Goal: Task Accomplishment & Management: Complete application form

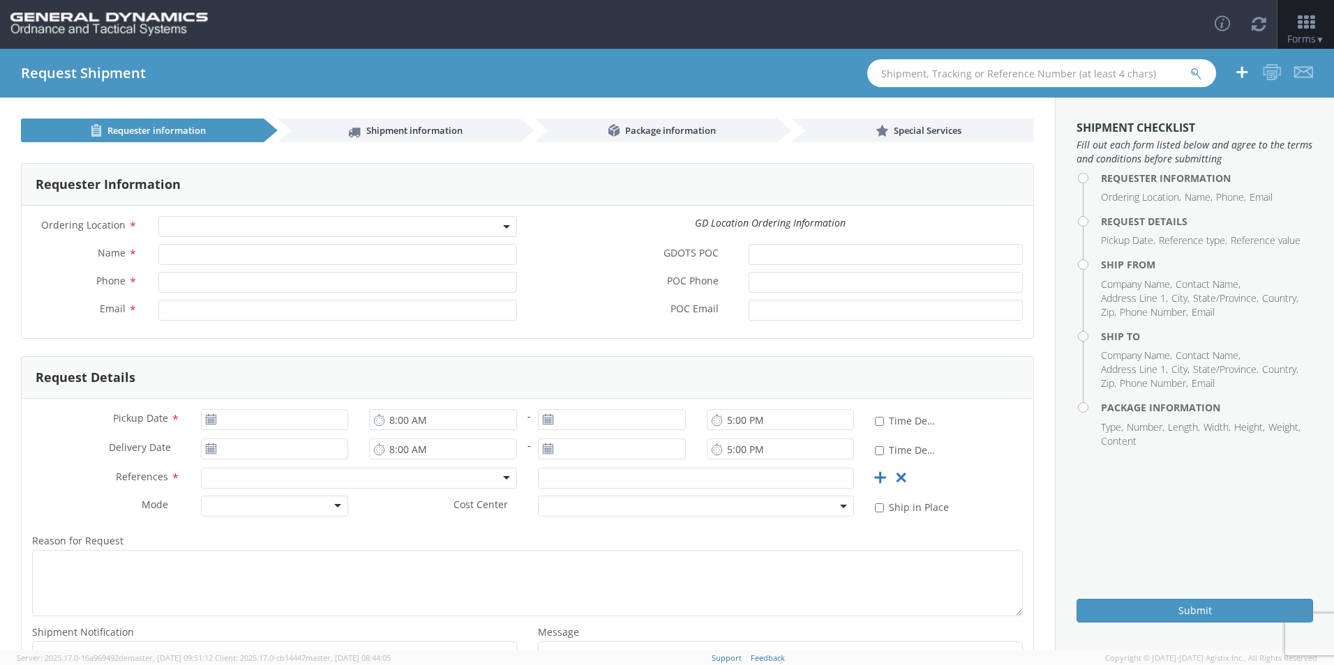
click at [213, 227] on span at bounding box center [337, 226] width 359 height 21
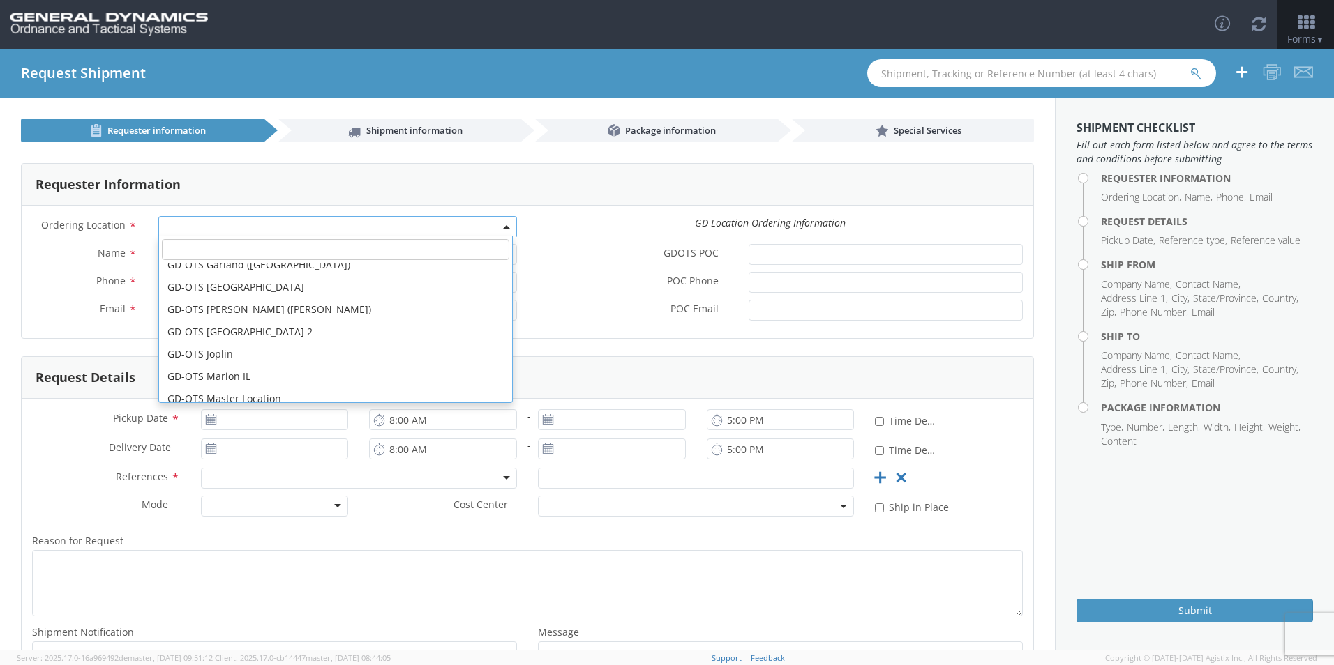
scroll to position [140, 0]
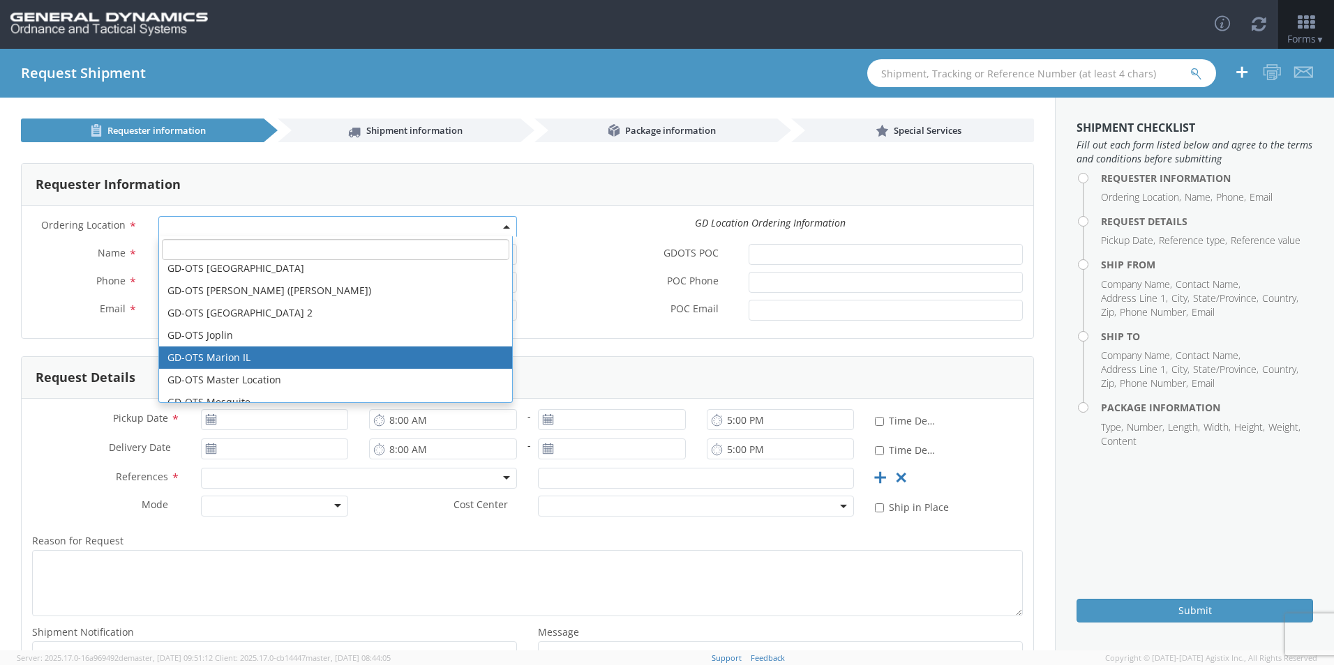
select select "313"
type input "[EMAIL_ADDRESS][DOMAIN_NAME]"
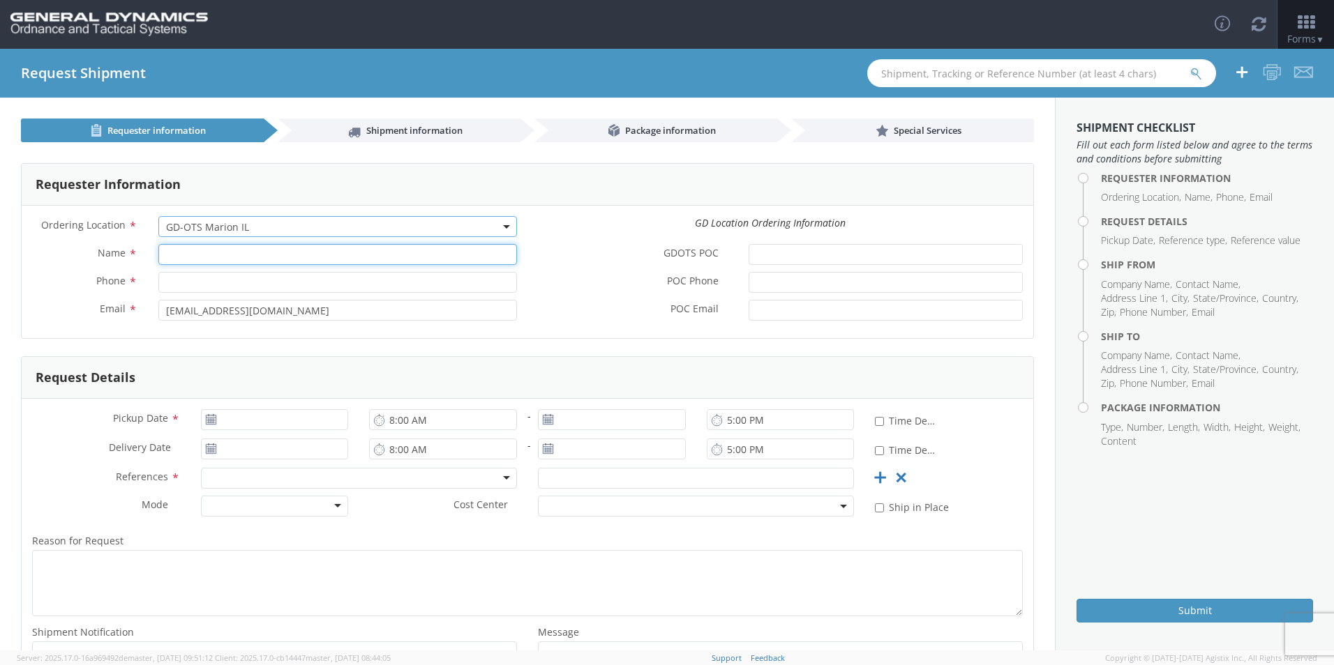
click at [220, 255] on input "Name *" at bounding box center [337, 254] width 359 height 21
type input "[PERSON_NAME]"
type input "7275788100"
type input "SCEPTER MANUFACTURING LLC"
click at [370, 255] on input "SCEPTER MANUFACTURING LLC" at bounding box center [337, 254] width 359 height 21
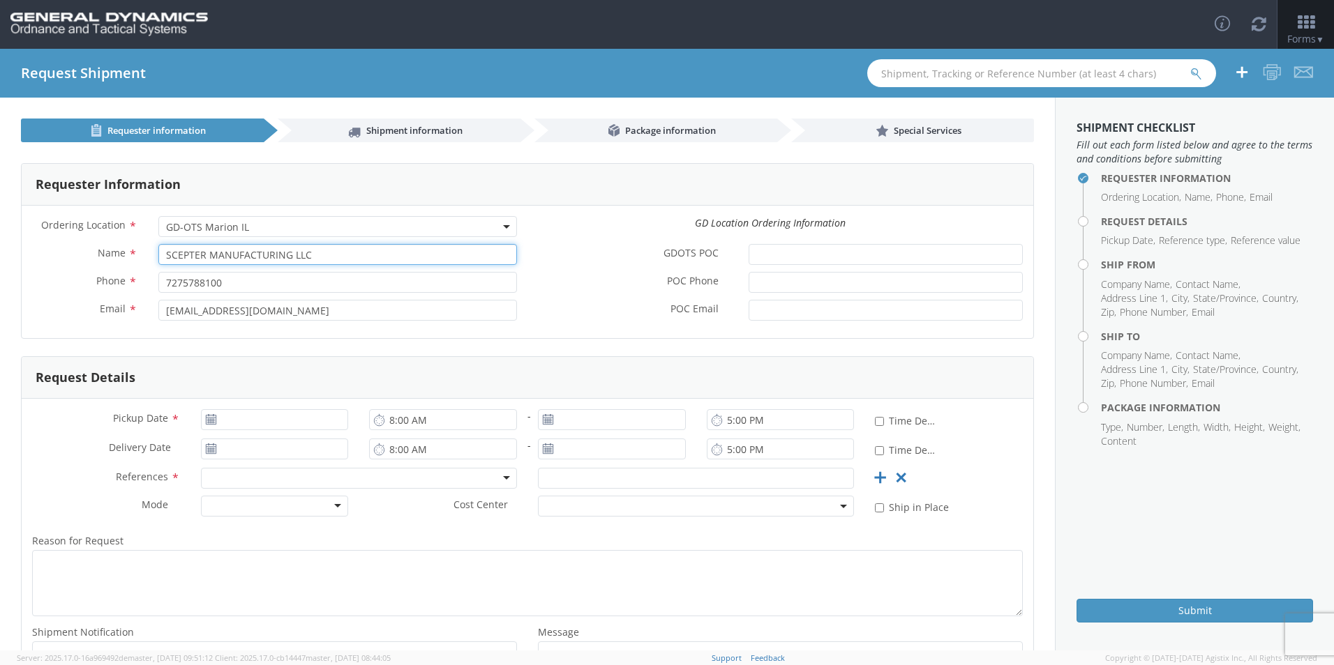
drag, startPoint x: 350, startPoint y: 251, endPoint x: 82, endPoint y: 257, distance: 268.6
click at [84, 255] on div "Name * SCEPTER MANUFACTURING LLC" at bounding box center [275, 254] width 506 height 21
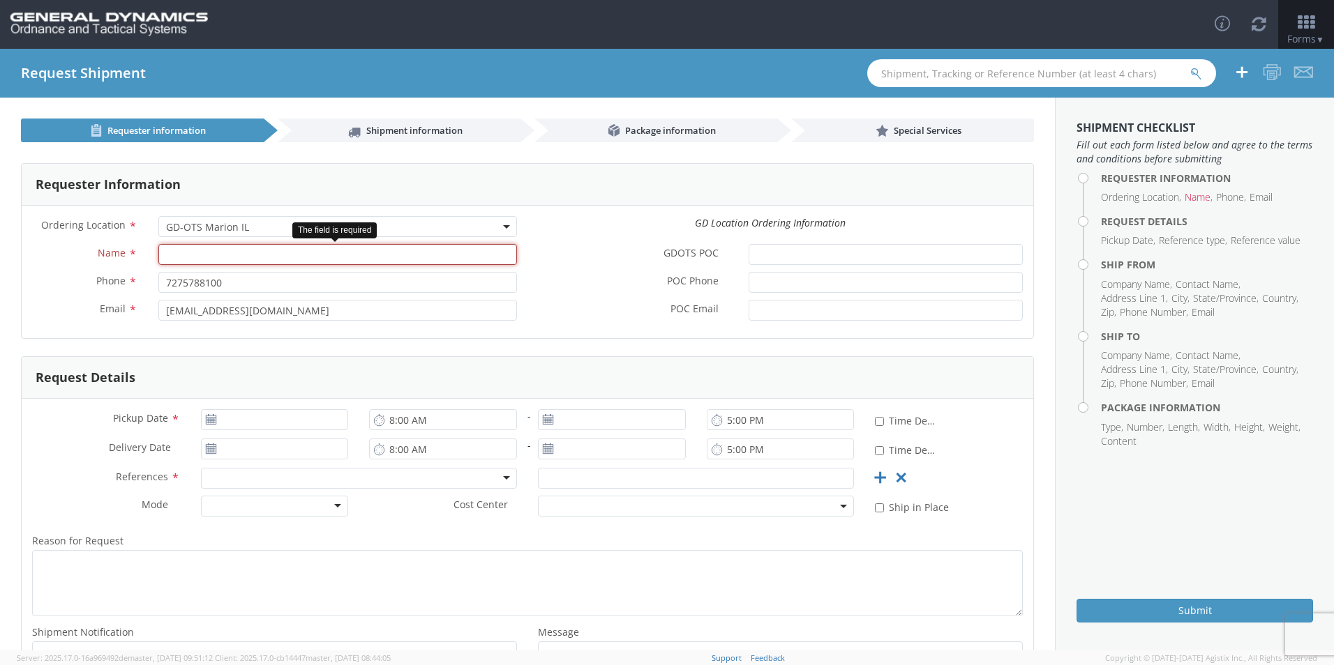
click at [209, 249] on input "Name *" at bounding box center [337, 254] width 359 height 21
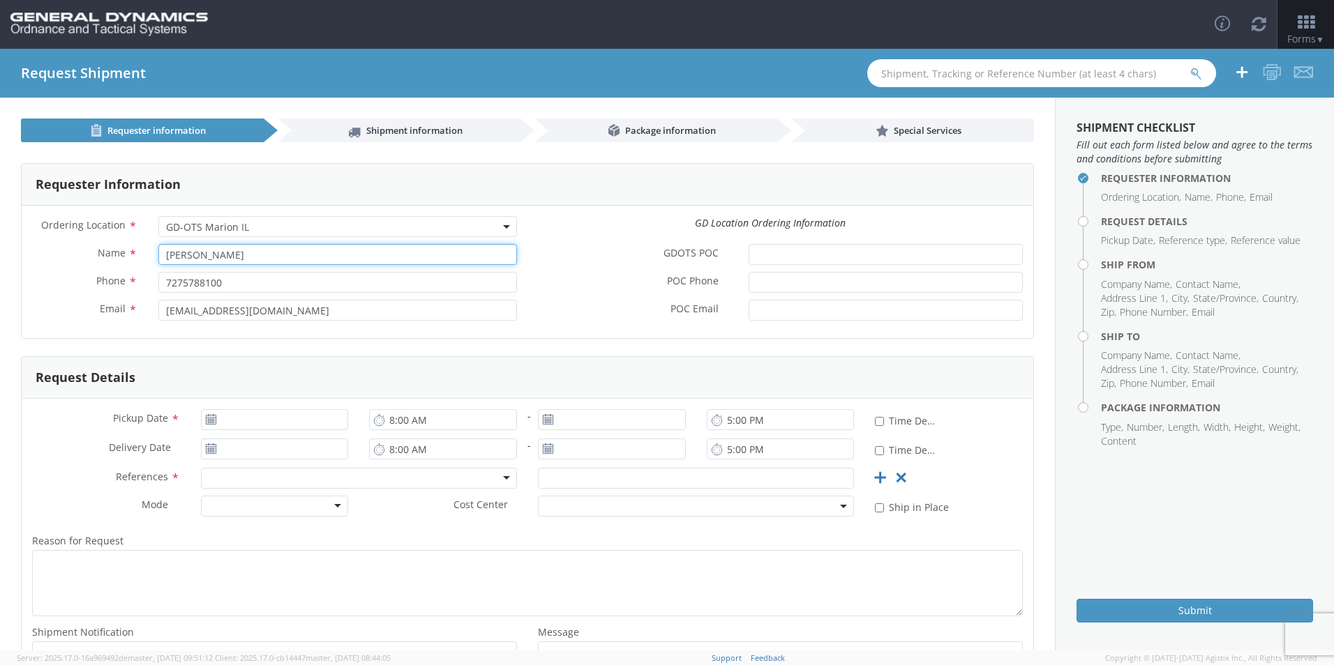
type input "SCEPTER MANUFACTURING LLC"
drag, startPoint x: 351, startPoint y: 253, endPoint x: 6, endPoint y: 248, distance: 345.3
click at [13, 247] on div "Requester Information Ordering Location * GD-OTS Anniston (Commerce) GD-OTS Cam…" at bounding box center [527, 427] width 1055 height 570
drag, startPoint x: 344, startPoint y: 252, endPoint x: -3, endPoint y: 269, distance: 347.1
click at [0, 269] on html "annexa Batch Shipping Guide Created with Sketch. calendar Created with Sketch." at bounding box center [667, 332] width 1334 height 665
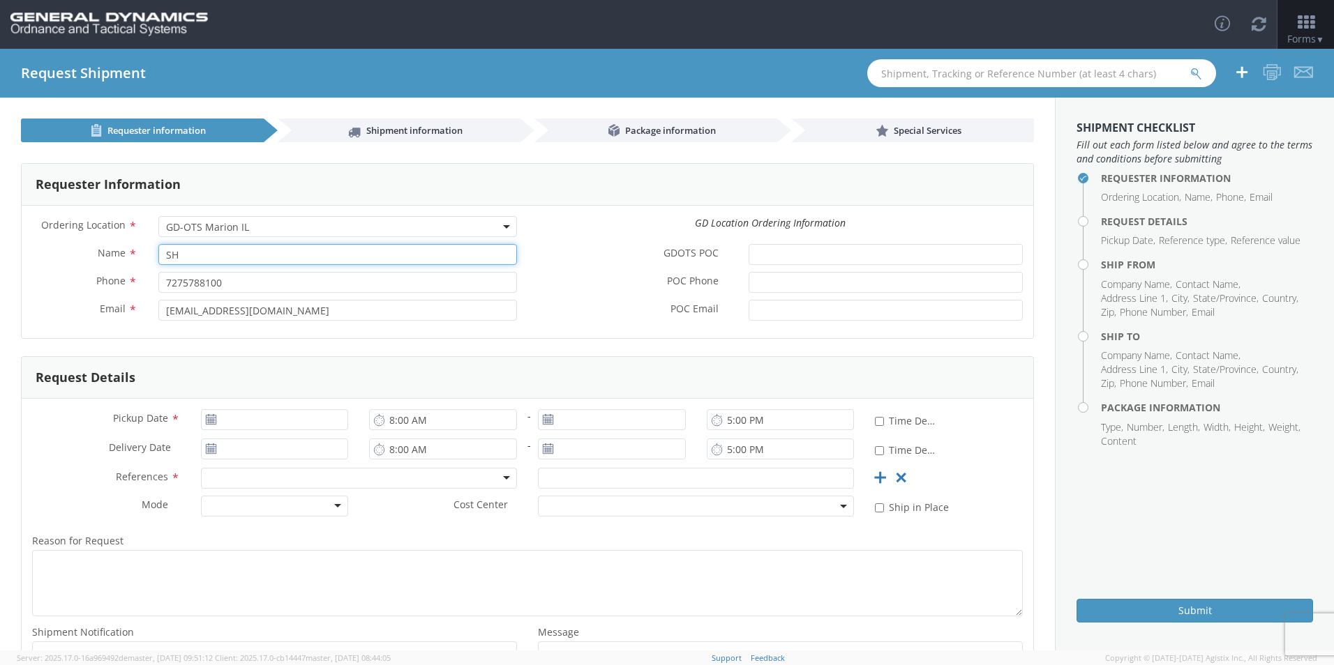
type input "S"
type input "[PERSON_NAME]"
click at [206, 421] on use at bounding box center [211, 419] width 10 height 10
click at [209, 415] on icon at bounding box center [211, 419] width 12 height 11
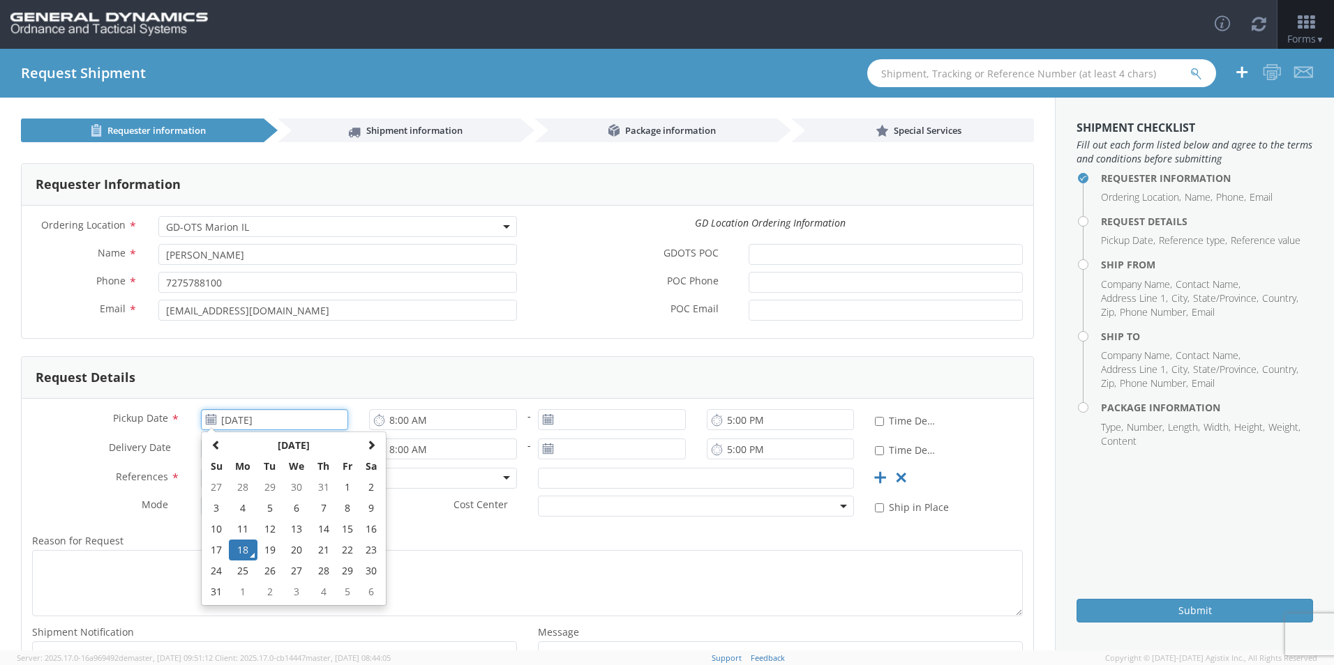
click at [244, 421] on input "[DATE]" at bounding box center [275, 419] width 148 height 21
click at [277, 569] on td "26" at bounding box center [269, 571] width 24 height 21
type input "[DATE]"
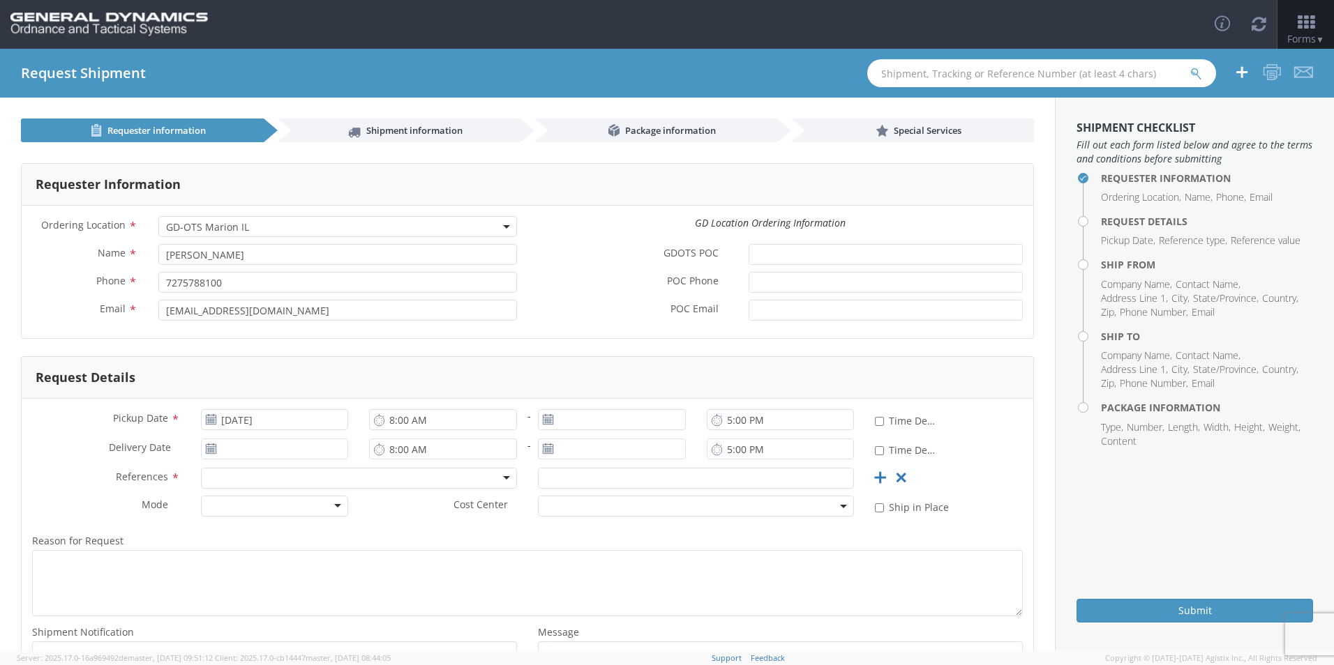
click at [546, 421] on icon at bounding box center [548, 419] width 12 height 11
click at [578, 421] on input "[DATE]" at bounding box center [612, 419] width 148 height 21
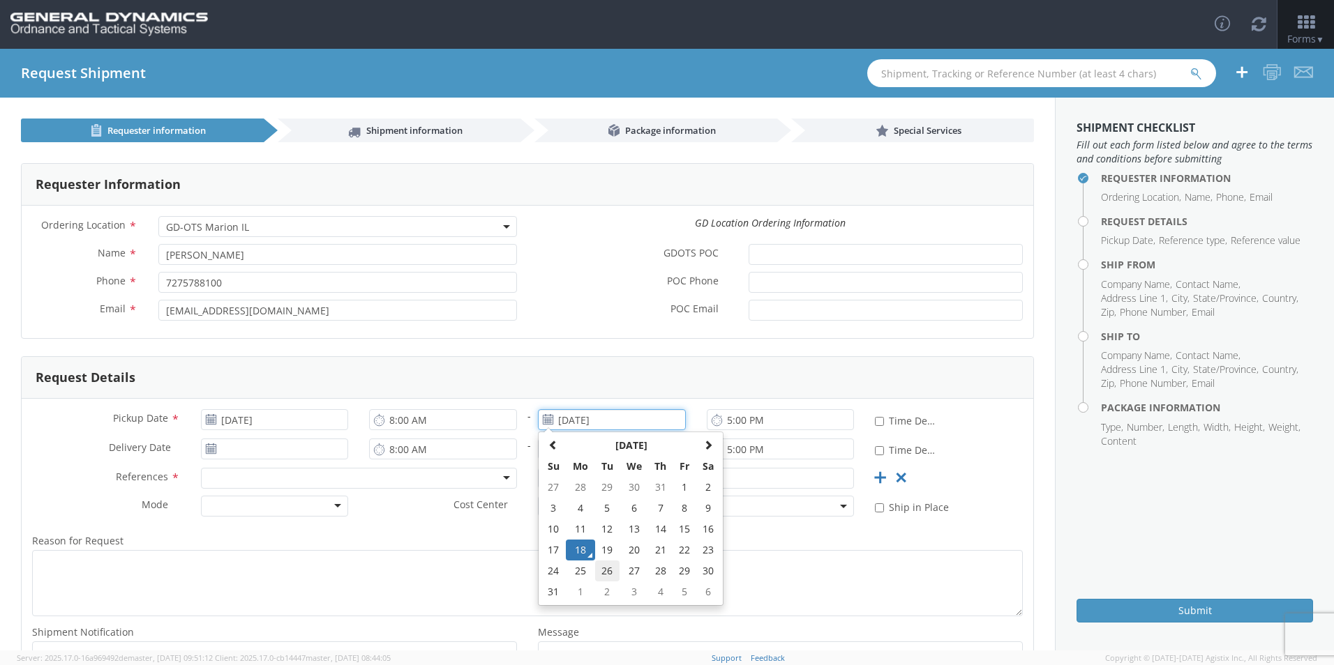
click at [599, 571] on td "26" at bounding box center [607, 571] width 24 height 21
type input "[DATE]"
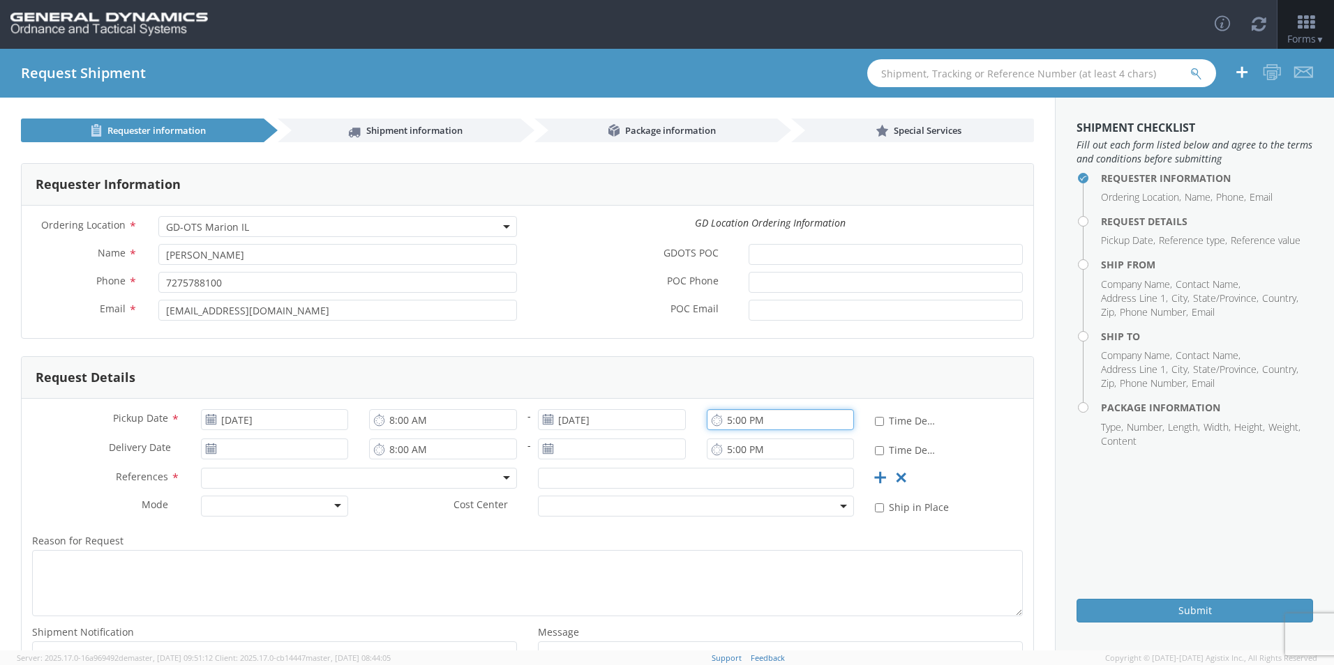
click at [725, 419] on input "5:00 PM" at bounding box center [781, 419] width 148 height 21
type input "3:00 PM"
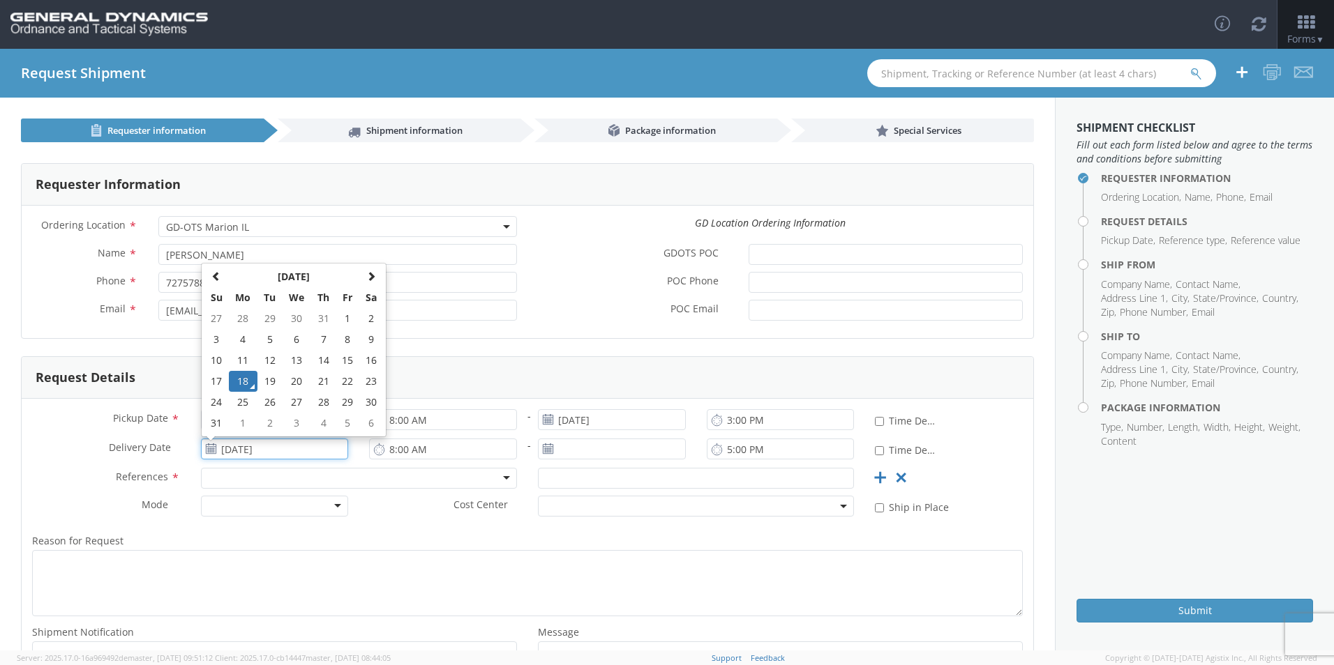
click at [250, 449] on input "[DATE]" at bounding box center [275, 449] width 148 height 21
click at [522, 374] on div "Request Details" at bounding box center [527, 378] width 1011 height 42
click at [243, 448] on input "[DATE]" at bounding box center [275, 449] width 148 height 21
click at [270, 421] on td "2" at bounding box center [269, 423] width 24 height 21
type input "09/02/2025"
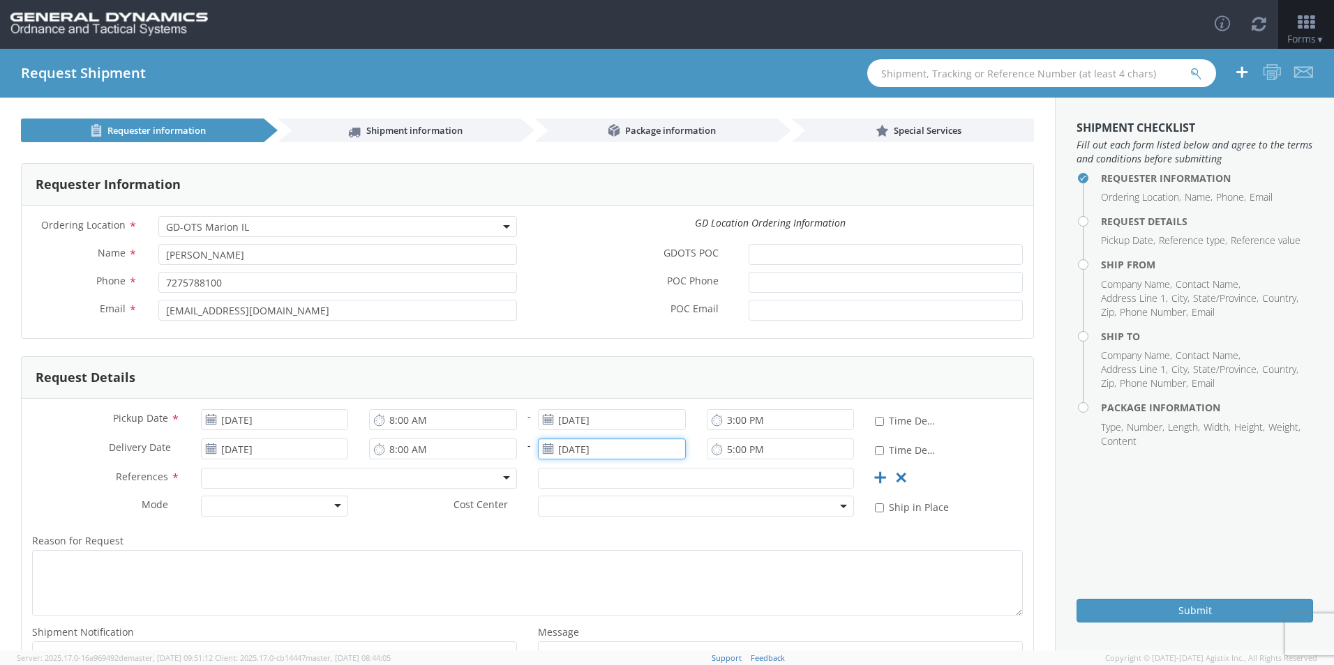
click at [569, 449] on input "[DATE]" at bounding box center [612, 449] width 148 height 21
click at [602, 426] on td "2" at bounding box center [607, 423] width 24 height 21
type input "09/02/2025"
click at [266, 450] on input "09/02/2025" at bounding box center [275, 449] width 148 height 21
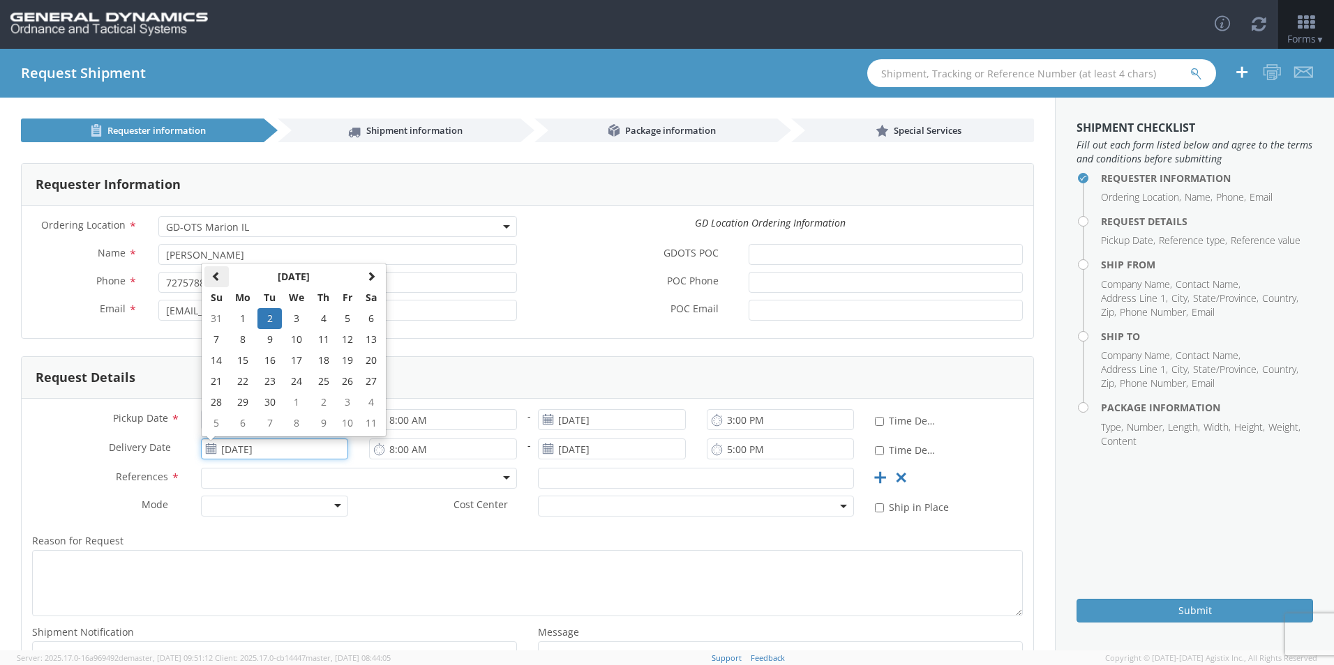
click at [217, 277] on span at bounding box center [216, 276] width 10 height 10
click at [234, 422] on td "1" at bounding box center [243, 423] width 29 height 21
type input "[DATE]"
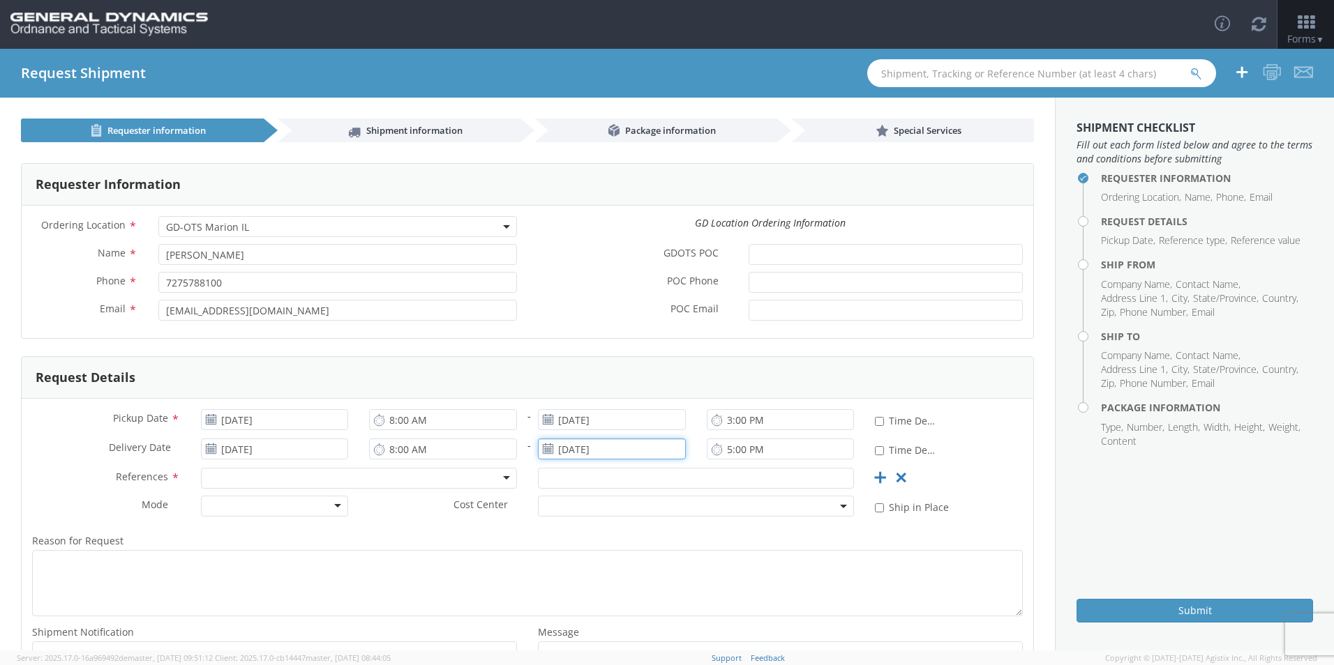
click at [586, 444] on input "09/02/2025" at bounding box center [612, 449] width 148 height 21
click at [578, 449] on input "09/02/2025" at bounding box center [612, 449] width 148 height 21
type input "[DATE]"
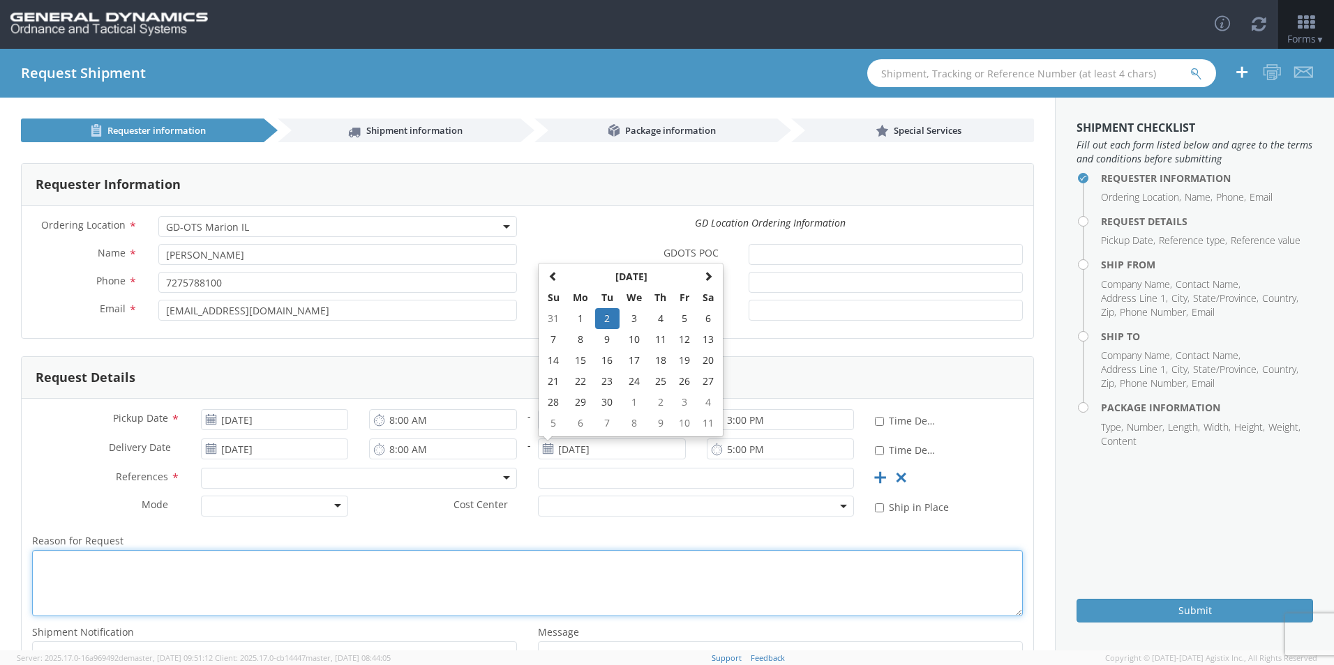
click at [700, 578] on textarea "Reason for Request *" at bounding box center [527, 583] width 991 height 66
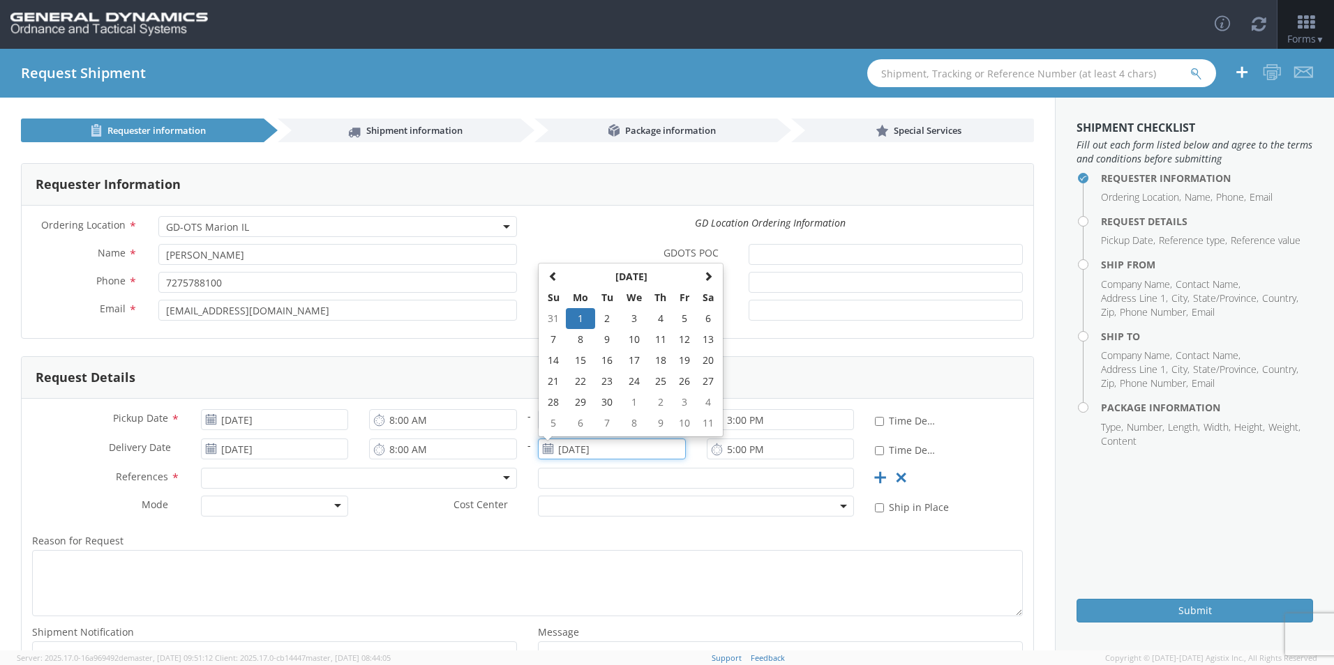
click at [569, 444] on input "[DATE]" at bounding box center [612, 449] width 148 height 21
click at [703, 541] on label "Reason for Request *" at bounding box center [527, 541] width 1011 height 18
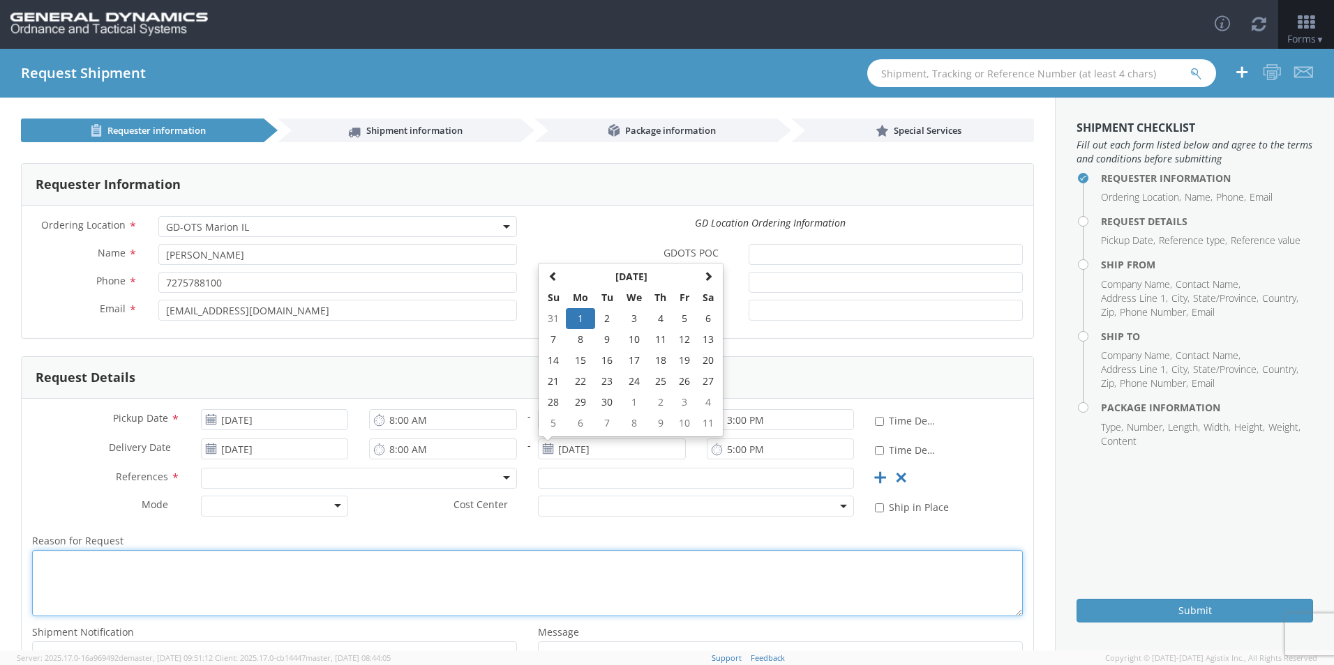
click at [703, 550] on textarea "Reason for Request *" at bounding box center [527, 583] width 991 height 66
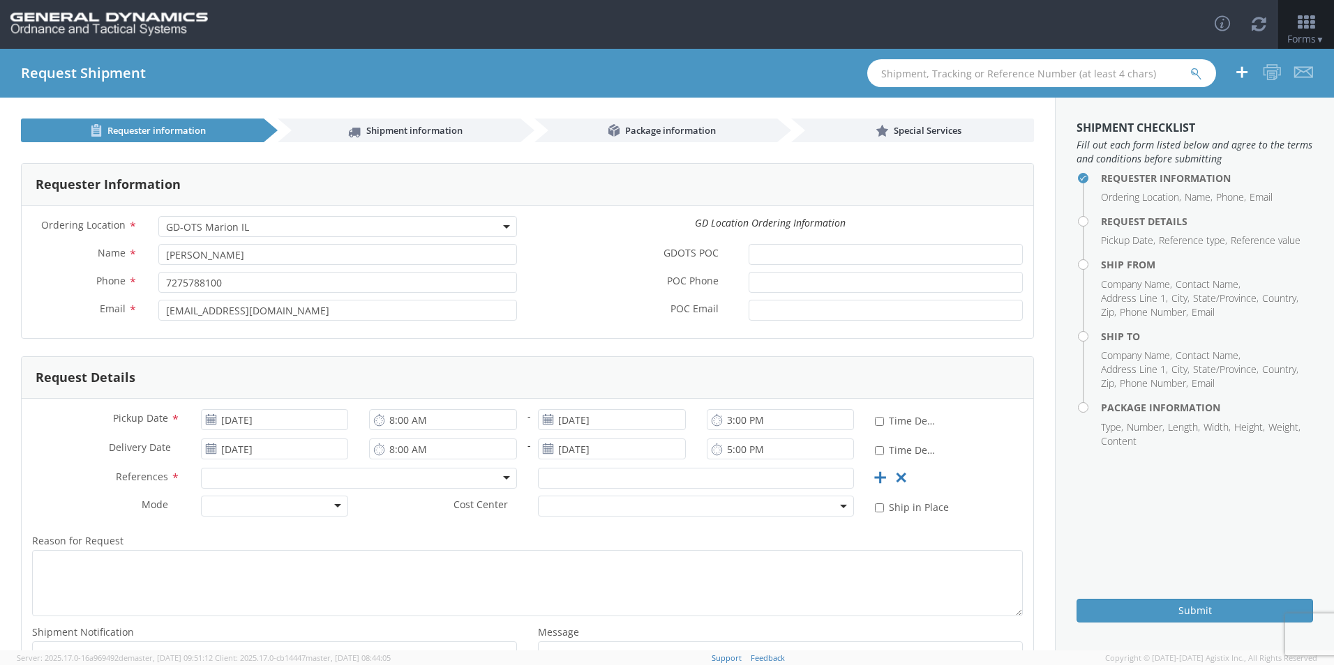
click at [232, 474] on div at bounding box center [359, 478] width 316 height 21
click at [570, 483] on input "text" at bounding box center [696, 478] width 316 height 21
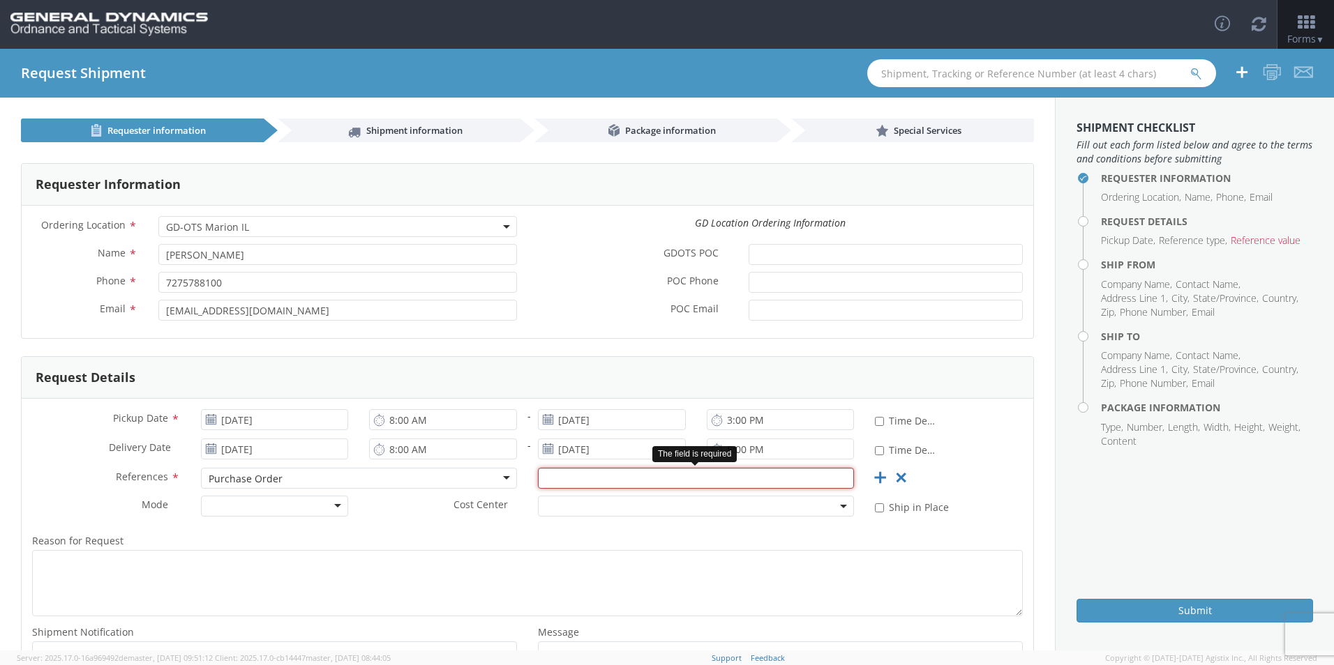
click at [558, 478] on input "text" at bounding box center [696, 478] width 316 height 21
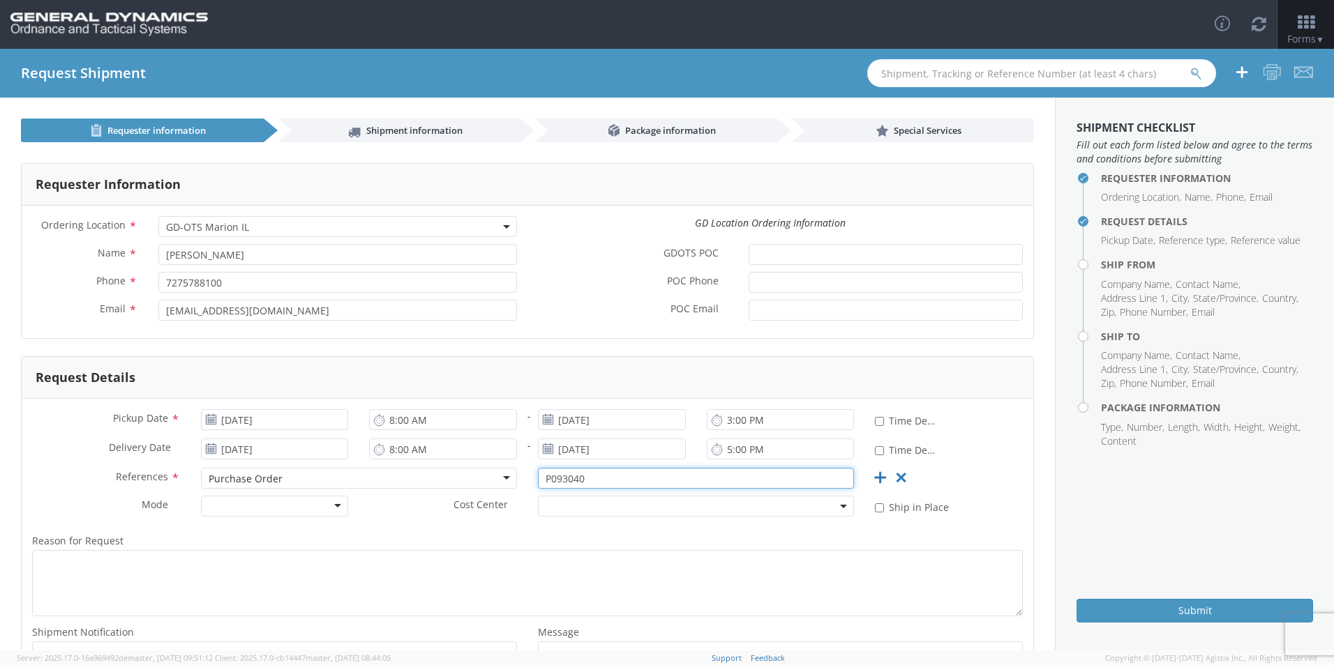
type input "P093040"
click at [273, 507] on div at bounding box center [275, 506] width 148 height 21
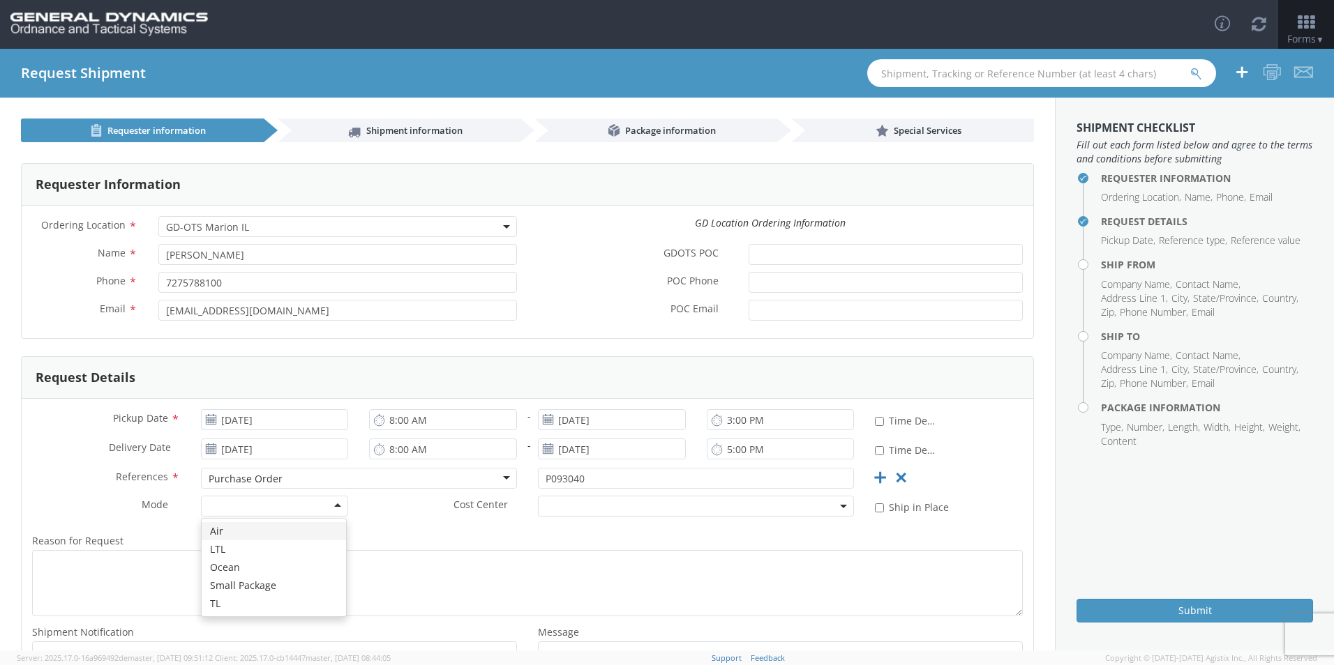
click at [273, 507] on div at bounding box center [275, 506] width 148 height 21
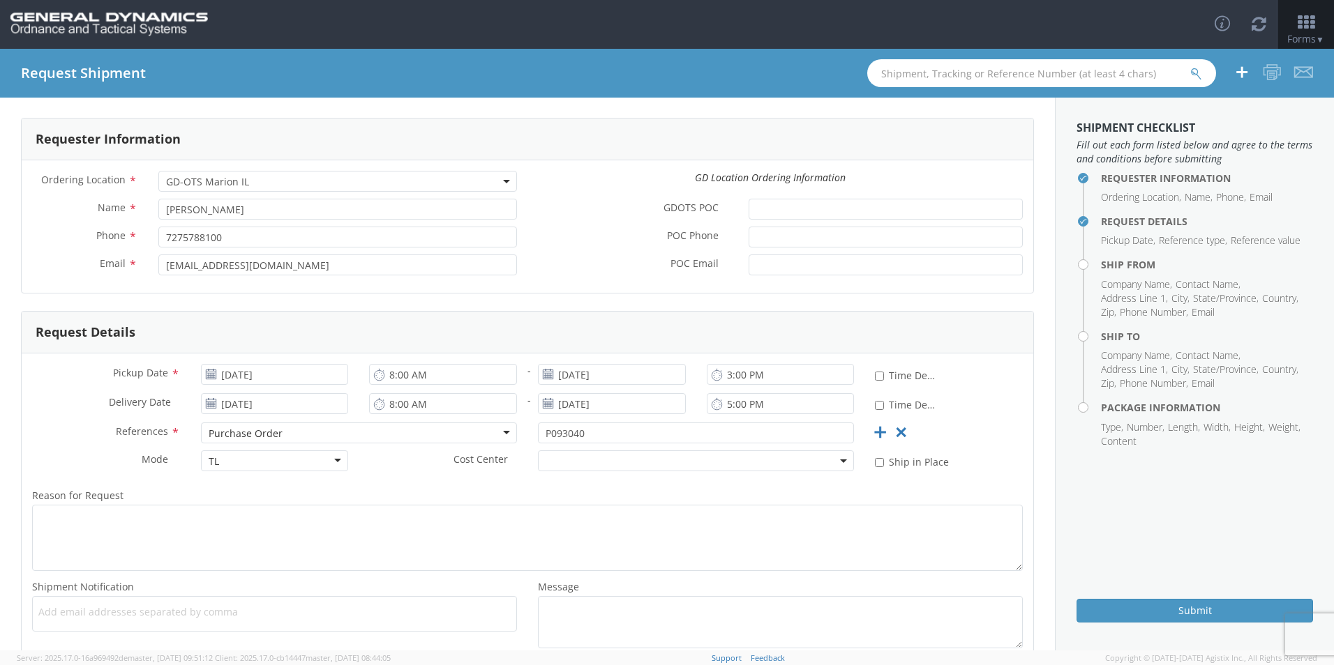
scroll to position [70, 0]
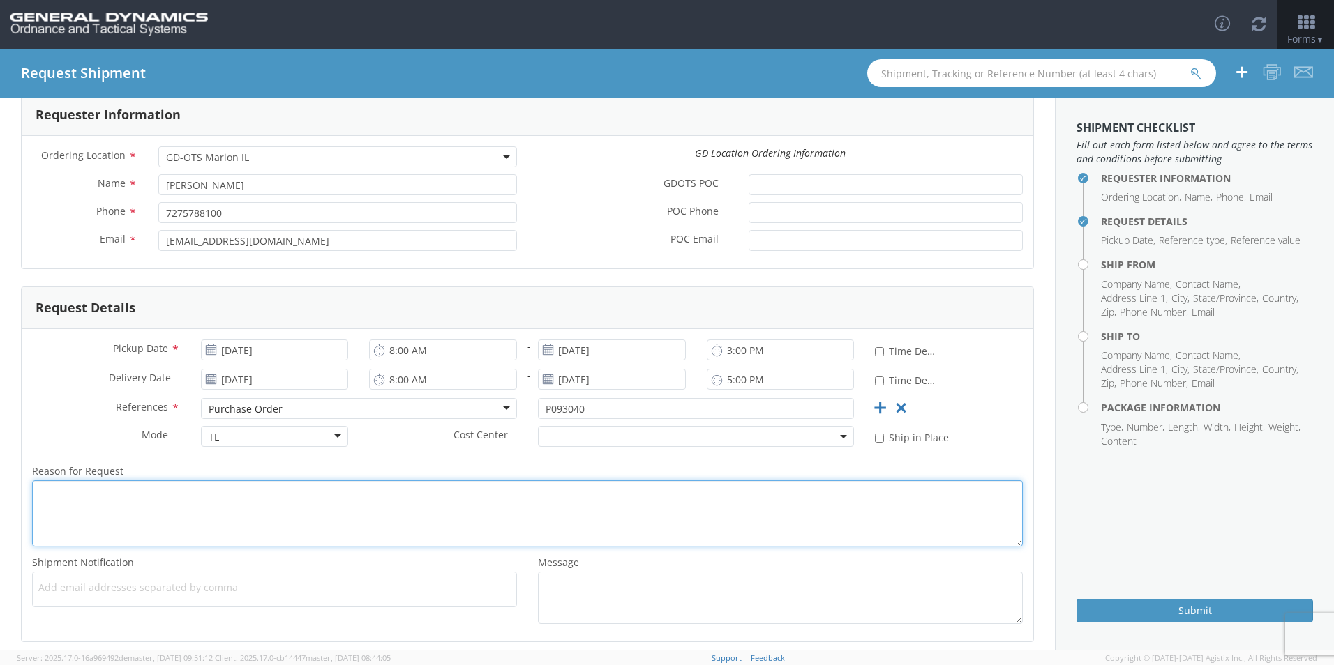
click at [161, 509] on textarea "Reason for Request *" at bounding box center [527, 514] width 991 height 66
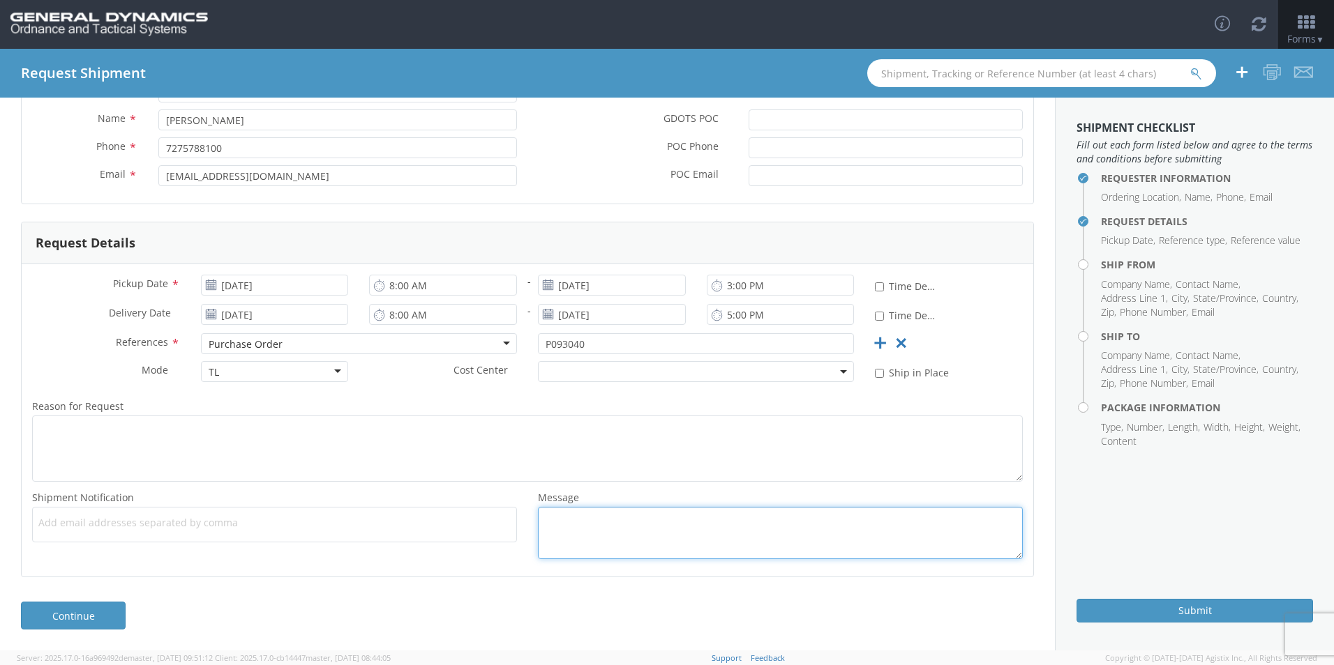
click at [592, 516] on textarea "Message *" at bounding box center [780, 533] width 485 height 52
click at [597, 528] on textarea "Message *" at bounding box center [780, 533] width 485 height 52
paste textarea "LOT# CSI25F003-001/ 1680 PIECES"
click at [581, 517] on textarea "LOT# CSI25F003-001/ 1680 PIECES" at bounding box center [780, 533] width 485 height 52
drag, startPoint x: 732, startPoint y: 523, endPoint x: 285, endPoint y: 536, distance: 447.3
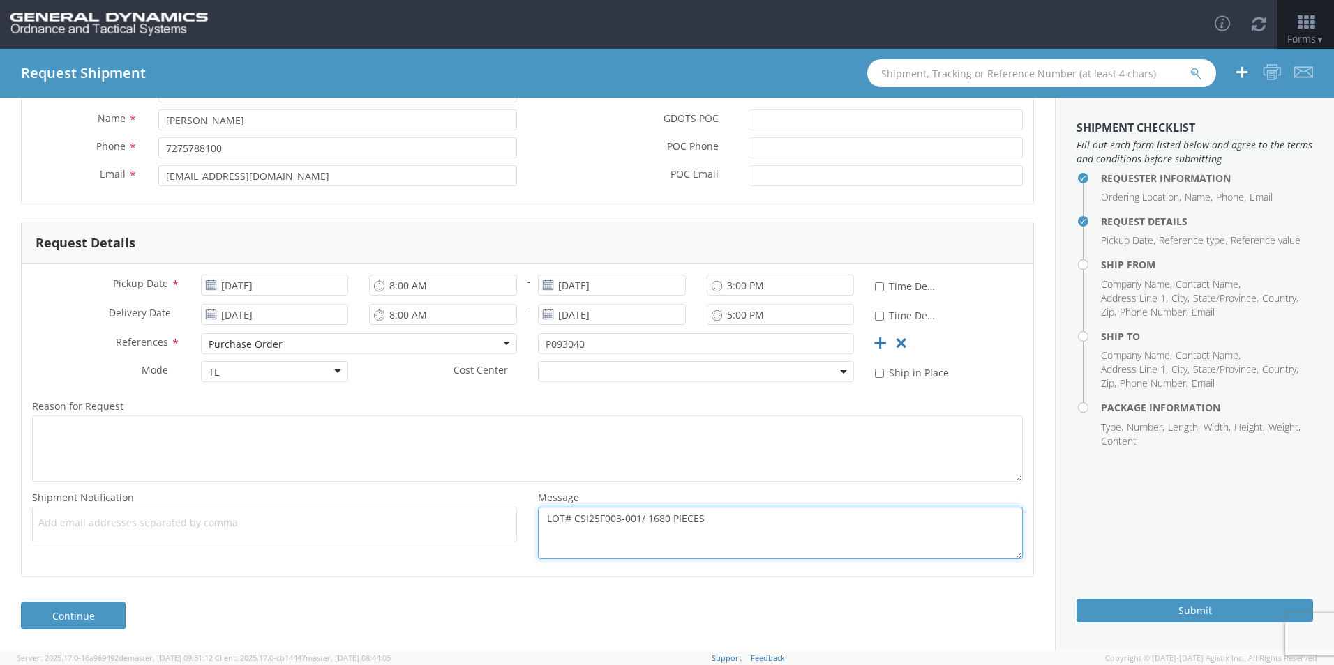
click at [287, 534] on div "Shipment Notification * Add email addresses separated by comma Message * LOT# C…" at bounding box center [527, 527] width 1011 height 77
click at [592, 523] on textarea "LOT# CSI25F003-001/ 1680 PIECES" at bounding box center [780, 533] width 485 height 52
click at [700, 518] on textarea "LOT# CSI25F003-001/ 1680 PIECES" at bounding box center [780, 533] width 485 height 52
drag, startPoint x: 694, startPoint y: 520, endPoint x: 541, endPoint y: 522, distance: 152.8
click at [541, 522] on textarea "LOT# CSI25F003-001/ 1680 PIECES" at bounding box center [780, 533] width 485 height 52
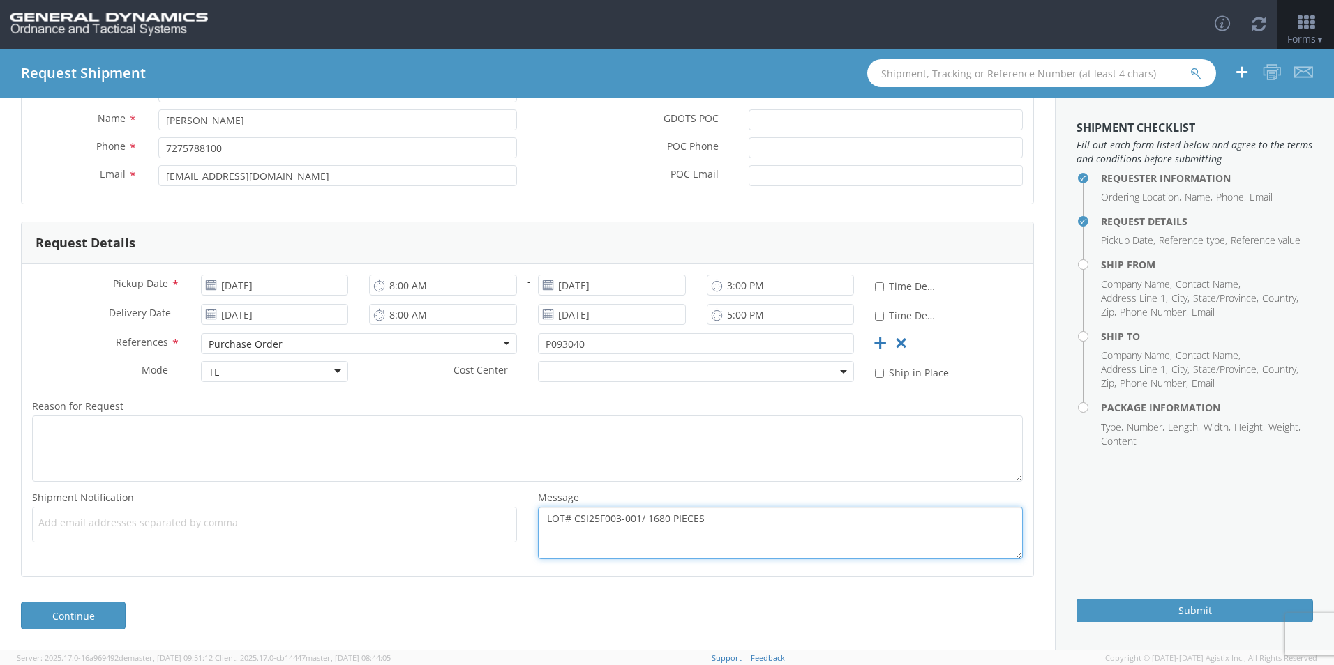
paste textarea "SCI25G002-001/ 1680 PIECES"
type textarea "LOT# SCI25G002-001/ 1680 PIECES"
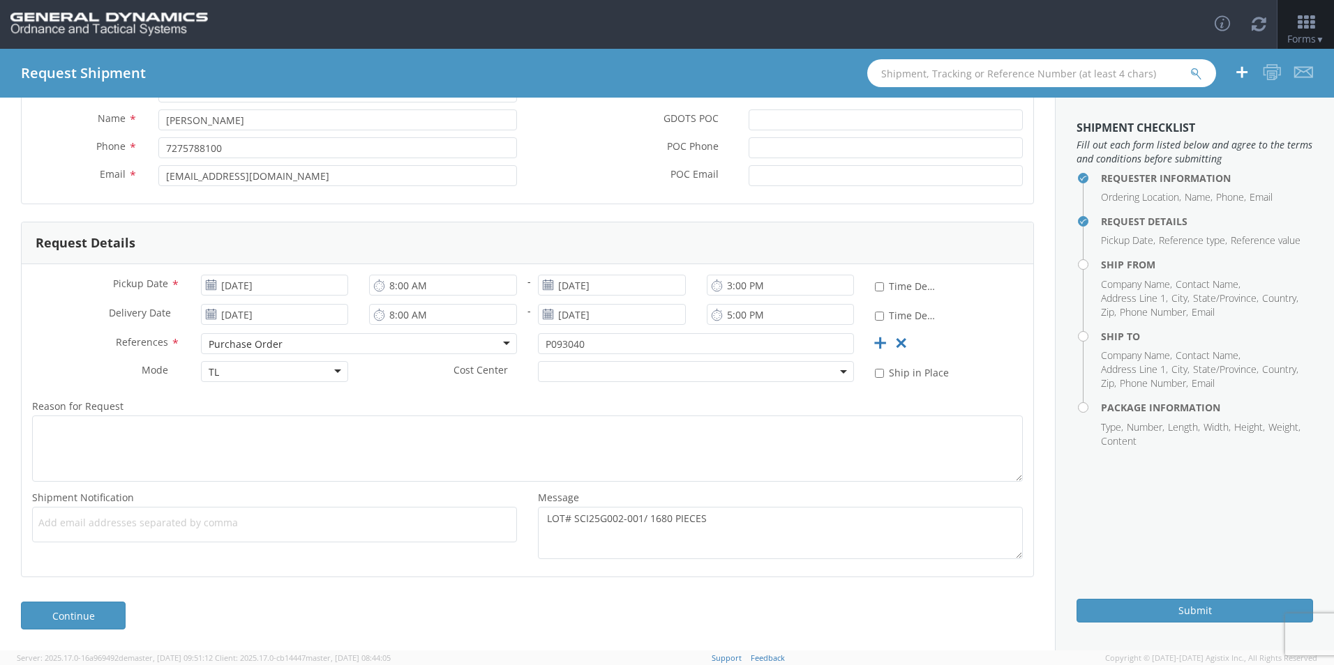
click at [93, 521] on span "Add email addresses separated by comma" at bounding box center [274, 523] width 472 height 14
click at [188, 495] on label "Shipment Notification *" at bounding box center [275, 498] width 506 height 18
click at [214, 522] on span "Add email addresses separated by comma" at bounding box center [274, 523] width 472 height 14
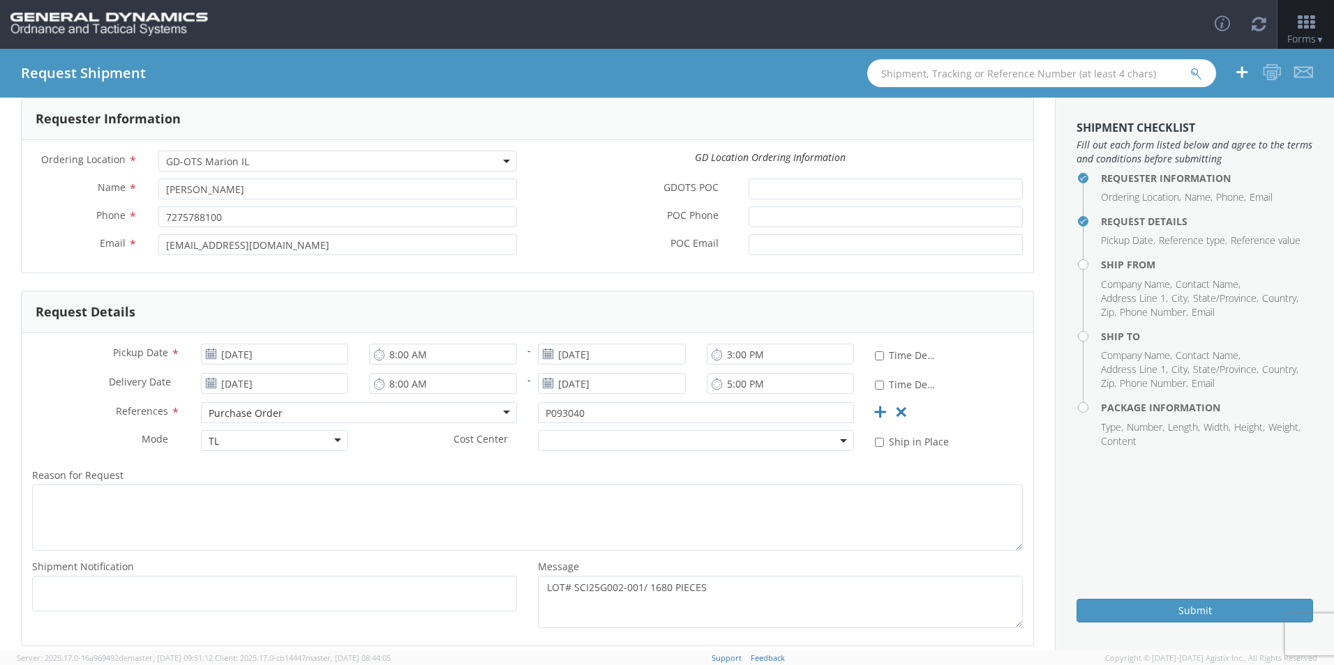
scroll to position [0, 0]
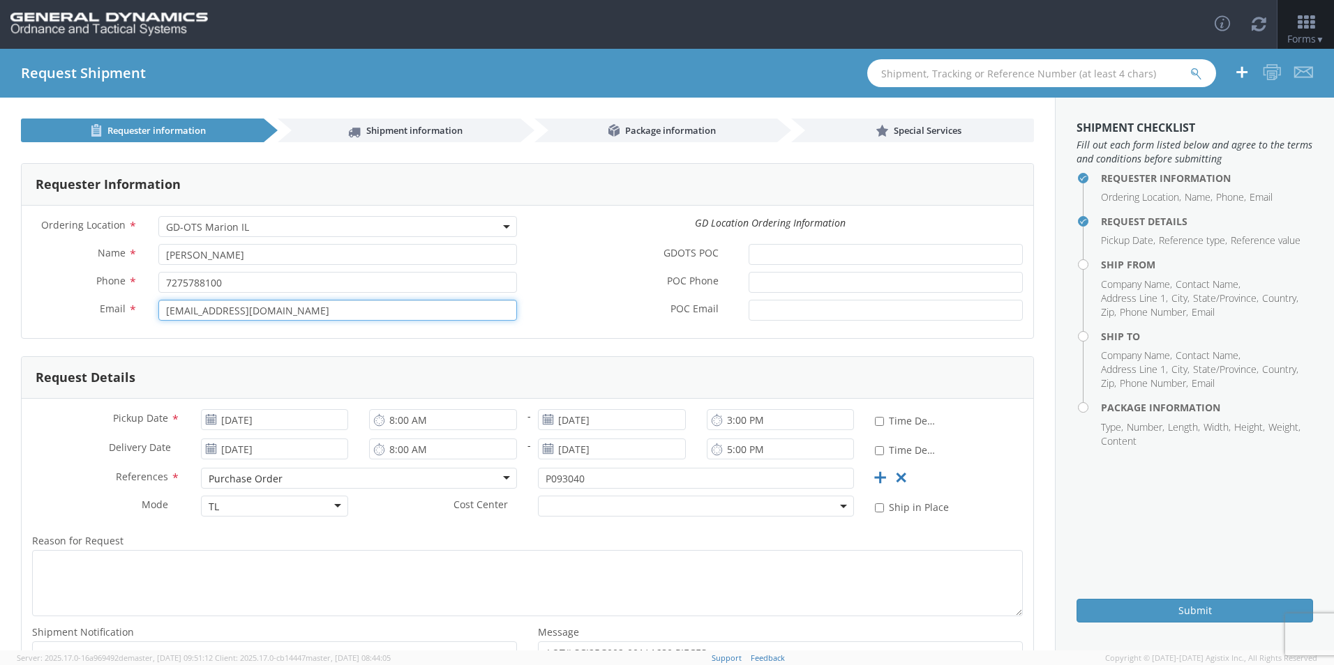
click at [308, 315] on input "[EMAIL_ADDRESS][DOMAIN_NAME]" at bounding box center [337, 310] width 359 height 21
drag, startPoint x: 303, startPoint y: 313, endPoint x: 6, endPoint y: 322, distance: 296.6
click at [8, 322] on div "Requester Information Ordering Location * GD-OTS Anniston (Commerce) GD-OTS Cam…" at bounding box center [527, 427] width 1055 height 570
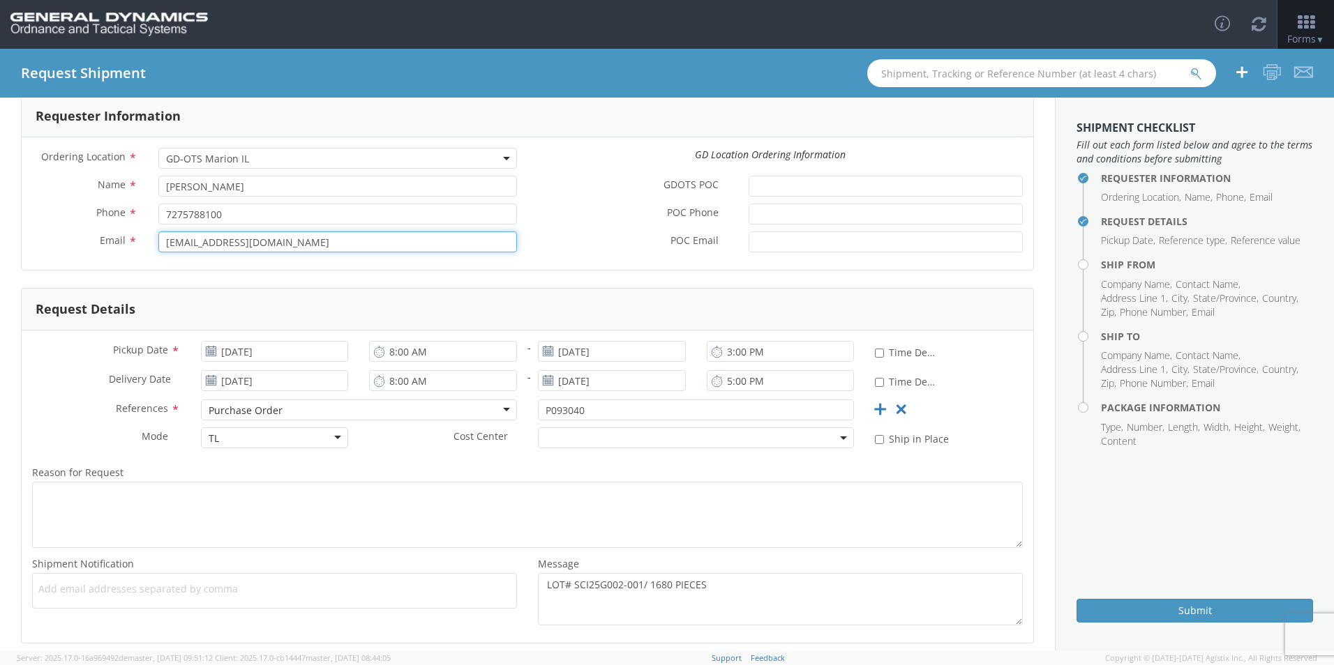
scroll to position [135, 0]
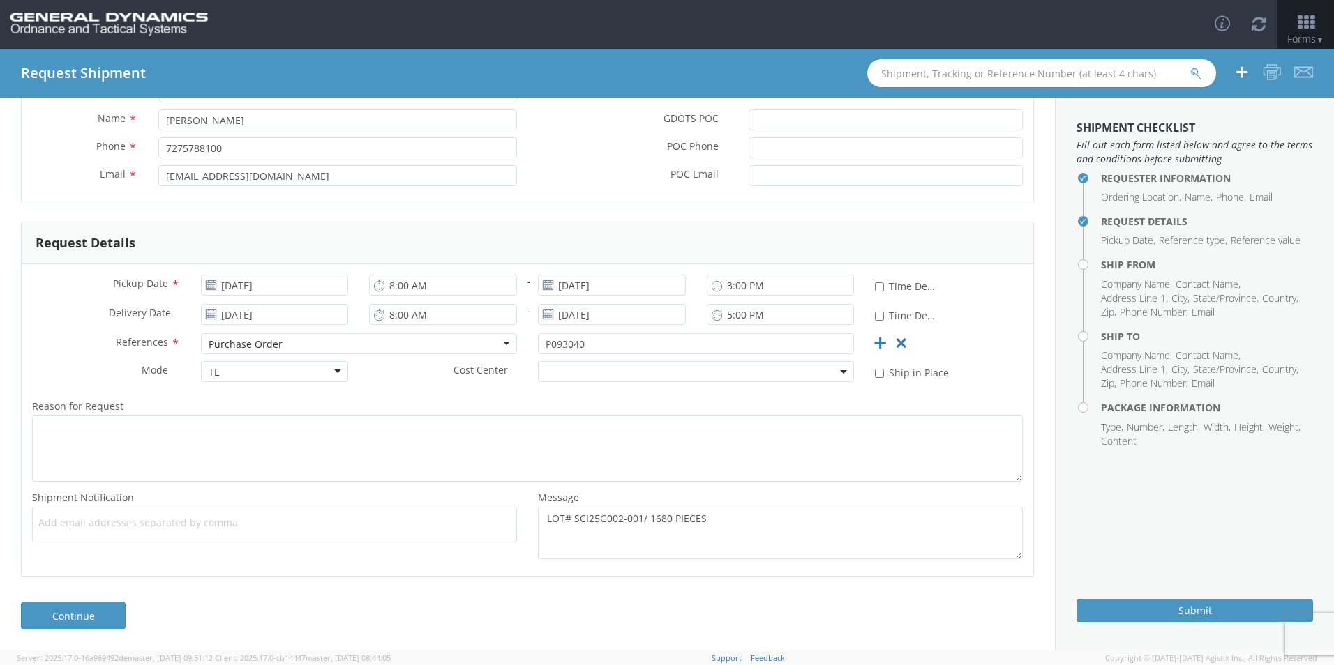
click at [121, 527] on span "Add email addresses separated by comma" at bounding box center [274, 523] width 472 height 14
paste input "[EMAIL_ADDRESS][DOMAIN_NAME]"
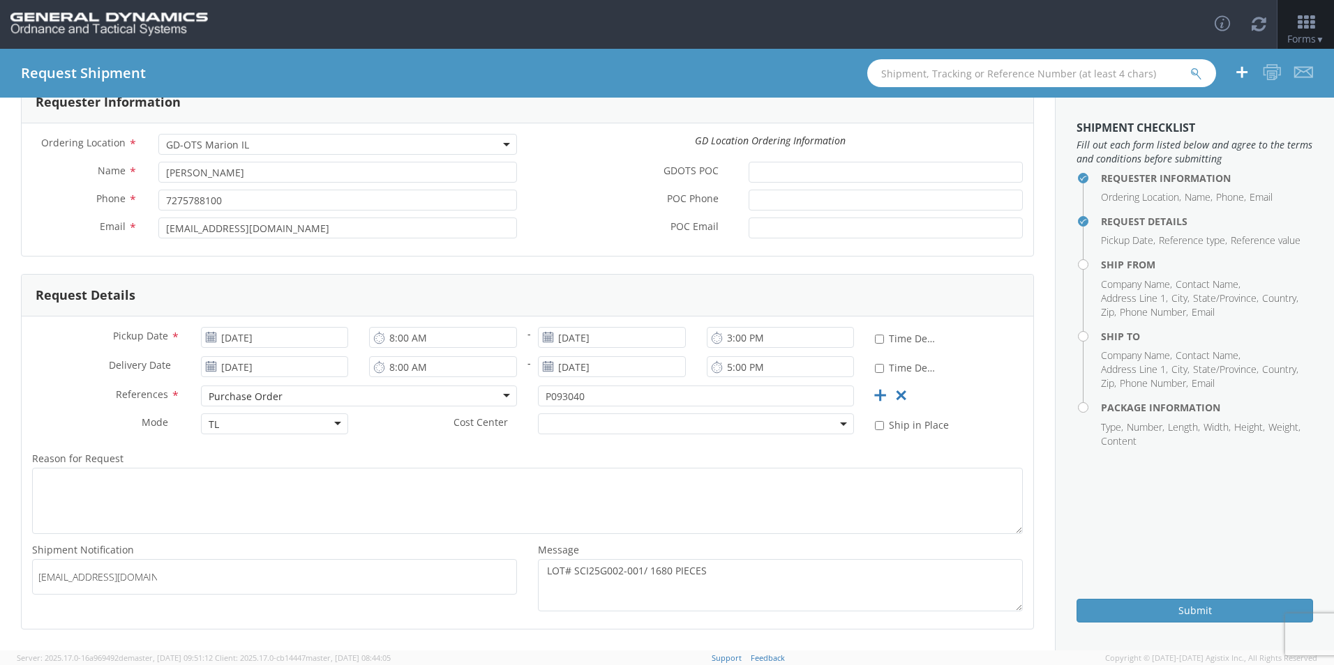
scroll to position [0, 0]
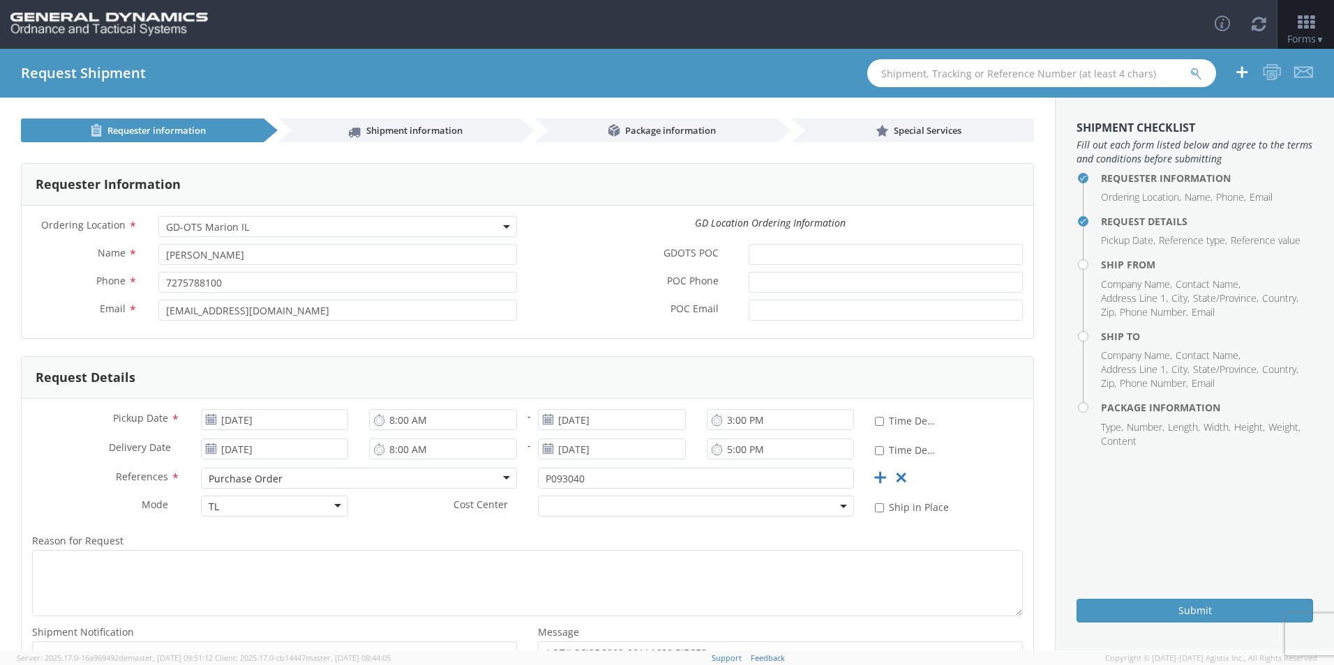
type input "[EMAIL_ADDRESS][DOMAIN_NAME]"
click at [396, 124] on span "Shipment information" at bounding box center [414, 130] width 96 height 13
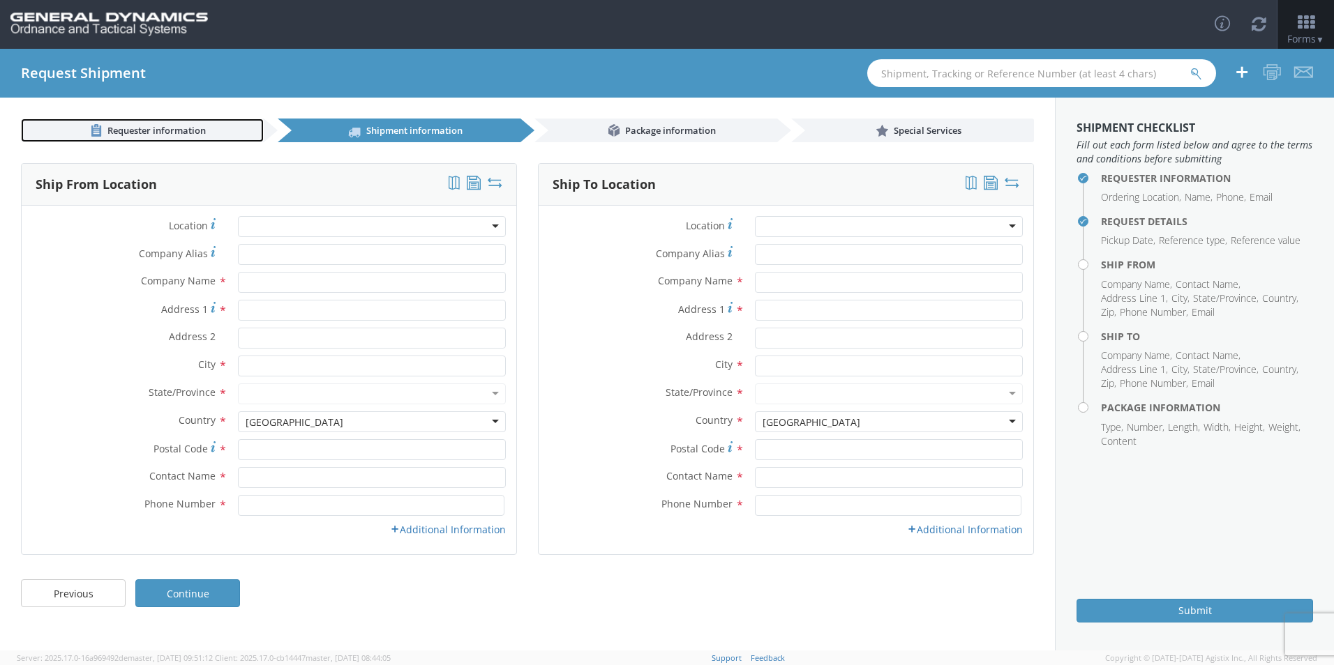
click at [166, 125] on span "Requester information" at bounding box center [156, 130] width 98 height 13
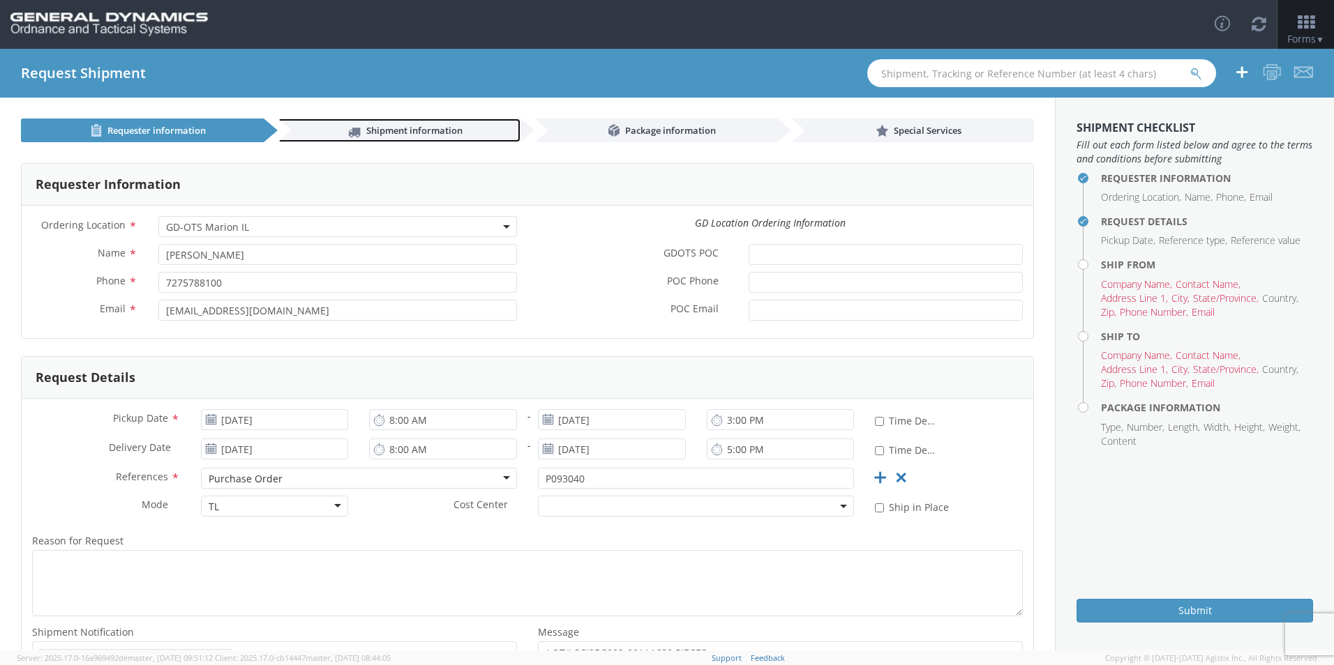
click at [403, 124] on span "Shipment information" at bounding box center [414, 130] width 96 height 13
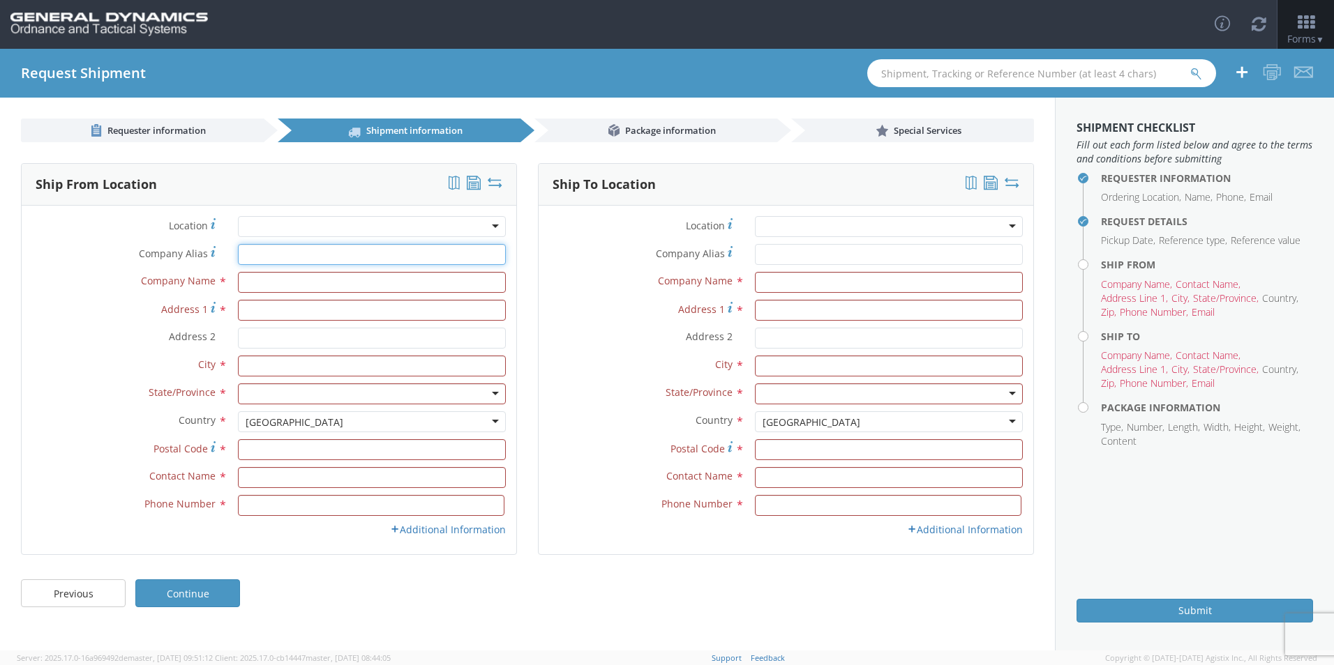
click at [296, 255] on input "Company Alias *" at bounding box center [372, 254] width 268 height 21
click at [289, 257] on input "Company Alias *" at bounding box center [372, 254] width 268 height 21
type input "S"
type input "SCEPTER CANADA INC"
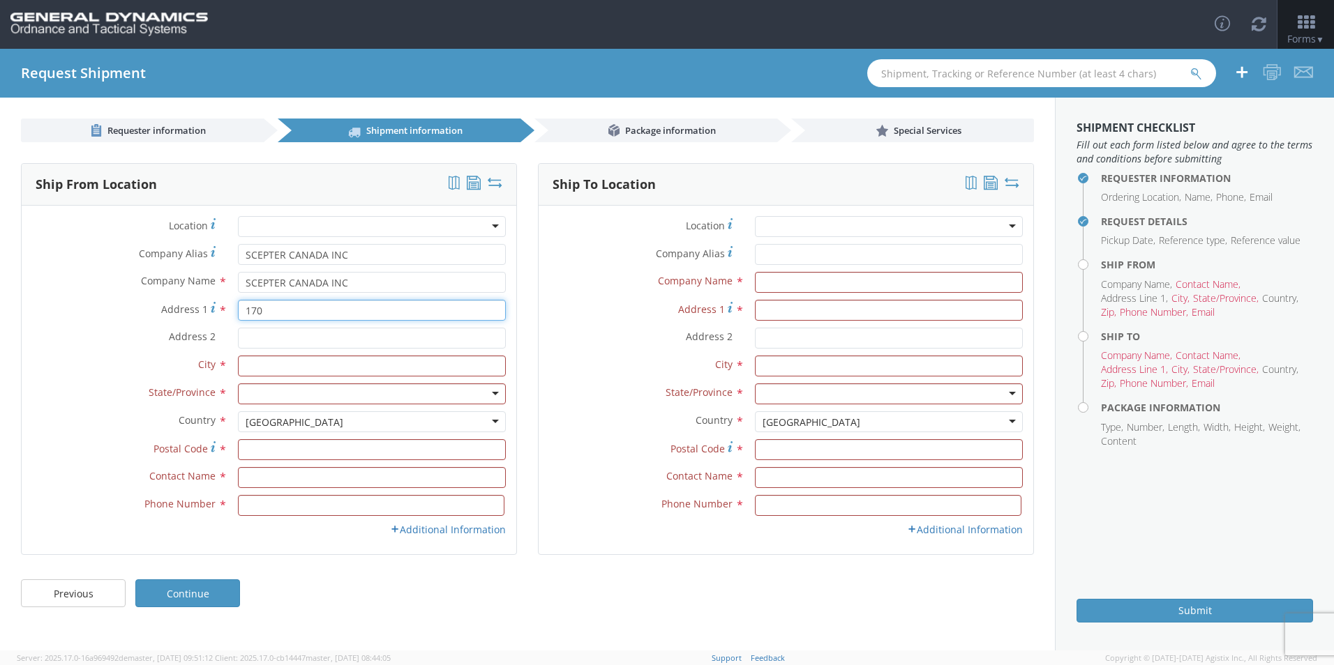
type input "[STREET_ADDRESS]"
click at [269, 371] on input "text" at bounding box center [372, 366] width 268 height 21
type input "[GEOGRAPHIC_DATA]"
type input "M1P 3A9"
type input "SCEPTER MANUFACTURING LLC"
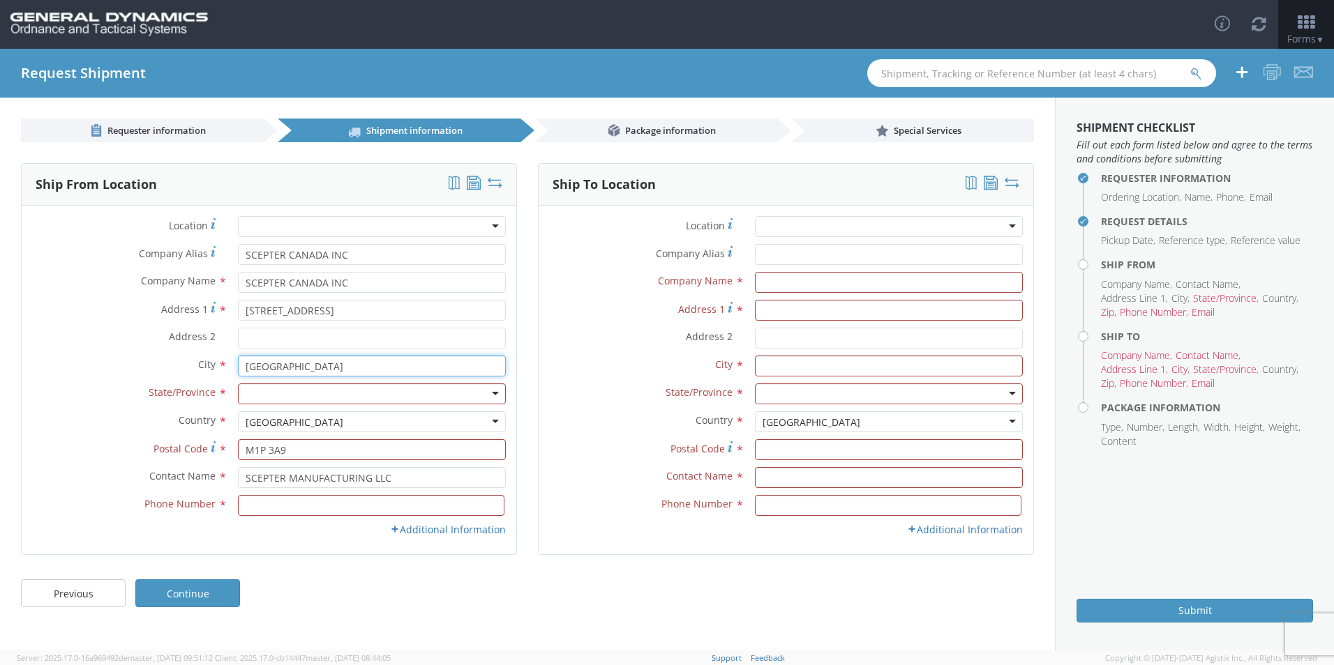
type input "[PERSON_NAME]"
type input "7275788100"
drag, startPoint x: 299, startPoint y: 365, endPoint x: 110, endPoint y: 350, distance: 190.3
click at [110, 350] on div "Location * GD-OTS Anniston (Commerce) GD-OTS Camden GD-OTS DeFuniak Springs GD-…" at bounding box center [269, 380] width 495 height 328
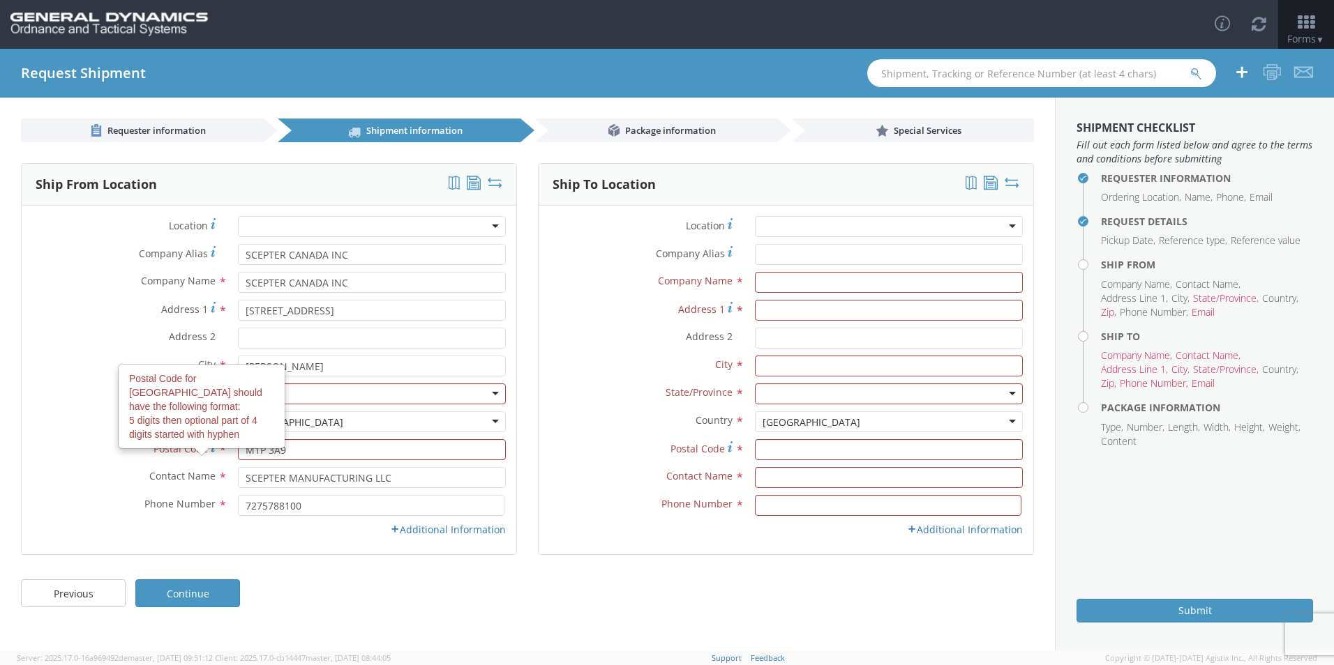
click at [139, 420] on div "Postal Code for United States should have the following format: 5 digits then o…" at bounding box center [201, 407] width 165 height 82
click at [238, 439] on input "M1P 3A9" at bounding box center [372, 449] width 268 height 21
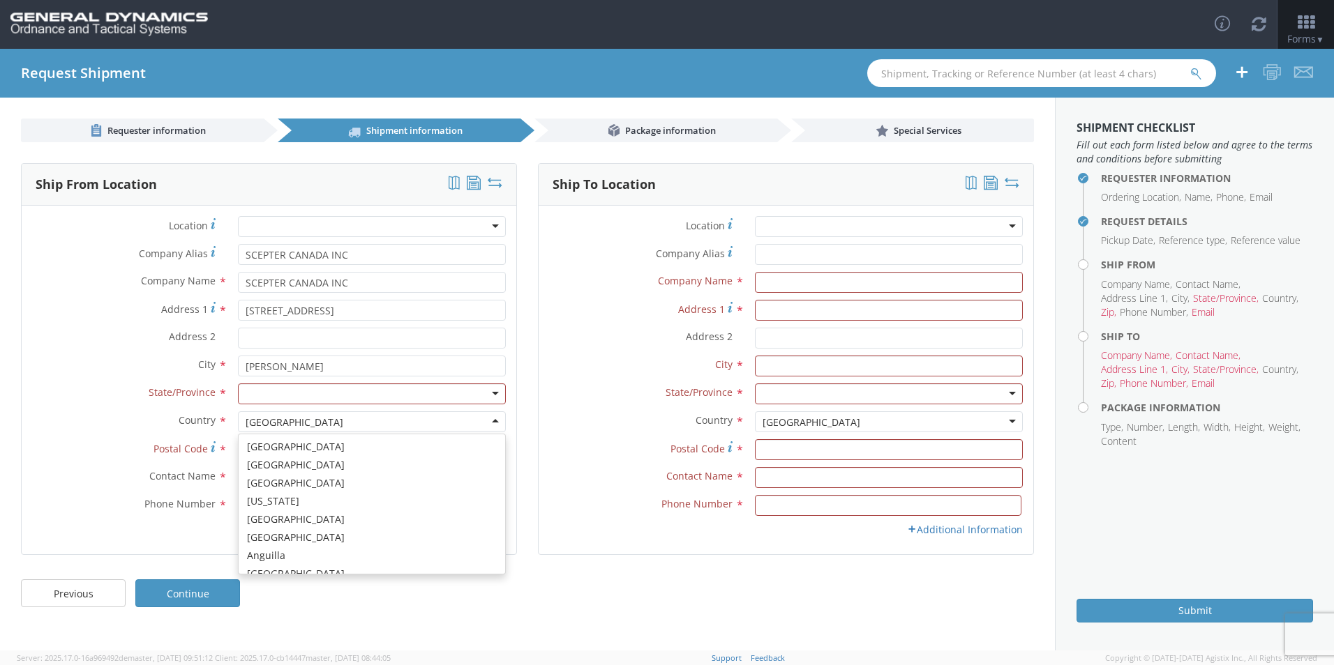
click at [352, 422] on div "[GEOGRAPHIC_DATA]" at bounding box center [372, 422] width 268 height 21
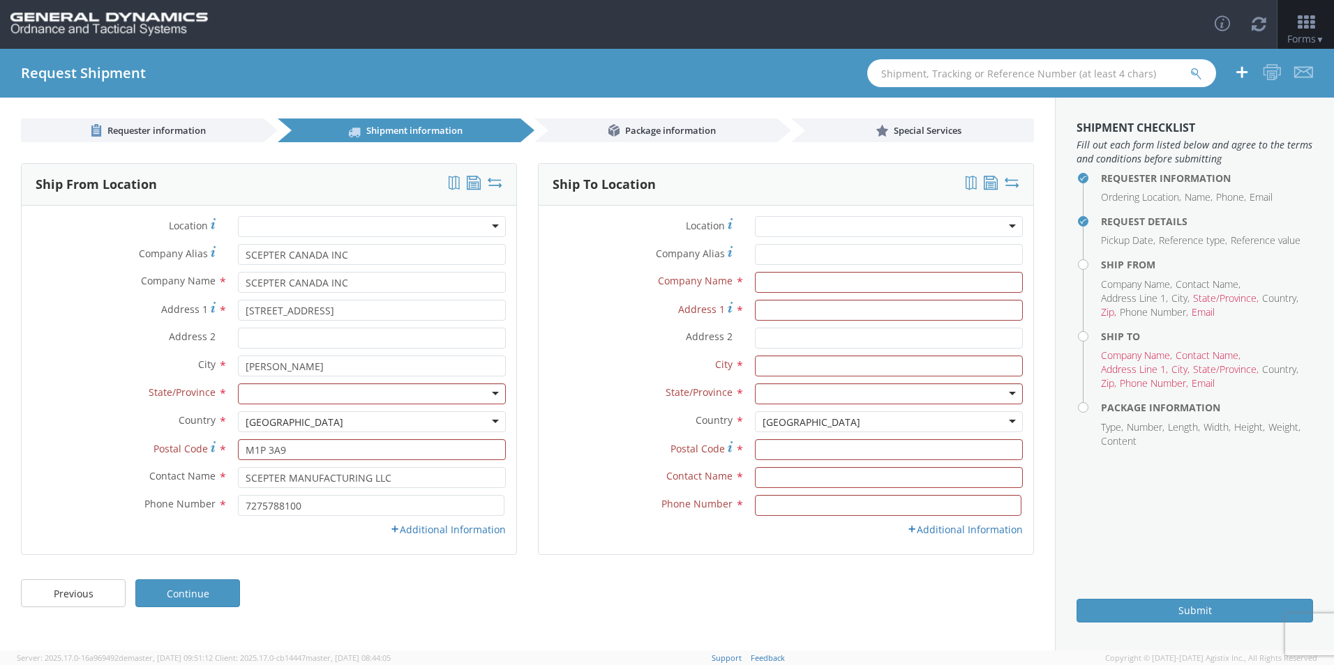
drag, startPoint x: 269, startPoint y: 416, endPoint x: 72, endPoint y: 409, distance: 197.5
click at [75, 409] on div "Location * GD-OTS Anniston (Commerce) GD-OTS Camden GD-OTS DeFuniak Springs GD-…" at bounding box center [269, 380] width 495 height 328
click at [324, 426] on div "[GEOGRAPHIC_DATA]" at bounding box center [372, 422] width 268 height 21
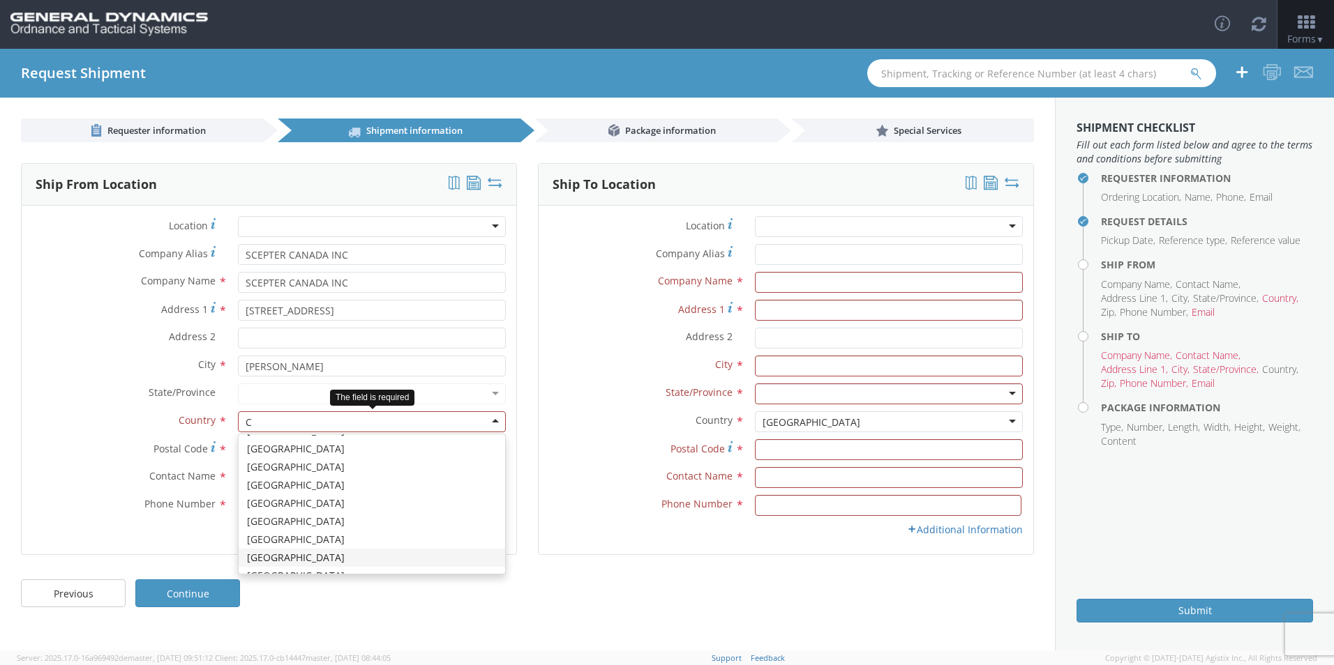
scroll to position [3, 0]
type input "CANA"
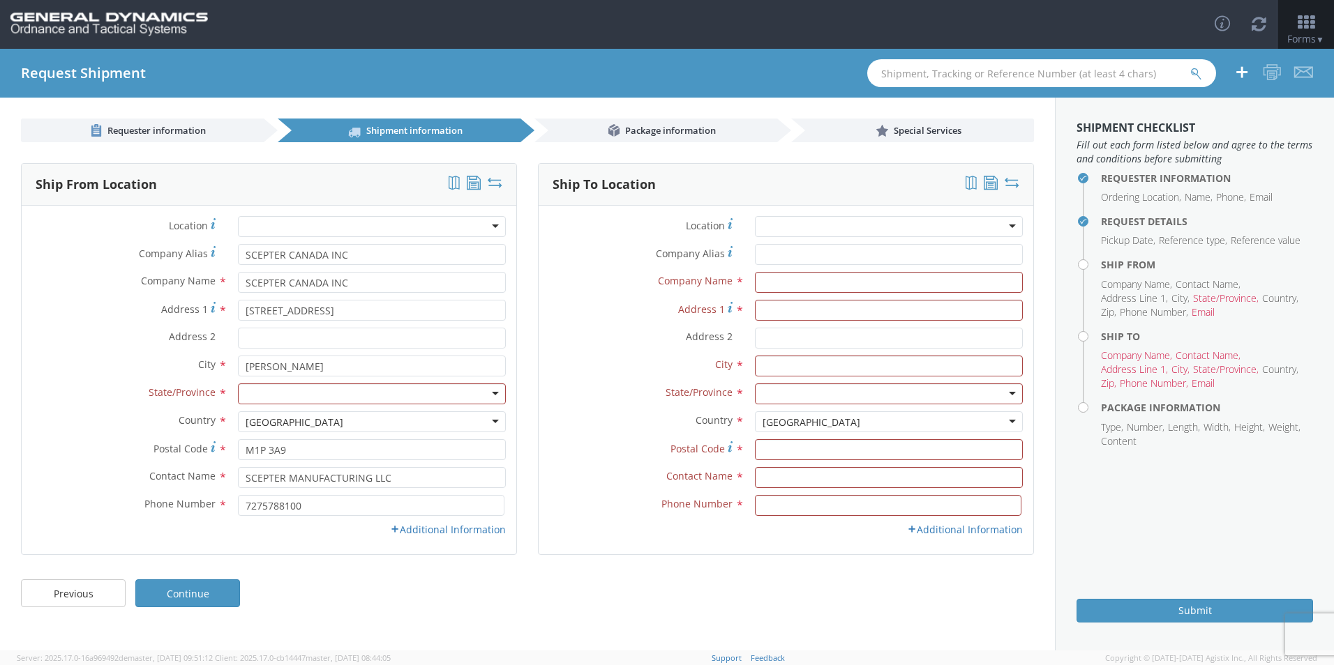
scroll to position [0, 0]
click at [308, 365] on input "[PERSON_NAME]" at bounding box center [372, 366] width 268 height 21
drag, startPoint x: 308, startPoint y: 365, endPoint x: 204, endPoint y: 372, distance: 104.2
click at [207, 370] on div "City * MARION" at bounding box center [269, 366] width 495 height 21
click at [276, 366] on input "S" at bounding box center [372, 366] width 268 height 21
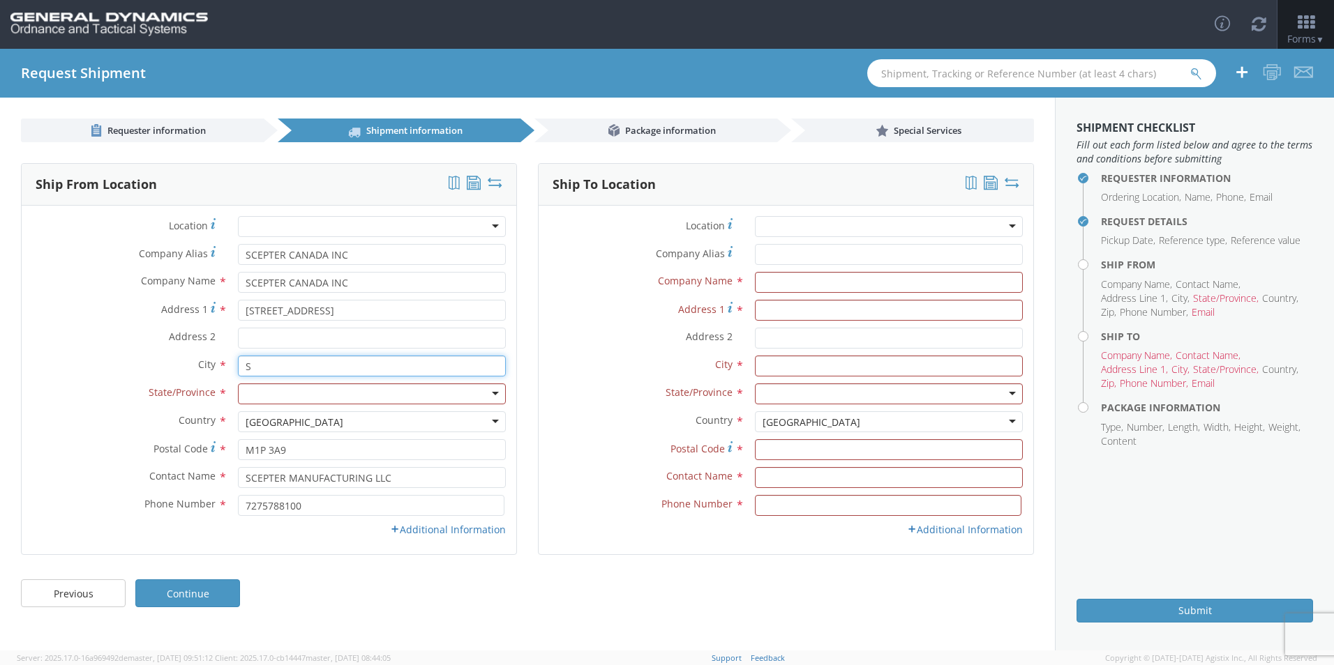
type input "[GEOGRAPHIC_DATA]"
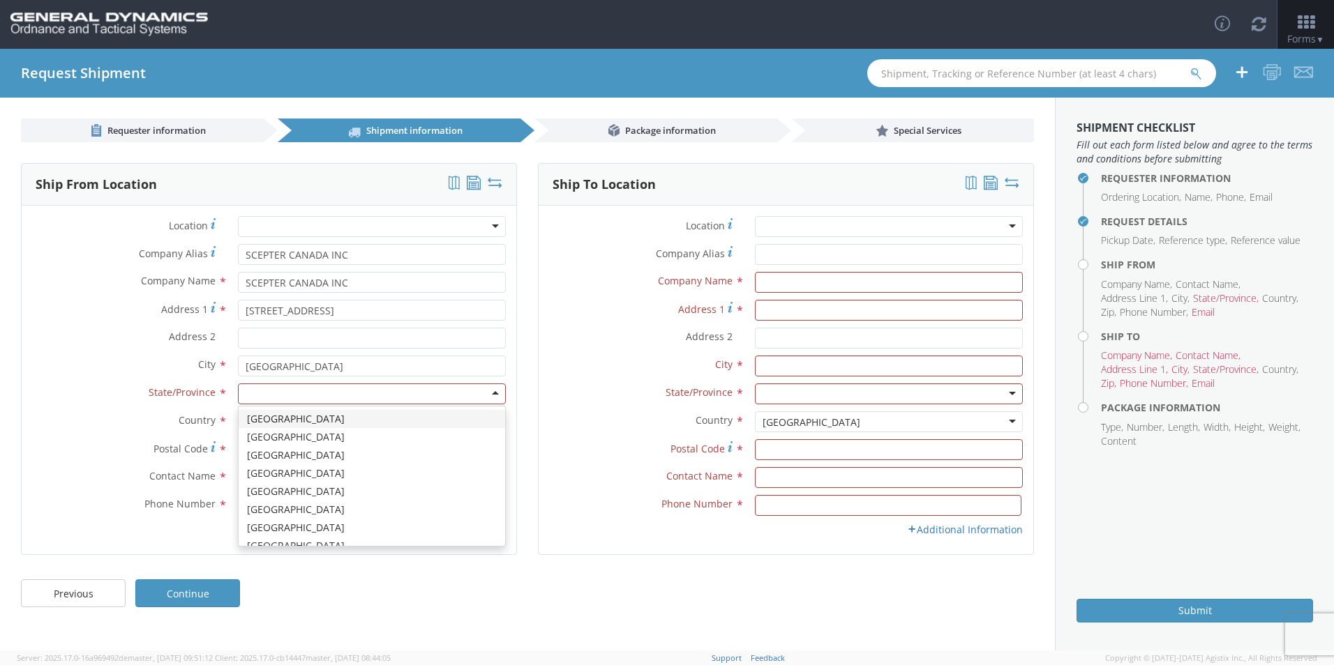
type input "O"
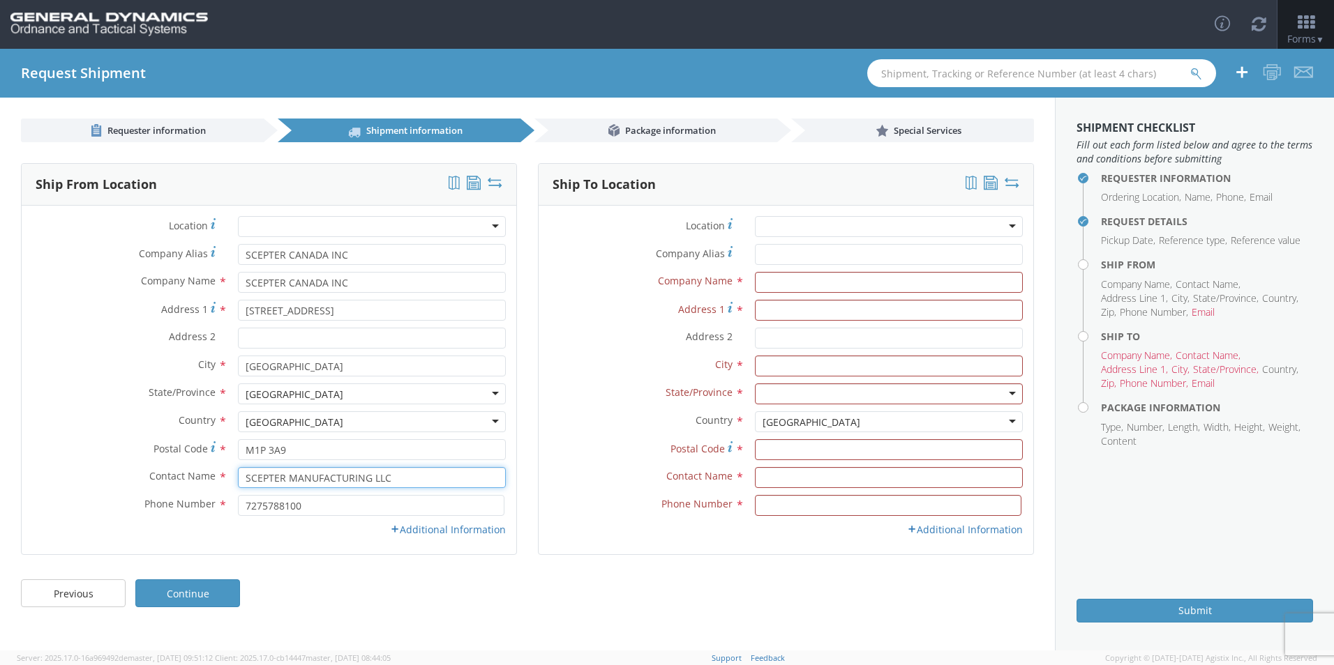
click at [294, 479] on input "SCEPTER MANUFACTURING LLC" at bounding box center [372, 477] width 268 height 21
drag, startPoint x: 431, startPoint y: 479, endPoint x: 105, endPoint y: 469, distance: 326.6
click at [105, 469] on div "Contact Name * SCEPTER MANUFACTURING LLC searching..." at bounding box center [269, 477] width 495 height 21
type input "HARSHAD PATEL"
type input "4166598191"
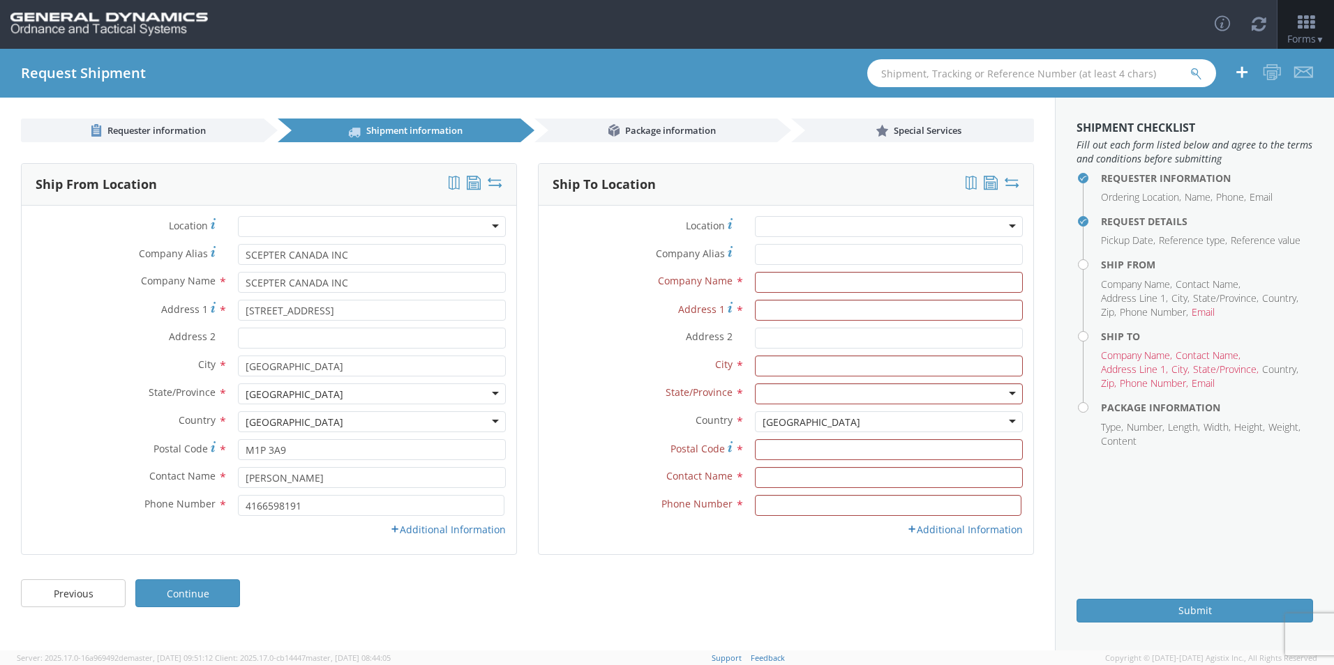
click at [434, 532] on link "Additional Information" at bounding box center [448, 529] width 116 height 13
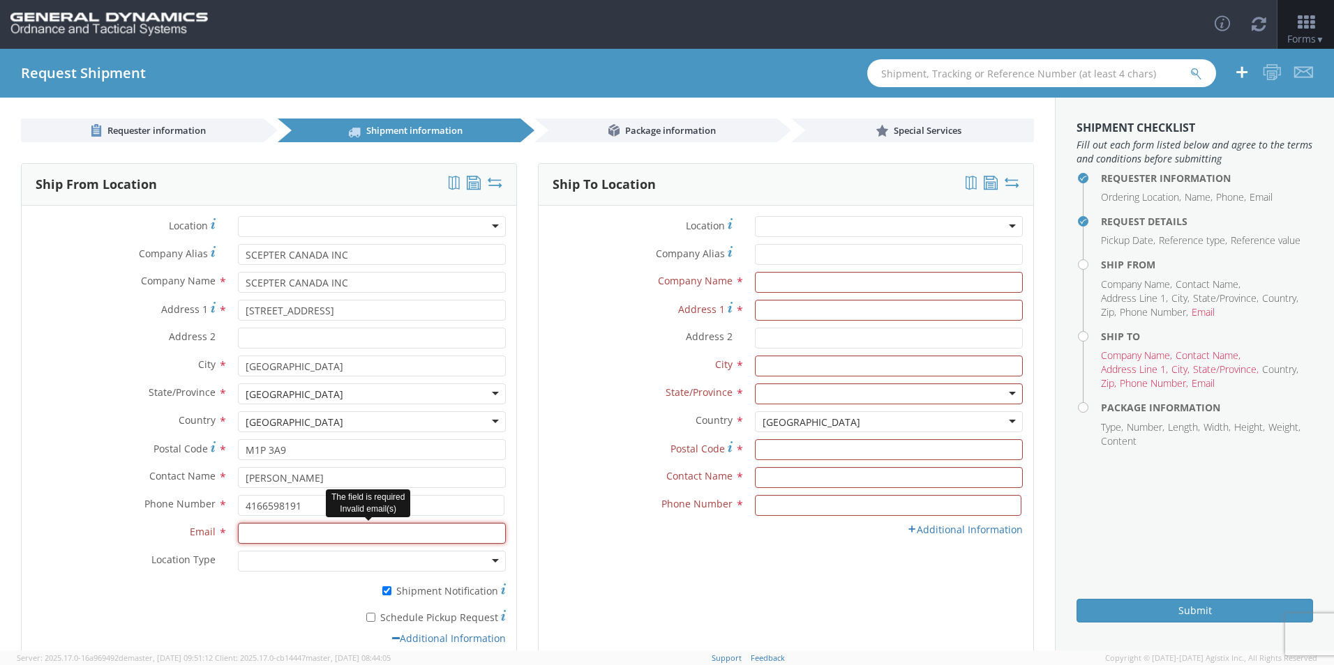
click at [261, 531] on input "Email *" at bounding box center [372, 533] width 268 height 21
click at [289, 537] on input "Email *" at bounding box center [372, 533] width 268 height 21
type input "[EMAIL_ADDRESS][DOMAIN_NAME]; [EMAIL_ADDRESS][DOMAIN_NAME]"
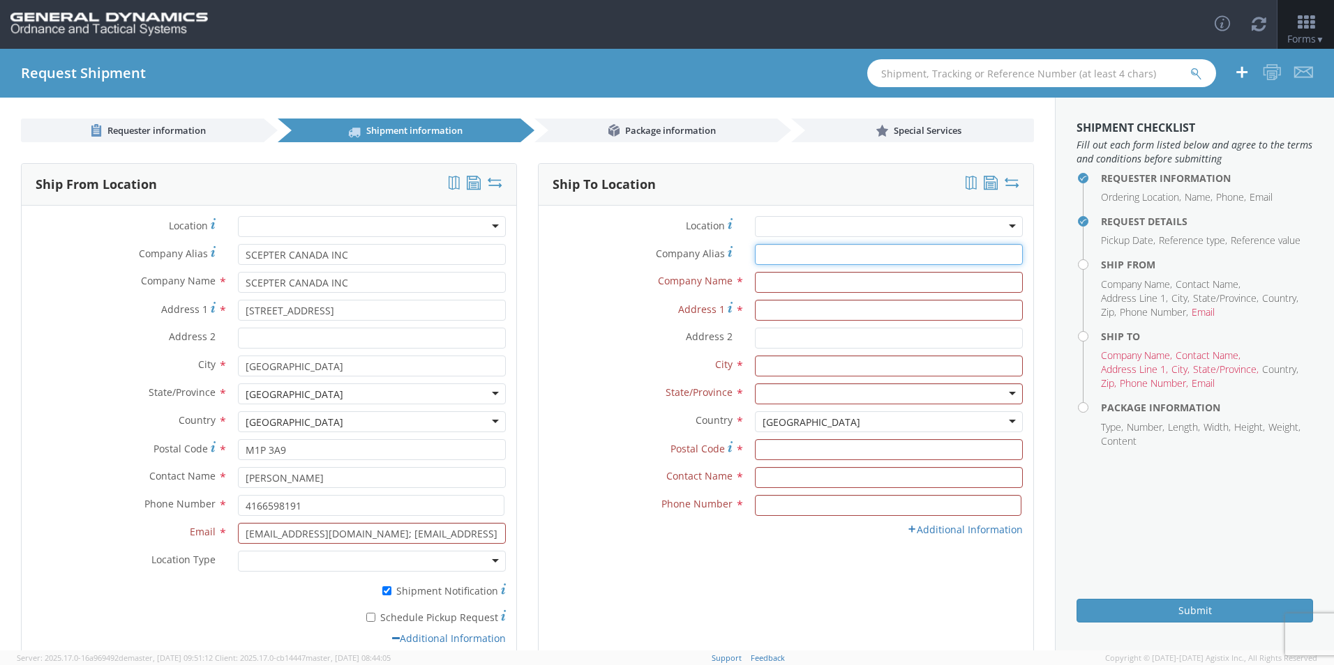
type input "GD-OTS MARION IL"
type input "[STREET_ADDRESS][PERSON_NAME]"
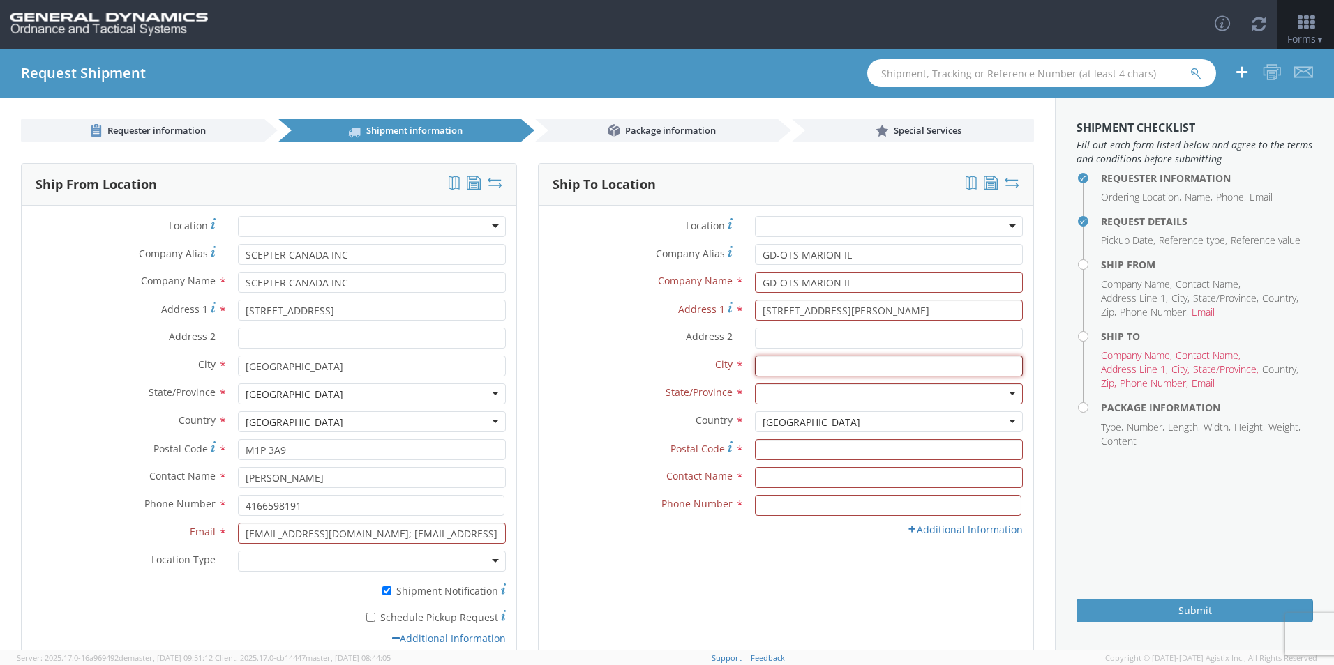
type input "[PERSON_NAME]"
type input "62959"
type input "[PERSON_NAME]"
type input "7275788100"
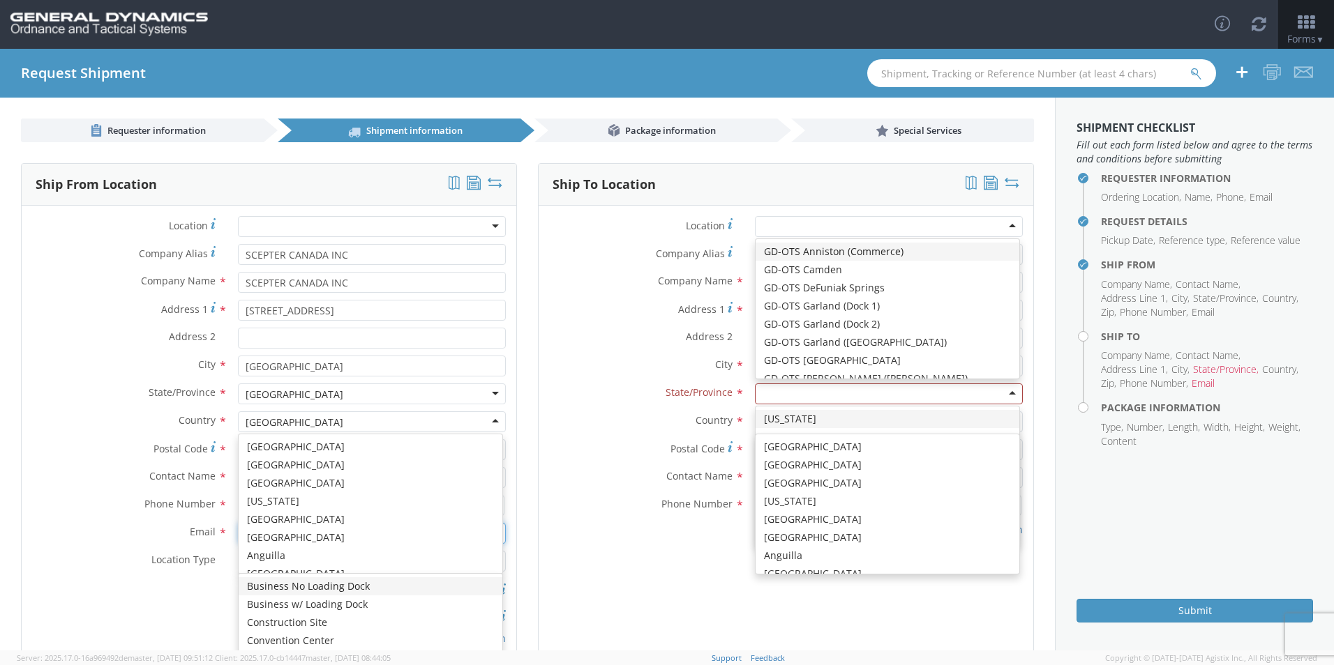
scroll to position [3516, 0]
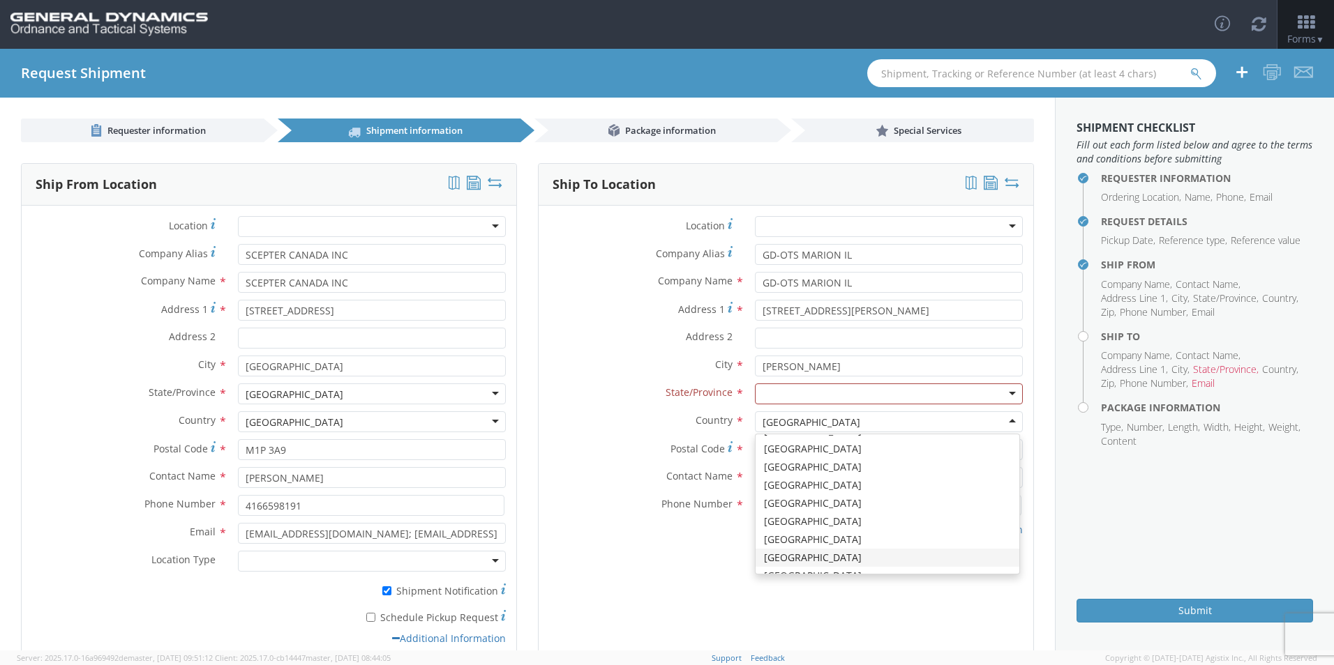
click at [610, 444] on label "Postal Code *" at bounding box center [642, 448] width 206 height 19
click at [755, 444] on input "62959" at bounding box center [889, 449] width 268 height 21
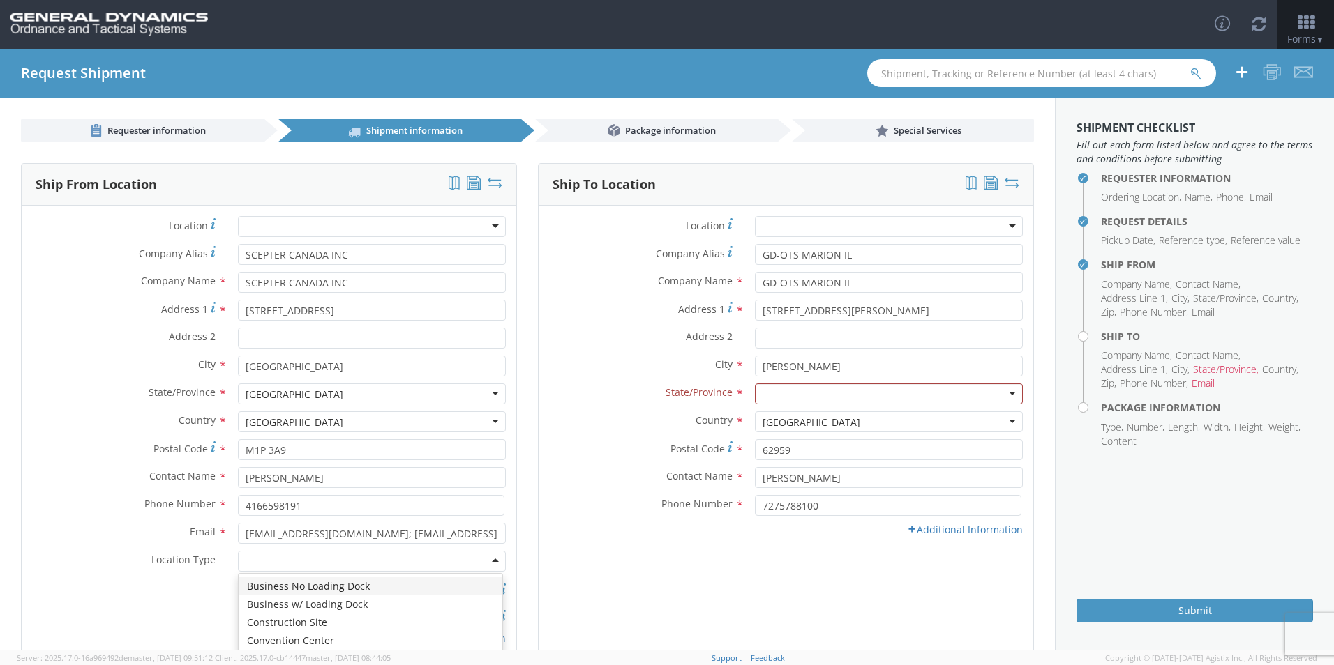
click at [276, 558] on div at bounding box center [372, 561] width 268 height 21
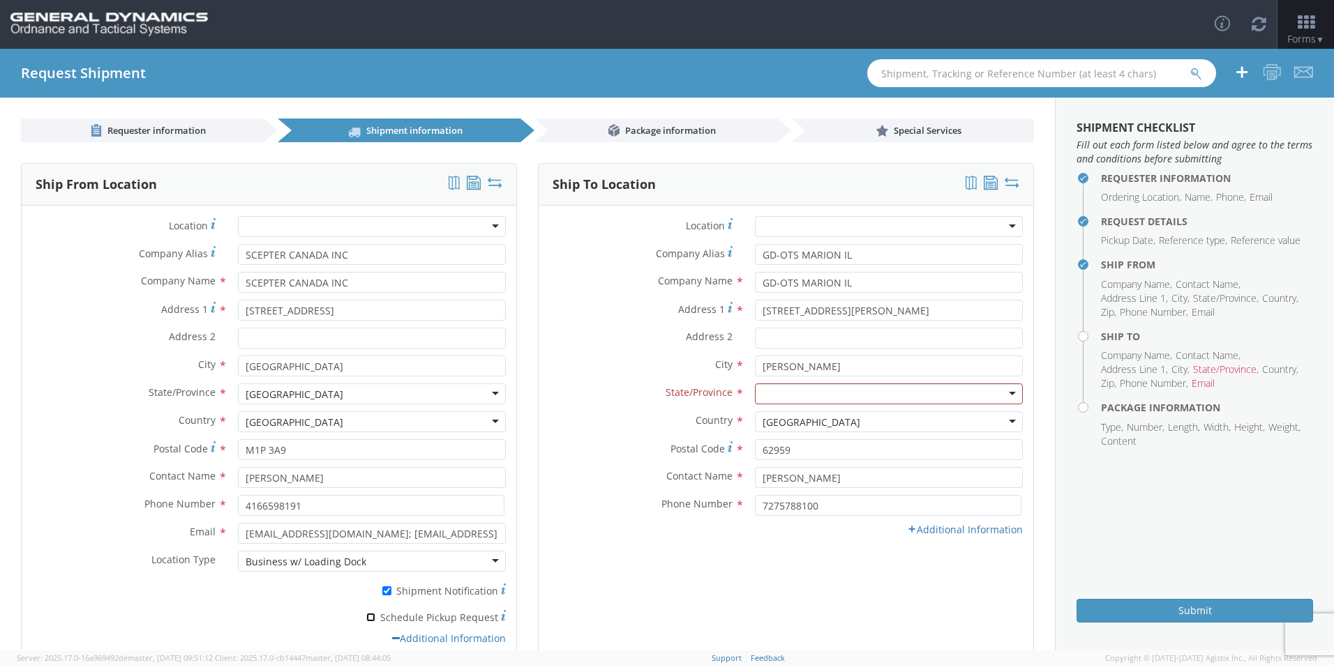
click at [370, 619] on input "* Schedule Pickup Request" at bounding box center [370, 617] width 9 height 9
checkbox input "true"
click at [795, 392] on div at bounding box center [889, 394] width 268 height 21
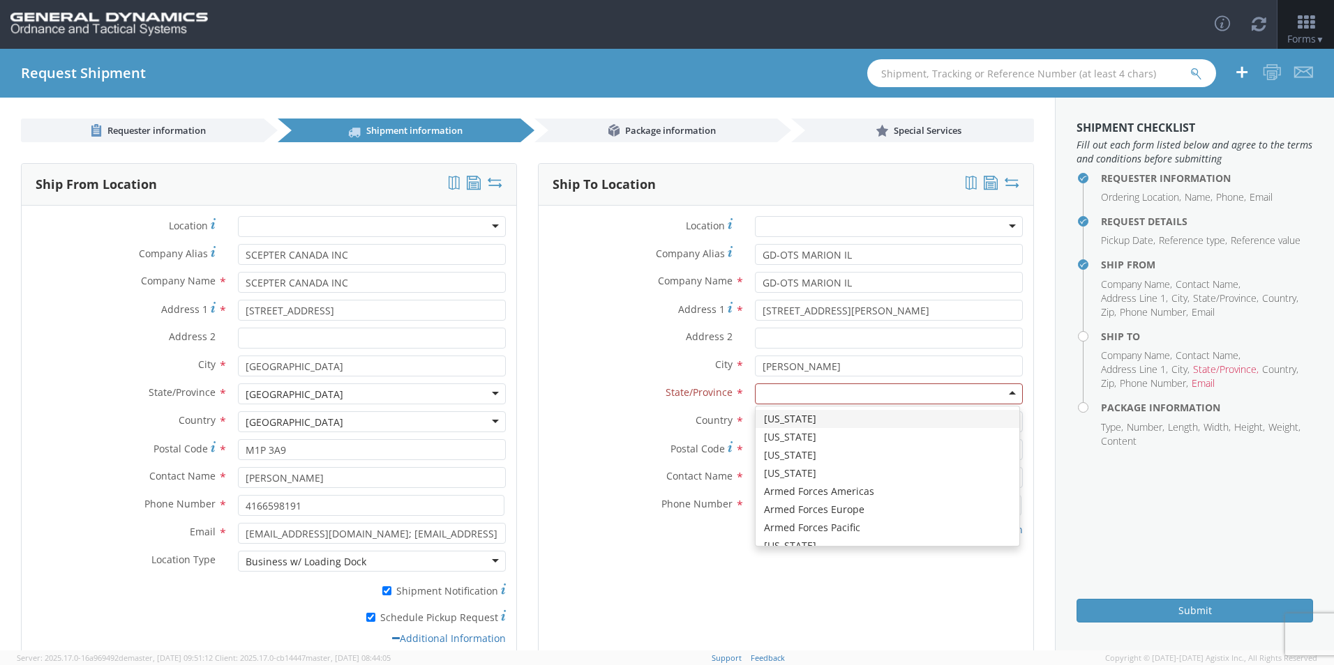
type input "I"
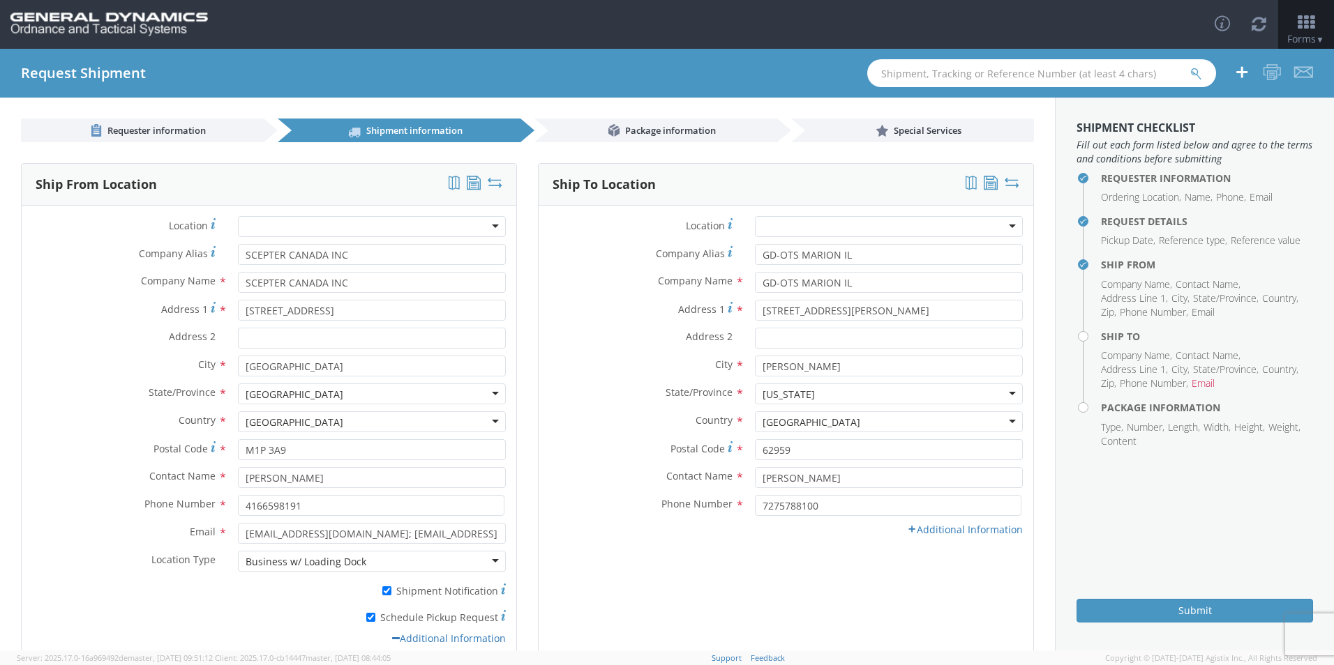
scroll to position [0, 0]
click at [921, 529] on link "Additional Information" at bounding box center [965, 529] width 116 height 13
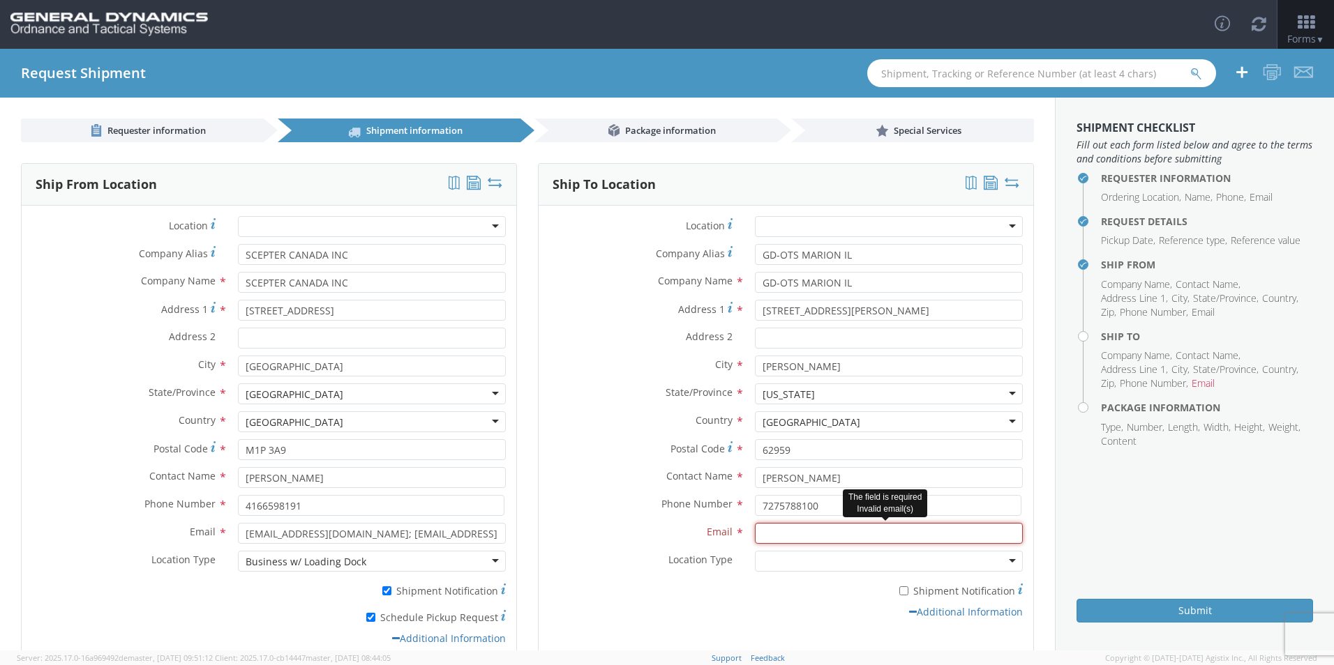
click at [772, 532] on input "Email *" at bounding box center [889, 533] width 268 height 21
type input "[EMAIL_ADDRESS][DOMAIN_NAME]"
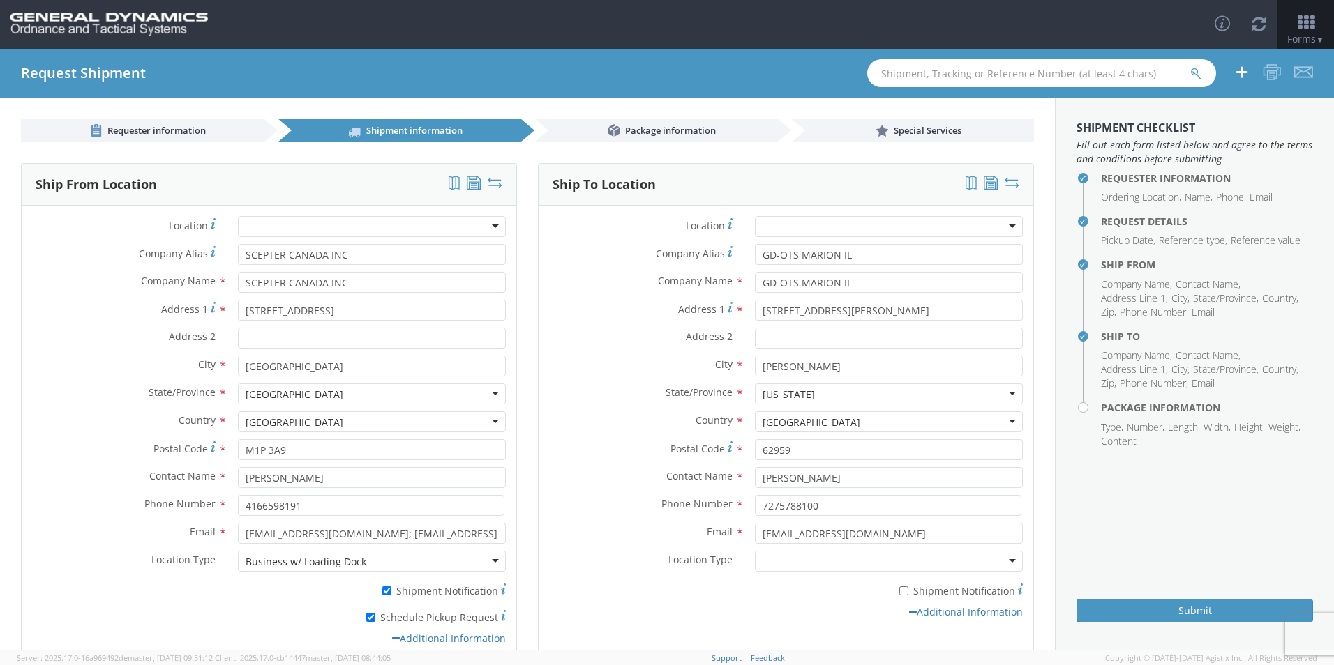
click at [695, 603] on div "* Shipment Notification" at bounding box center [786, 592] width 495 height 27
click at [788, 556] on div at bounding box center [889, 561] width 268 height 21
click at [899, 592] on input "* Shipment Notification" at bounding box center [903, 591] width 9 height 9
checkbox input "true"
click at [625, 126] on span "Package information" at bounding box center [670, 130] width 91 height 13
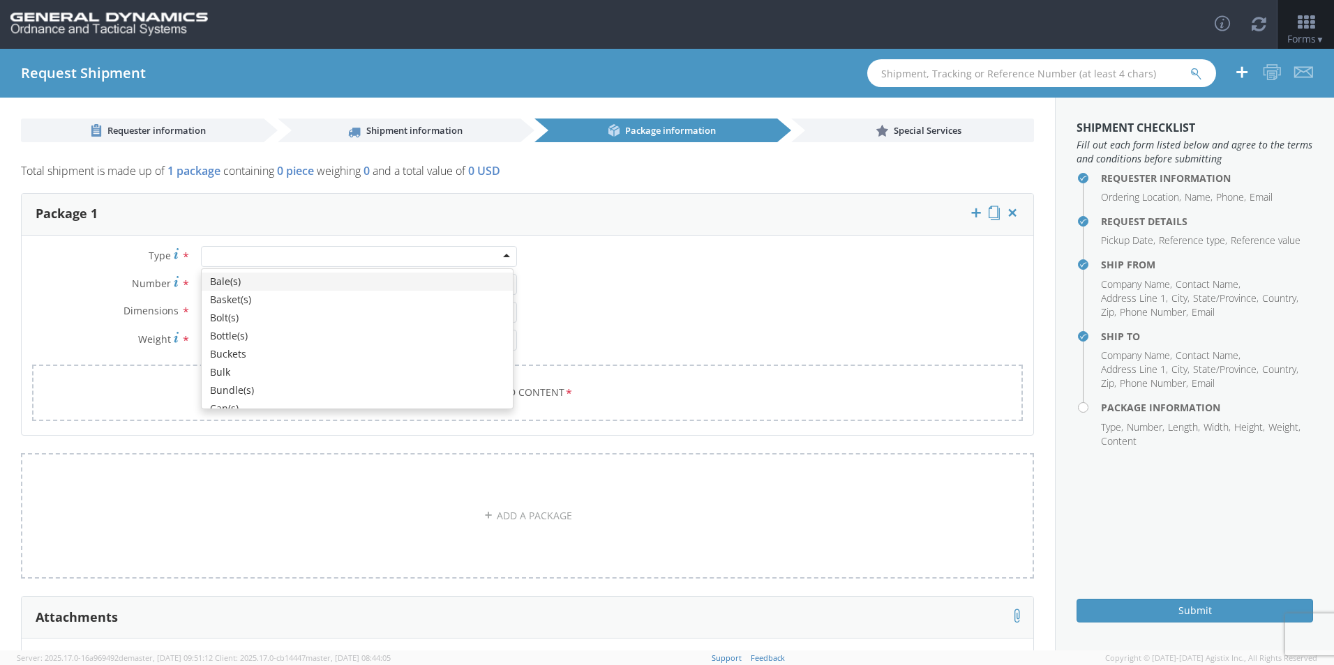
click at [276, 252] on div at bounding box center [359, 256] width 316 height 21
type input "P"
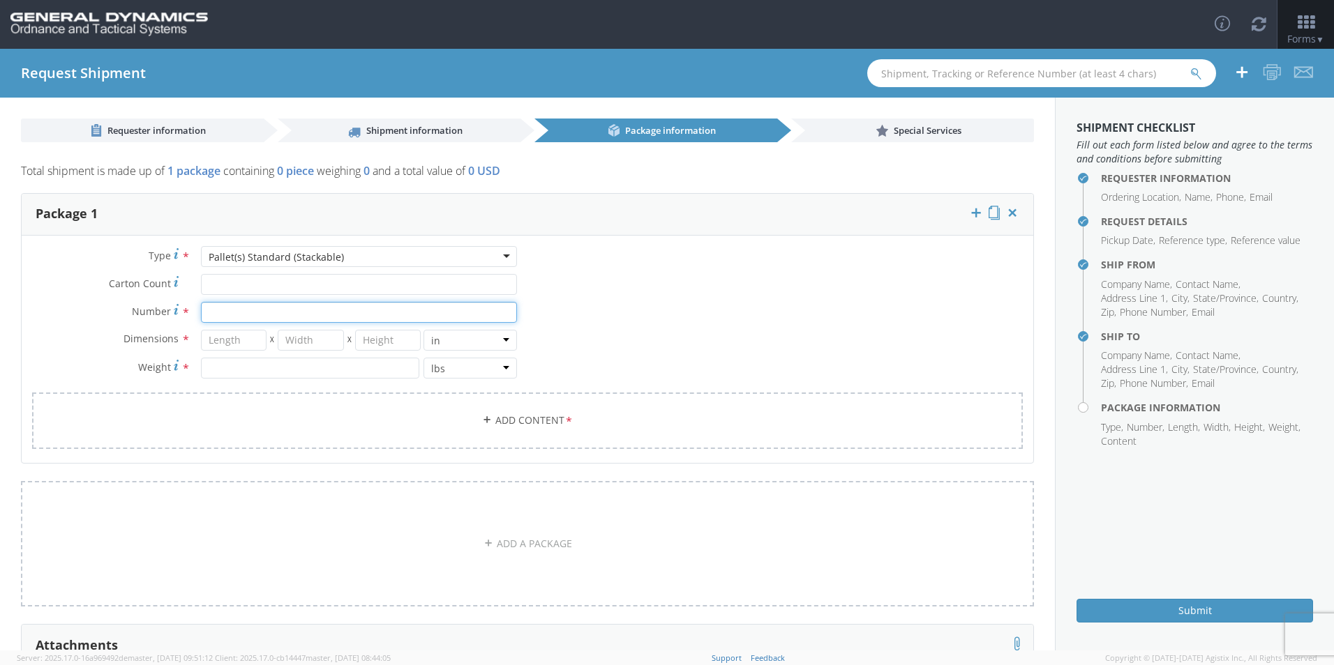
click at [243, 313] on input "Number *" at bounding box center [359, 312] width 316 height 21
type input "56"
click at [223, 344] on input "number" at bounding box center [234, 340] width 66 height 21
type input "40"
type input "48"
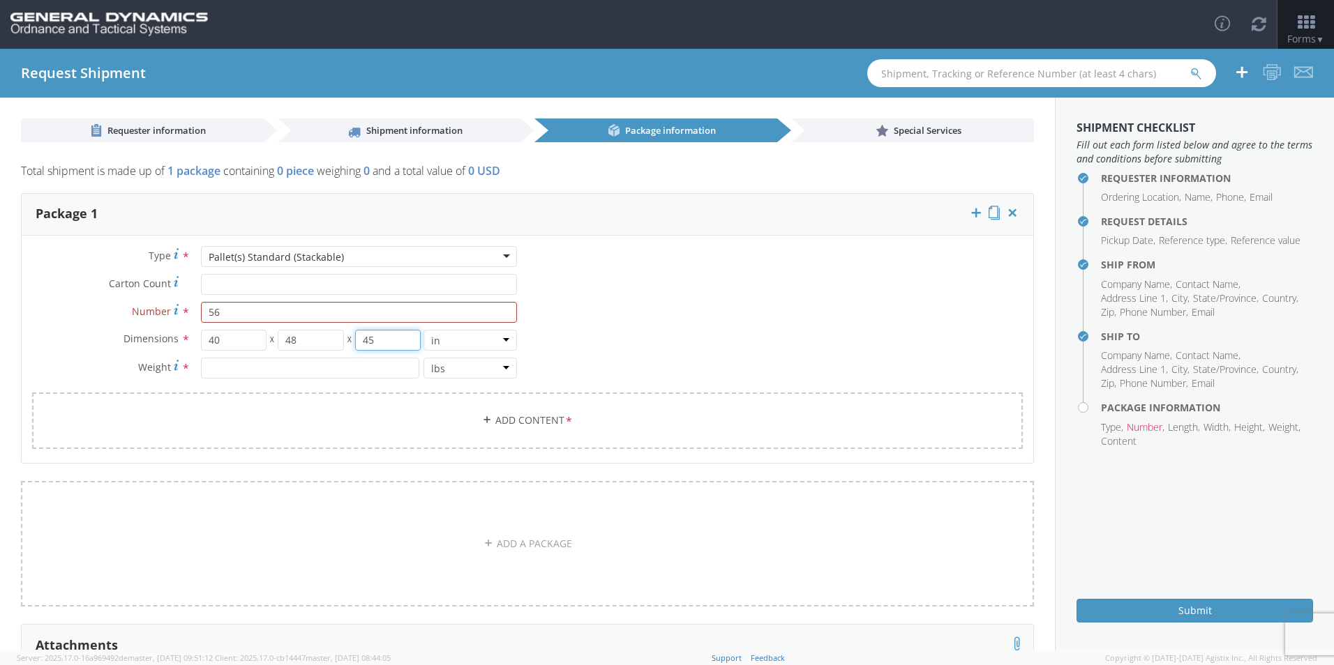
type input "45"
click at [211, 366] on input "number" at bounding box center [310, 368] width 218 height 21
type input "20493.86"
click at [600, 357] on div "Type * Pallet(s) Standard (Stackable) Pallet(s) Standard (Stackable) Bale(s) Ba…" at bounding box center [527, 356] width 1011 height 220
click at [481, 414] on link "Add Content *" at bounding box center [527, 421] width 991 height 57
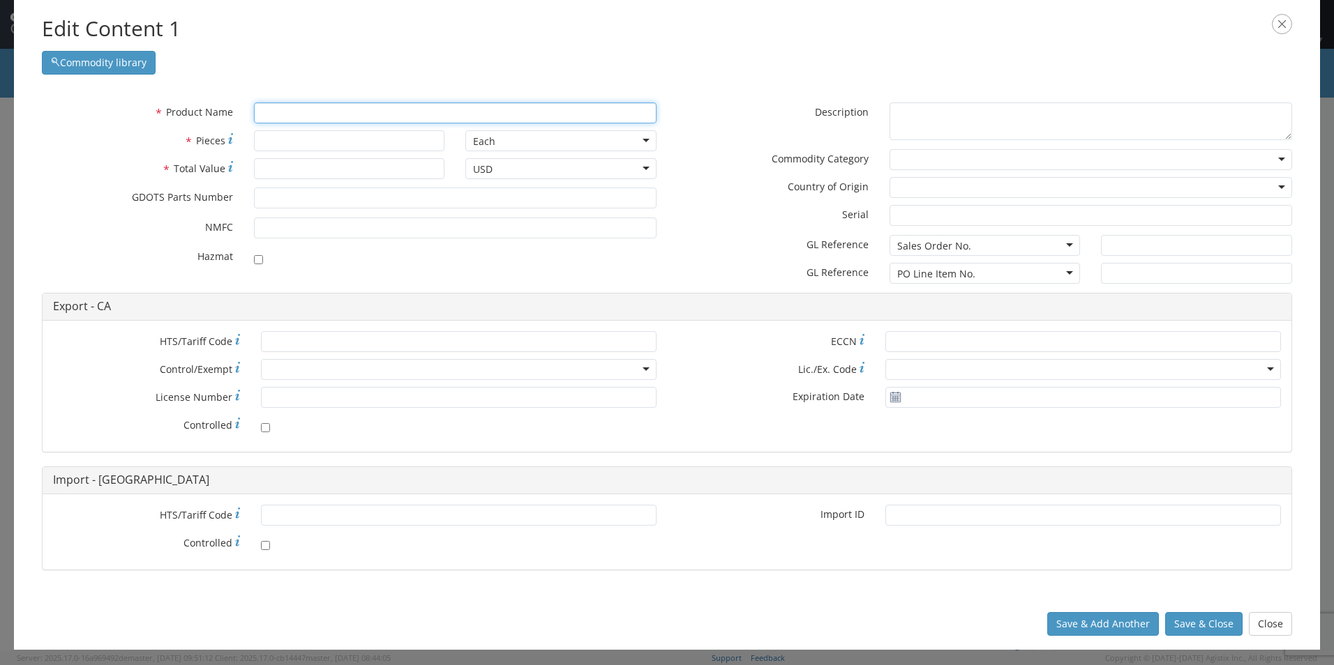
click at [270, 113] on input "text" at bounding box center [455, 113] width 402 height 21
click at [1277, 29] on icon "button" at bounding box center [1282, 24] width 20 height 20
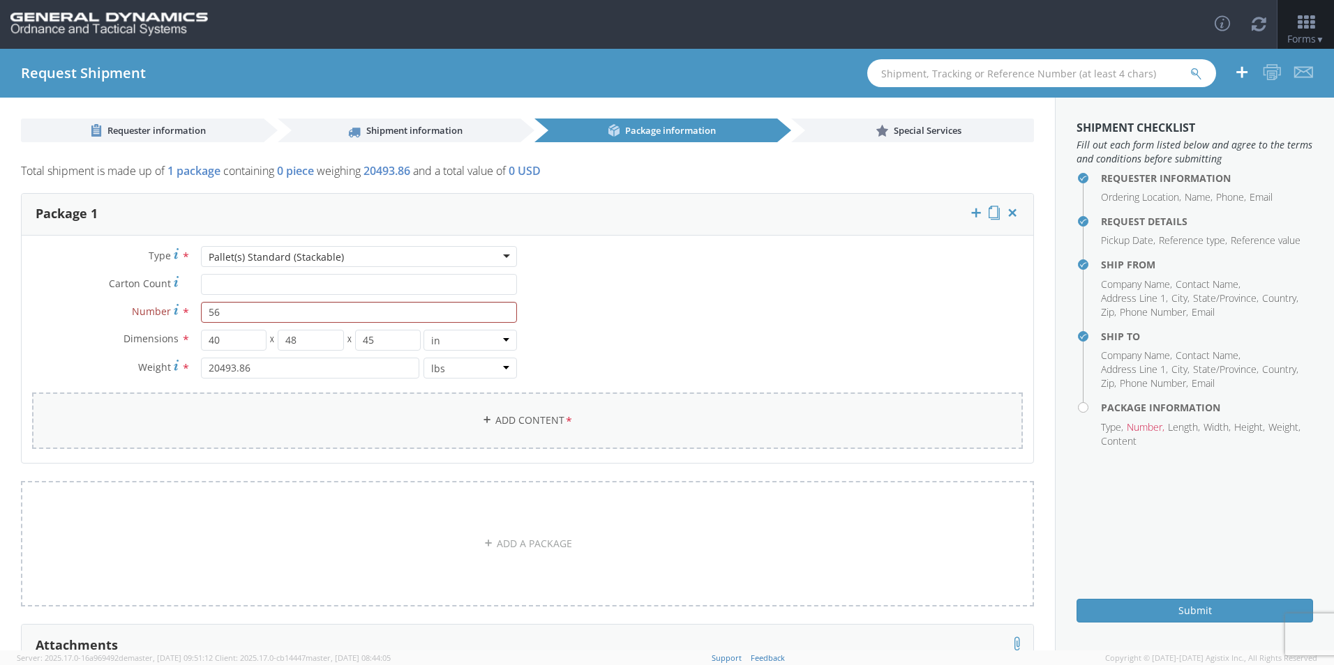
click at [508, 419] on link "Add Content *" at bounding box center [527, 421] width 991 height 57
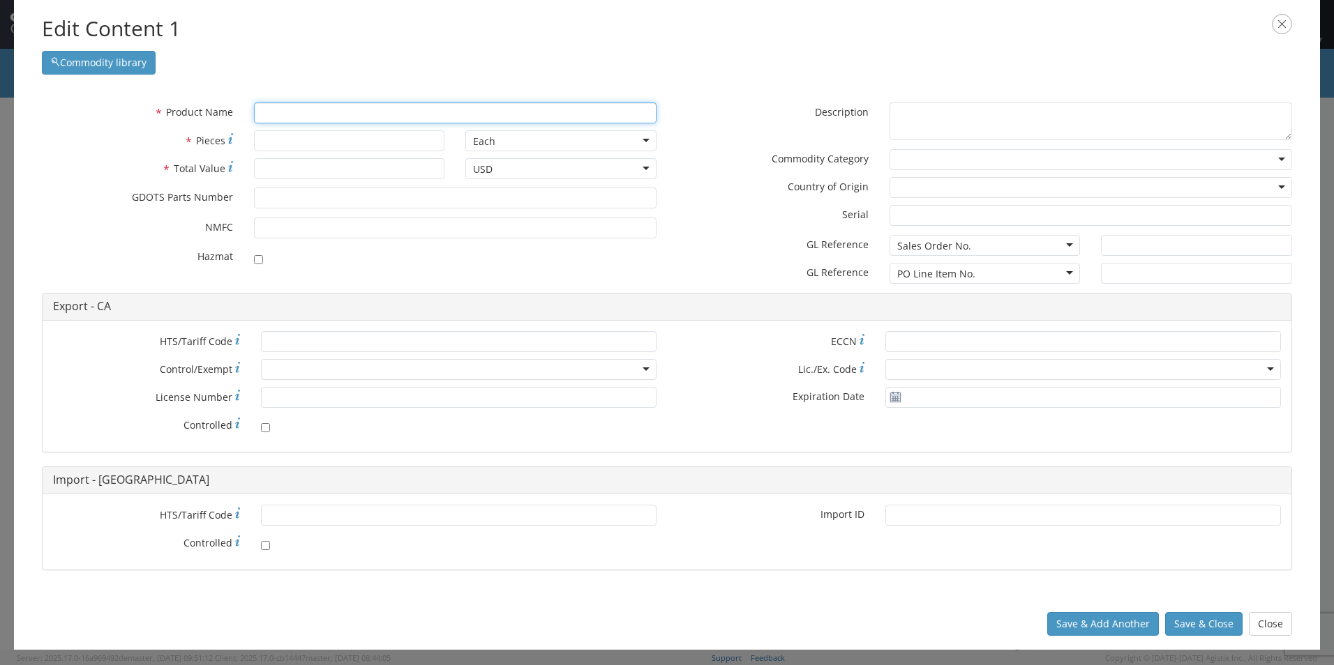
click at [285, 107] on input "text" at bounding box center [455, 113] width 402 height 21
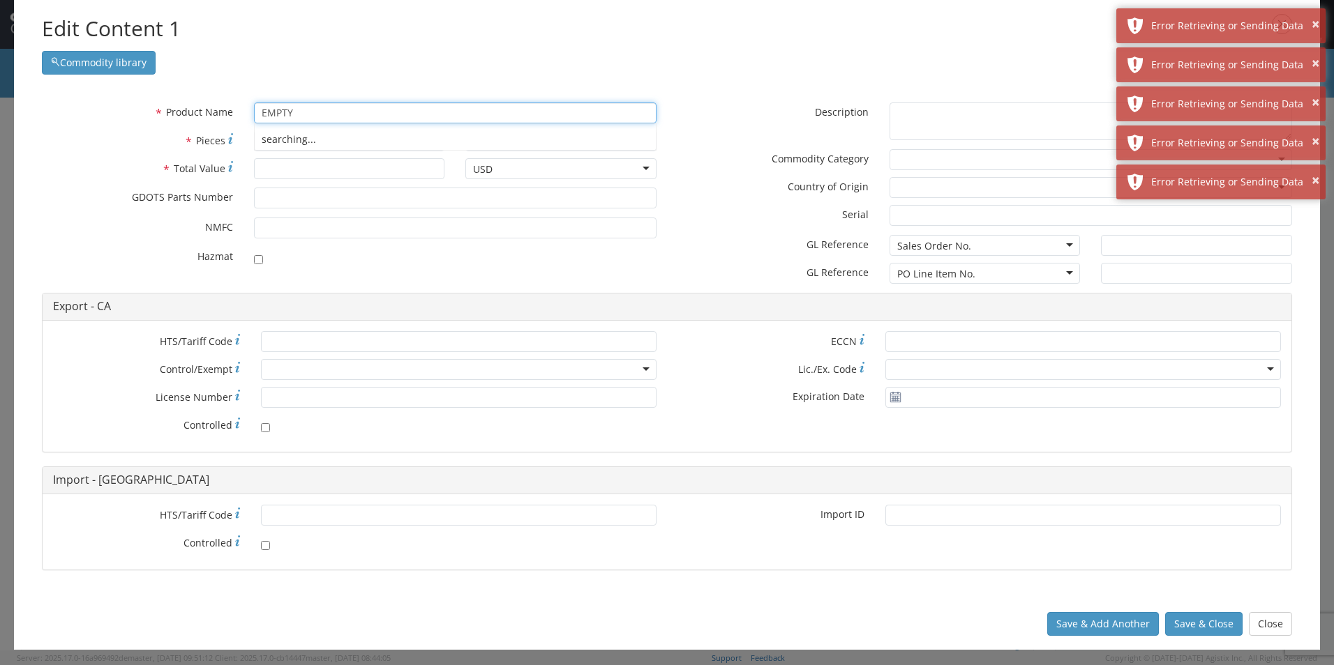
click at [349, 107] on input "EMPTY" at bounding box center [455, 113] width 402 height 21
drag, startPoint x: 326, startPoint y: 112, endPoint x: 174, endPoint y: 111, distance: 152.8
click at [167, 112] on div "* Product Name EMPTY searching..." at bounding box center [348, 113] width 635 height 21
click at [443, 61] on div "Commodity library" at bounding box center [667, 59] width 1250 height 31
click at [645, 57] on div "Commodity library" at bounding box center [667, 59] width 1250 height 31
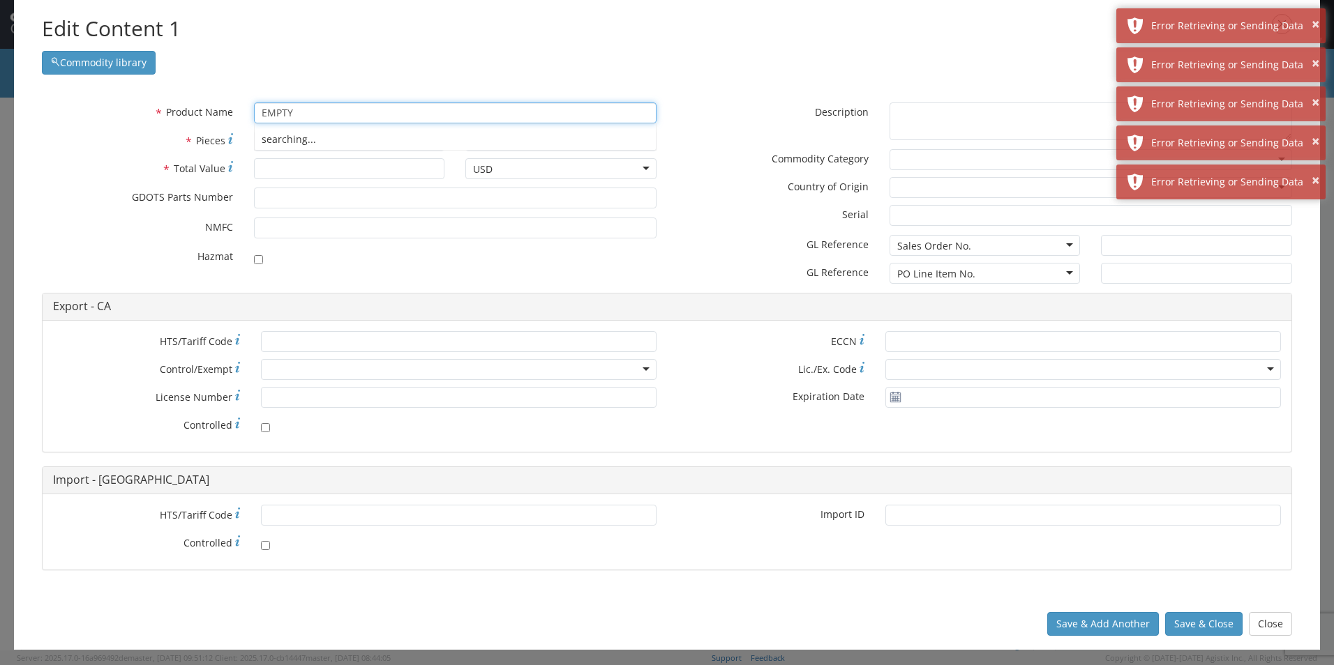
click at [375, 113] on input "EMPTY" at bounding box center [455, 113] width 402 height 21
drag, startPoint x: 340, startPoint y: 114, endPoint x: 172, endPoint y: 119, distance: 167.5
click at [175, 117] on div "* Product Name EMPTY searching..." at bounding box center [348, 113] width 635 height 21
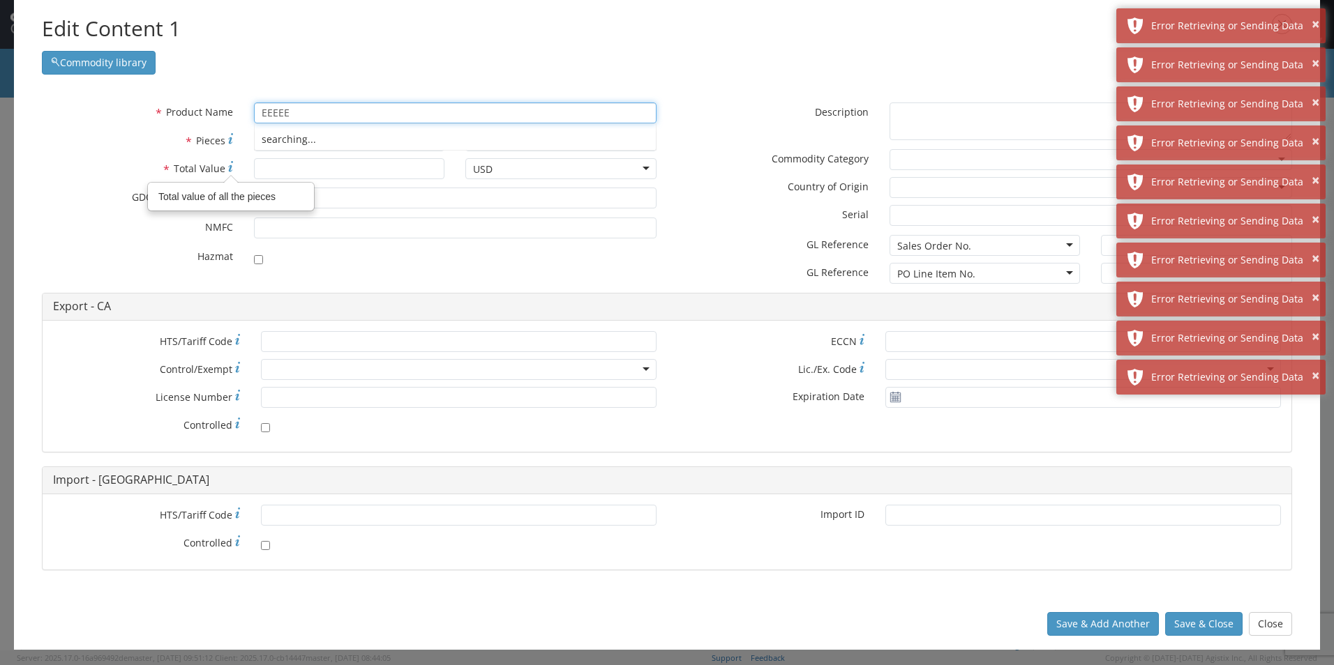
click at [829, 44] on div "Commodity library" at bounding box center [667, 59] width 1250 height 31
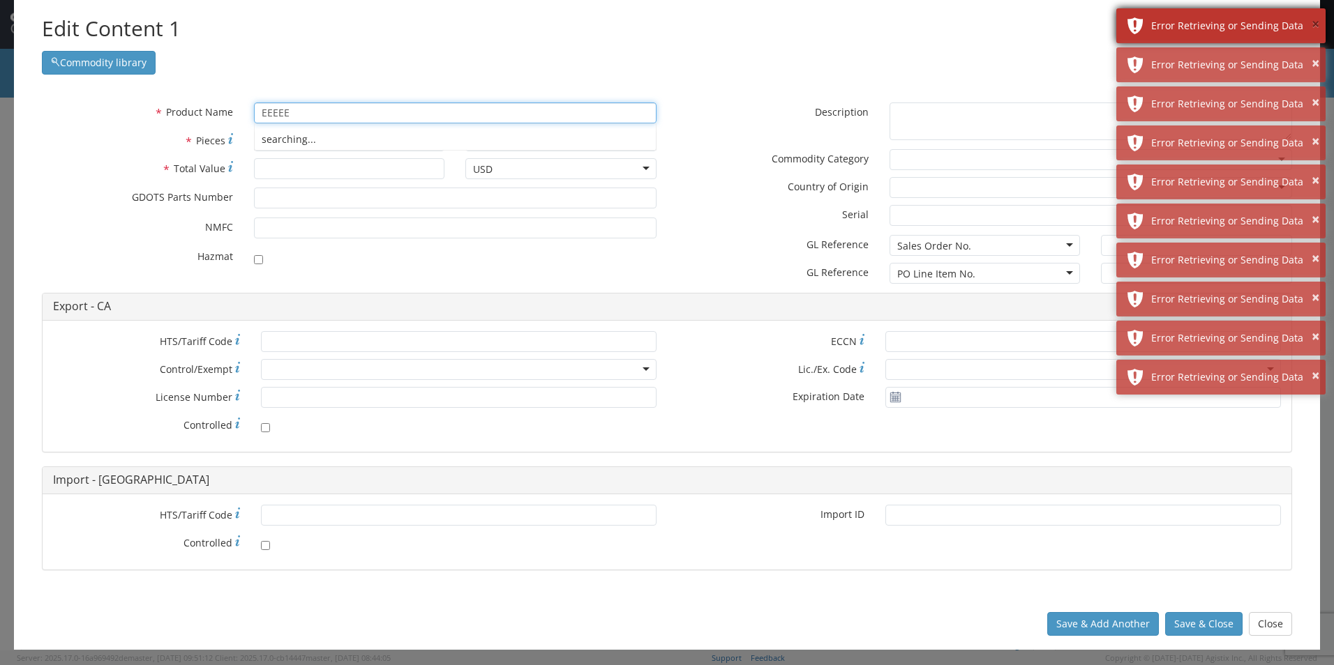
type input "EEEEE"
click at [1316, 20] on button "×" at bounding box center [1315, 25] width 8 height 20
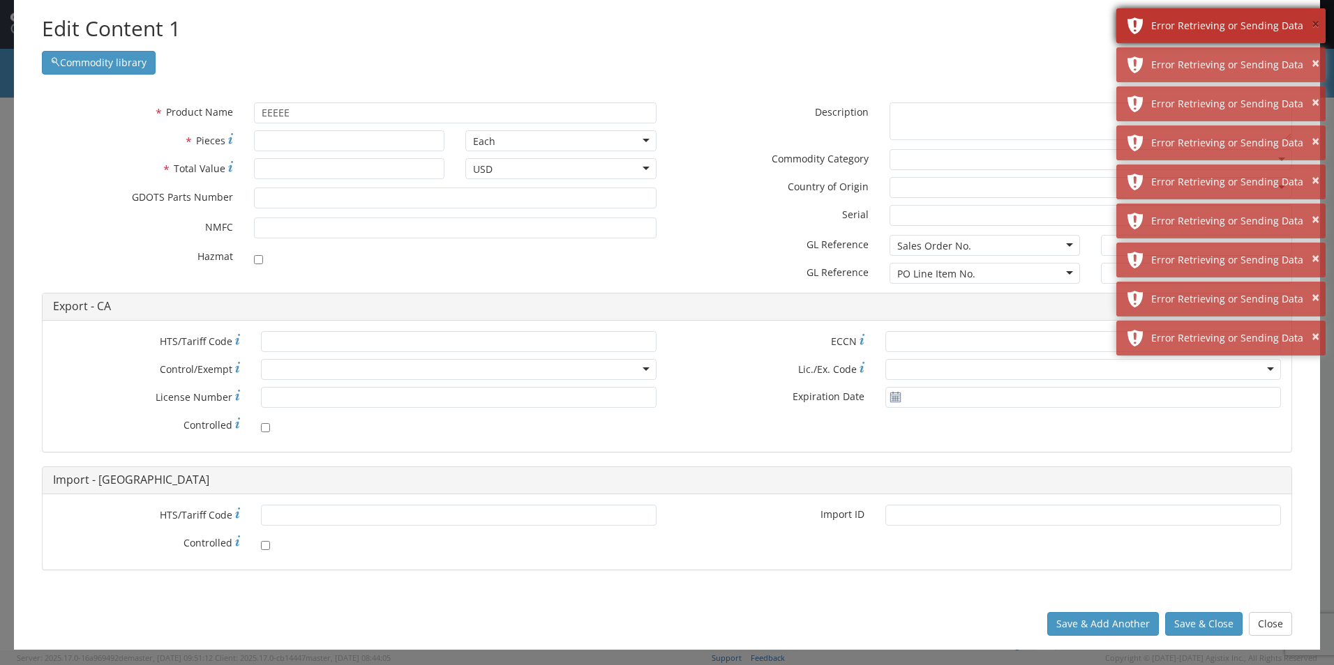
click at [1316, 20] on button "×" at bounding box center [1315, 25] width 8 height 20
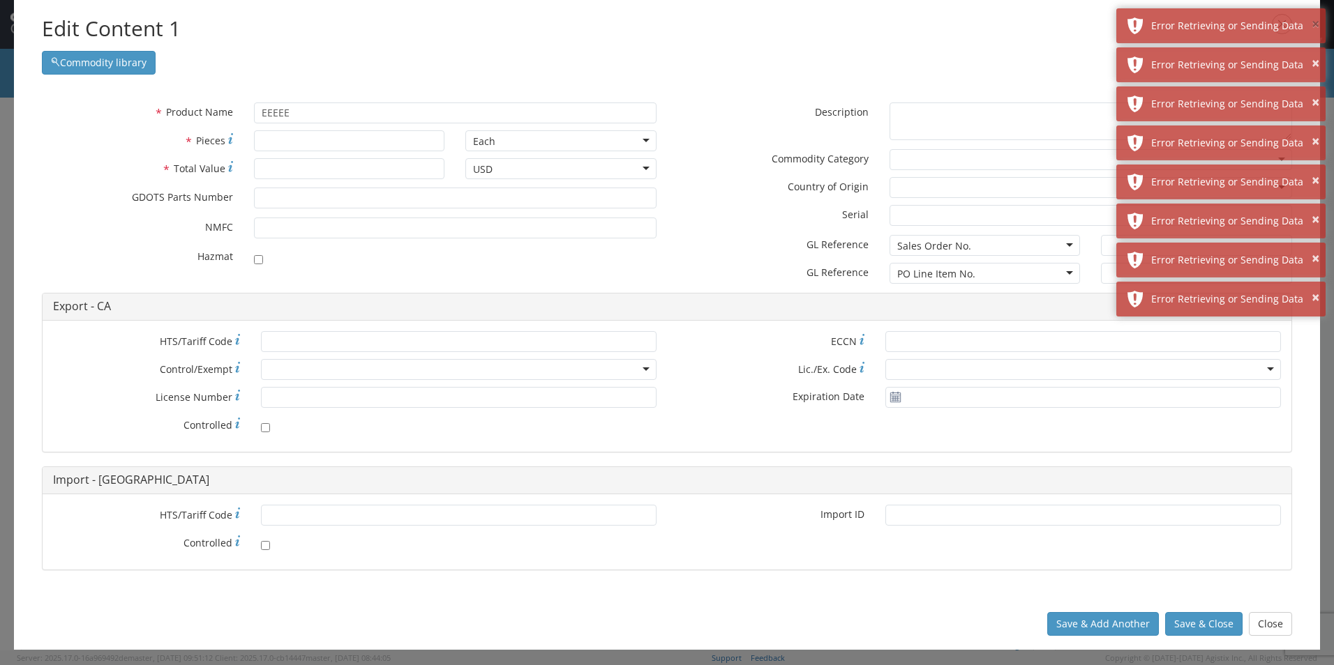
click at [1316, 20] on button "×" at bounding box center [1315, 25] width 8 height 20
click at [1316, 54] on button "×" at bounding box center [1315, 64] width 8 height 20
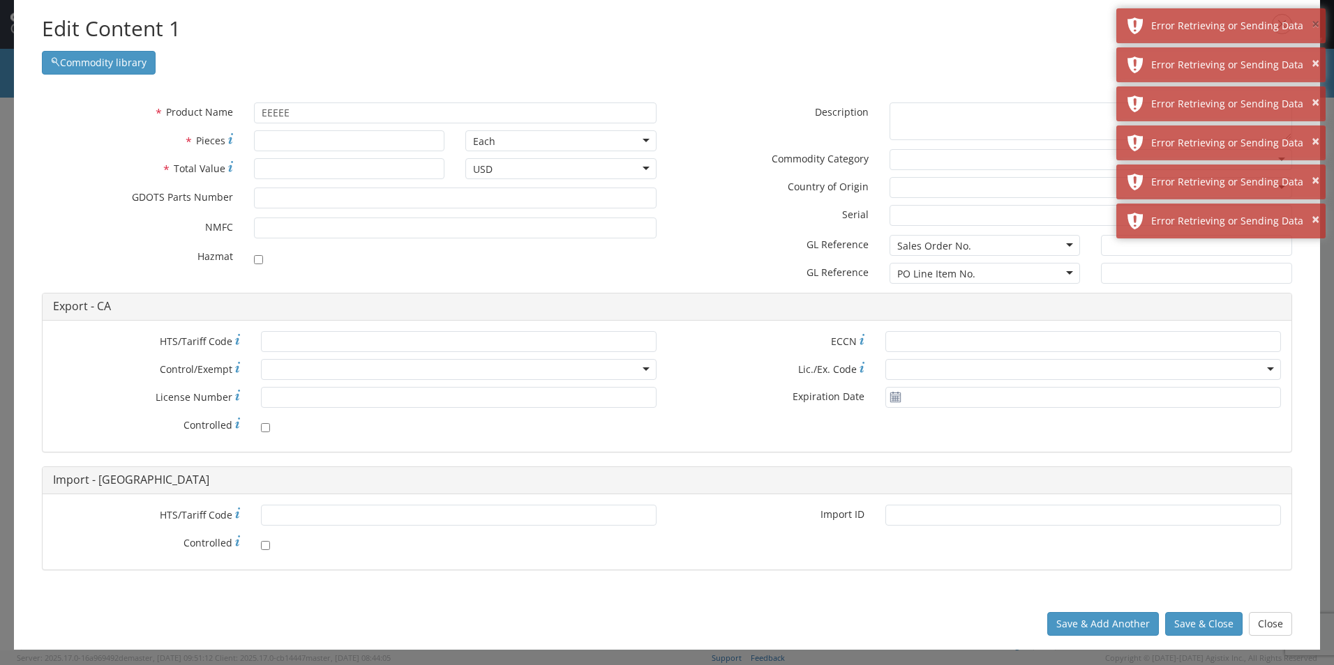
click at [1316, 20] on button "×" at bounding box center [1315, 25] width 8 height 20
click at [1316, 54] on button "×" at bounding box center [1315, 64] width 8 height 20
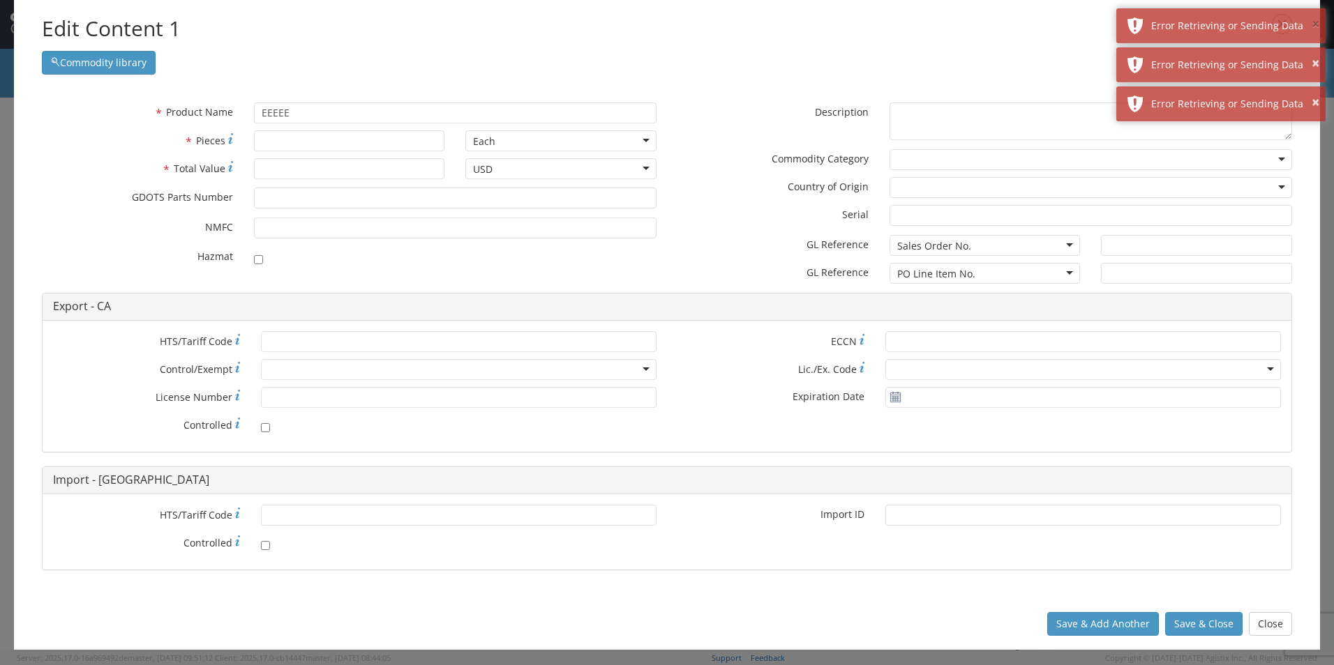
click at [1316, 20] on button "×" at bounding box center [1315, 25] width 8 height 20
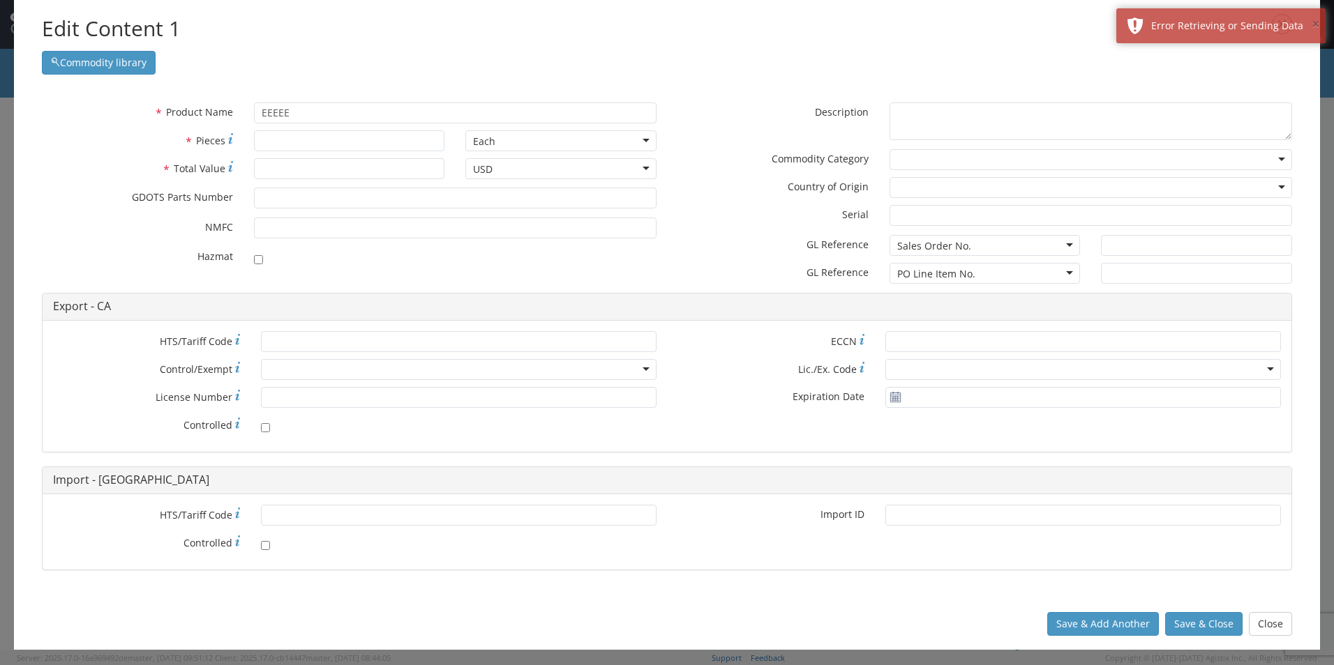
click at [1316, 20] on button "×" at bounding box center [1315, 25] width 8 height 20
click at [1286, 26] on icon "button" at bounding box center [1282, 24] width 20 height 20
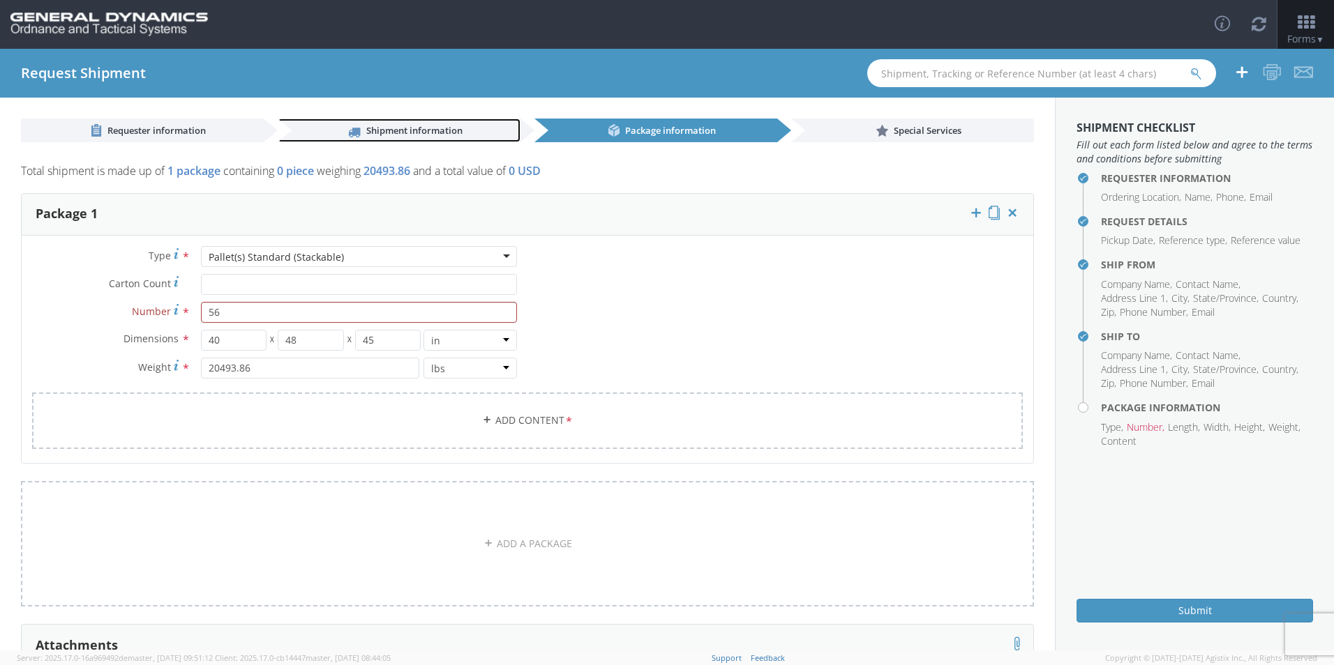
click at [406, 129] on span "Shipment information" at bounding box center [414, 130] width 96 height 13
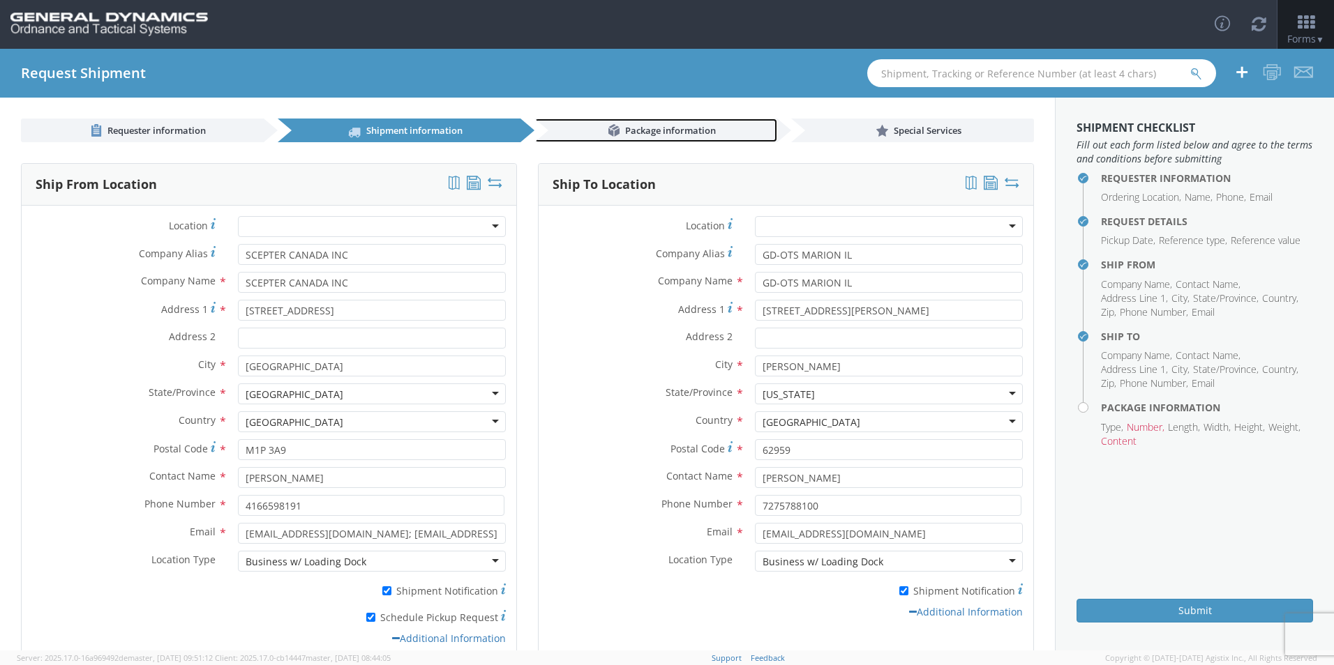
click at [658, 125] on span "Package information" at bounding box center [670, 130] width 91 height 13
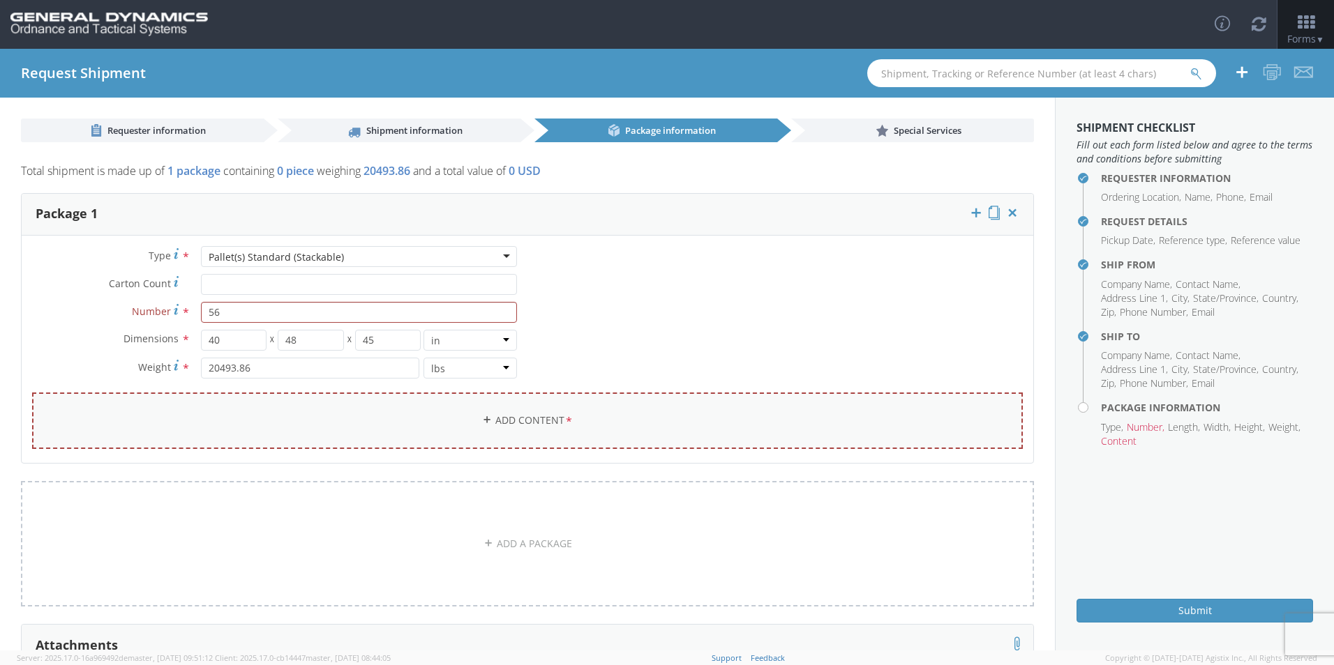
click at [559, 420] on link "Add Content *" at bounding box center [527, 421] width 991 height 57
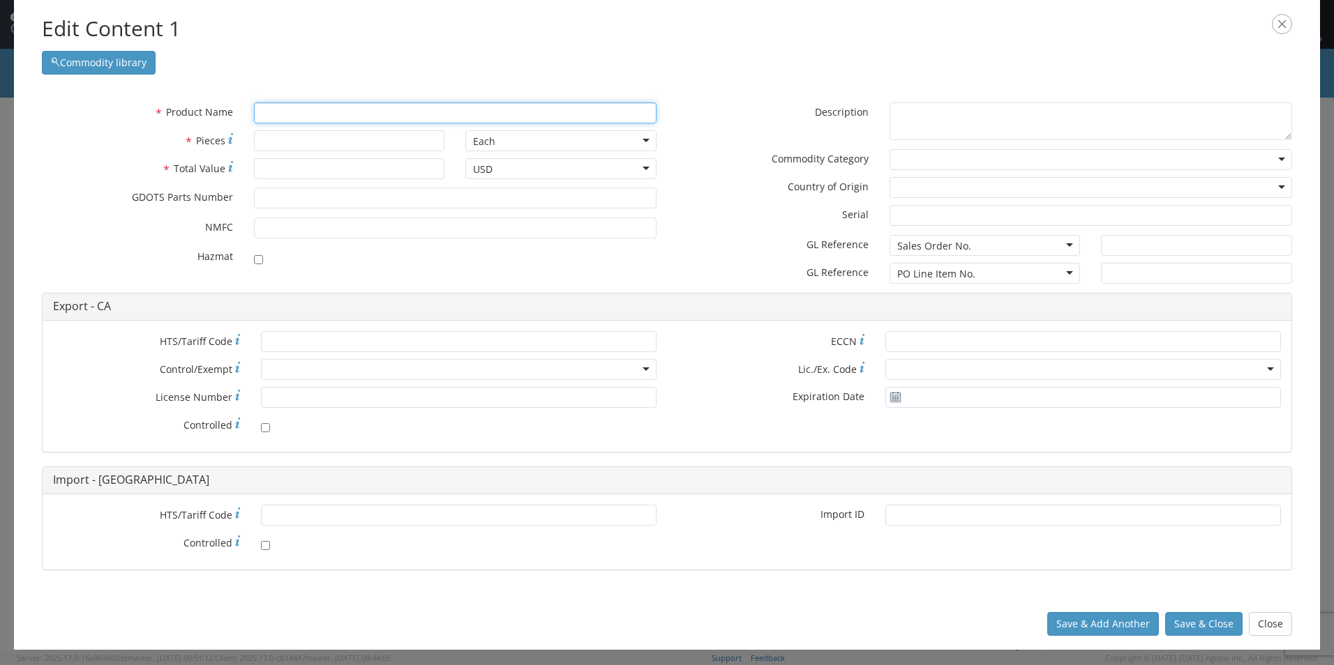
click at [325, 116] on input "text" at bounding box center [455, 113] width 402 height 21
type input "E"
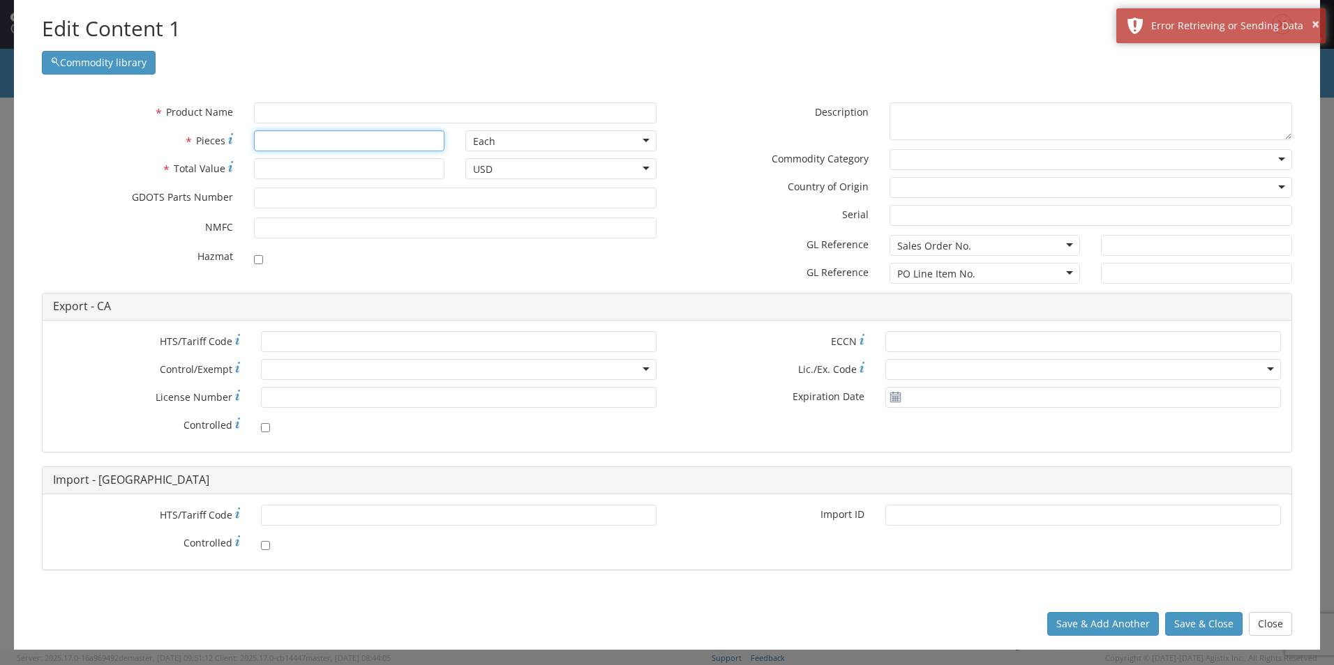
click at [301, 140] on input "* Pieces" at bounding box center [349, 140] width 191 height 21
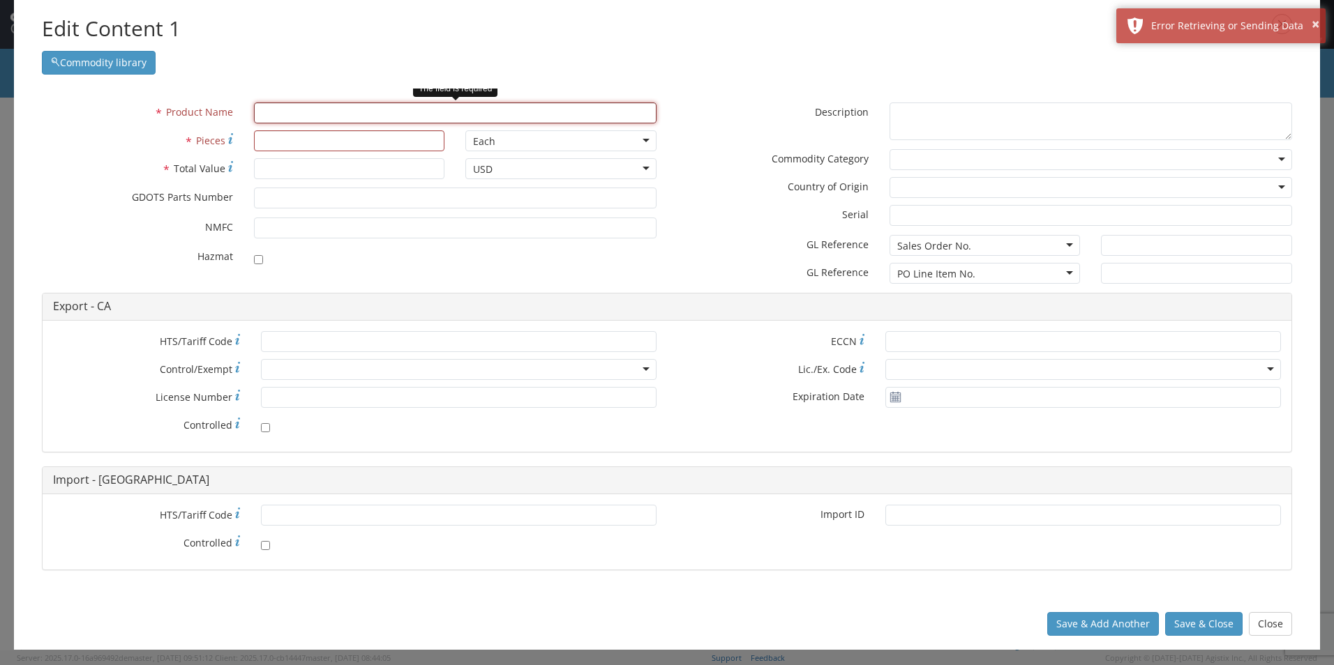
click at [293, 116] on input "text" at bounding box center [455, 113] width 402 height 21
click at [306, 116] on input "text" at bounding box center [455, 113] width 402 height 21
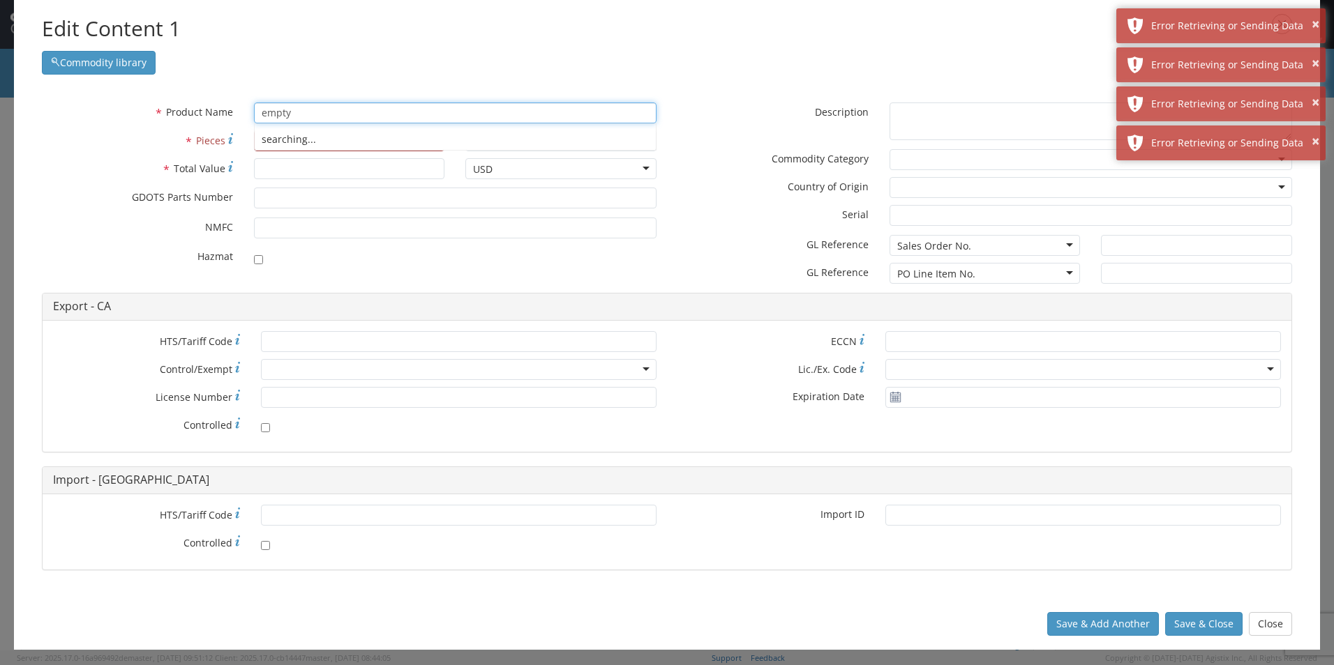
type input "empty"
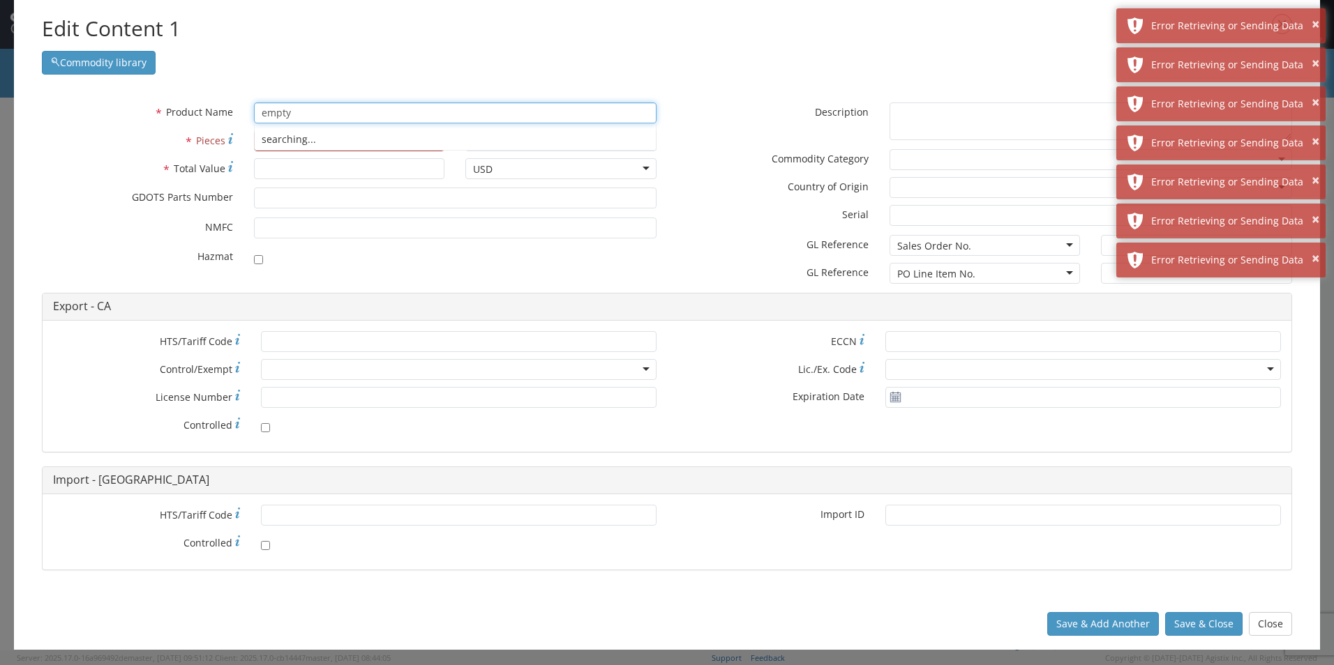
click at [307, 113] on input "empty" at bounding box center [455, 113] width 402 height 21
drag, startPoint x: 307, startPoint y: 113, endPoint x: 128, endPoint y: 113, distance: 179.3
click at [133, 112] on div "* Product Name empty searching..." at bounding box center [348, 113] width 635 height 21
click at [315, 142] on div "searching..." at bounding box center [455, 139] width 401 height 21
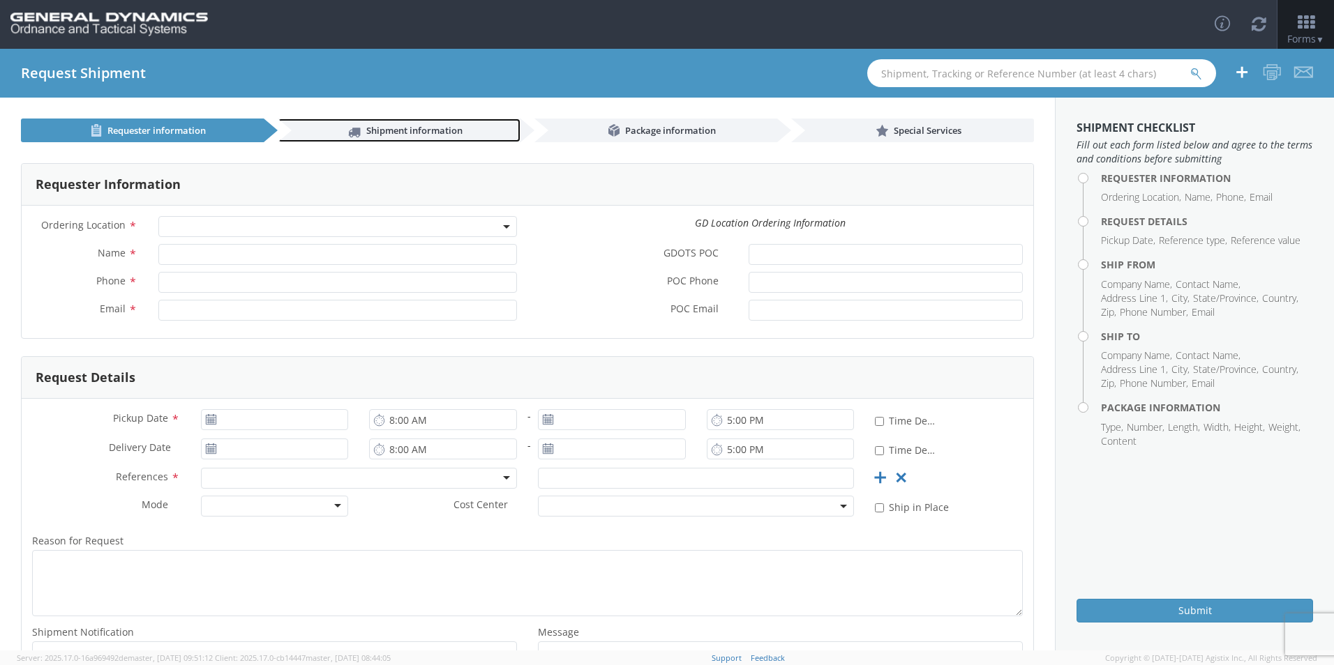
drag, startPoint x: 379, startPoint y: 129, endPoint x: 395, endPoint y: 130, distance: 15.4
click at [379, 129] on span "Shipment information" at bounding box center [414, 130] width 96 height 13
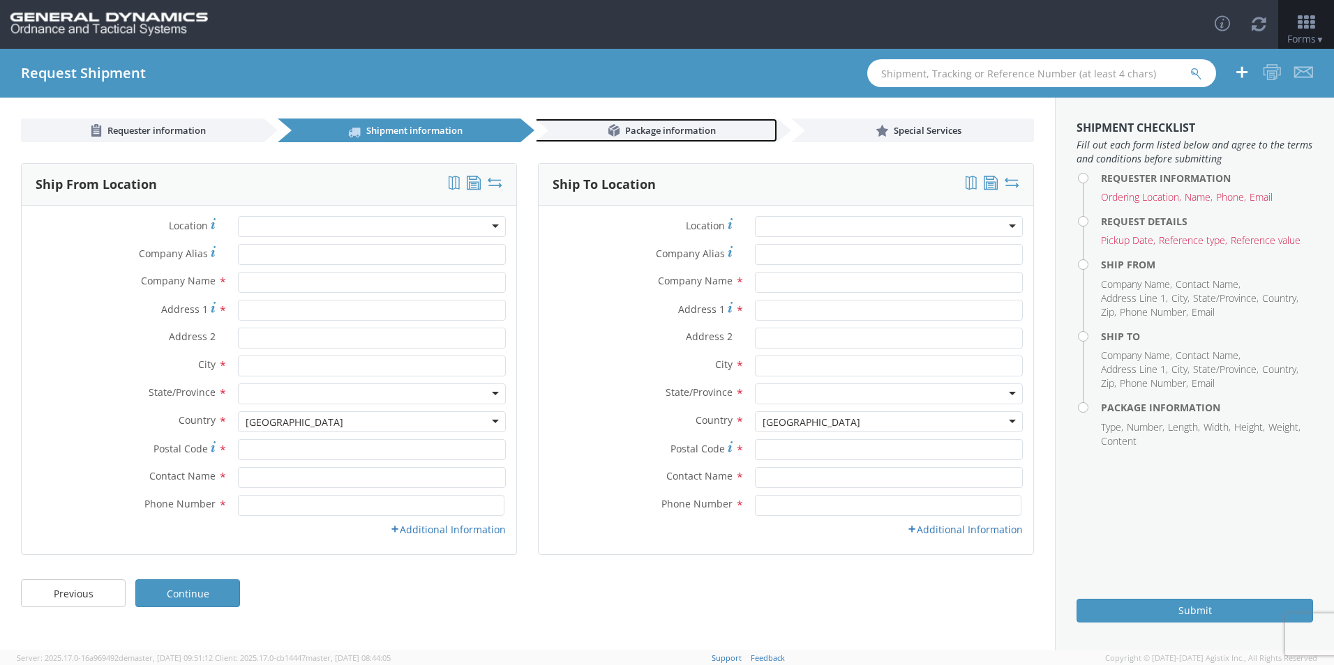
click at [671, 131] on span "Package information" at bounding box center [670, 130] width 91 height 13
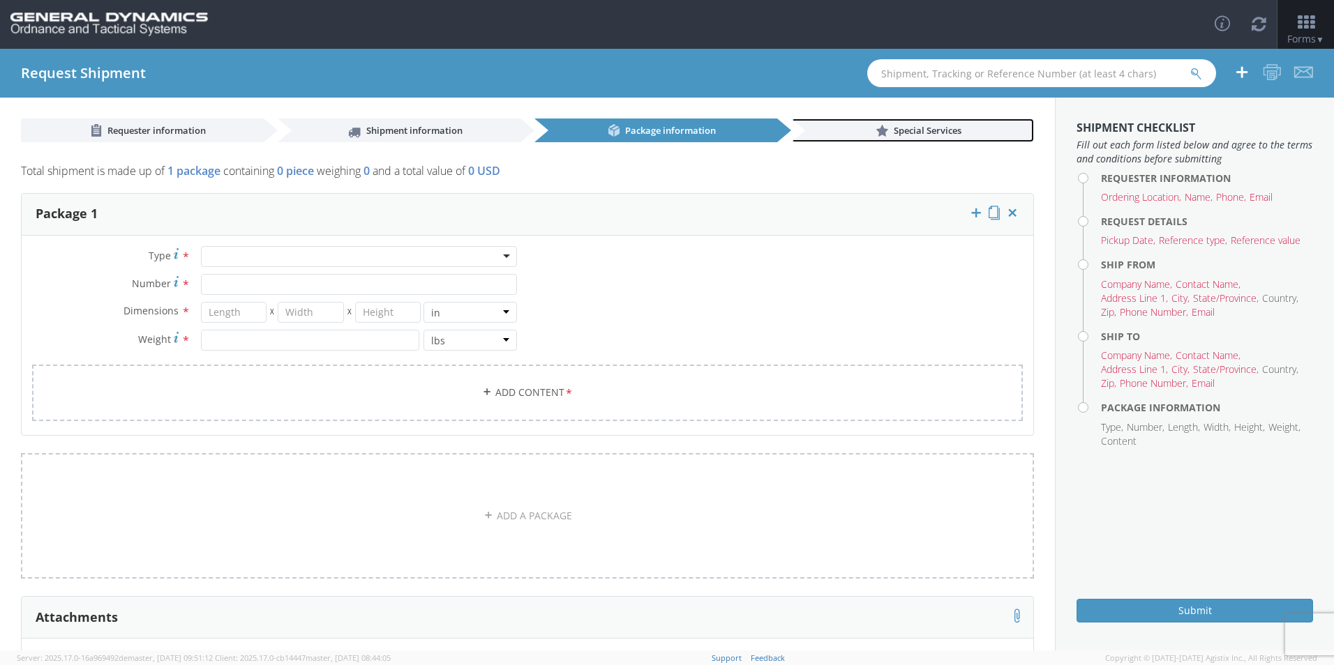
click at [880, 127] on link "Special Services" at bounding box center [912, 131] width 243 height 24
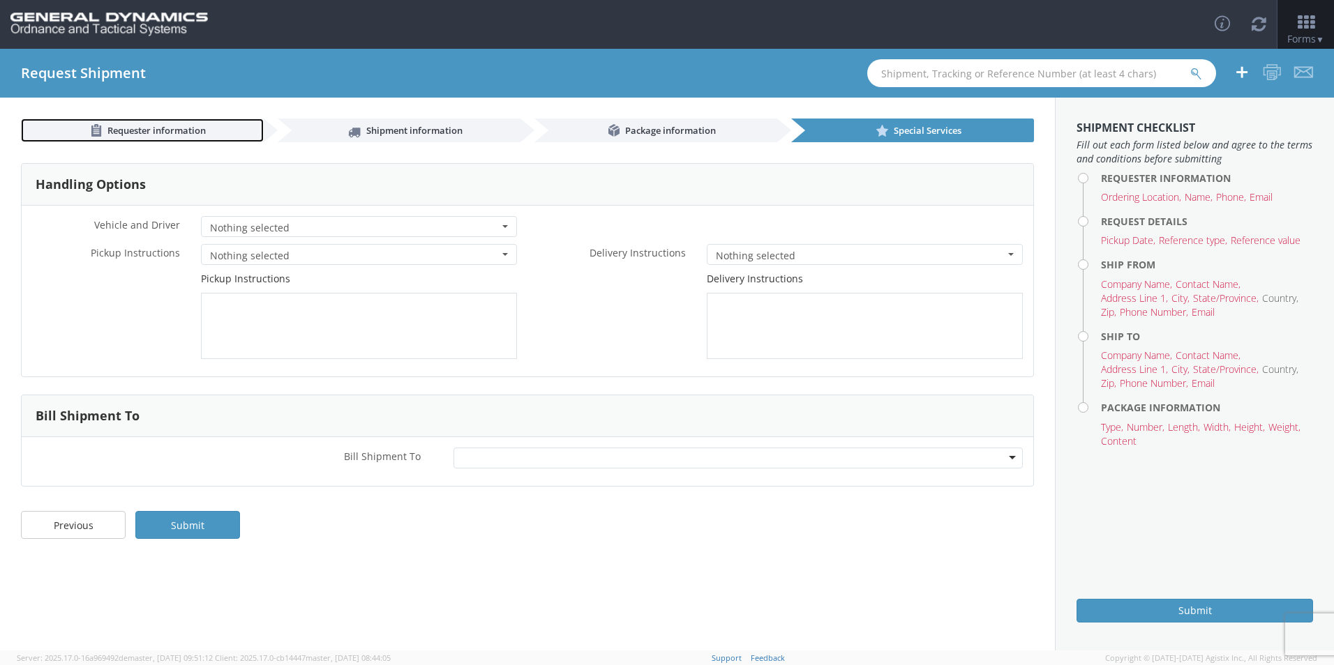
click at [165, 128] on span "Requester information" at bounding box center [156, 130] width 98 height 13
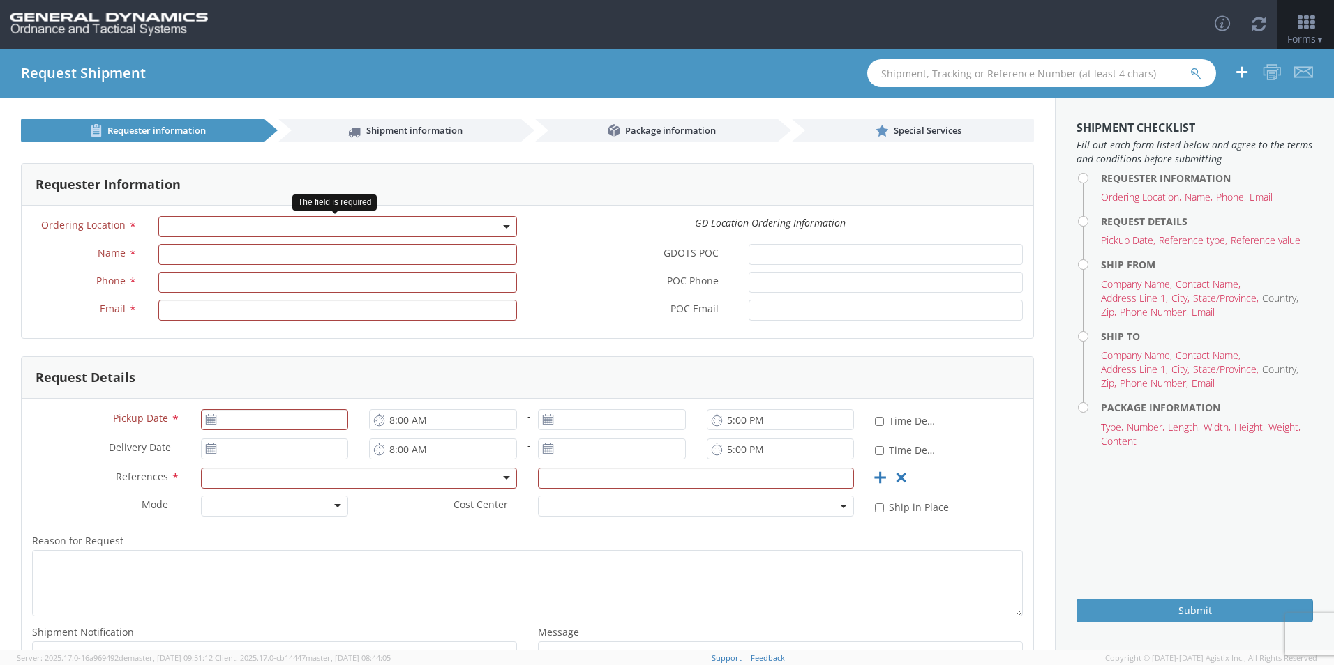
click at [181, 225] on span at bounding box center [337, 226] width 359 height 21
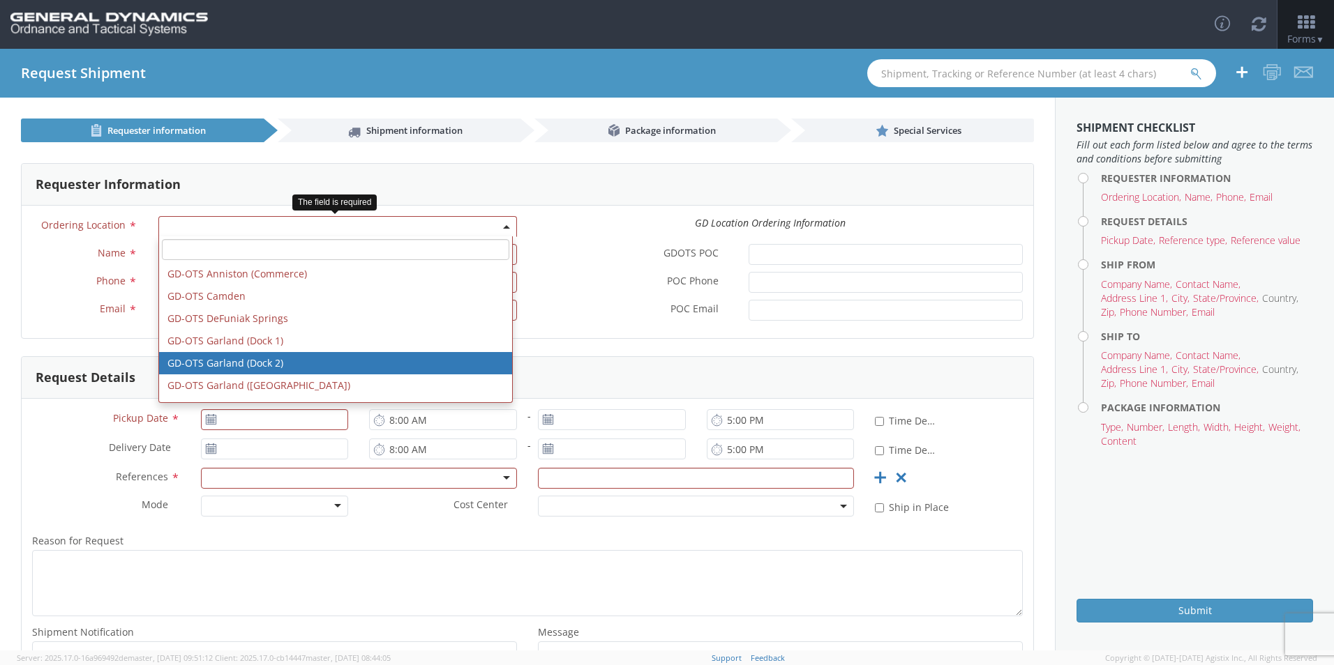
scroll to position [209, 0]
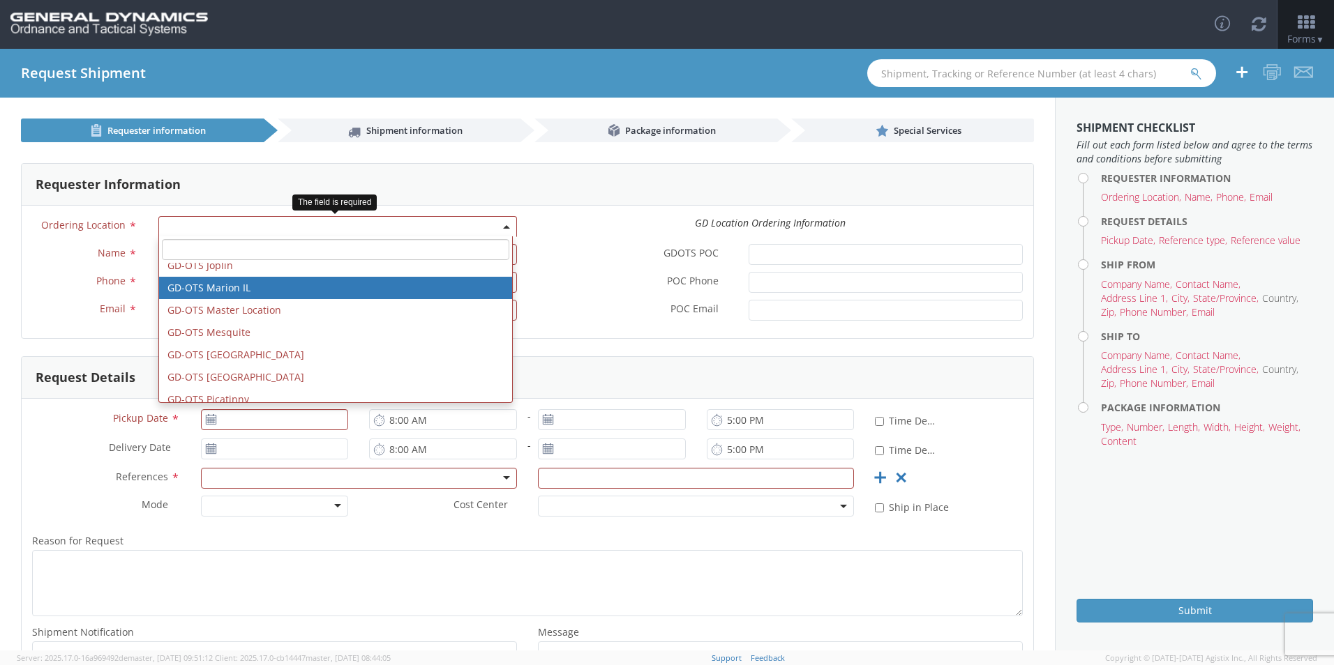
select select "313"
type input "[EMAIL_ADDRESS][DOMAIN_NAME]"
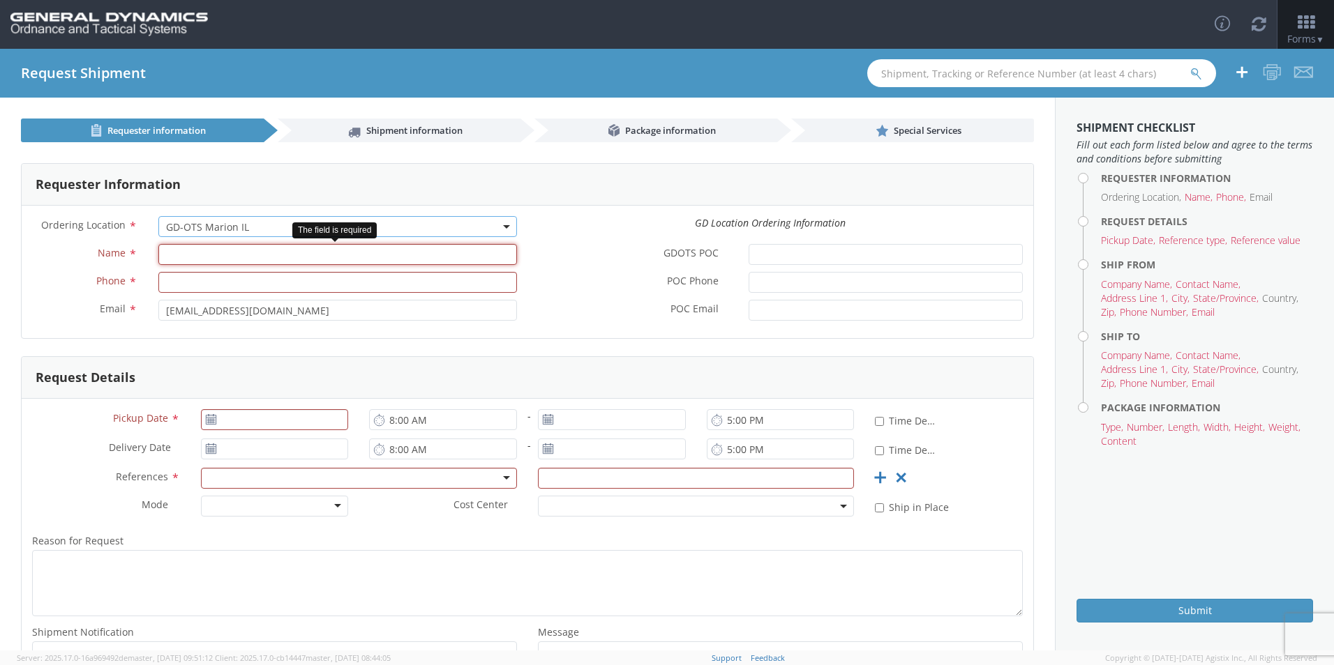
click at [190, 248] on input "Name *" at bounding box center [337, 254] width 359 height 21
type input "[PERSON_NAME]"
type input "7275788100"
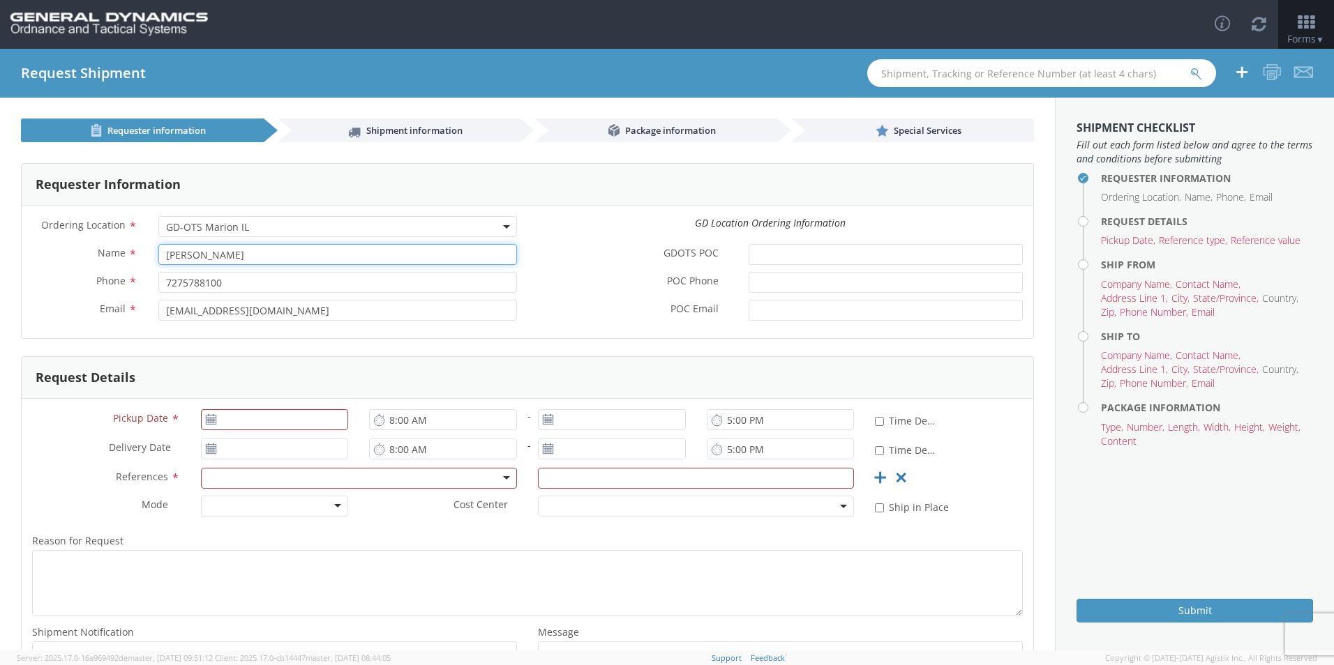
type input "SCEPTER MANUFACTURING LLC"
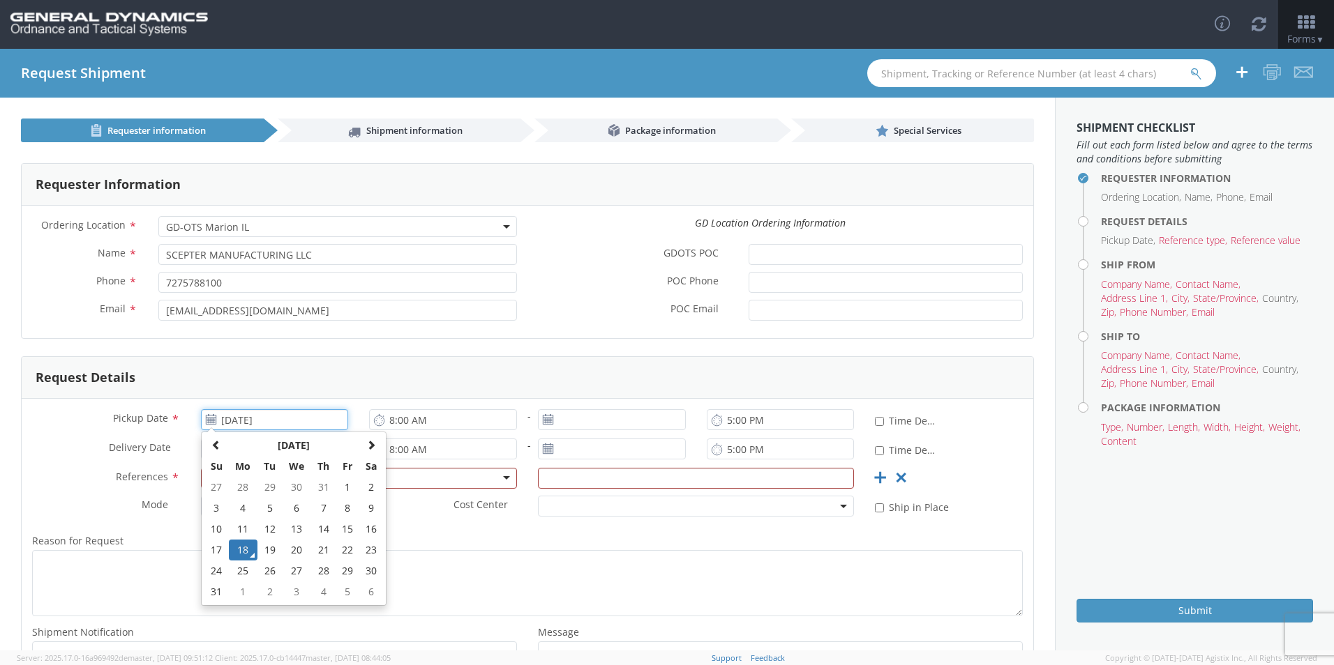
click at [252, 425] on input "[DATE]" at bounding box center [275, 419] width 148 height 21
click at [271, 574] on td "26" at bounding box center [269, 571] width 24 height 21
type input "[DATE]"
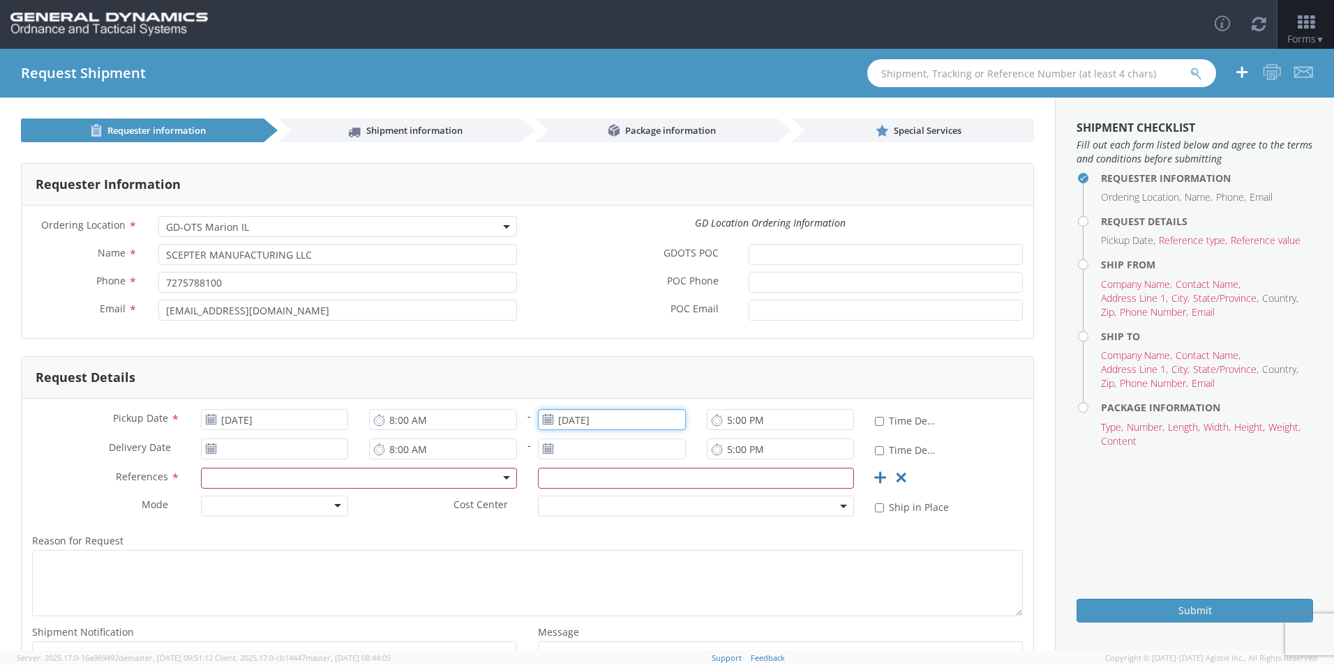
click at [552, 421] on input "[DATE]" at bounding box center [612, 419] width 148 height 21
click at [601, 568] on td "26" at bounding box center [607, 571] width 24 height 21
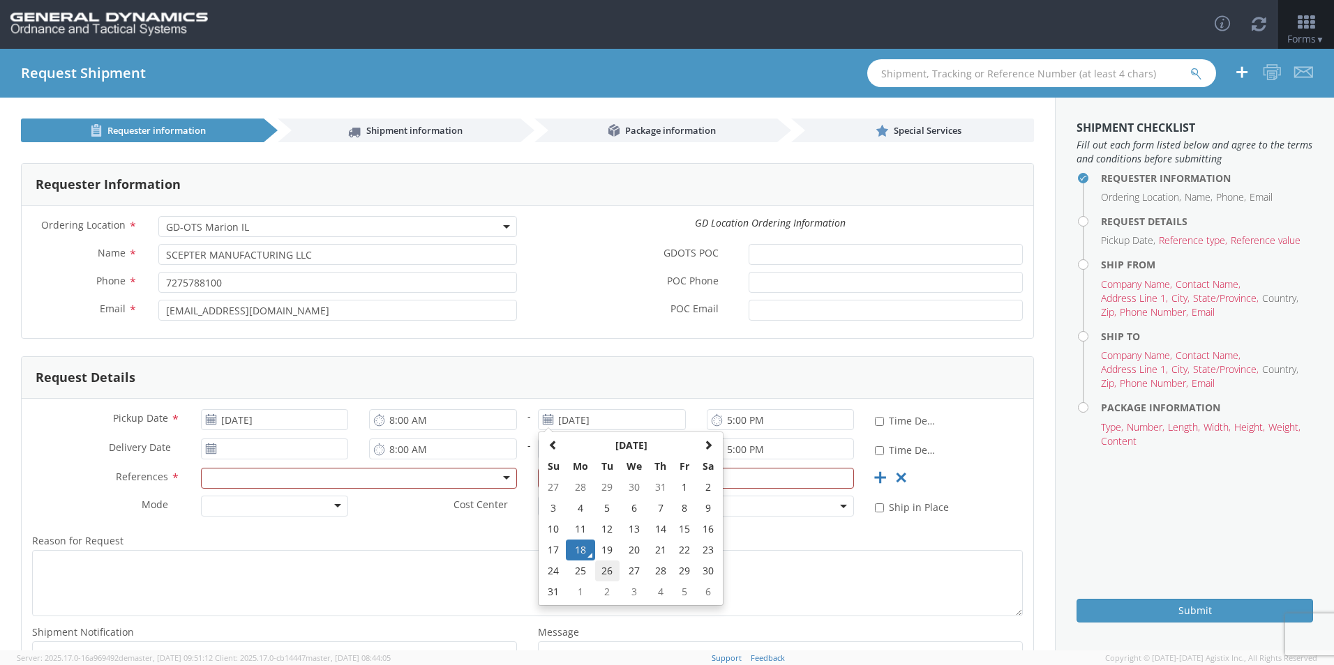
type input "[DATE]"
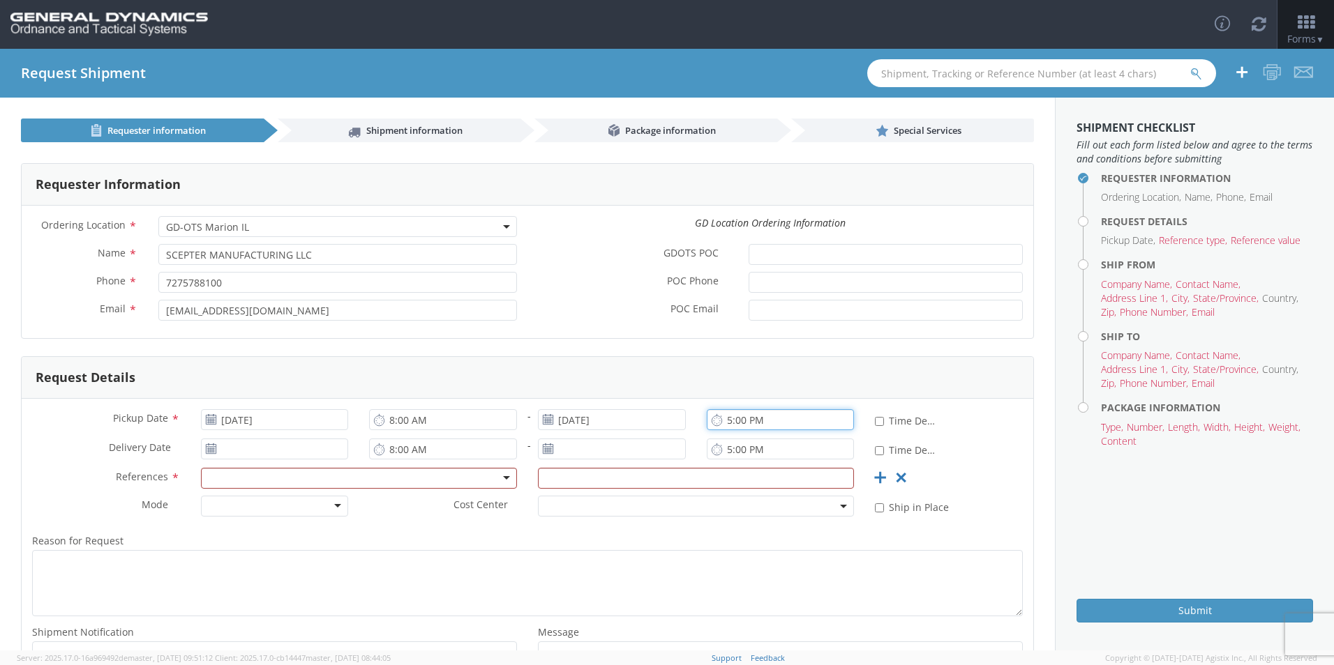
click at [722, 418] on input "5:00 PM" at bounding box center [781, 419] width 148 height 21
type input "3:00 PM"
click at [209, 449] on use at bounding box center [211, 449] width 10 height 10
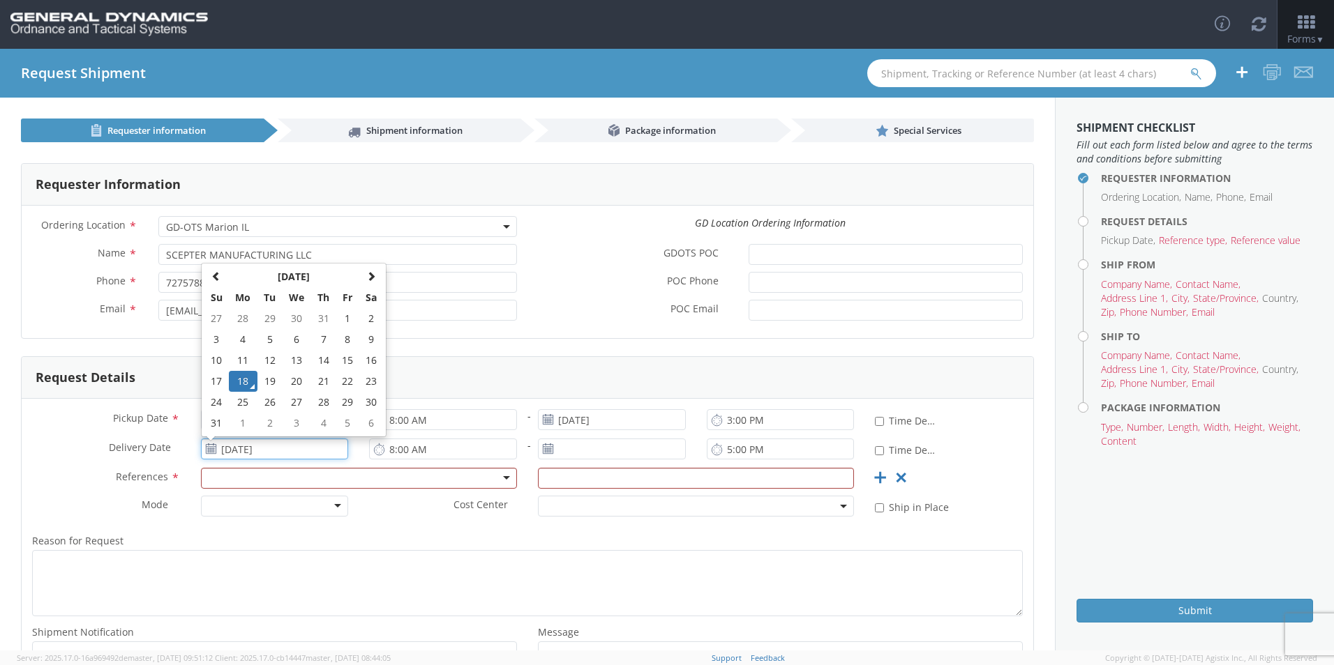
click at [244, 449] on input "[DATE]" at bounding box center [275, 449] width 148 height 21
click at [239, 421] on td "1" at bounding box center [243, 423] width 29 height 21
type input "[DATE]"
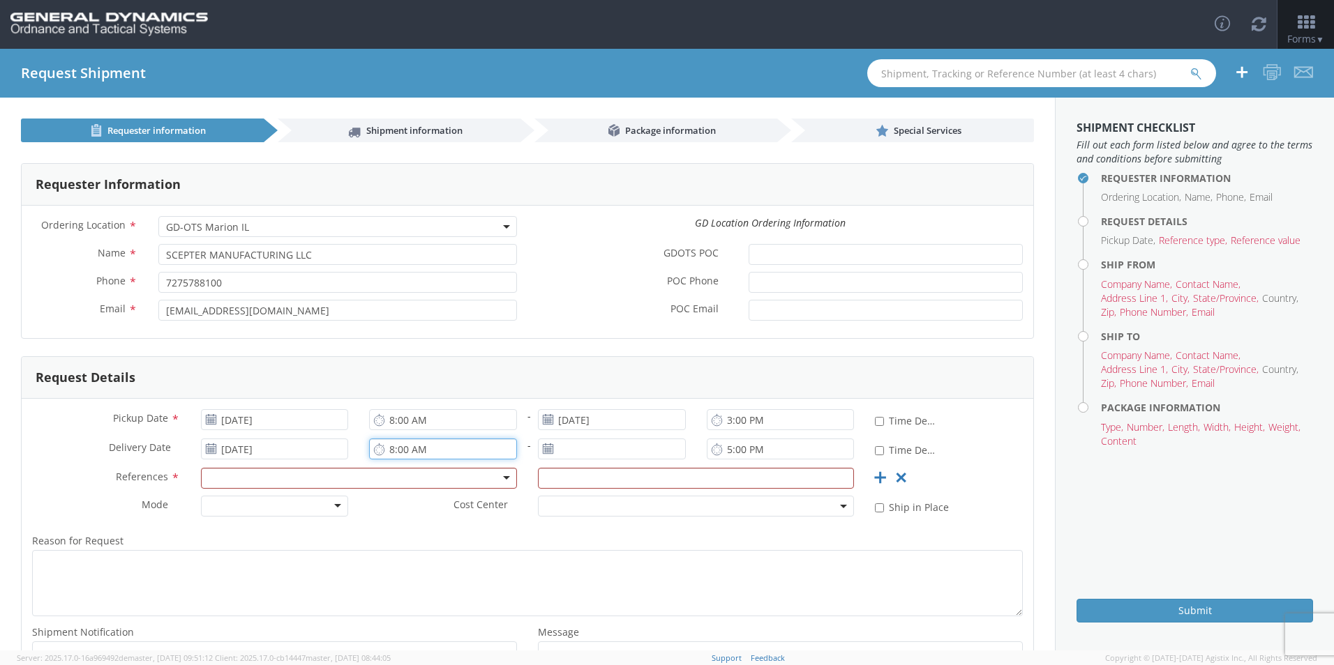
click at [415, 455] on input "8:00 AM" at bounding box center [443, 449] width 148 height 21
click at [585, 445] on input "[DATE]" at bounding box center [612, 449] width 148 height 21
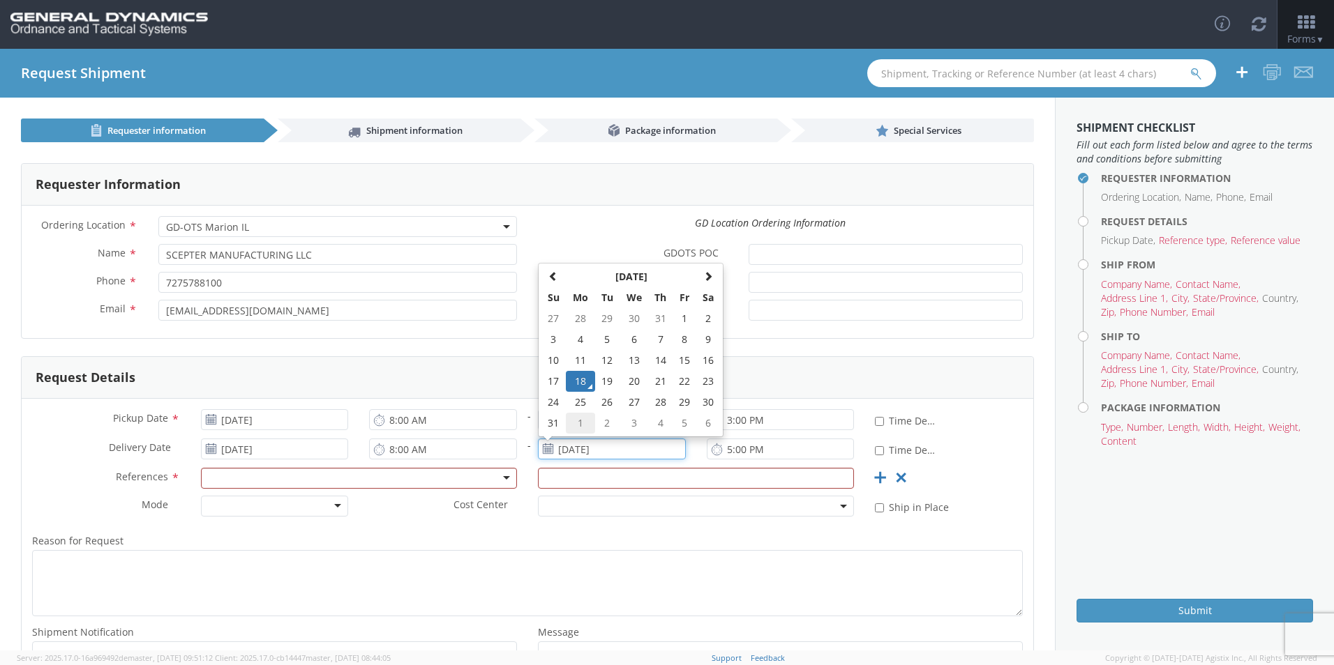
click at [578, 416] on td "1" at bounding box center [580, 423] width 29 height 21
type input "[DATE]"
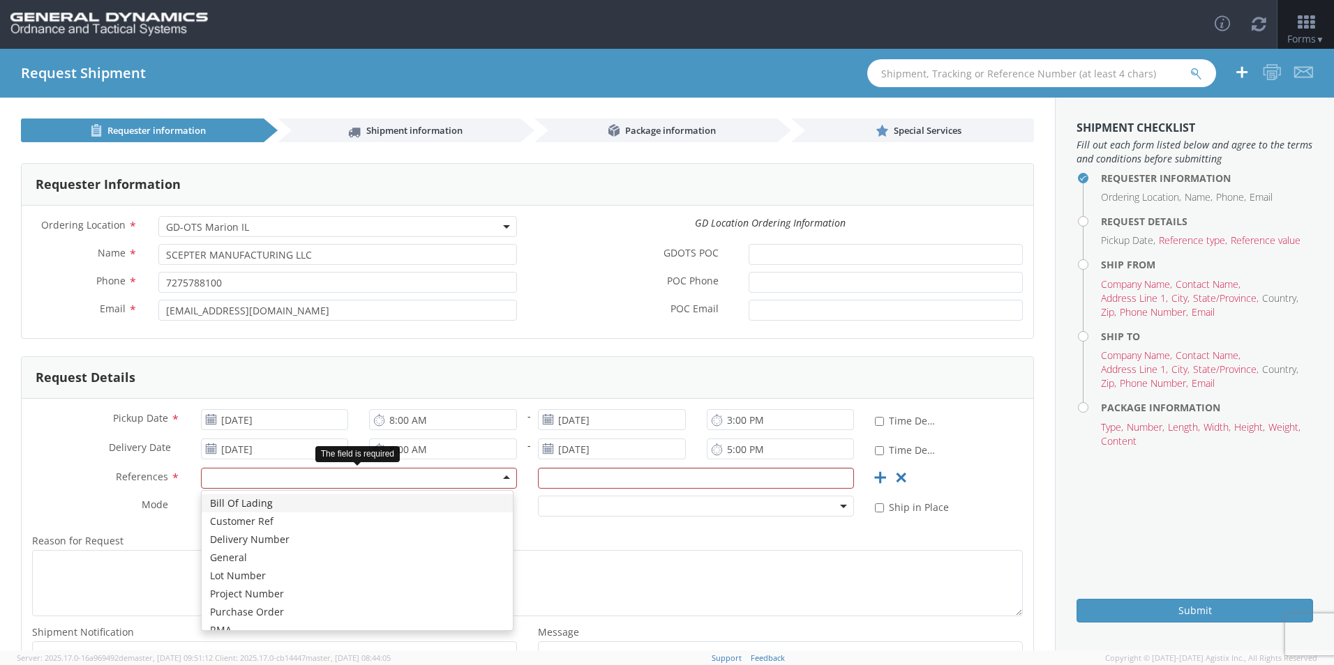
click at [241, 478] on div at bounding box center [359, 478] width 316 height 21
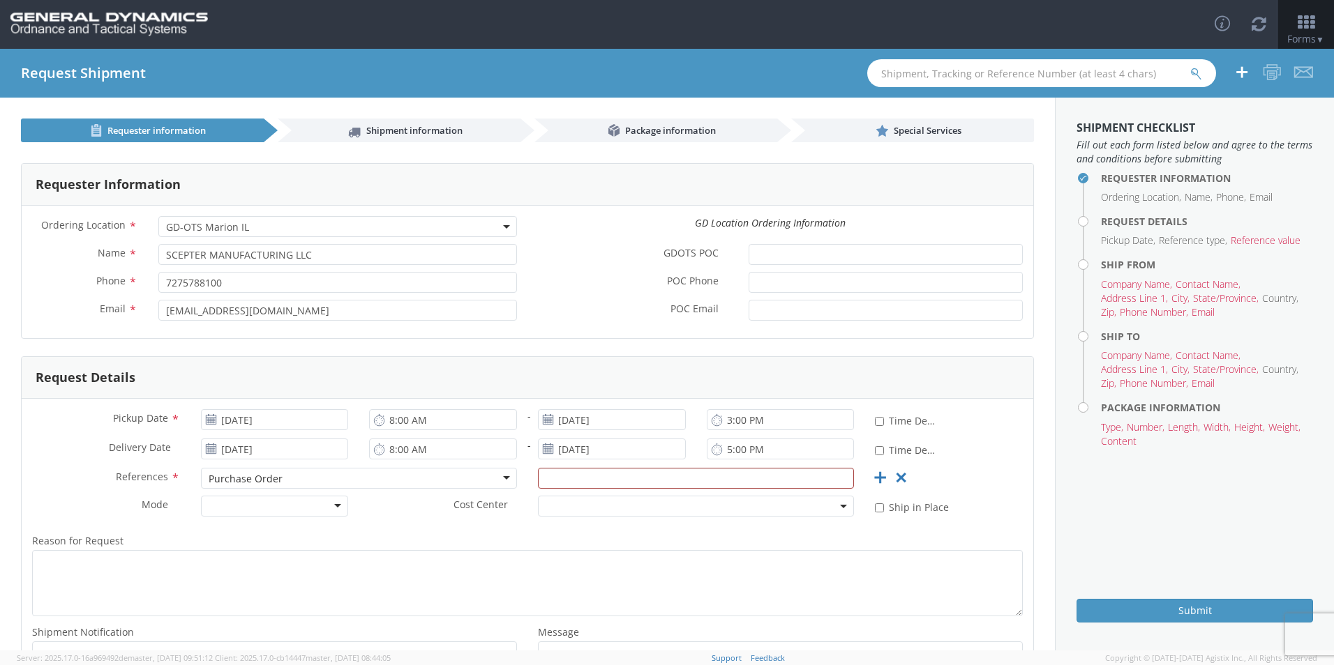
scroll to position [0, 0]
click at [596, 473] on input "text" at bounding box center [696, 478] width 316 height 21
type input "p"
type input "P093040"
click at [301, 506] on div at bounding box center [275, 506] width 148 height 21
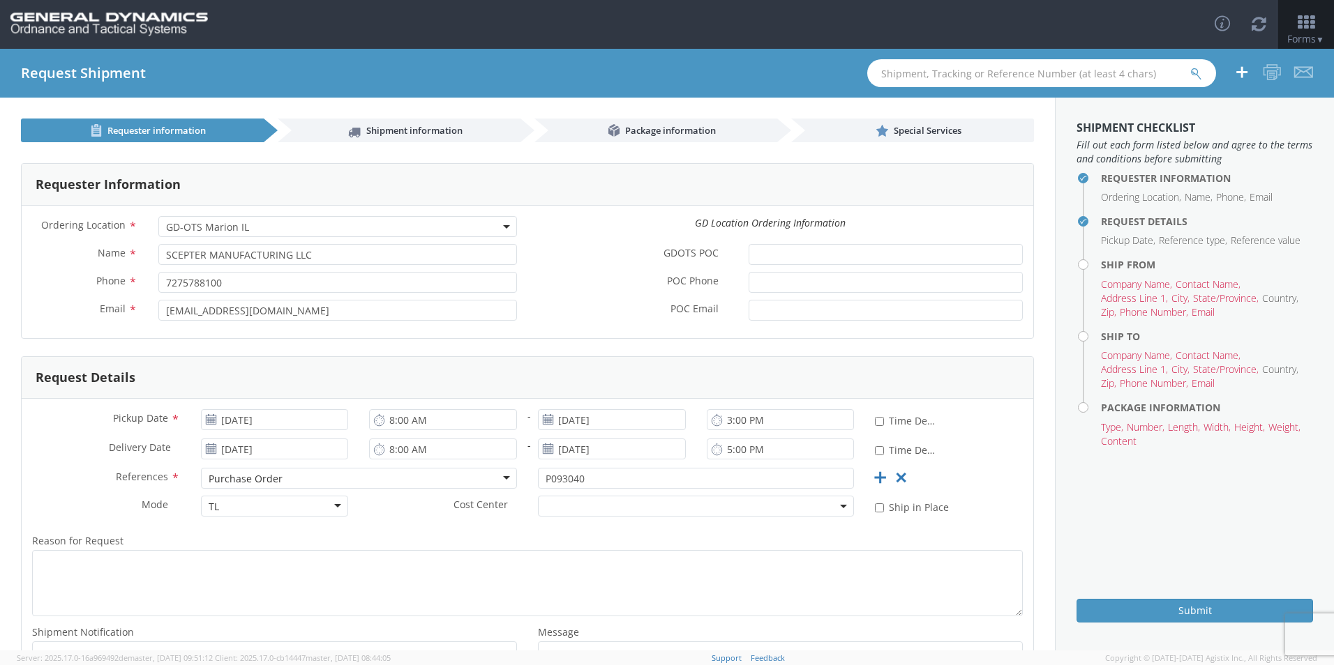
click at [518, 537] on label "Reason for Request *" at bounding box center [527, 541] width 1011 height 18
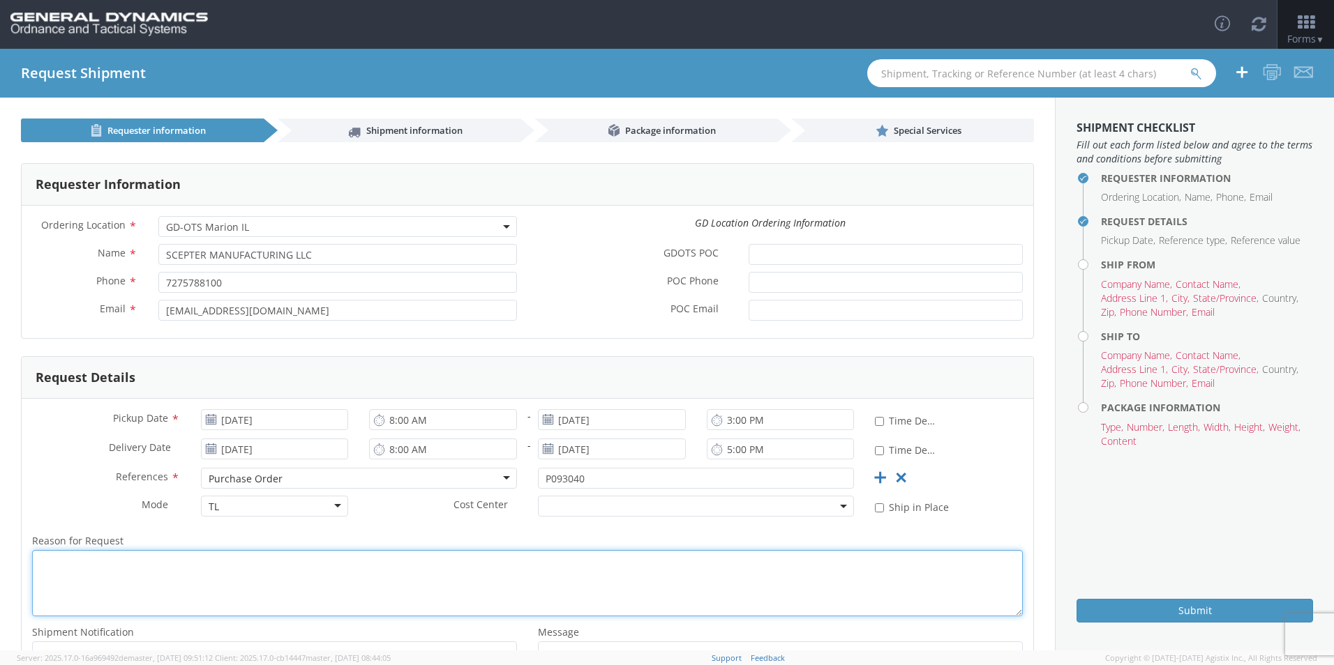
click at [518, 550] on textarea "Reason for Request *" at bounding box center [527, 583] width 991 height 66
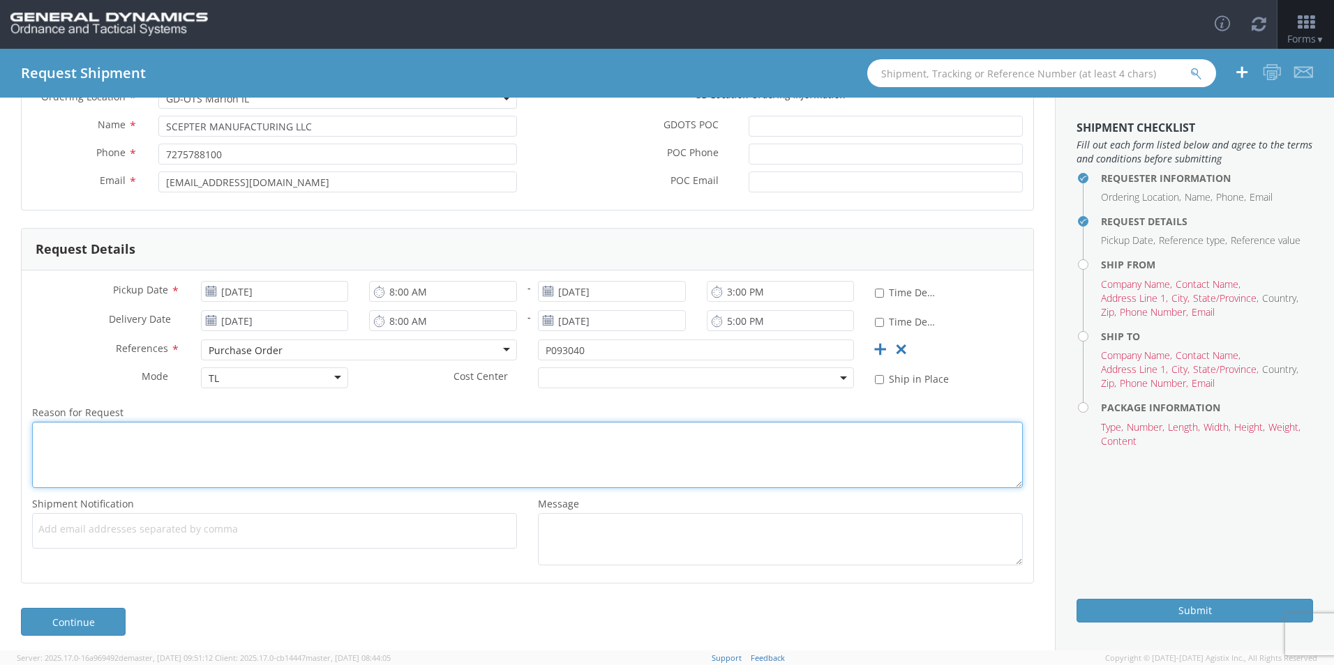
scroll to position [135, 0]
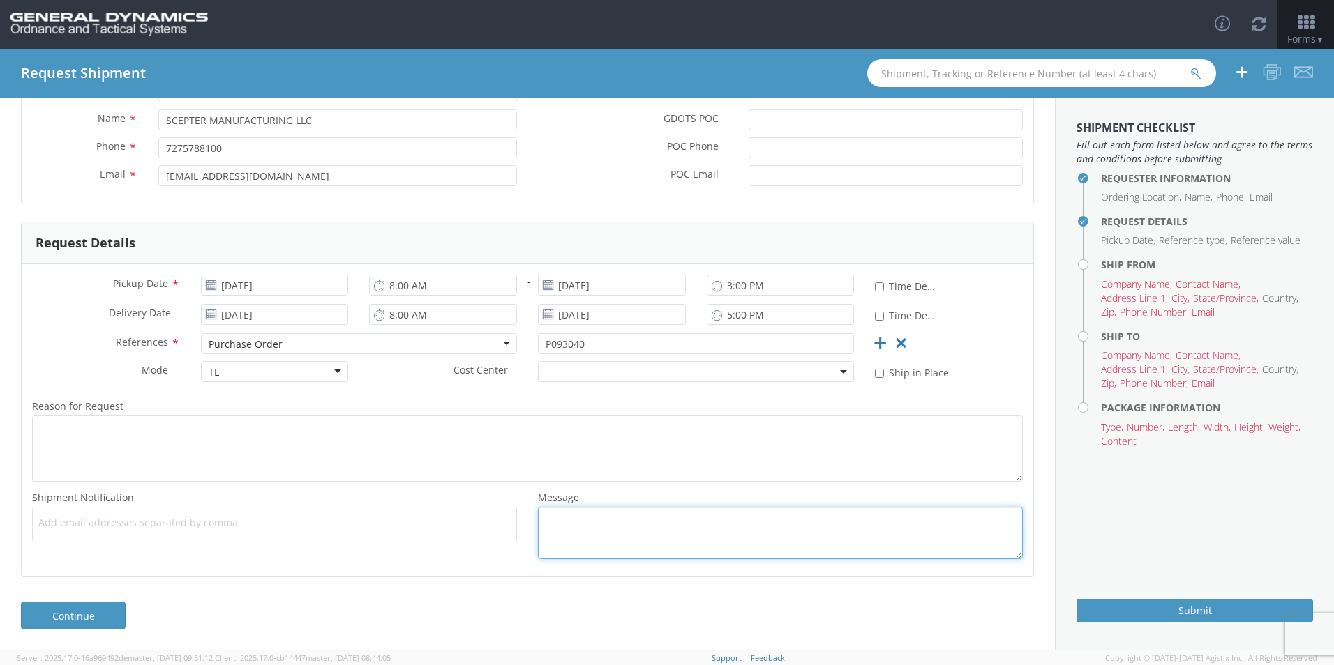
click at [663, 533] on textarea "Message *" at bounding box center [780, 533] width 485 height 52
click at [627, 539] on textarea "Message *" at bounding box center [780, 533] width 485 height 52
paste textarea "LOT# SCI25G002-001/ 1680 PIECES"
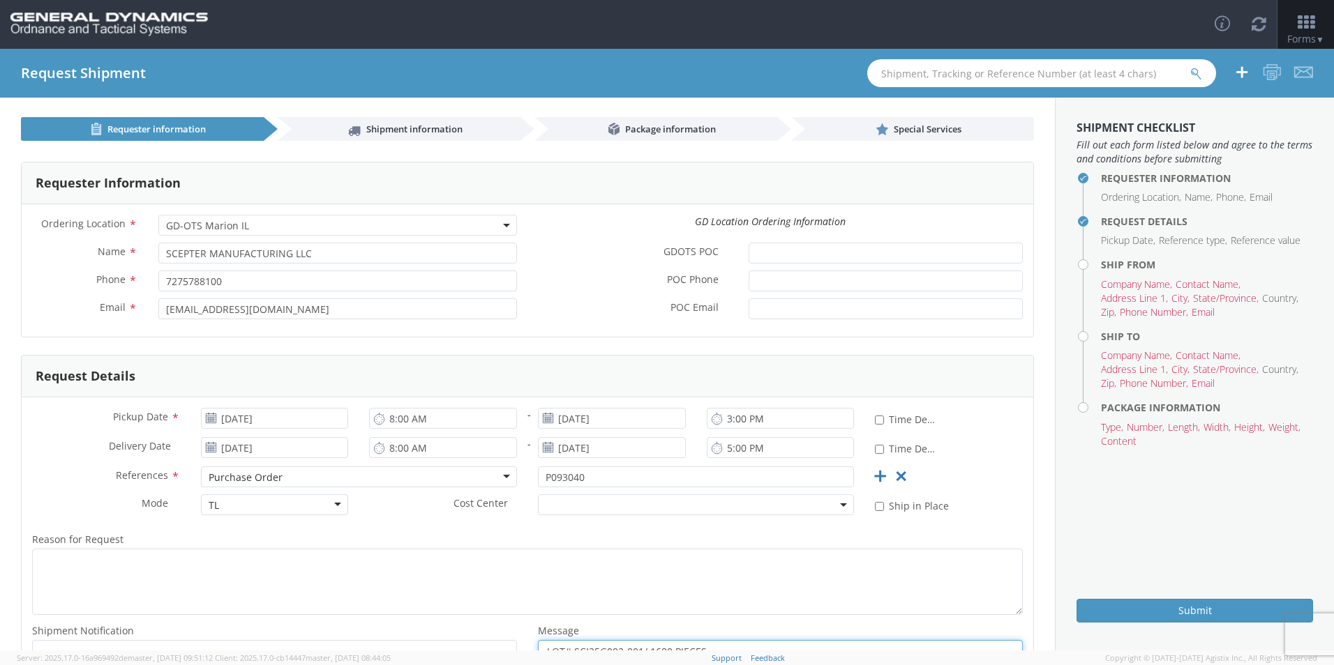
scroll to position [0, 0]
type textarea "LOT# SCI25G002-001/ 1680 PIECES"
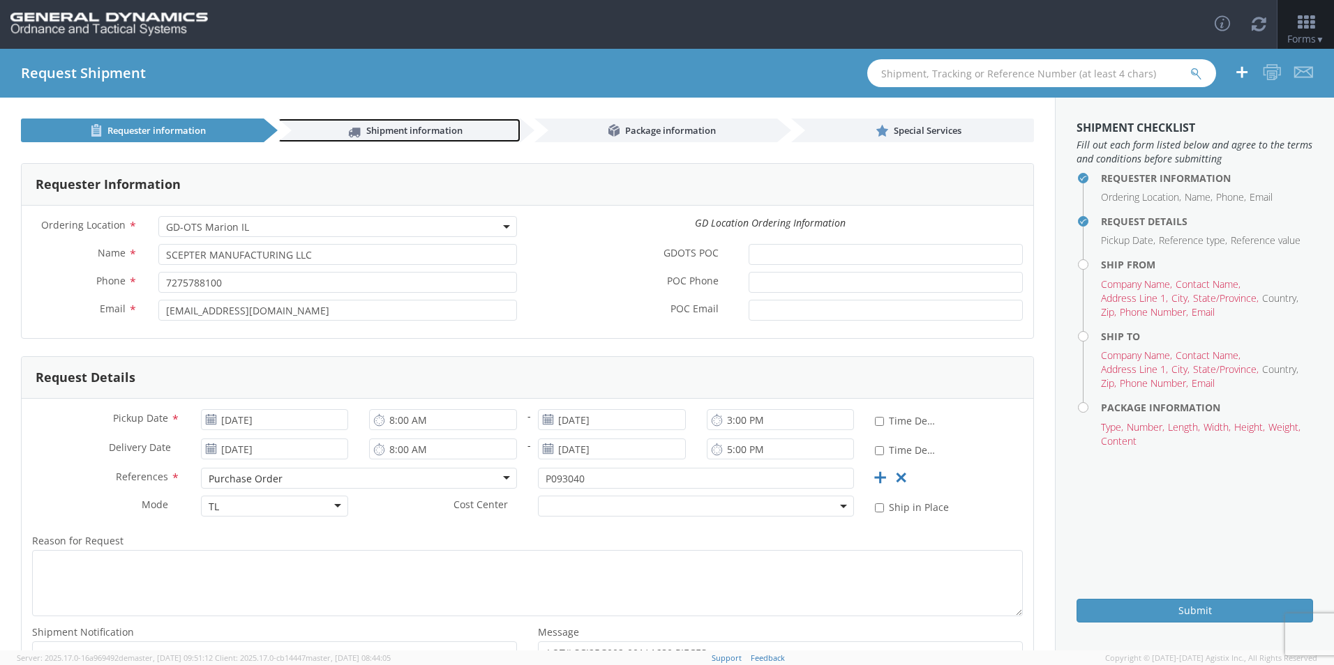
click at [396, 129] on span "Shipment information" at bounding box center [414, 130] width 96 height 13
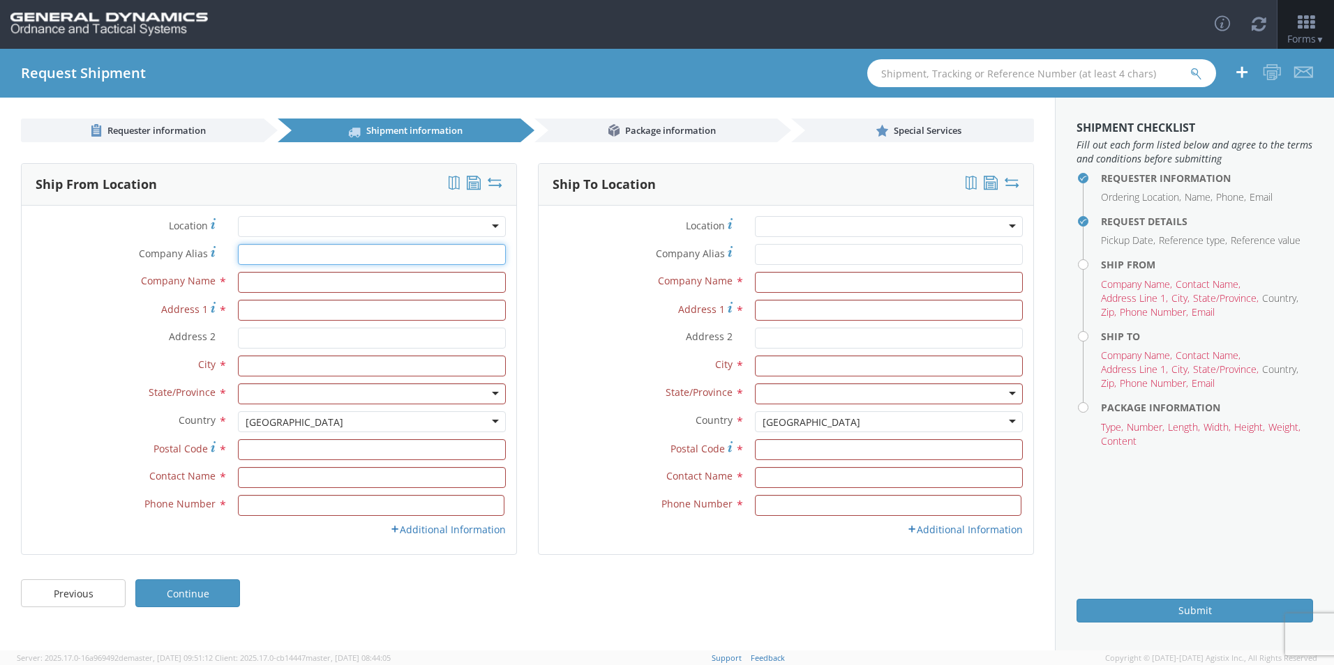
click at [273, 259] on input "Company Alias *" at bounding box center [372, 254] width 268 height 21
drag, startPoint x: 370, startPoint y: 255, endPoint x: 137, endPoint y: 257, distance: 233.7
click at [137, 257] on div "Company [PERSON_NAME] * SCEPTER CANADA INC" at bounding box center [269, 254] width 495 height 21
type input "SCEPTER CANADA INC"
click at [284, 283] on input "text" at bounding box center [372, 282] width 268 height 21
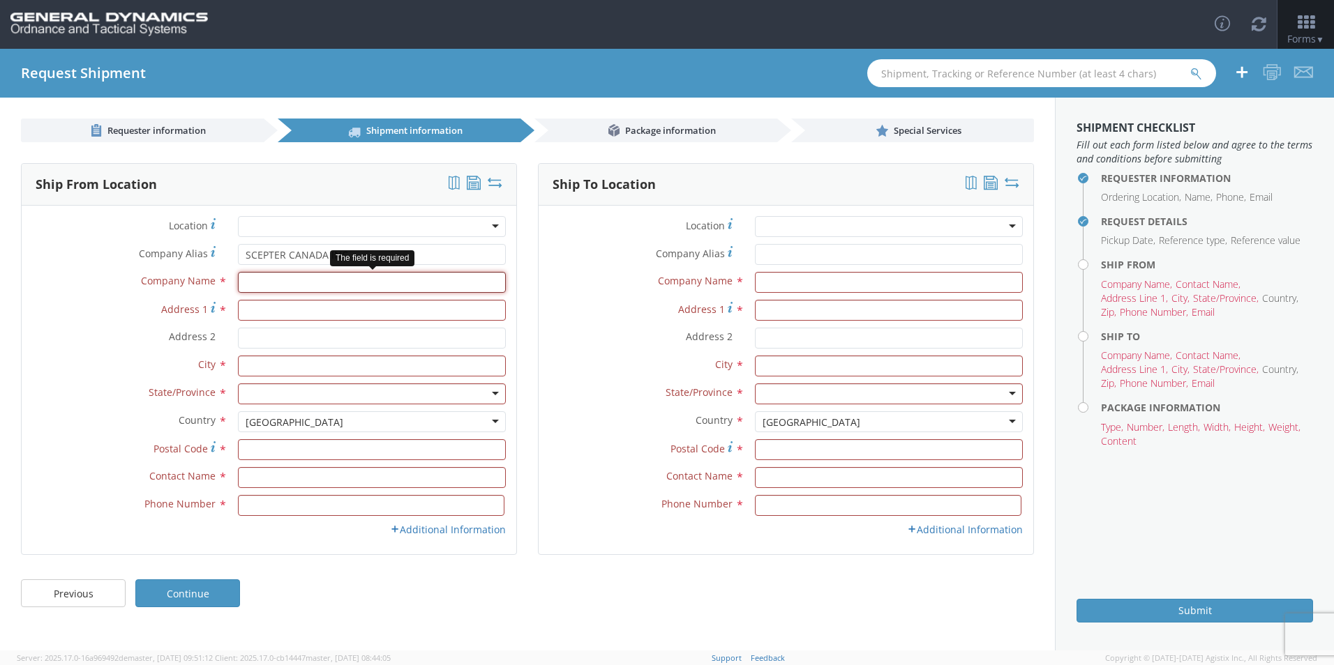
paste input "SCEPTER CANADA INC"
type input "SCEPTER CANADA INC"
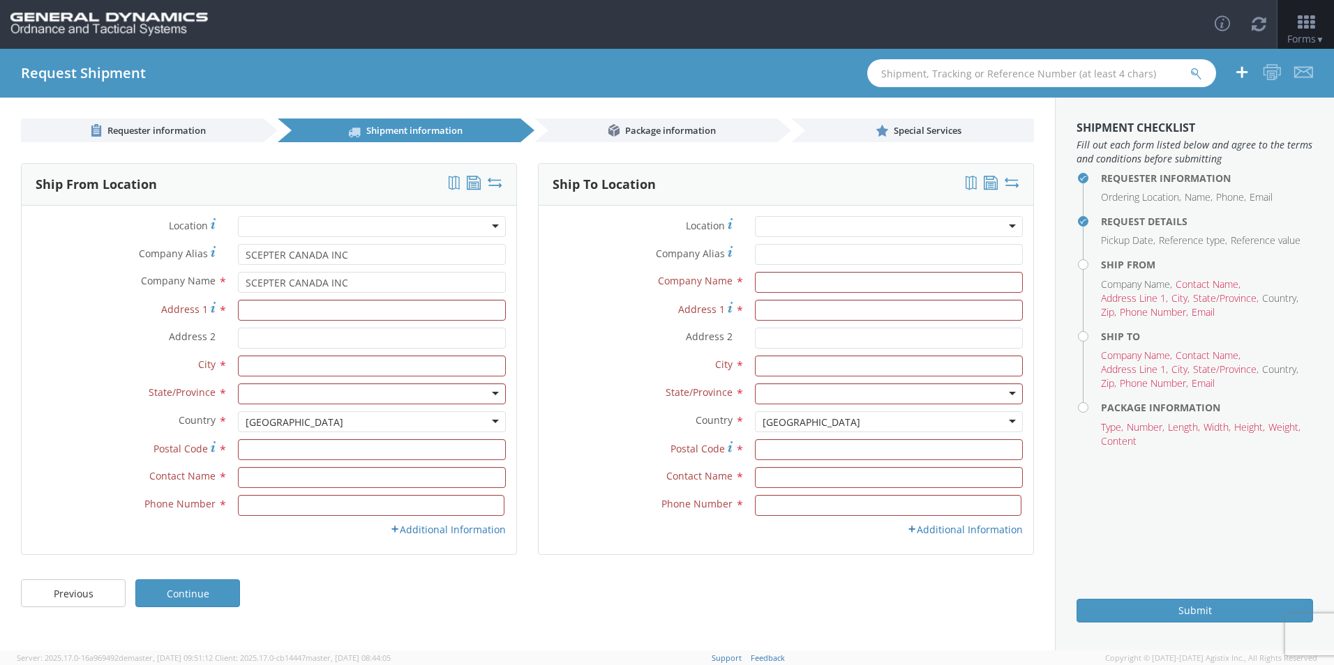
click at [295, 412] on div "[GEOGRAPHIC_DATA]" at bounding box center [372, 422] width 268 height 21
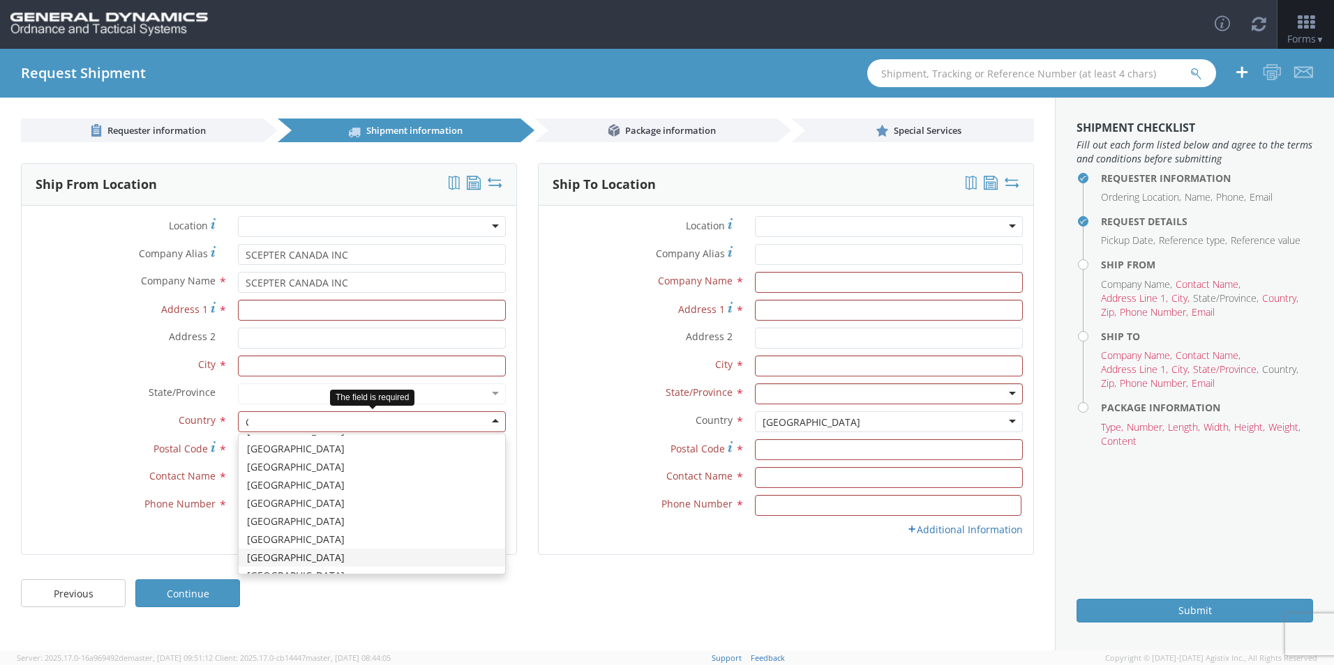
type input "CA"
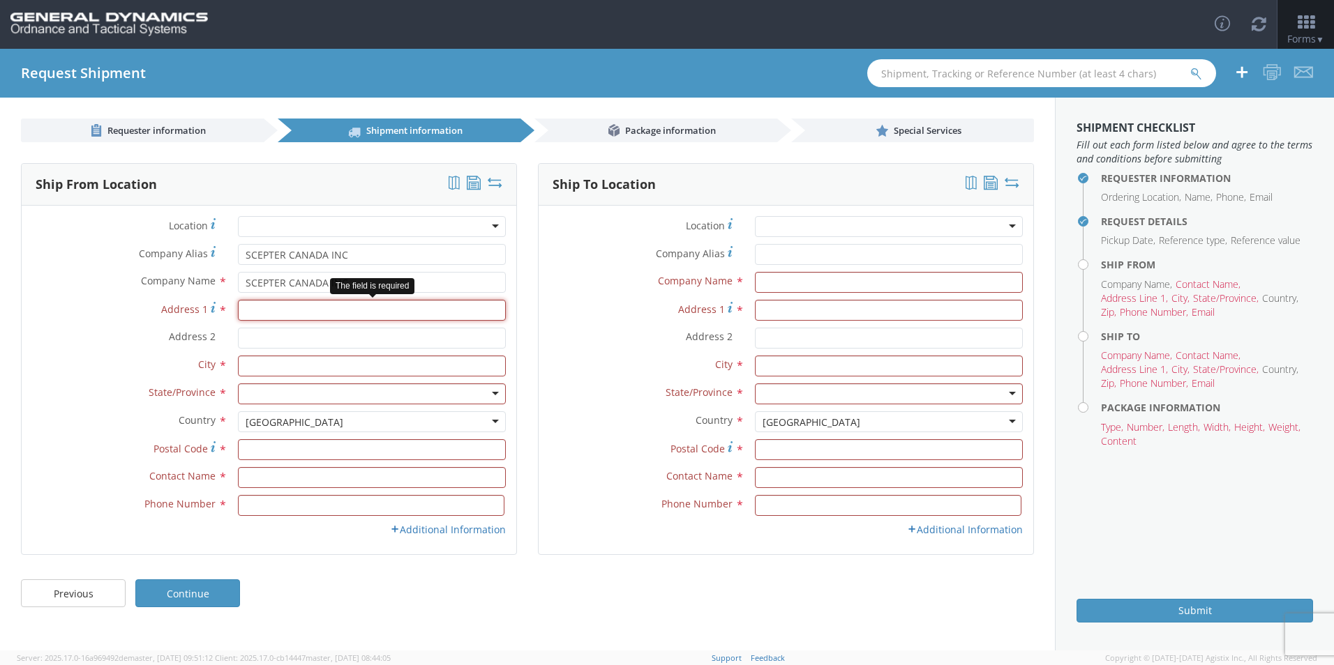
click at [264, 308] on input "Address 1 *" at bounding box center [372, 310] width 268 height 21
type input "[STREET_ADDRESS]"
type input "[GEOGRAPHIC_DATA]"
type input "O"
type input "M1P 3A9"
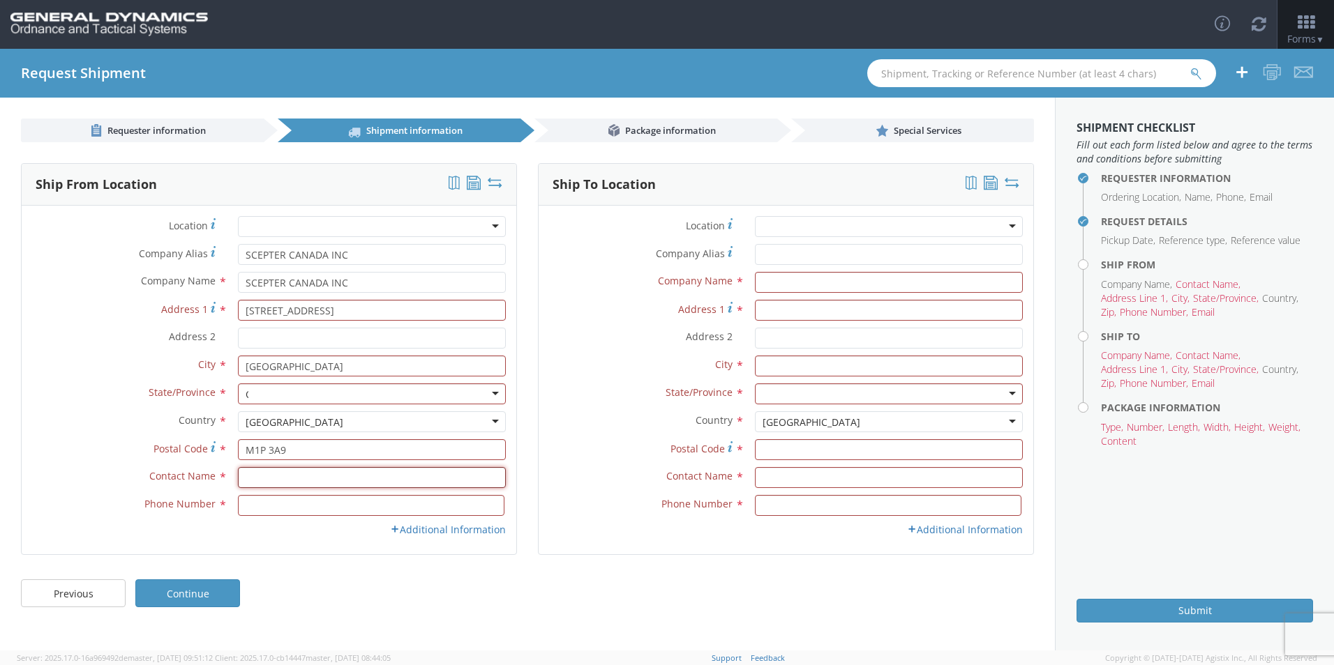
type input "HARSHAD PATEL"
type input "4166598191"
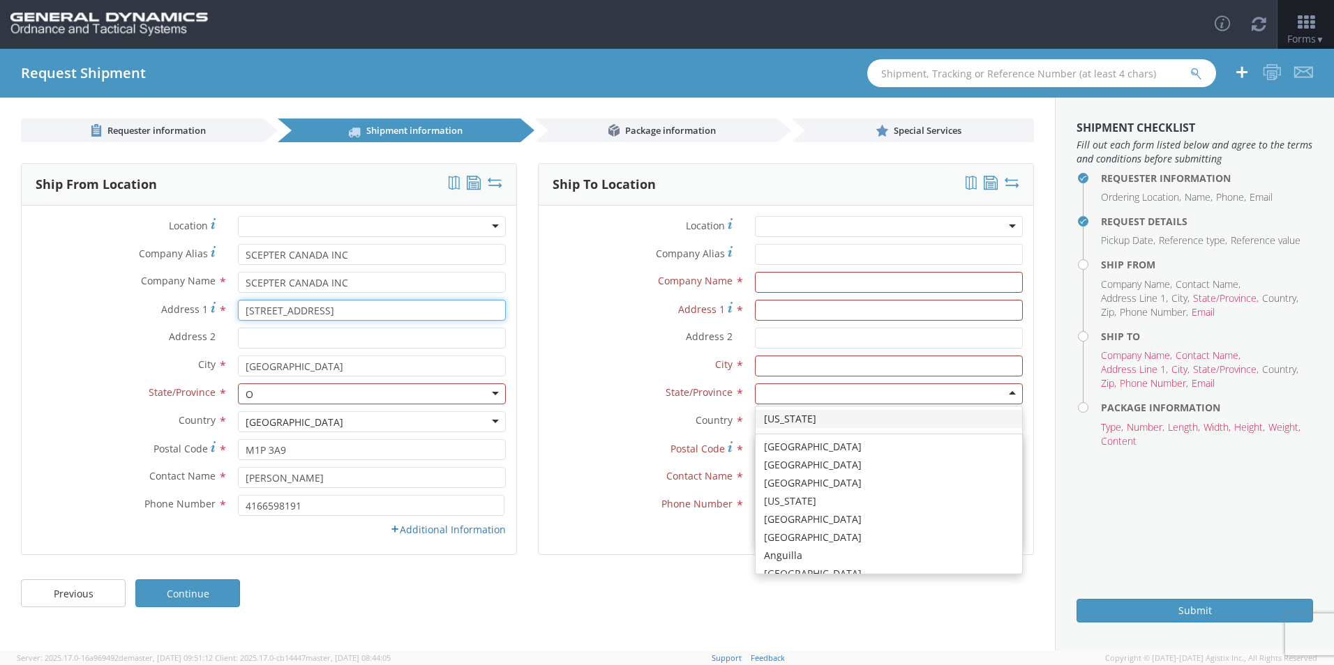
scroll to position [3516, 0]
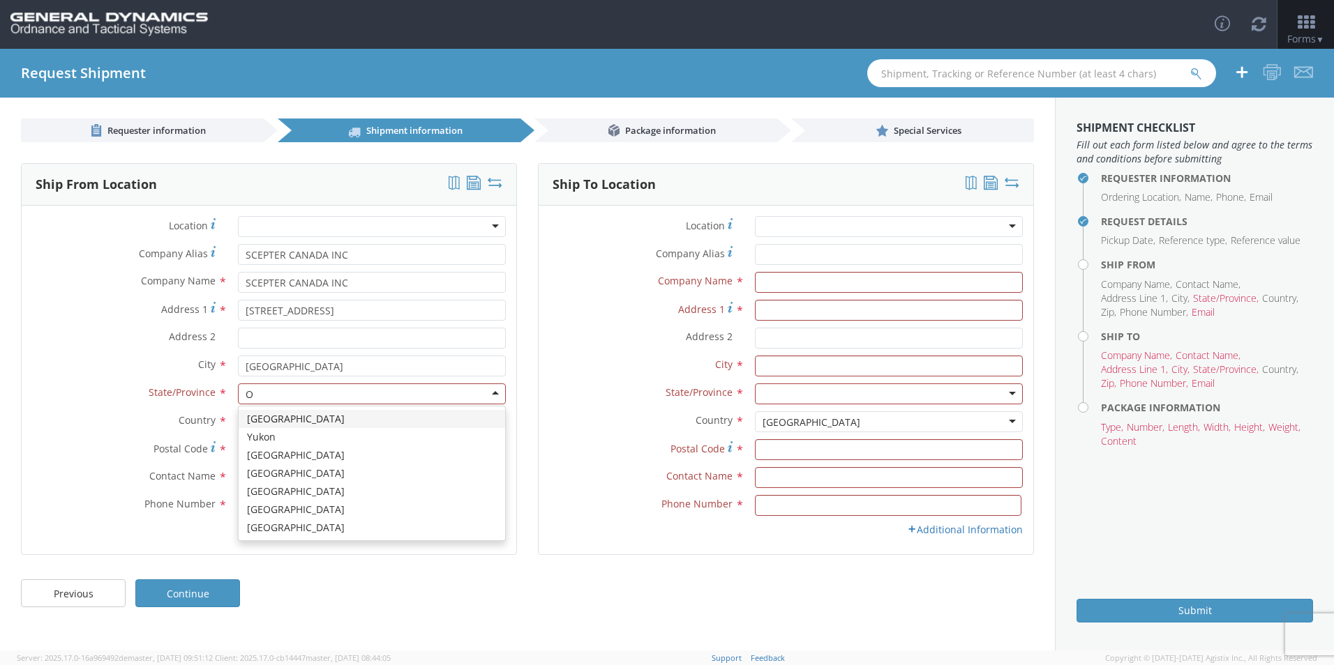
click at [276, 399] on div at bounding box center [372, 394] width 268 height 21
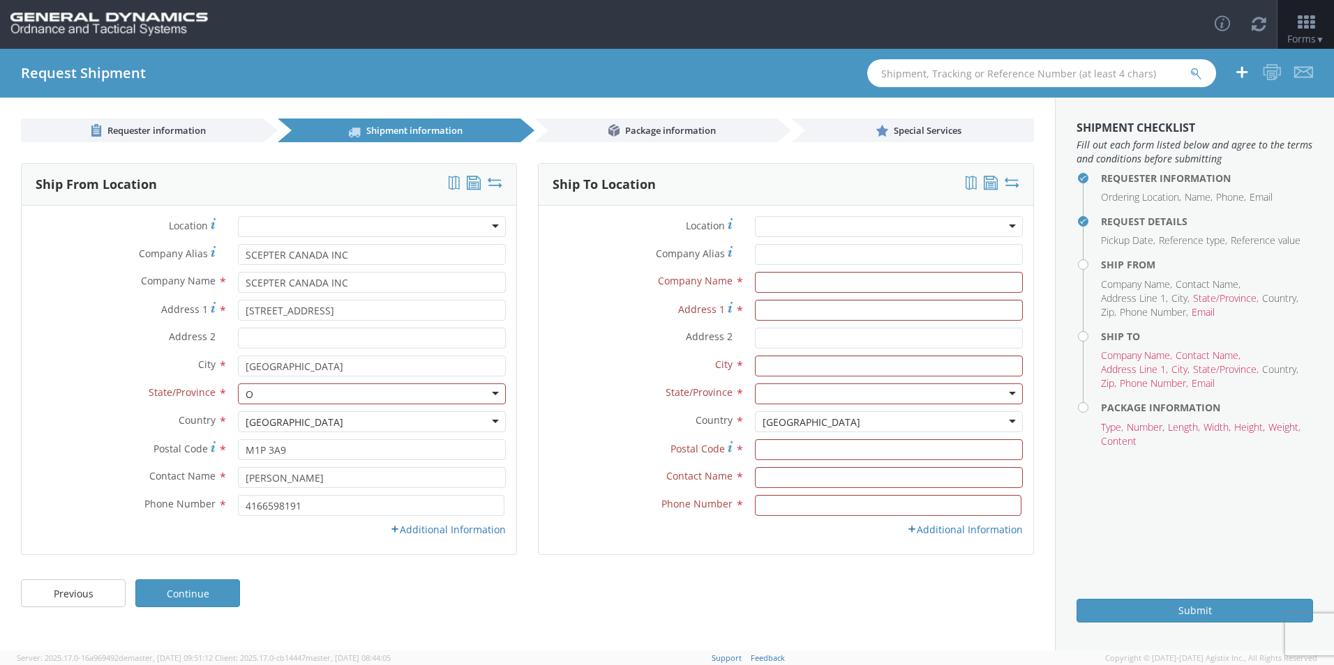
drag, startPoint x: 269, startPoint y: 395, endPoint x: 167, endPoint y: 395, distance: 101.8
click at [167, 395] on div "State/Province * Ontario Yukon Manitoba Nova Scotia British Columbia Northwest …" at bounding box center [269, 394] width 495 height 21
type input "O"
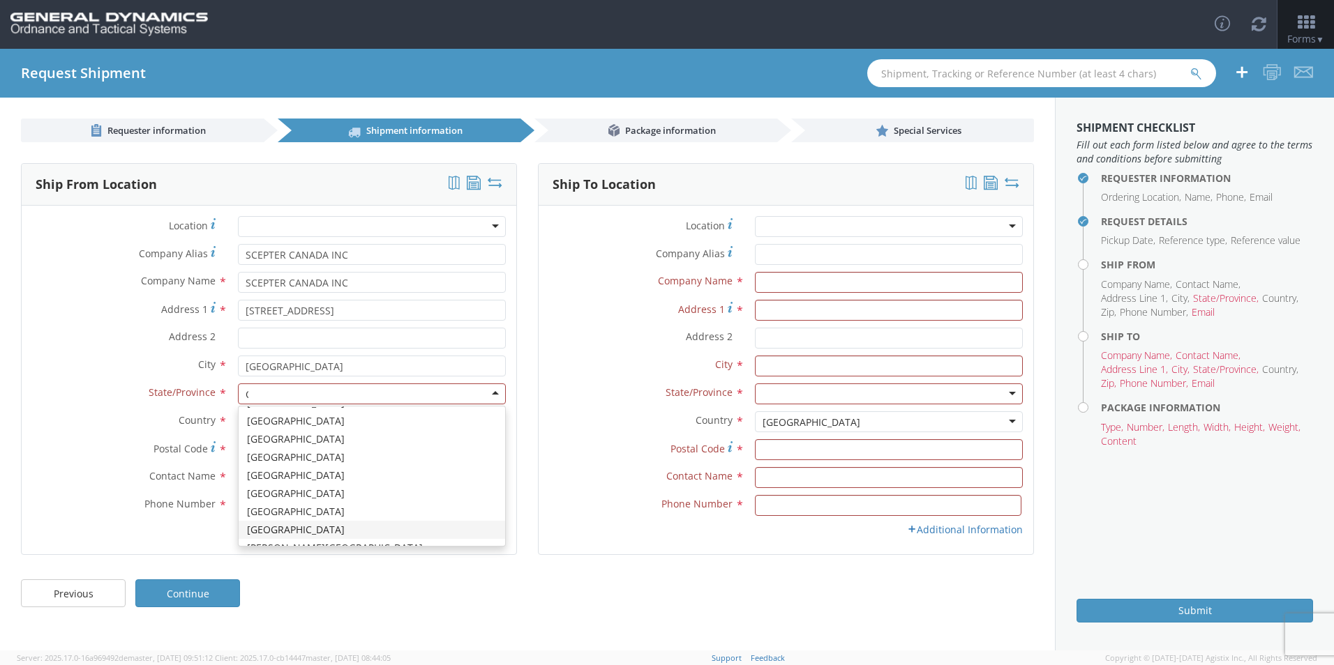
scroll to position [0, 0]
type input "ON"
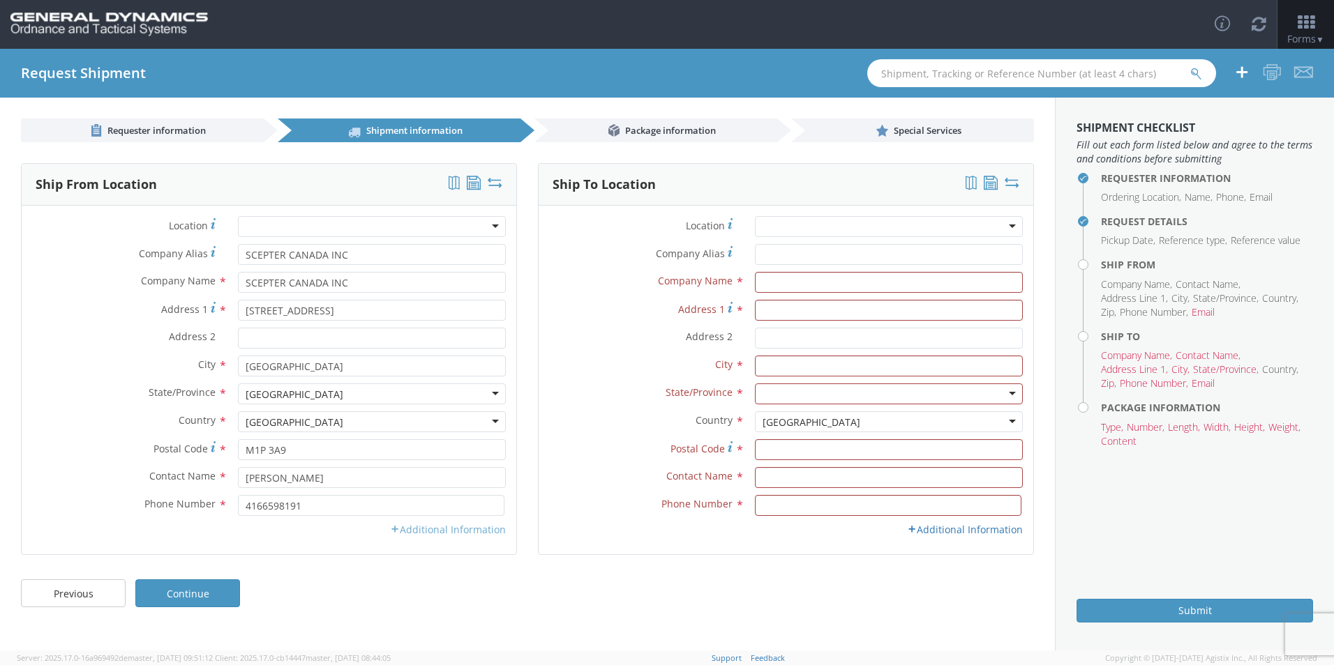
click at [439, 532] on link "Additional Information" at bounding box center [448, 529] width 116 height 13
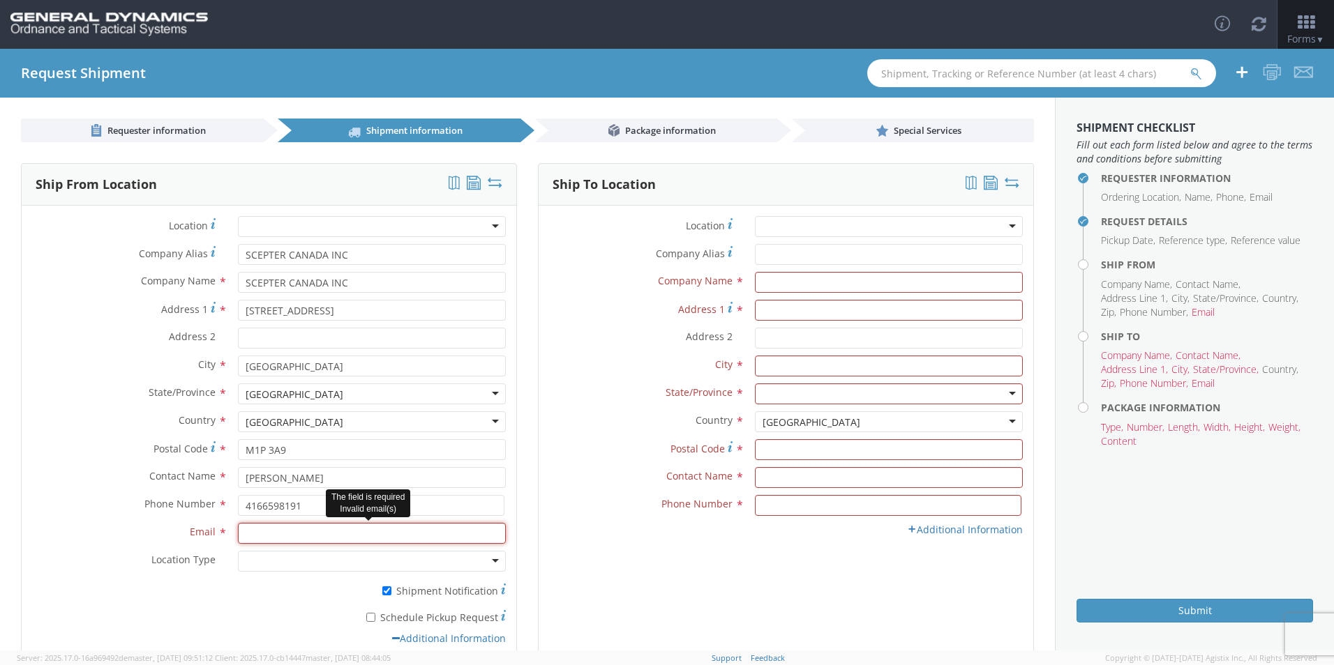
click at [304, 533] on input "Email *" at bounding box center [372, 533] width 268 height 21
type input "[EMAIL_ADDRESS][DOMAIN_NAME]; [EMAIL_ADDRESS][DOMAIN_NAME]"
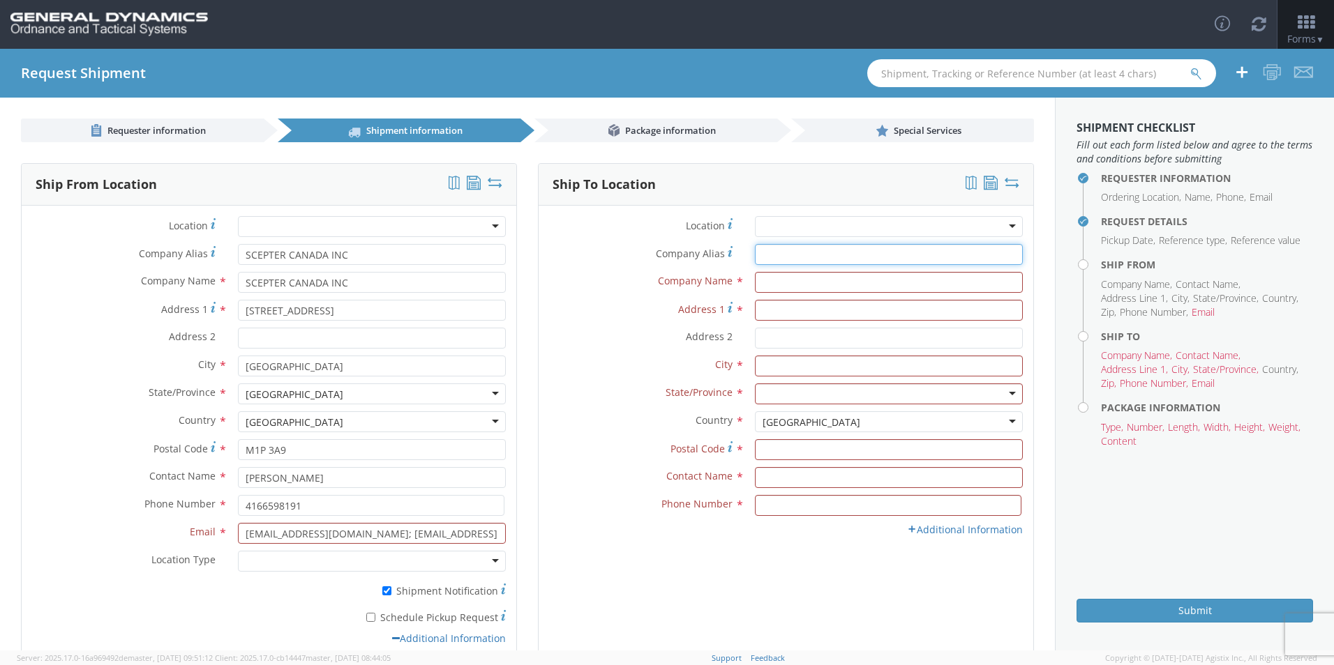
type input "GD-OTS MARION IL"
type input "[STREET_ADDRESS][PERSON_NAME]"
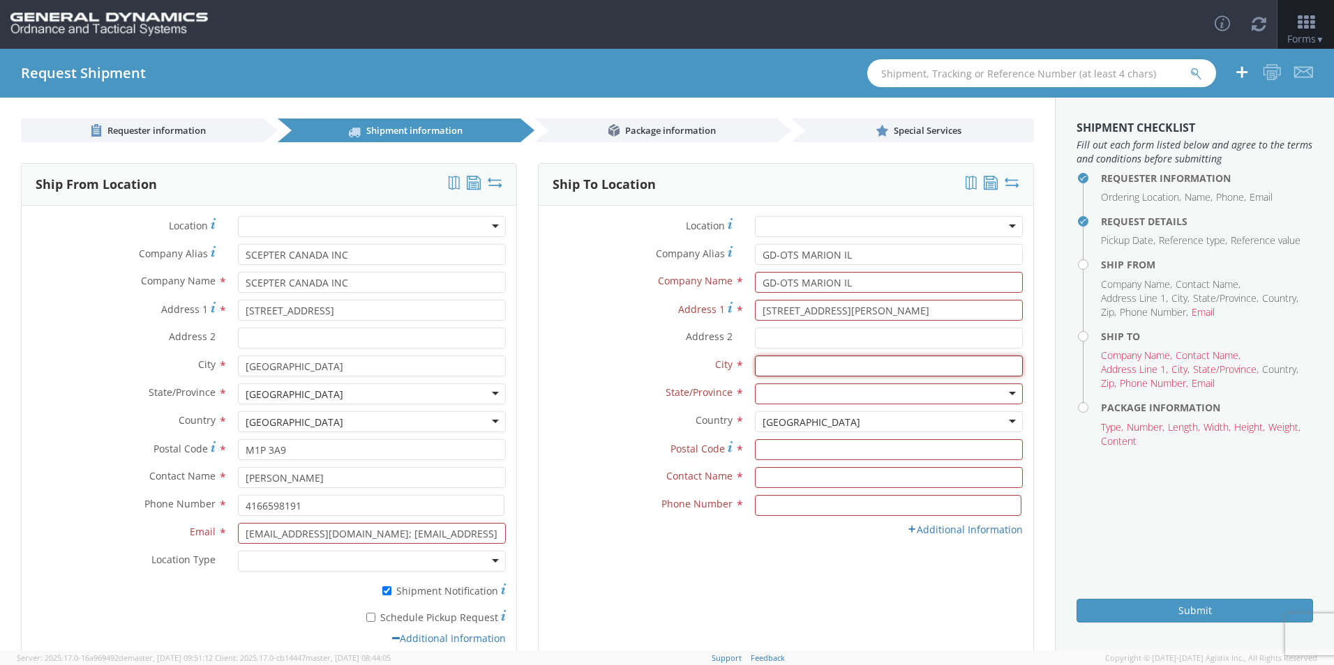
type input "[PERSON_NAME]"
type input "62959"
type input "[PERSON_NAME]"
type input "7275788100"
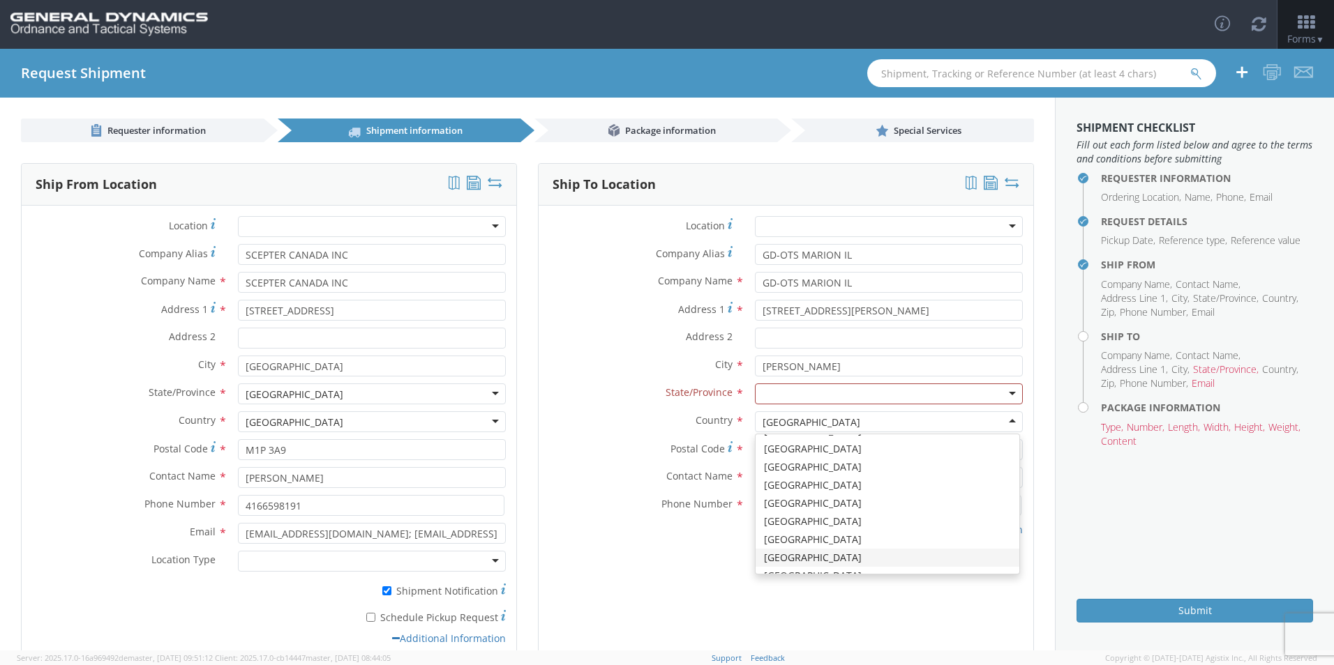
click at [318, 559] on div at bounding box center [372, 561] width 268 height 21
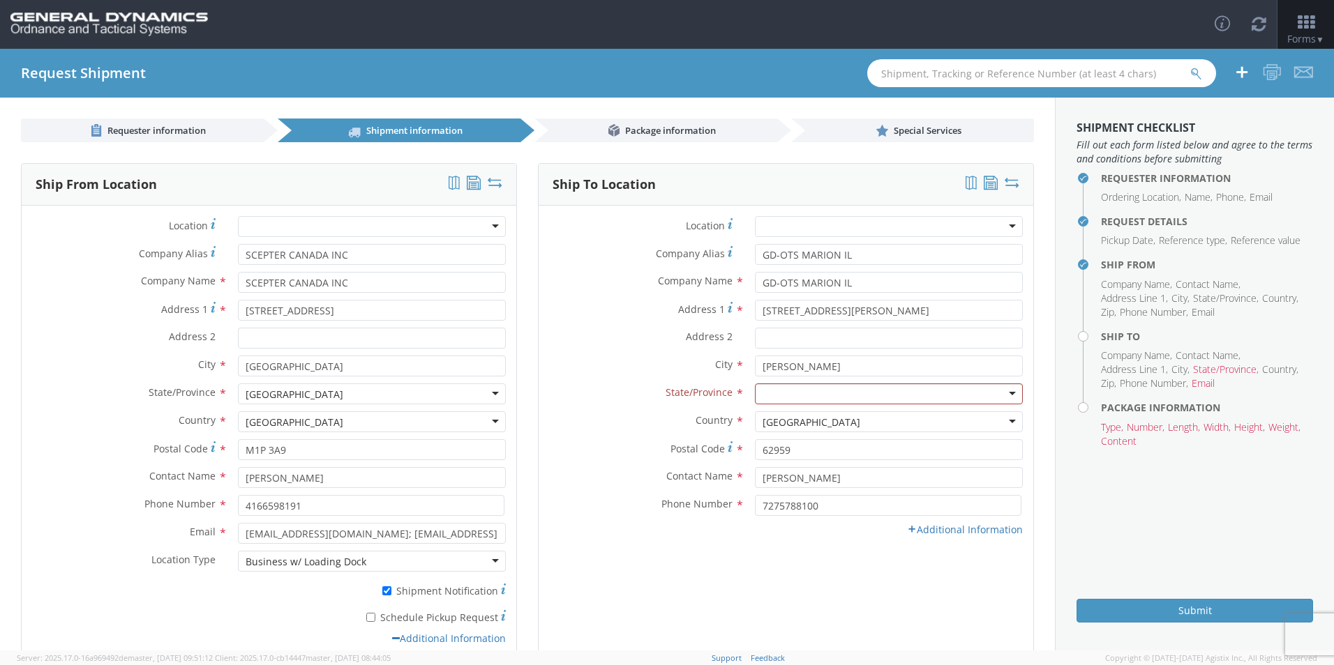
click at [390, 617] on label "* Schedule Pickup Request" at bounding box center [372, 616] width 268 height 17
click at [375, 617] on input "* Schedule Pickup Request" at bounding box center [370, 617] width 9 height 9
checkbox input "true"
click at [798, 396] on div at bounding box center [889, 394] width 268 height 21
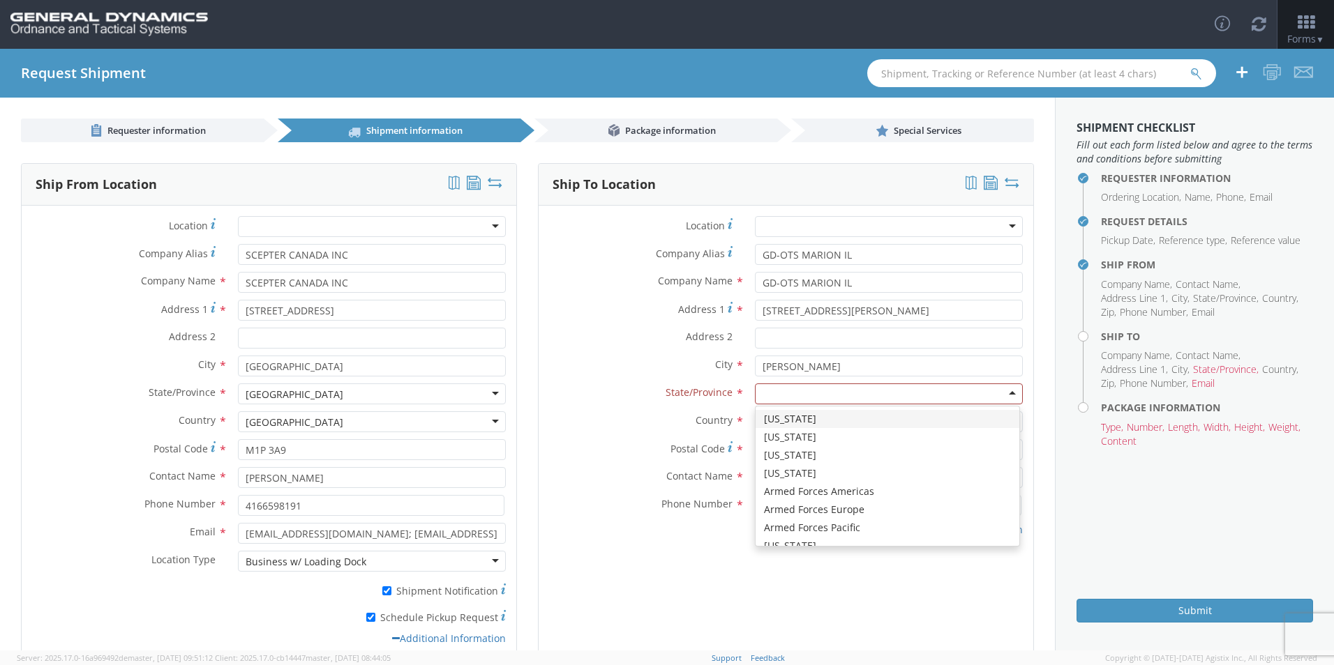
type input "U"
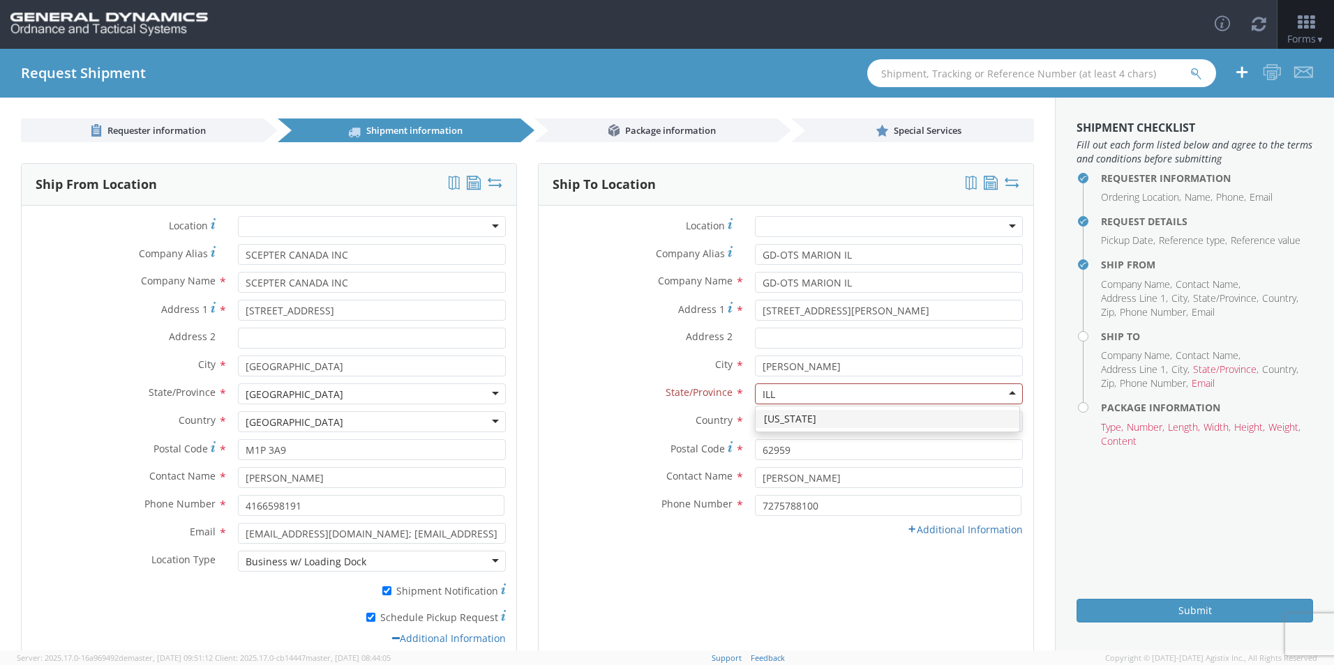
type input "IL"
click at [921, 528] on link "Additional Information" at bounding box center [965, 529] width 116 height 13
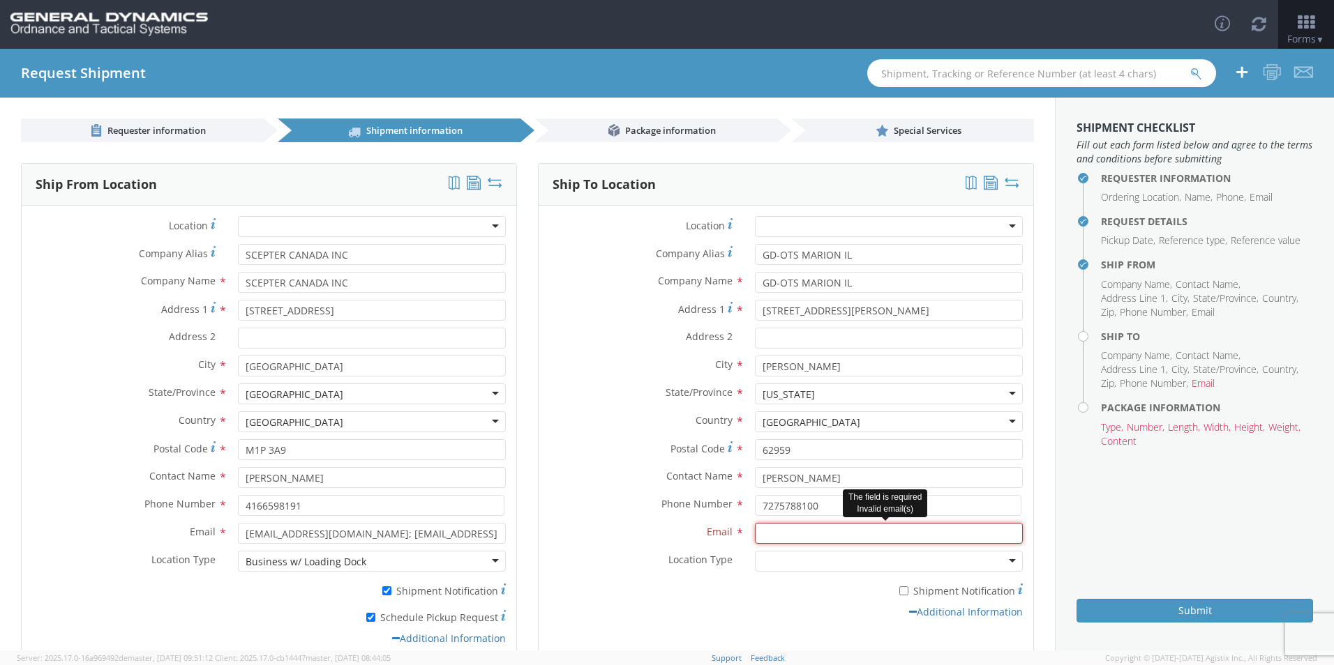
click at [767, 528] on input "Email *" at bounding box center [889, 533] width 268 height 21
type input "[EMAIL_ADDRESS][DOMAIN_NAME]"
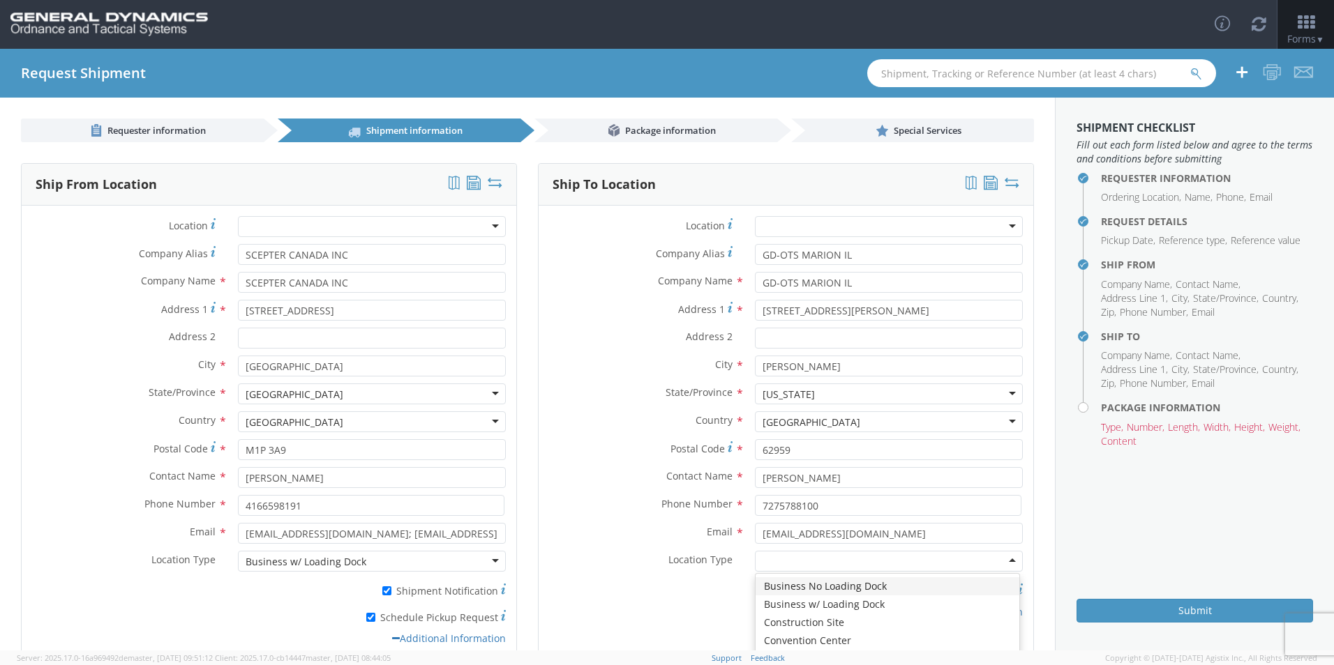
click at [783, 564] on div at bounding box center [889, 561] width 268 height 21
click at [899, 590] on input "* Shipment Notification" at bounding box center [903, 591] width 9 height 9
checkbox input "true"
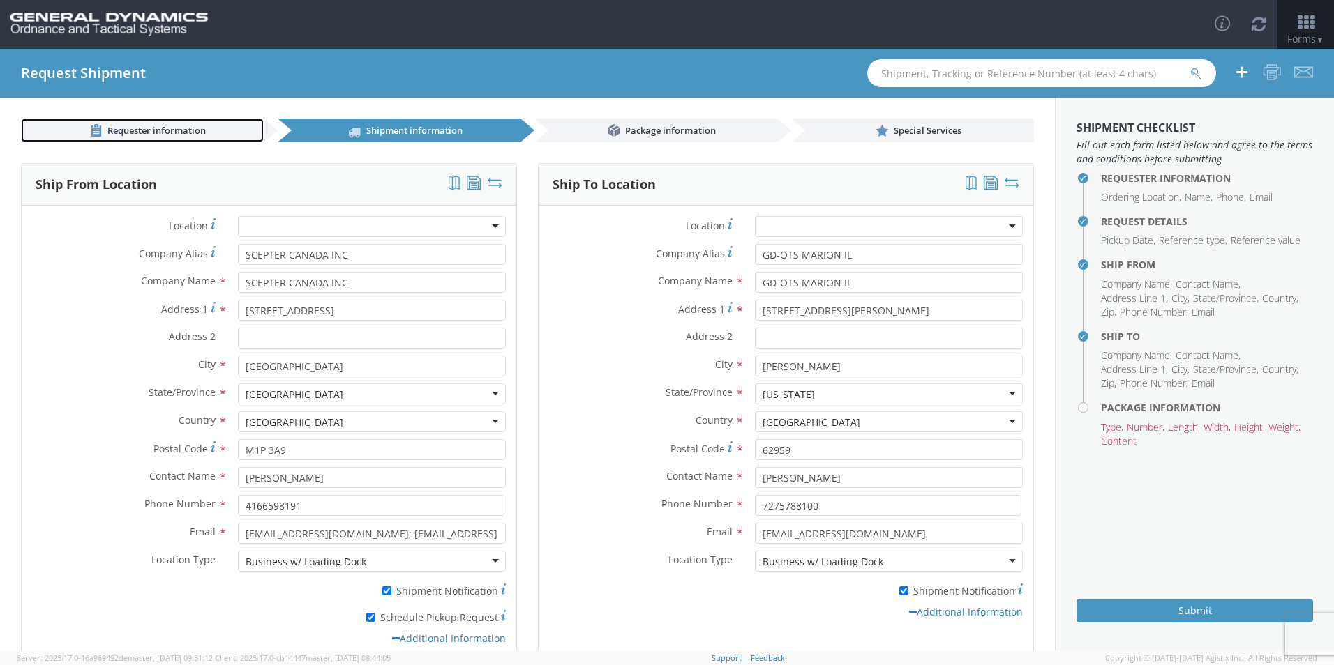
click at [143, 133] on span "Requester information" at bounding box center [156, 130] width 98 height 13
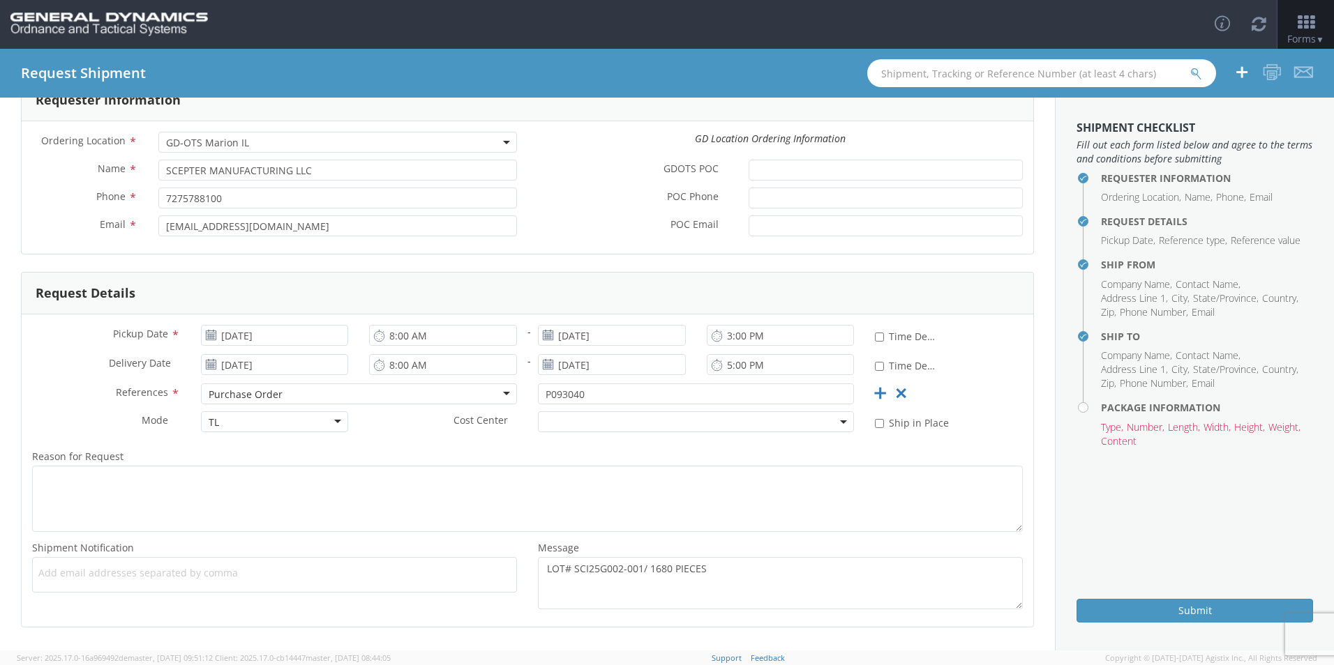
scroll to position [135, 0]
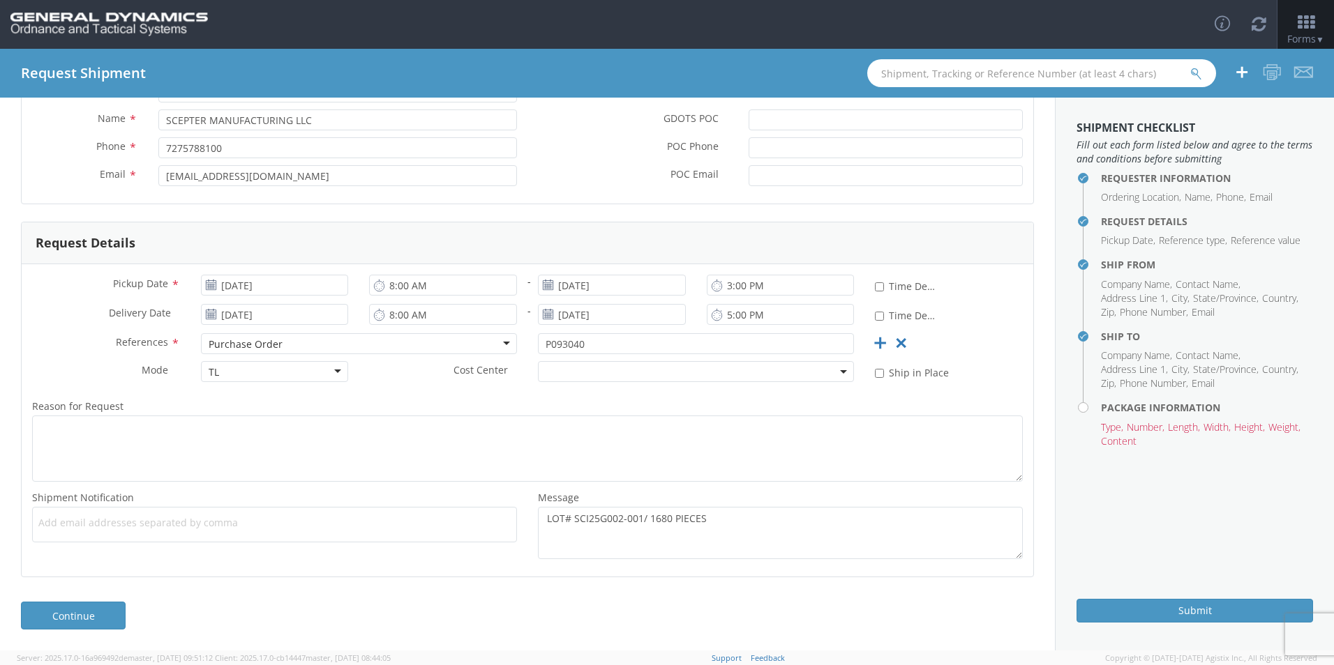
click at [142, 523] on span "Add email addresses separated by comma" at bounding box center [274, 523] width 472 height 14
click at [150, 520] on span "Add email addresses separated by comma" at bounding box center [274, 523] width 472 height 14
drag, startPoint x: 289, startPoint y: 177, endPoint x: 56, endPoint y: 202, distance: 235.0
click at [54, 197] on div "Ordering Location * GD-OTS Anniston (Commerce) GD-OTS Camden GD-OTS DeFuniak Sp…" at bounding box center [527, 137] width 1011 height 133
click at [72, 517] on span "Add email addresses separated by comma" at bounding box center [274, 523] width 472 height 14
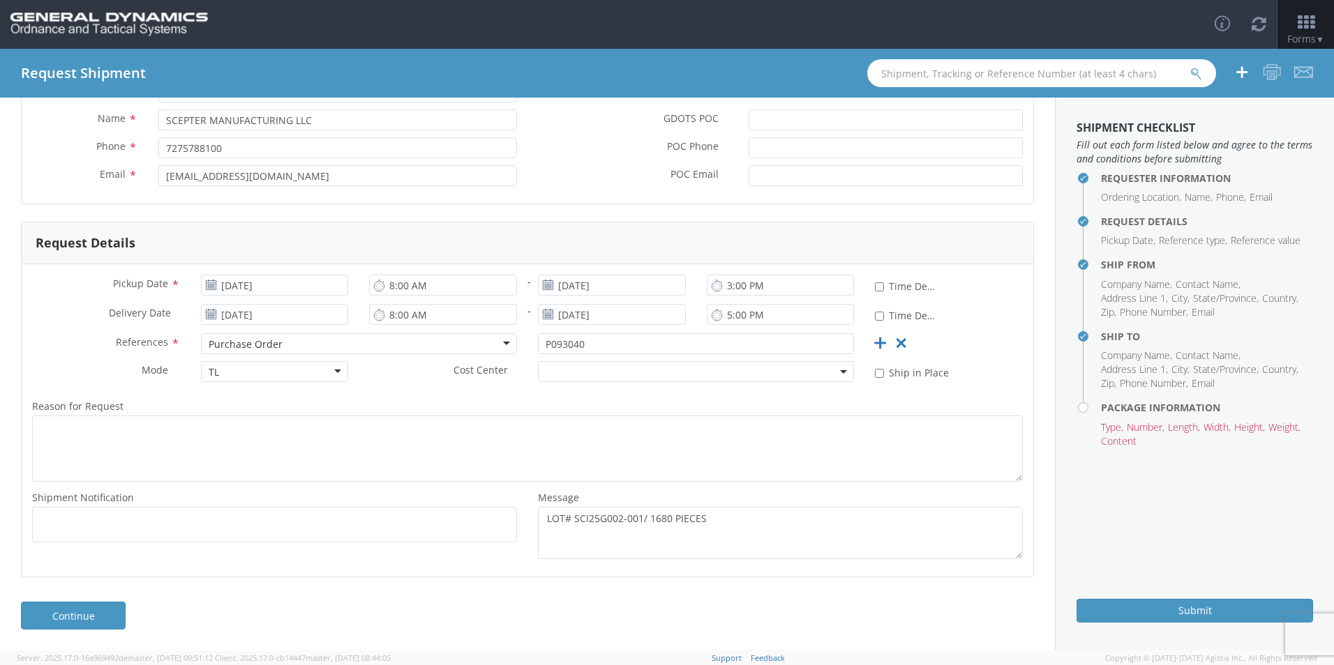
paste input "[EMAIL_ADDRESS][DOMAIN_NAME]"
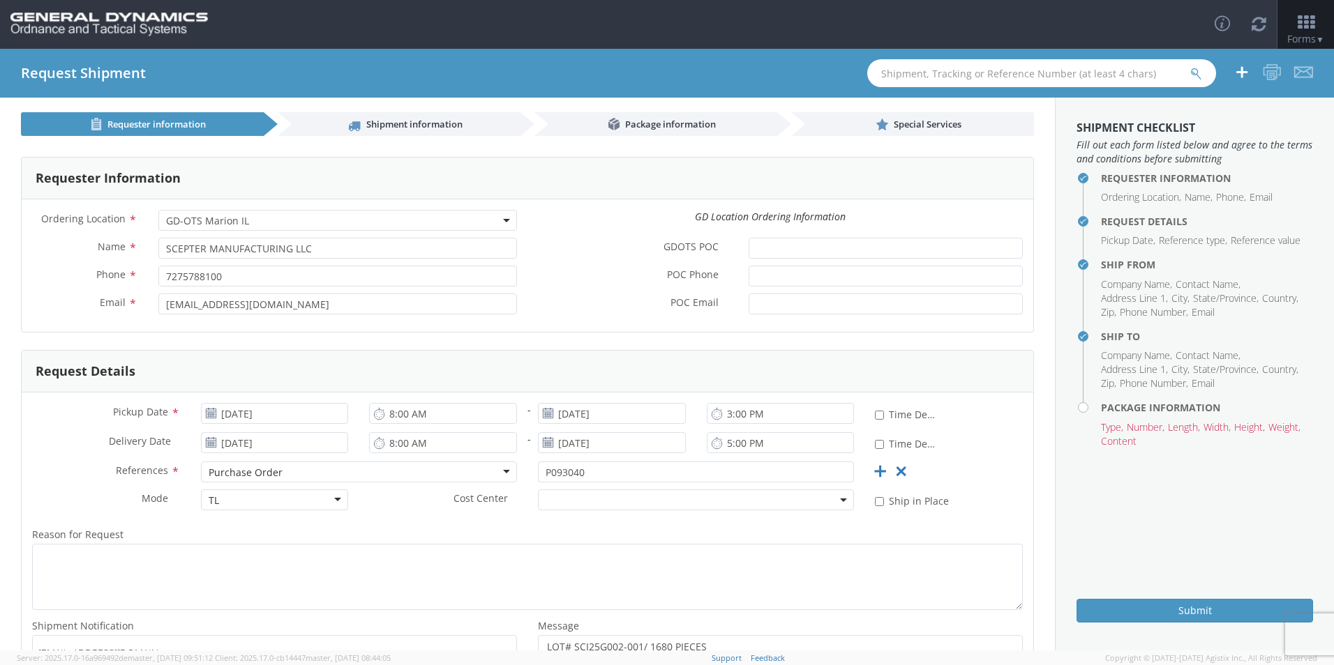
scroll to position [0, 0]
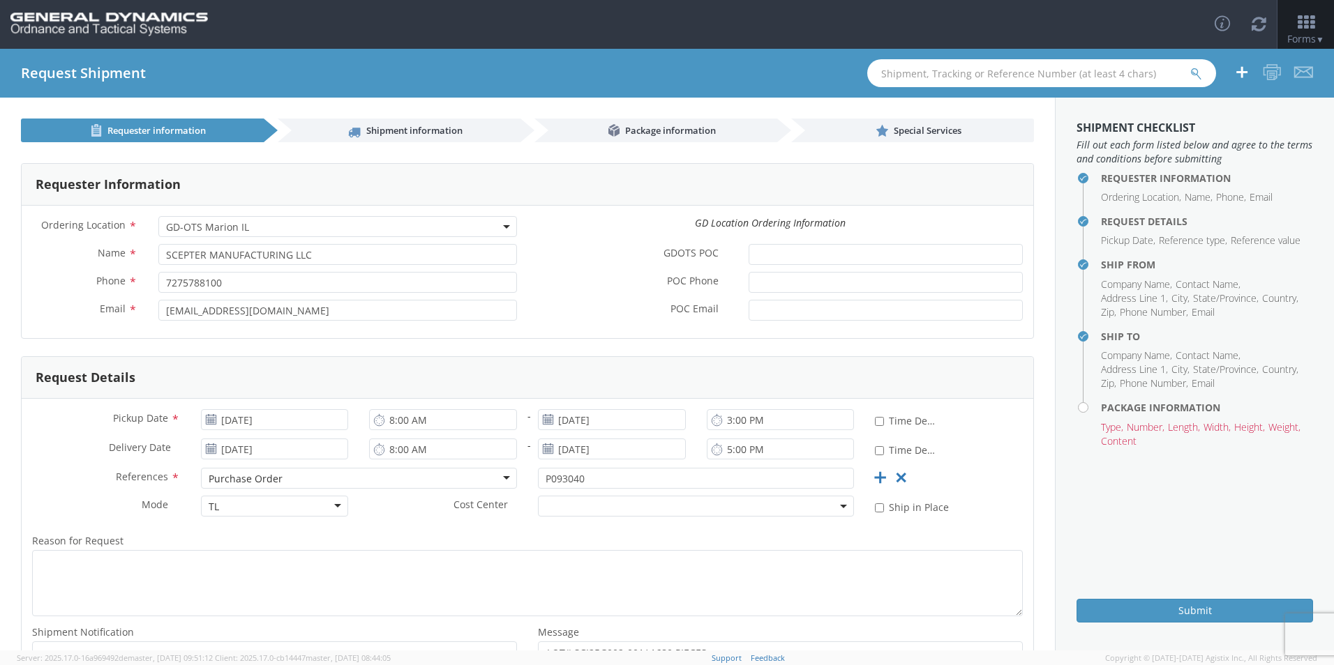
type input "[EMAIL_ADDRESS][DOMAIN_NAME]"
click at [421, 128] on span "Shipment information" at bounding box center [414, 130] width 96 height 13
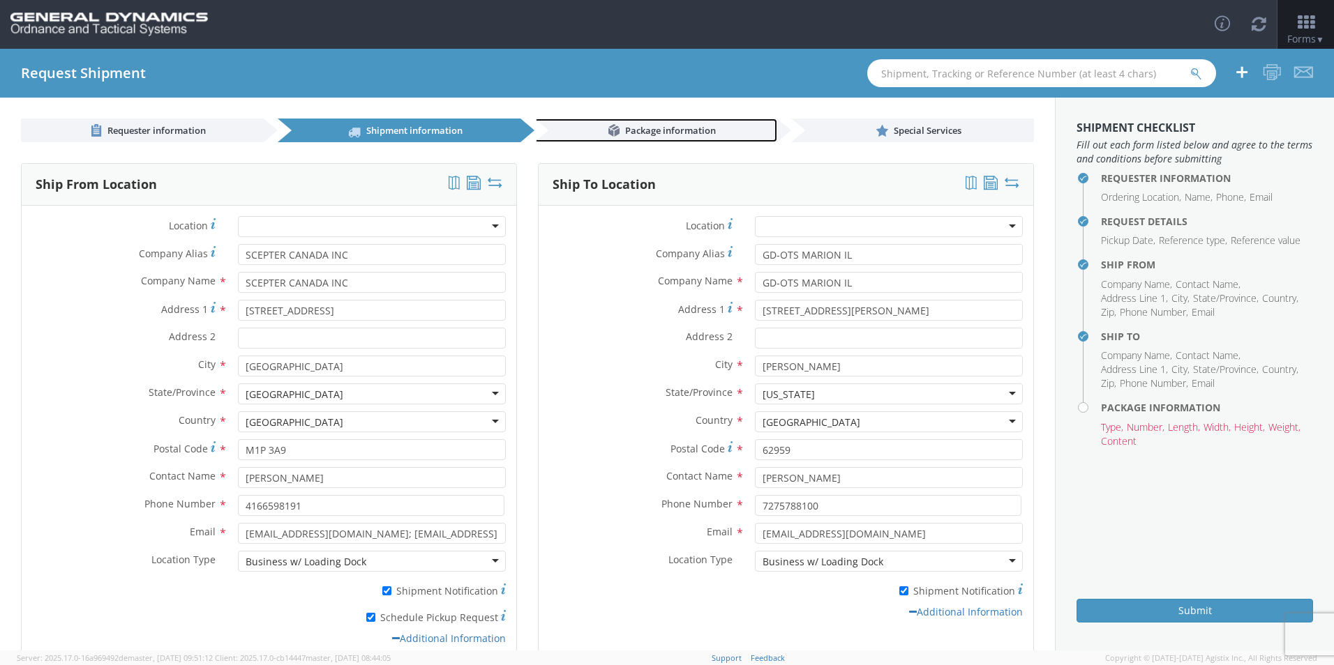
click at [665, 136] on span "Package information" at bounding box center [670, 130] width 91 height 13
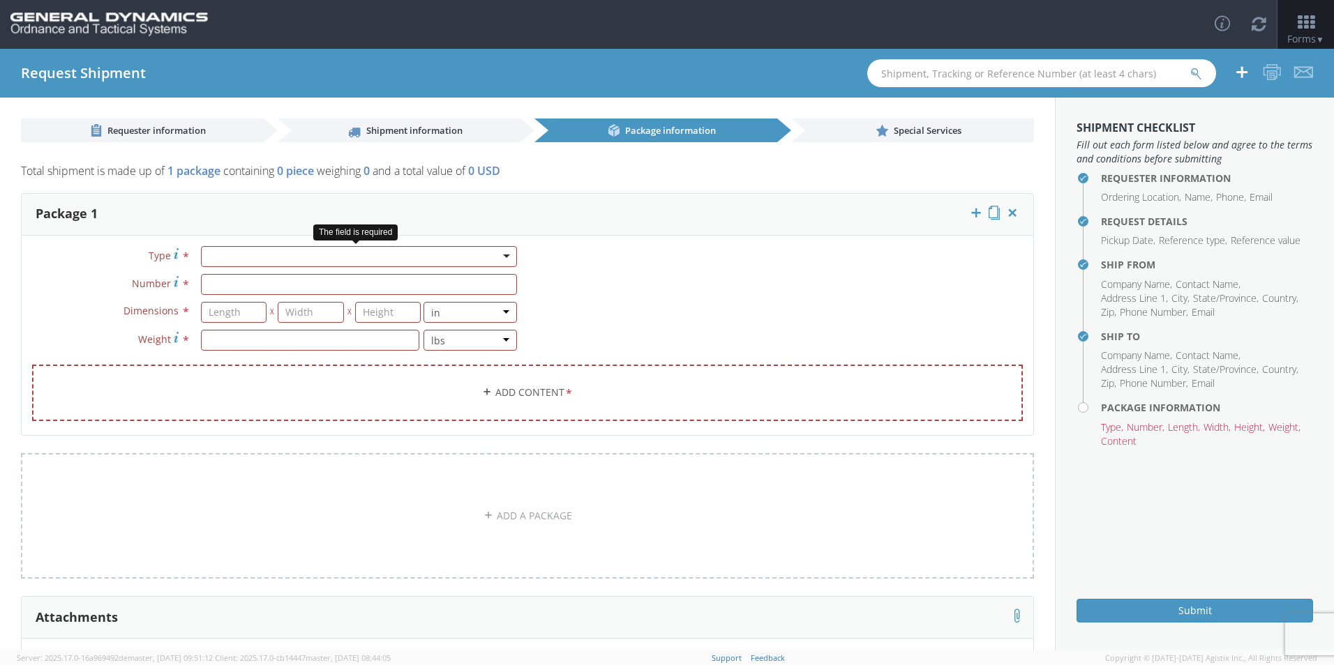
click at [270, 257] on div at bounding box center [359, 256] width 316 height 21
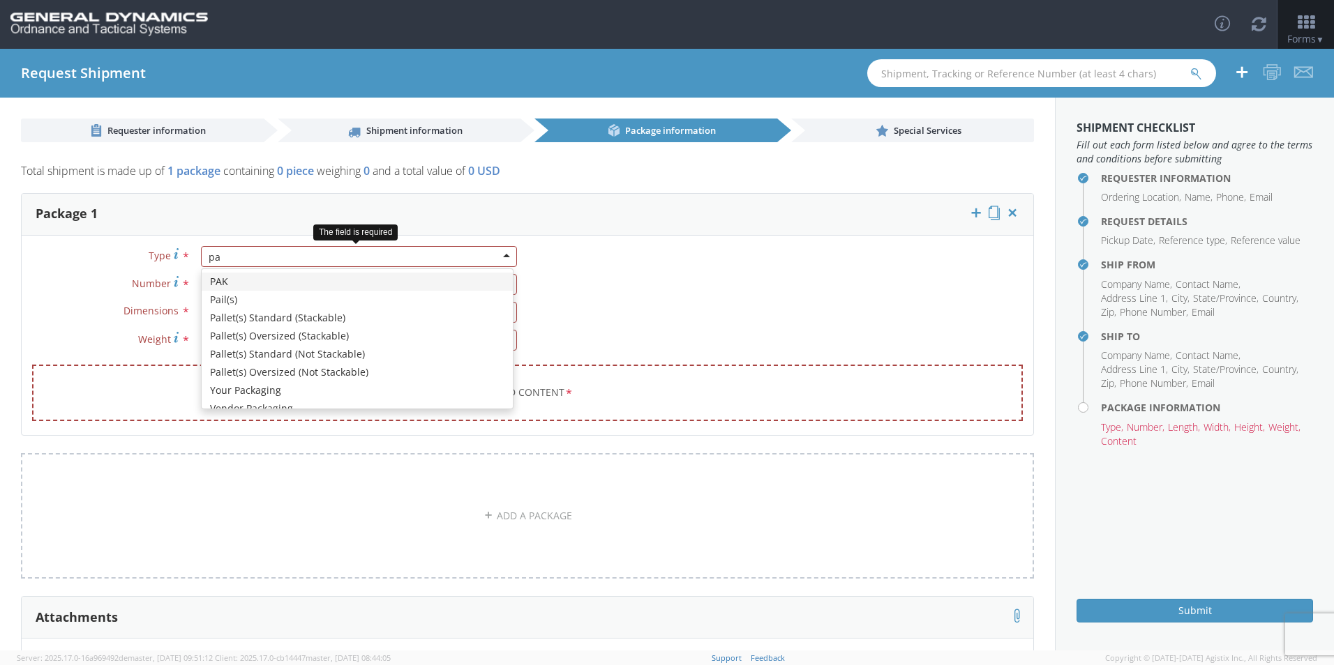
type input "pal"
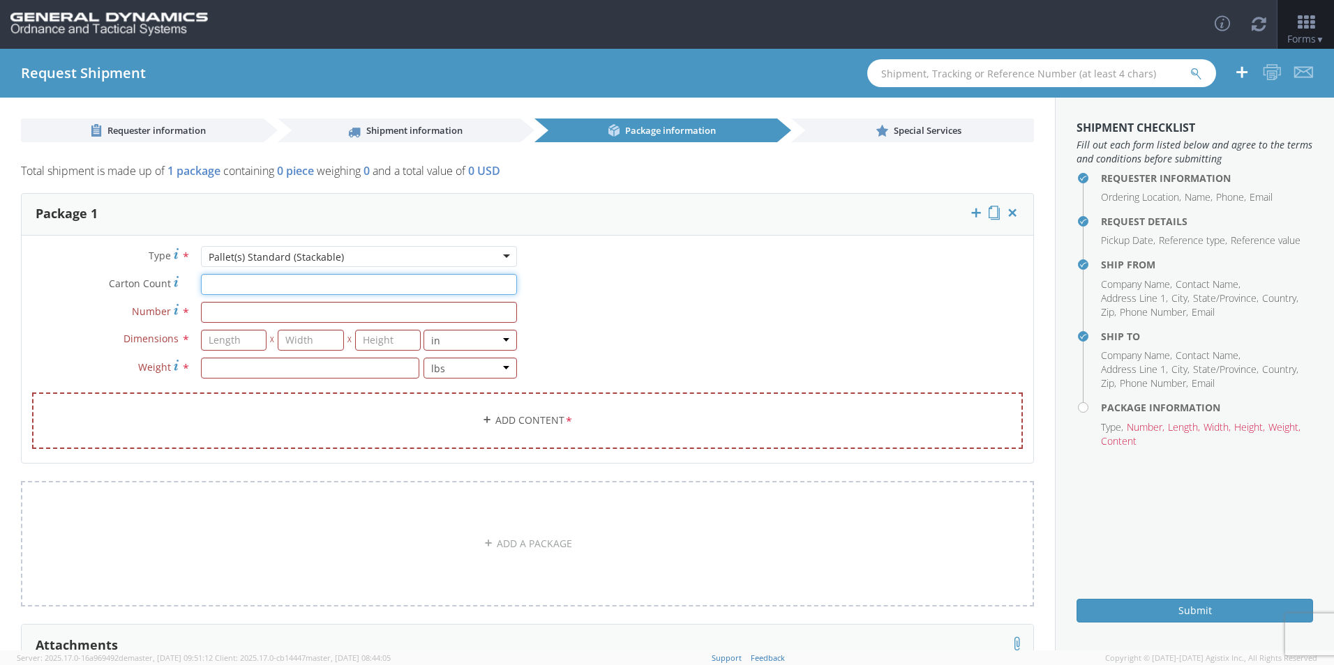
click at [248, 287] on input "Carton Count *" at bounding box center [359, 284] width 316 height 21
click at [245, 309] on input "Number *" at bounding box center [359, 312] width 316 height 21
type input "56"
click at [234, 338] on input "number" at bounding box center [234, 340] width 66 height 21
type input "40"
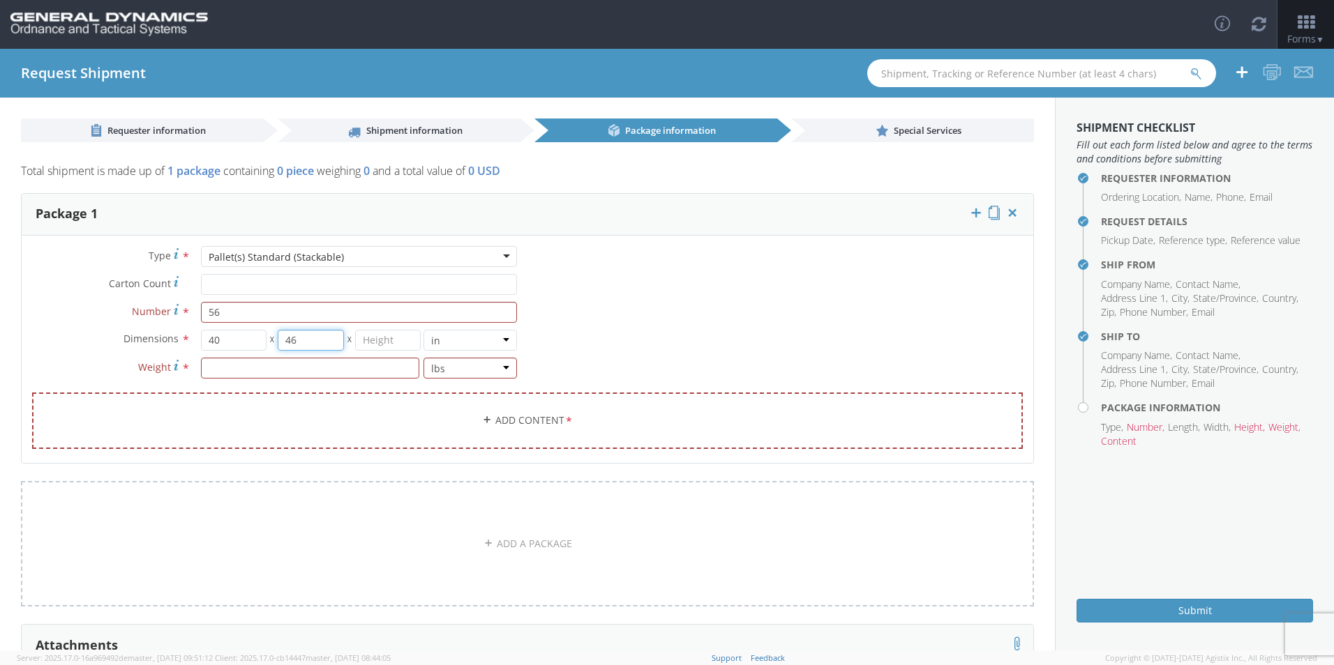
type input "46"
type input "45"
click at [239, 366] on input "number" at bounding box center [310, 368] width 218 height 21
click at [306, 338] on input "46" at bounding box center [311, 340] width 66 height 21
drag, startPoint x: 306, startPoint y: 338, endPoint x: 229, endPoint y: 343, distance: 76.9
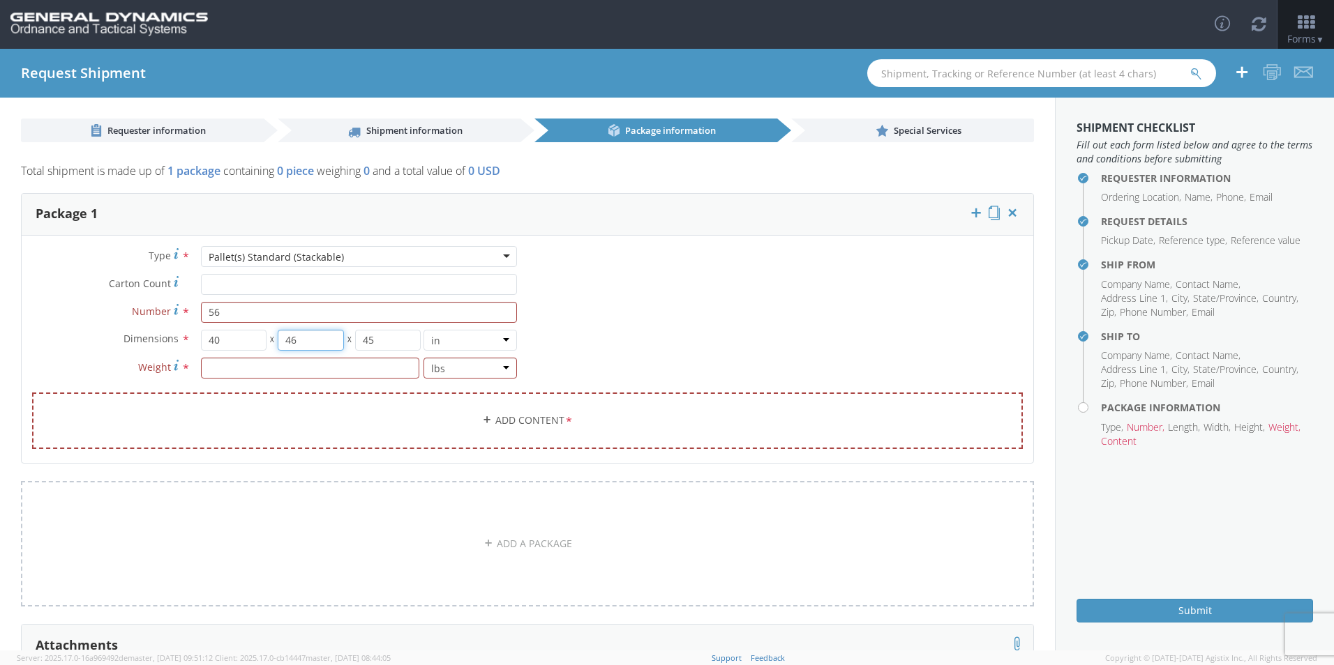
click at [232, 342] on div "40 X 46 X 45" at bounding box center [311, 340] width 220 height 21
type input "48"
click at [228, 370] on input "number" at bounding box center [310, 368] width 218 height 21
type input "20493.86"
click at [520, 421] on link "Add Content *" at bounding box center [527, 421] width 991 height 57
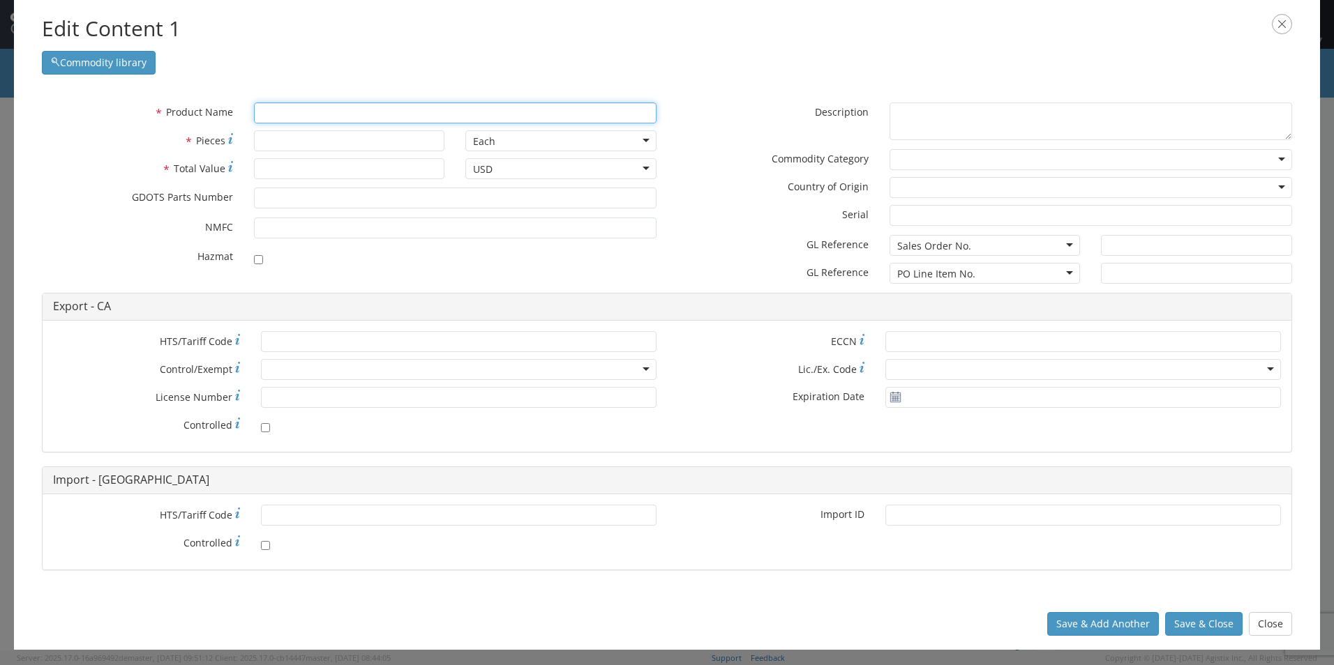
click at [299, 113] on input "text" at bounding box center [455, 113] width 402 height 21
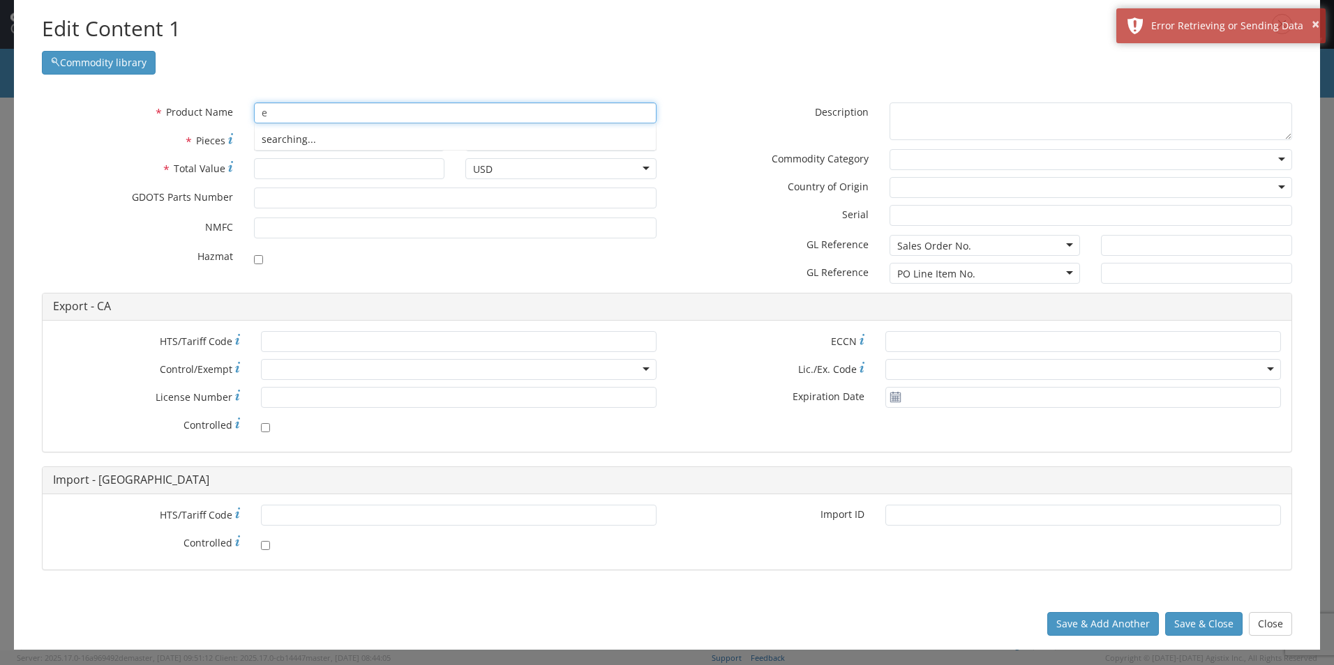
click at [291, 113] on input "e" at bounding box center [455, 113] width 402 height 21
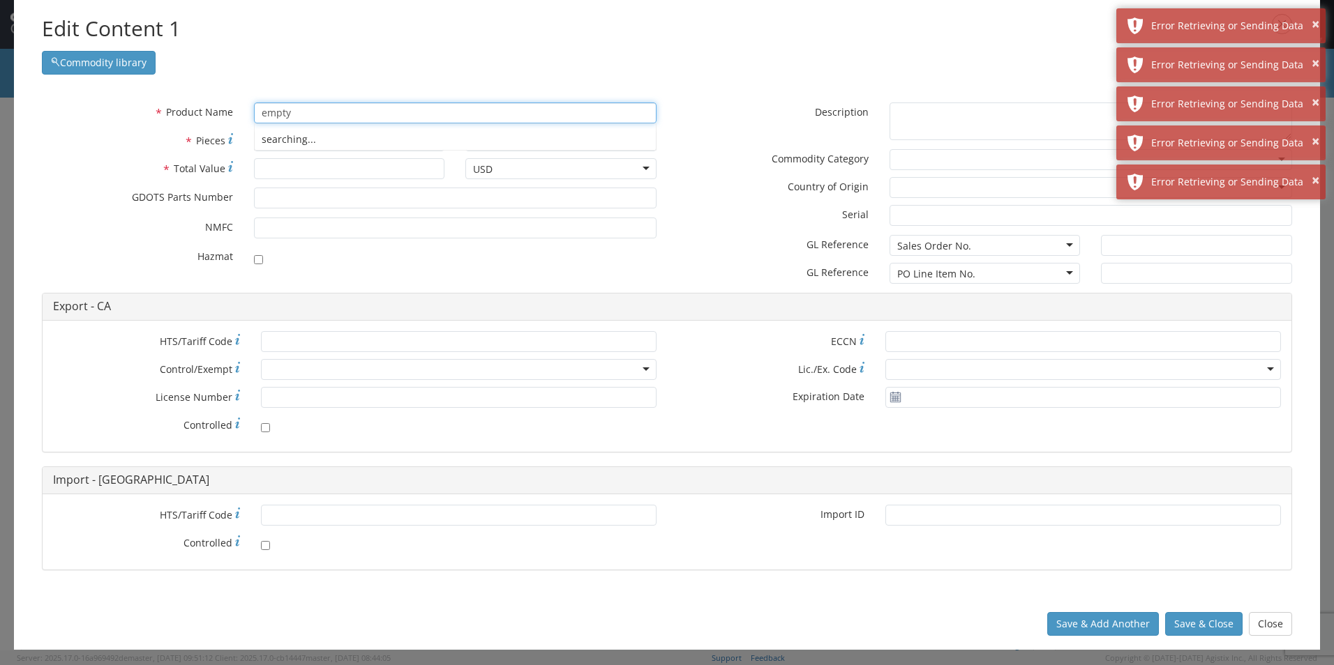
click at [303, 135] on div "searching..." at bounding box center [455, 139] width 401 height 21
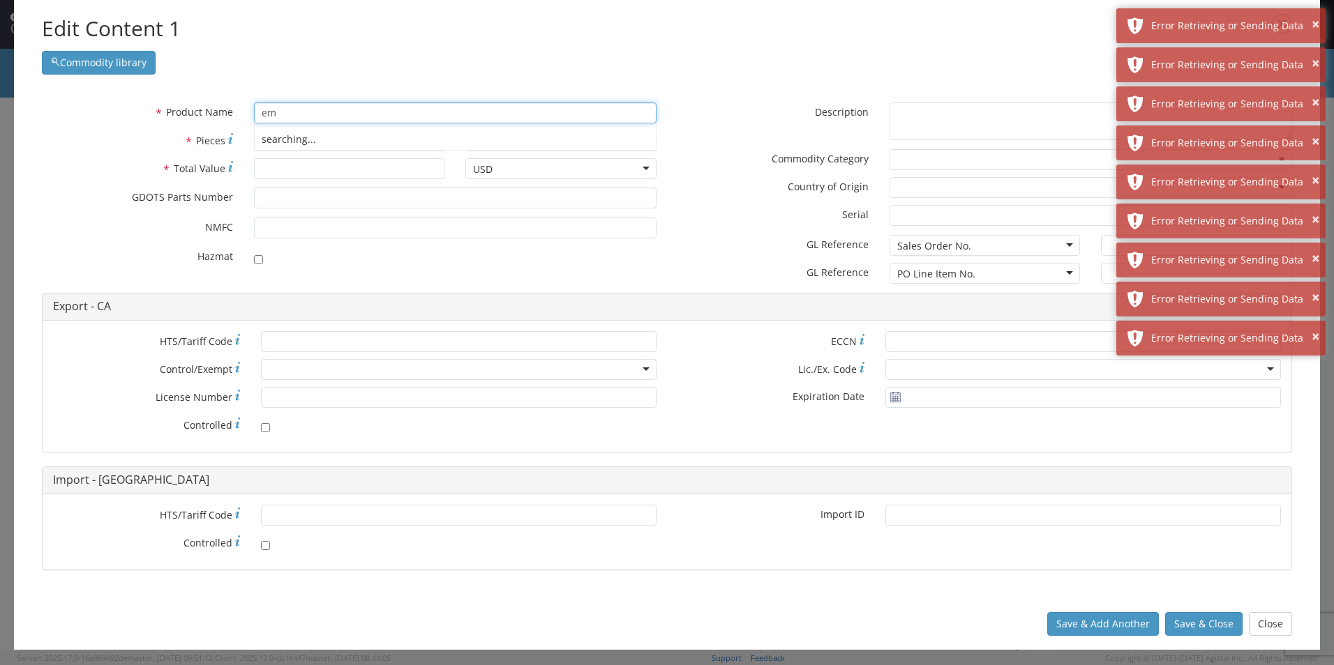
type input "e"
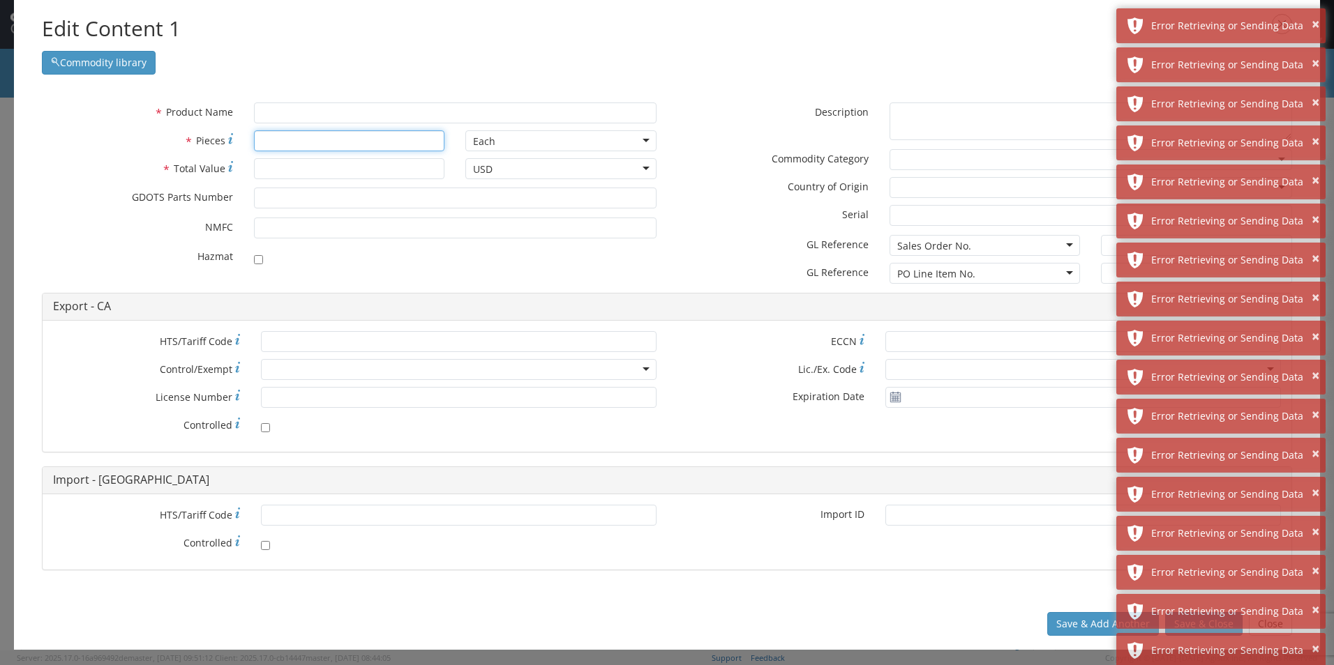
click at [301, 142] on input "* Pieces" at bounding box center [349, 140] width 191 height 21
type input "1683"
click at [499, 143] on div "Each" at bounding box center [560, 140] width 191 height 21
click at [500, 143] on div "Each" at bounding box center [560, 140] width 191 height 21
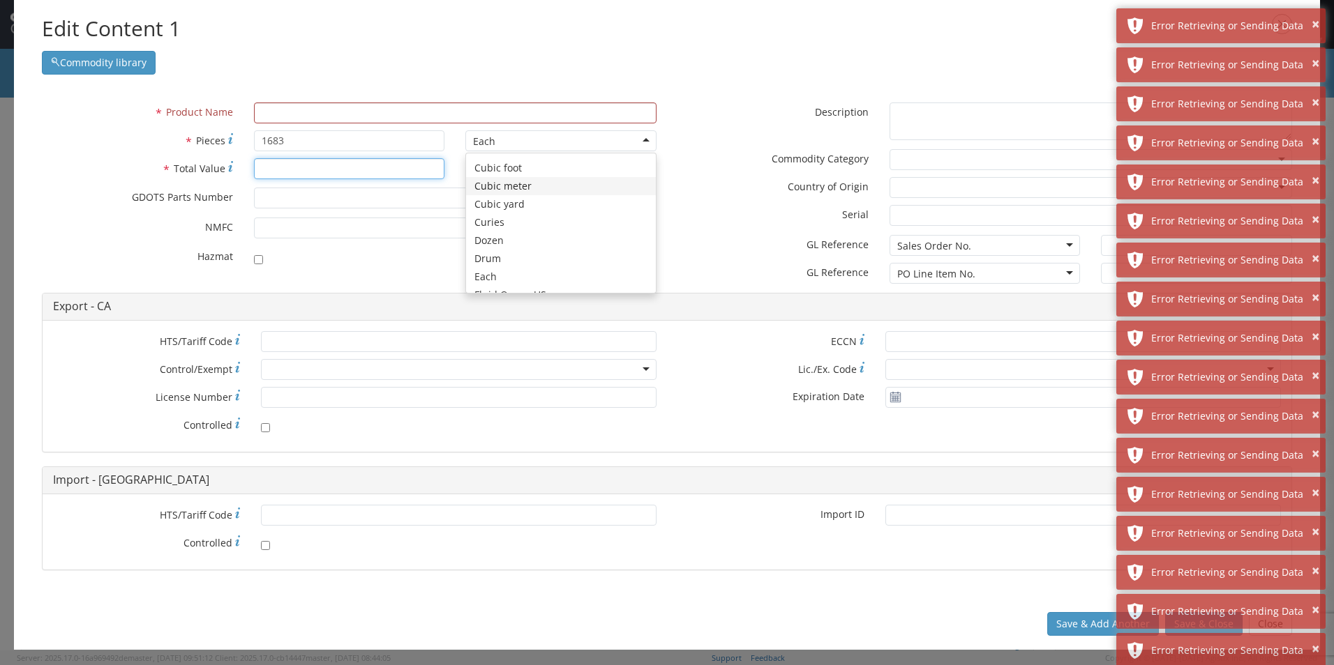
click at [280, 168] on input "* Total Value" at bounding box center [349, 168] width 191 height 21
type input "174555"
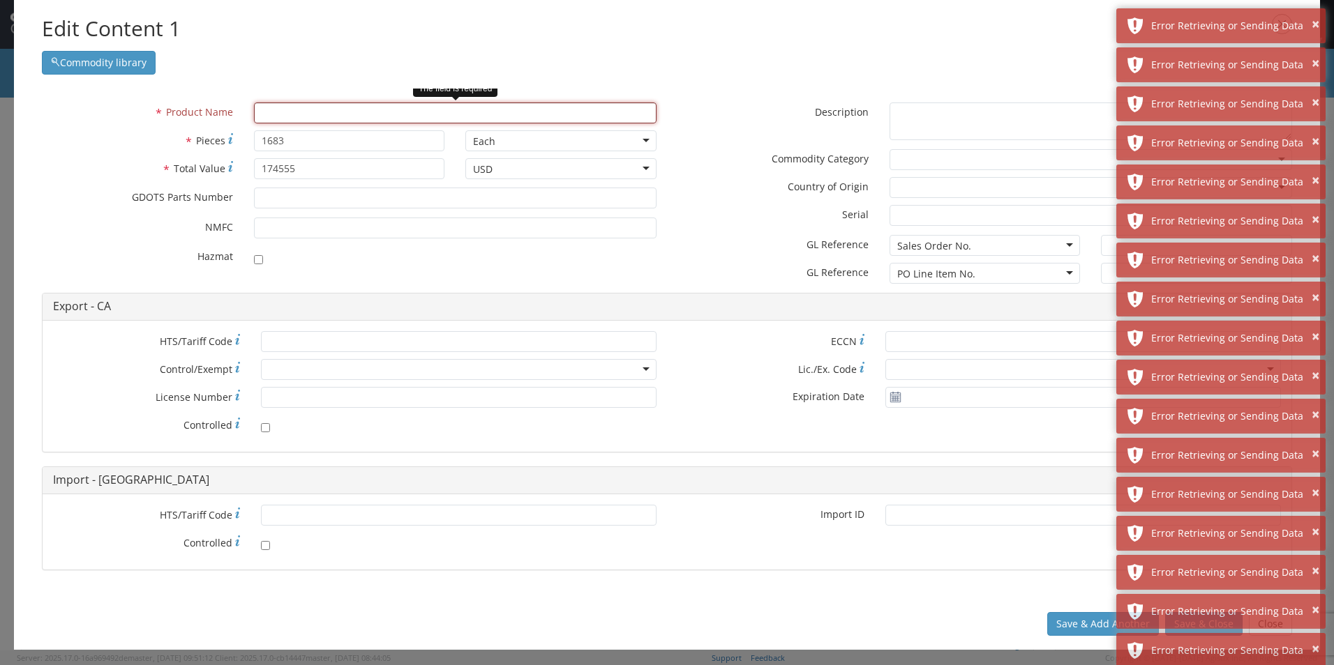
click at [306, 111] on input "text" at bounding box center [455, 113] width 402 height 21
click at [453, 89] on div "* Product Name * Pieces 1683 Each Each Bag Blister Pack Bottle Capsule Carton C…" at bounding box center [667, 344] width 1306 height 510
click at [486, 109] on input "text" at bounding box center [455, 113] width 402 height 21
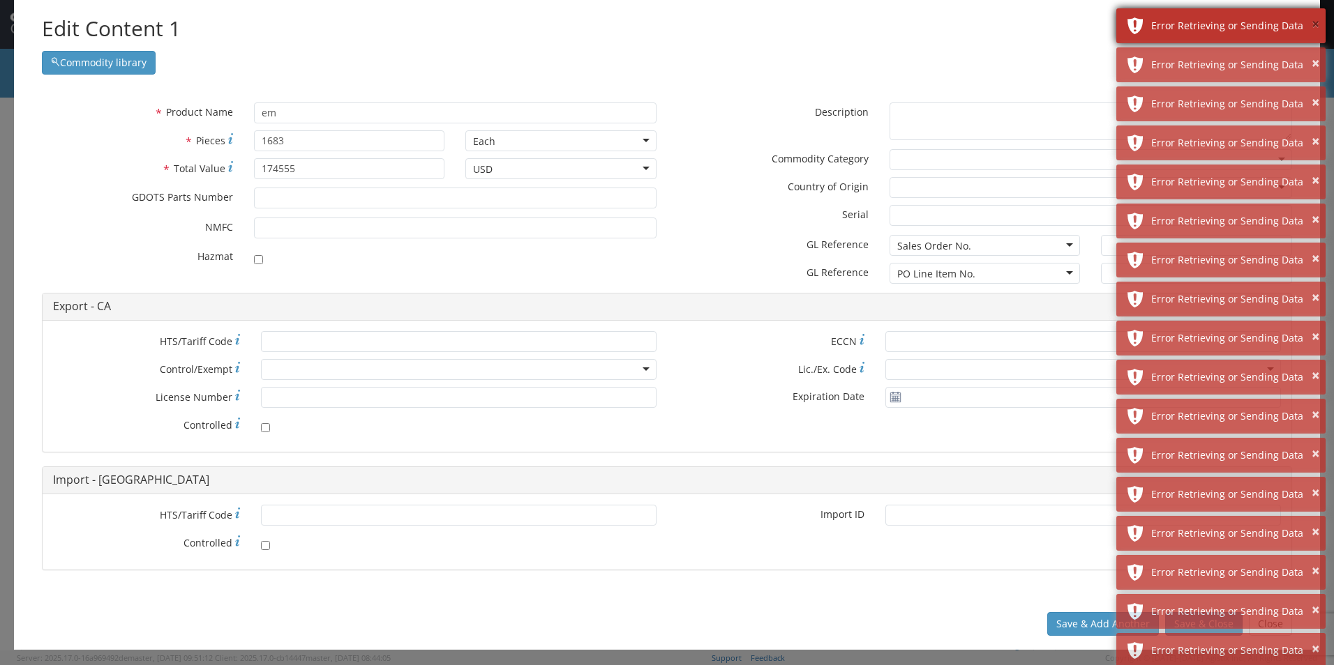
click at [1317, 22] on button "×" at bounding box center [1315, 25] width 8 height 20
click at [1317, 54] on button "×" at bounding box center [1315, 64] width 8 height 20
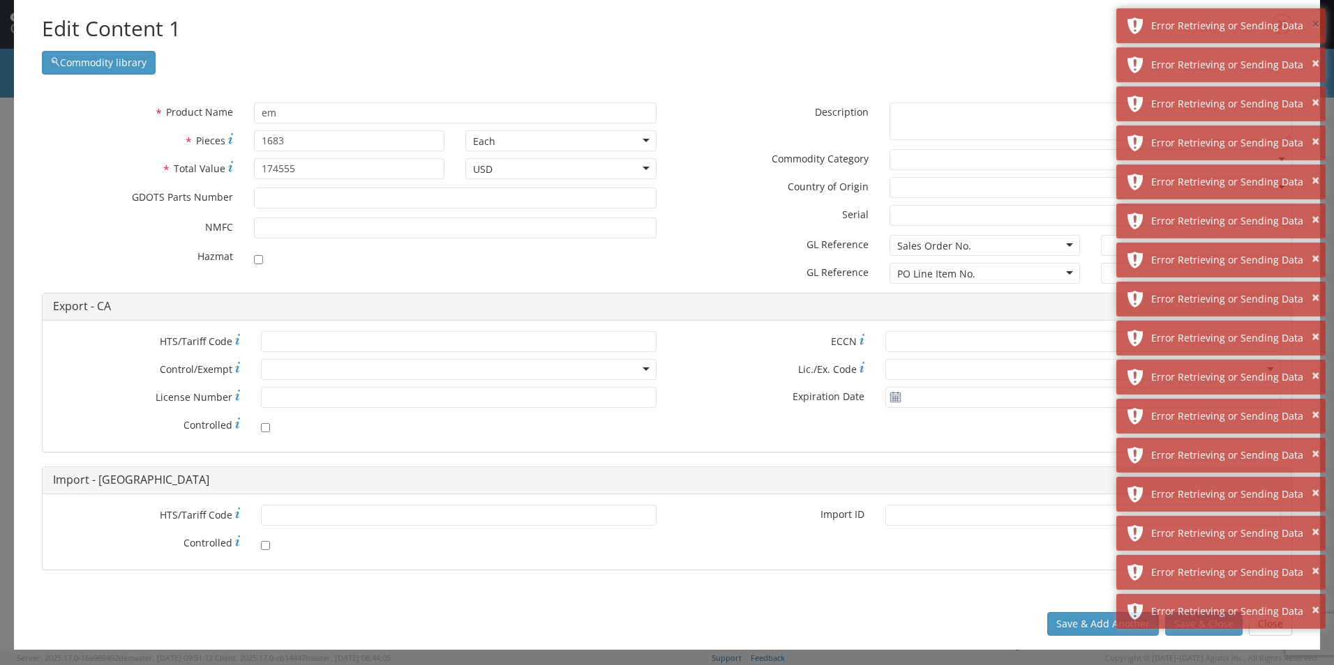
click at [1317, 22] on button "×" at bounding box center [1315, 25] width 8 height 20
click at [1317, 54] on button "×" at bounding box center [1315, 64] width 8 height 20
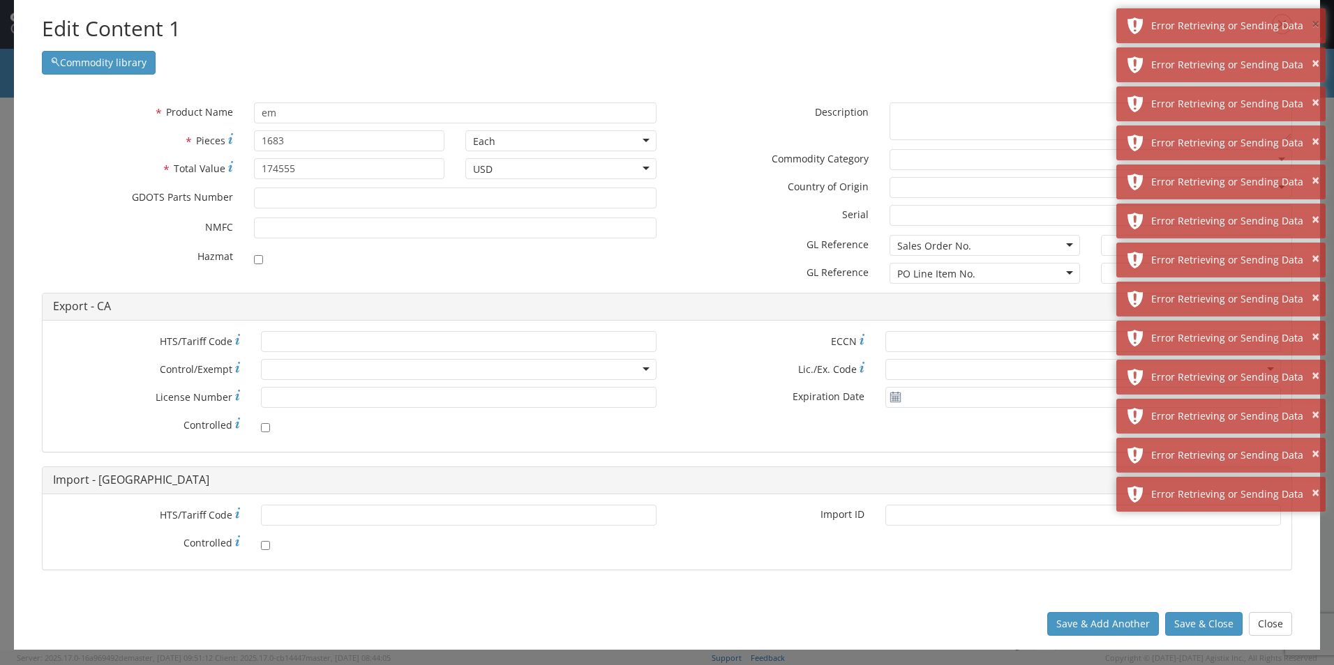
click at [1317, 22] on button "×" at bounding box center [1315, 25] width 8 height 20
click at [1317, 54] on button "×" at bounding box center [1315, 64] width 8 height 20
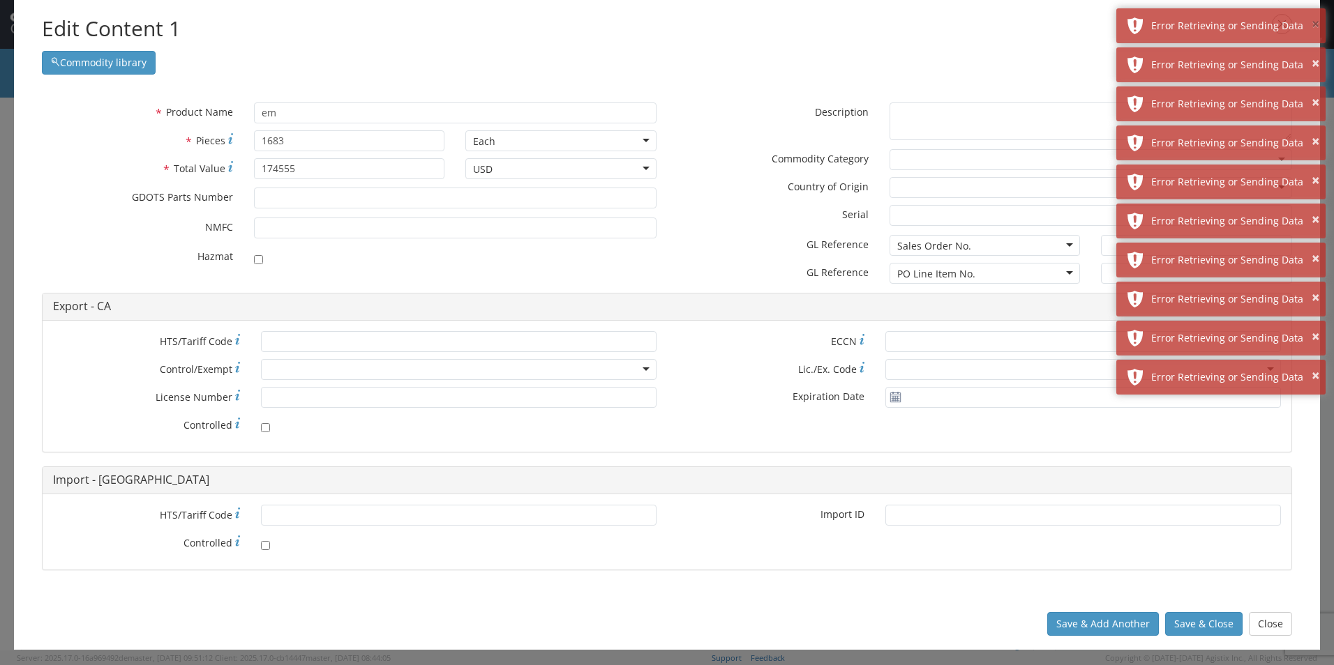
click at [1317, 22] on button "×" at bounding box center [1315, 25] width 8 height 20
click at [1317, 54] on button "×" at bounding box center [1315, 64] width 8 height 20
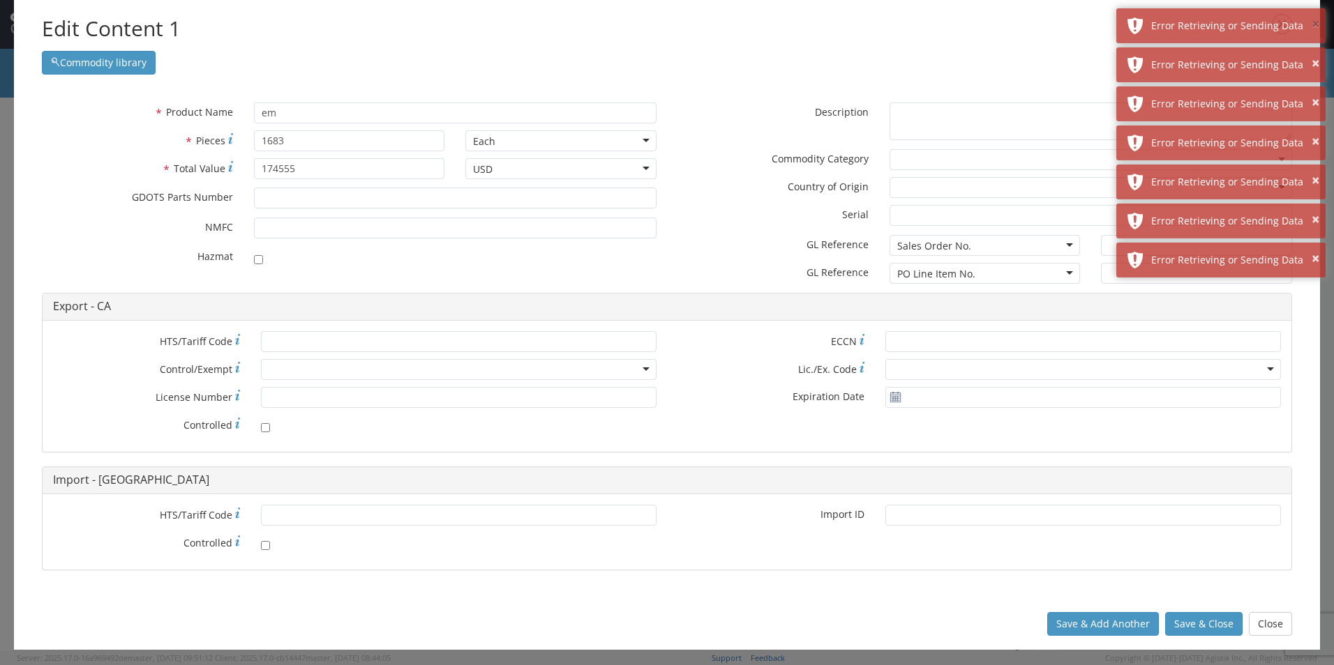
click at [1317, 22] on button "×" at bounding box center [1315, 25] width 8 height 20
click at [1317, 54] on button "×" at bounding box center [1315, 64] width 8 height 20
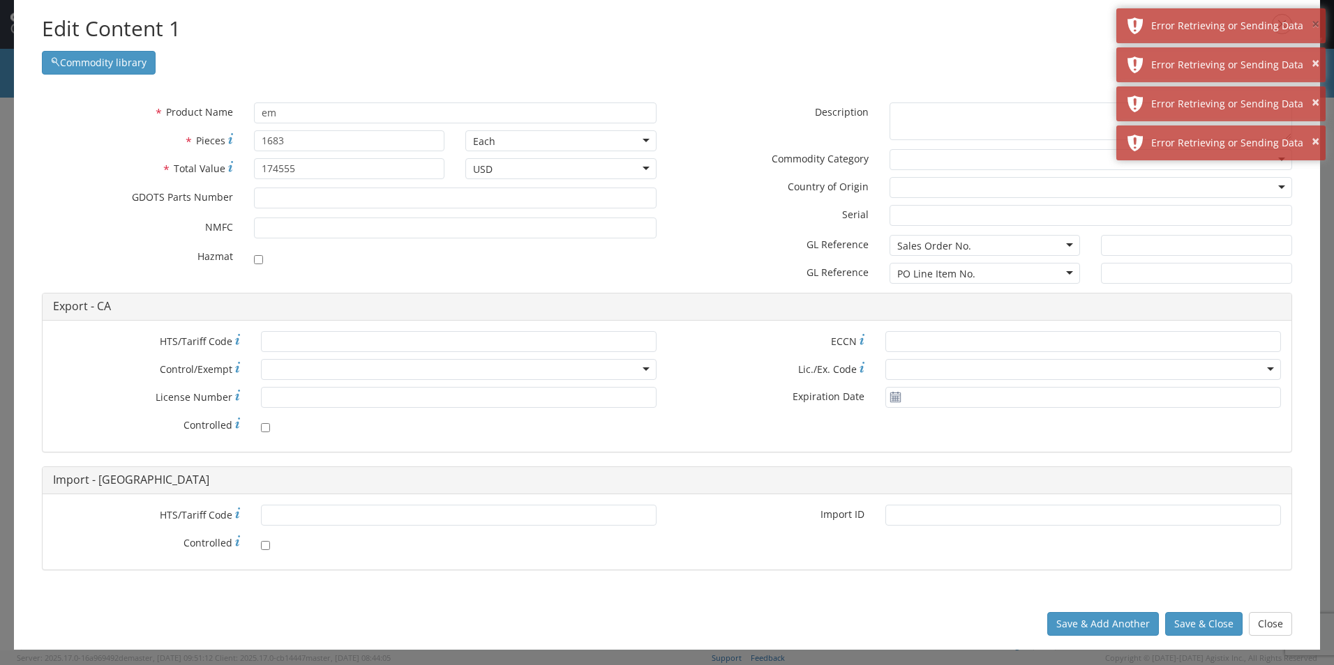
click at [1317, 22] on button "×" at bounding box center [1315, 25] width 8 height 20
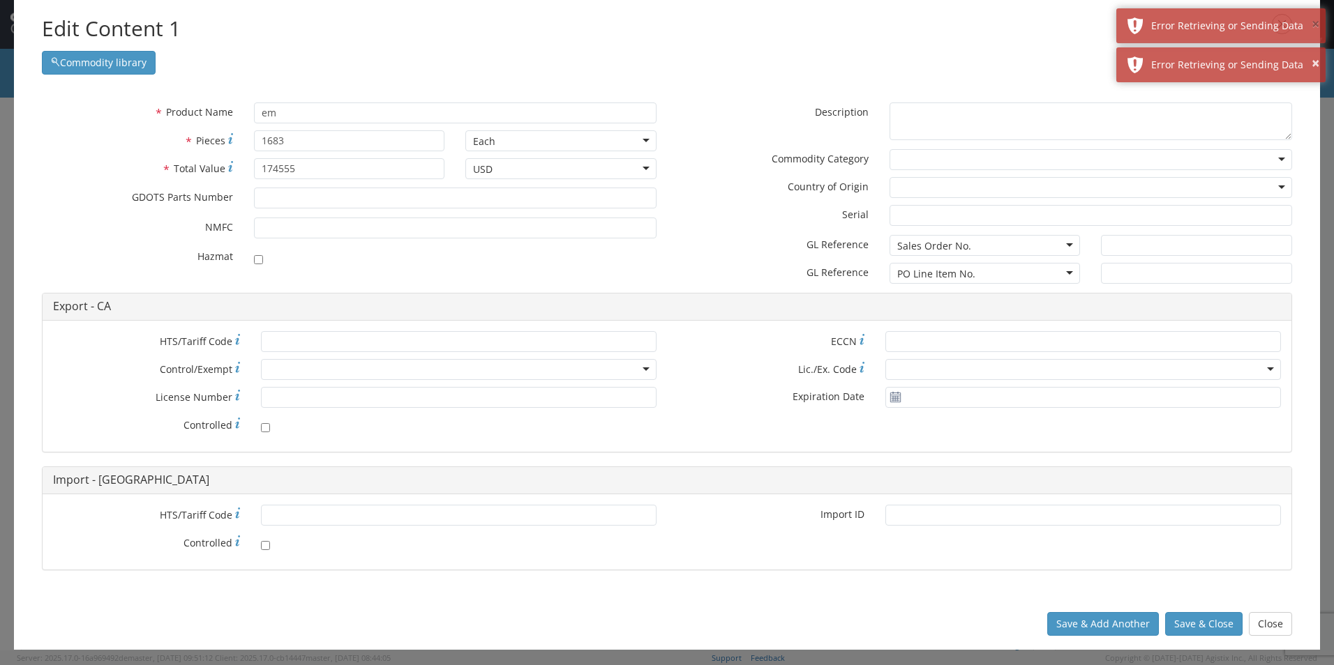
click at [1317, 22] on button "×" at bounding box center [1315, 25] width 8 height 20
click at [1317, 54] on button "×" at bounding box center [1315, 64] width 8 height 20
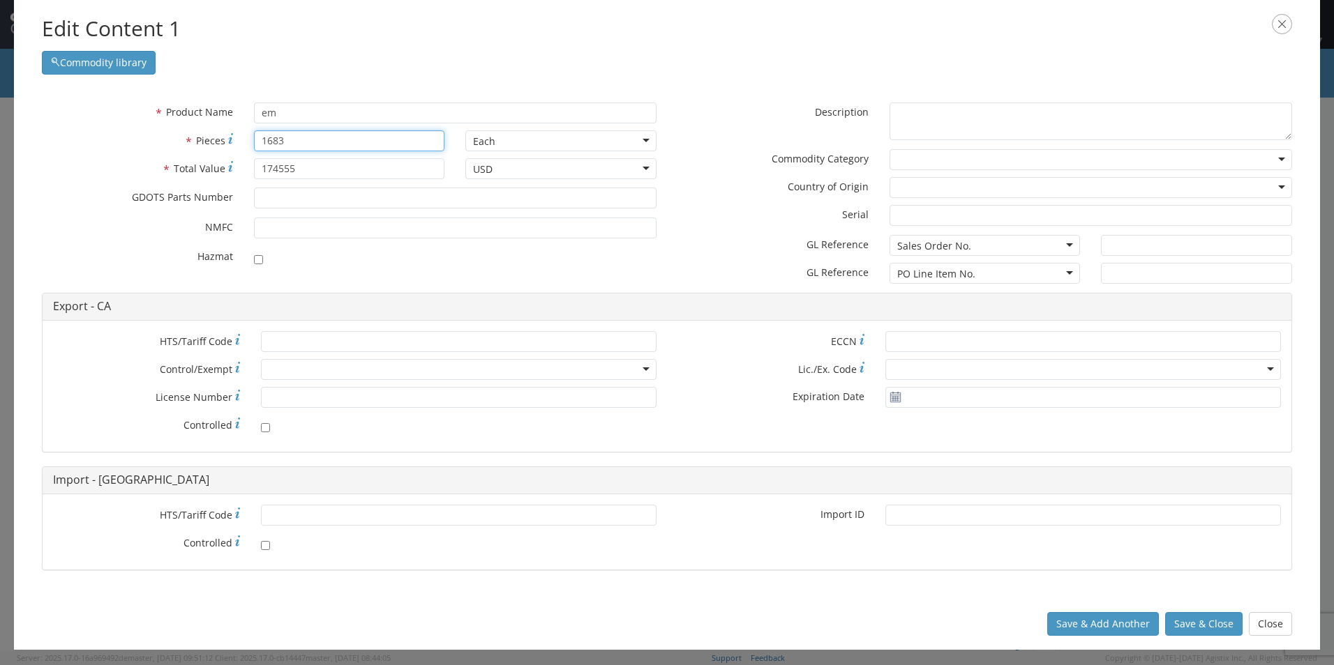
click at [338, 130] on input "1683" at bounding box center [349, 140] width 191 height 21
click at [337, 123] on input "em" at bounding box center [455, 113] width 402 height 21
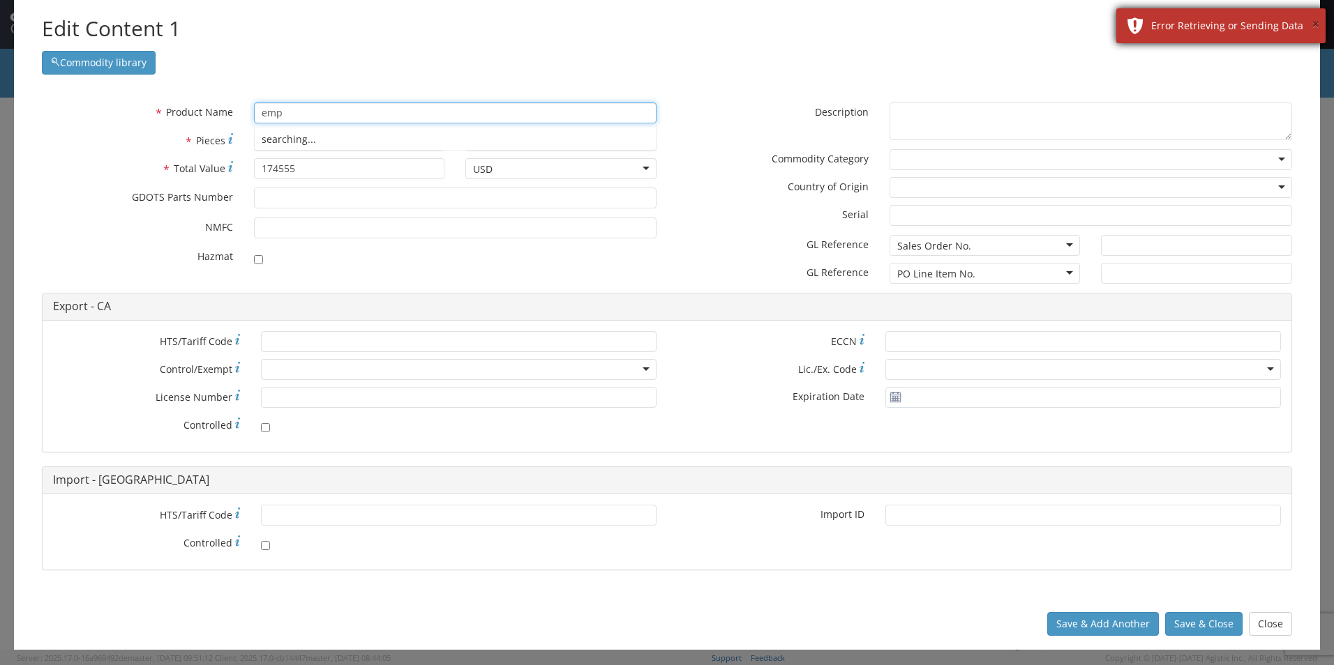
type input "emp"
click at [1318, 22] on button "×" at bounding box center [1315, 25] width 8 height 20
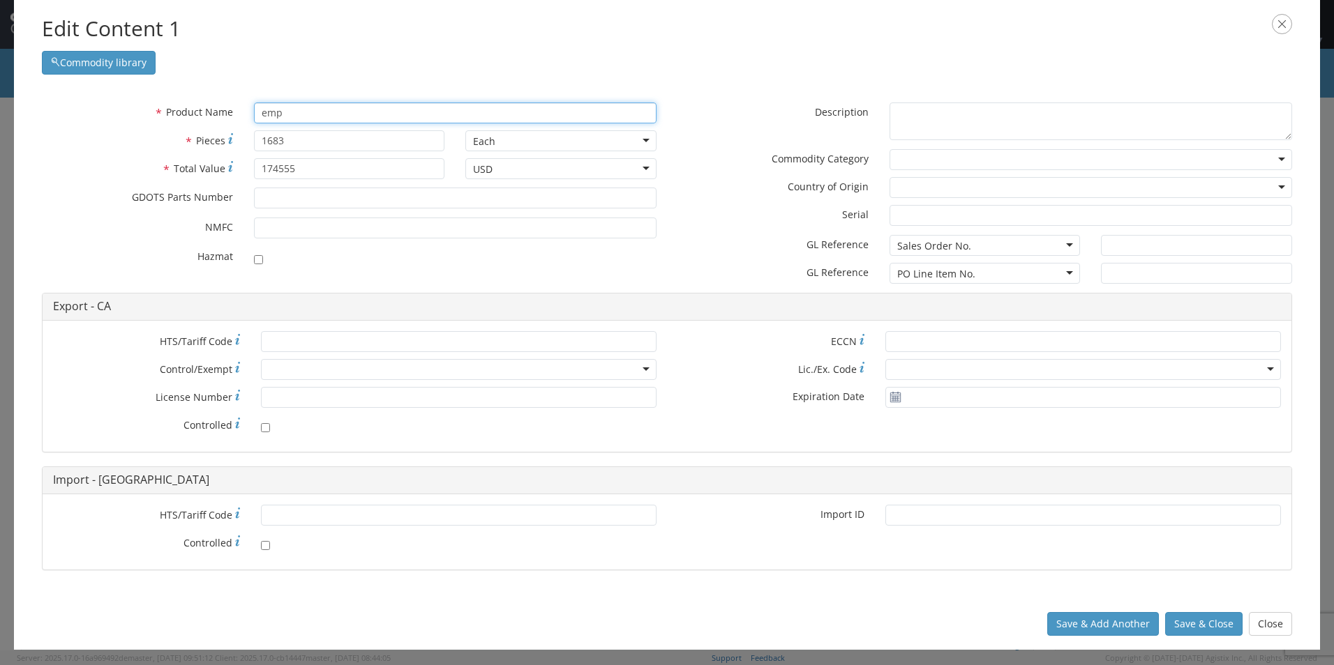
click at [341, 113] on input "emp" at bounding box center [455, 113] width 402 height 21
click at [746, 116] on label "* Description" at bounding box center [773, 111] width 212 height 17
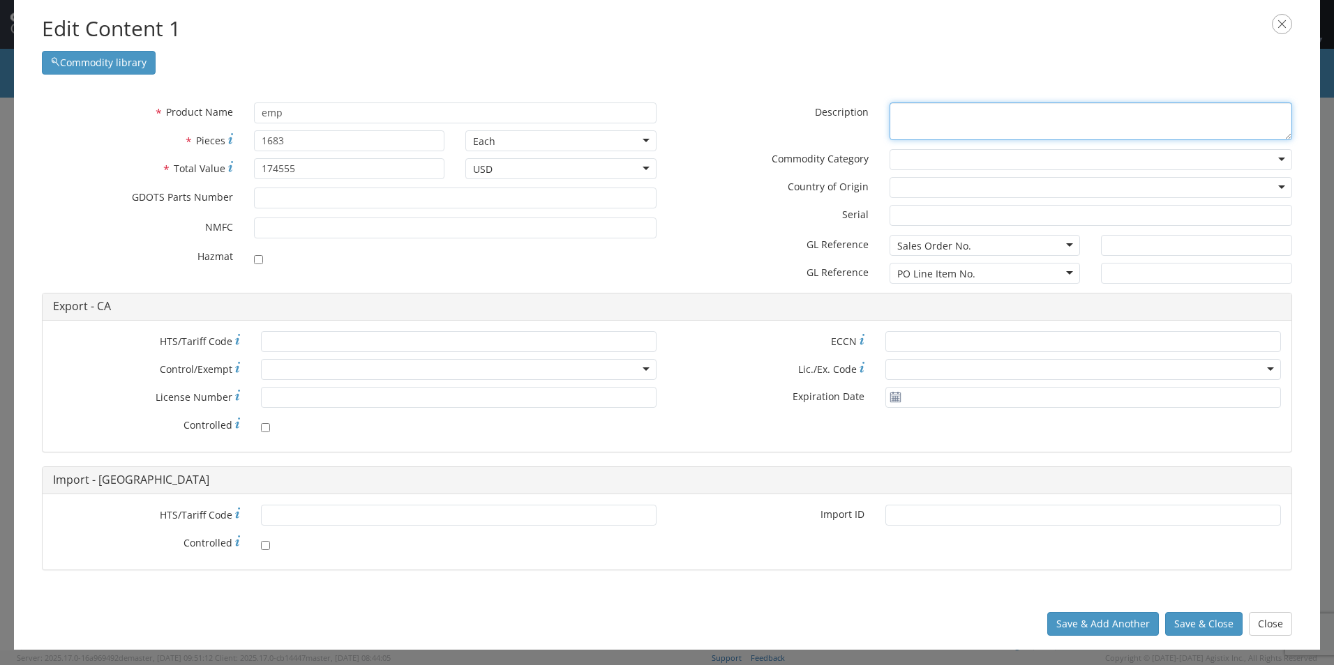
click at [889, 116] on textarea "* Description" at bounding box center [1090, 122] width 402 height 38
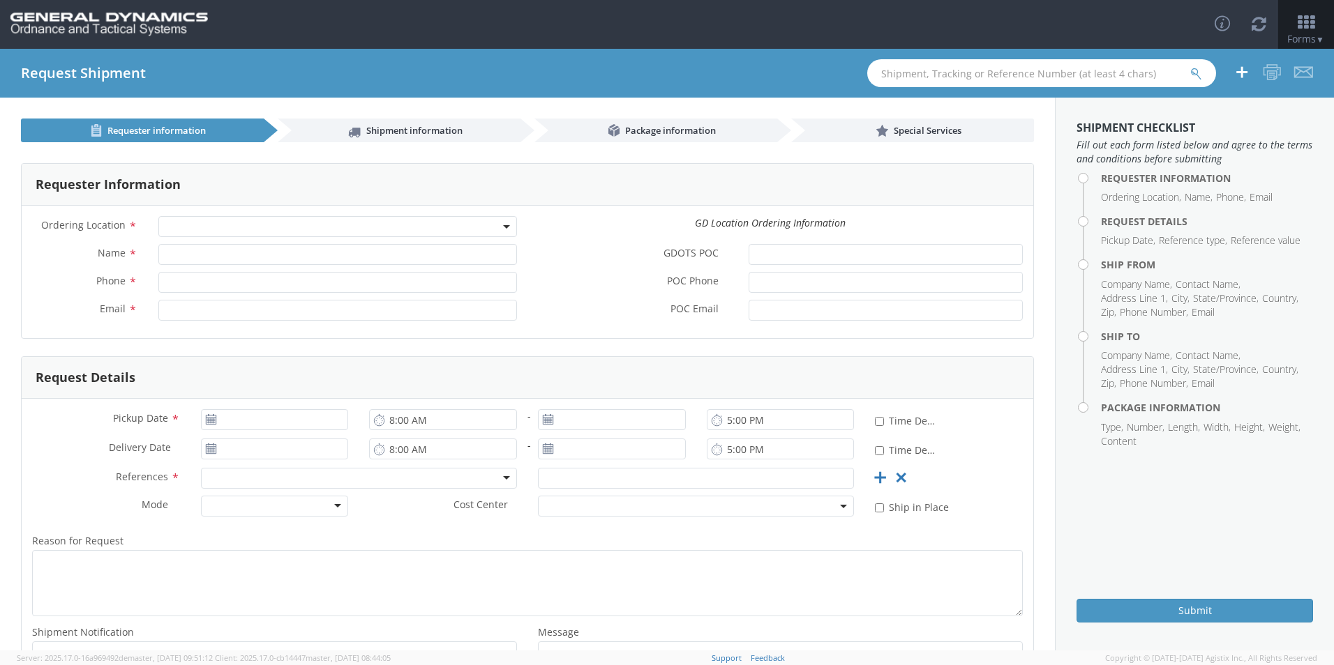
select select
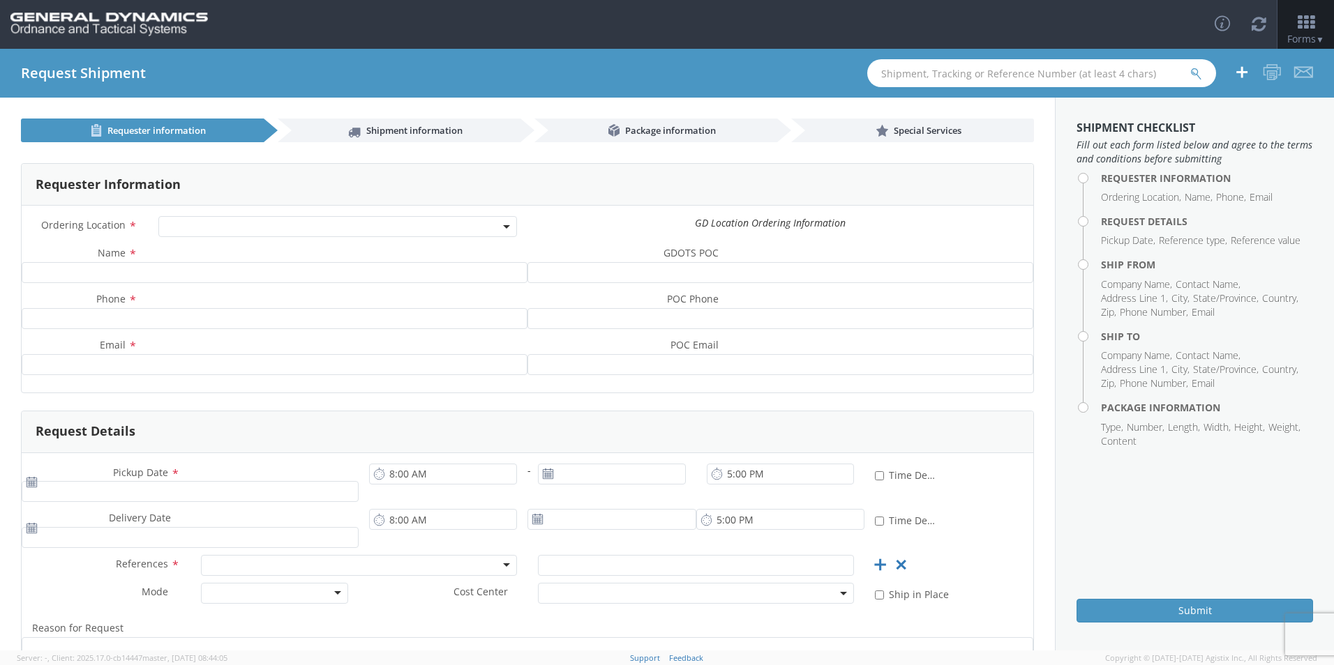
select select
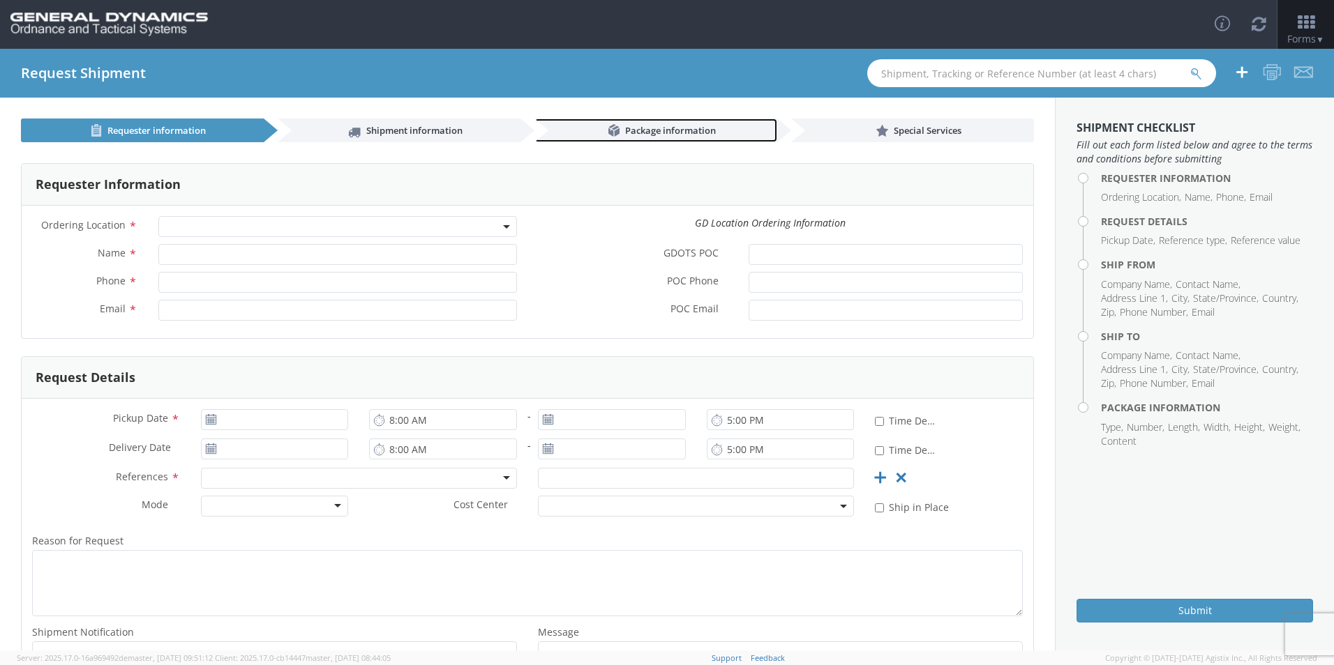
click at [649, 127] on span "Package information" at bounding box center [670, 130] width 91 height 13
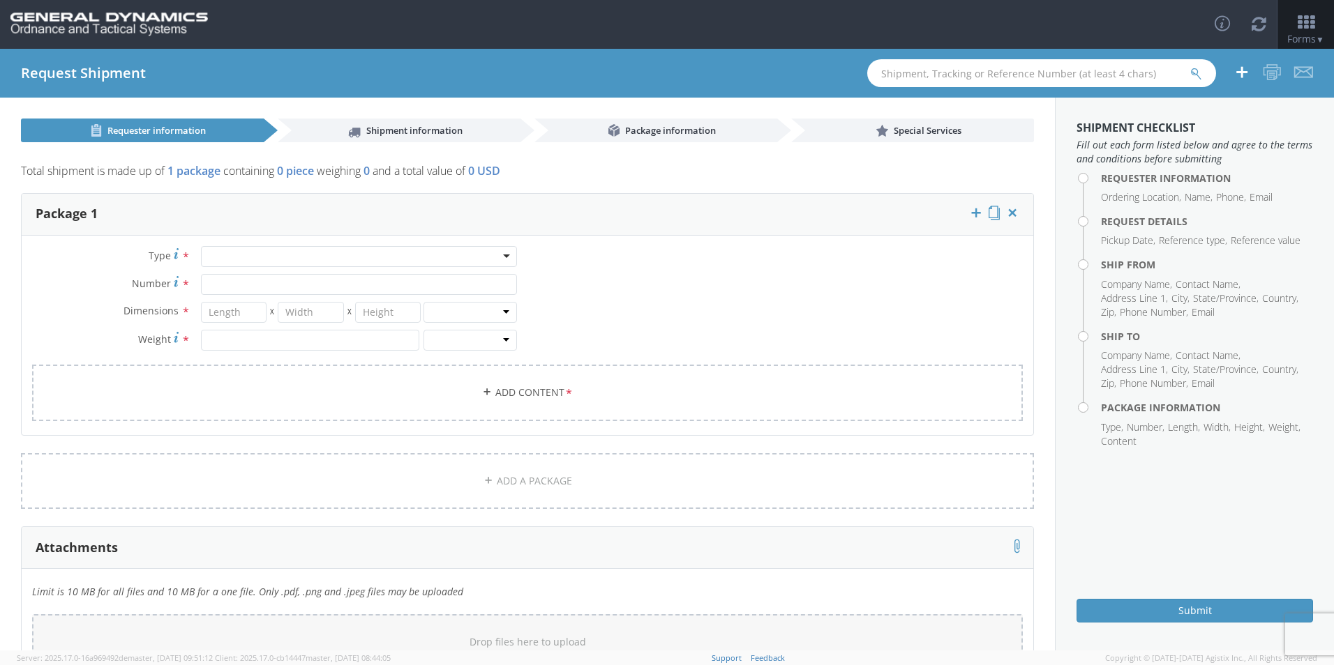
click at [250, 254] on div at bounding box center [359, 256] width 316 height 21
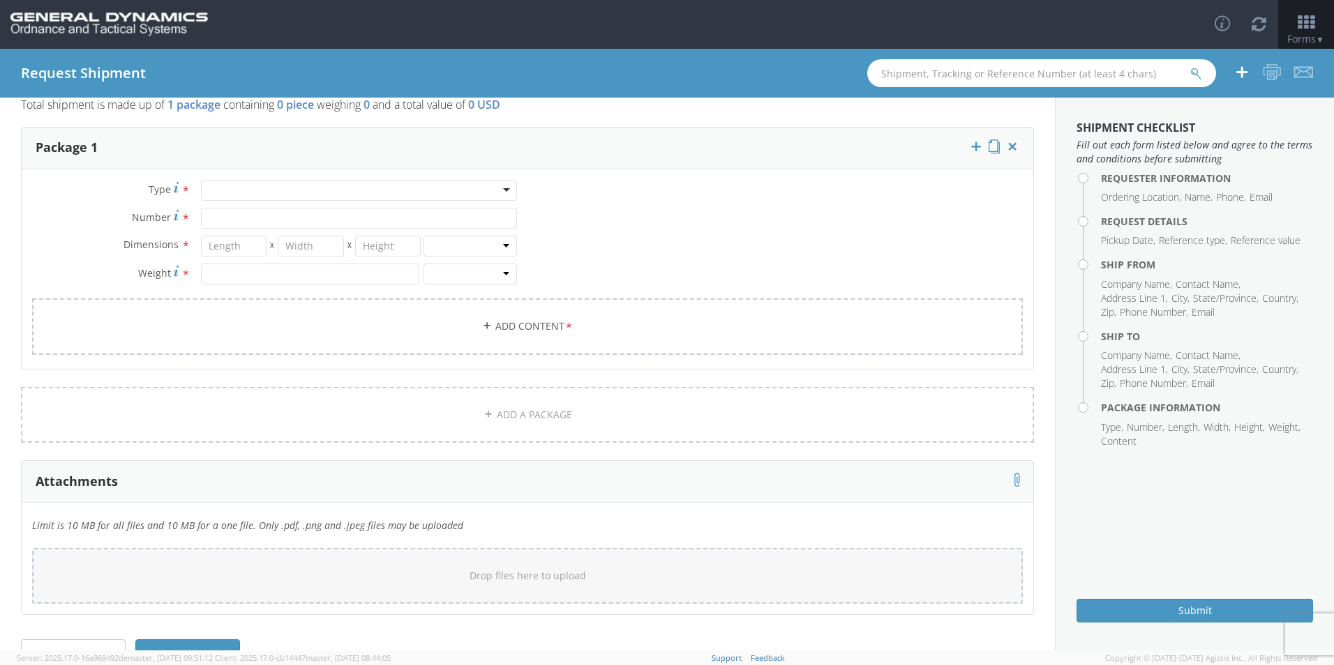
scroll to position [104, 0]
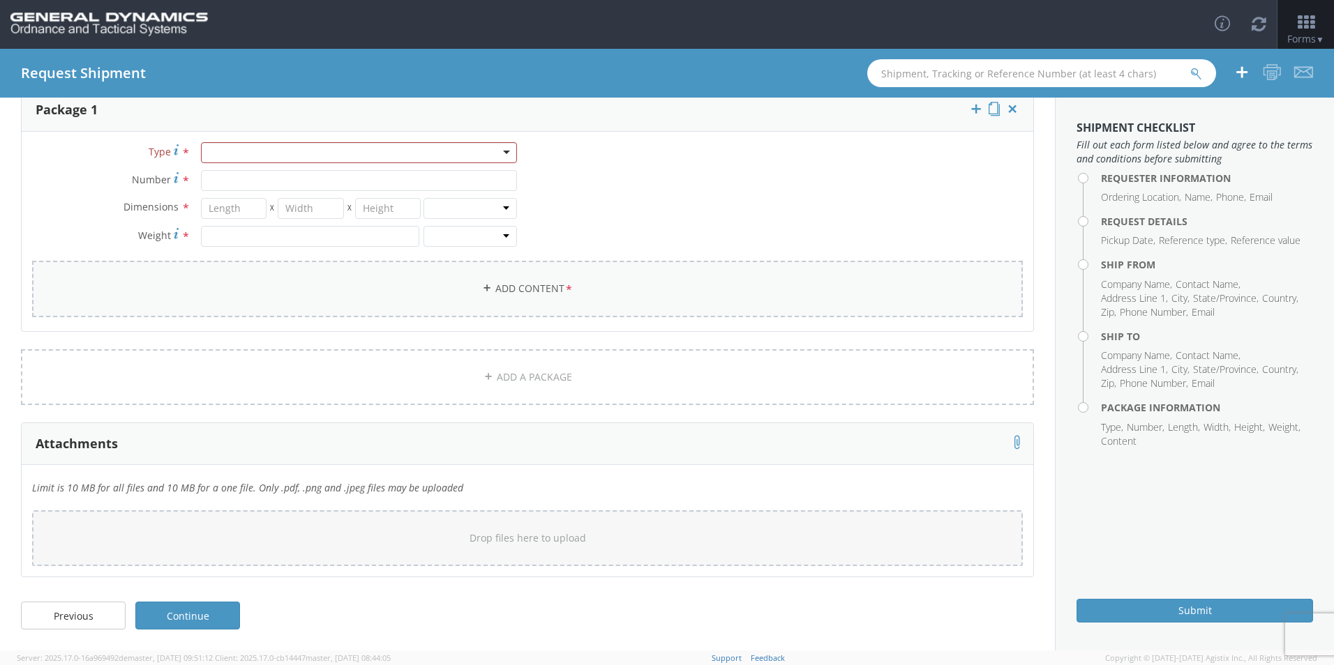
click at [504, 289] on link "Add Content *" at bounding box center [527, 289] width 991 height 57
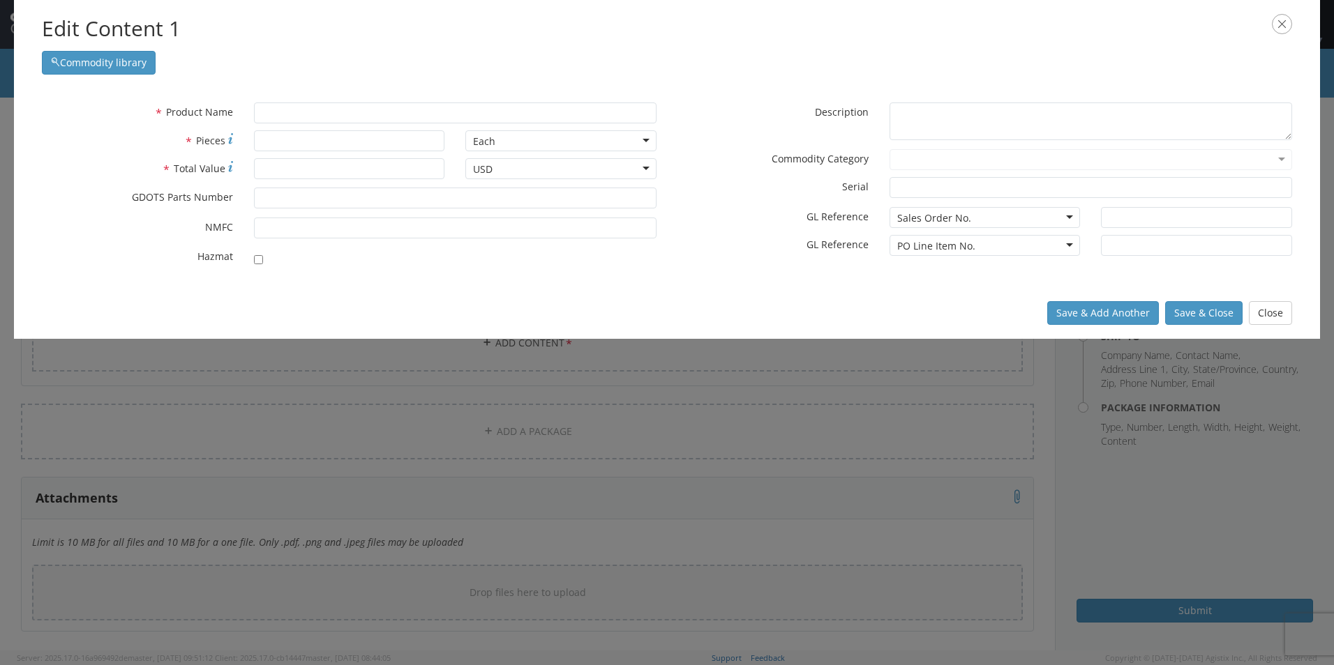
scroll to position [0, 0]
click at [309, 107] on input "text" at bounding box center [455, 113] width 402 height 21
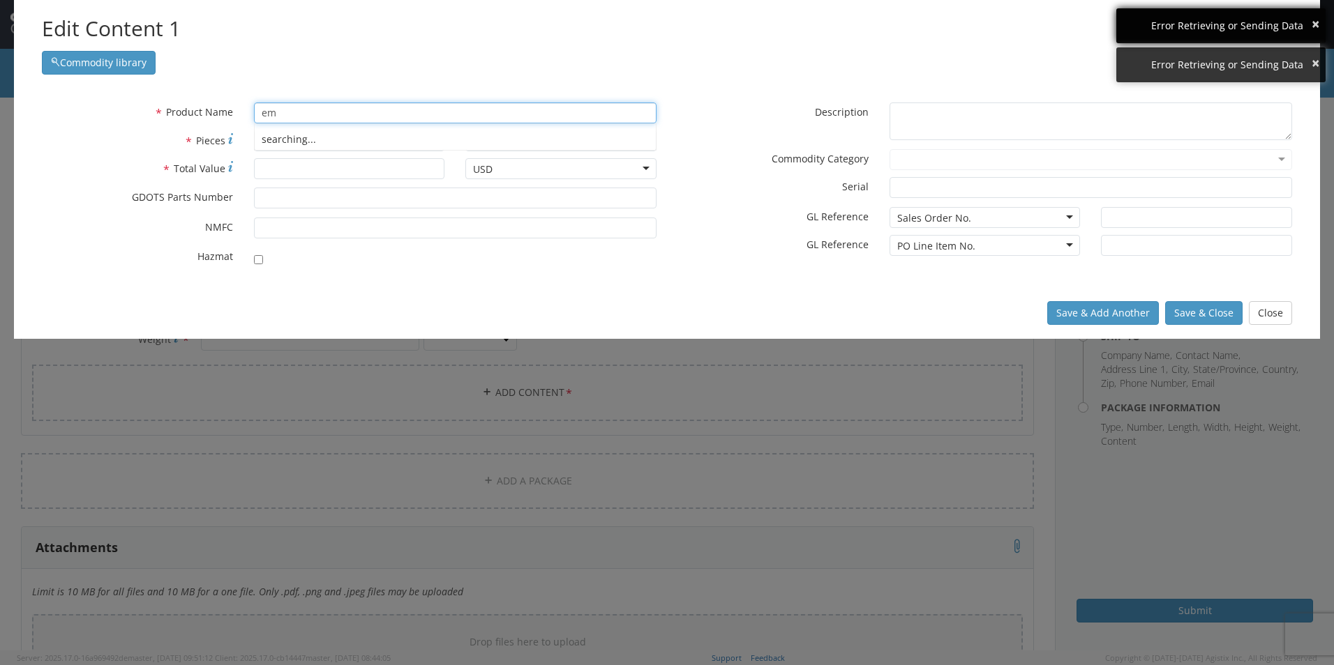
type input "em"
click at [1253, 24] on div "Error Retrieving or Sending Data" at bounding box center [1233, 26] width 164 height 14
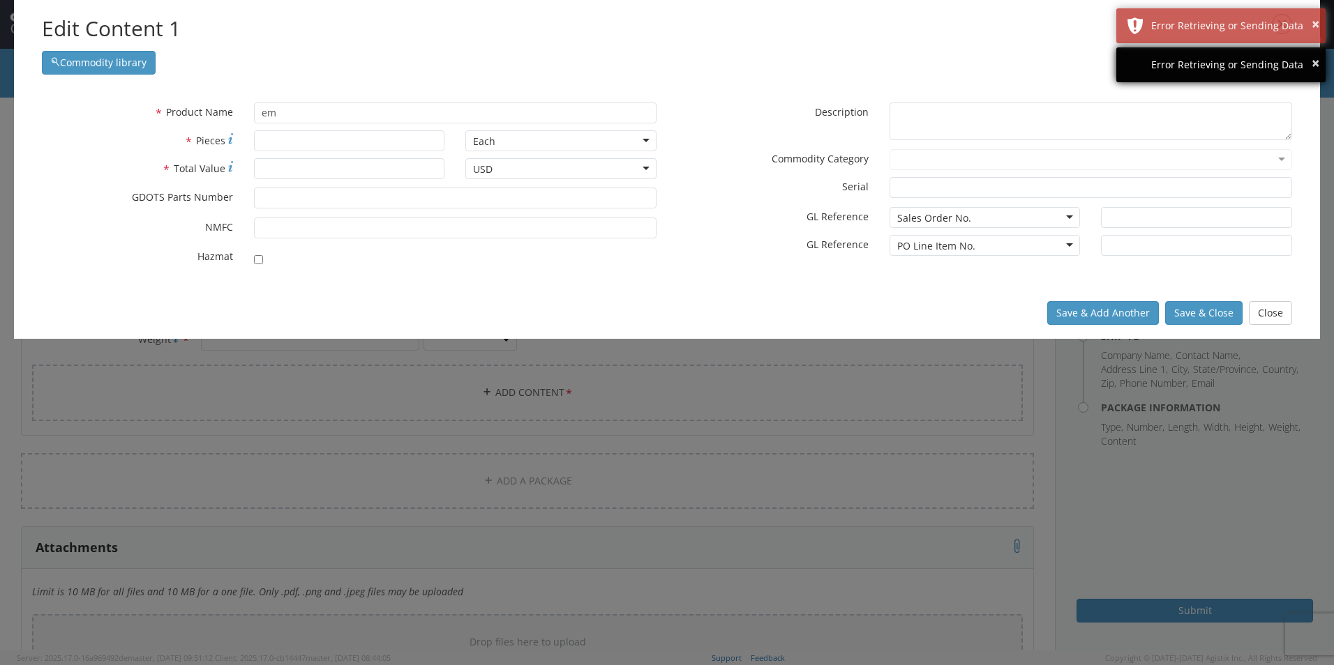
click at [1221, 53] on div "× Error Retrieving or Sending Data" at bounding box center [1220, 64] width 209 height 35
click at [1313, 63] on button "×" at bounding box center [1315, 64] width 8 height 20
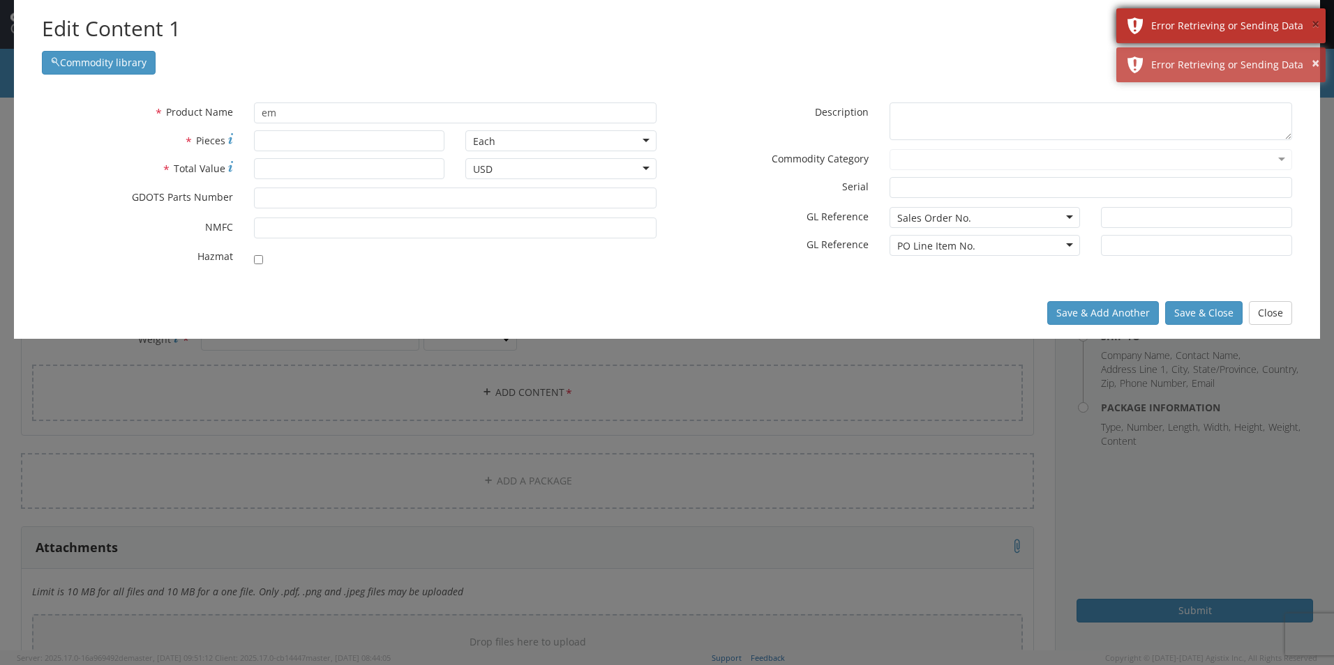
click at [1315, 19] on button "×" at bounding box center [1315, 25] width 8 height 20
click at [1320, 27] on div "× Error Retrieving or Sending Data" at bounding box center [1220, 25] width 209 height 35
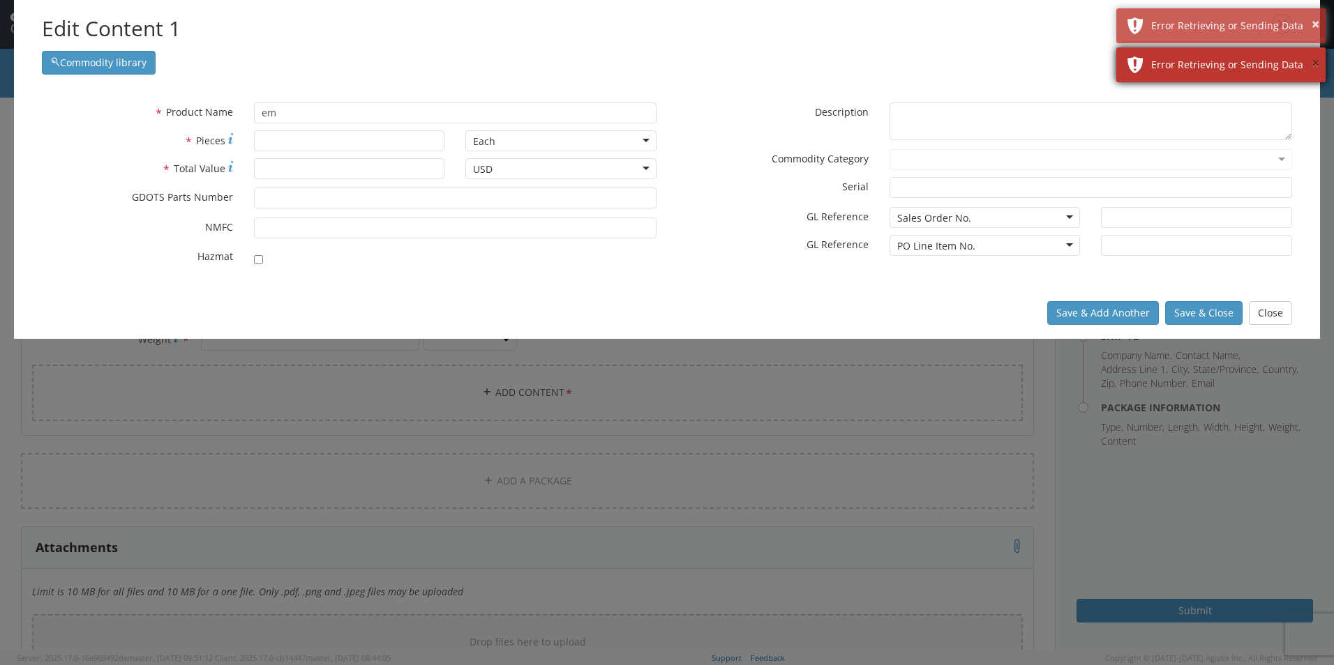
click at [1318, 59] on button "×" at bounding box center [1315, 64] width 8 height 20
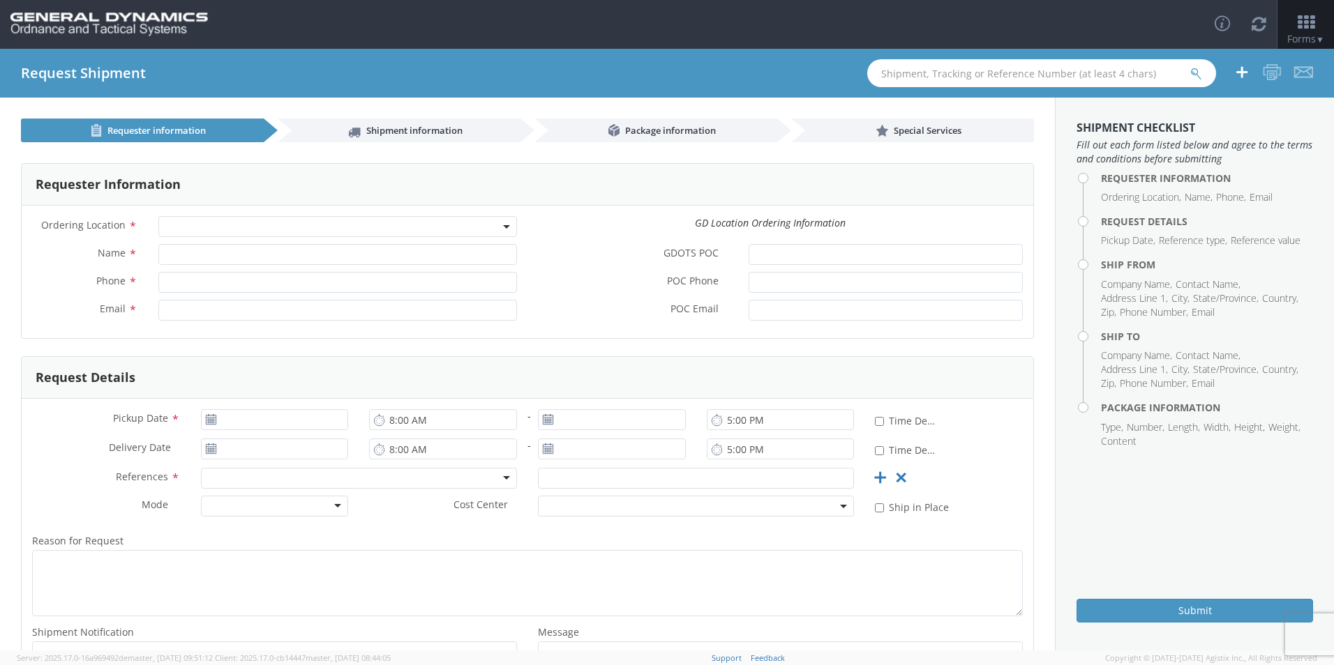
click at [190, 224] on span at bounding box center [337, 226] width 359 height 21
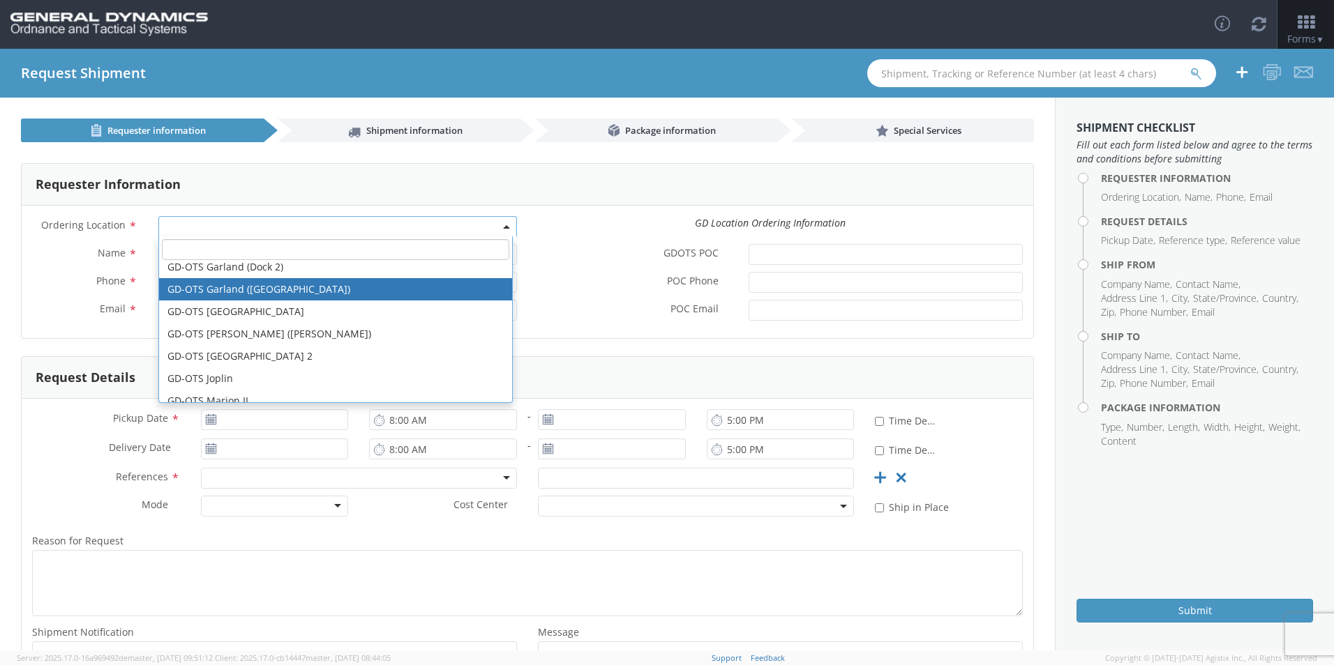
scroll to position [140, 0]
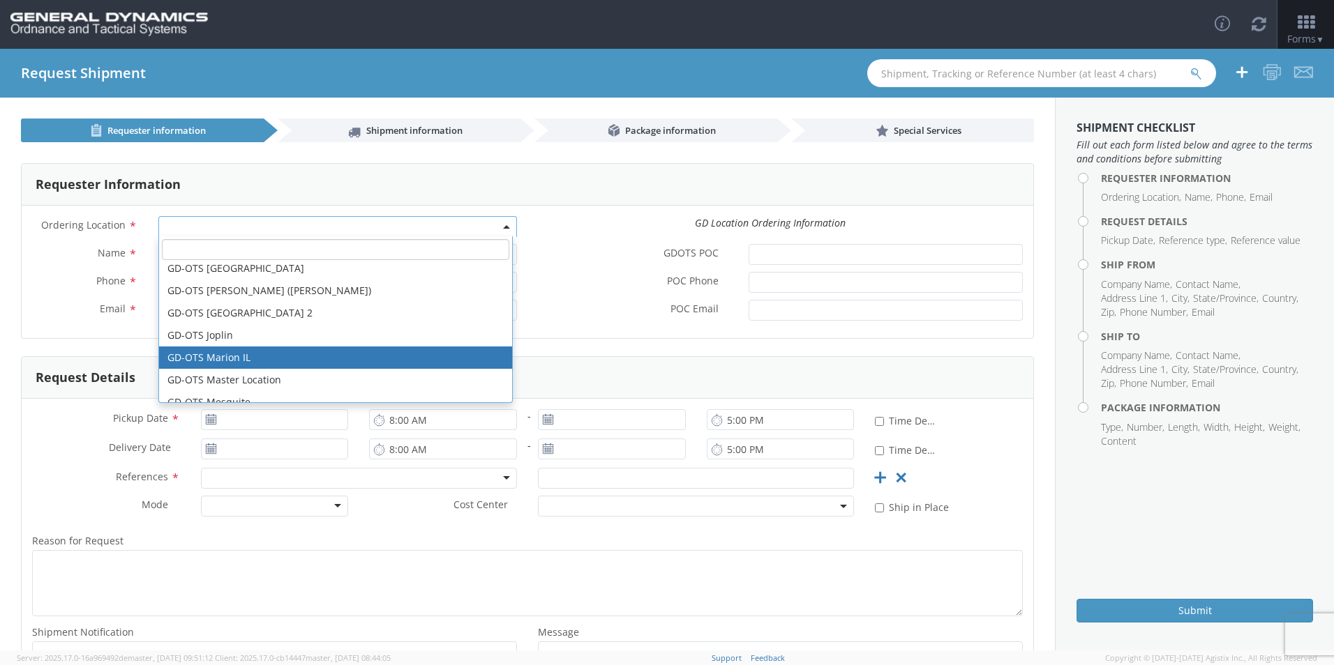
select select "313"
type input "[EMAIL_ADDRESS][DOMAIN_NAME]"
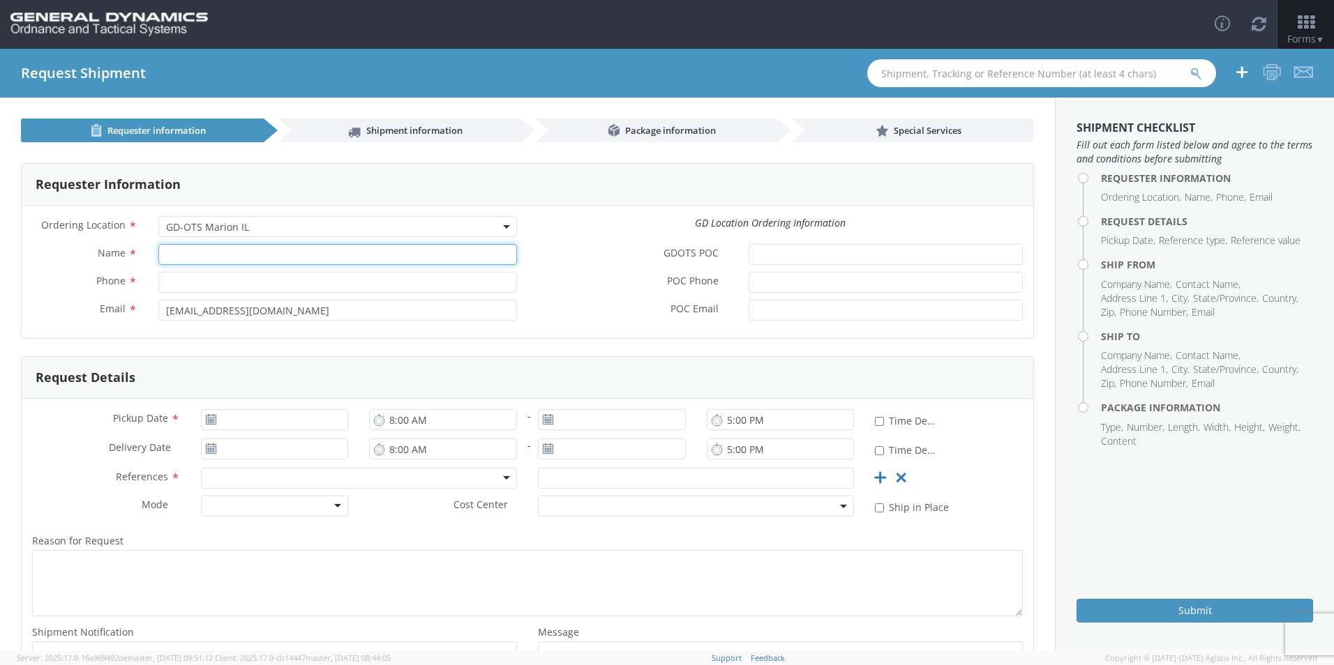
click at [202, 253] on input "Name *" at bounding box center [337, 254] width 359 height 21
type input "[PERSON_NAME]"
type input "7275788100"
type input "SCEPTER MANUFACTURING LLC"
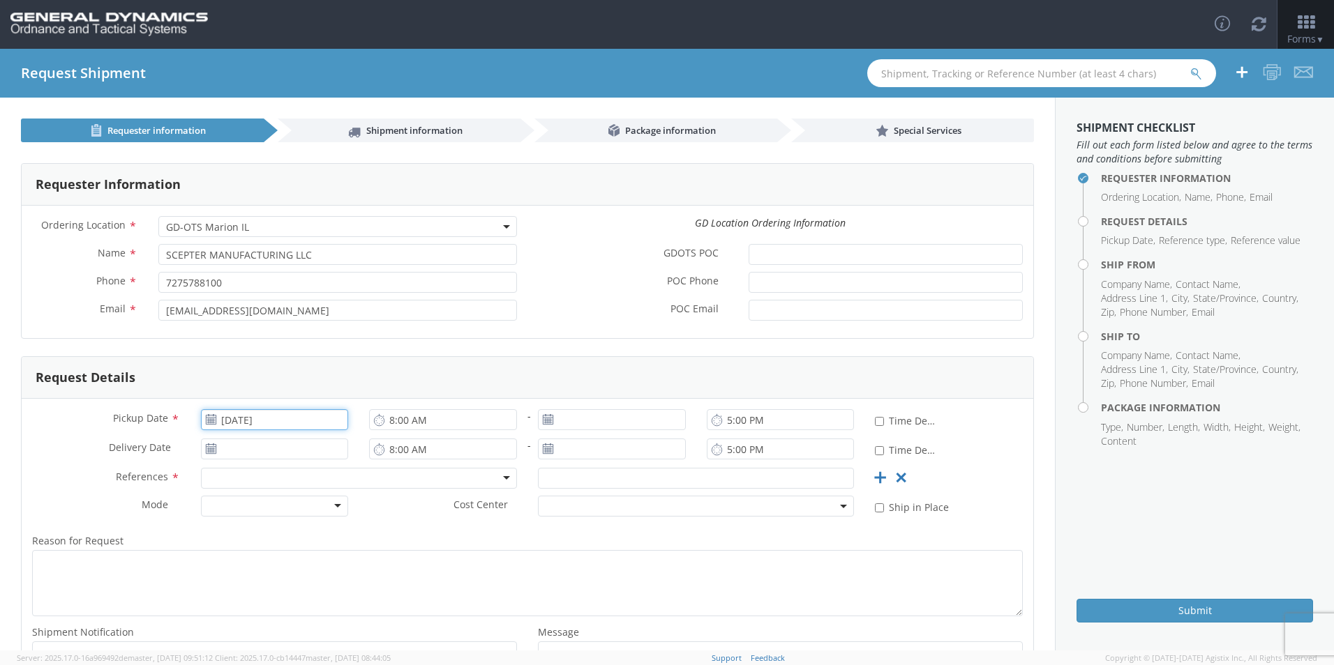
click at [236, 422] on input "[DATE]" at bounding box center [275, 419] width 148 height 21
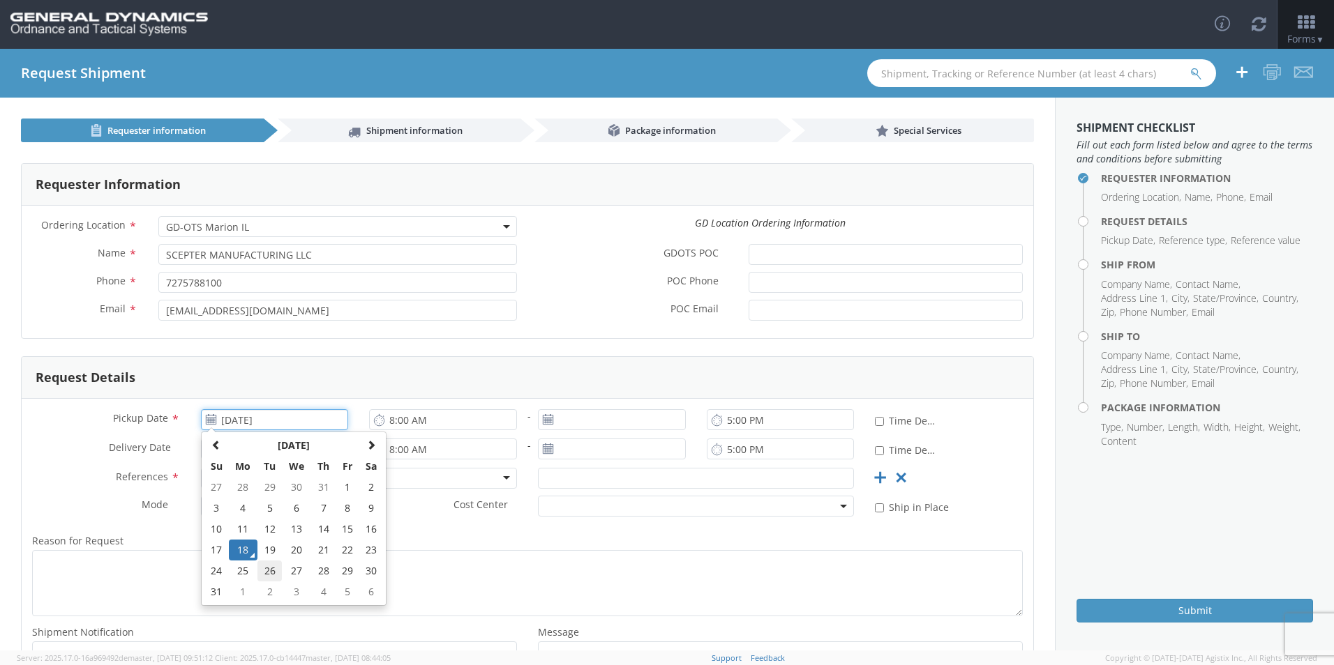
click at [269, 571] on td "26" at bounding box center [269, 571] width 24 height 21
type input "[DATE]"
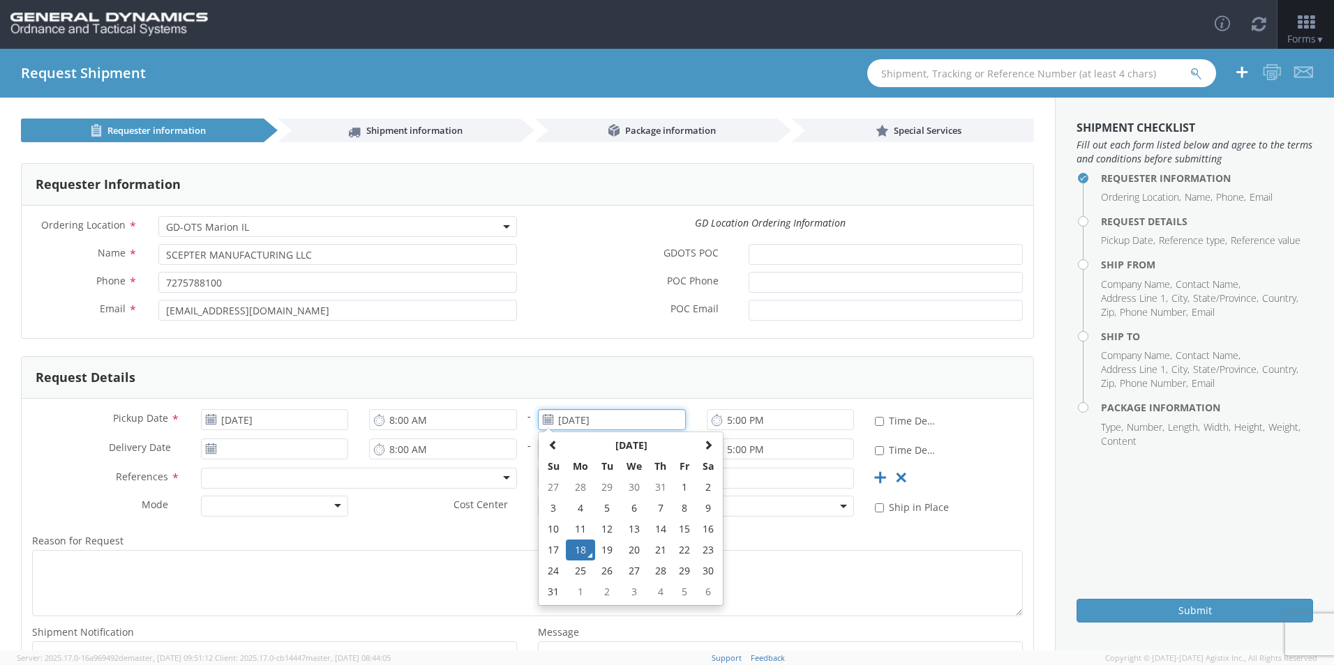
click at [569, 422] on input "[DATE]" at bounding box center [612, 419] width 148 height 21
click at [595, 569] on td "26" at bounding box center [607, 571] width 24 height 21
type input "[DATE]"
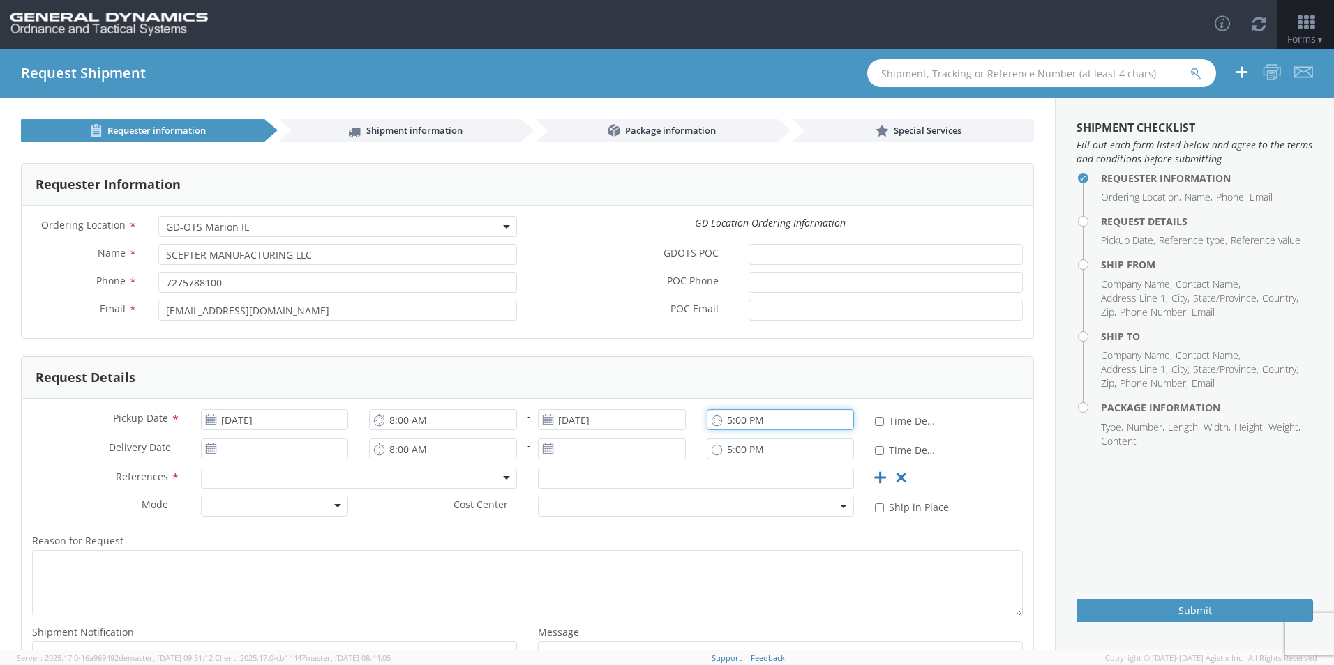
click at [723, 421] on input "5:00 PM" at bounding box center [781, 419] width 148 height 21
type input "3:00 PM"
click at [225, 453] on input "[DATE]" at bounding box center [275, 449] width 148 height 21
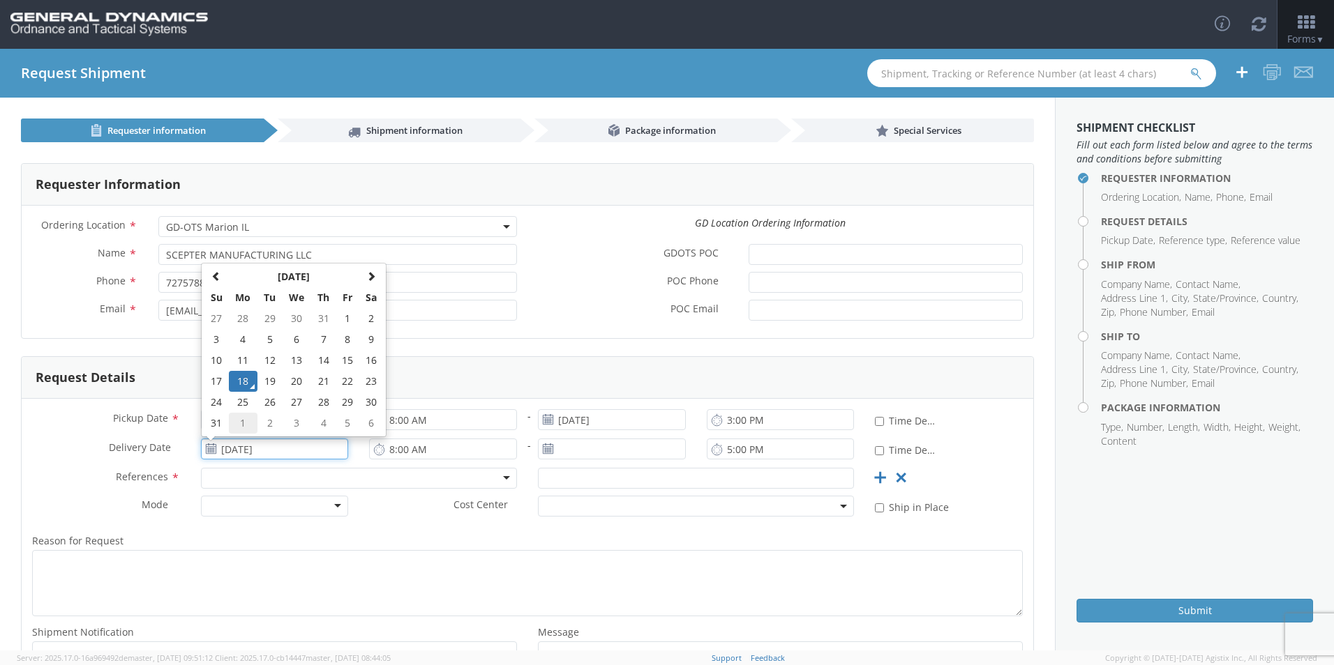
click at [243, 424] on td "1" at bounding box center [243, 423] width 29 height 21
type input "[DATE]"
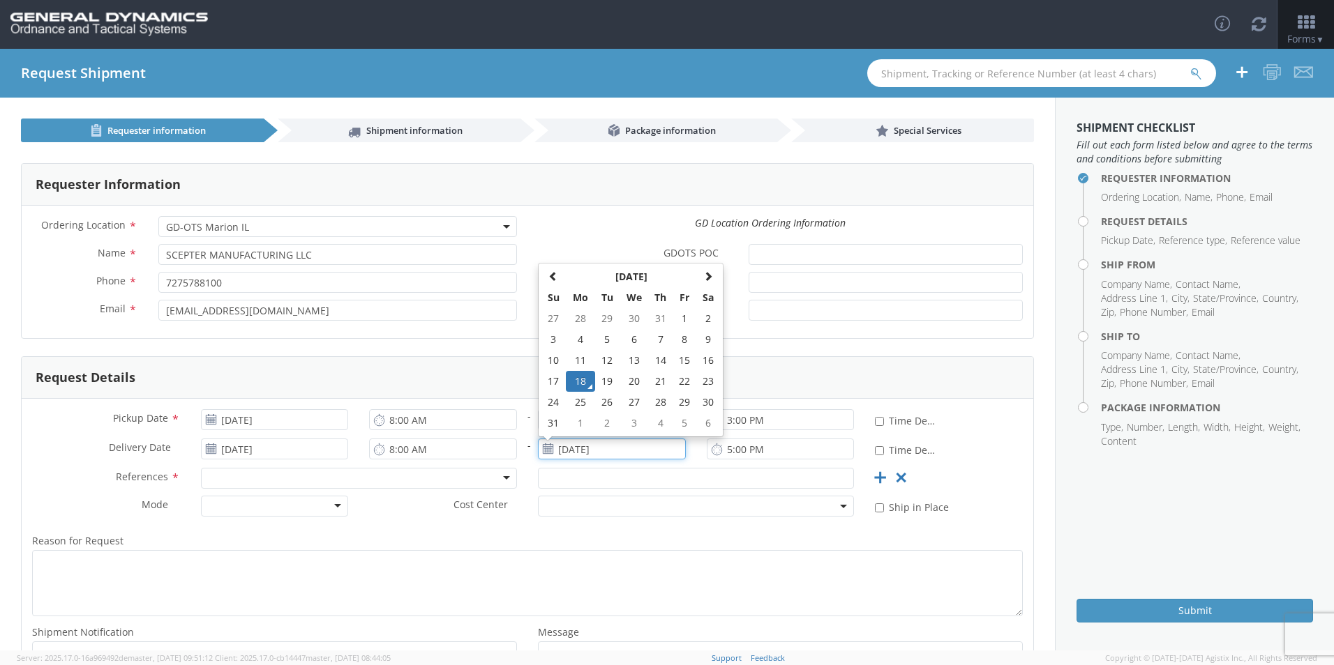
click at [559, 448] on input "[DATE]" at bounding box center [612, 449] width 148 height 21
click at [578, 418] on td "1" at bounding box center [580, 423] width 29 height 21
type input "[DATE]"
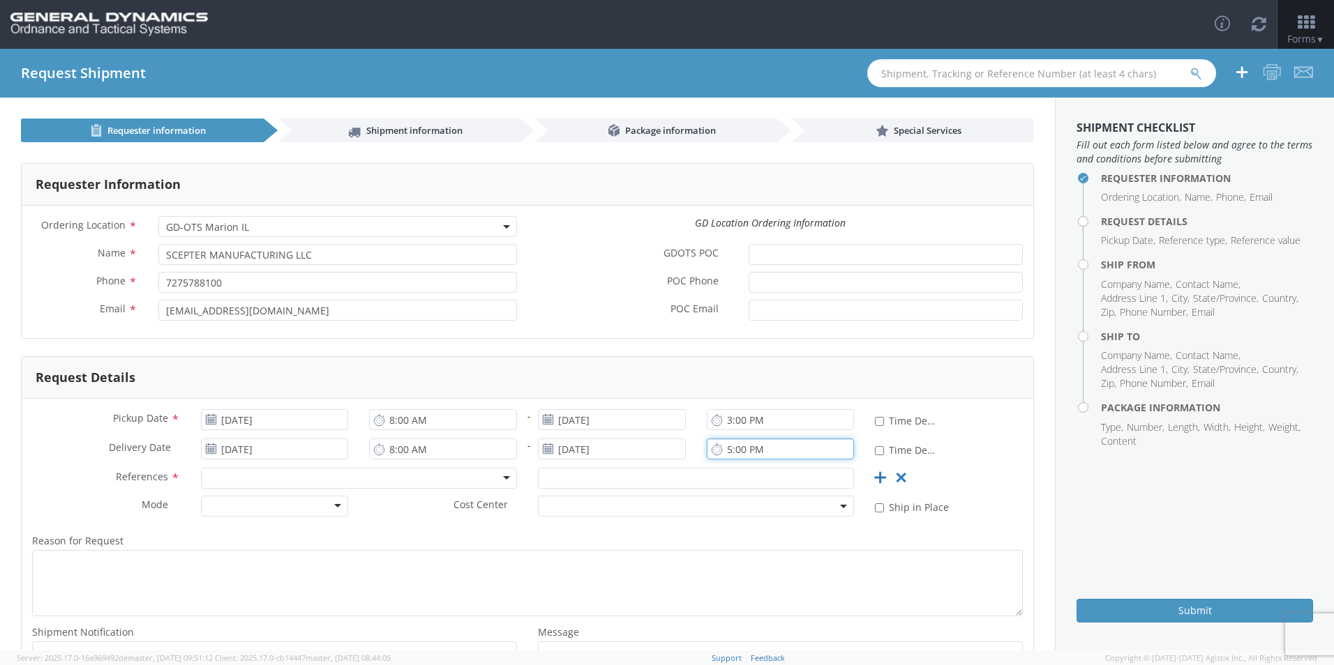
click at [723, 453] on input "5:00 PM" at bounding box center [781, 449] width 148 height 21
type input "3:00 PM"
click at [219, 474] on div at bounding box center [359, 478] width 316 height 21
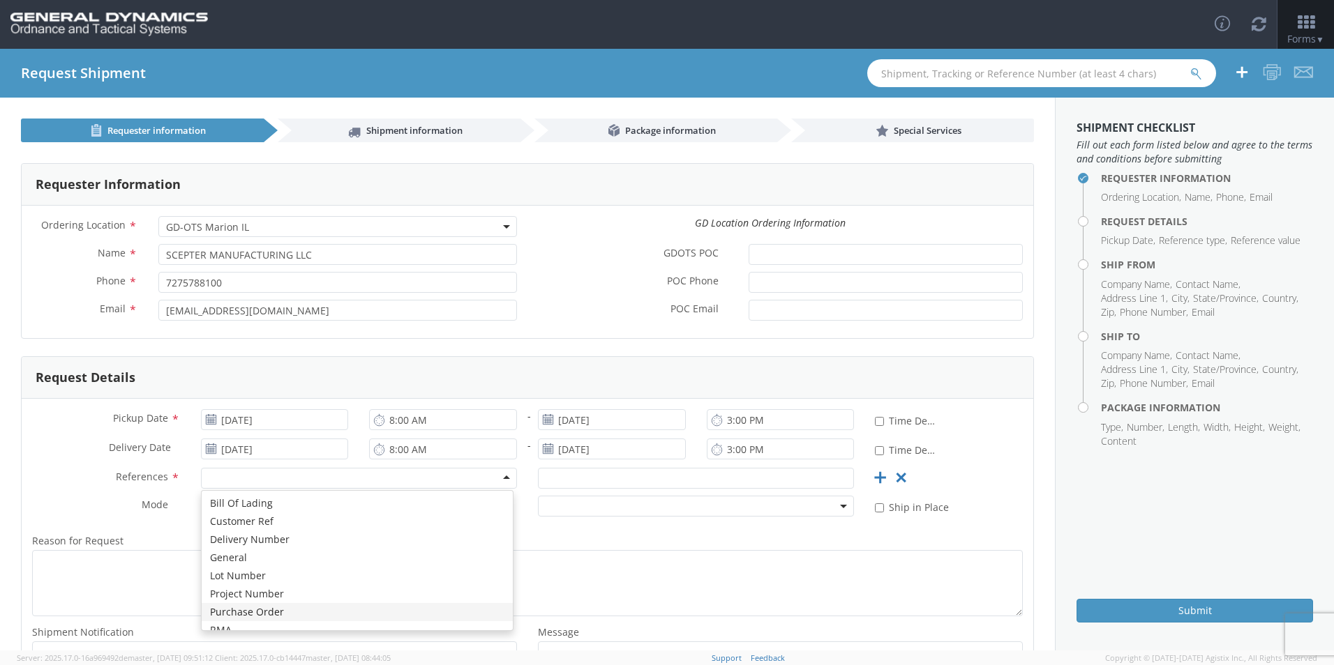
scroll to position [0, 0]
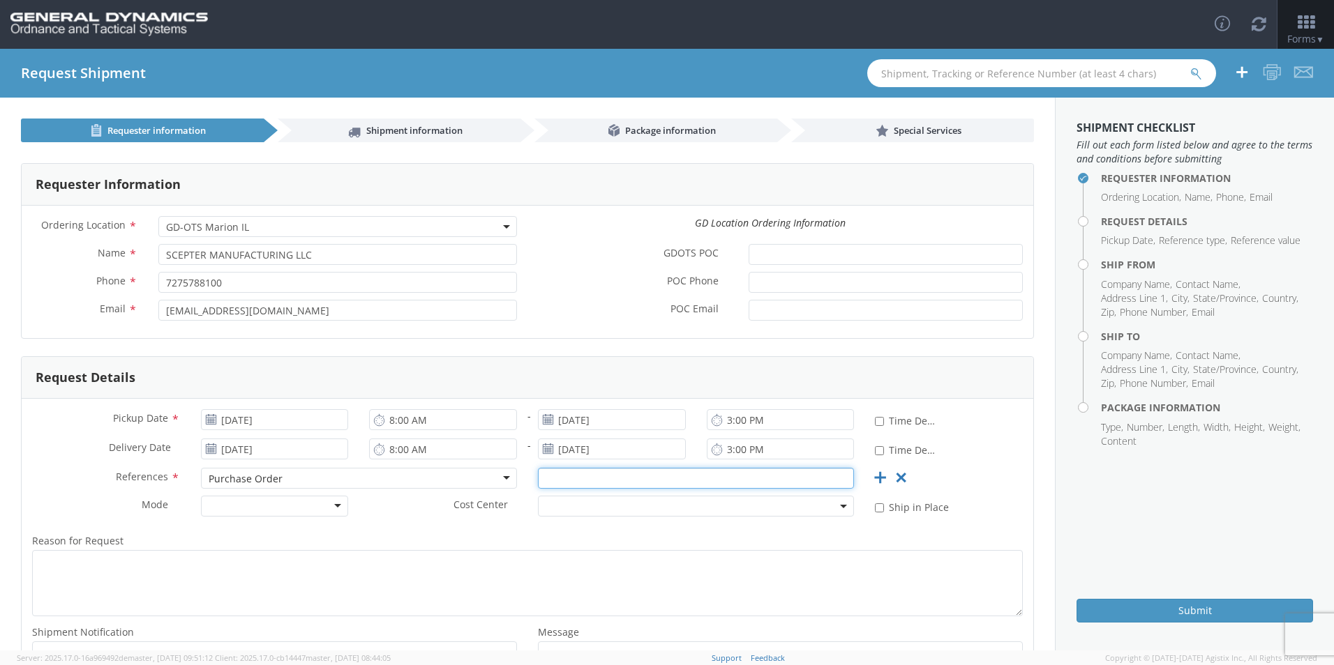
click at [597, 469] on input "text" at bounding box center [696, 478] width 316 height 21
click at [569, 474] on input "text" at bounding box center [696, 478] width 316 height 21
click at [530, 479] on div at bounding box center [695, 478] width 337 height 21
click at [552, 484] on input "text" at bounding box center [696, 478] width 316 height 21
paste input "PO93040"
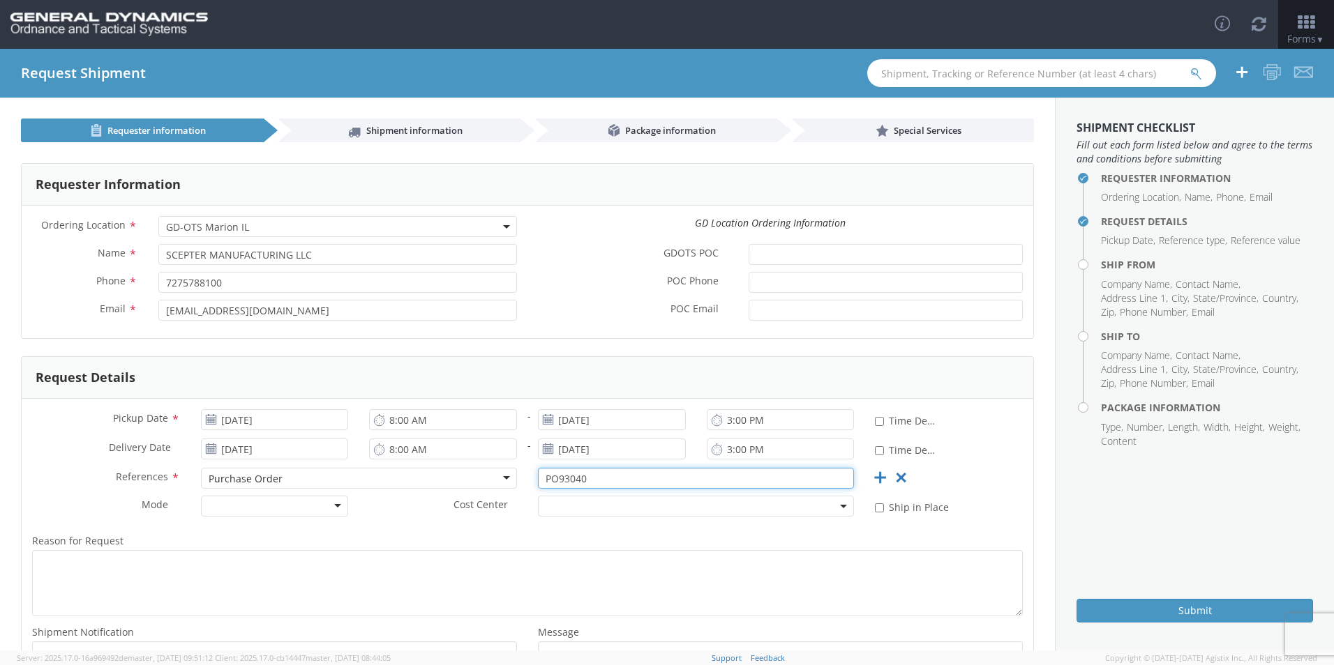
type input "PO93040"
click at [259, 504] on div at bounding box center [275, 506] width 148 height 21
click at [612, 498] on span at bounding box center [696, 506] width 316 height 21
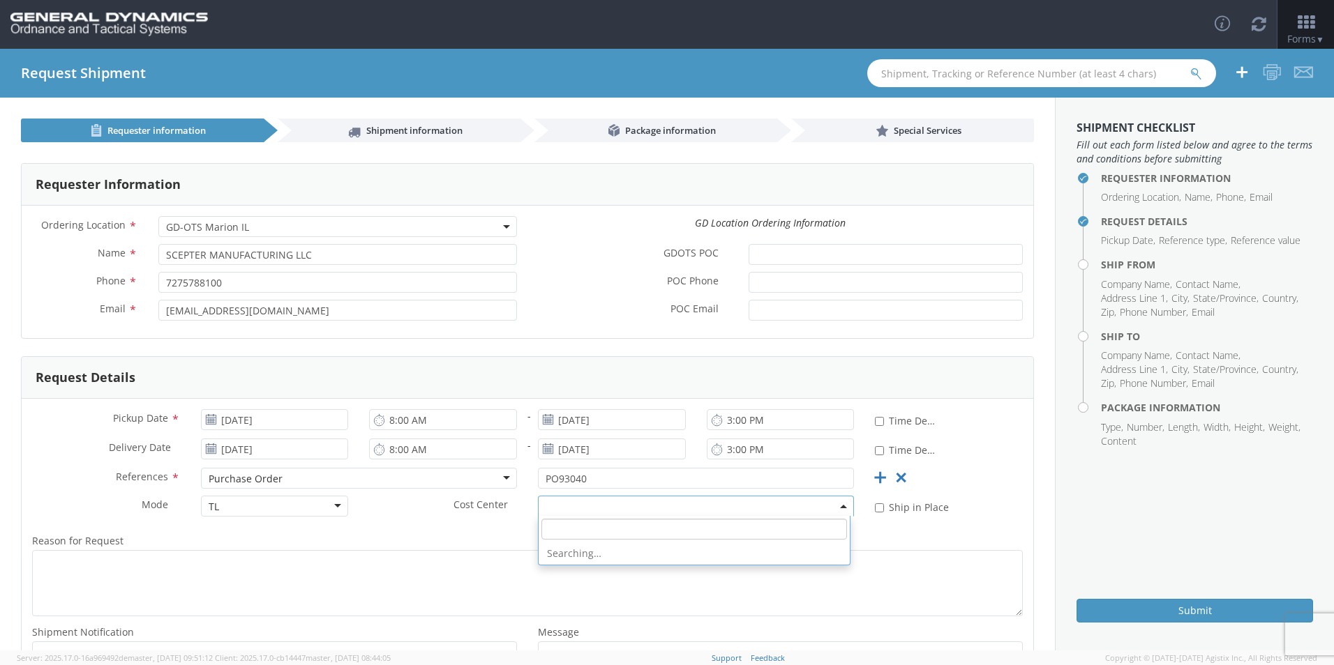
click at [612, 498] on span at bounding box center [696, 506] width 316 height 21
click at [439, 521] on div "Cost Center *" at bounding box center [612, 510] width 506 height 28
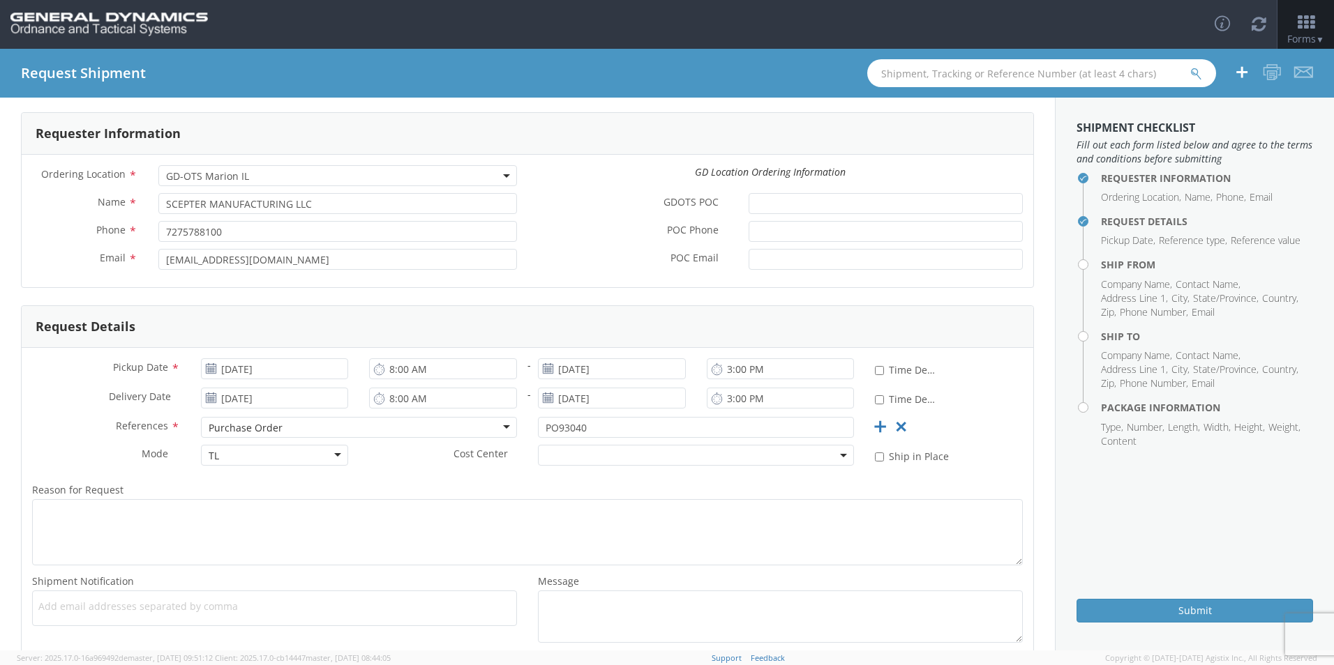
scroll to position [135, 0]
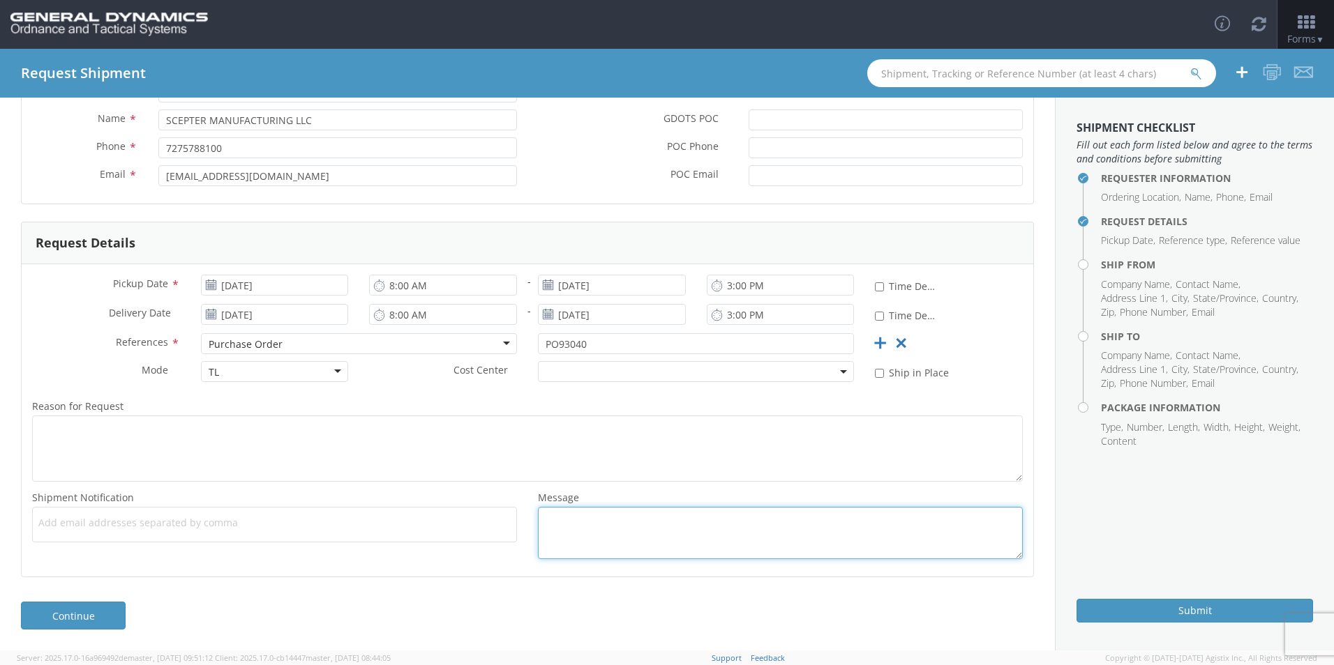
click at [614, 516] on textarea "Message *" at bounding box center [780, 533] width 485 height 52
click at [616, 520] on textarea "Message *" at bounding box center [780, 533] width 485 height 52
paste textarea "LOT# SCI25G002-001/ 1680 PIECES"
type textarea "LOT# SCI25G002-001/ 1680 PIECES"
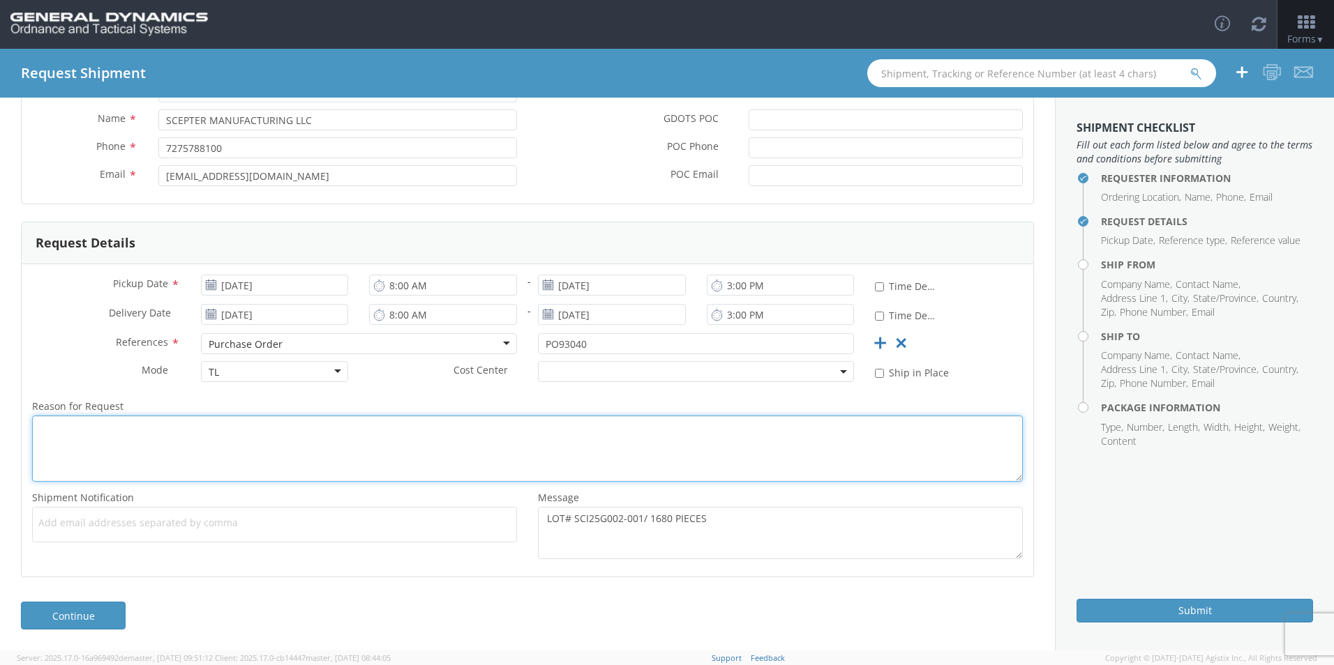
click at [160, 450] on textarea "Reason for Request *" at bounding box center [527, 449] width 991 height 66
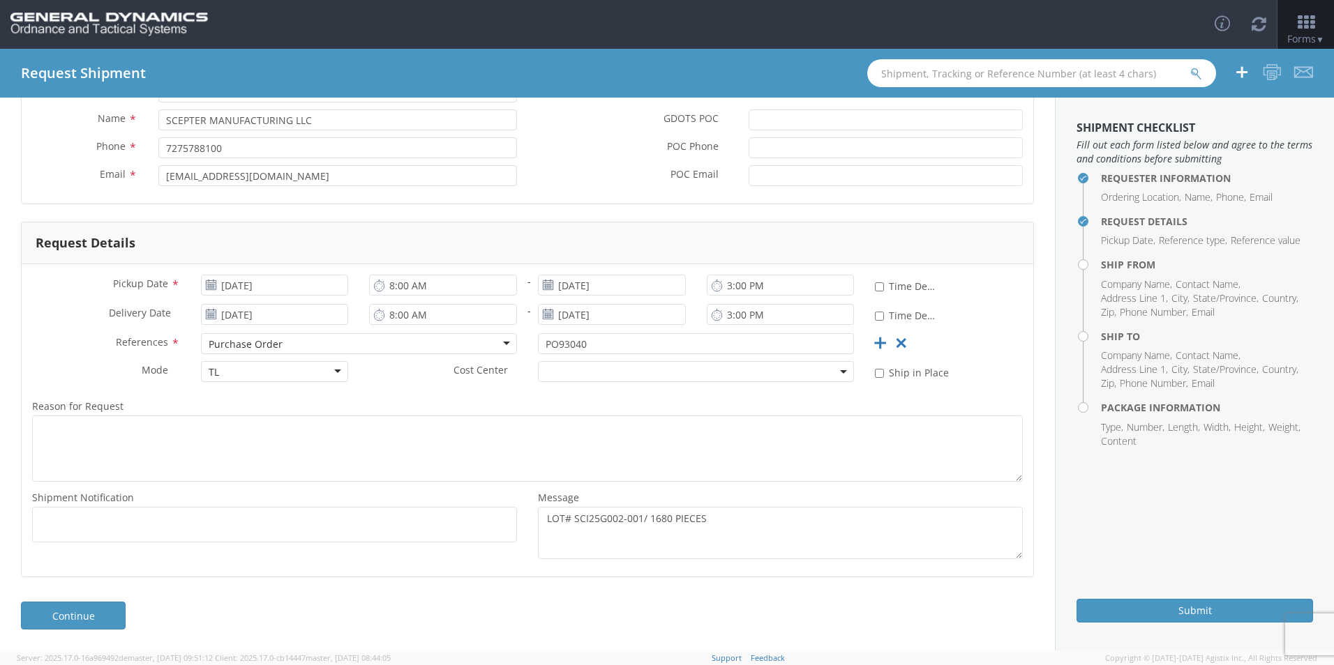
click at [130, 531] on ul at bounding box center [274, 524] width 472 height 23
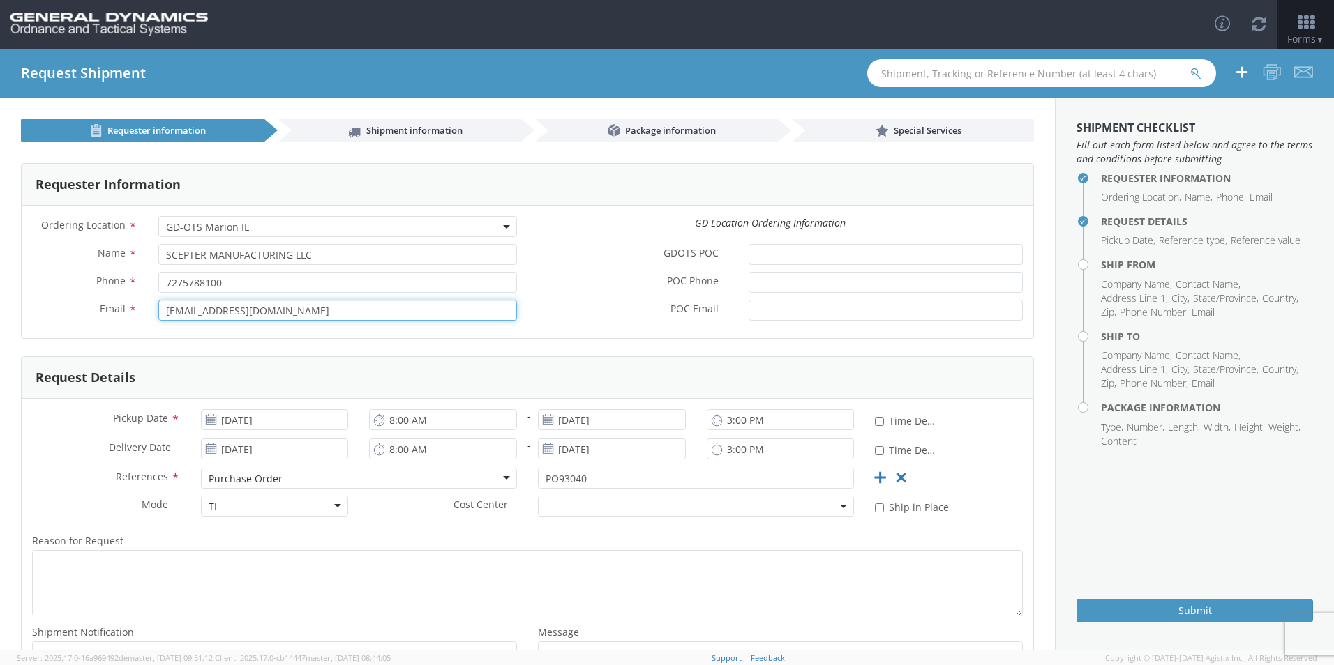
drag, startPoint x: 297, startPoint y: 311, endPoint x: 100, endPoint y: 311, distance: 196.7
click at [102, 310] on div "Email * [EMAIL_ADDRESS][DOMAIN_NAME]" at bounding box center [275, 310] width 506 height 21
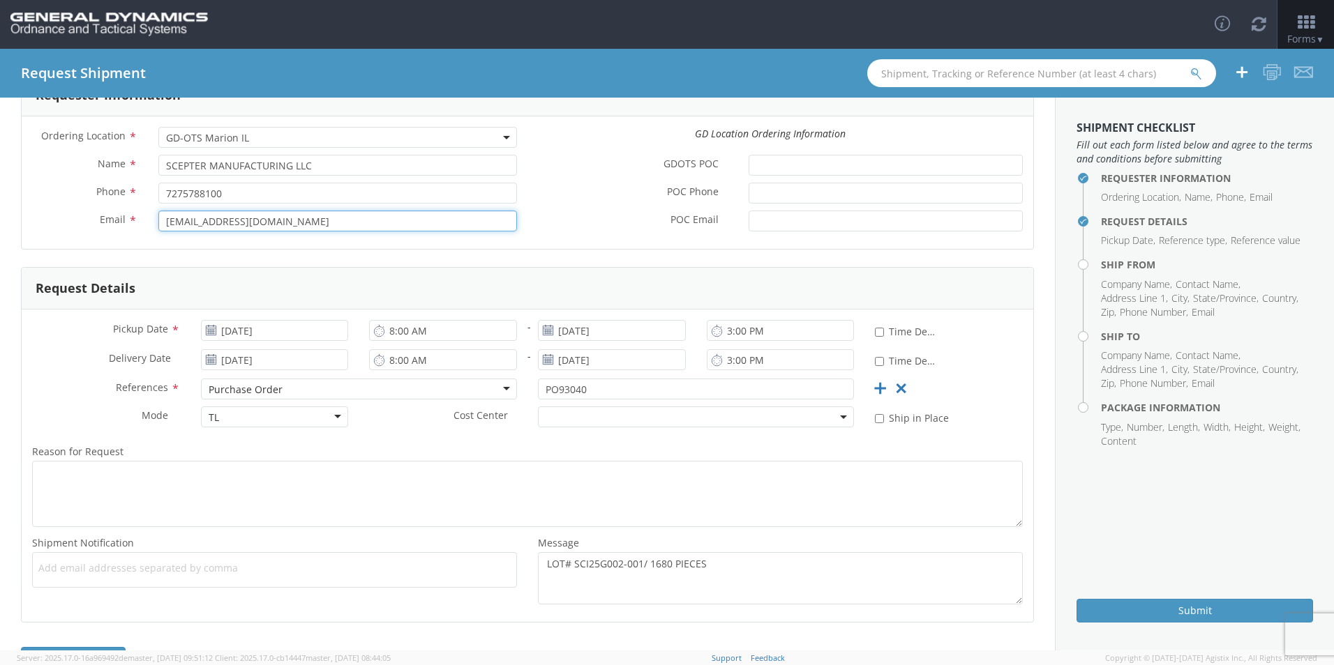
scroll to position [135, 0]
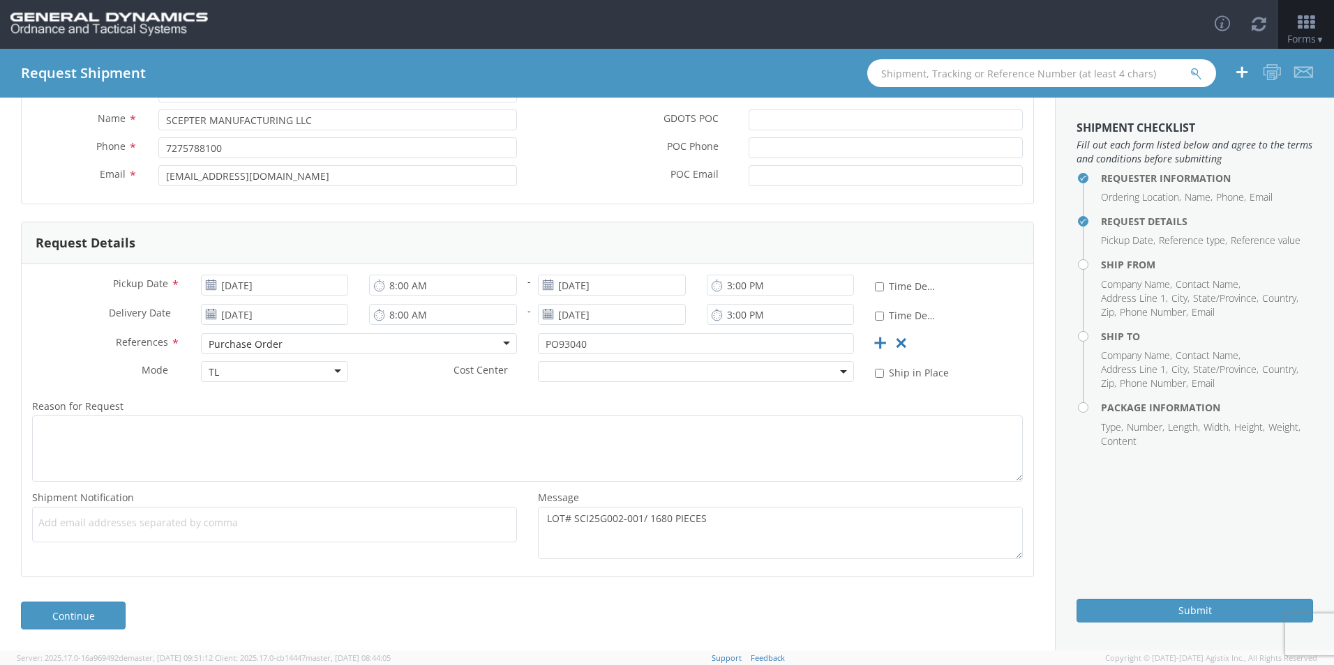
click at [96, 525] on span "Add email addresses separated by comma" at bounding box center [274, 523] width 472 height 14
paste input "[EMAIL_ADDRESS][DOMAIN_NAME]"
type input "[EMAIL_ADDRESS][DOMAIN_NAME]"
click at [64, 612] on link "Continue" at bounding box center [73, 616] width 105 height 28
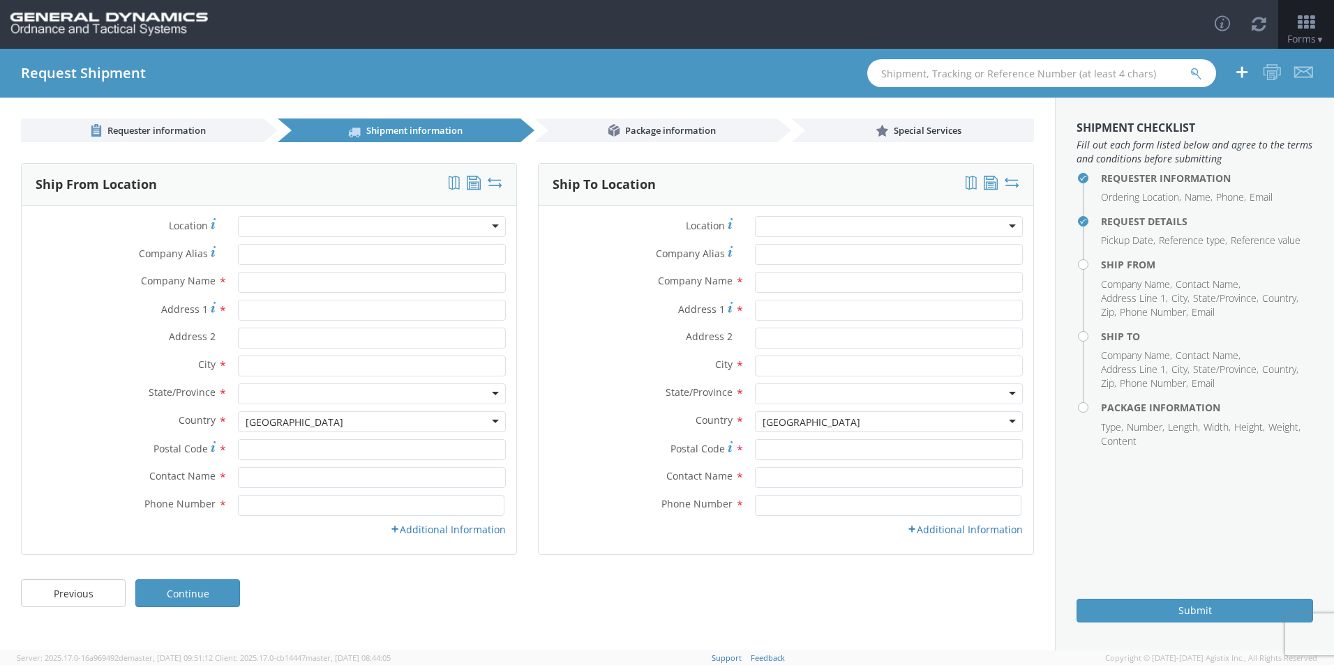
scroll to position [0, 0]
click at [264, 249] on input "Company Alias *" at bounding box center [372, 254] width 268 height 21
type input "SCEPTER CANADA INC"
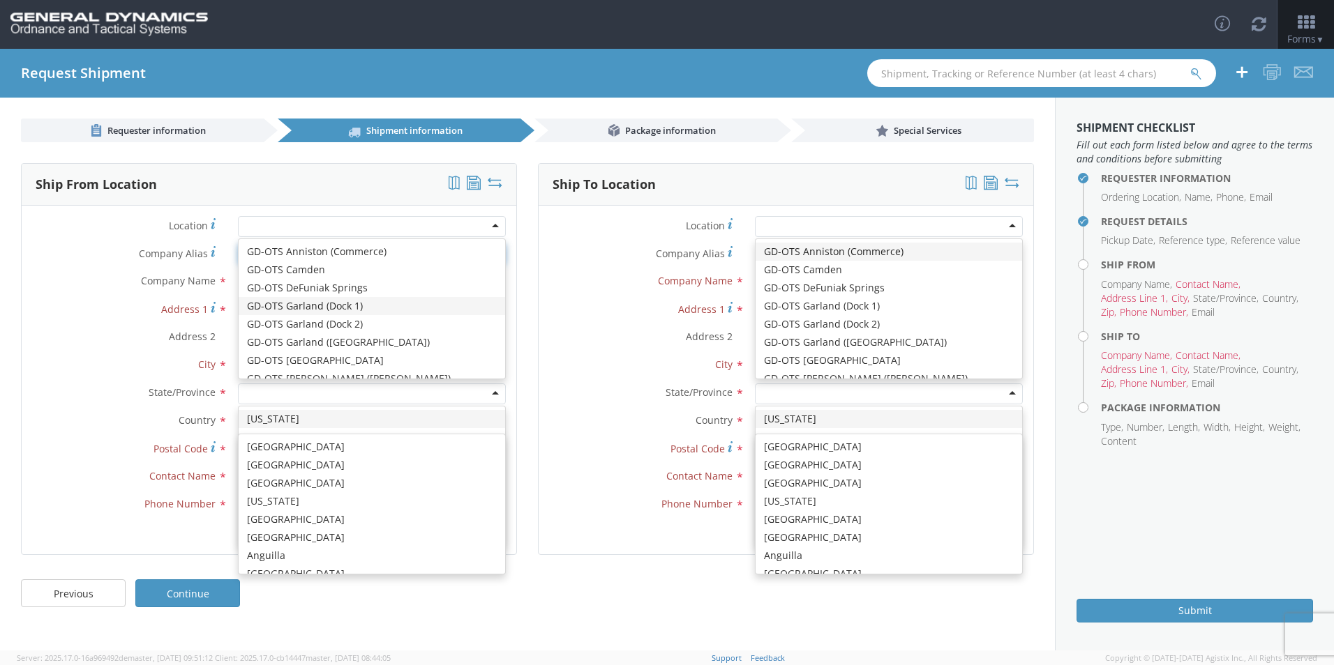
scroll to position [3516, 0]
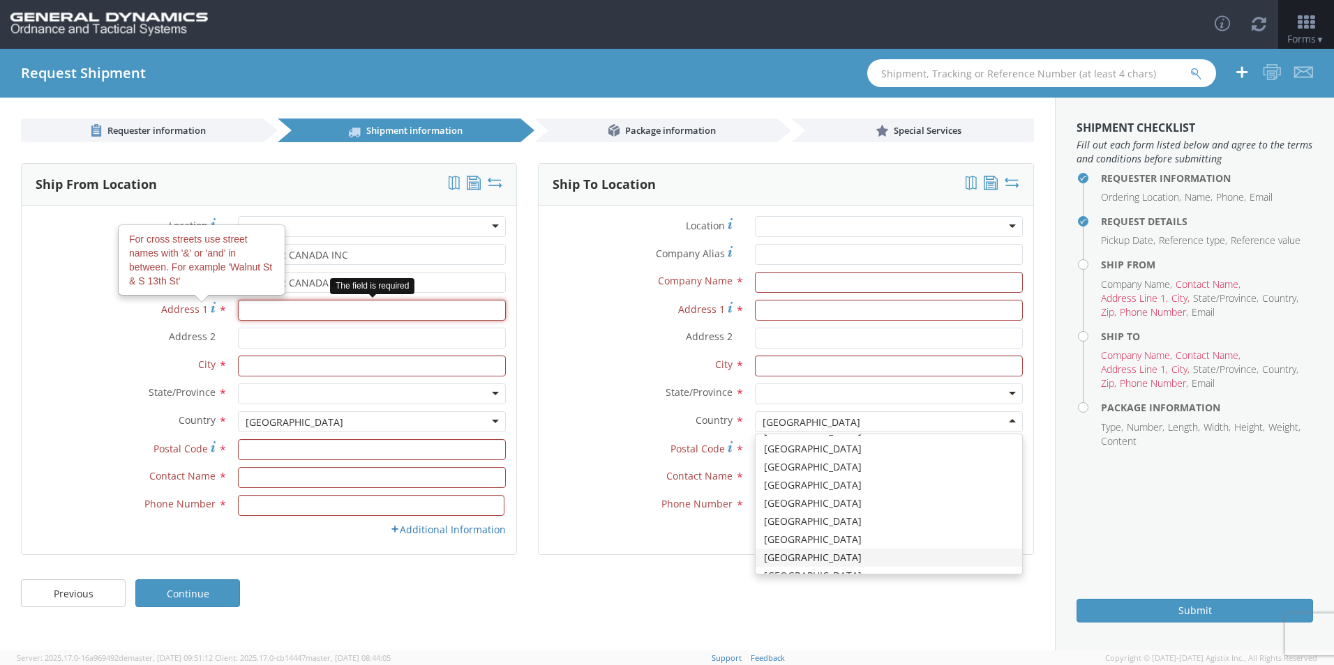
click at [276, 313] on input "Address 1 For cross streets use street names with '&' or 'and' in between. For …" at bounding box center [372, 310] width 268 height 21
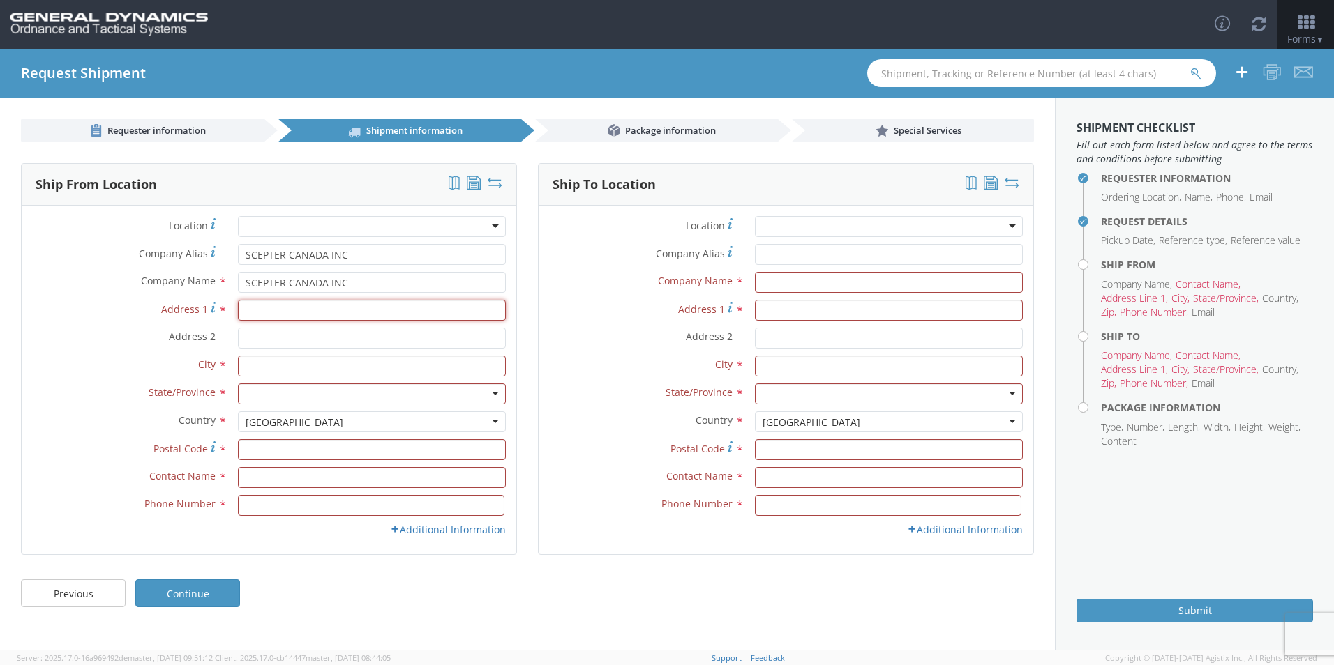
type input "[STREET_ADDRESS]"
type input "[GEOGRAPHIC_DATA]"
type input "M1P 3A9"
type input "SCEPTER MANUFACTURING LLC"
type input "[STREET_ADDRESS]"
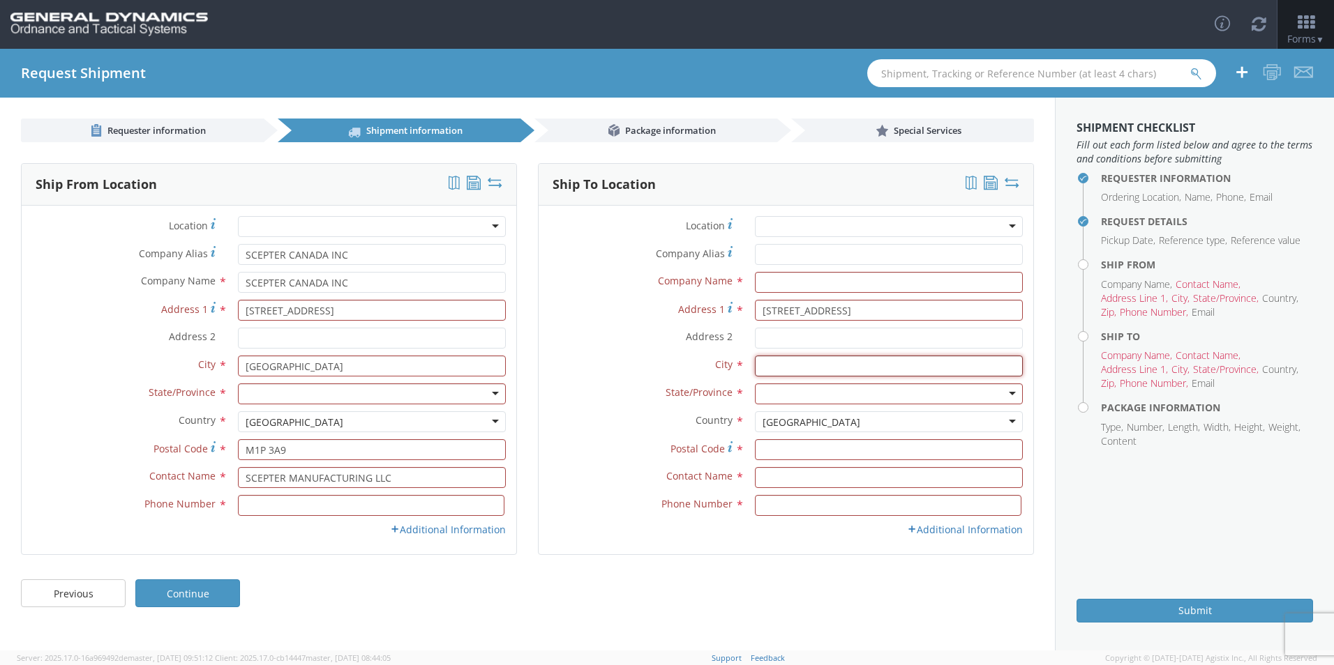
type input "[GEOGRAPHIC_DATA]"
type input "M1P 3A9"
type input "SCEPTER MANUFACTURING LLC"
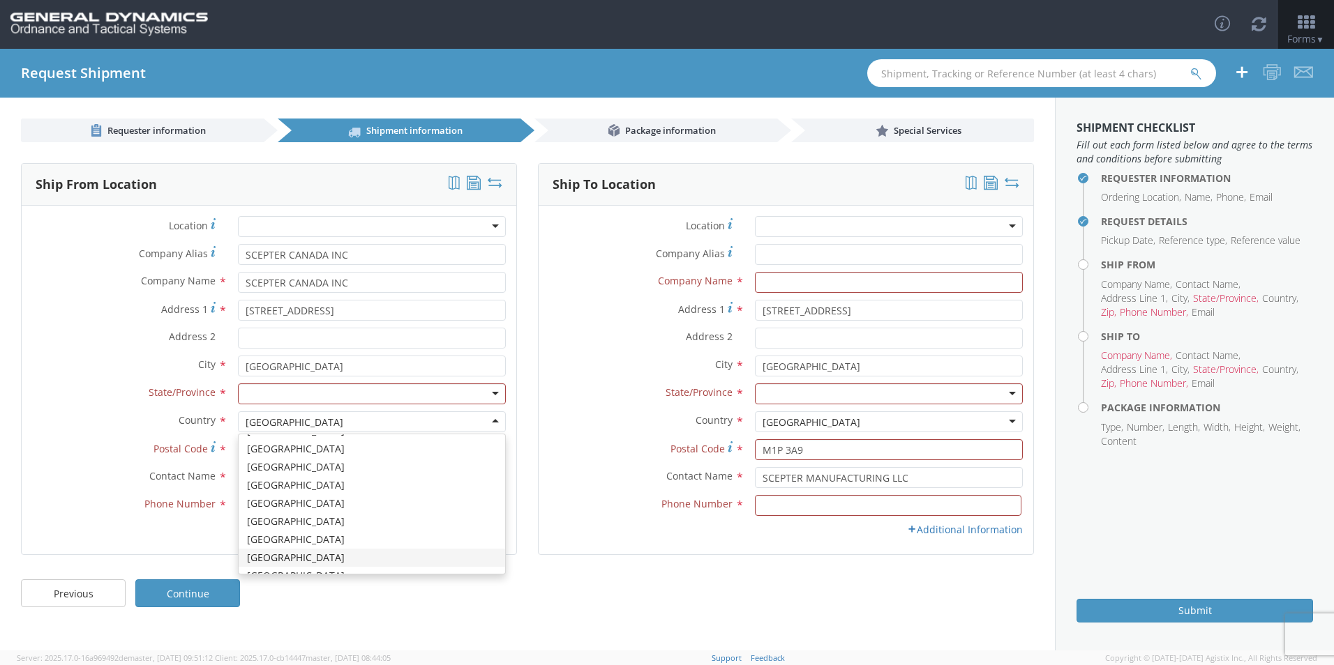
click at [319, 415] on div "[GEOGRAPHIC_DATA]" at bounding box center [372, 422] width 268 height 21
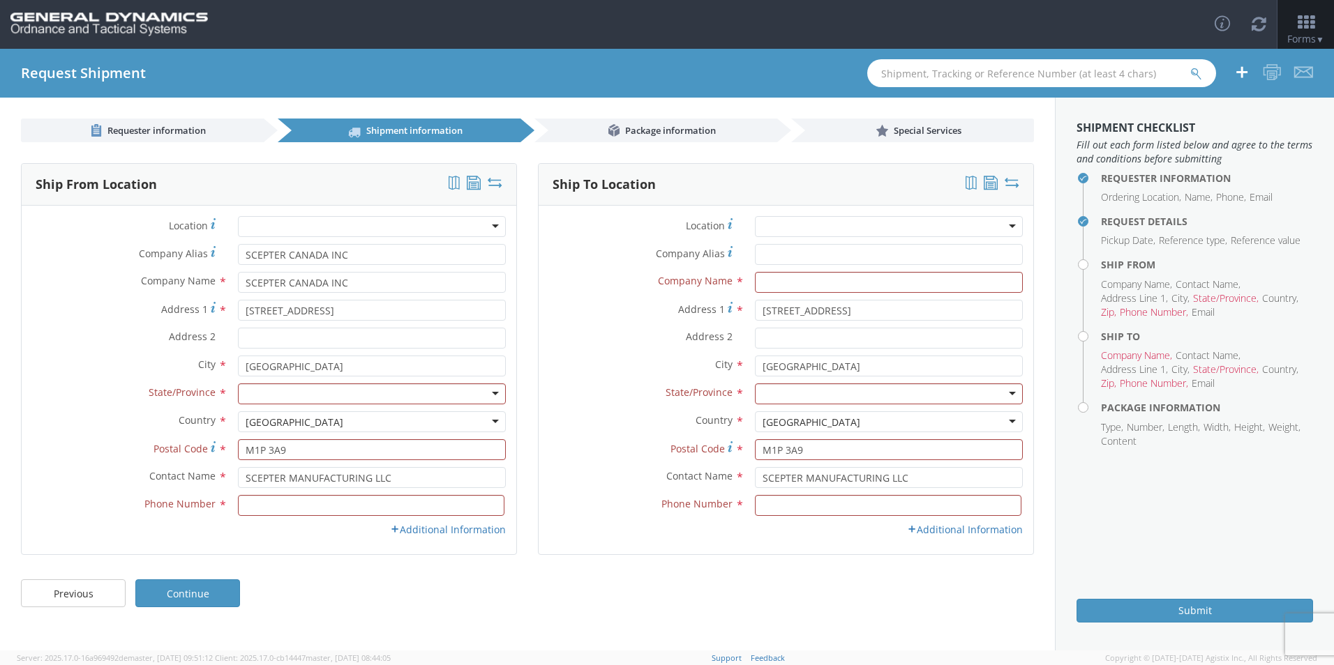
drag, startPoint x: 327, startPoint y: 423, endPoint x: 205, endPoint y: 414, distance: 122.4
click at [205, 414] on div "Country * United States United States Afghanistan Albania Algeria American Samo…" at bounding box center [269, 422] width 495 height 21
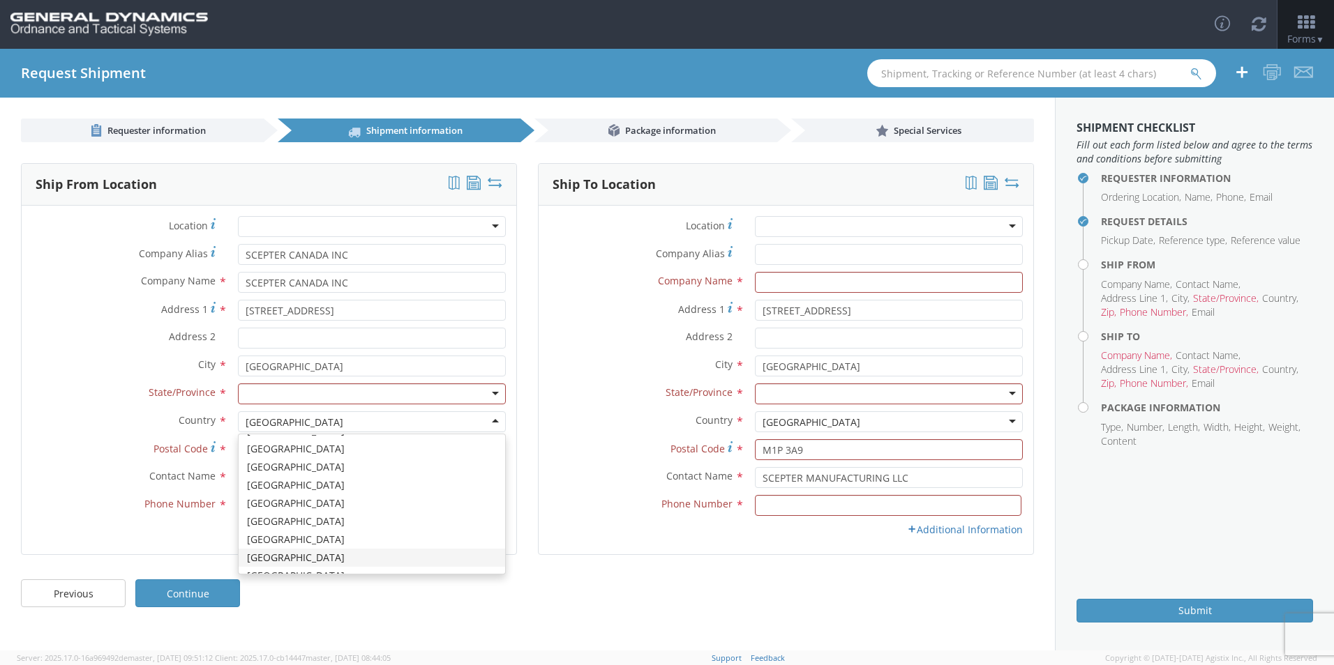
click at [322, 421] on div "[GEOGRAPHIC_DATA]" at bounding box center [372, 422] width 268 height 21
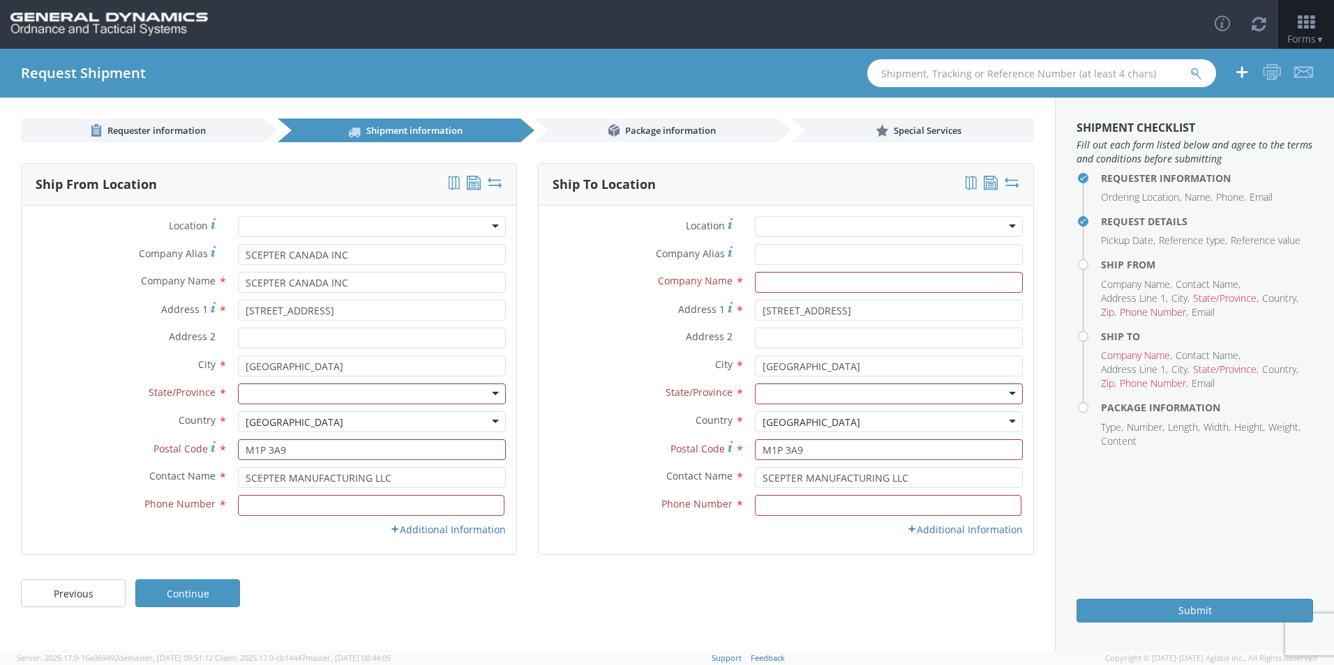
drag, startPoint x: 285, startPoint y: 421, endPoint x: 232, endPoint y: 419, distance: 52.3
click at [232, 419] on div "United States United States Afghanistan Albania Algeria American Samoa Andorra …" at bounding box center [371, 422] width 289 height 21
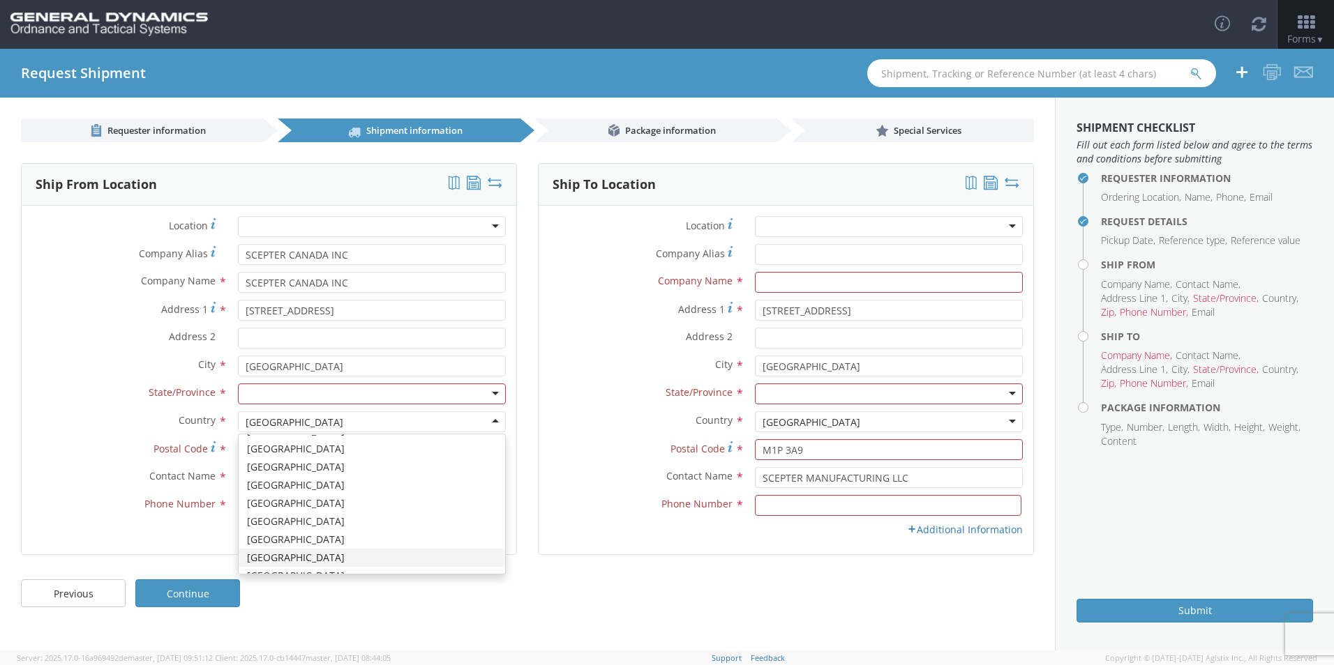
click at [324, 422] on div "[GEOGRAPHIC_DATA]" at bounding box center [372, 422] width 268 height 21
type input "ca"
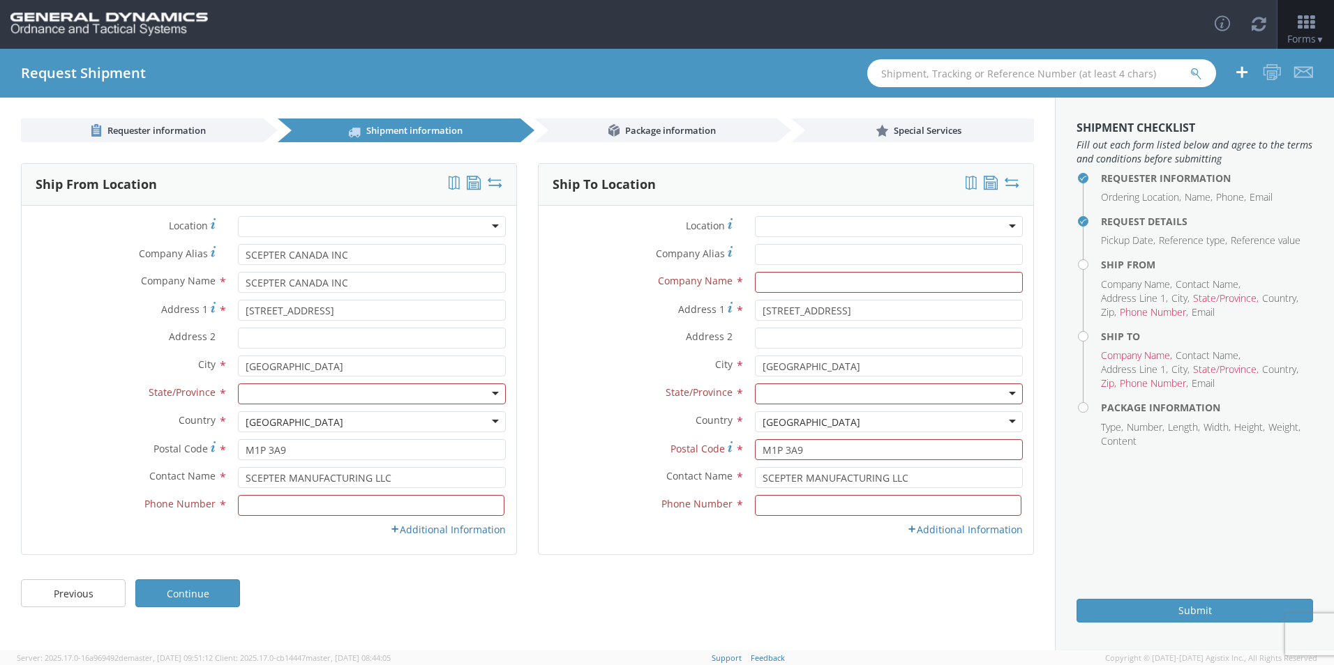
scroll to position [0, 0]
click at [278, 391] on div at bounding box center [372, 394] width 268 height 21
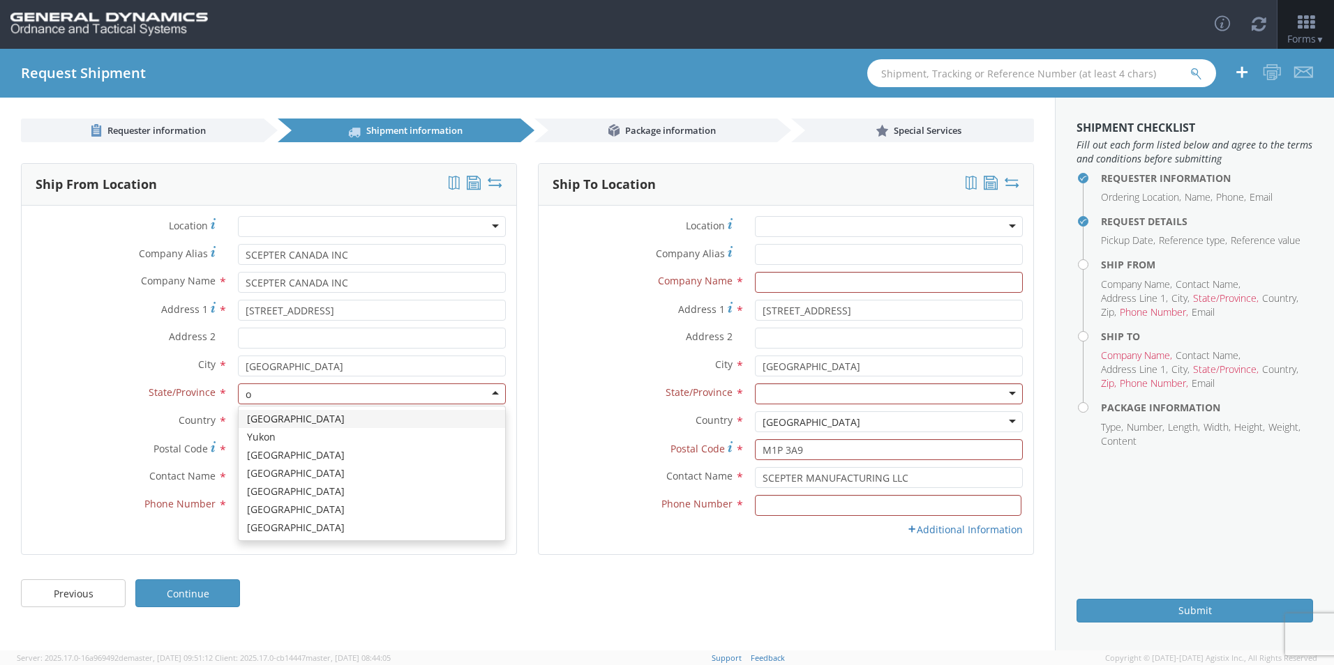
type input "on"
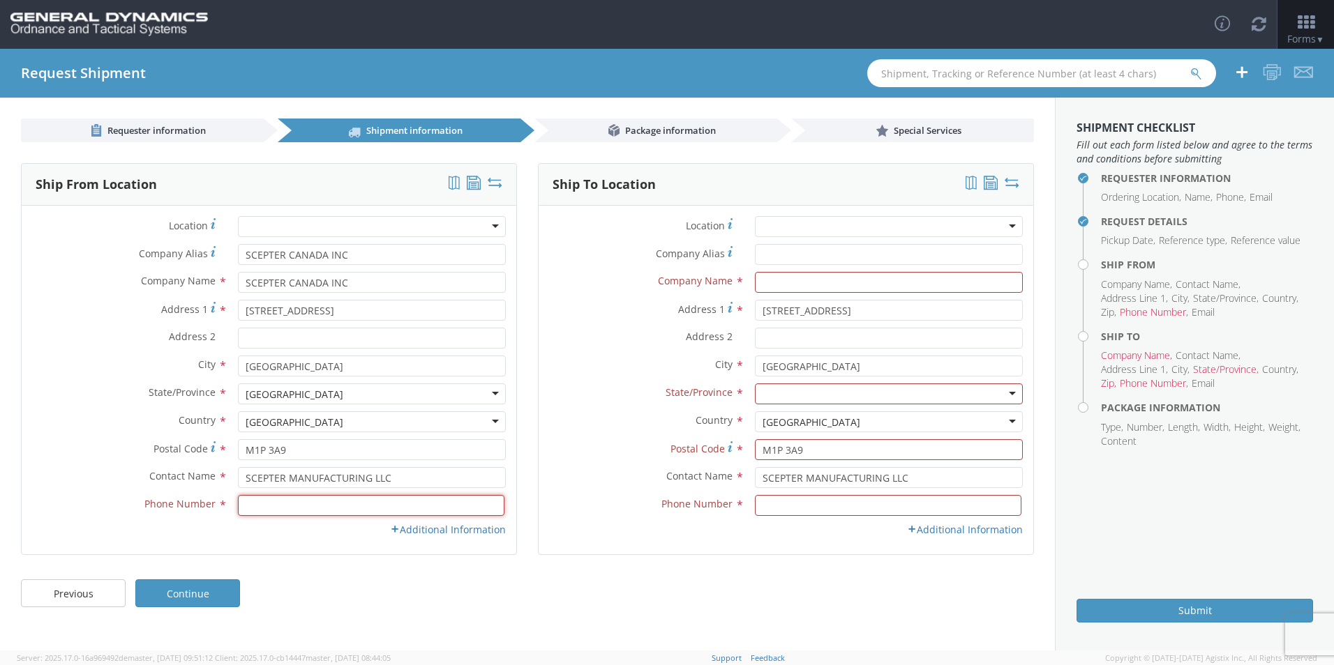
click at [285, 507] on input at bounding box center [371, 505] width 266 height 21
click at [151, 521] on div "Phone Number *" at bounding box center [269, 509] width 495 height 28
drag, startPoint x: 409, startPoint y: 481, endPoint x: 209, endPoint y: 479, distance: 200.9
click at [213, 476] on div "Contact Name * SCEPTER MANUFACTURING LLC" at bounding box center [269, 477] width 495 height 21
type input "h"
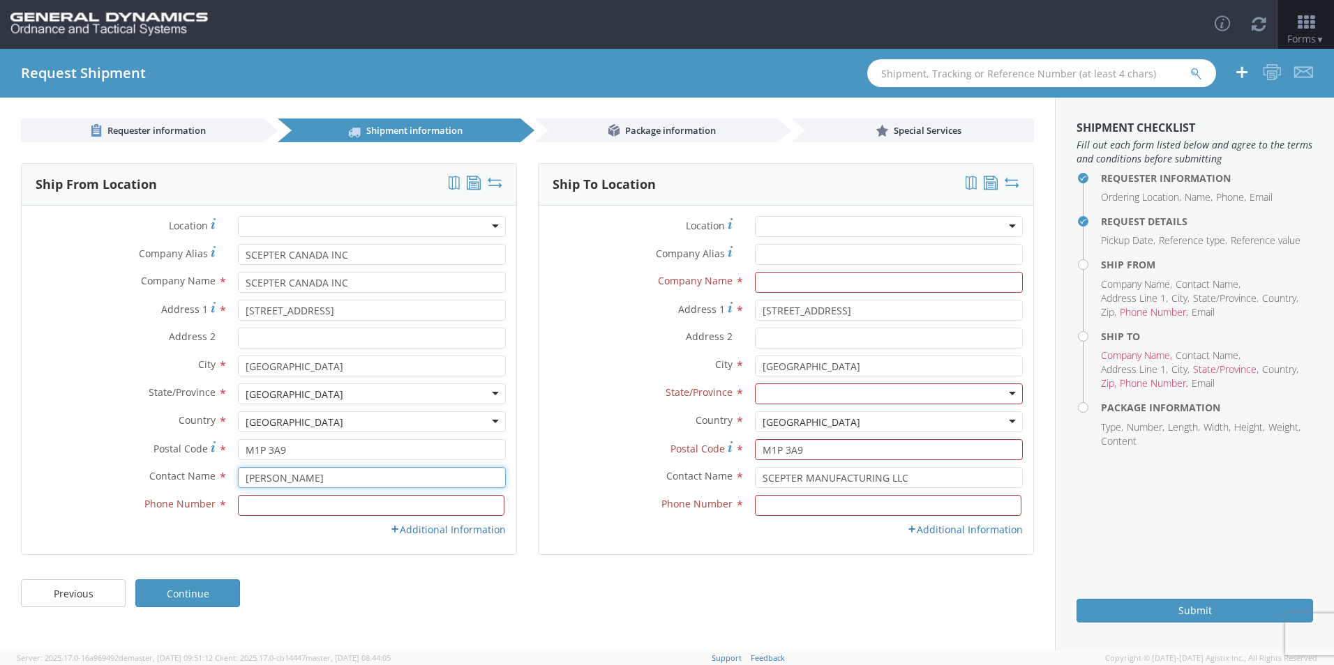
type input "HARSHAD PATEL"
click at [267, 504] on input at bounding box center [371, 505] width 266 height 21
click at [332, 617] on div "Previous Continue" at bounding box center [527, 601] width 1055 height 56
click at [257, 498] on input at bounding box center [371, 505] width 266 height 21
click at [257, 503] on input at bounding box center [371, 505] width 266 height 21
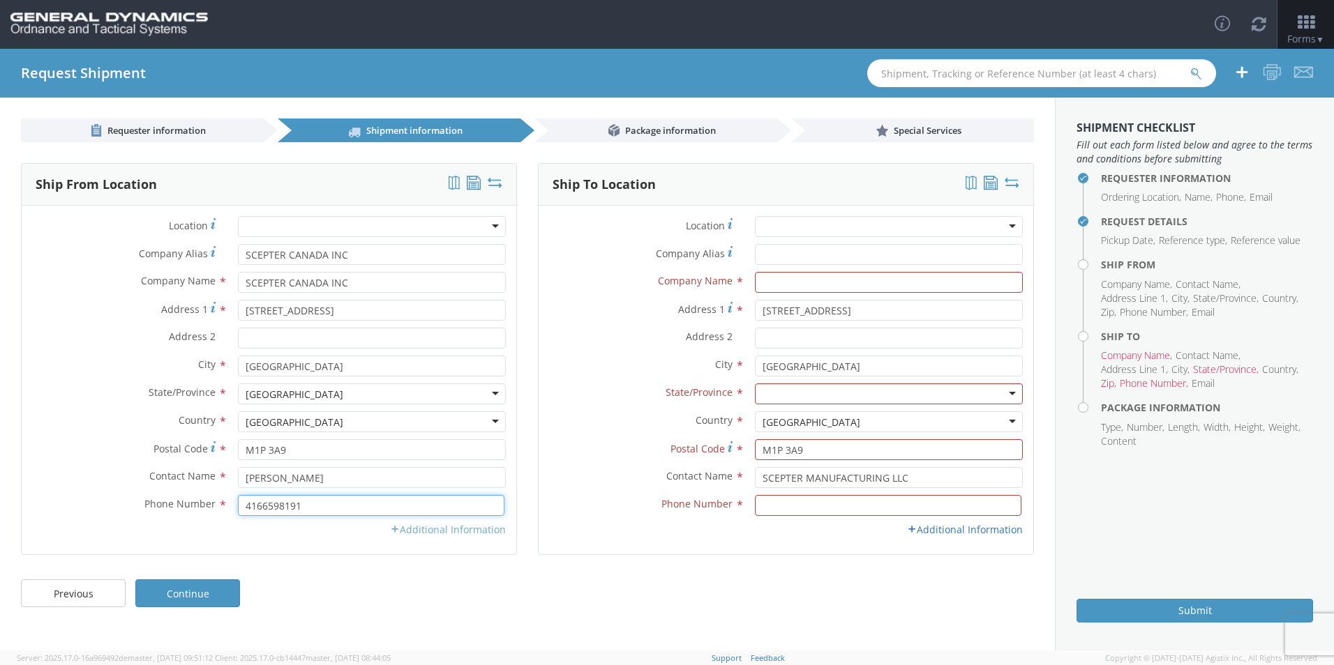
type input "4166598191"
click at [455, 531] on link "Additional Information" at bounding box center [448, 529] width 116 height 13
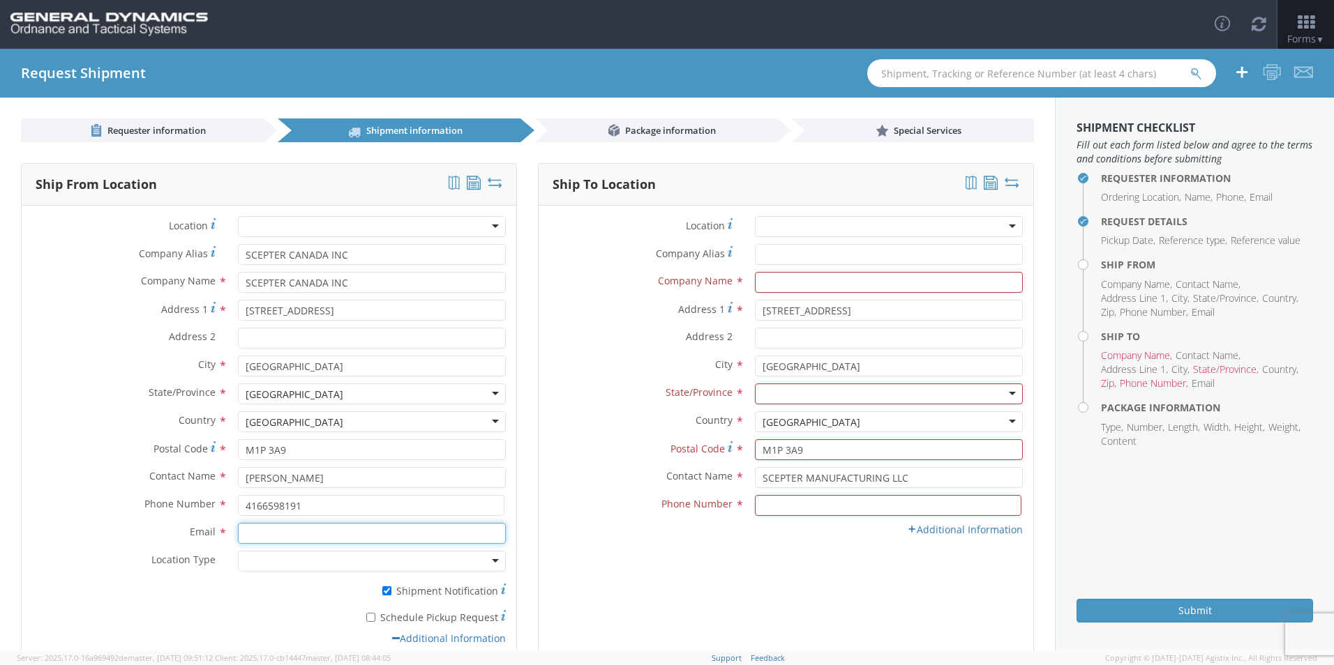
click at [264, 532] on input "Email *" at bounding box center [372, 533] width 268 height 21
type input "[EMAIL_ADDRESS][DOMAIN_NAME]; [EMAIL_ADDRESS][DOMAIN_NAME]"
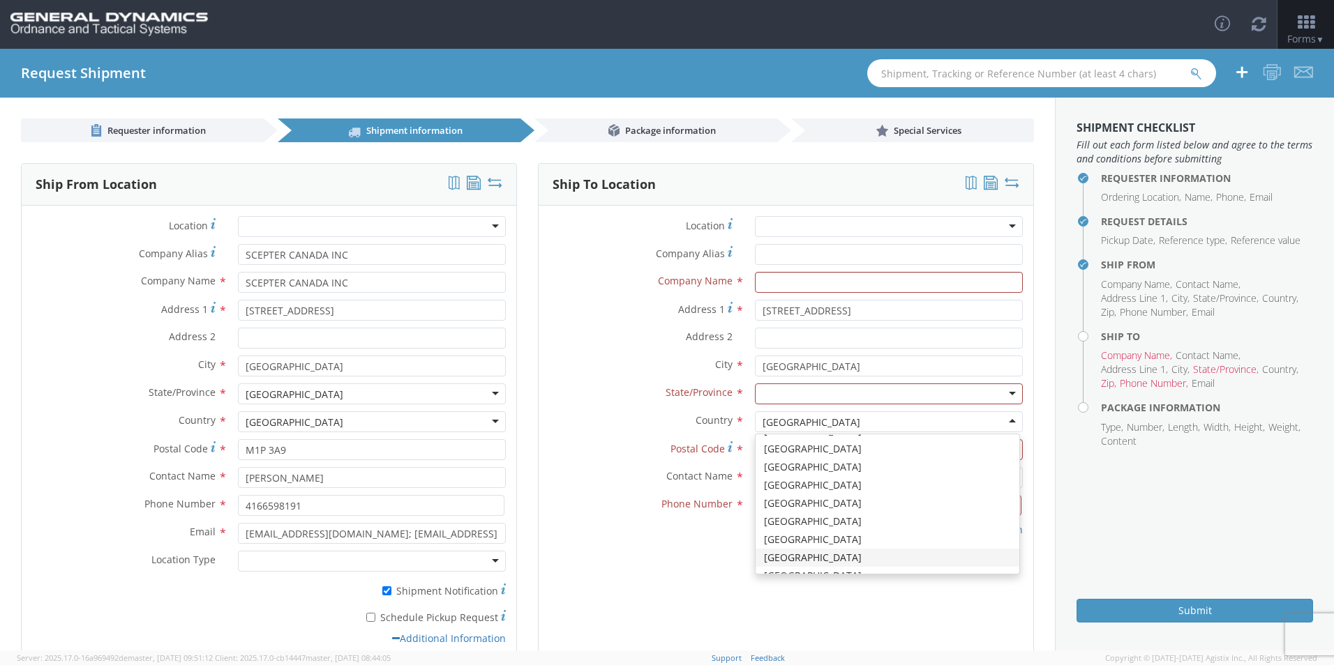
click at [259, 582] on label "* Shipment Notification" at bounding box center [372, 590] width 268 height 17
click at [382, 587] on input "* Shipment Notification" at bounding box center [386, 591] width 9 height 9
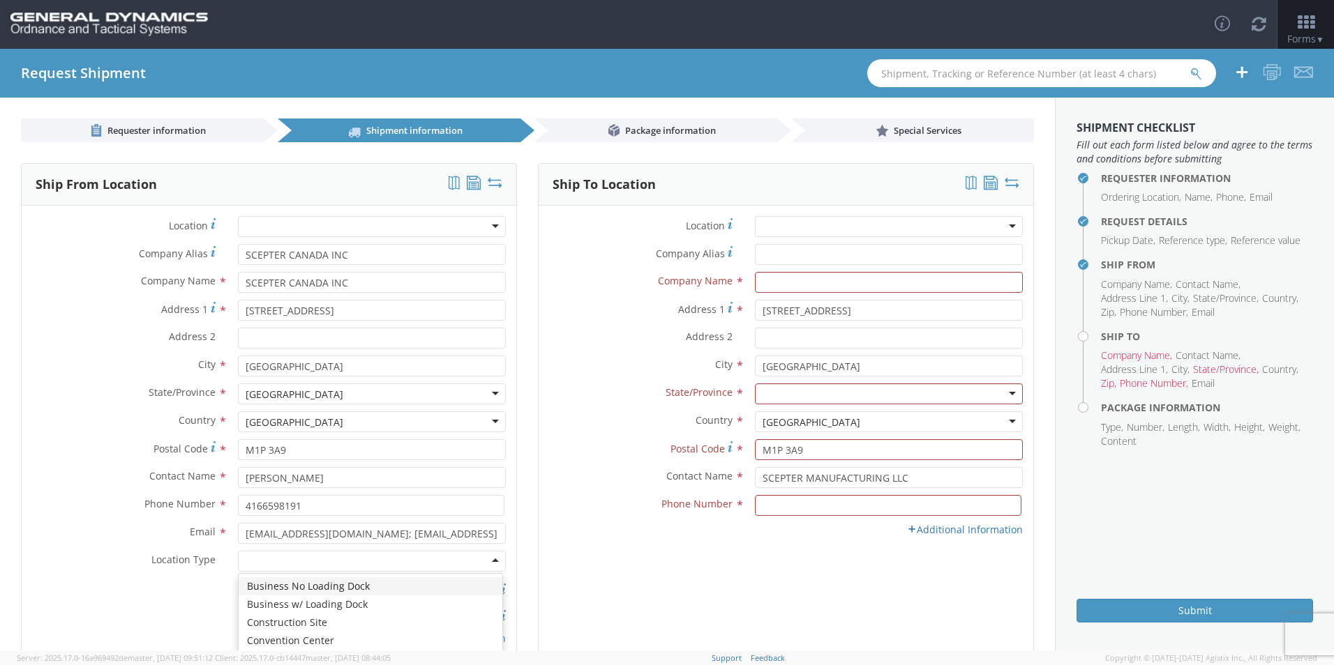
drag, startPoint x: 269, startPoint y: 566, endPoint x: 276, endPoint y: 565, distance: 7.1
click at [269, 566] on div at bounding box center [372, 561] width 268 height 21
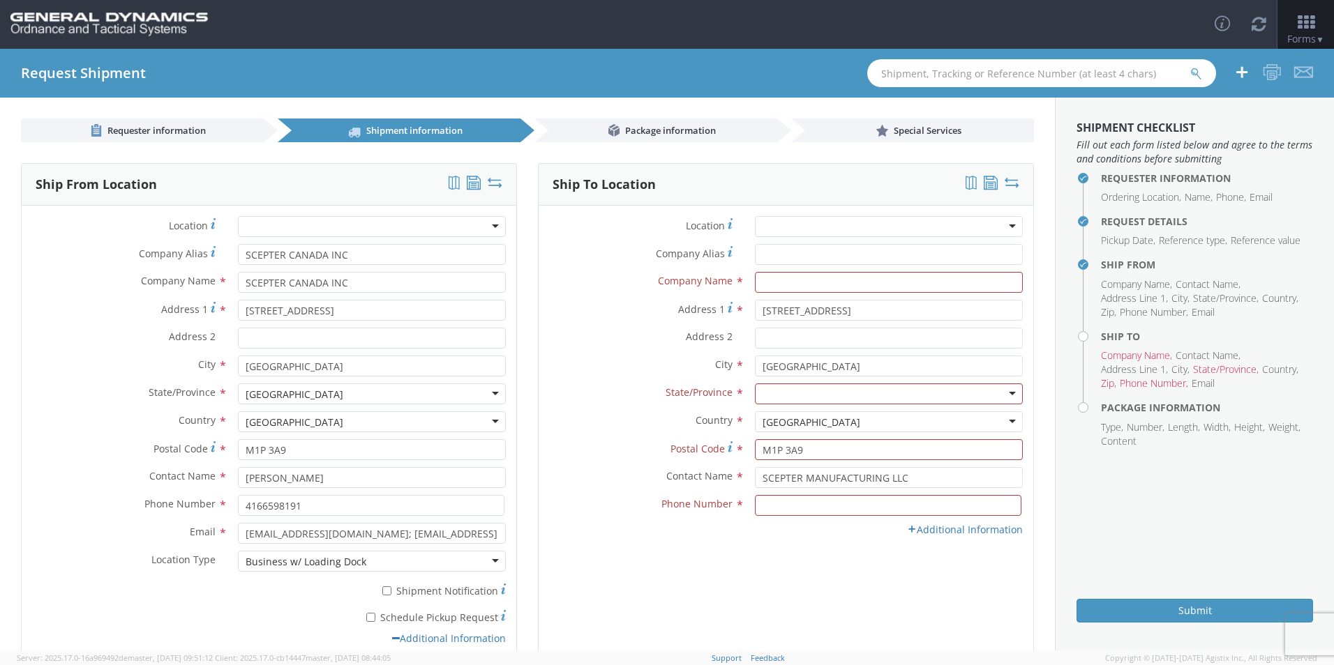
drag, startPoint x: 400, startPoint y: 591, endPoint x: 396, endPoint y: 598, distance: 8.5
click at [400, 591] on label "* Shipment Notification" at bounding box center [372, 590] width 268 height 17
click at [391, 591] on input "* Shipment Notification" at bounding box center [386, 591] width 9 height 9
checkbox input "true"
click at [380, 612] on label "* Schedule Pickup Request" at bounding box center [372, 616] width 268 height 17
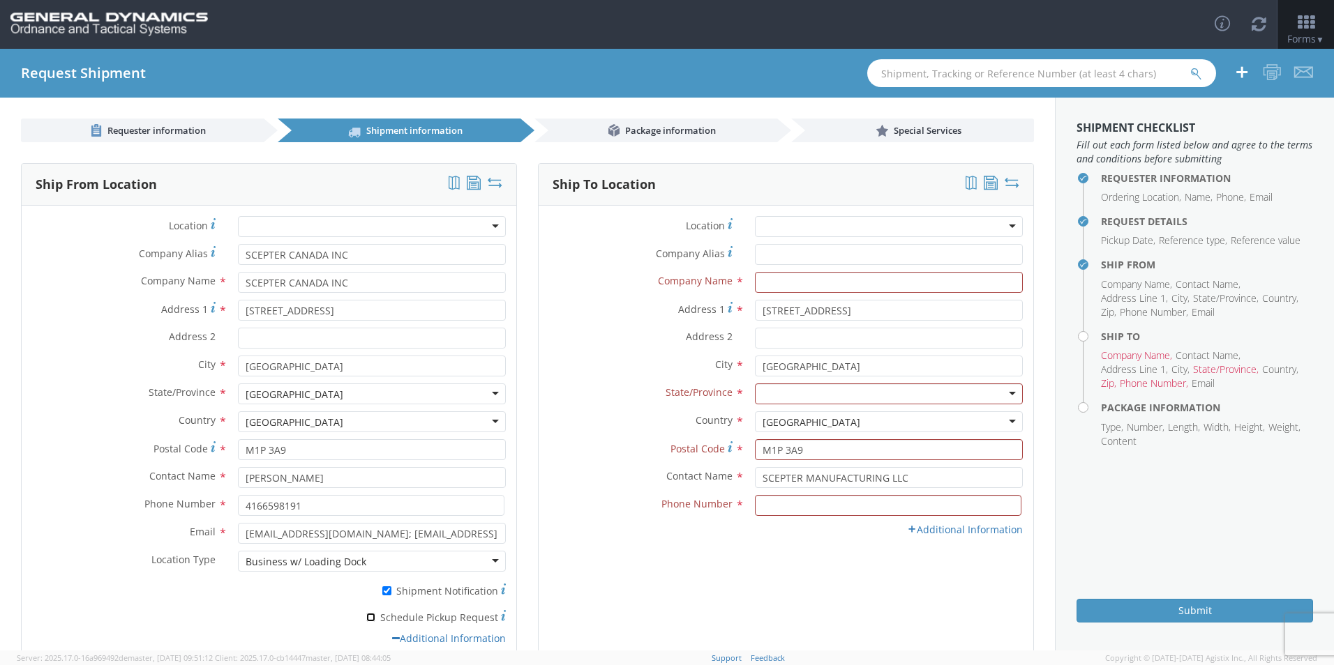
click at [375, 613] on input "* Schedule Pickup Request" at bounding box center [370, 617] width 9 height 9
checkbox input "true"
click at [765, 253] on input "Company Alias *" at bounding box center [889, 254] width 268 height 21
type input "GD-OTS MARION IL"
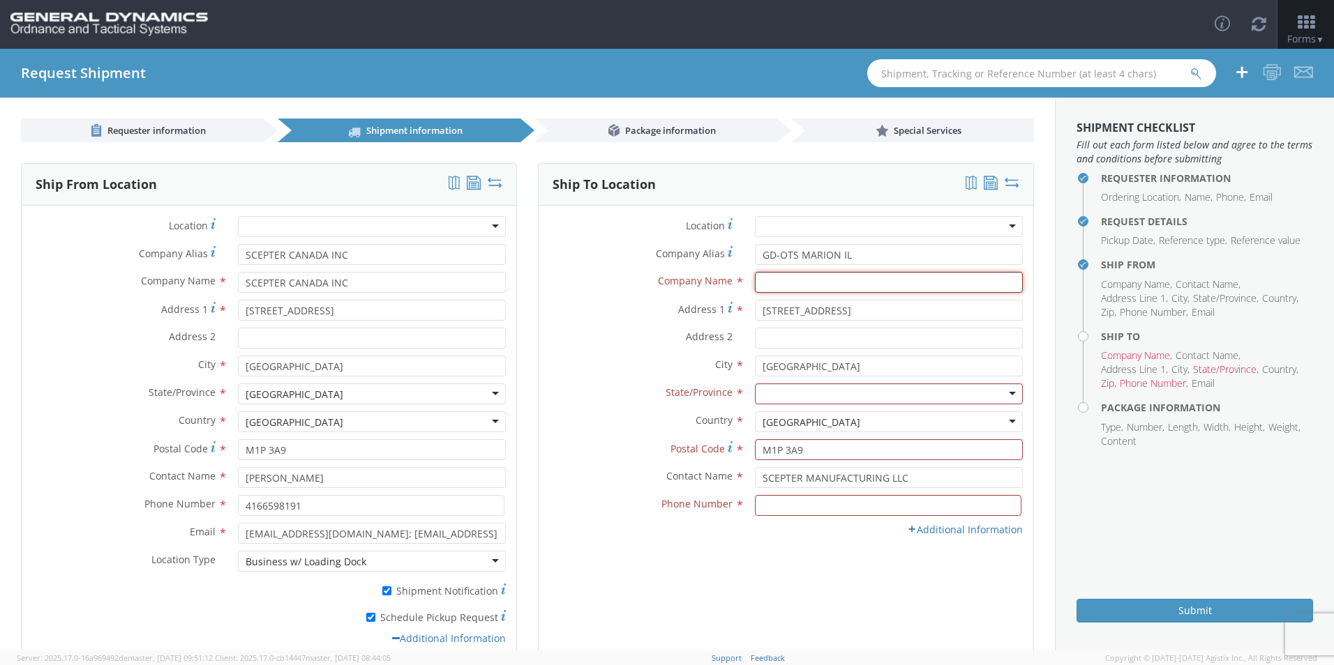
type input "GD-OTS MARION IL"
type input "7275788100"
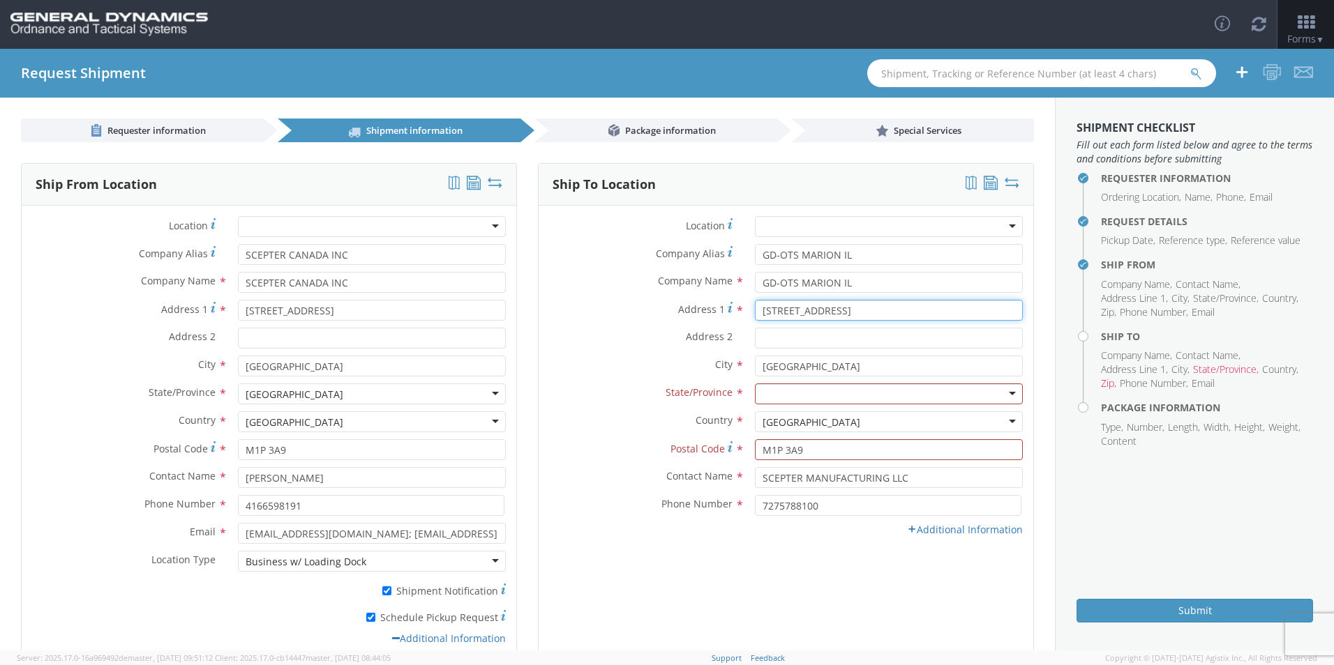
drag, startPoint x: 882, startPoint y: 314, endPoint x: 654, endPoint y: 322, distance: 228.3
click at [654, 322] on div "Address [STREET_ADDRESS]" at bounding box center [786, 314] width 495 height 28
type input "[STREET_ADDRESS][PERSON_NAME]"
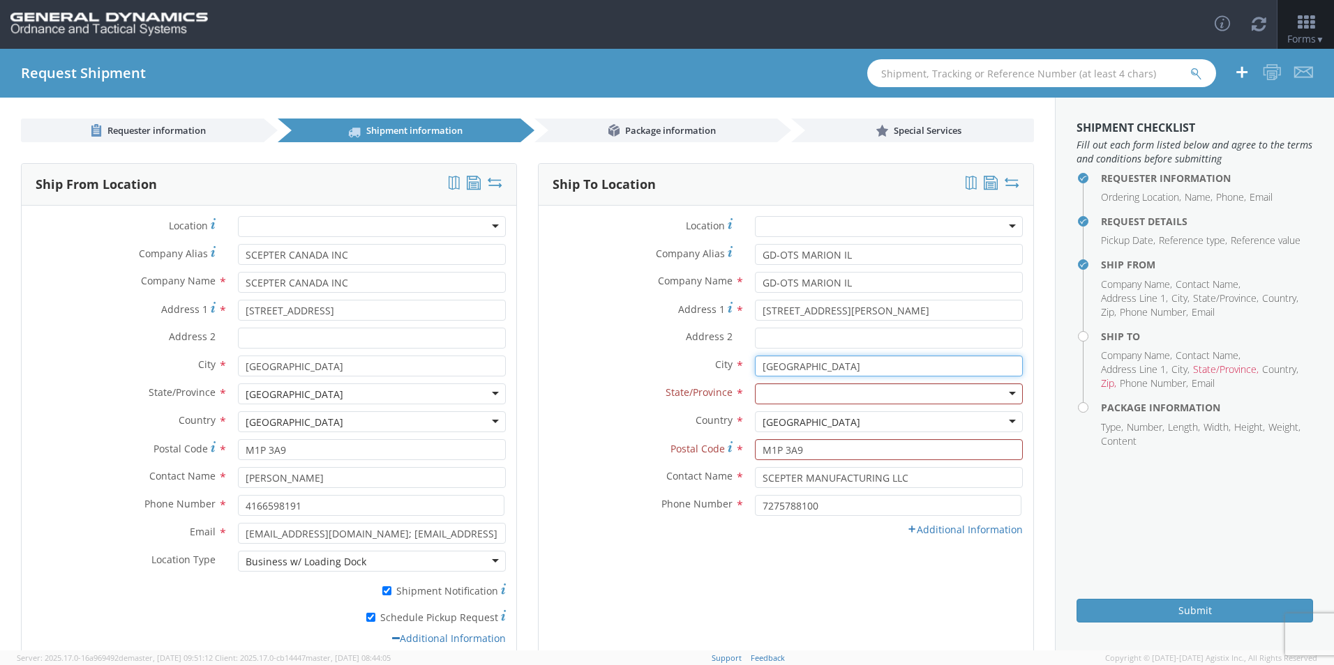
drag, startPoint x: 866, startPoint y: 367, endPoint x: 658, endPoint y: 361, distance: 208.7
click at [658, 361] on div "City * [GEOGRAPHIC_DATA] searching..." at bounding box center [786, 366] width 495 height 21
click at [805, 370] on input "MA" at bounding box center [889, 366] width 268 height 21
type input "[PERSON_NAME]"
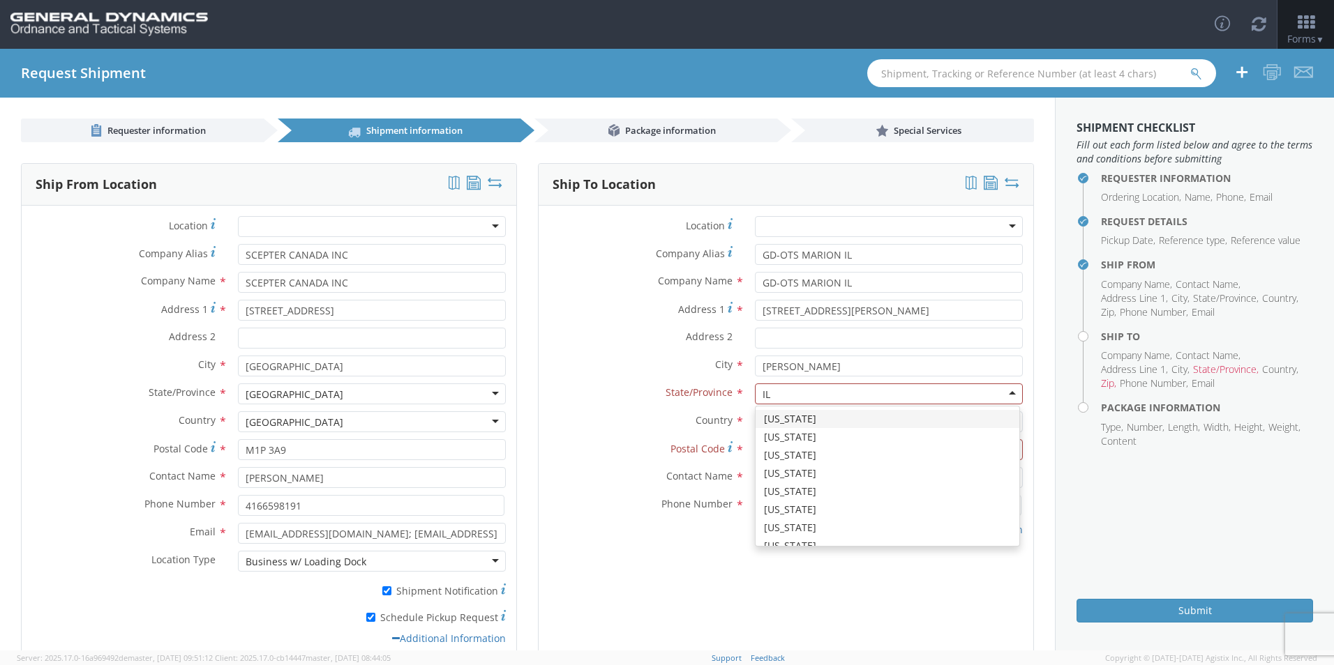
type input "ILL"
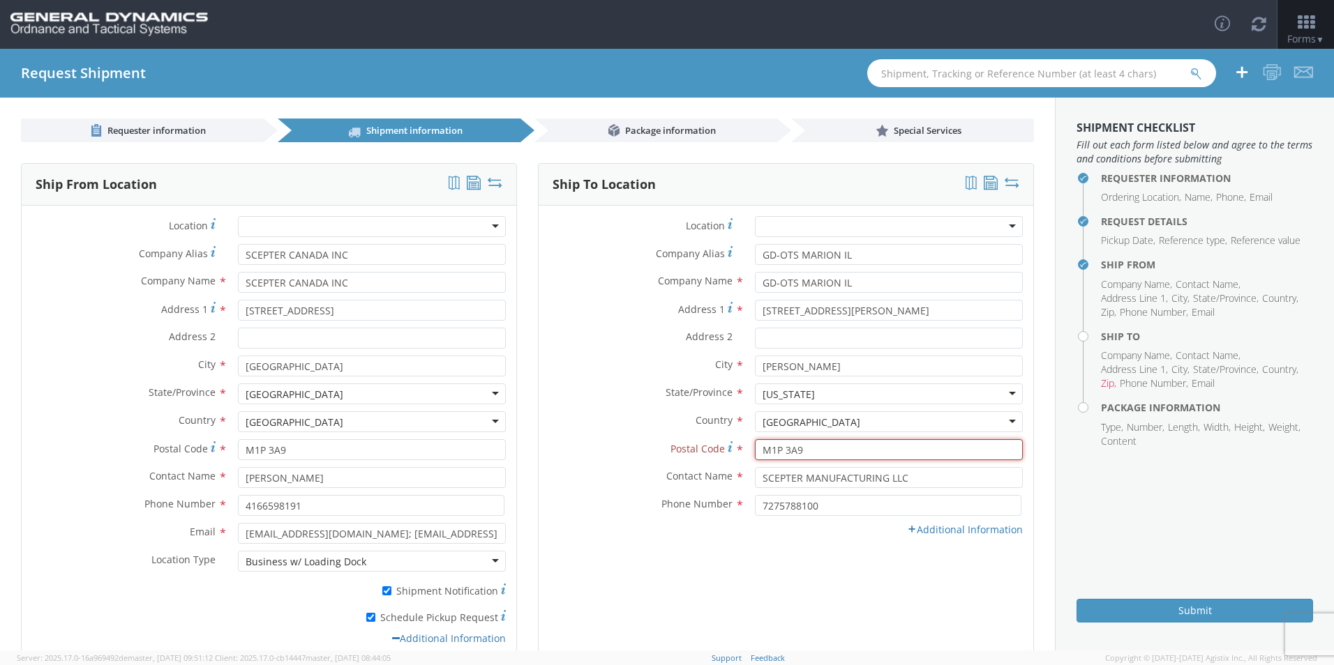
drag, startPoint x: 827, startPoint y: 451, endPoint x: 612, endPoint y: 448, distance: 214.9
click at [612, 448] on div "Postal Code * M1P 3A9" at bounding box center [786, 449] width 495 height 21
type input "62959"
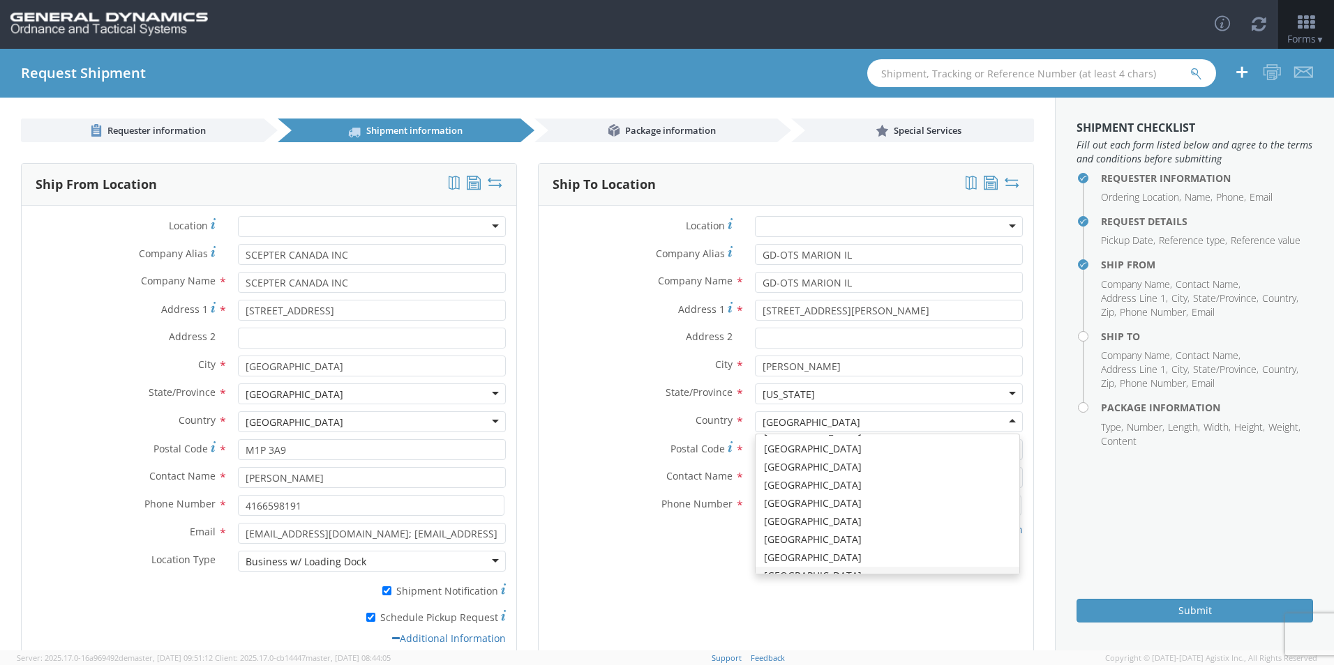
click at [681, 572] on div "Ship To Location Location * GD-OTS [GEOGRAPHIC_DATA] (Commerce) GD-OTS [GEOGRAP…" at bounding box center [786, 413] width 496 height 501
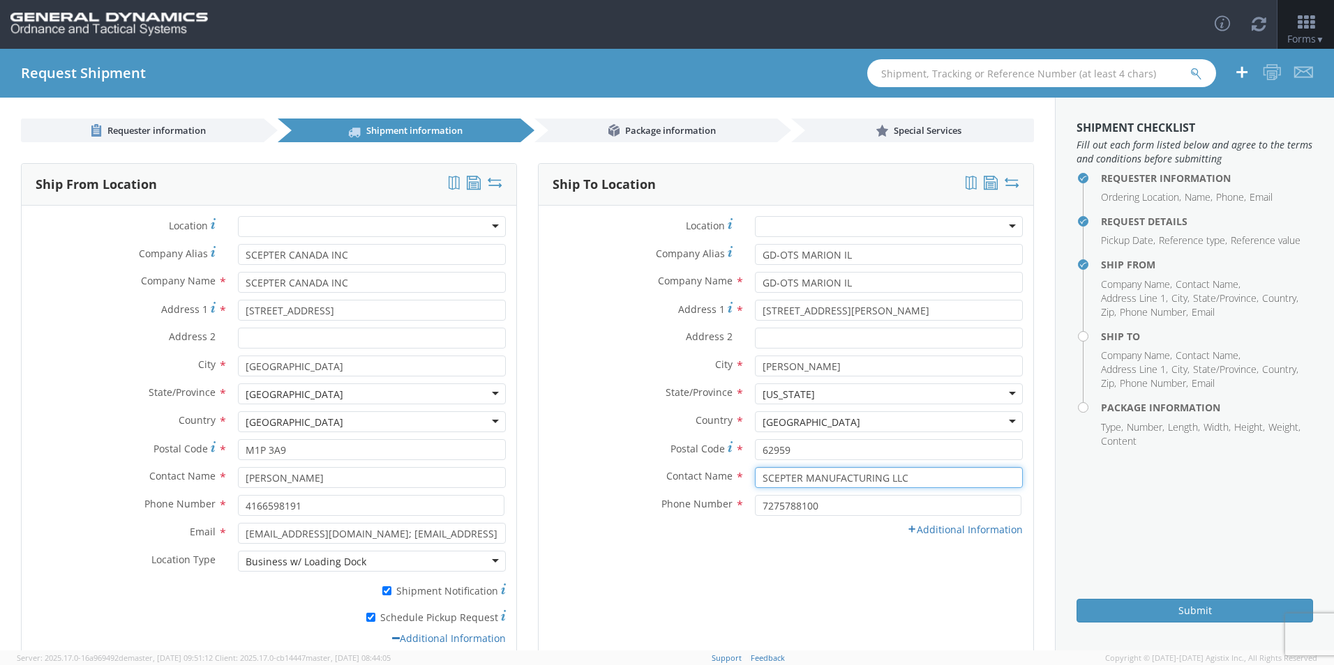
drag, startPoint x: 934, startPoint y: 485, endPoint x: 658, endPoint y: 488, distance: 276.2
click at [662, 485] on div "Contact Name * SCEPTER MANUFACTURING LLC" at bounding box center [786, 477] width 495 height 21
type input "[PERSON_NAME]"
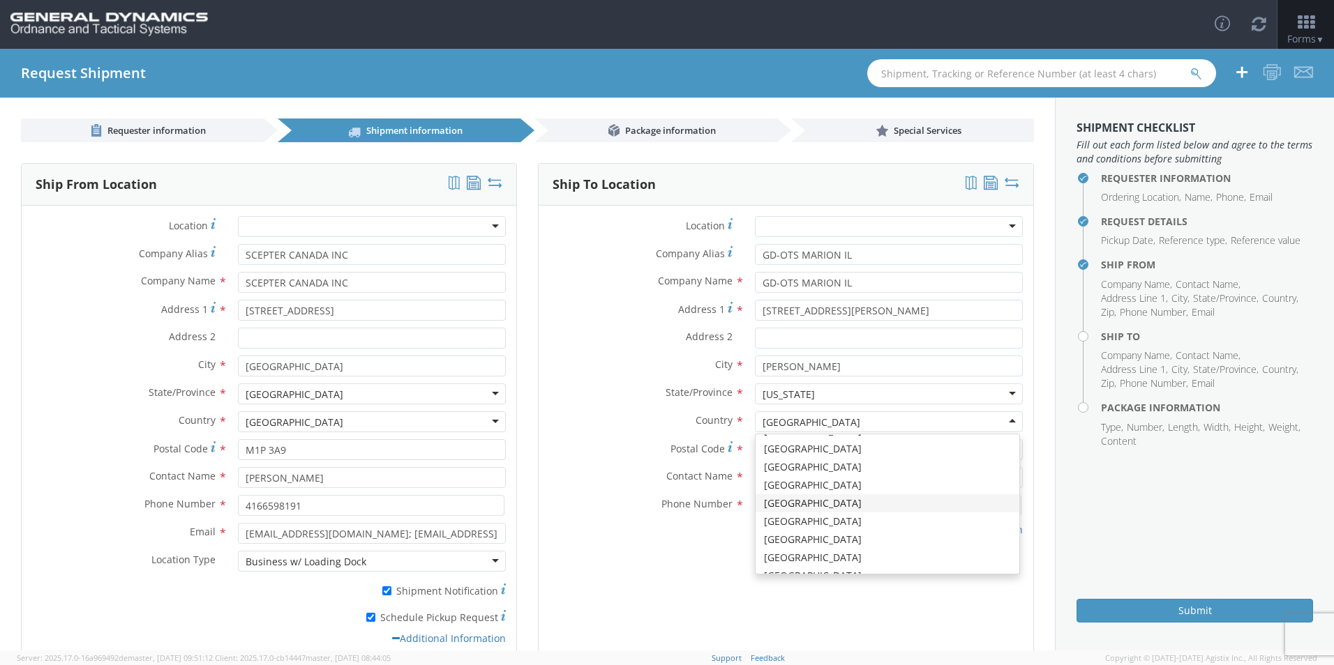
click at [675, 596] on div "Ship To Location Location * GD-OTS [GEOGRAPHIC_DATA] (Commerce) GD-OTS [GEOGRAP…" at bounding box center [786, 413] width 496 height 501
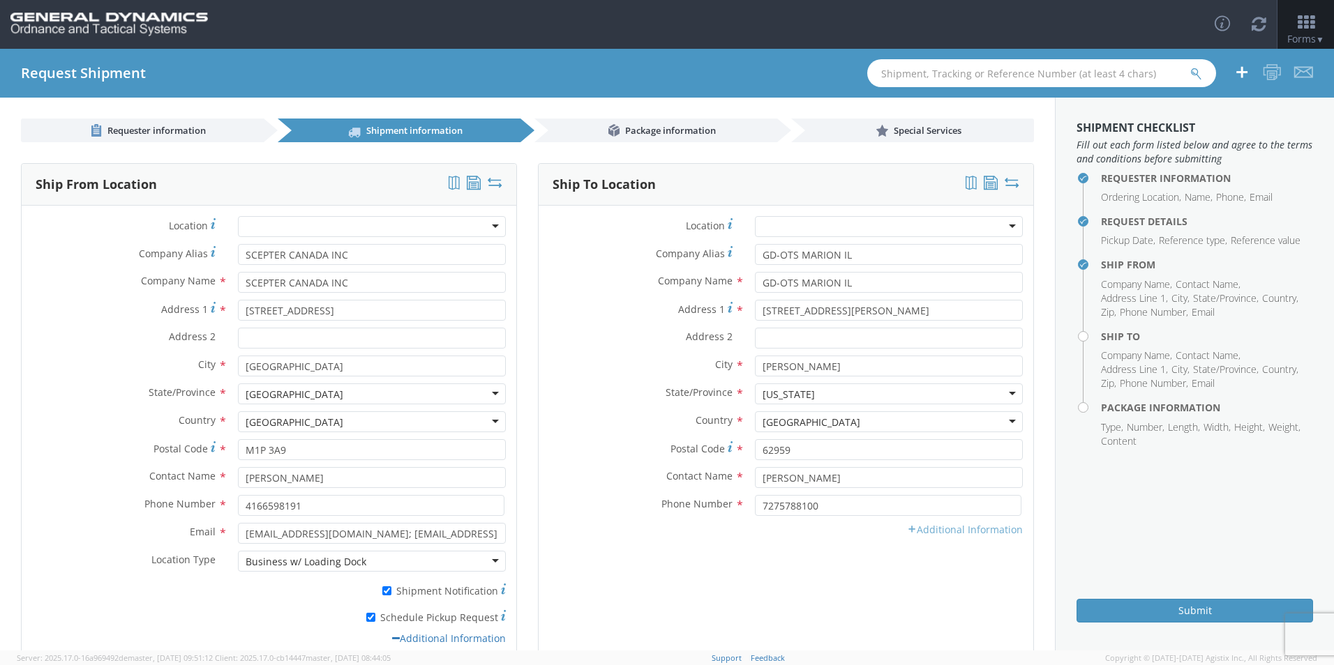
click at [908, 527] on link "Additional Information" at bounding box center [965, 529] width 116 height 13
click at [790, 538] on input "Email *" at bounding box center [889, 533] width 268 height 21
type input "[EMAIL_ADDRESS][DOMAIN_NAME]"
click at [683, 602] on div "* Shipment Notification" at bounding box center [786, 592] width 495 height 27
click at [997, 560] on div at bounding box center [889, 561] width 268 height 21
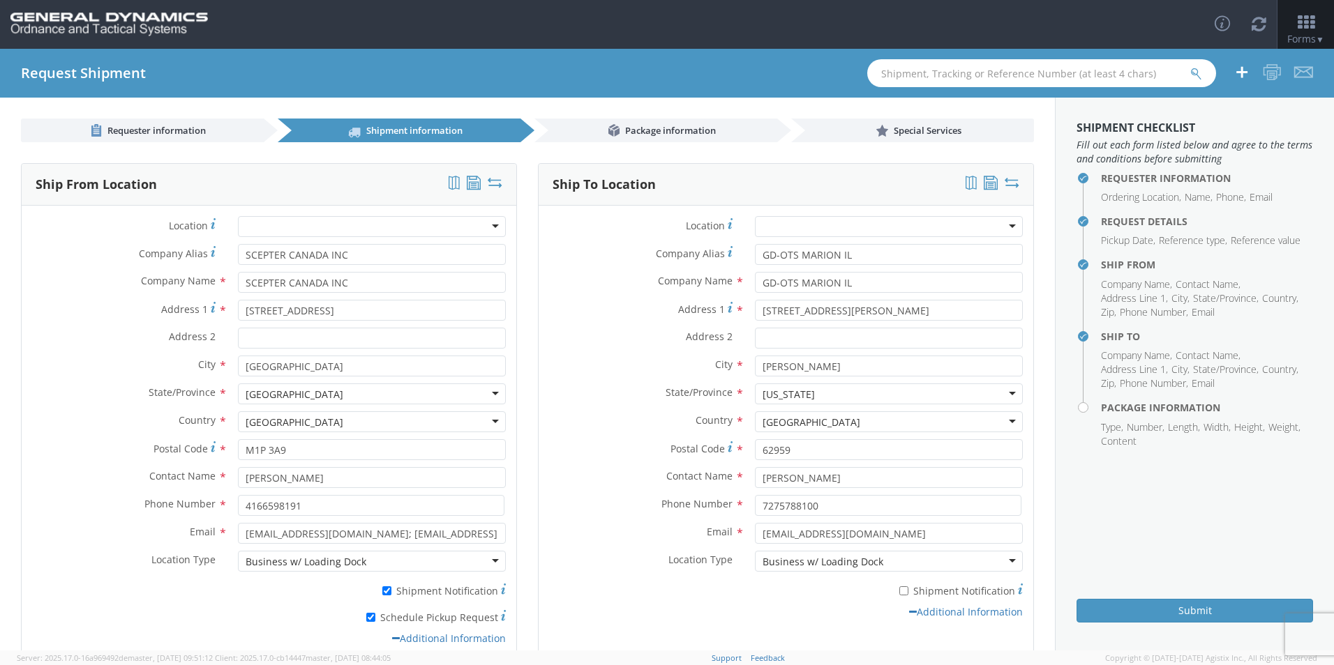
click at [902, 589] on label "* Shipment Notification" at bounding box center [889, 590] width 268 height 17
click at [902, 589] on input "* Shipment Notification" at bounding box center [903, 591] width 9 height 9
checkbox input "true"
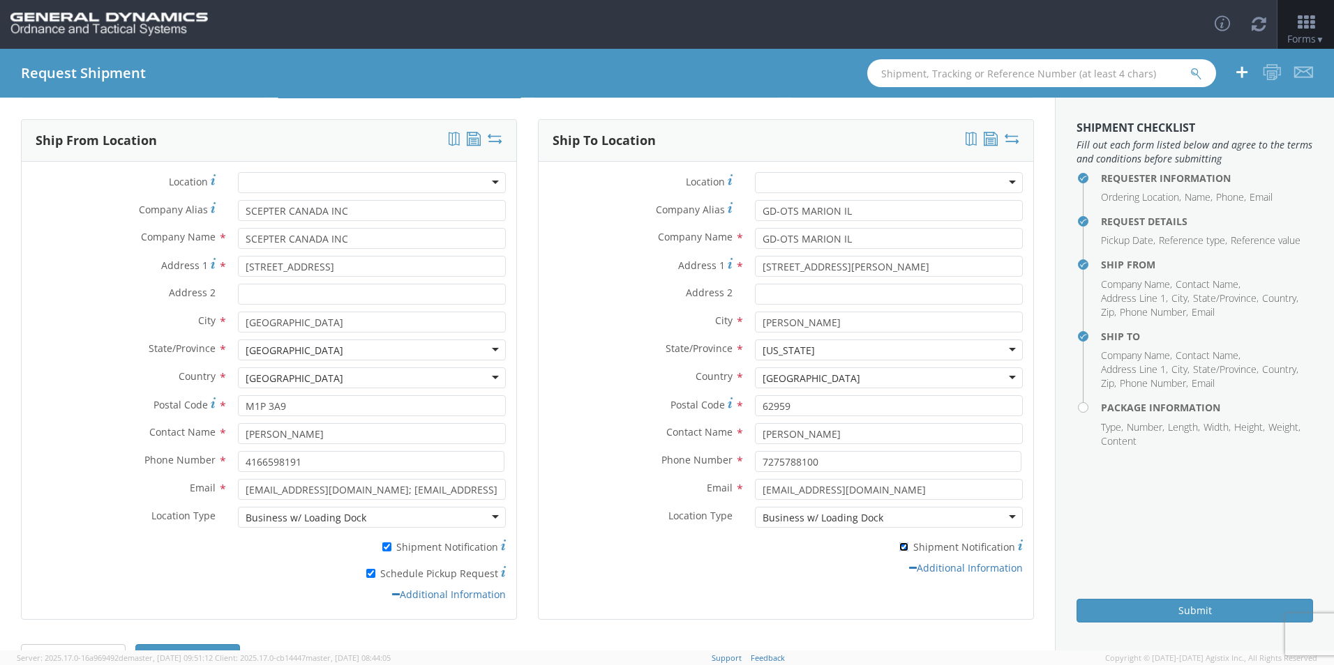
scroll to position [86, 0]
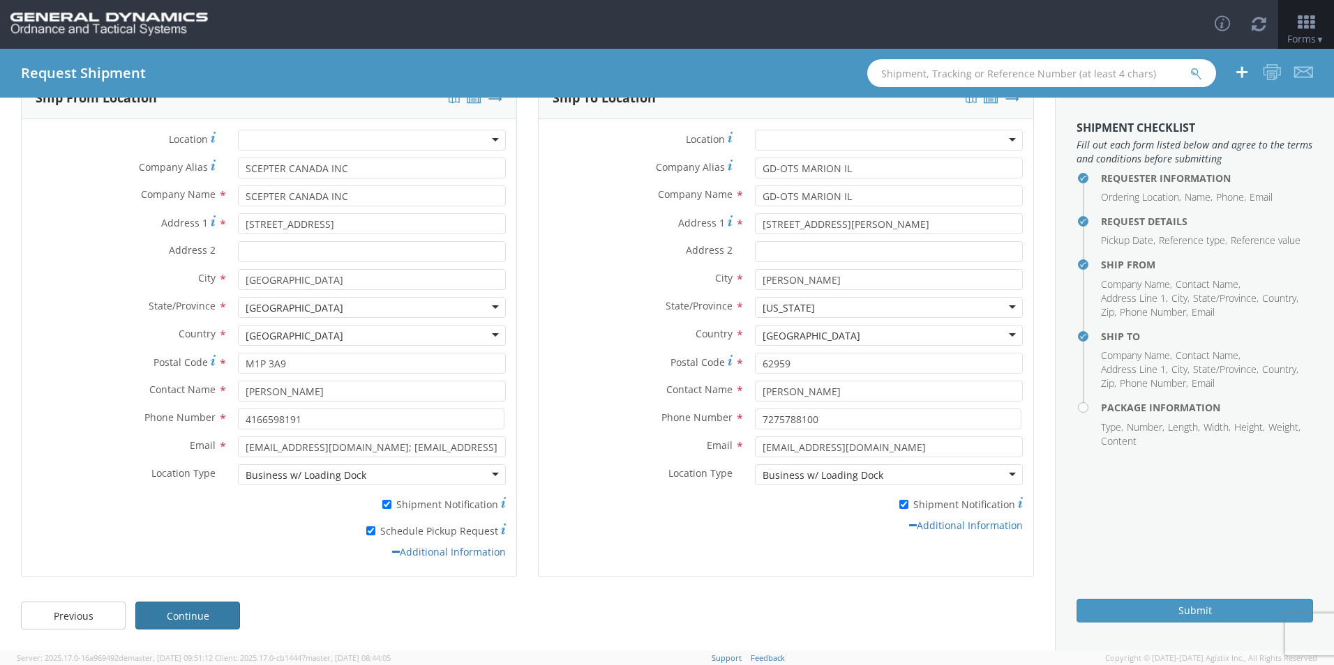
click at [195, 610] on link "Continue" at bounding box center [187, 616] width 105 height 28
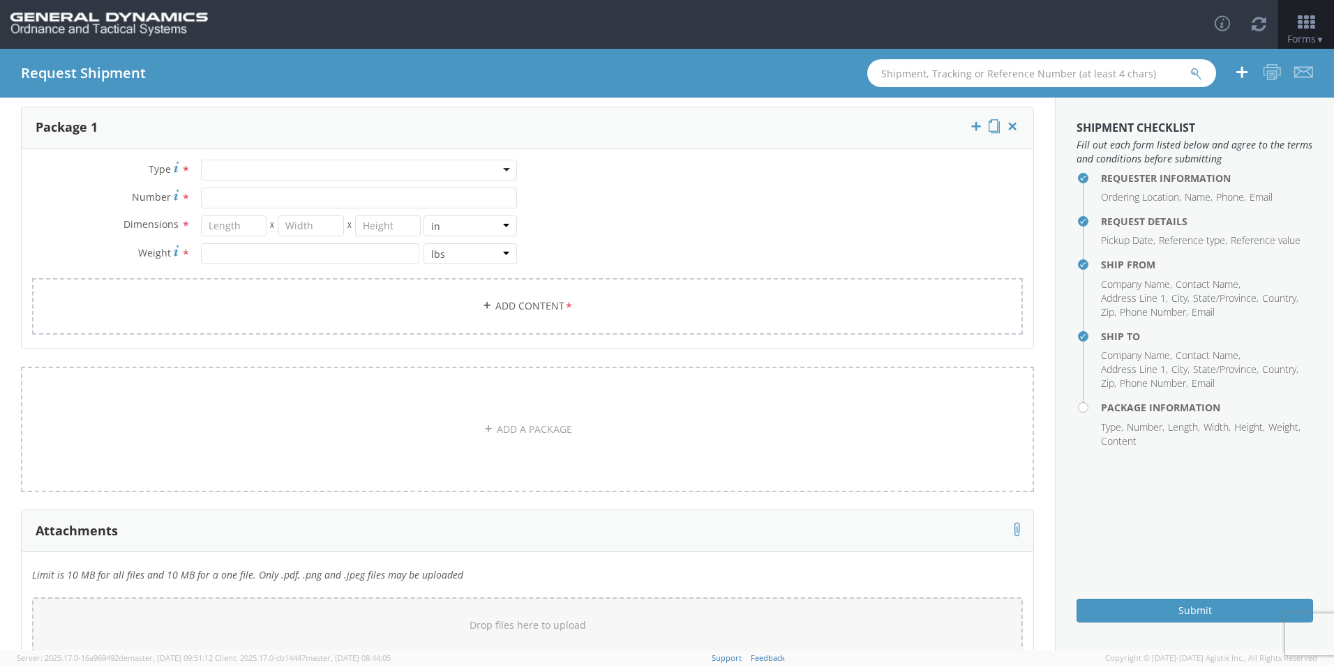
click at [255, 167] on div at bounding box center [359, 170] width 316 height 21
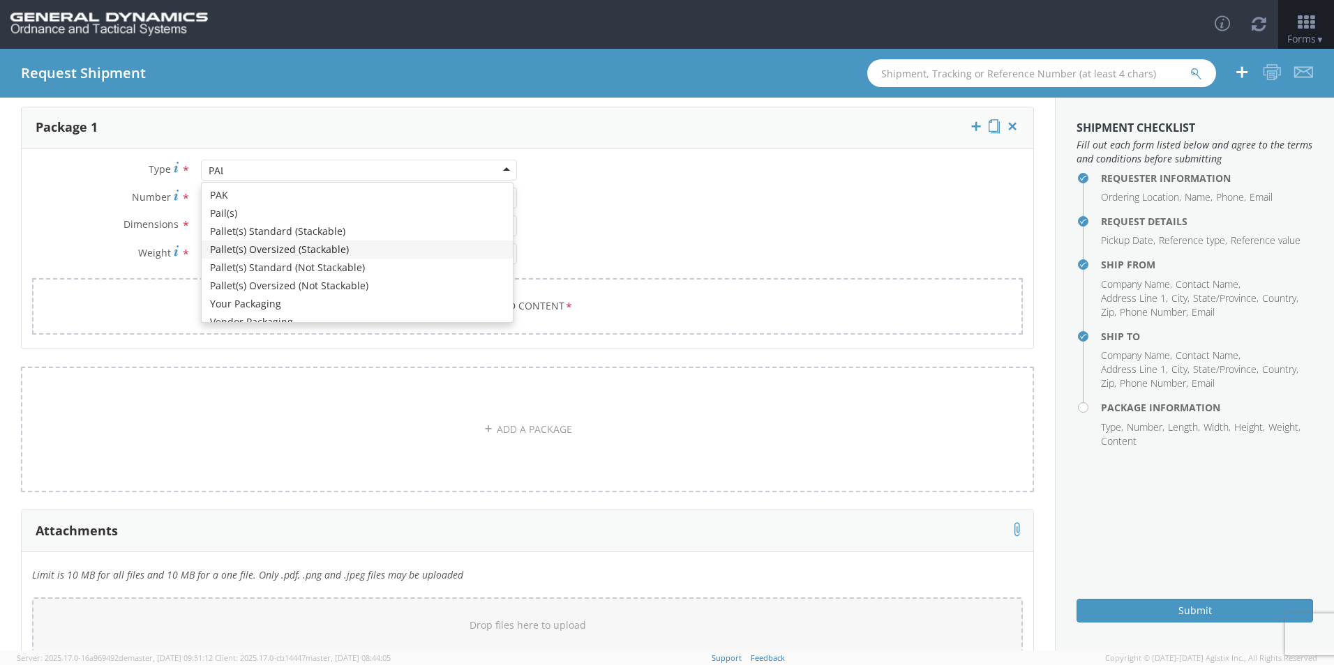
type input "PALL"
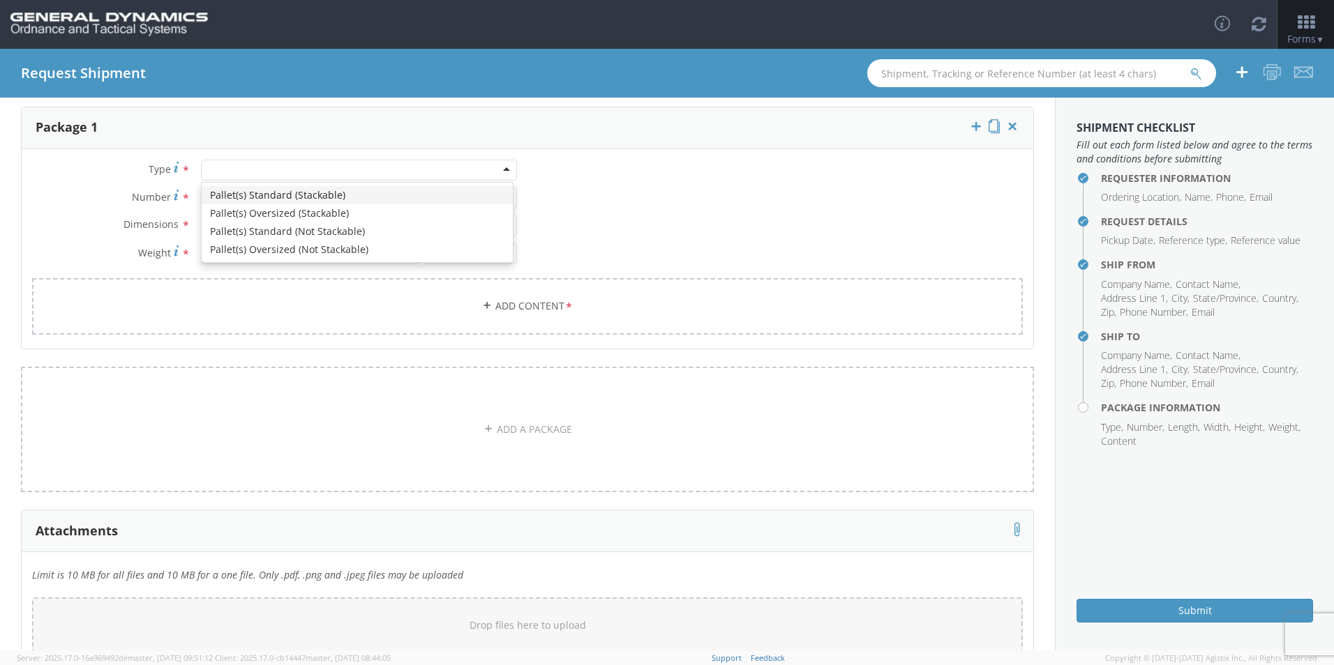
scroll to position [0, 0]
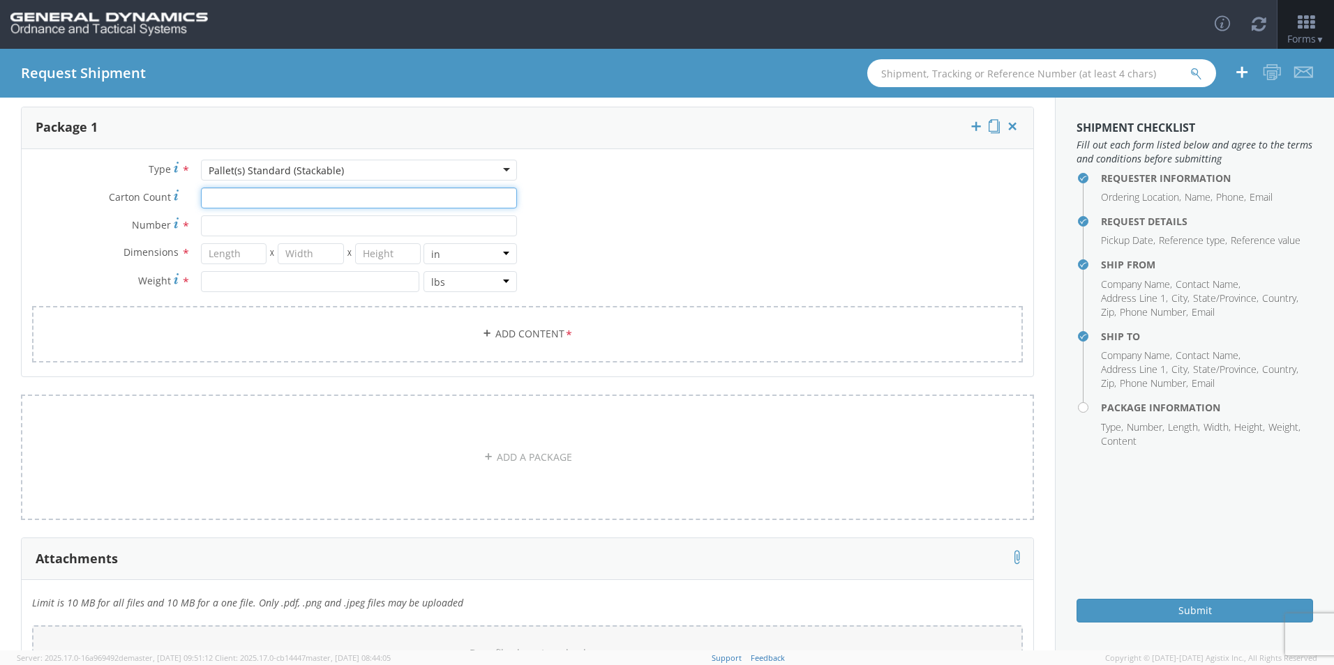
click at [253, 199] on input "Carton Count *" at bounding box center [359, 198] width 316 height 21
click at [208, 220] on input "Number *" at bounding box center [359, 226] width 316 height 21
type input "56"
click at [240, 257] on input "number" at bounding box center [234, 253] width 66 height 21
type input "40"
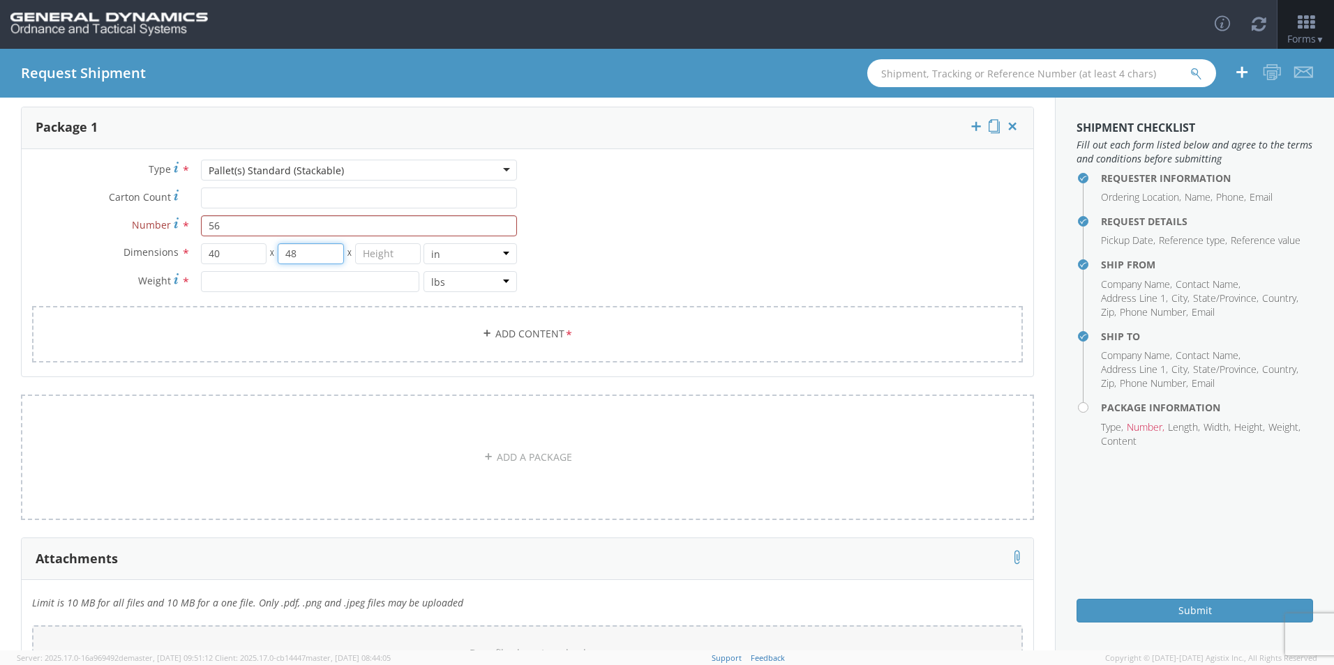
type input "48"
type input "45"
click at [229, 284] on input "number" at bounding box center [310, 281] width 218 height 21
type input "2"
type input "20493.86"
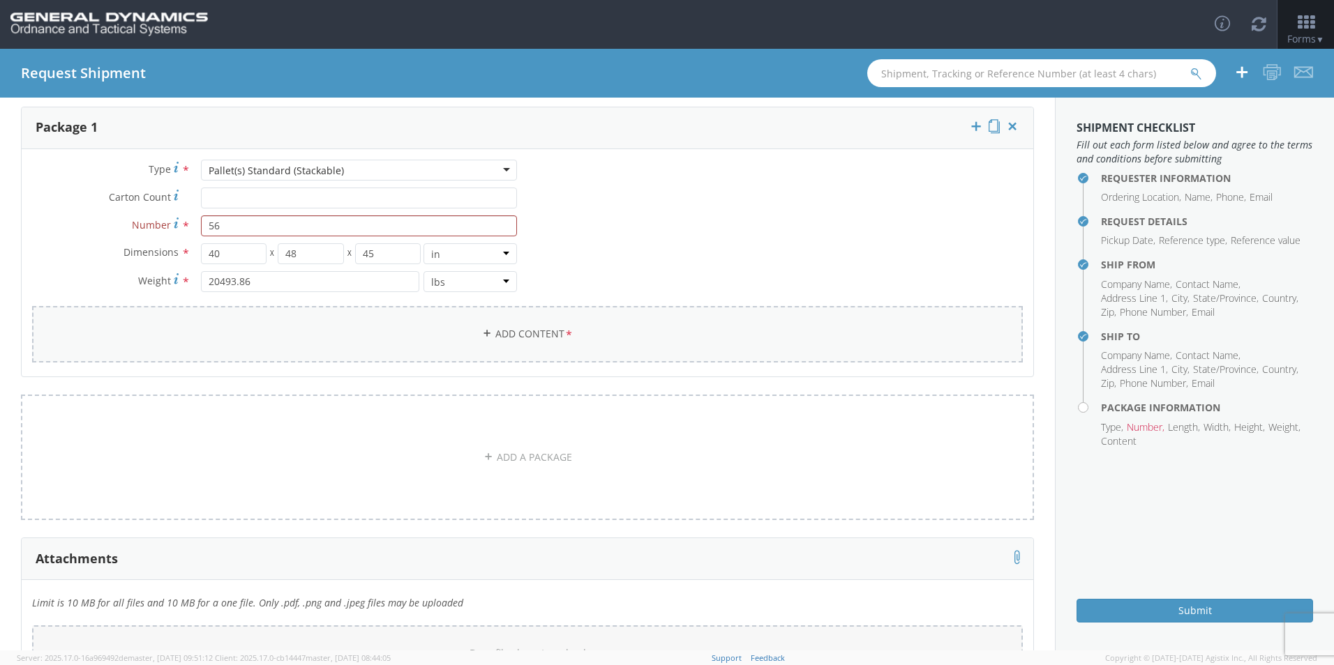
click at [527, 333] on link "Add Content *" at bounding box center [527, 334] width 991 height 57
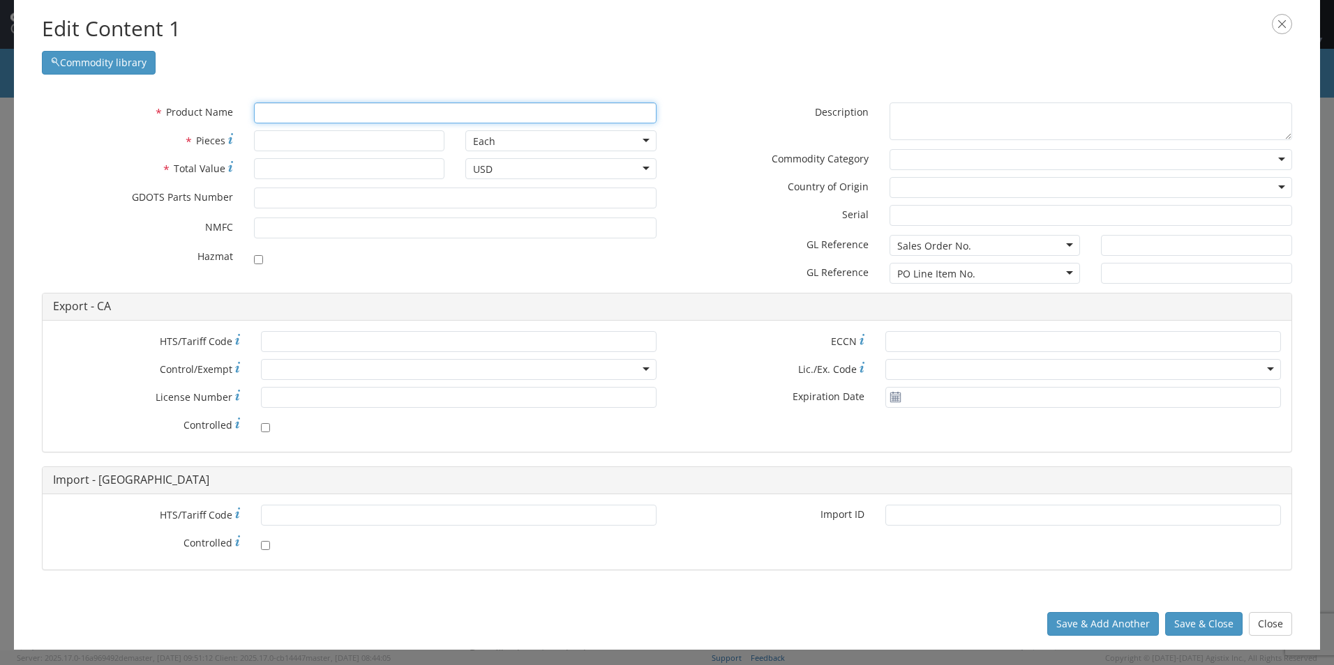
click at [303, 117] on input "text" at bounding box center [455, 113] width 402 height 21
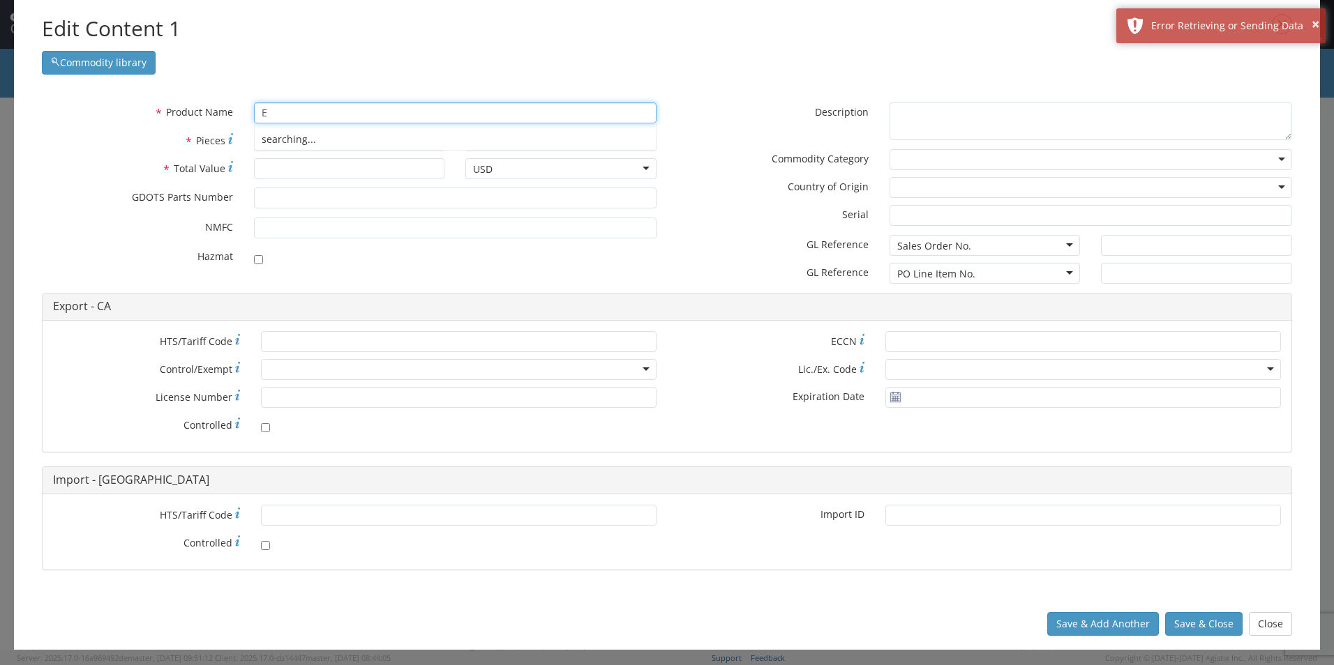
type input "E"
click at [292, 111] on input "E" at bounding box center [455, 113] width 402 height 21
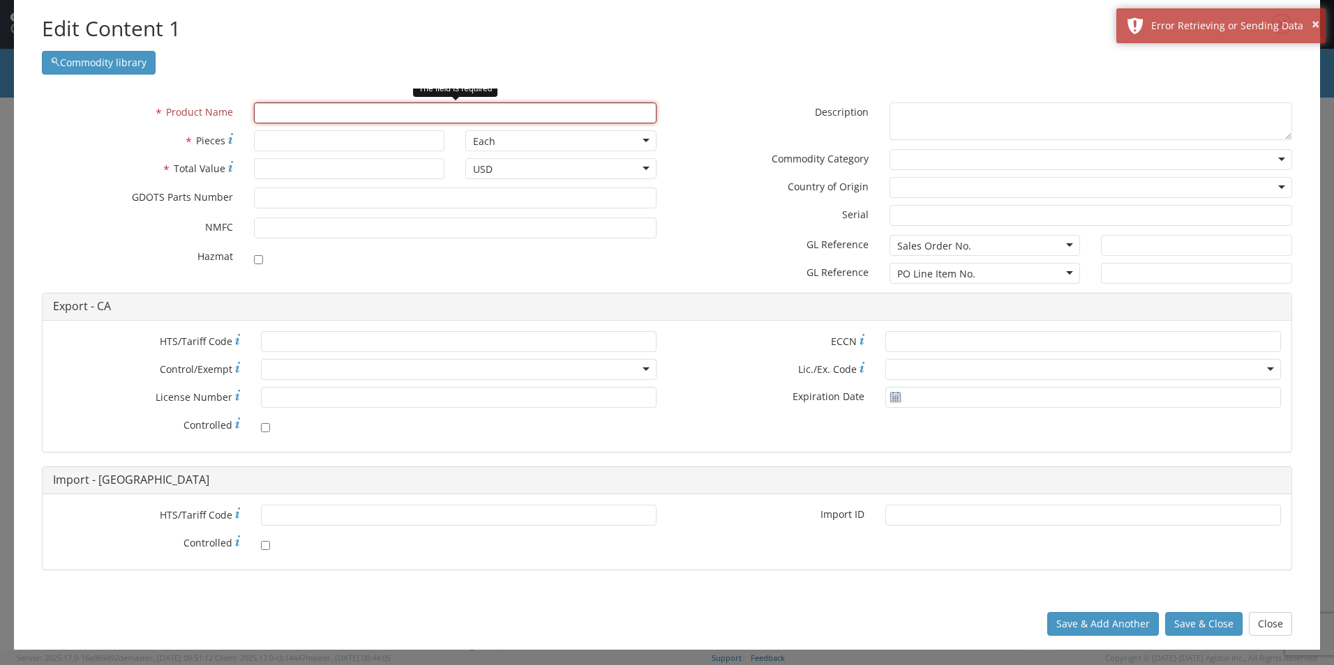
paste input "EMPTY AMMO CAN/FILLER"
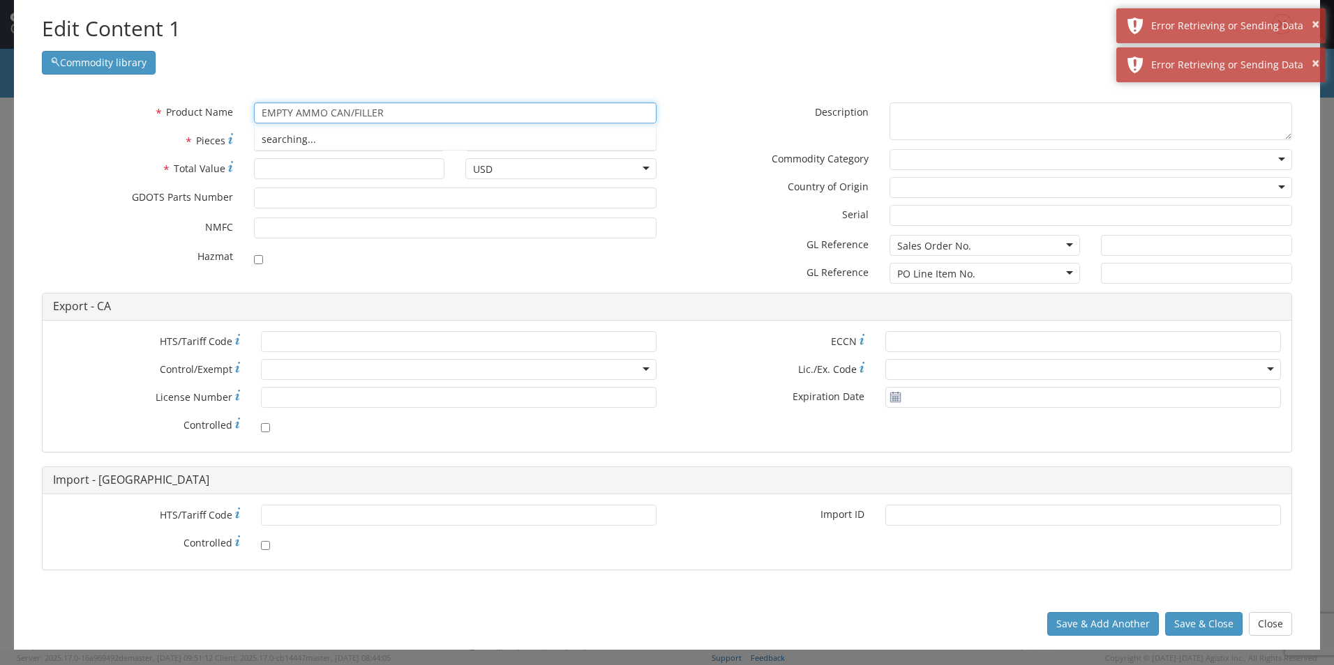
type input "EMPTY AMMO CAN/FILLER"
click at [290, 165] on input "* Total Value" at bounding box center [349, 168] width 191 height 21
click at [312, 138] on input "* Pieces" at bounding box center [349, 140] width 191 height 21
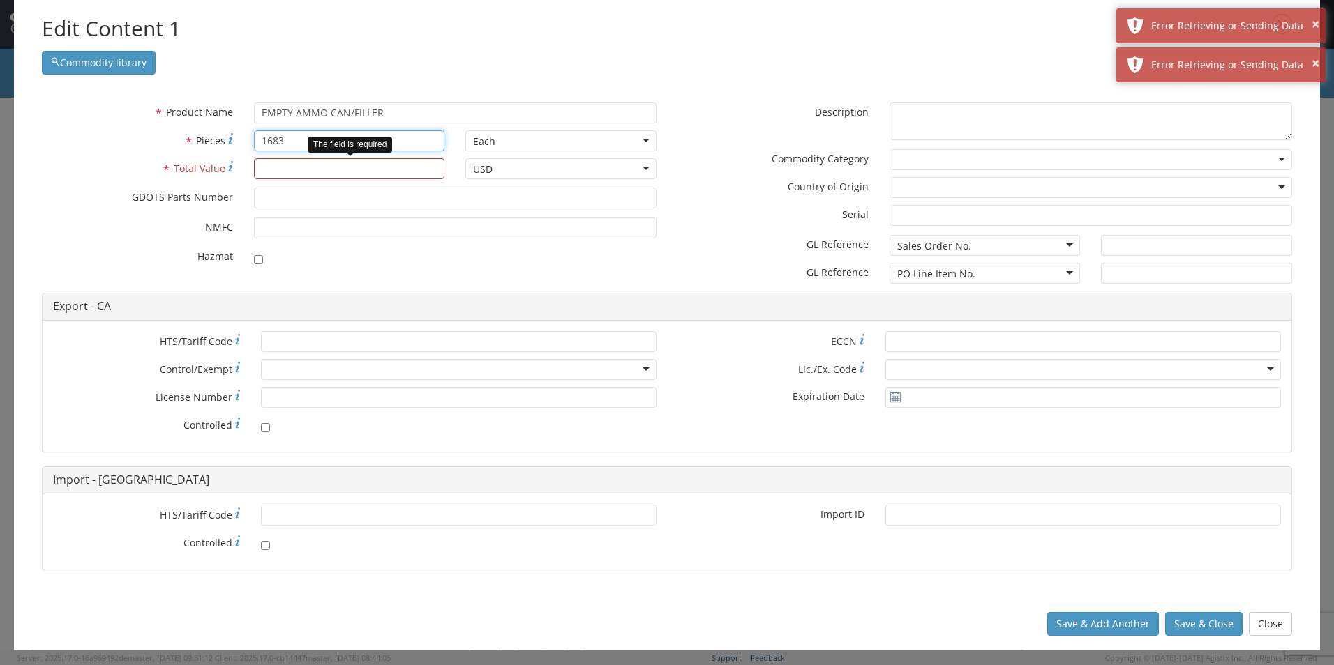
type input "1683"
click at [289, 165] on input "* Total Value" at bounding box center [349, 168] width 191 height 21
click at [329, 172] on input "174727" at bounding box center [349, 168] width 191 height 21
type input "174727"
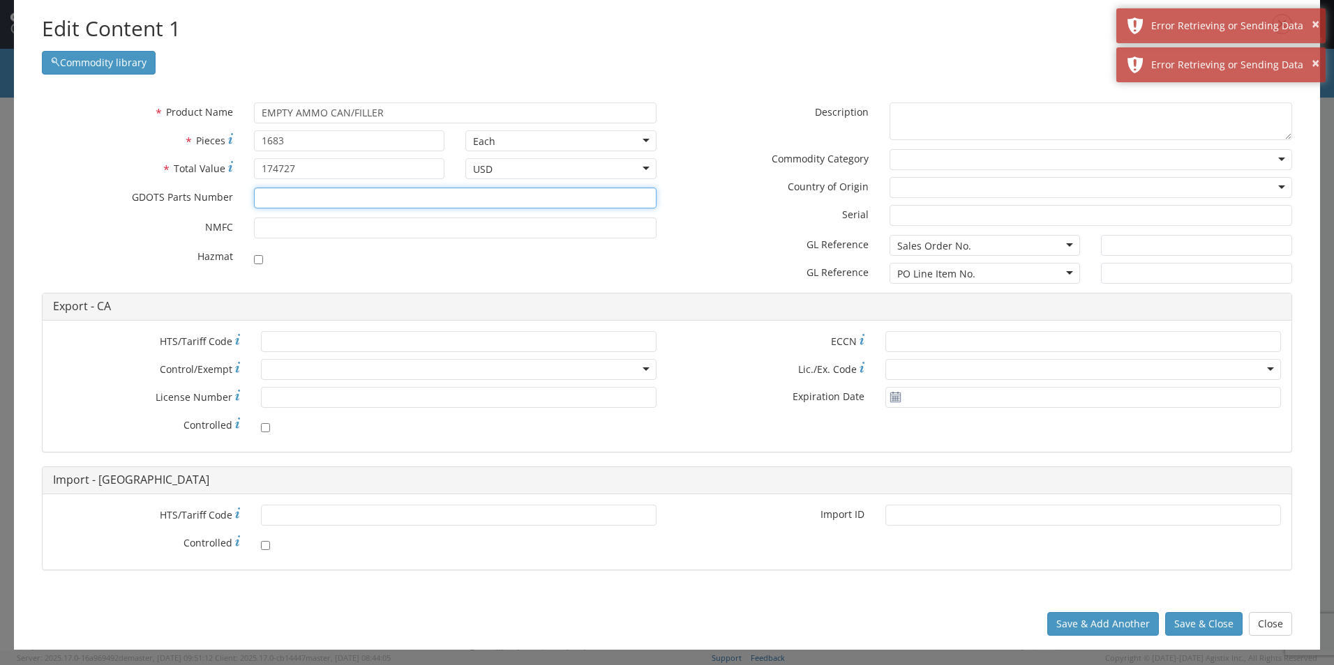
click at [320, 199] on input "* GDOTS Parts Number" at bounding box center [455, 198] width 402 height 21
click at [259, 259] on input "checkbox" at bounding box center [258, 259] width 9 height 9
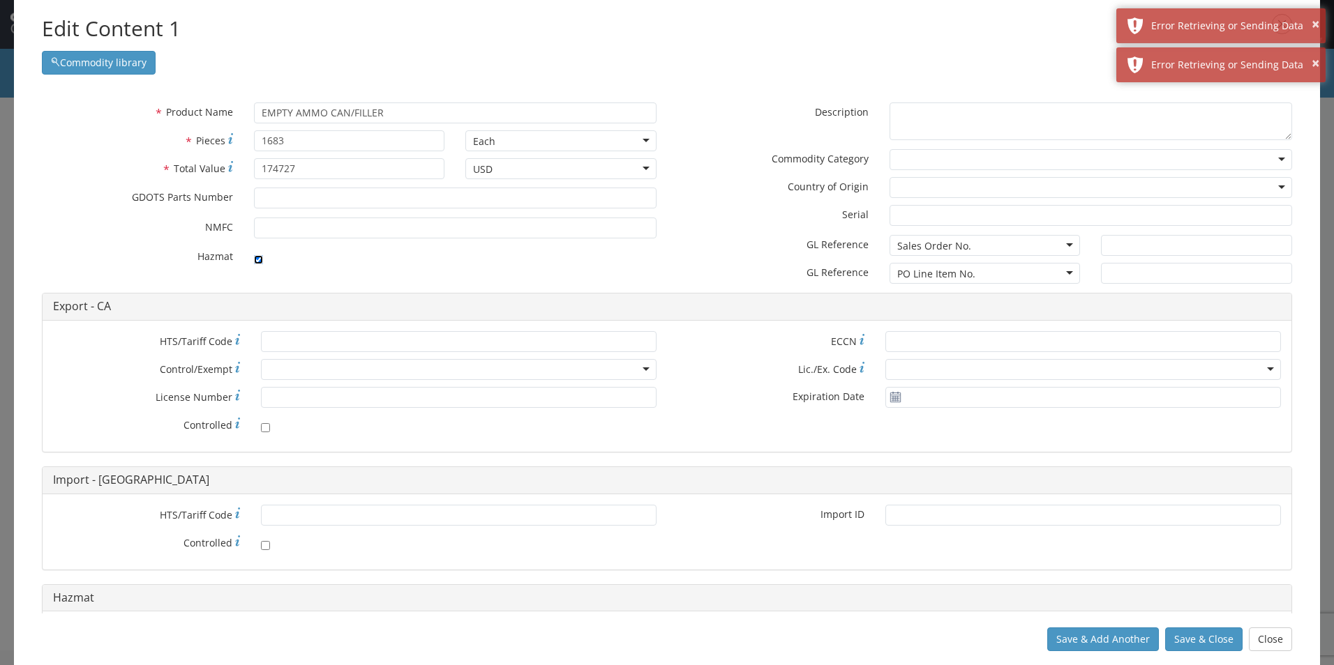
click at [258, 259] on input "checkbox" at bounding box center [258, 259] width 9 height 9
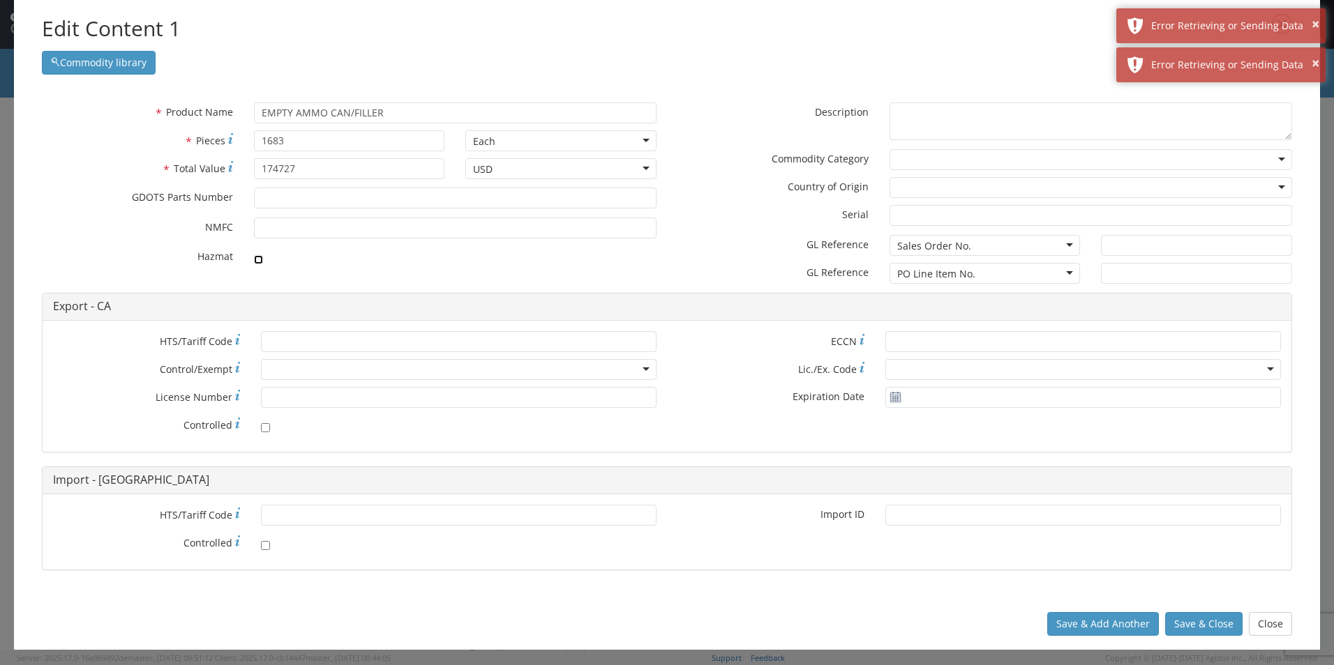
click at [258, 259] on input "checkbox" at bounding box center [258, 259] width 9 height 9
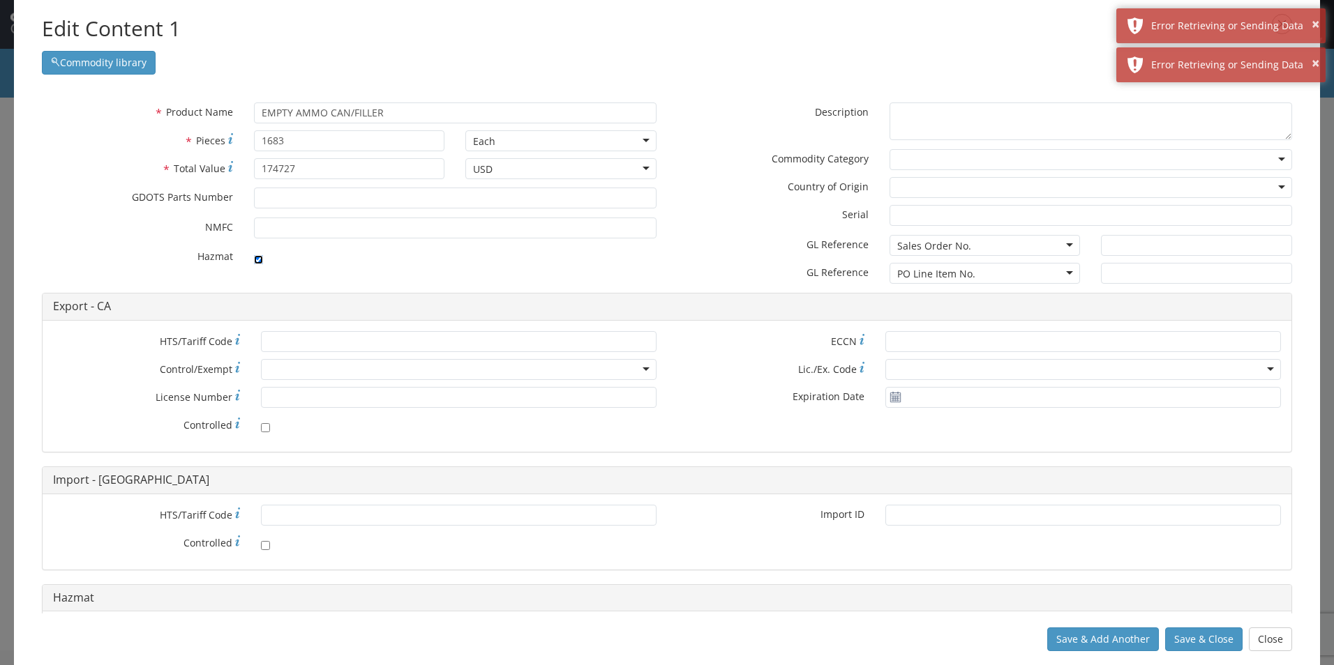
click at [258, 259] on input "checkbox" at bounding box center [258, 259] width 9 height 9
checkbox input "false"
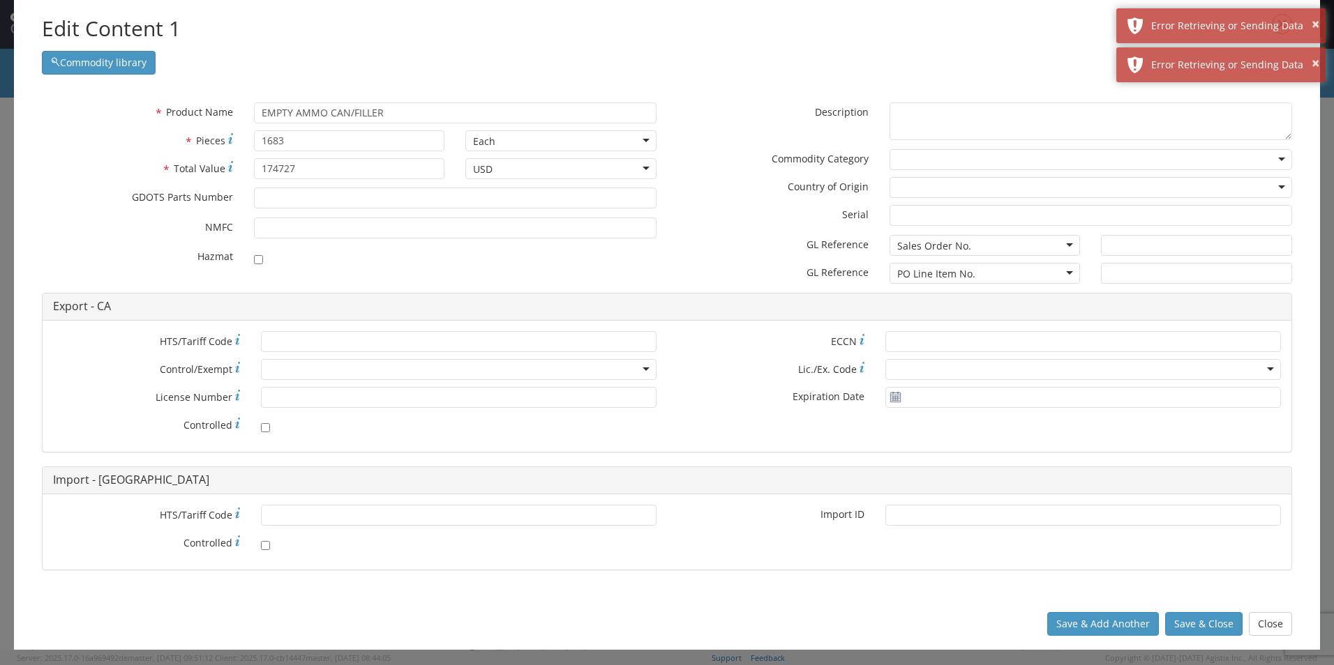
click at [352, 253] on div at bounding box center [455, 257] width 402 height 20
drag, startPoint x: 428, startPoint y: 110, endPoint x: 179, endPoint y: 119, distance: 249.9
click at [179, 119] on div "* Product Name EMPTY AMMO CAN/FILLER searching..." at bounding box center [348, 113] width 635 height 21
click at [961, 114] on textarea "* Description" at bounding box center [1090, 122] width 402 height 38
paste textarea "EMPTY AMMO CAN/FILLER"
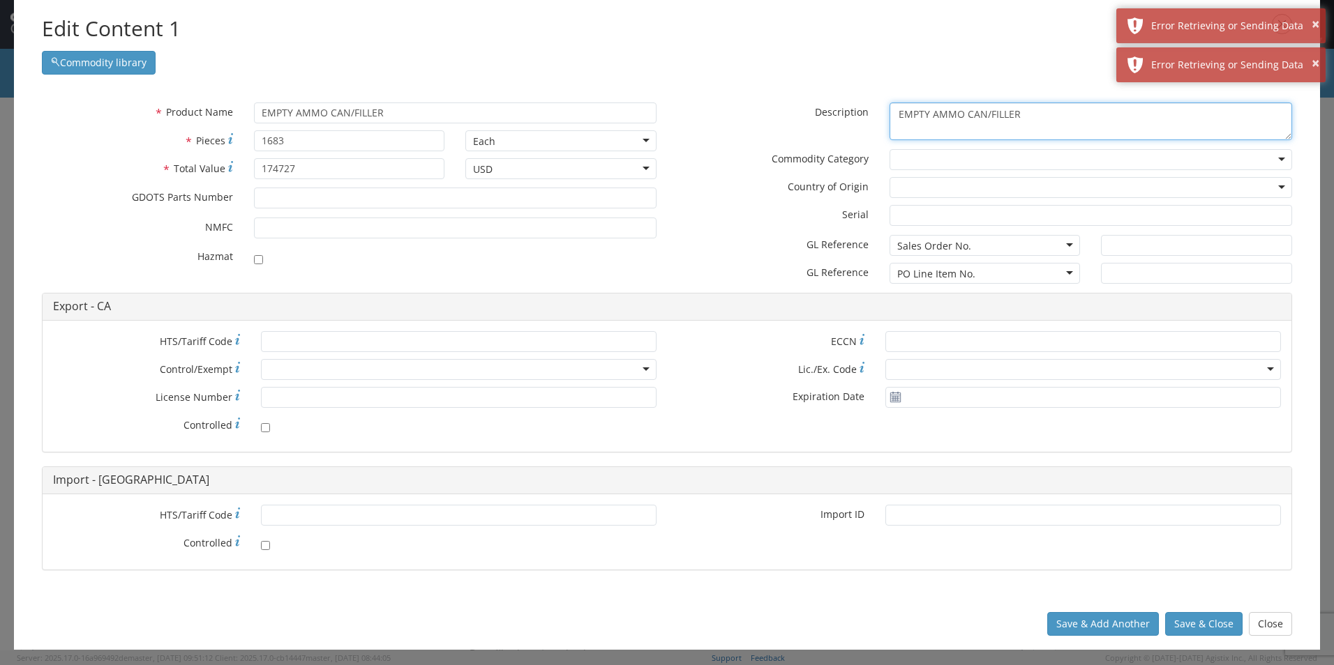
type textarea "EMPTY AMMO CAN/FILLER"
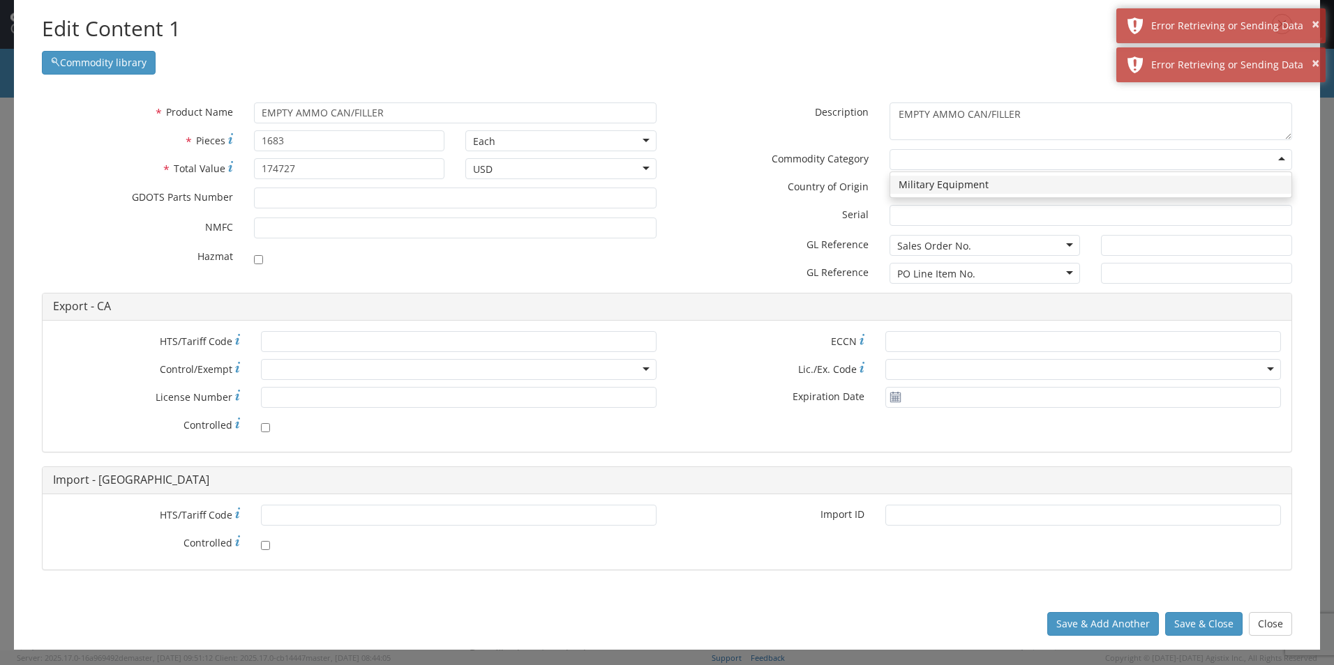
click at [942, 158] on div at bounding box center [1090, 159] width 402 height 21
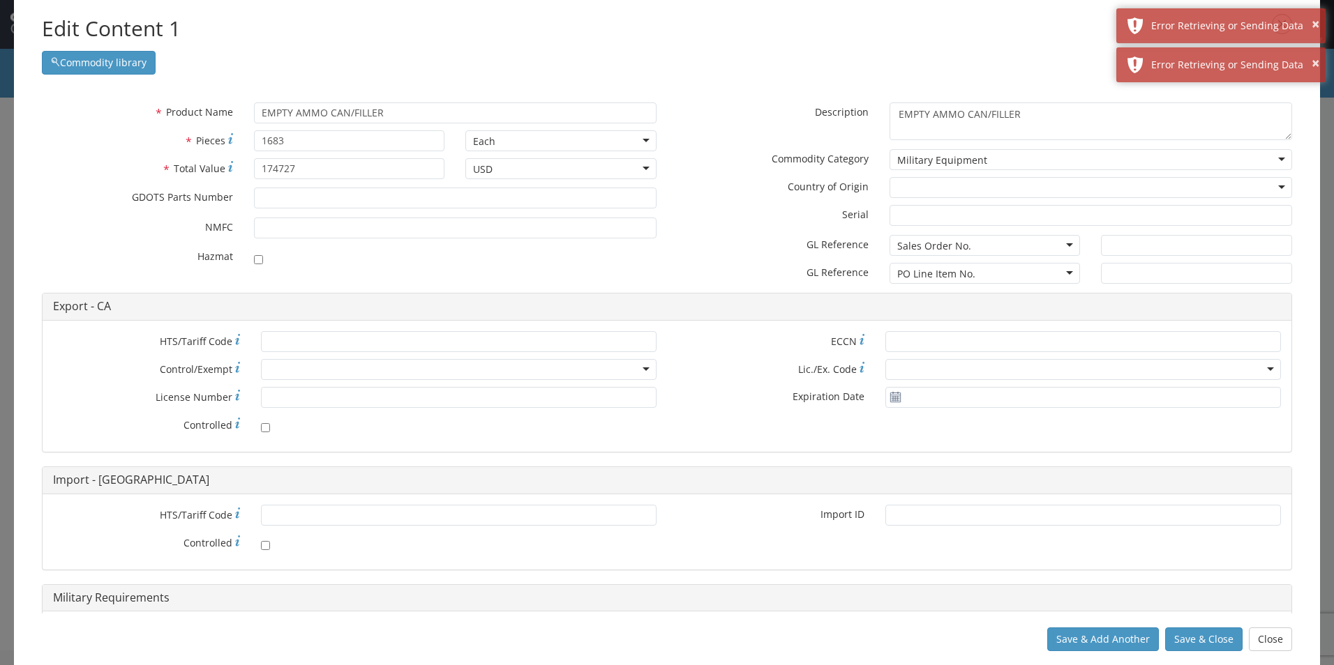
click at [929, 188] on div at bounding box center [1090, 187] width 402 height 21
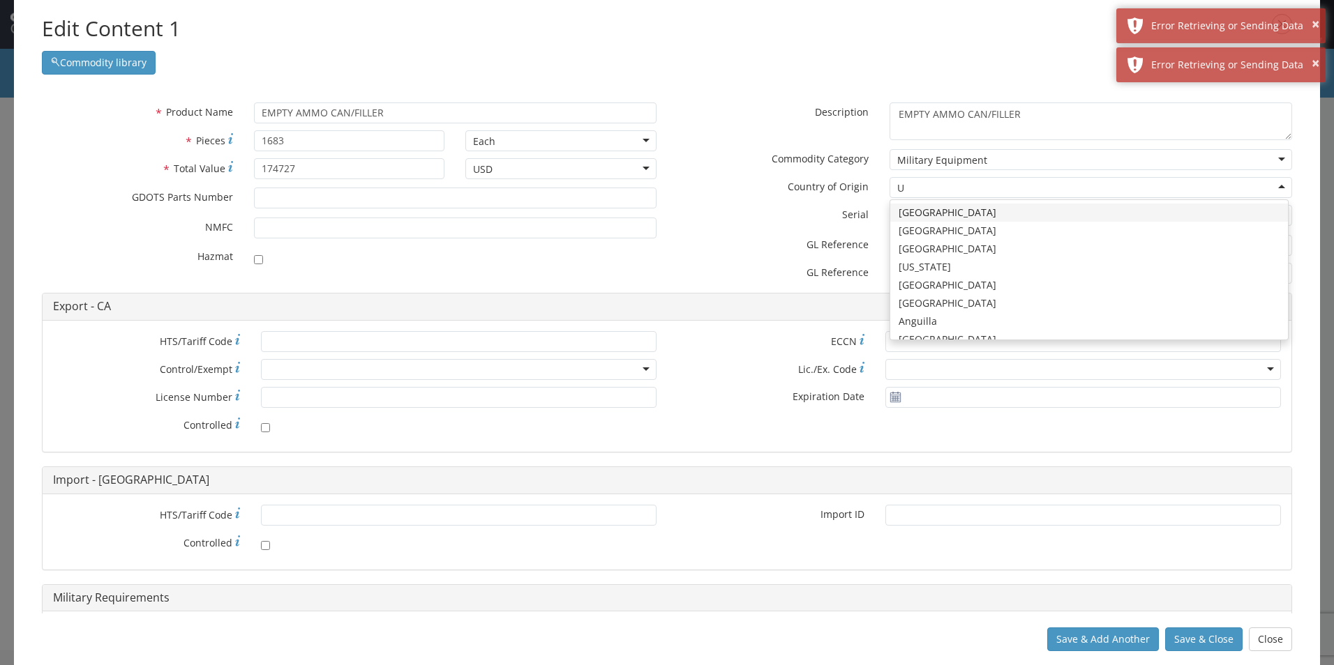
type input "UN"
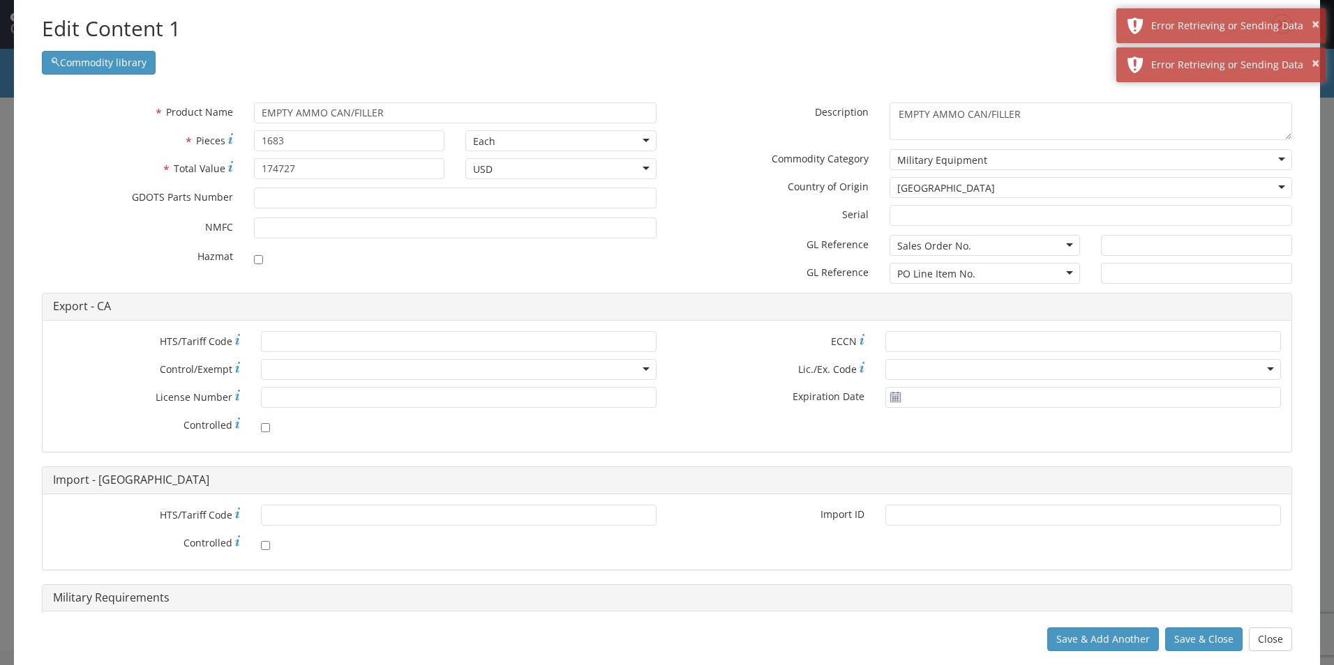
click at [955, 250] on div "Sales Order No." at bounding box center [934, 246] width 74 height 14
click at [1142, 241] on input "text" at bounding box center [1196, 245] width 191 height 21
type input "Marion, IL"
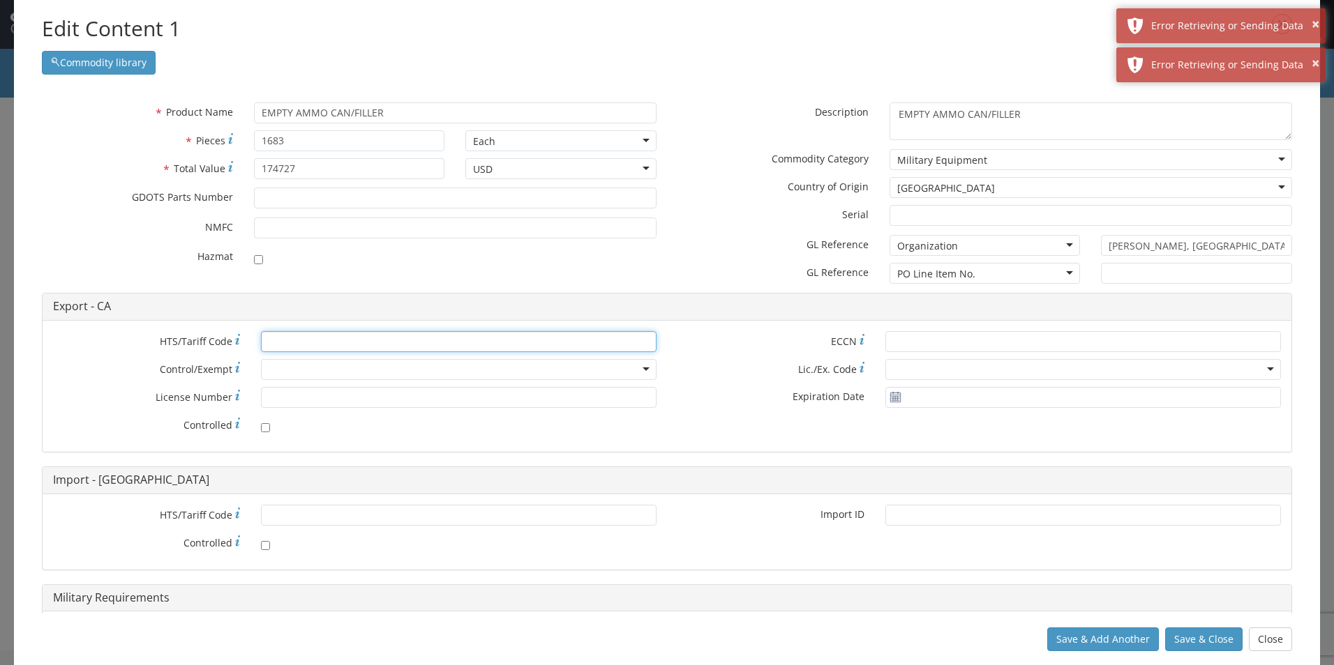
click at [333, 342] on input "* HTS/Tariff Code" at bounding box center [459, 341] width 396 height 21
click at [283, 344] on input "* HTS/Tariff Code" at bounding box center [459, 341] width 396 height 21
paste input "[PHONE_NUMBER]"
type input "[PHONE_NUMBER]"
click at [315, 385] on div "* HTS/Tariff Code [PHONE_NUMBER] * Control/Exempt ATF BIS DEA EPA FDA FTR ITAR …" at bounding box center [355, 386] width 624 height 110
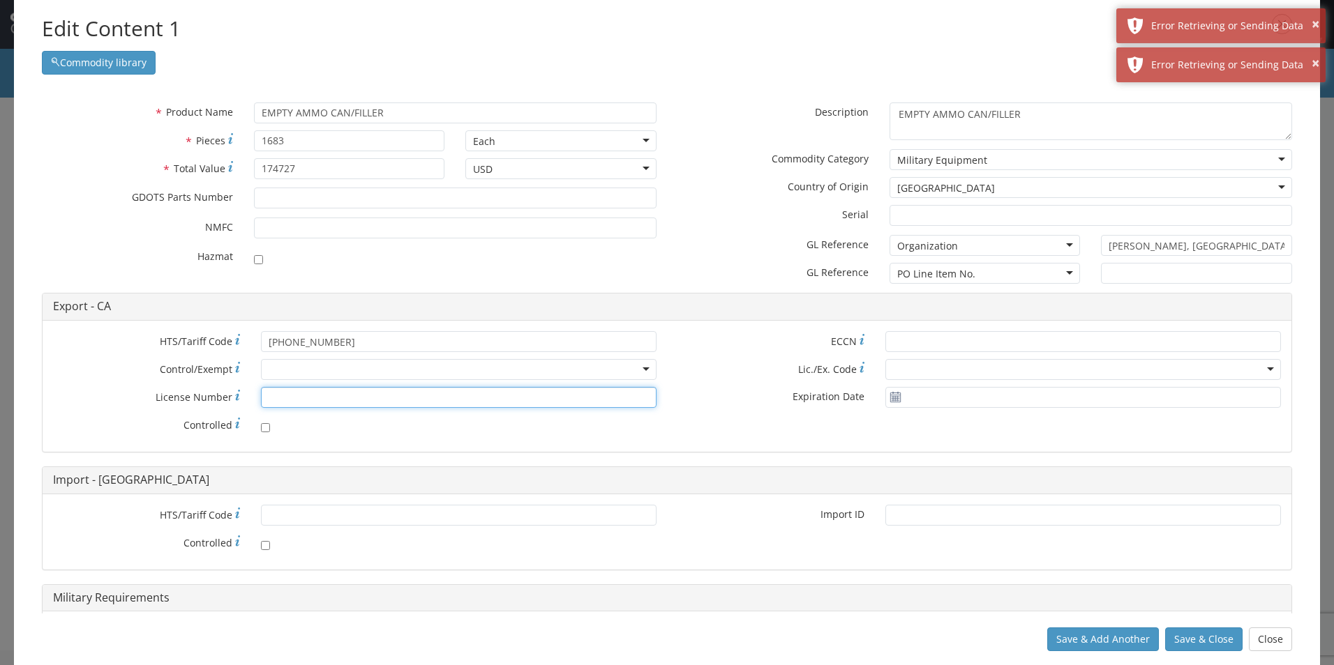
click at [302, 403] on input "* License Number" at bounding box center [459, 397] width 396 height 21
click at [300, 398] on input "* License Number" at bounding box center [459, 397] width 396 height 21
paste input "1-59-103-11-5H-33431"
type input "1-59-103-11-5H-33431"
click at [702, 419] on div "* HTS/Tariff Code 3923.30.00.90 * Control/Exempt ATF BIS DEA EPA FDA FTR ITAR O…" at bounding box center [667, 386] width 1249 height 110
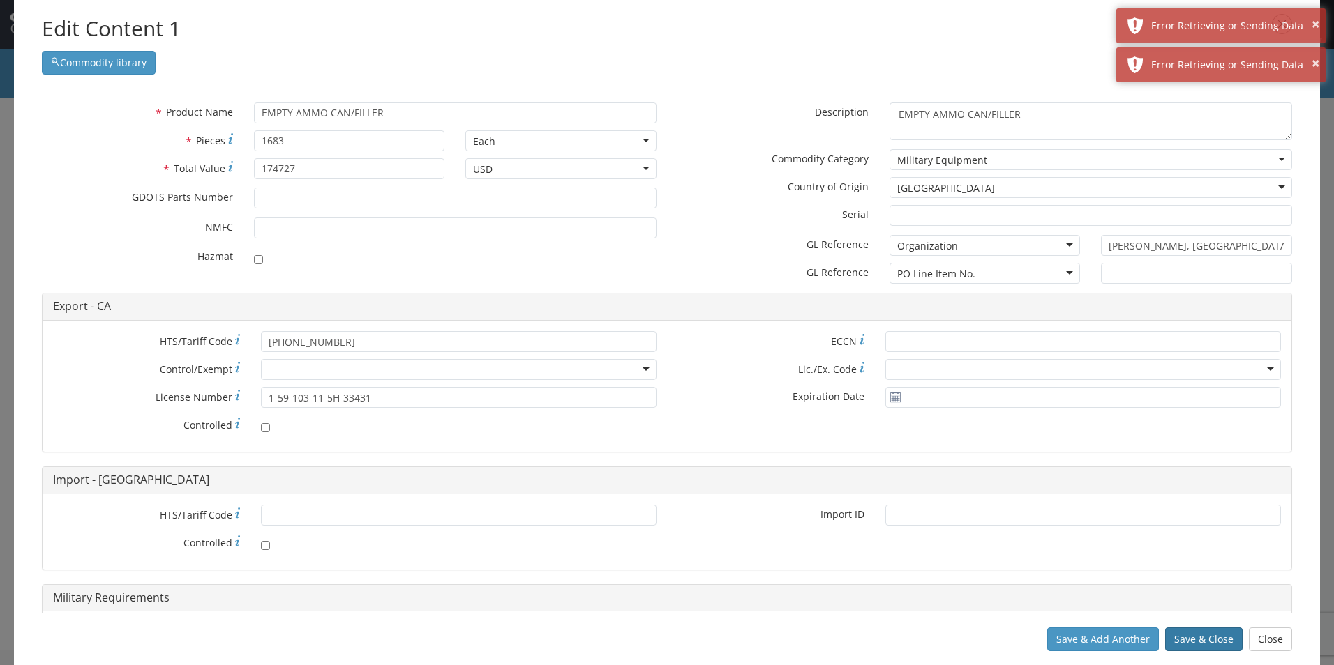
click at [1211, 640] on button "Save & Close" at bounding box center [1203, 640] width 77 height 24
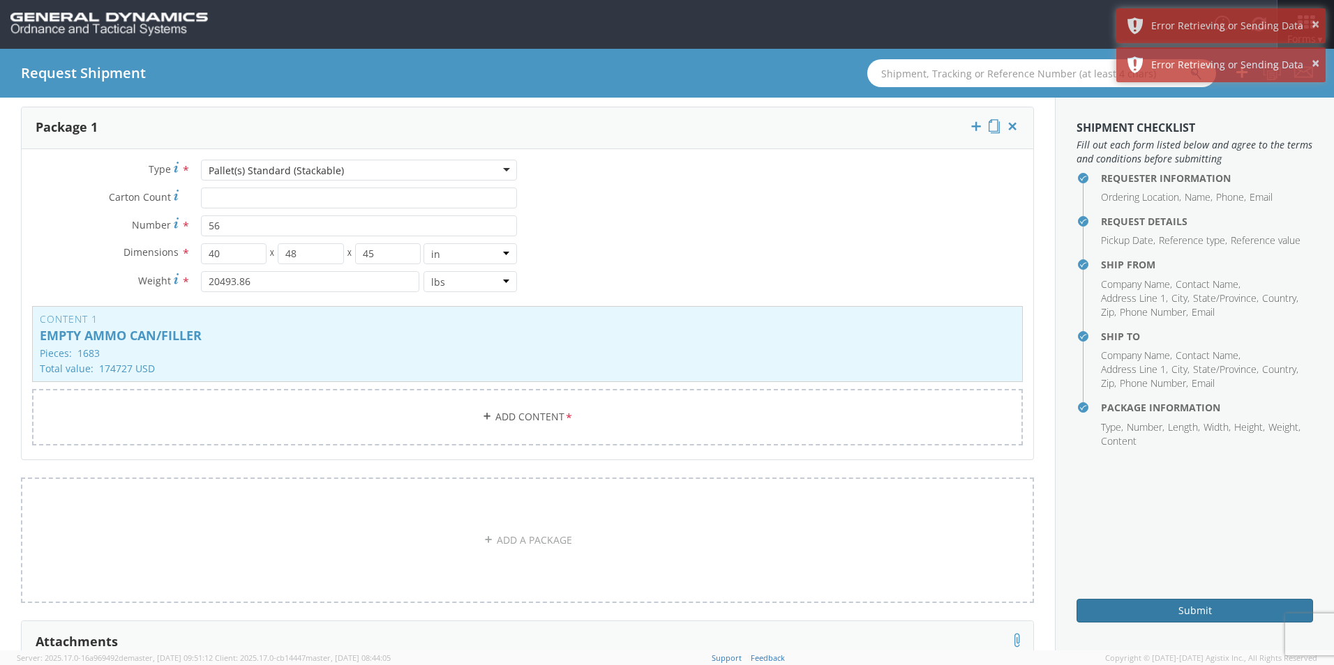
click at [1179, 610] on button "Submit" at bounding box center [1194, 611] width 236 height 24
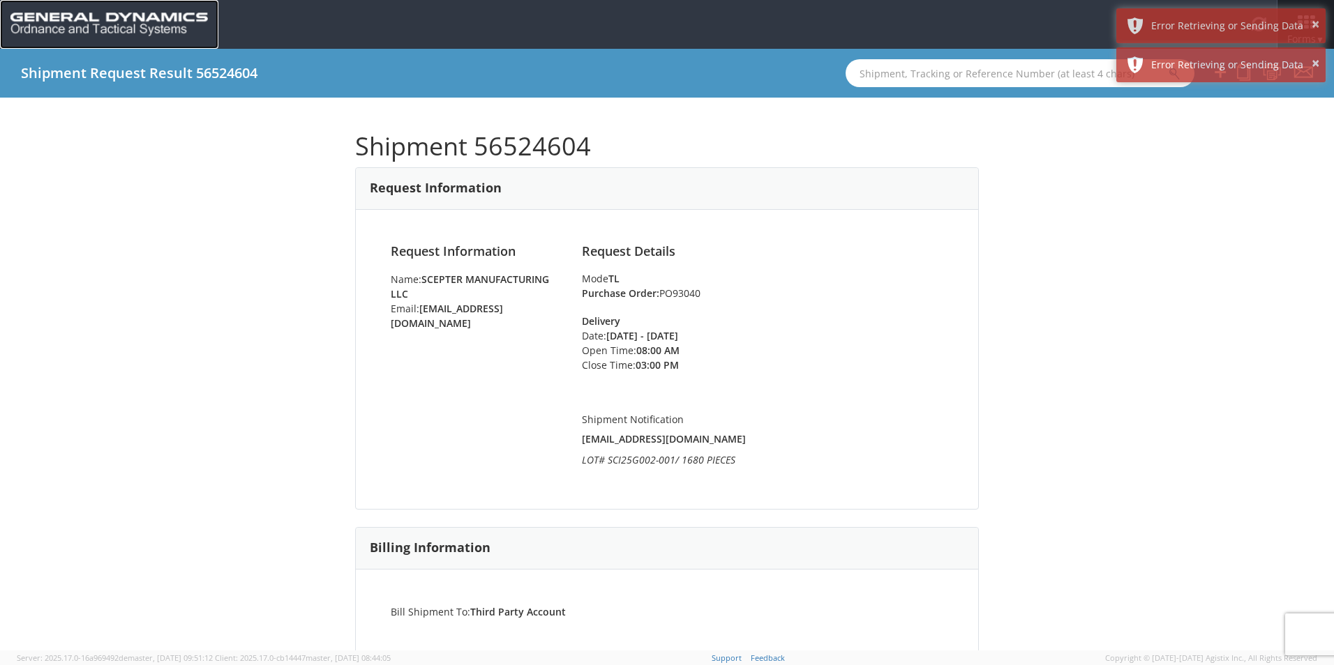
click at [68, 15] on img at bounding box center [108, 25] width 197 height 24
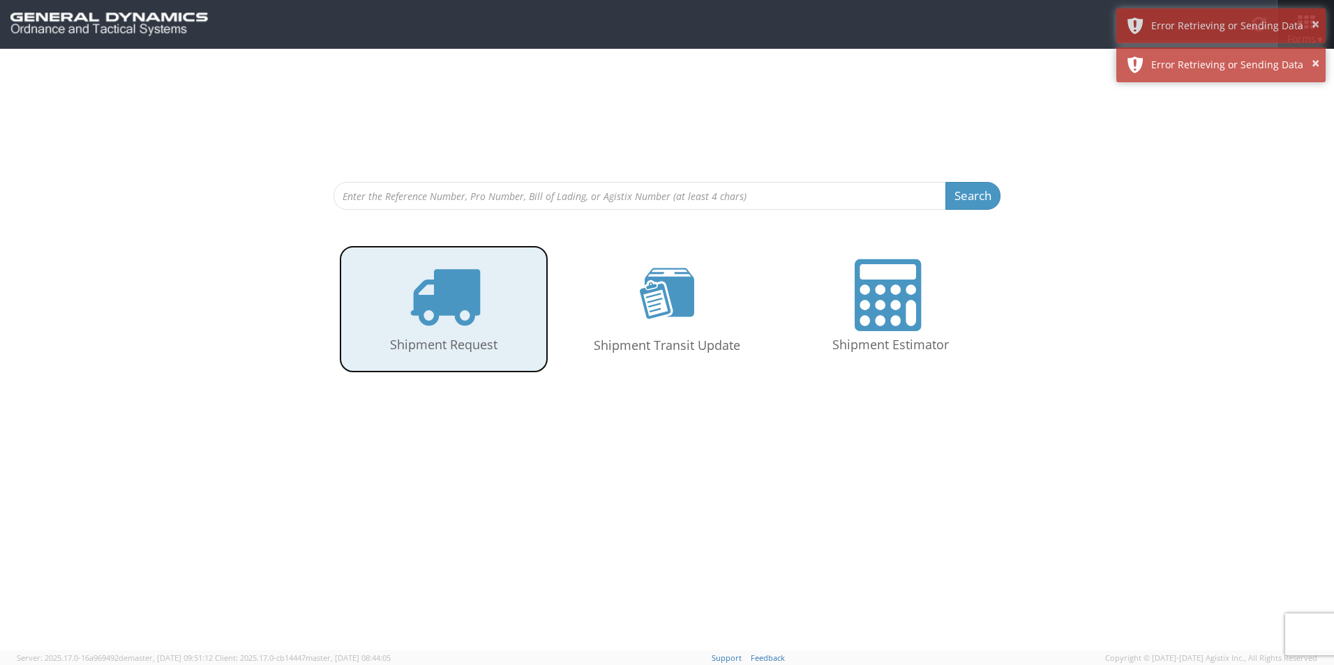
click at [469, 329] on icon at bounding box center [444, 295] width 72 height 72
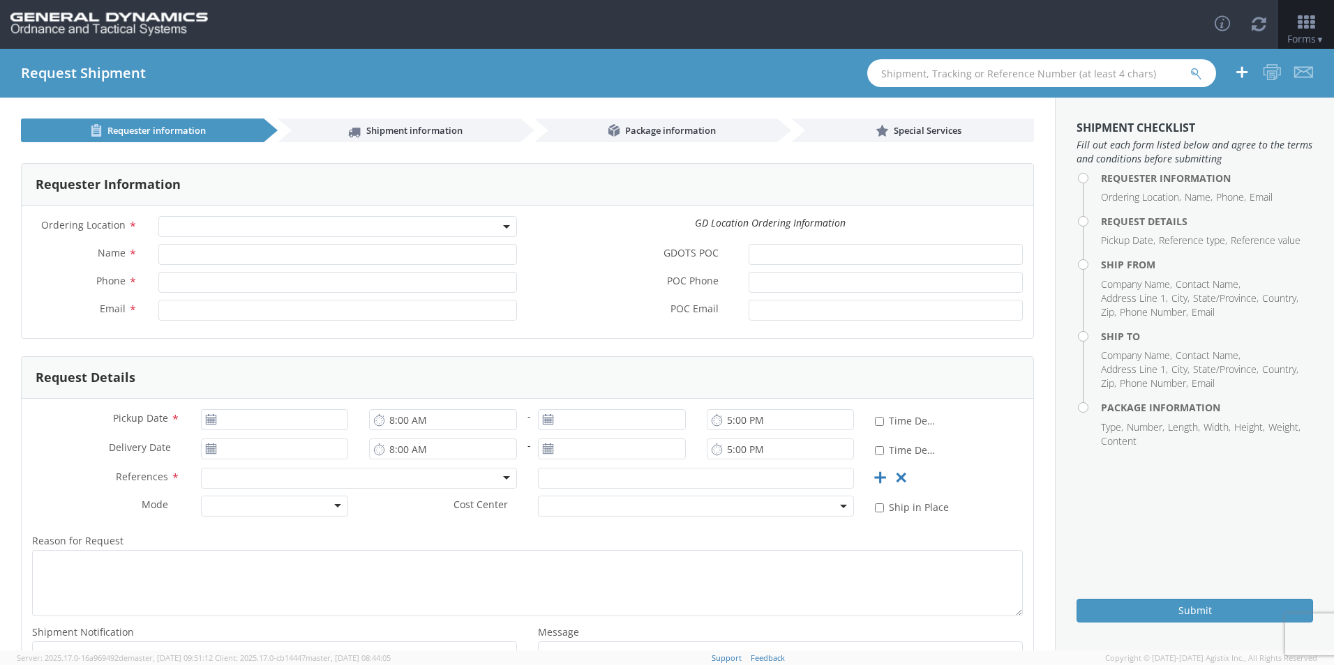
click at [183, 223] on span at bounding box center [337, 226] width 359 height 21
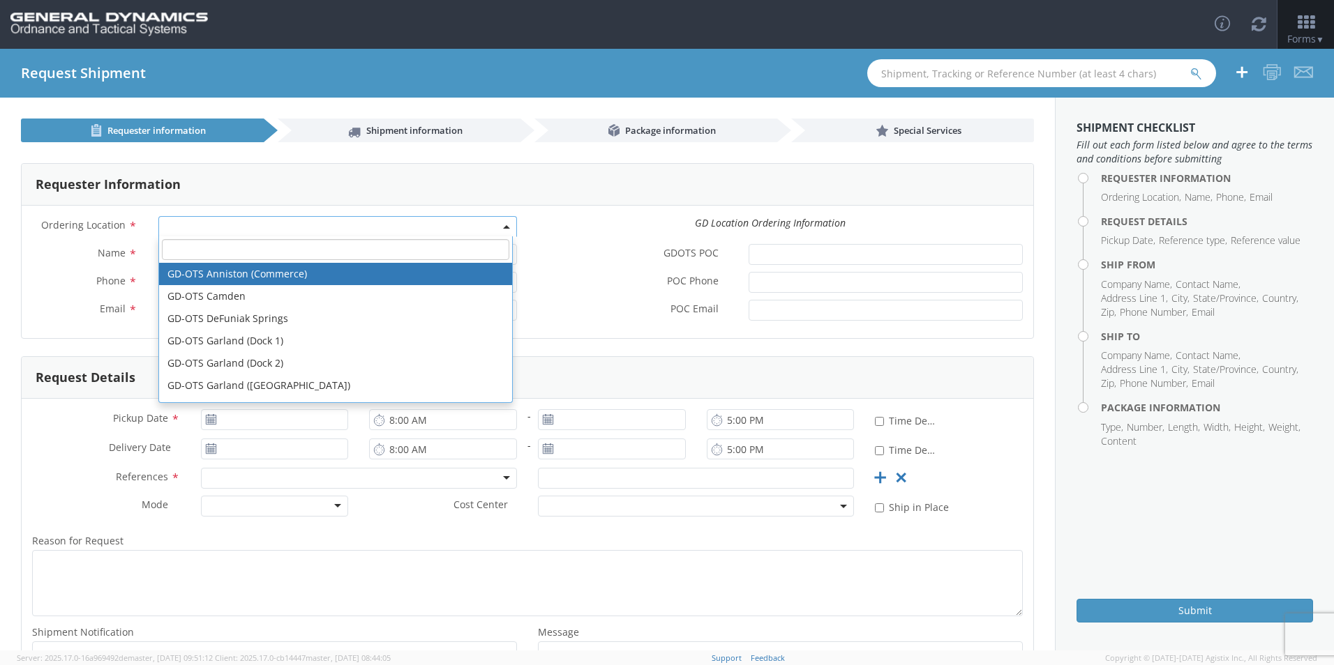
click at [198, 223] on span at bounding box center [337, 226] width 359 height 21
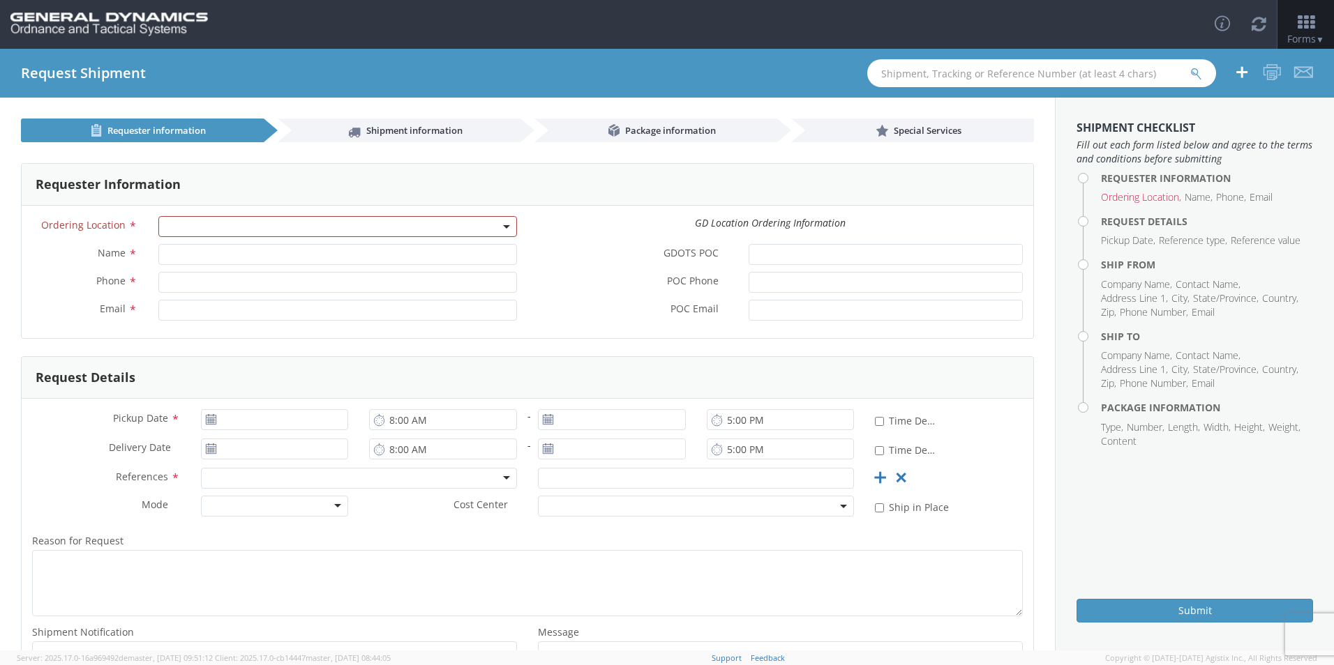
click at [240, 215] on div "Ordering Location * GD-OTS [GEOGRAPHIC_DATA] (Commerce) GD-OTS [GEOGRAPHIC_DATA…" at bounding box center [527, 272] width 1011 height 133
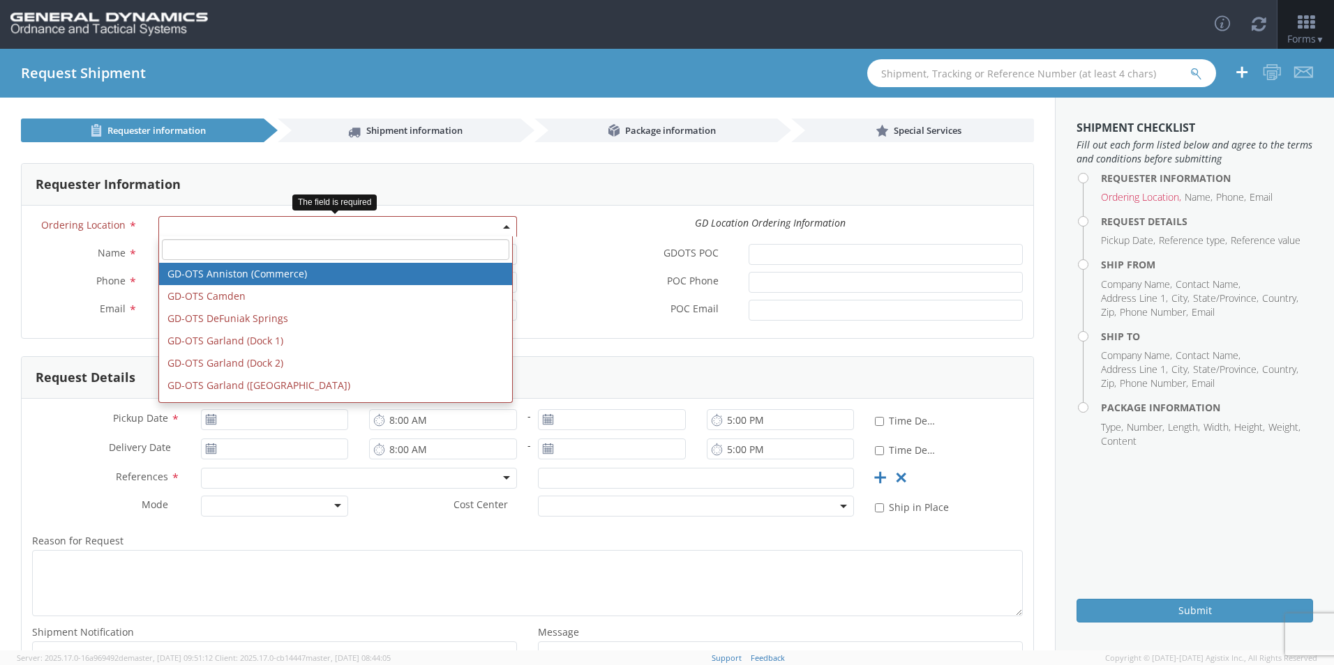
click at [242, 227] on span at bounding box center [337, 226] width 359 height 21
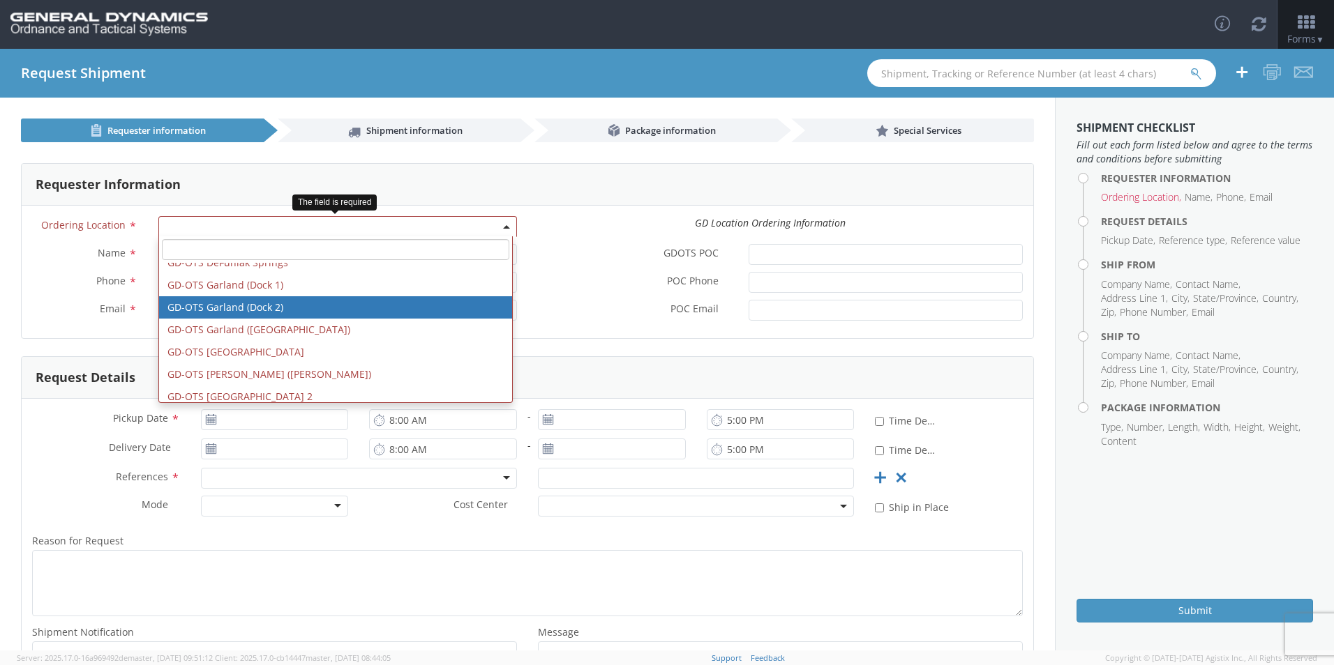
scroll to position [140, 0]
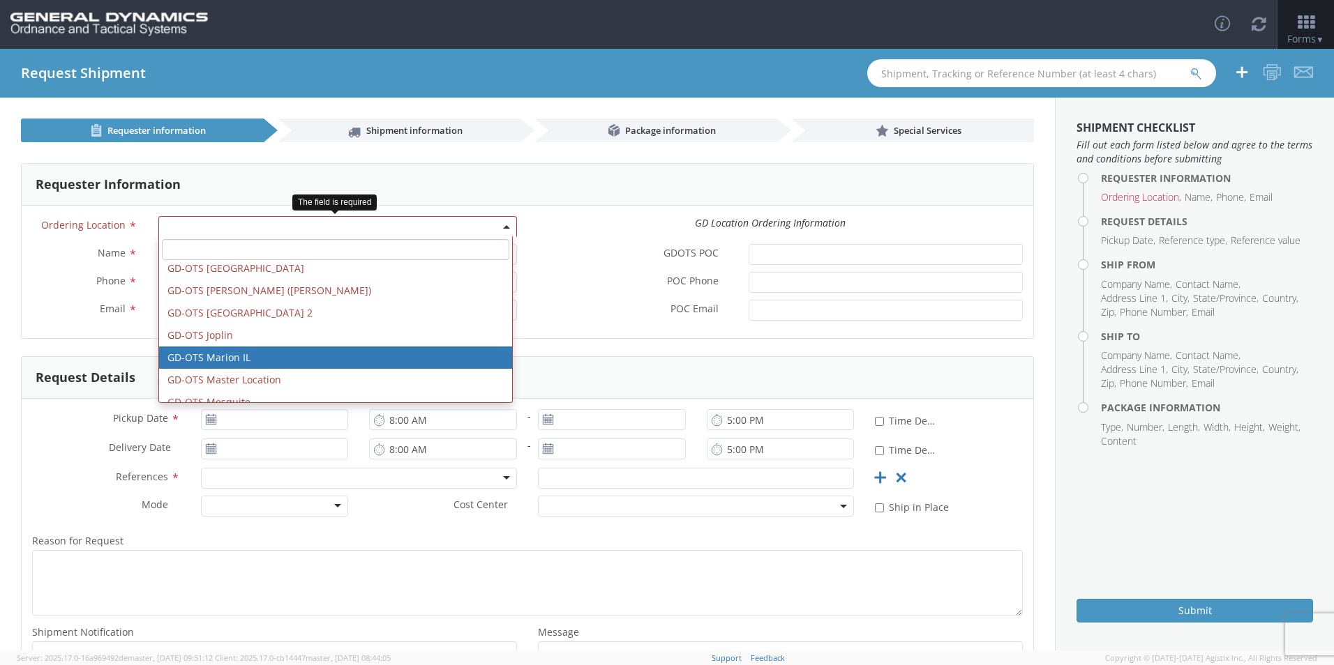
select select "313"
type input "[EMAIL_ADDRESS][DOMAIN_NAME]"
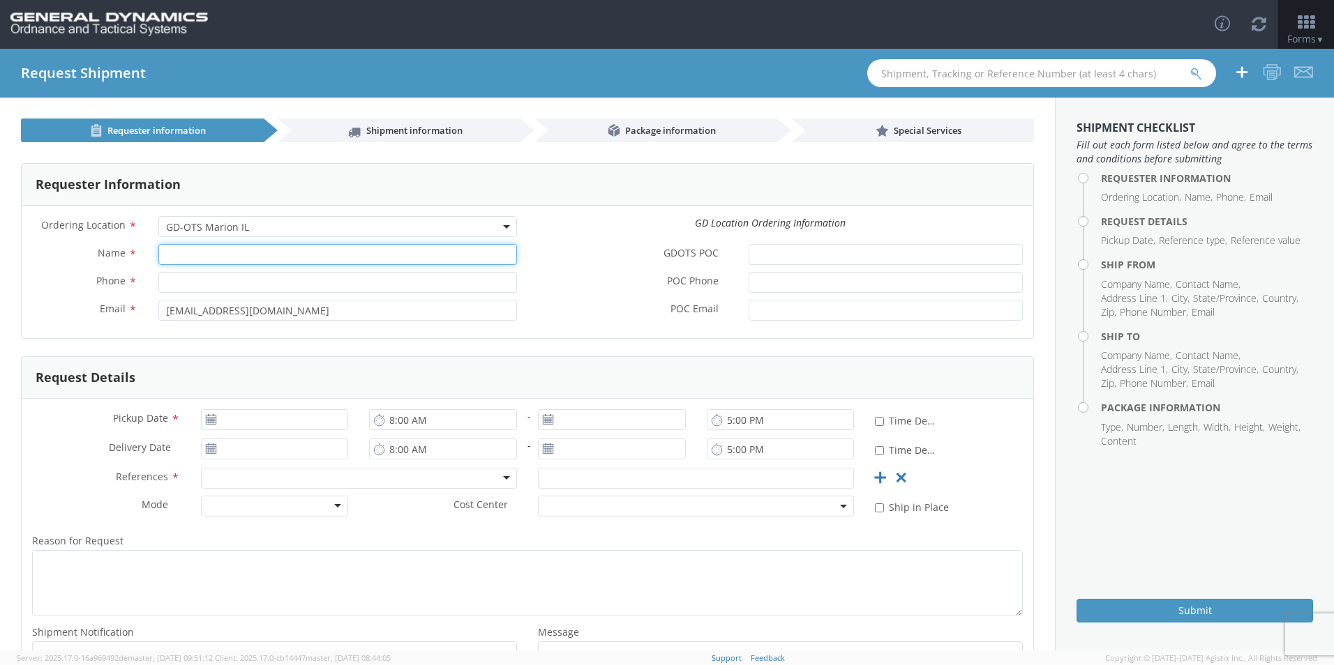
click at [193, 257] on input "Name *" at bounding box center [337, 254] width 359 height 21
type input "[PERSON_NAME]"
type input "7275788100"
type input "SCEPTER MANUFACTURING LLC"
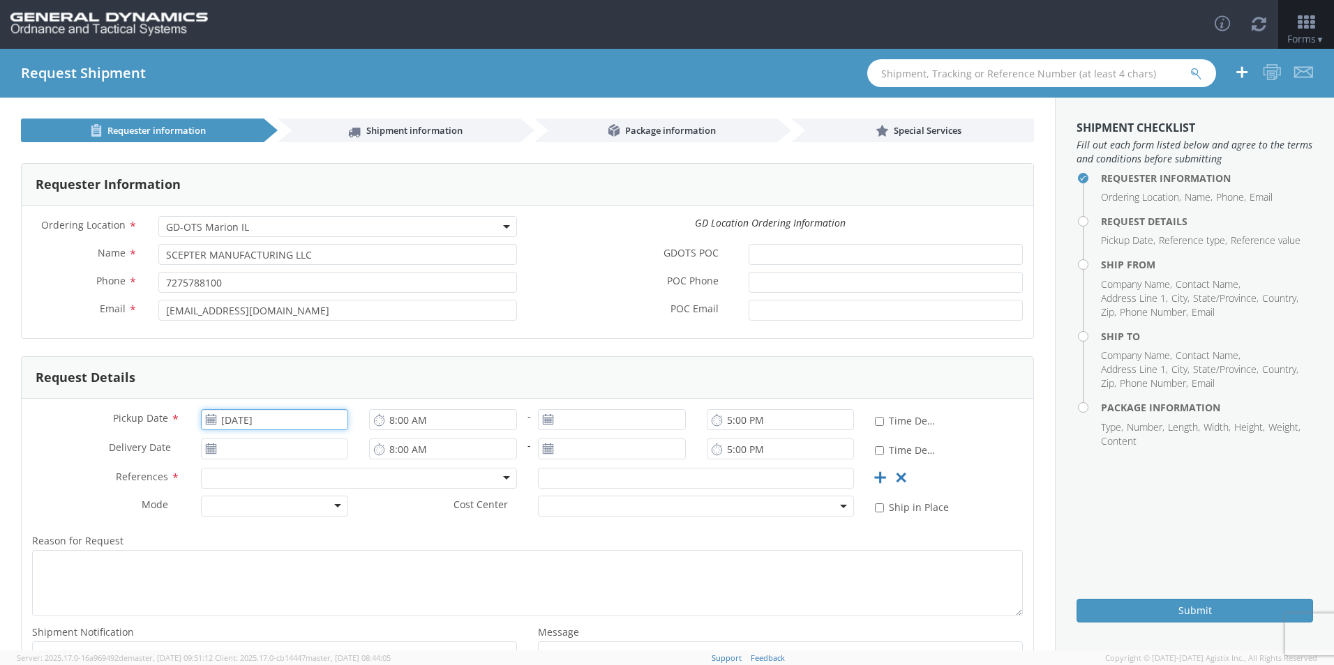
click at [248, 422] on input "[DATE]" at bounding box center [275, 419] width 148 height 21
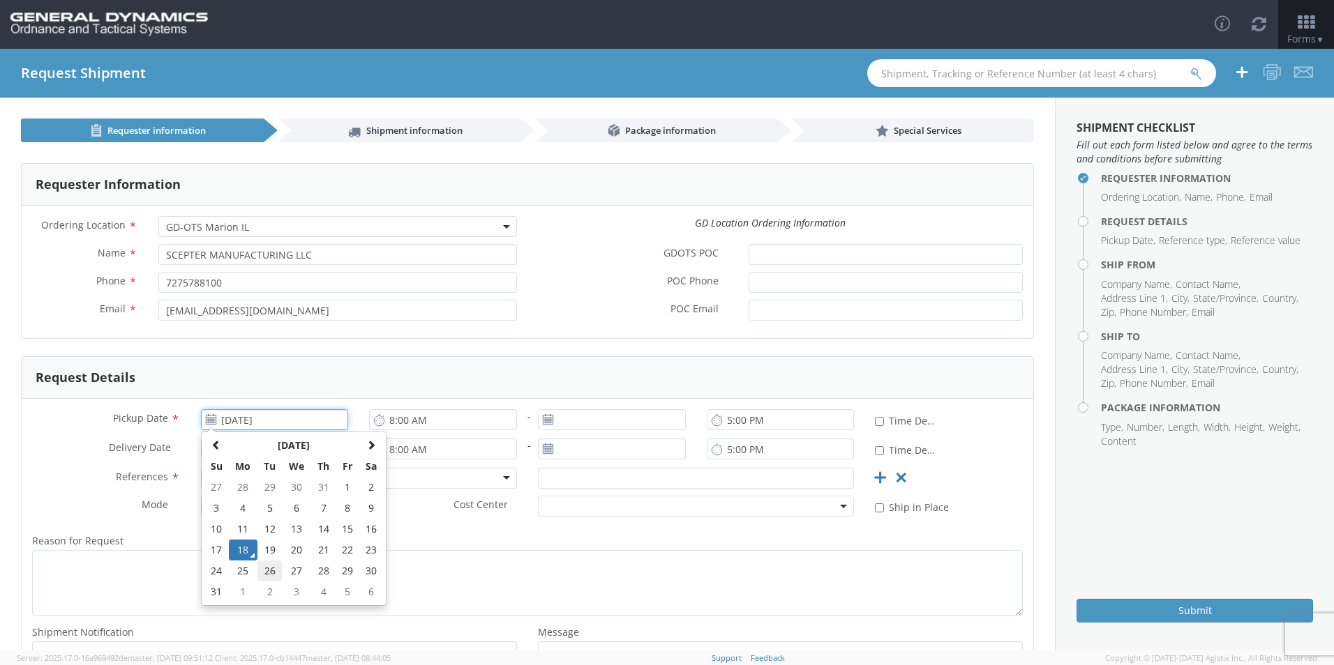
click at [273, 571] on td "26" at bounding box center [269, 571] width 24 height 21
type input "[DATE]"
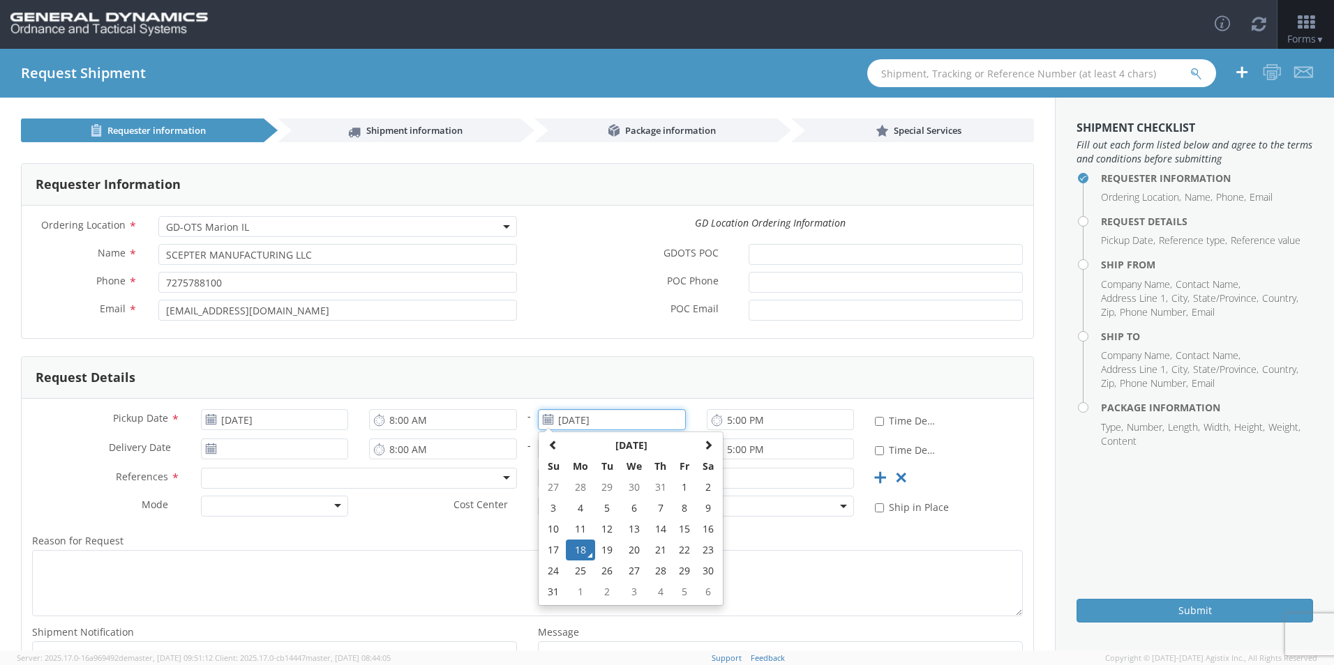
click at [587, 421] on input "[DATE]" at bounding box center [612, 419] width 148 height 21
click at [602, 573] on td "26" at bounding box center [607, 571] width 24 height 21
type input "[DATE]"
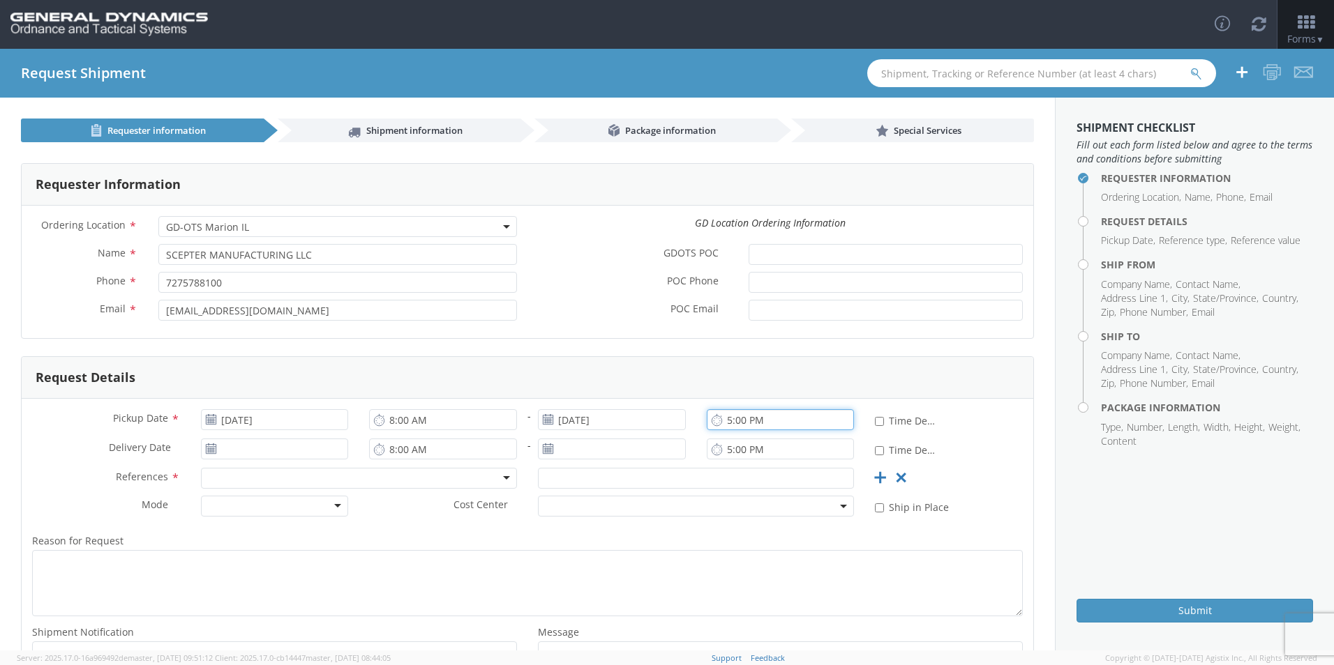
click at [721, 421] on input "5:00 PM" at bounding box center [781, 419] width 148 height 21
type input "3:00 PM"
click at [246, 451] on input "[DATE]" at bounding box center [275, 449] width 148 height 21
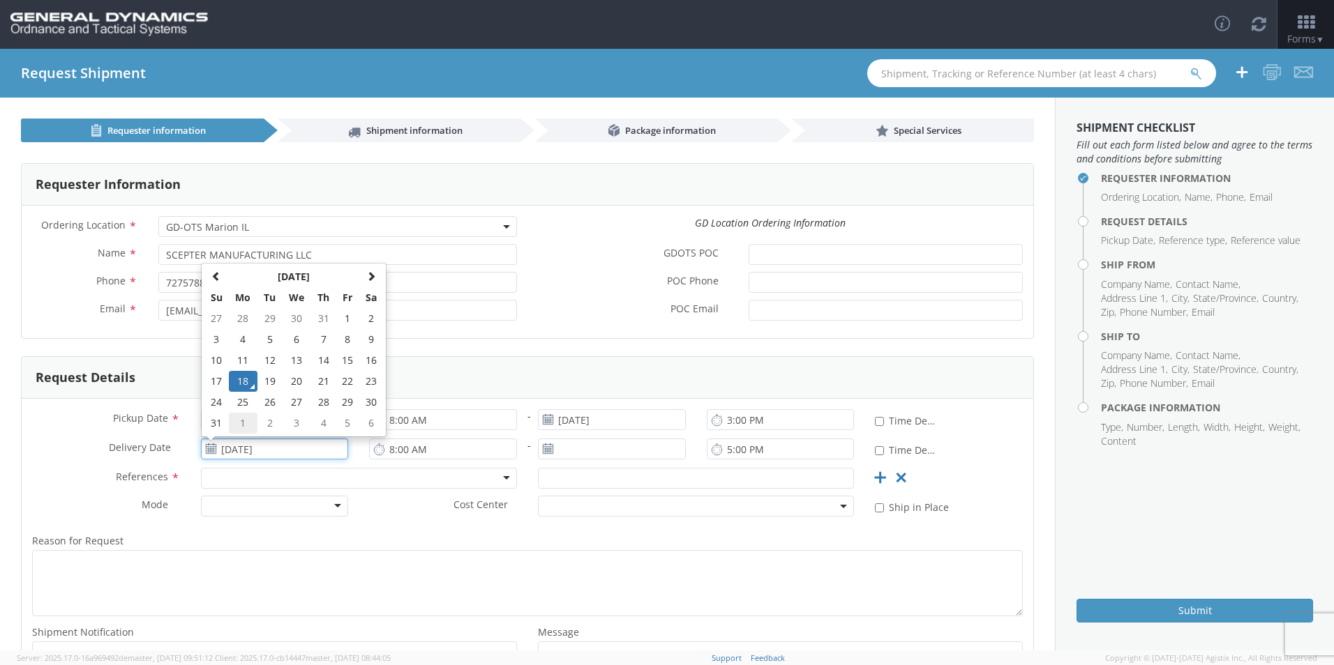
click at [246, 424] on td "1" at bounding box center [243, 423] width 29 height 21
type input "[DATE]"
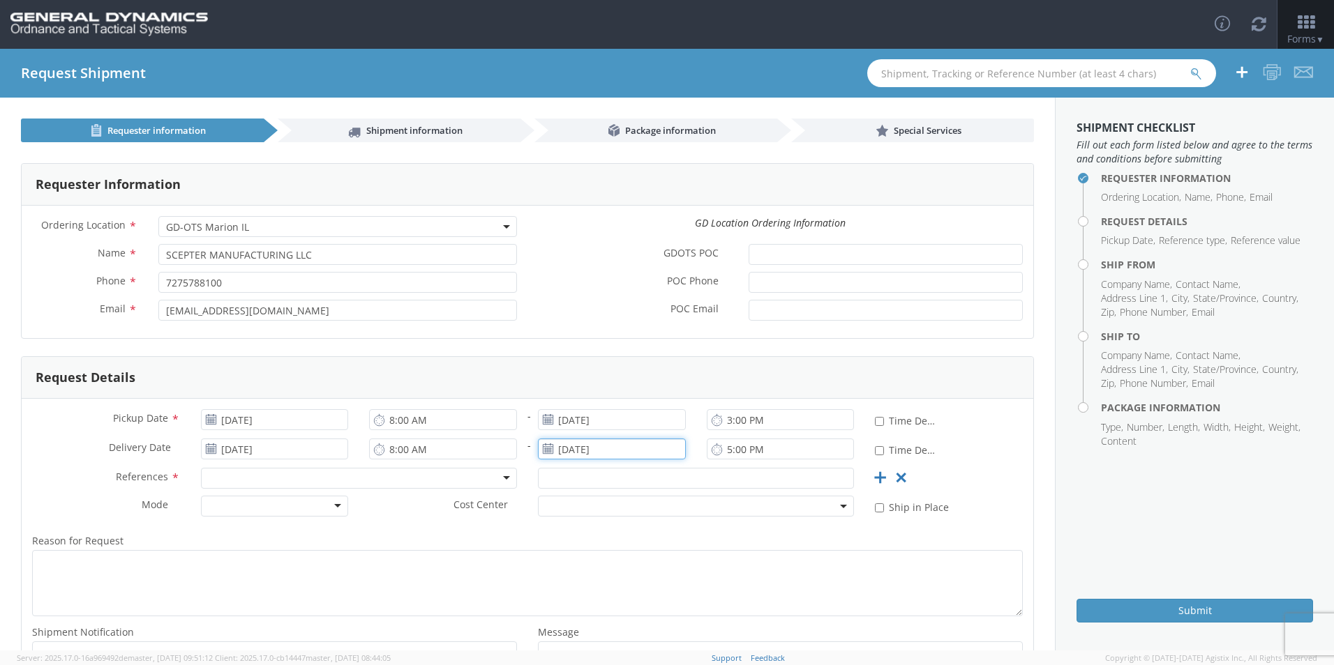
click at [574, 454] on input "[DATE]" at bounding box center [612, 449] width 148 height 21
click at [578, 426] on td "1" at bounding box center [580, 423] width 29 height 21
type input "[DATE]"
click at [721, 451] on input "5:00 PM" at bounding box center [781, 449] width 148 height 21
type input "3:00 PM"
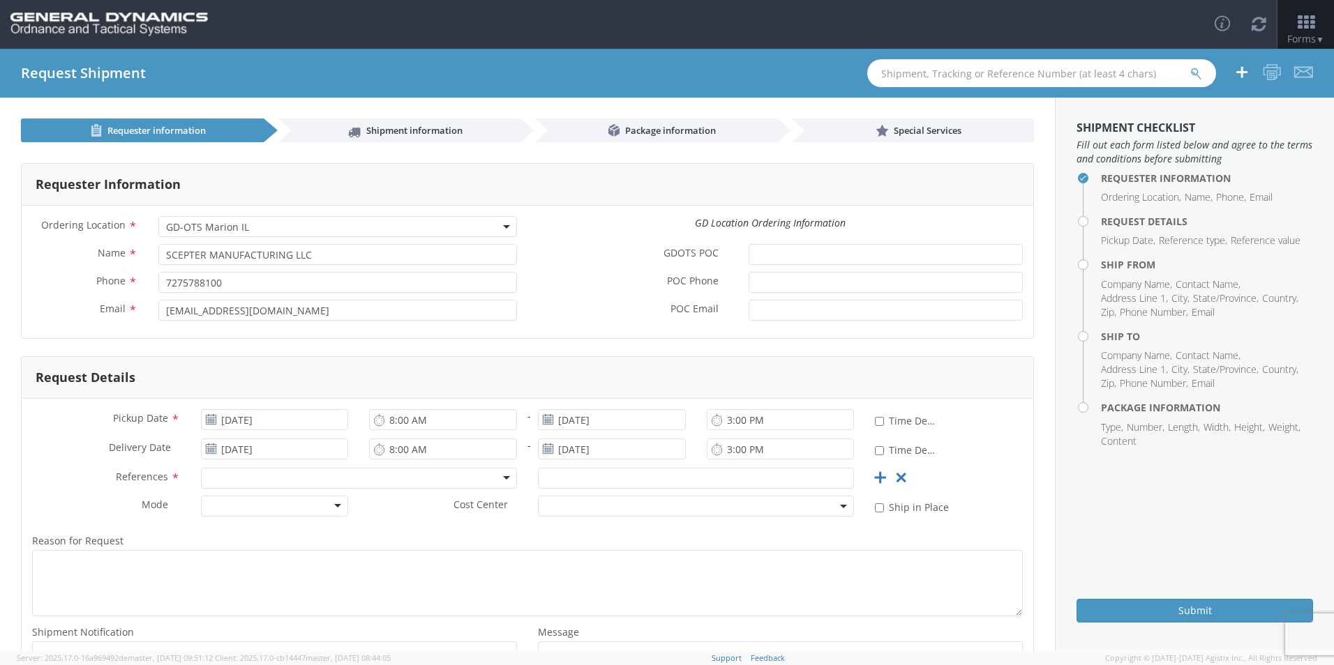
click at [246, 474] on div at bounding box center [359, 478] width 316 height 21
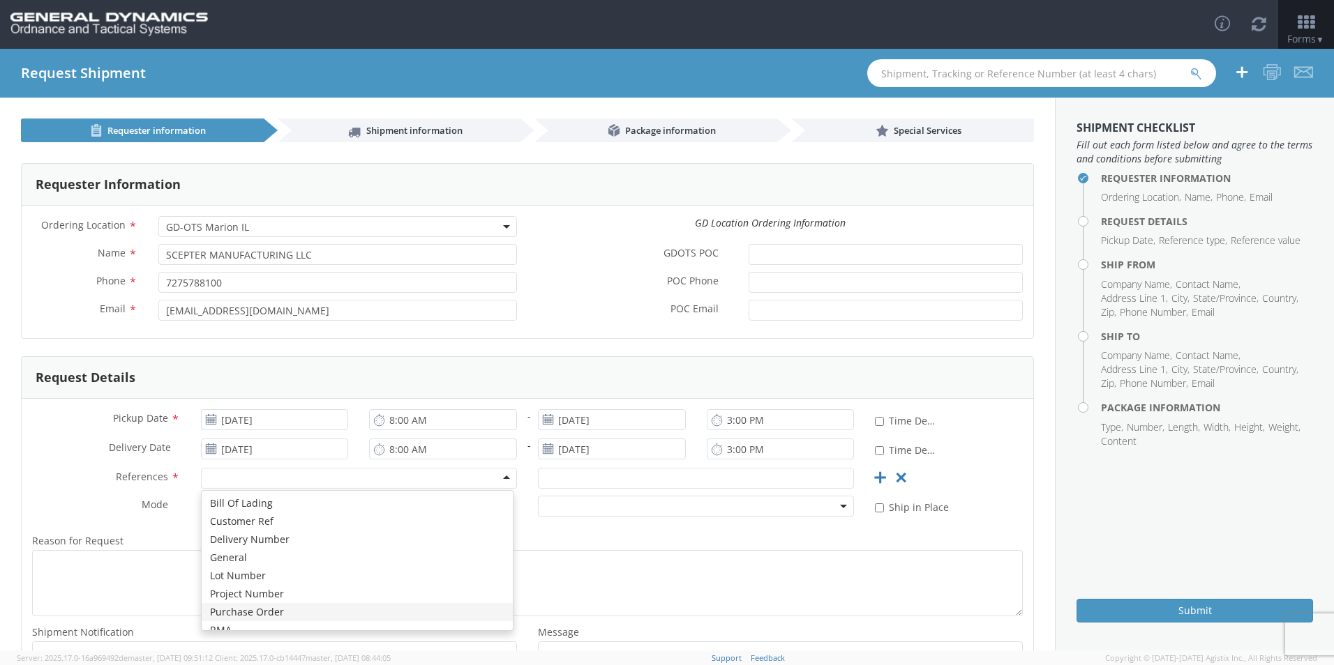
scroll to position [0, 0]
click at [271, 511] on div at bounding box center [275, 506] width 148 height 21
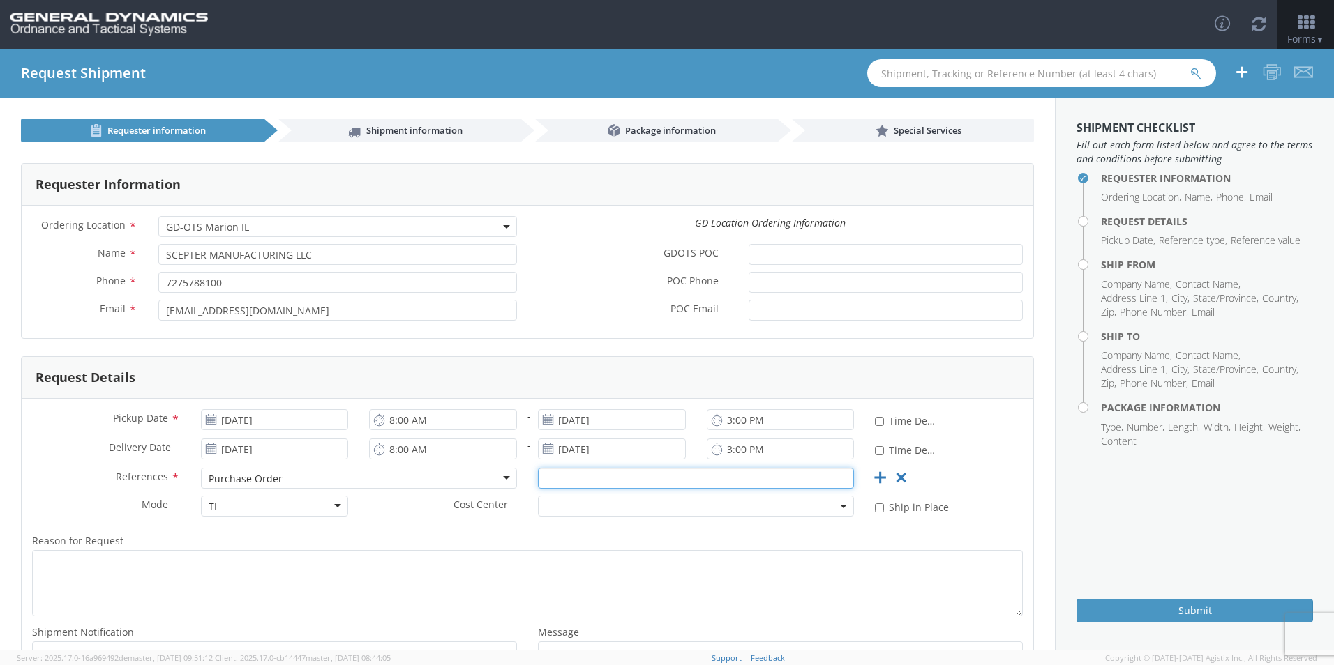
click at [627, 477] on input "text" at bounding box center [696, 478] width 316 height 21
click at [608, 500] on span at bounding box center [696, 506] width 316 height 21
click at [564, 476] on input "text" at bounding box center [696, 478] width 316 height 21
paste input "PO93040"
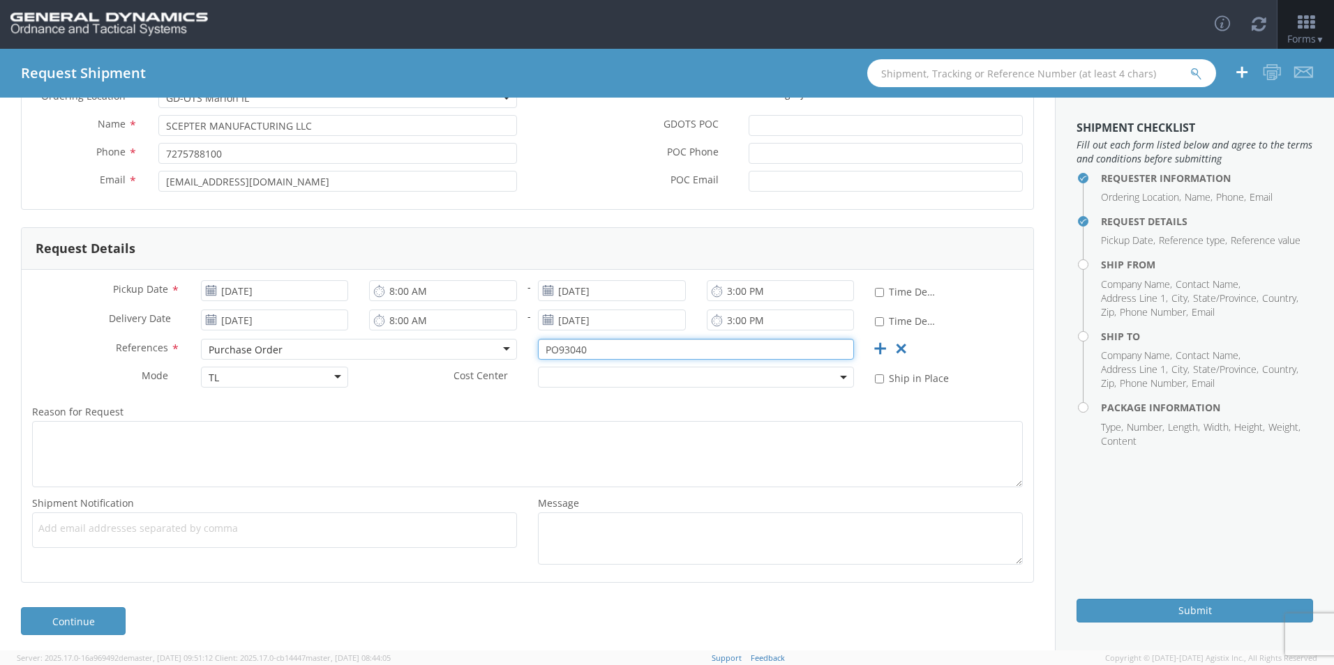
scroll to position [135, 0]
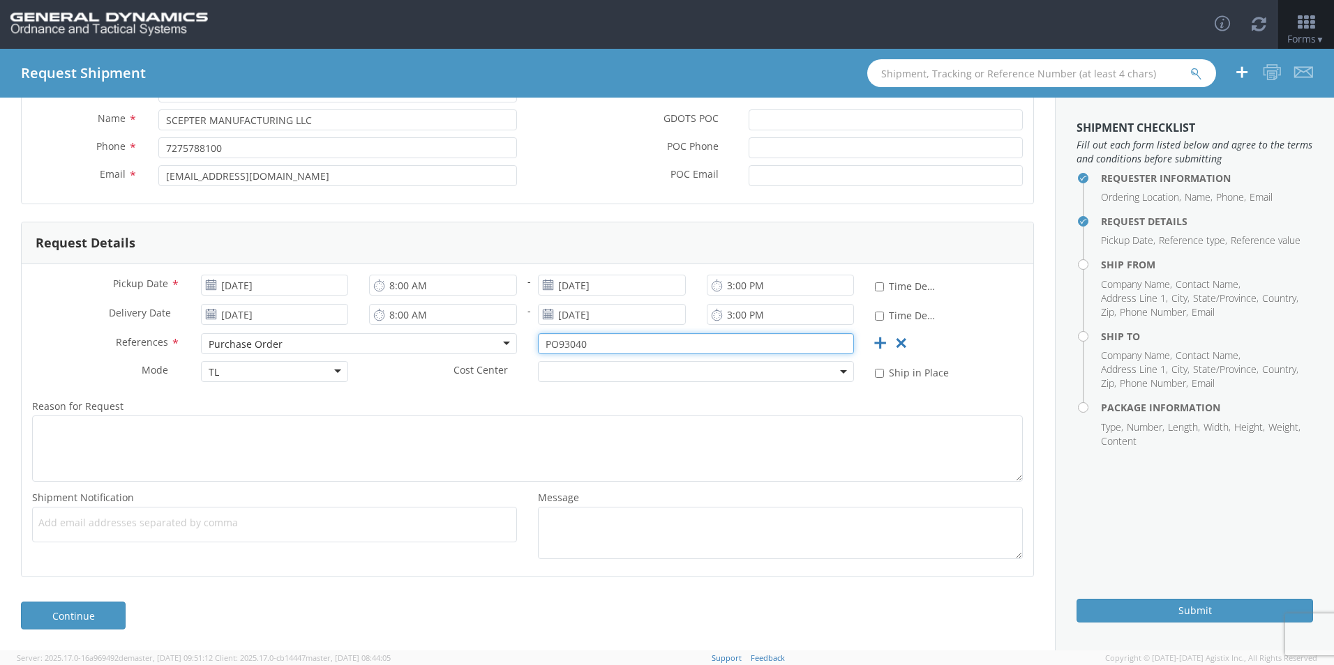
type input "PO93040"
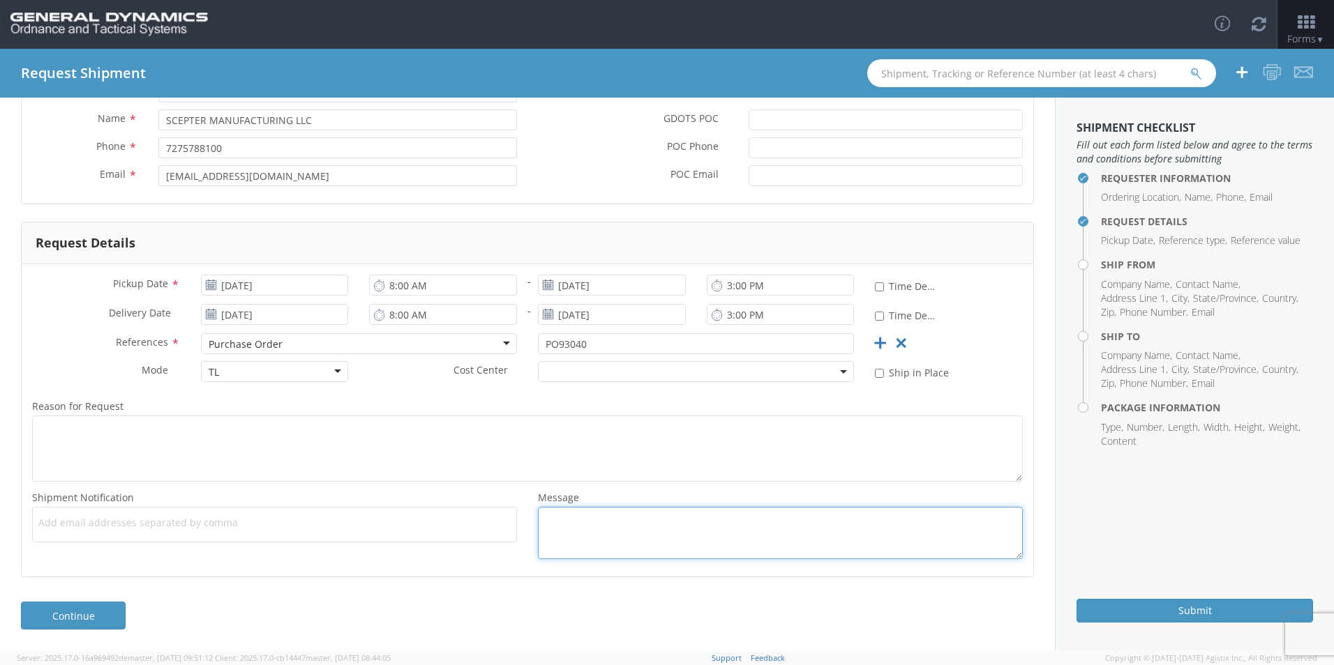
click at [585, 529] on textarea "Message *" at bounding box center [780, 533] width 485 height 52
drag, startPoint x: 552, startPoint y: 522, endPoint x: 582, endPoint y: 537, distance: 34.0
click at [552, 522] on textarea "Message *" at bounding box center [780, 533] width 485 height 52
paste textarea "LOT# SCI25G002-001/ 1680 PIECES"
type textarea "LOT# SCI25G002-001/ 1680 PIECES"
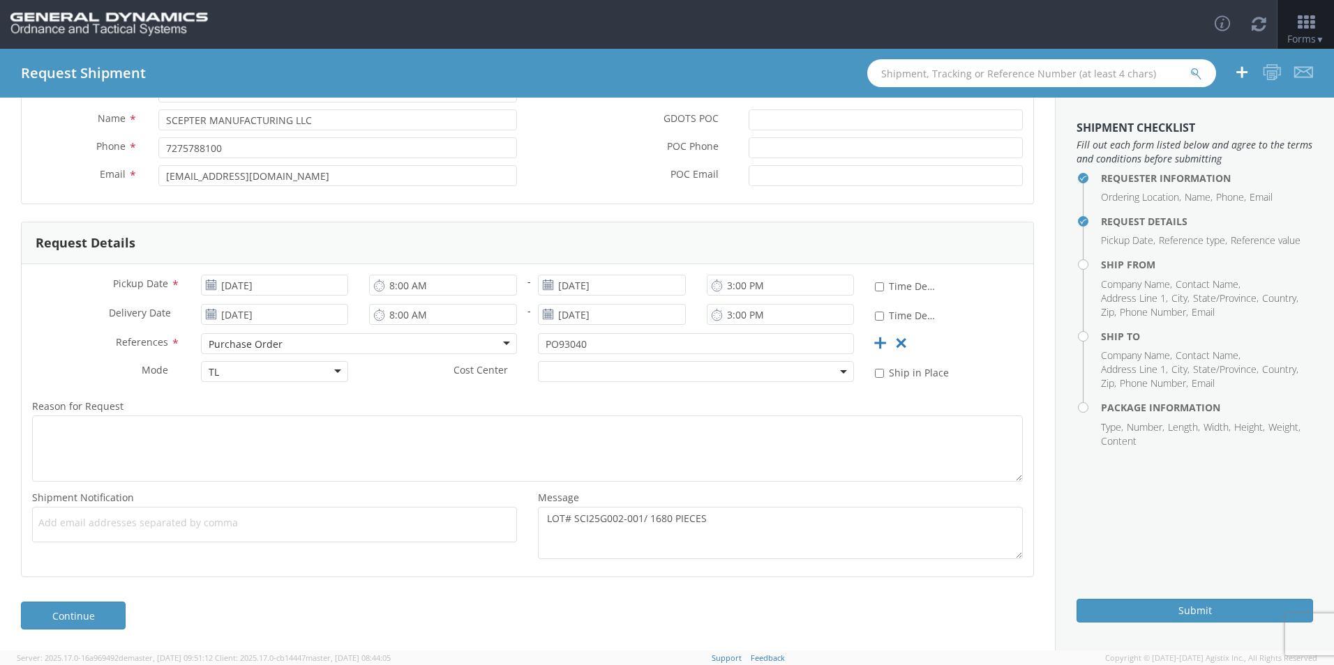
click at [206, 520] on span "Add email addresses separated by comma" at bounding box center [274, 523] width 472 height 14
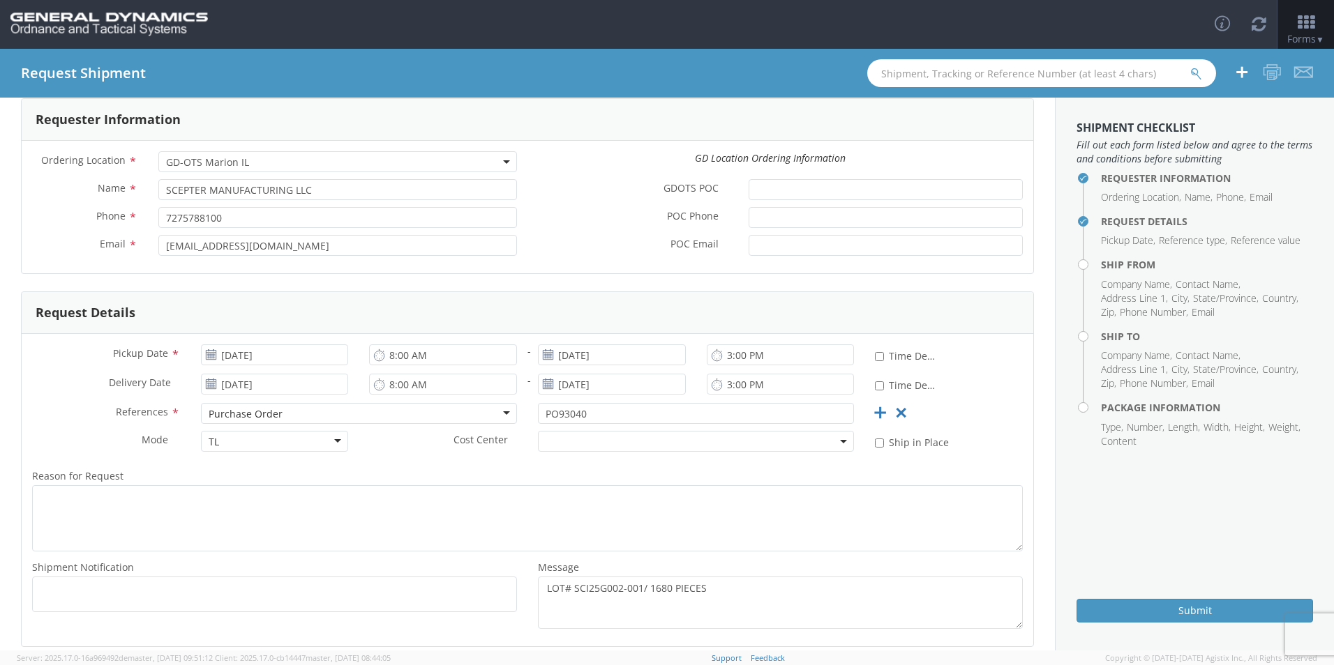
scroll to position [0, 0]
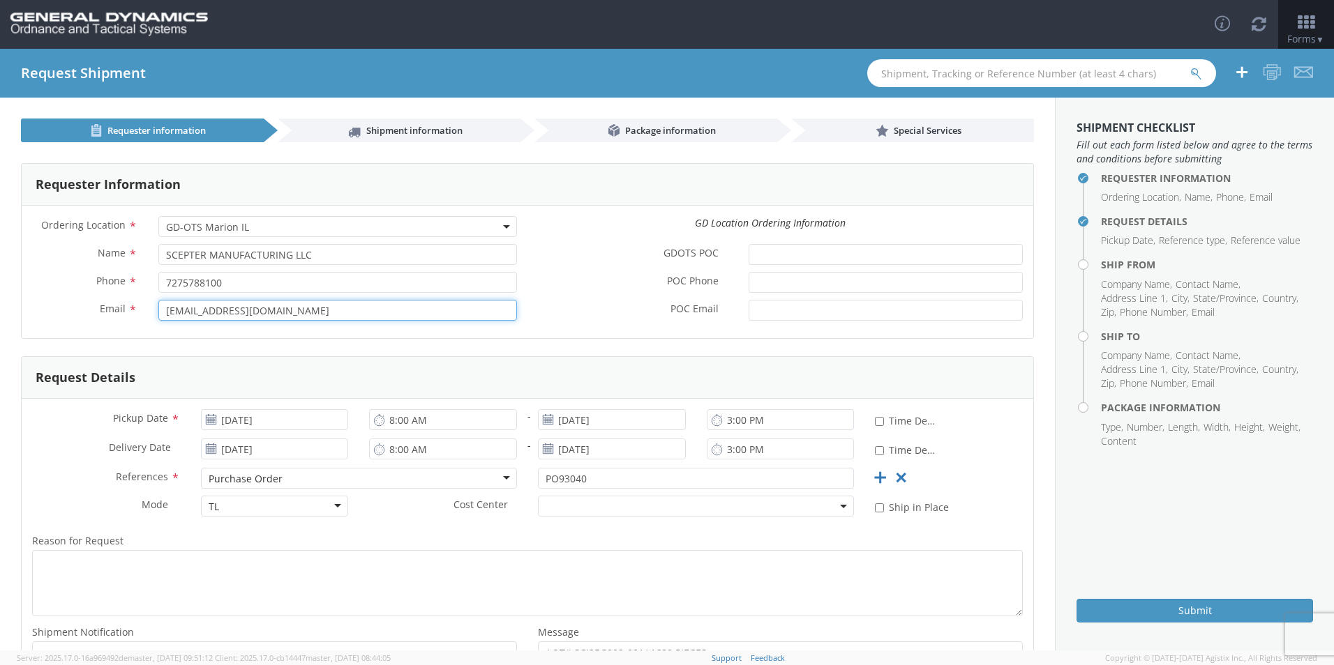
click at [301, 310] on input "[EMAIL_ADDRESS][DOMAIN_NAME]" at bounding box center [337, 310] width 359 height 21
drag, startPoint x: 301, startPoint y: 310, endPoint x: 91, endPoint y: 313, distance: 210.0
click at [92, 312] on div "Email * [EMAIL_ADDRESS][DOMAIN_NAME]" at bounding box center [275, 310] width 506 height 21
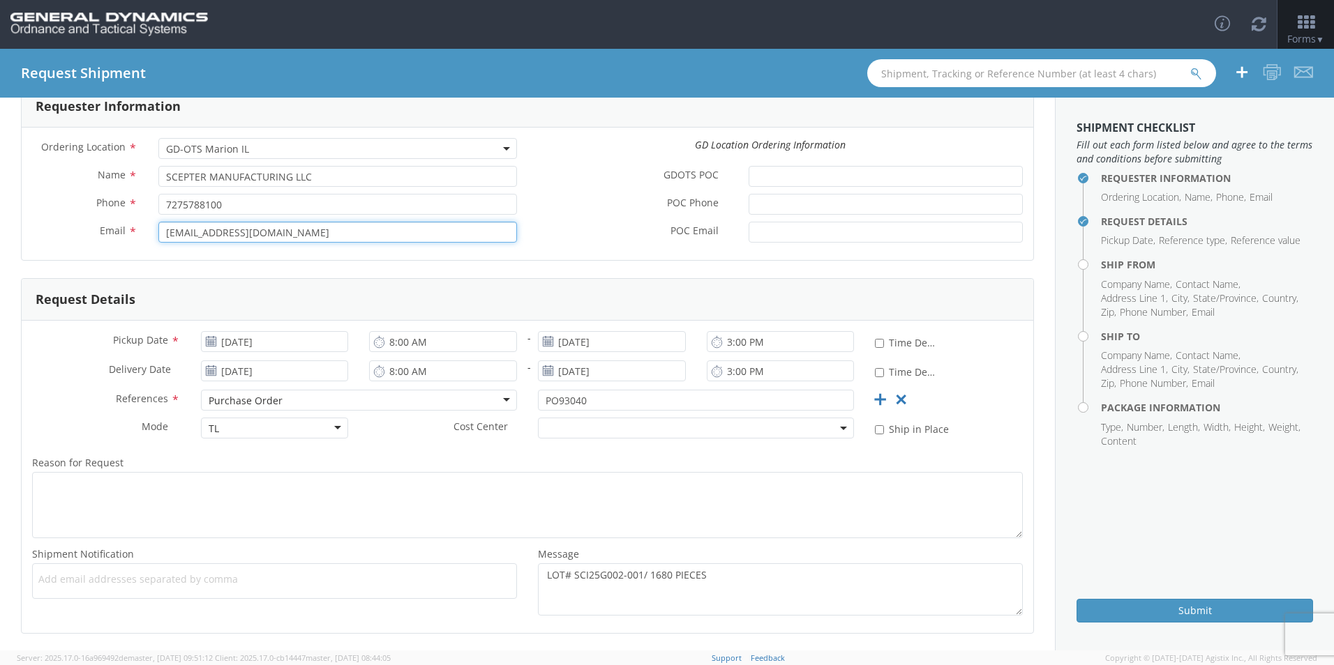
scroll to position [135, 0]
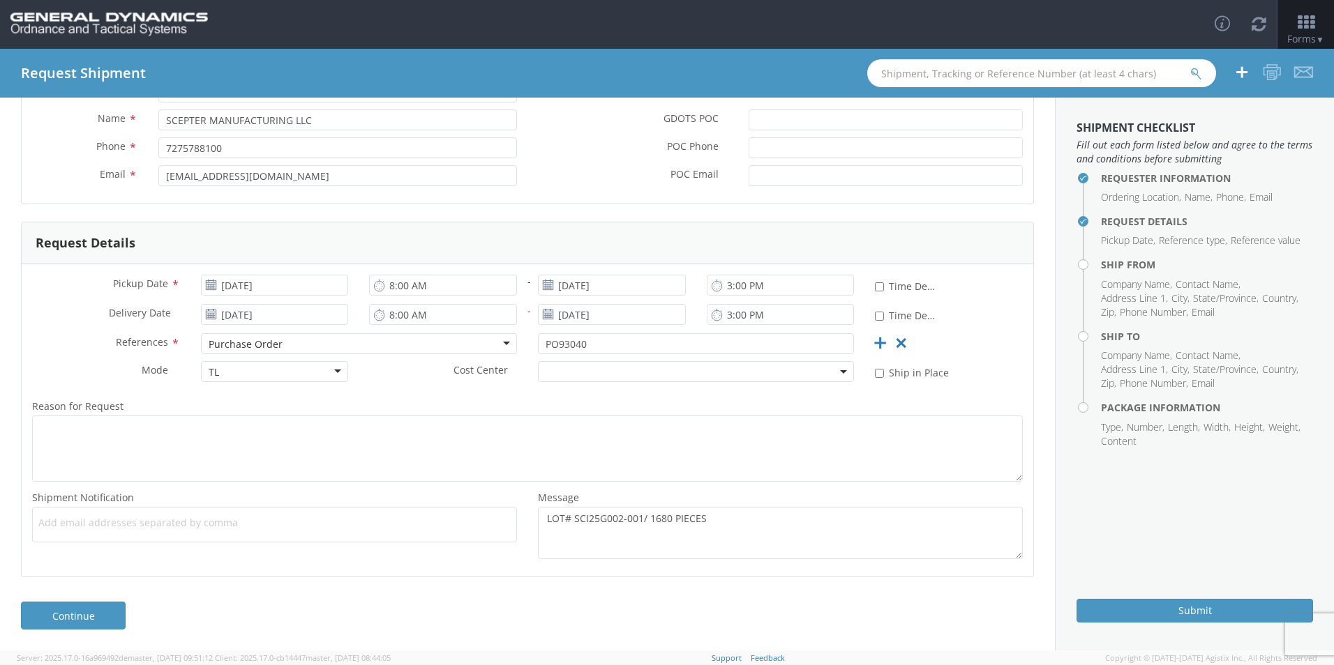
click at [81, 524] on span "Add email addresses separated by comma" at bounding box center [274, 523] width 472 height 14
paste input "[EMAIL_ADDRESS][DOMAIN_NAME]"
type input "[EMAIL_ADDRESS][DOMAIN_NAME]"
click at [85, 610] on link "Continue" at bounding box center [73, 616] width 105 height 28
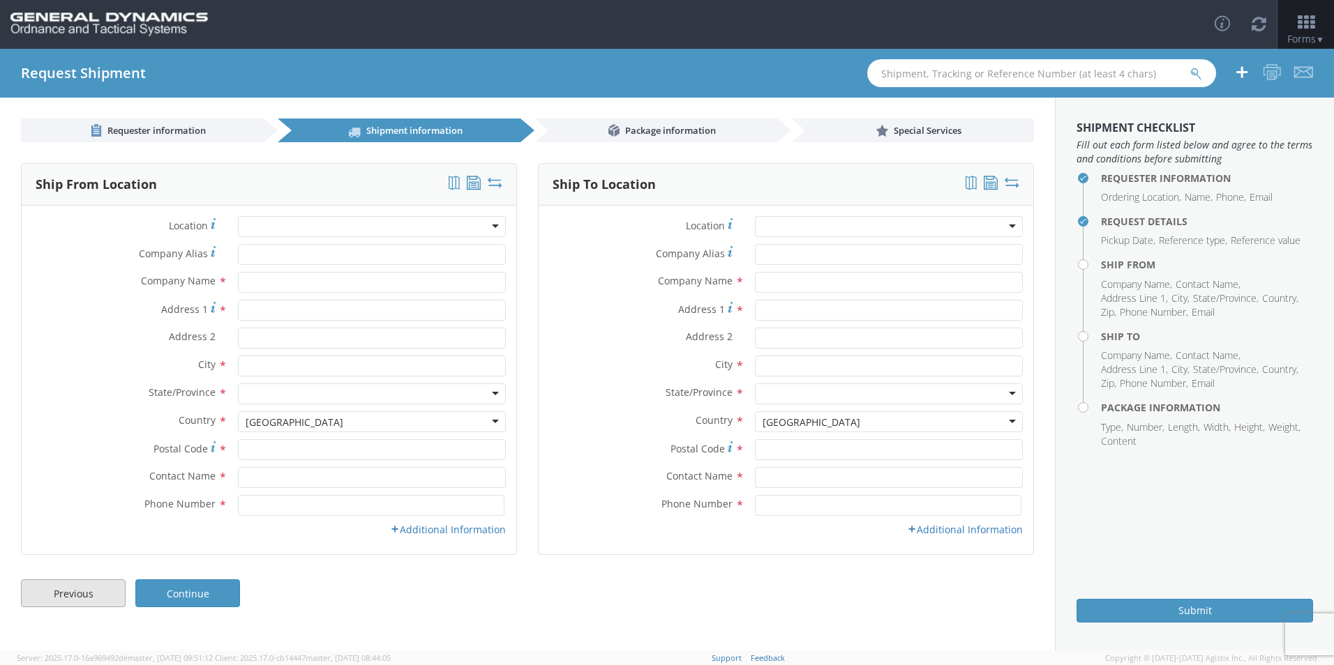
scroll to position [0, 0]
click at [271, 251] on input "Company Alias *" at bounding box center [372, 254] width 268 height 21
type input "s"
type input "SCEPTER CANADA INC"
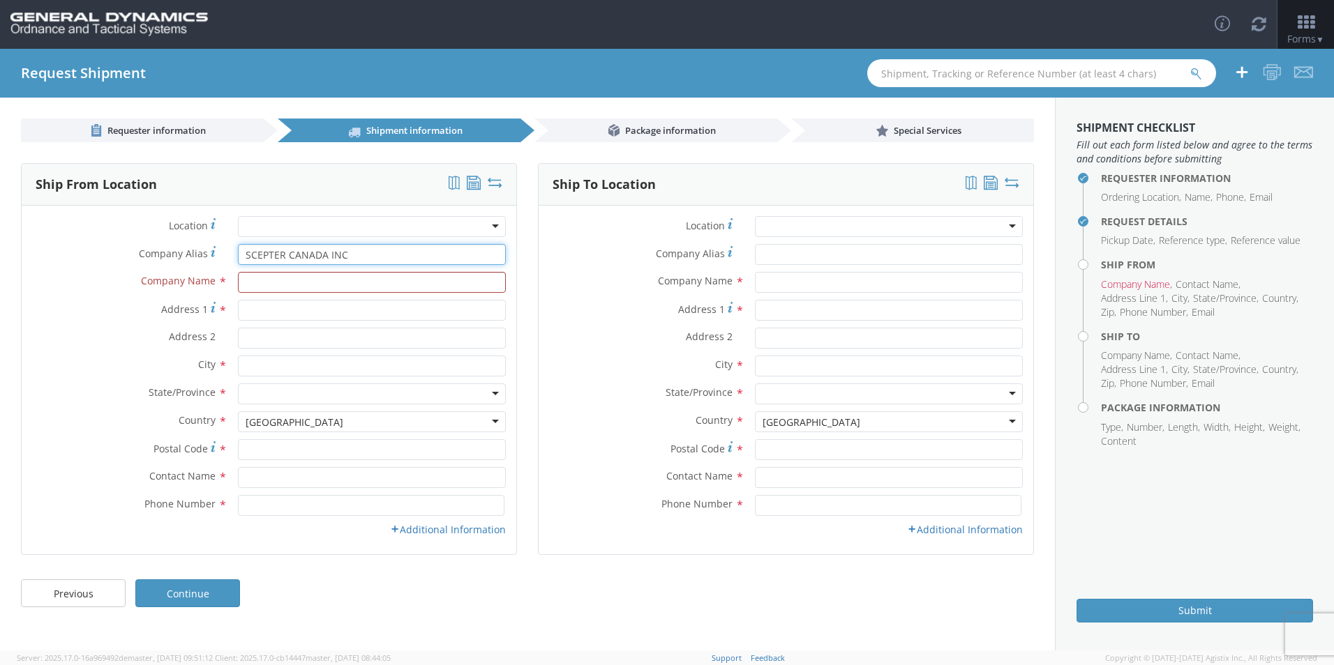
drag, startPoint x: 379, startPoint y: 255, endPoint x: 128, endPoint y: 269, distance: 251.5
click at [128, 269] on div "Company [PERSON_NAME] * SCEPTER CANADA INC" at bounding box center [269, 258] width 495 height 28
click at [262, 276] on input "text" at bounding box center [372, 282] width 268 height 21
paste input "SCEPTER CANADA INC"
type input "SCEPTER CANADA INC"
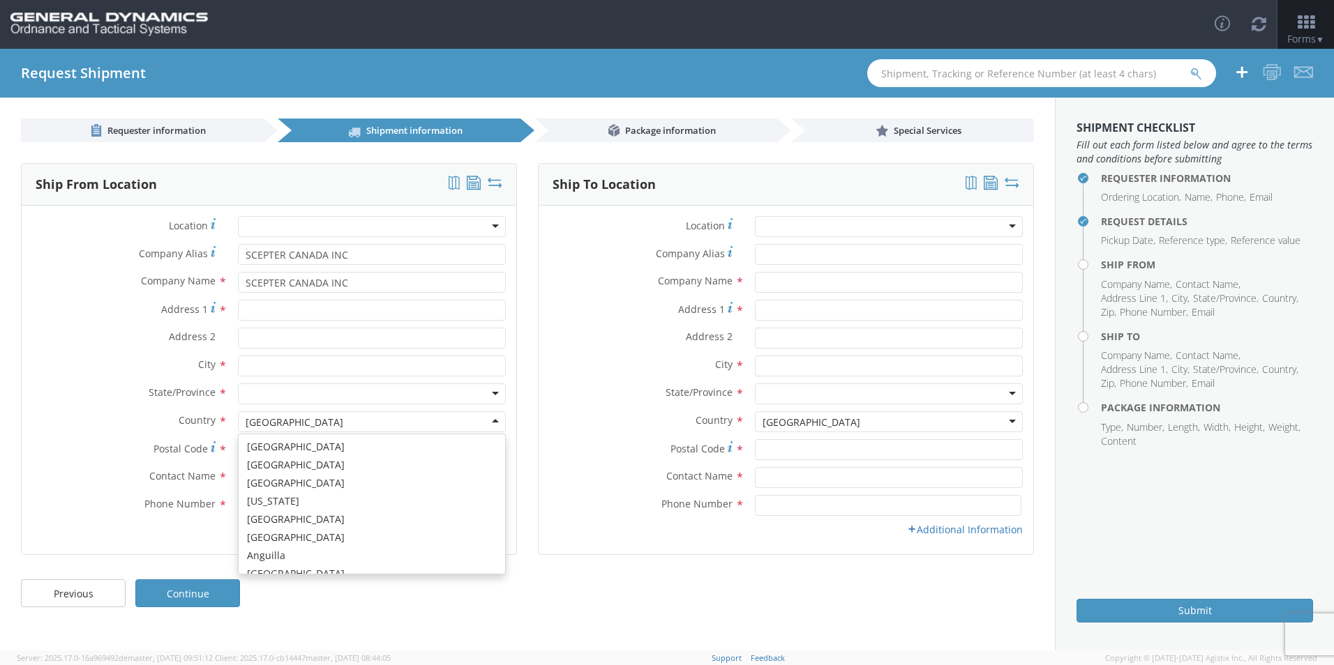
click at [320, 421] on div "[GEOGRAPHIC_DATA]" at bounding box center [372, 422] width 268 height 21
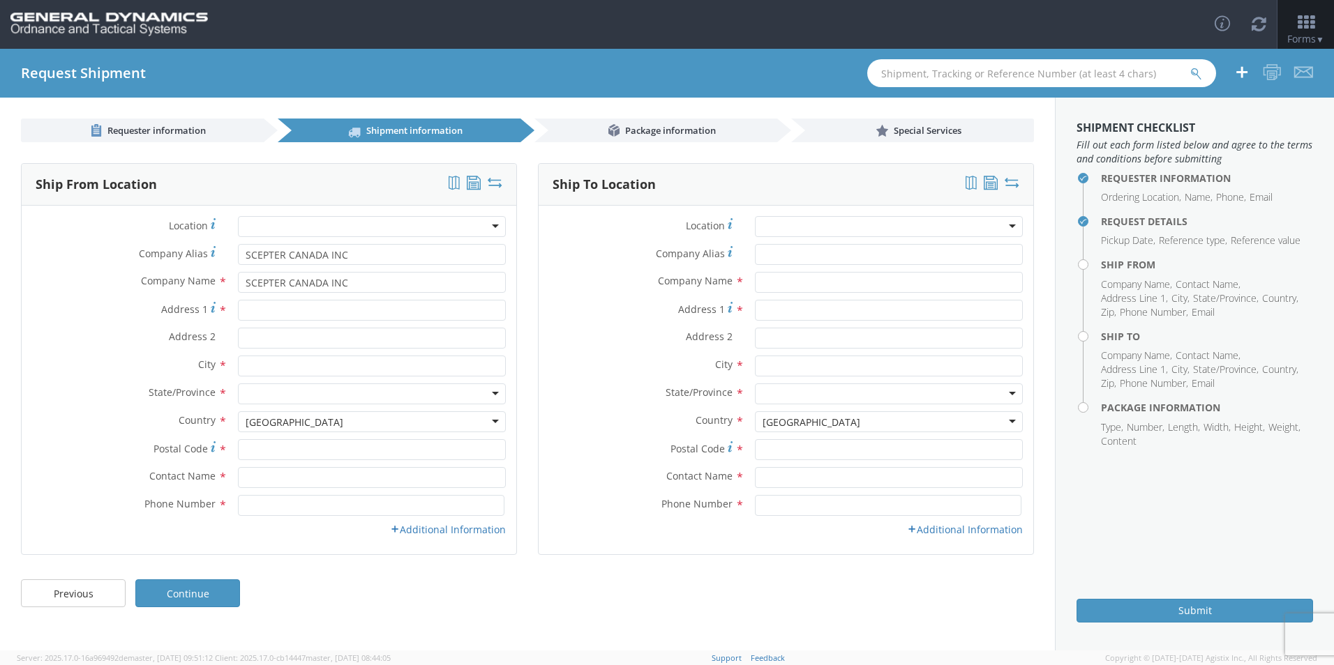
drag, startPoint x: 308, startPoint y: 426, endPoint x: 248, endPoint y: 426, distance: 60.7
click at [248, 426] on div "[GEOGRAPHIC_DATA]" at bounding box center [372, 422] width 268 height 21
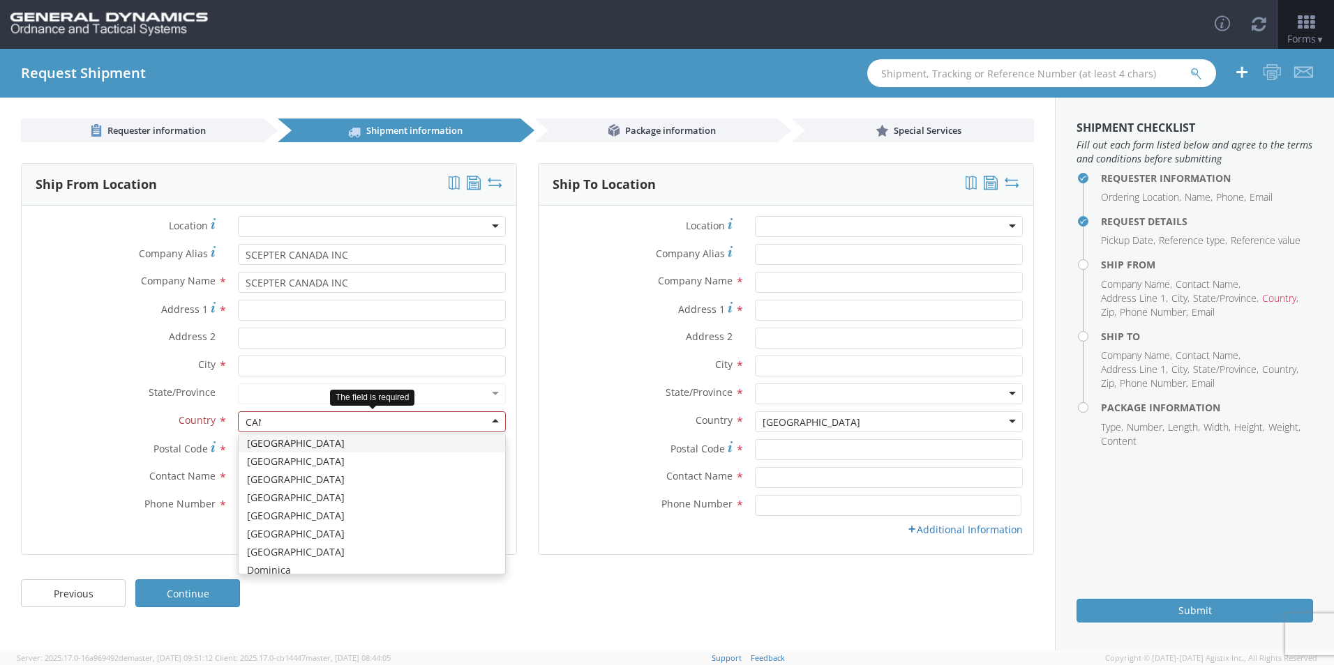
scroll to position [0, 0]
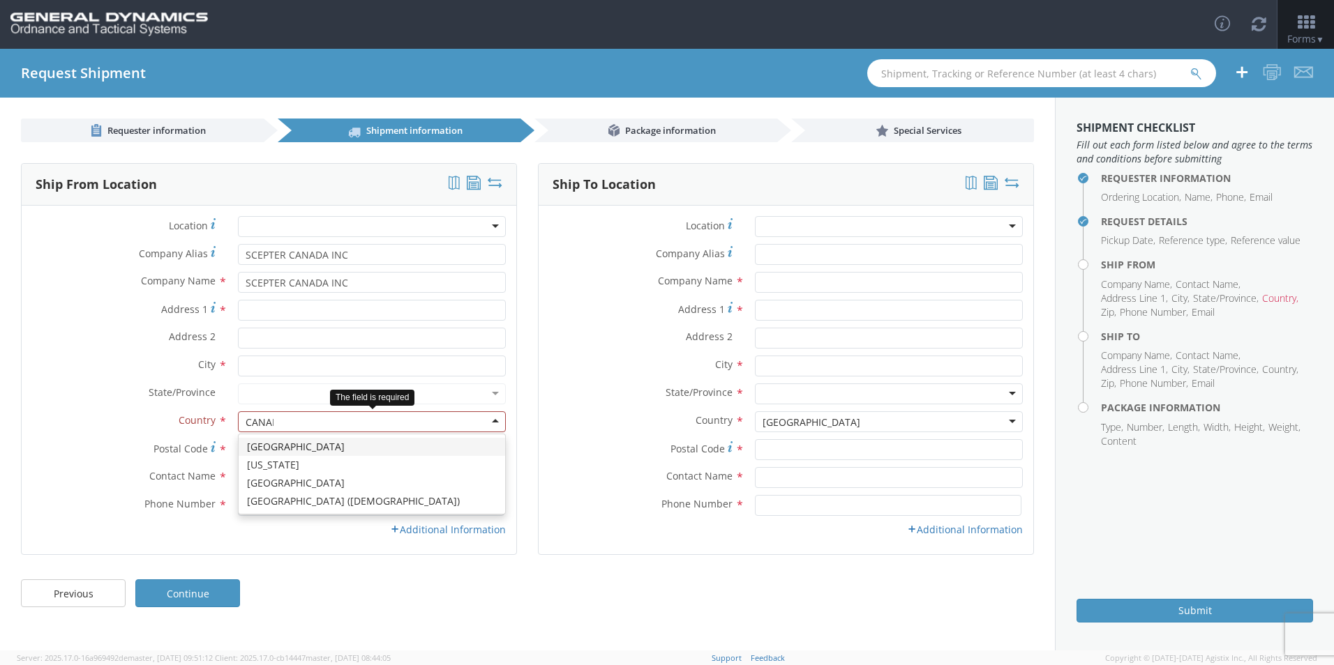
type input "[GEOGRAPHIC_DATA]"
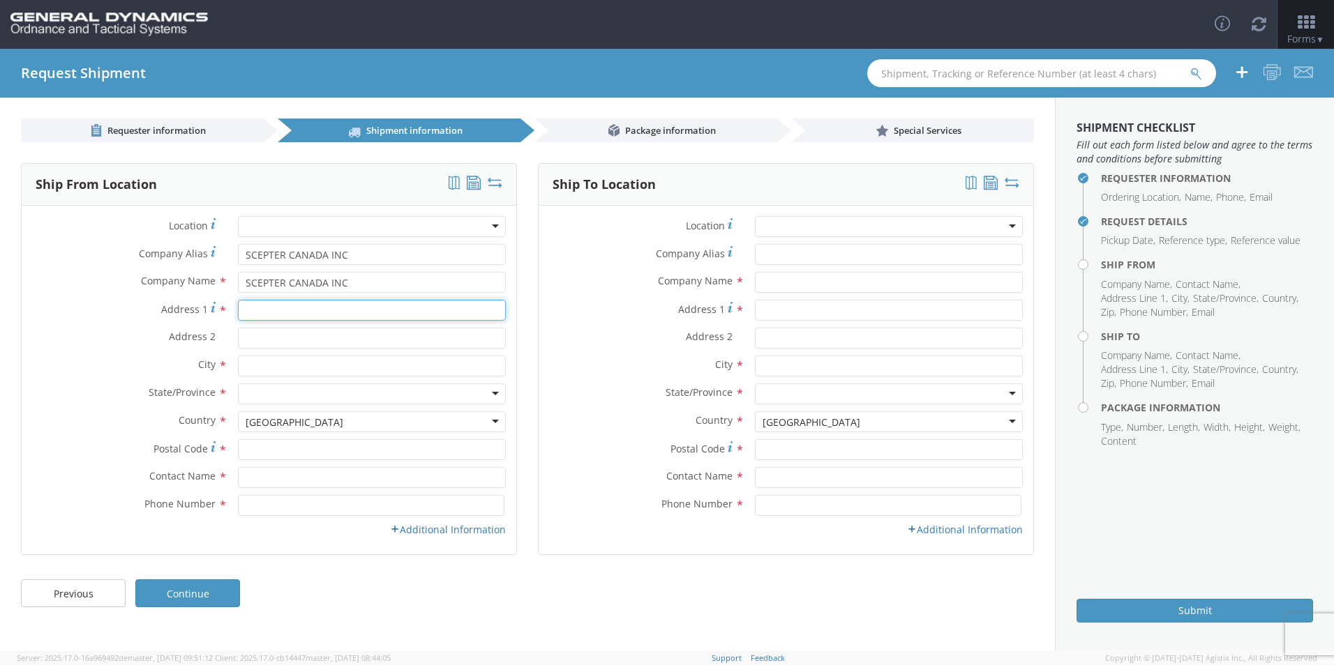
click at [268, 317] on input "Address 1 *" at bounding box center [372, 310] width 268 height 21
type input "[STREET_ADDRESS]"
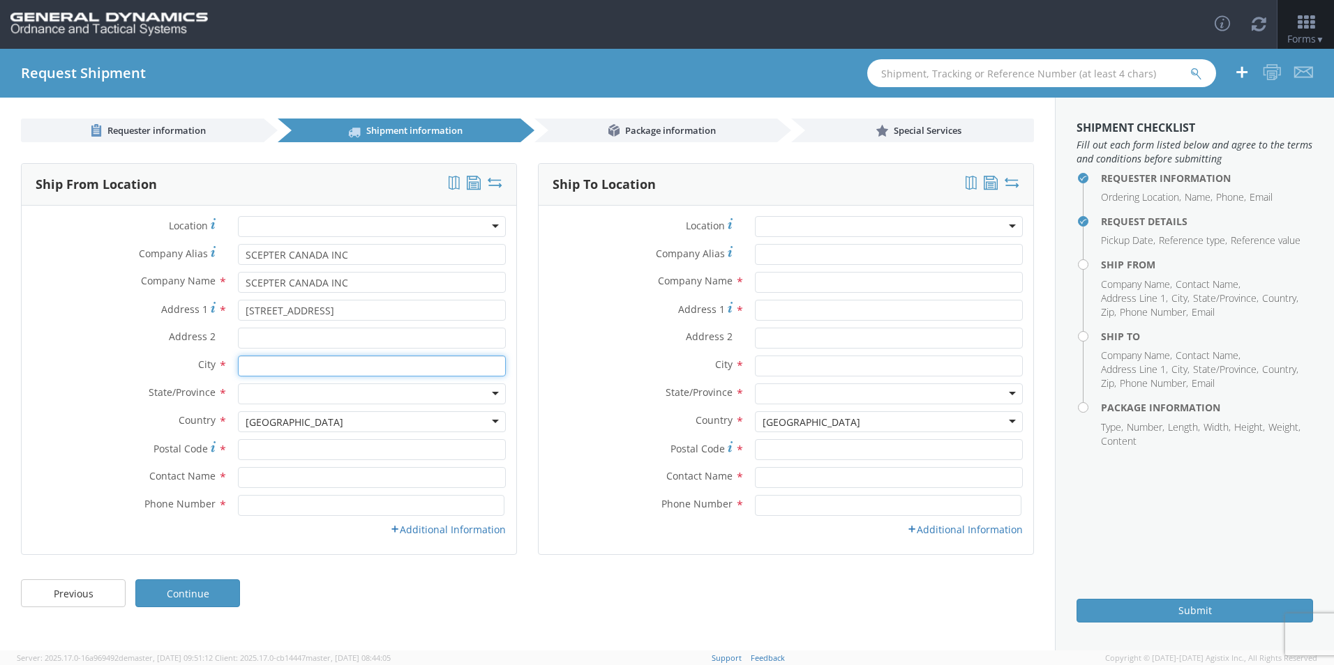
type input "[GEOGRAPHIC_DATA]"
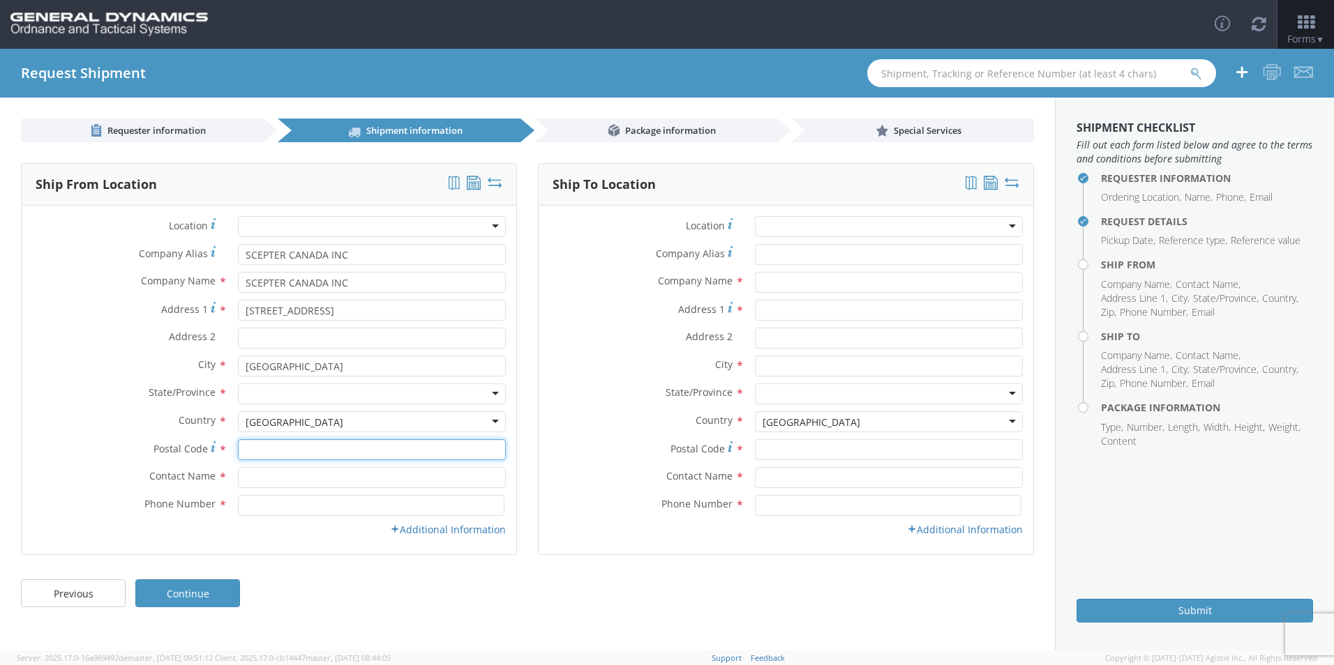
type input "M1P 3A9"
type input "SCEPTER MANUFACTURING LLC"
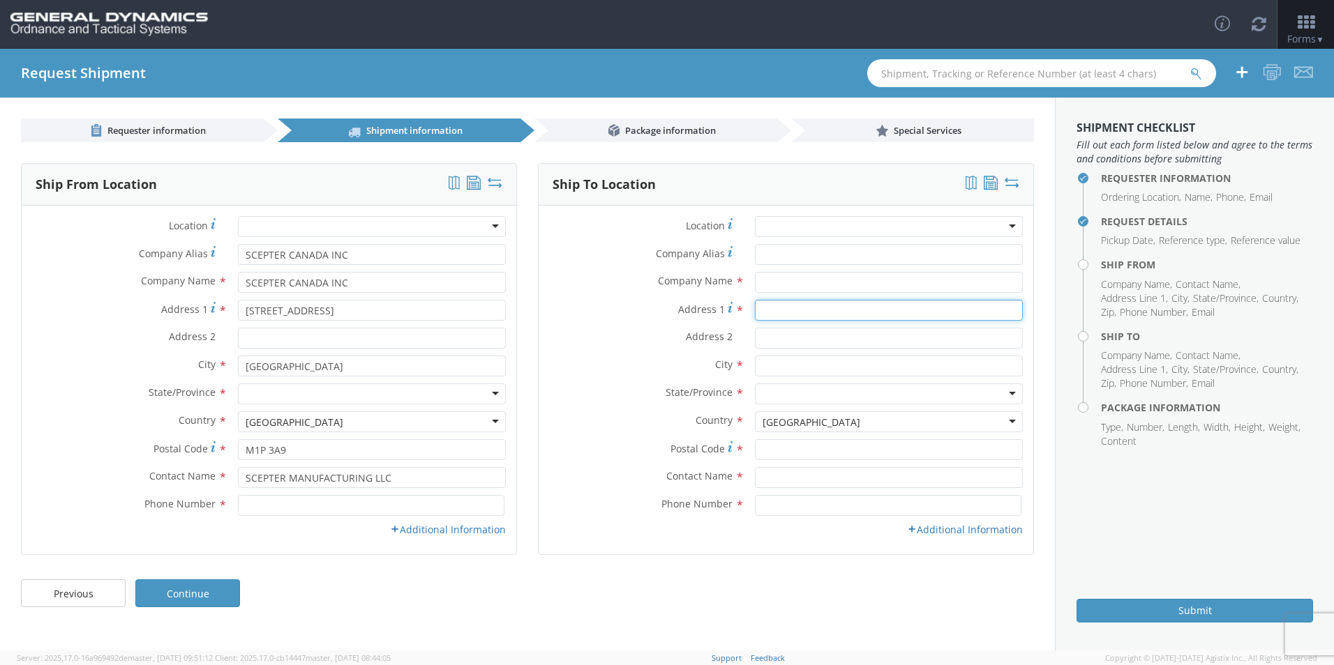
type input "[STREET_ADDRESS]"
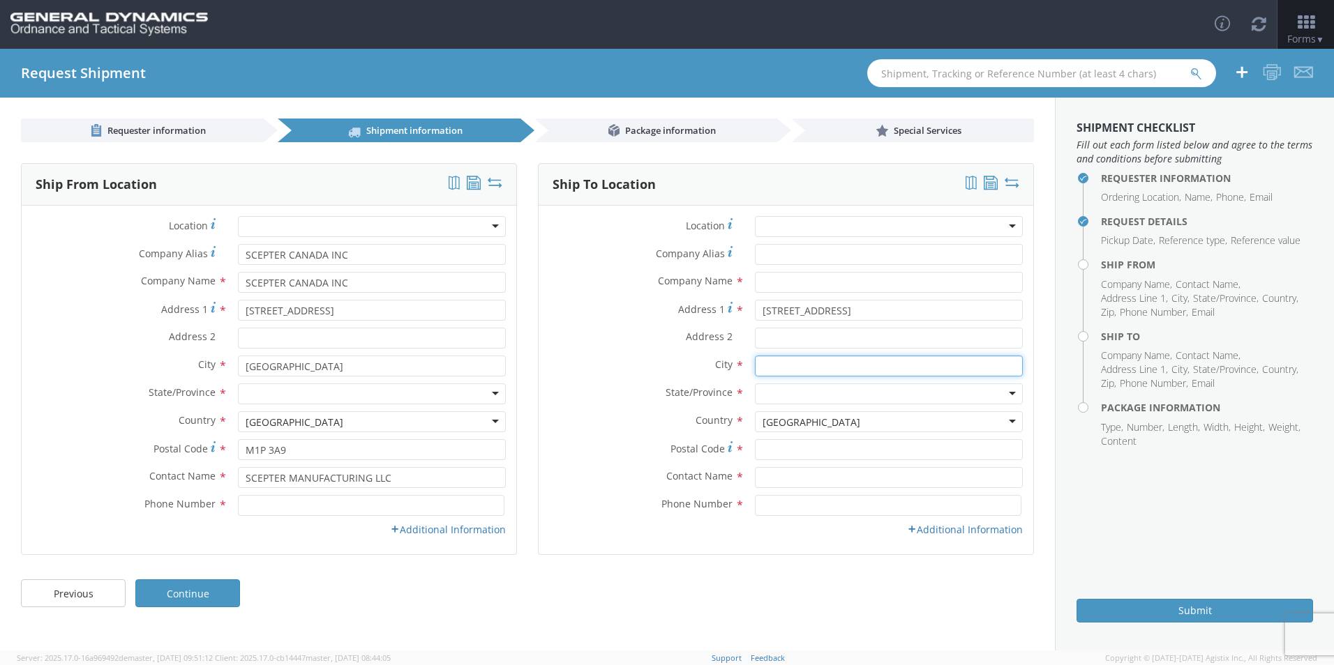
type input "[GEOGRAPHIC_DATA]"
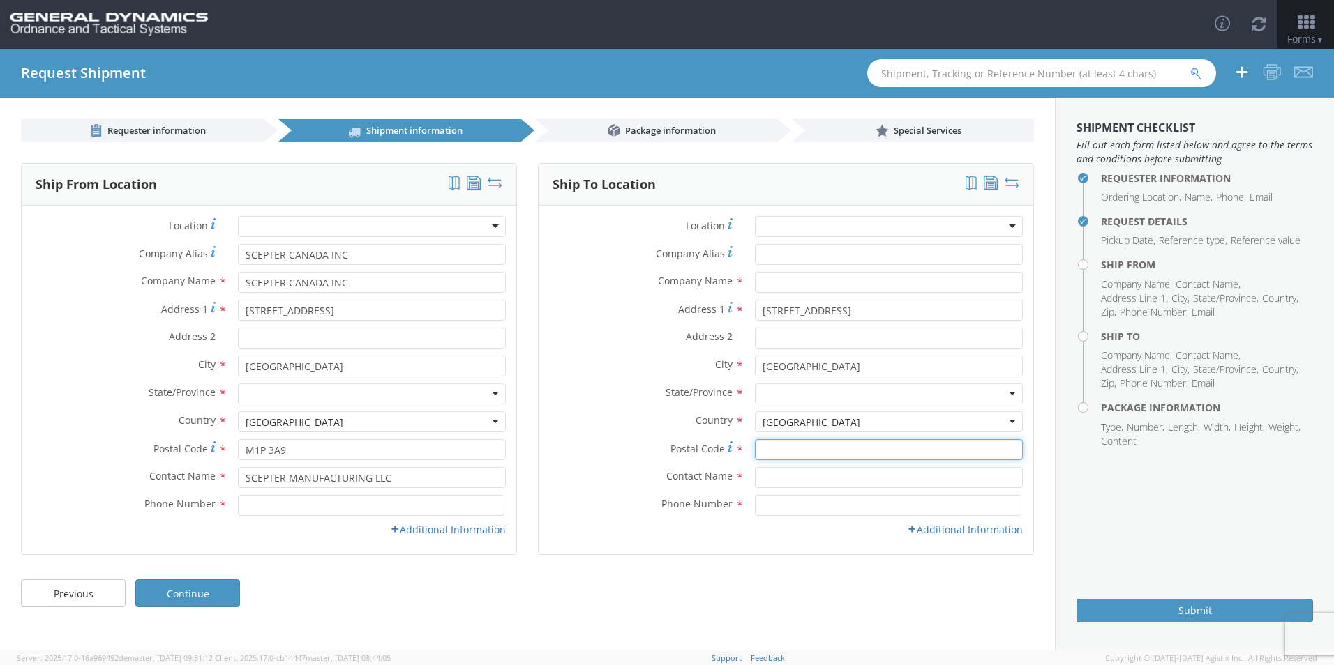
type input "M1P 3A9"
type input "SCEPTER MANUFACTURING LLC"
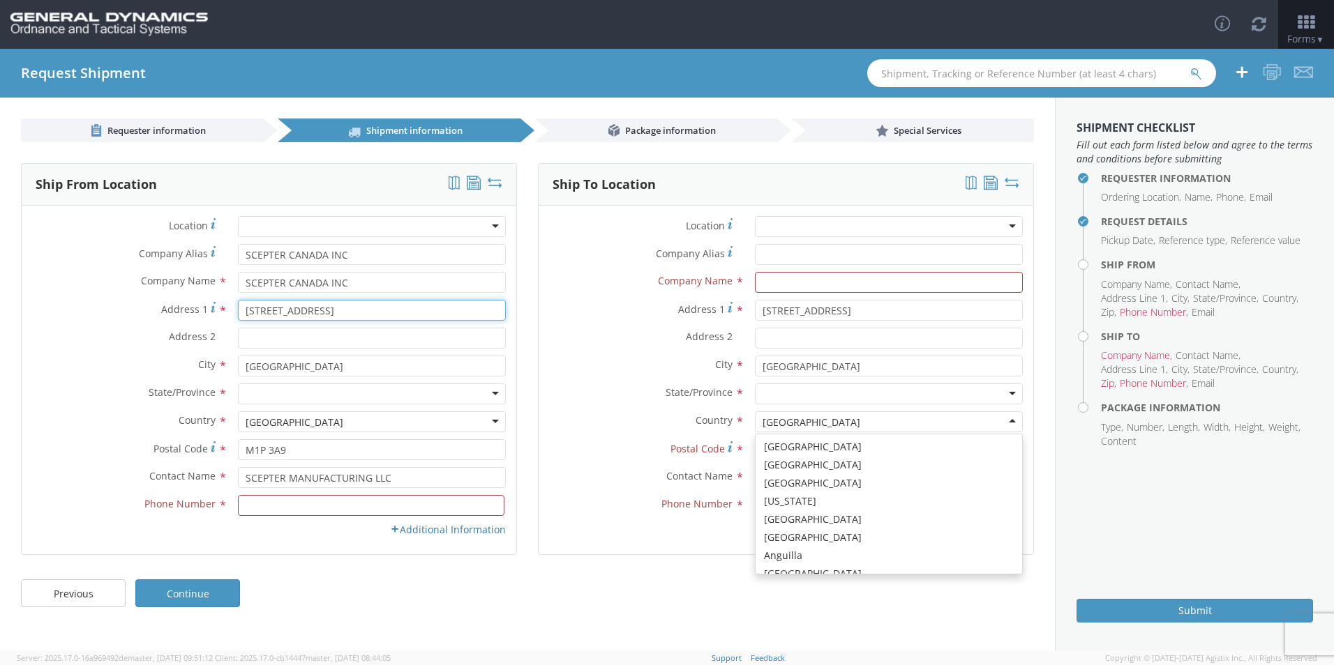
scroll to position [3516, 0]
type input "4166598191"
click at [280, 399] on div at bounding box center [372, 394] width 268 height 21
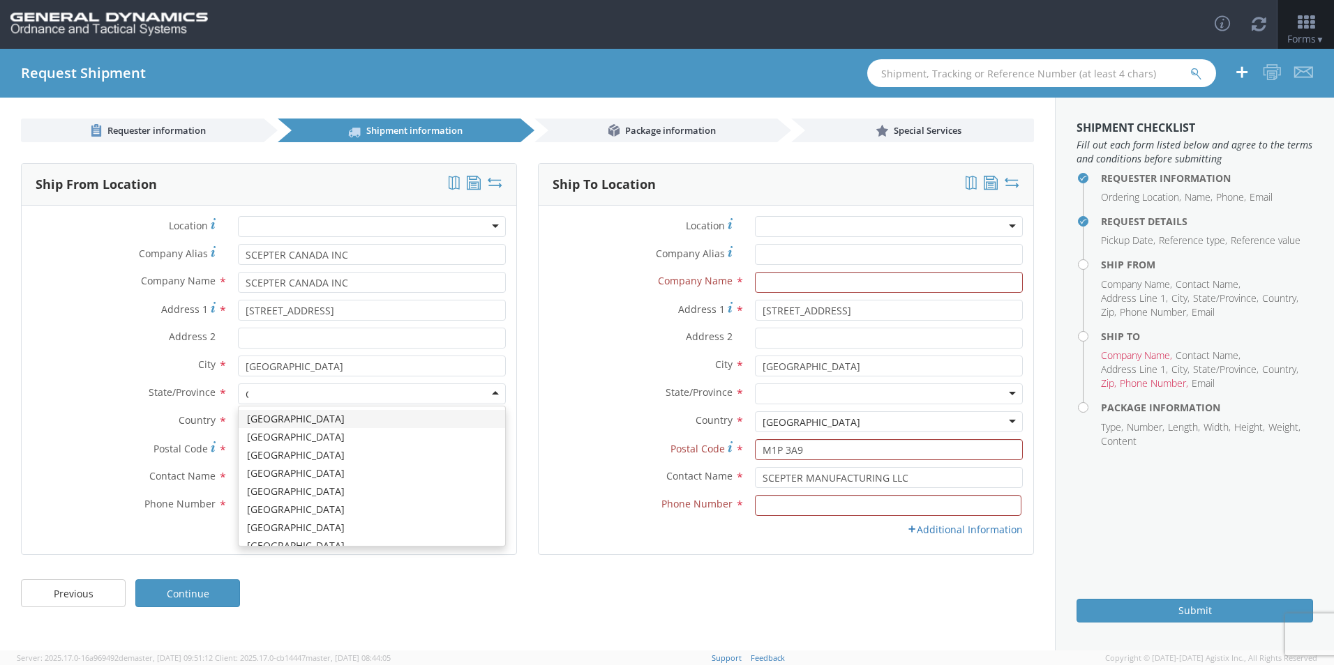
type input "ON"
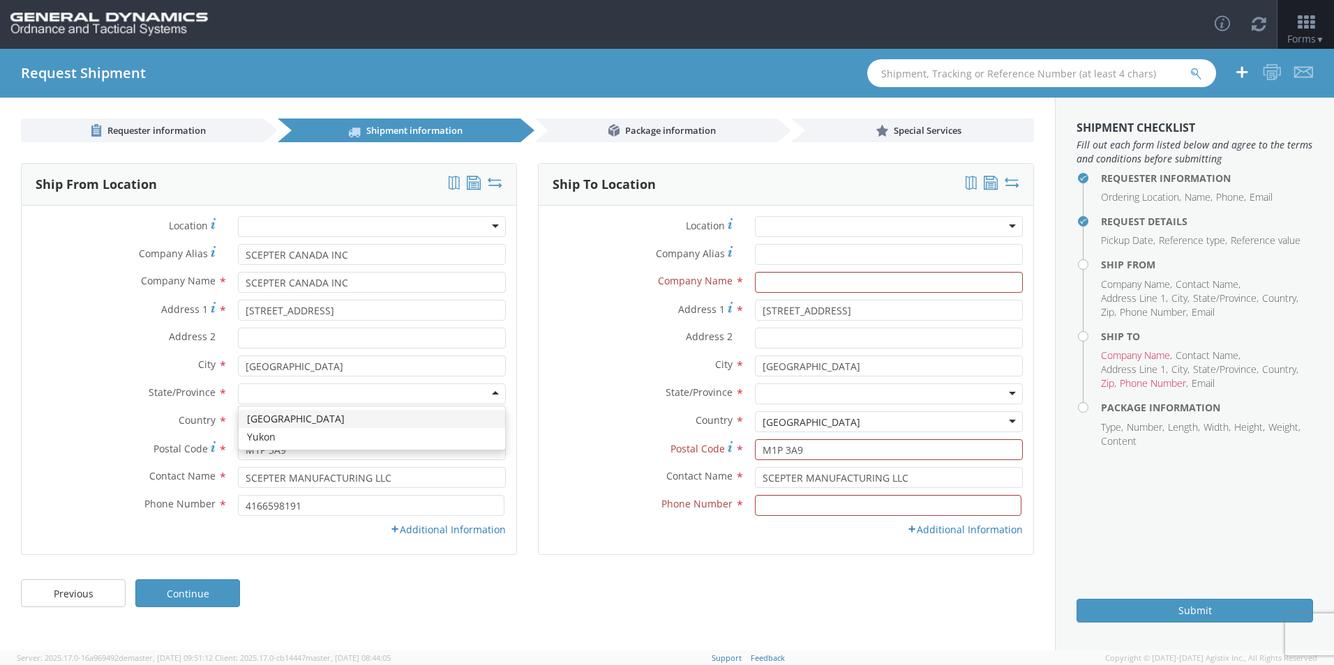
scroll to position [0, 0]
click at [435, 529] on link "Additional Information" at bounding box center [448, 529] width 116 height 13
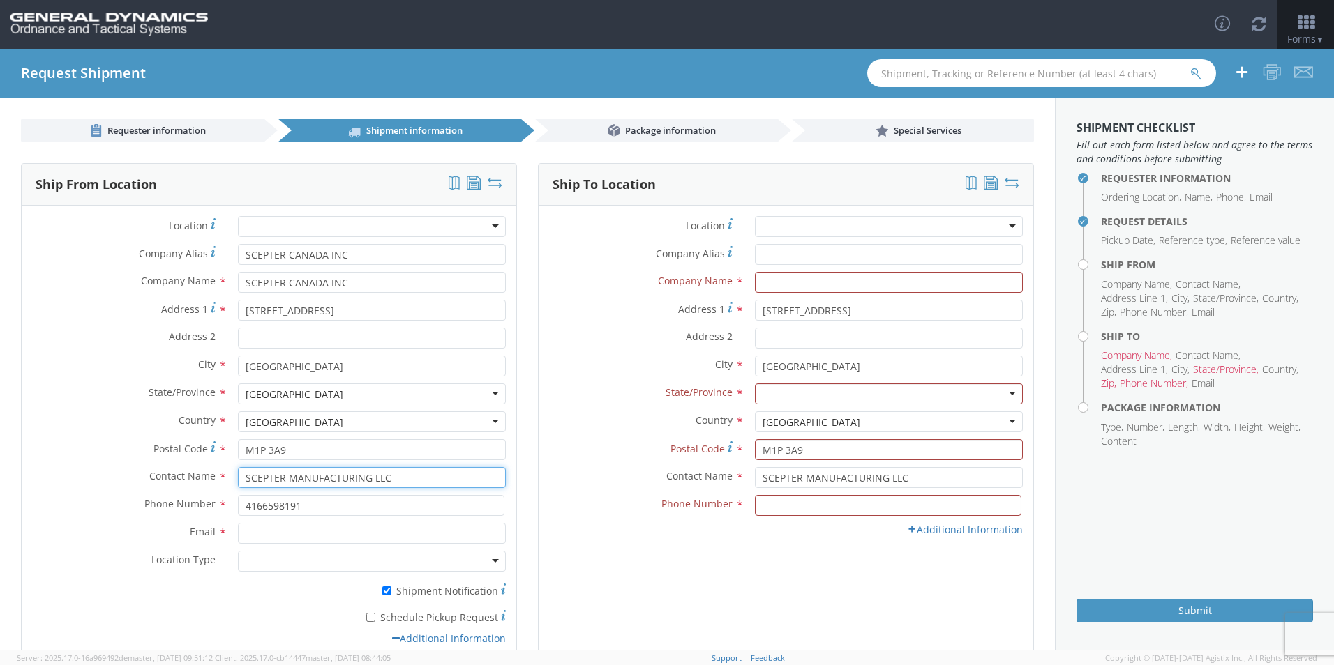
drag, startPoint x: 407, startPoint y: 478, endPoint x: 202, endPoint y: 480, distance: 205.8
click at [202, 480] on div "Contact Name * SCEPTER MANUFACTURING LLC" at bounding box center [269, 477] width 495 height 21
type input "[PERSON_NAME]"
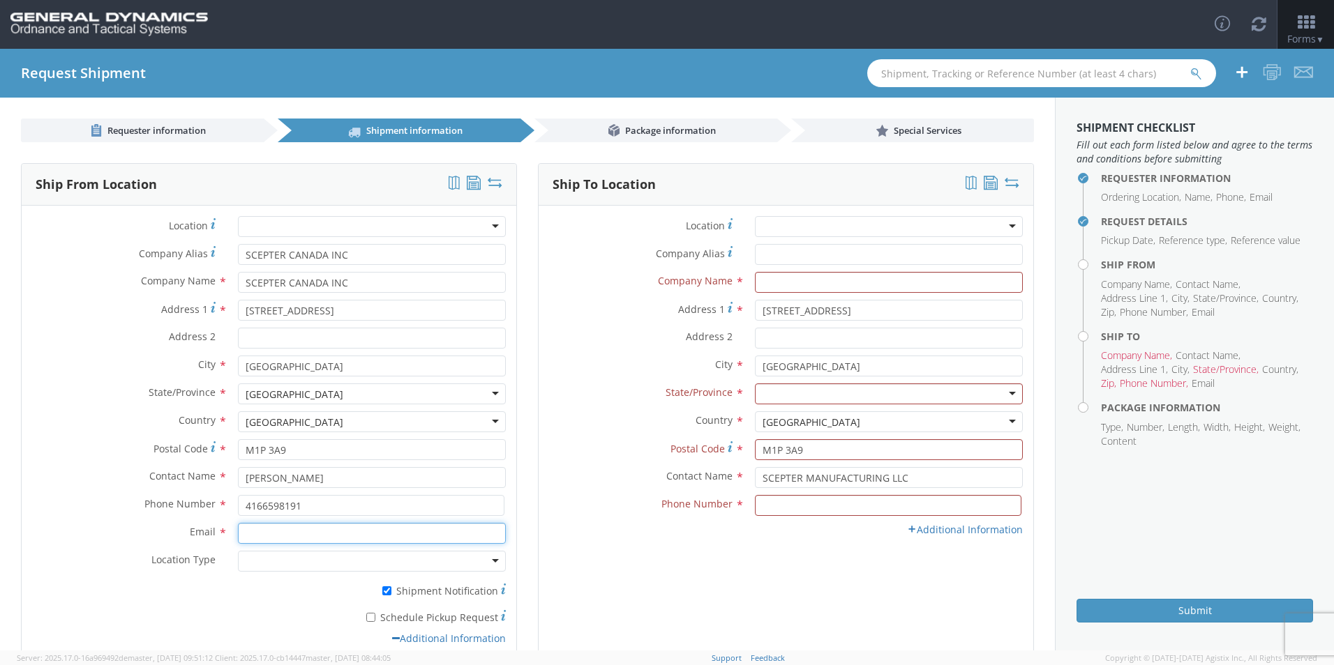
click at [281, 532] on input "Email *" at bounding box center [372, 533] width 268 height 21
type input "[EMAIL_ADDRESS][DOMAIN_NAME]; [EMAIL_ADDRESS][DOMAIN_NAME]"
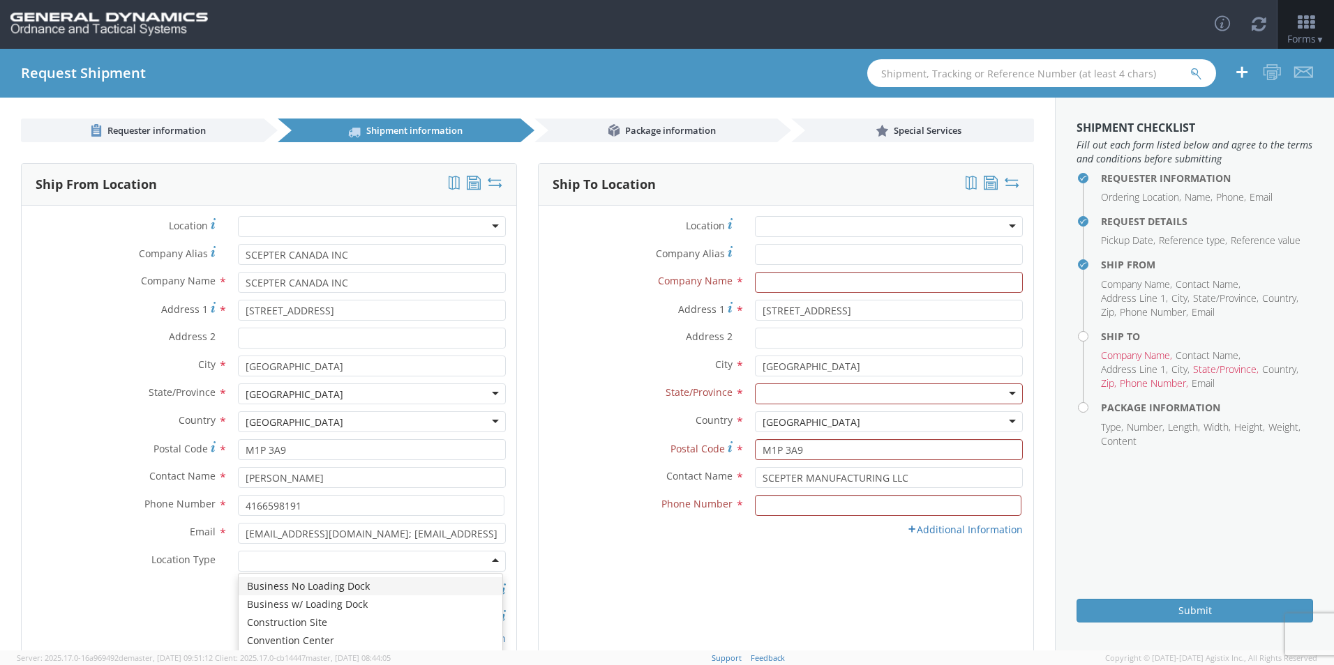
click at [276, 566] on div at bounding box center [372, 561] width 268 height 21
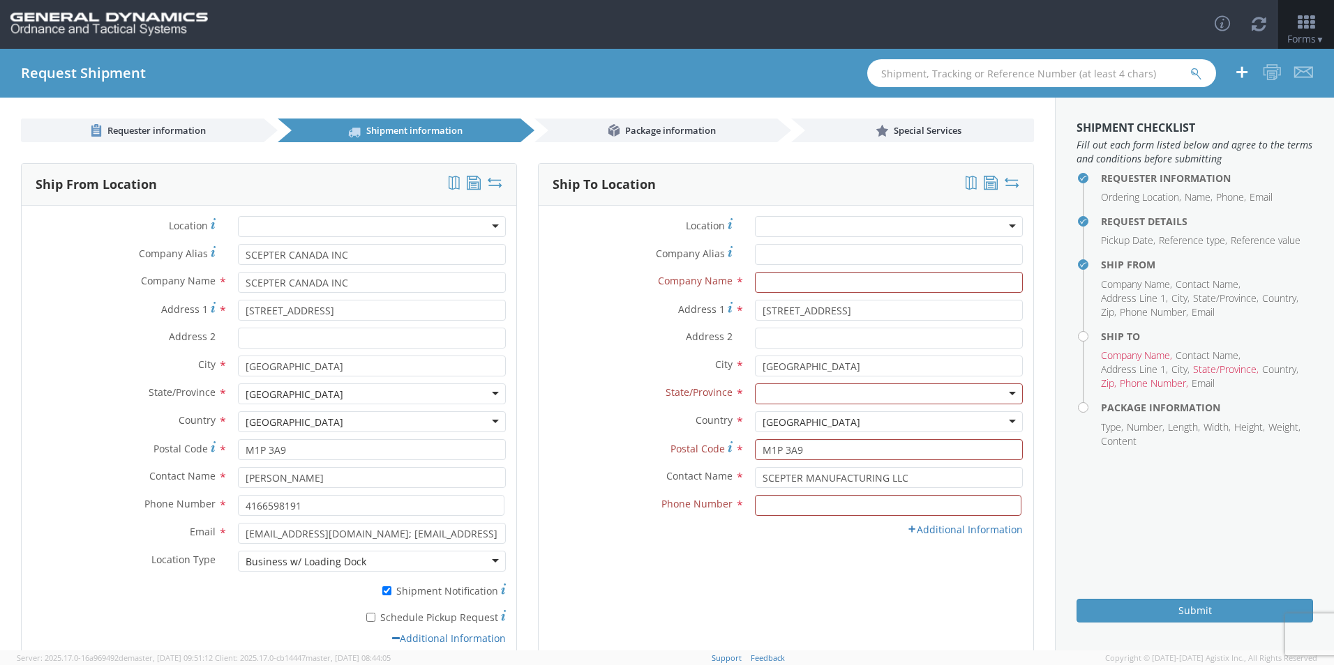
click at [398, 615] on label "* Schedule Pickup Request" at bounding box center [372, 616] width 268 height 17
click at [375, 615] on input "* Schedule Pickup Request" at bounding box center [370, 617] width 9 height 9
checkbox input "true"
click at [774, 252] on input "Company Alias *" at bounding box center [889, 254] width 268 height 21
click at [633, 326] on div "Address [STREET_ADDRESS]" at bounding box center [786, 314] width 495 height 28
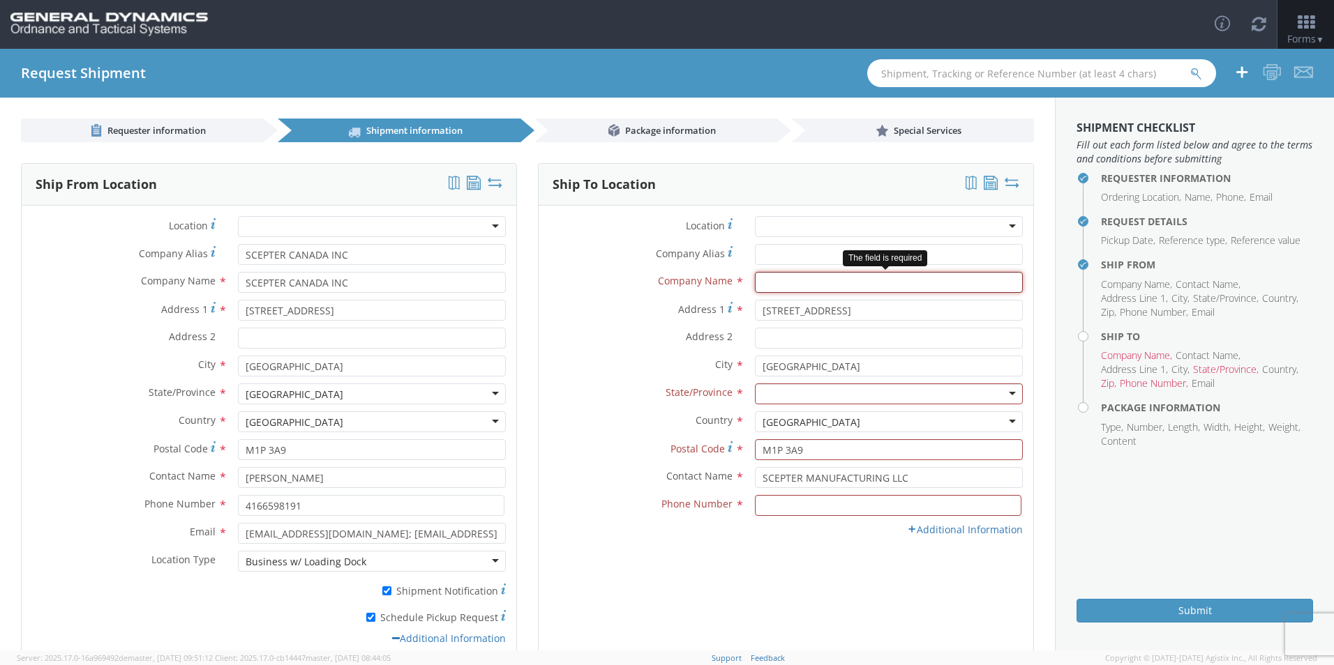
click at [806, 279] on input "text" at bounding box center [889, 282] width 268 height 21
type input "GD-OTS MARION IL"
type input "I"
type input "7275788100"
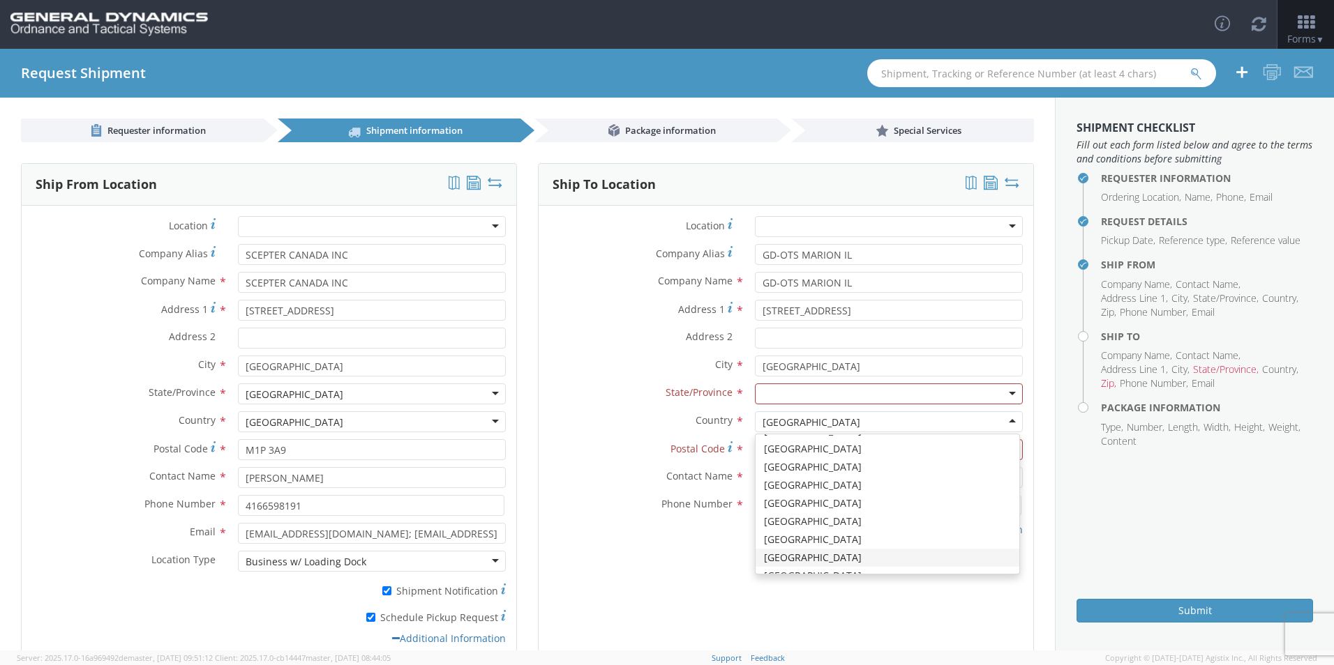
click at [594, 402] on div "State/Province * [US_STATE] [US_STATE] [US_STATE] [US_STATE] [US_STATE] [US_STA…" at bounding box center [786, 394] width 495 height 21
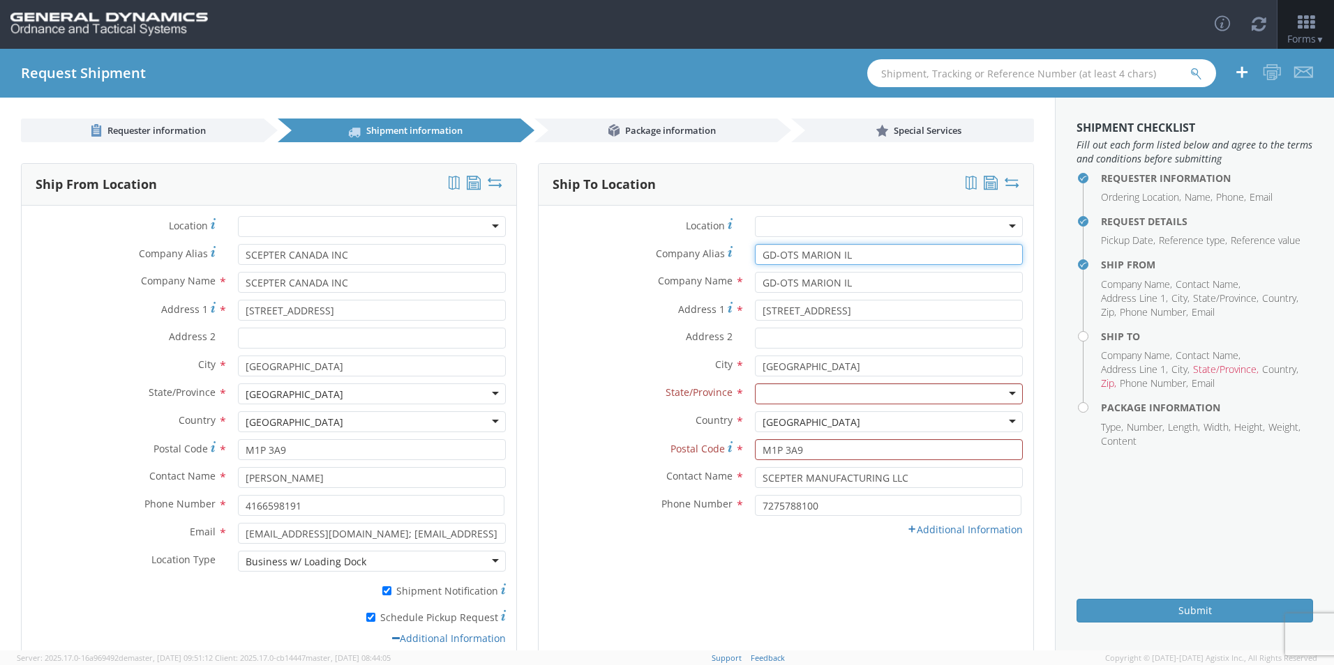
drag, startPoint x: 852, startPoint y: 253, endPoint x: 566, endPoint y: 287, distance: 288.0
click at [574, 287] on div "Location * GD-OTS Anniston (Commerce) GD-OTS [GEOGRAPHIC_DATA] GD-[GEOGRAPHIC_D…" at bounding box center [786, 380] width 495 height 328
click at [861, 322] on div "Address [STREET_ADDRESS]" at bounding box center [786, 314] width 495 height 28
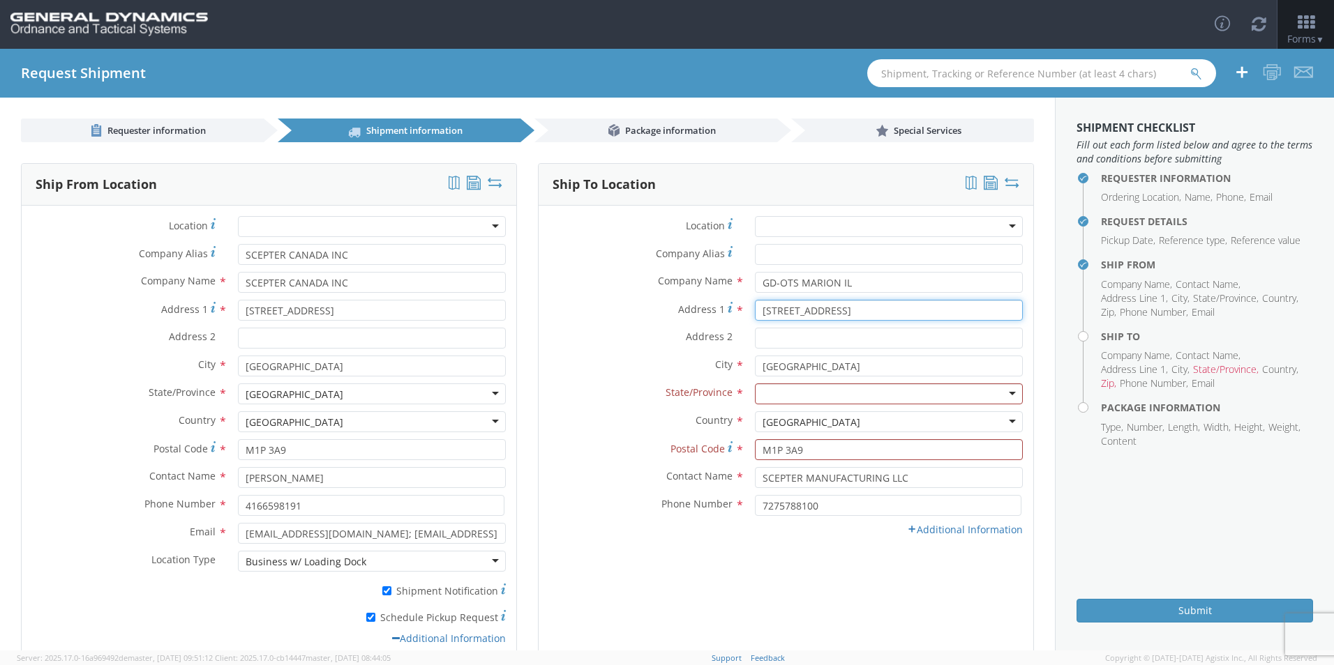
click at [868, 315] on input "[STREET_ADDRESS]" at bounding box center [889, 310] width 268 height 21
drag, startPoint x: 868, startPoint y: 314, endPoint x: 669, endPoint y: 319, distance: 199.6
click at [670, 319] on div "Address [STREET_ADDRESS]" at bounding box center [786, 310] width 495 height 21
type input "[STREET_ADDRESS][PERSON_NAME]"
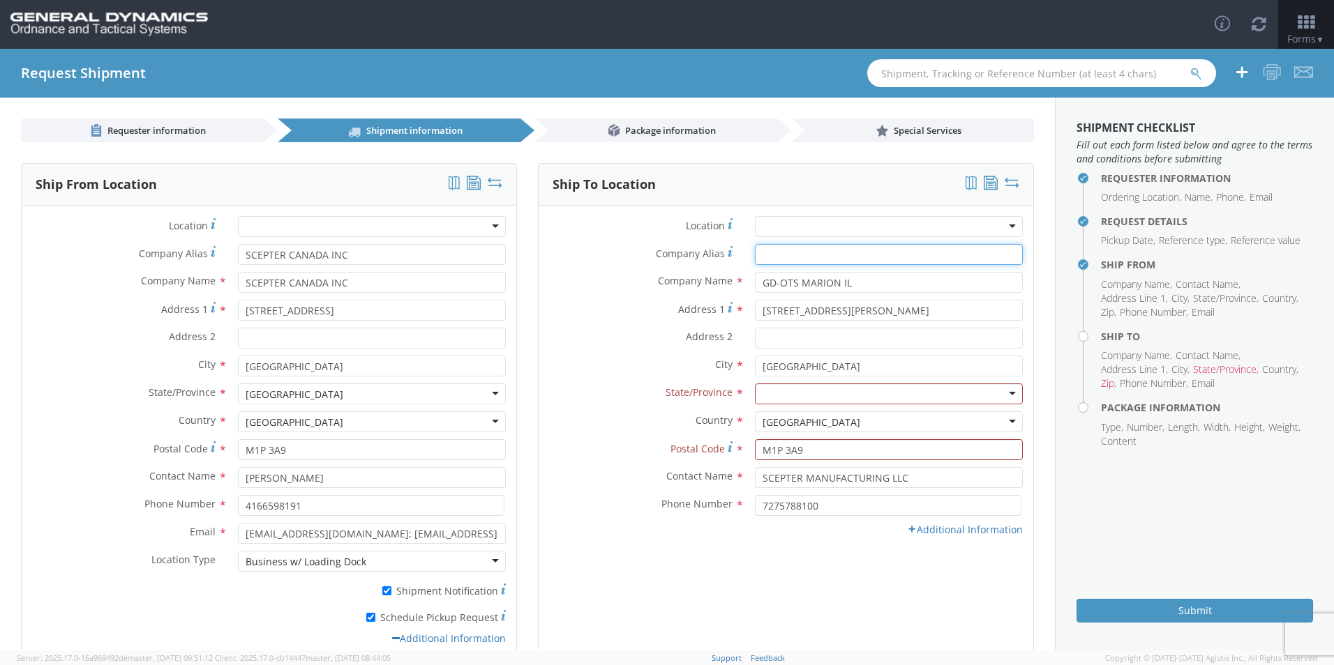
type input "GD-OTS MARION IL"
type input "IL"
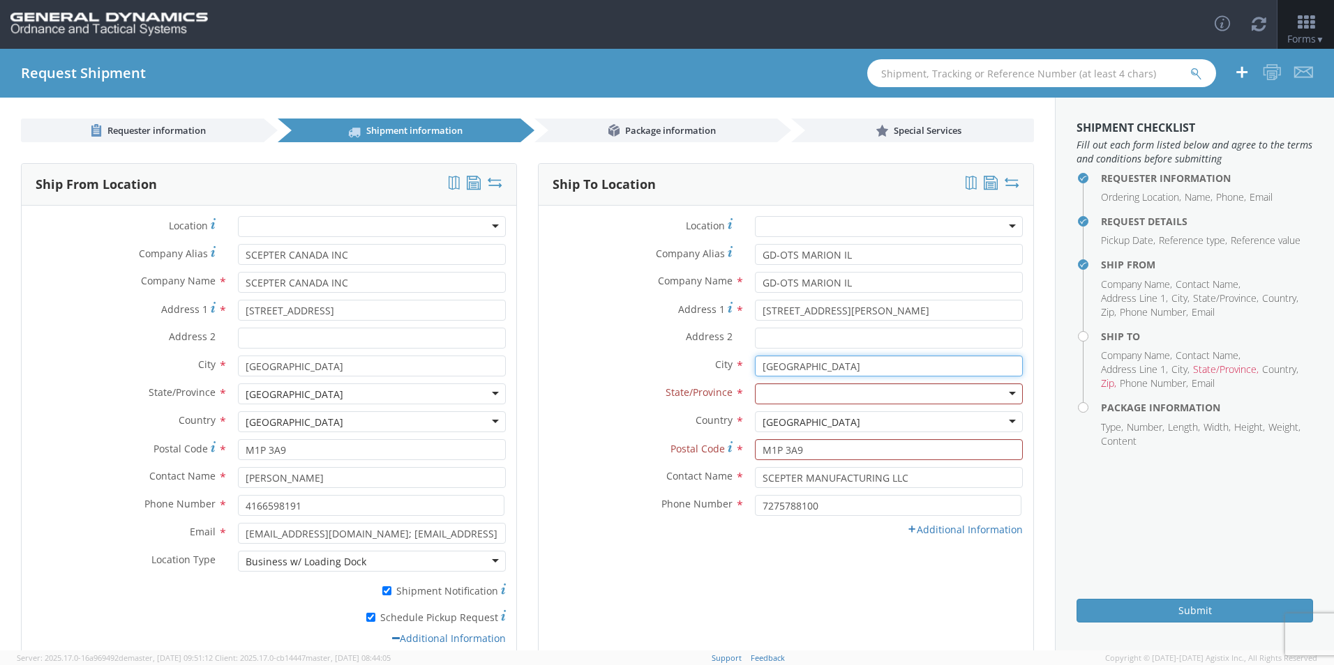
drag, startPoint x: 861, startPoint y: 368, endPoint x: 634, endPoint y: 372, distance: 226.7
click at [635, 371] on div "City * [GEOGRAPHIC_DATA] searching..." at bounding box center [786, 366] width 495 height 21
click at [811, 362] on input "MA" at bounding box center [889, 366] width 268 height 21
type input "[PERSON_NAME]"
type input "I"
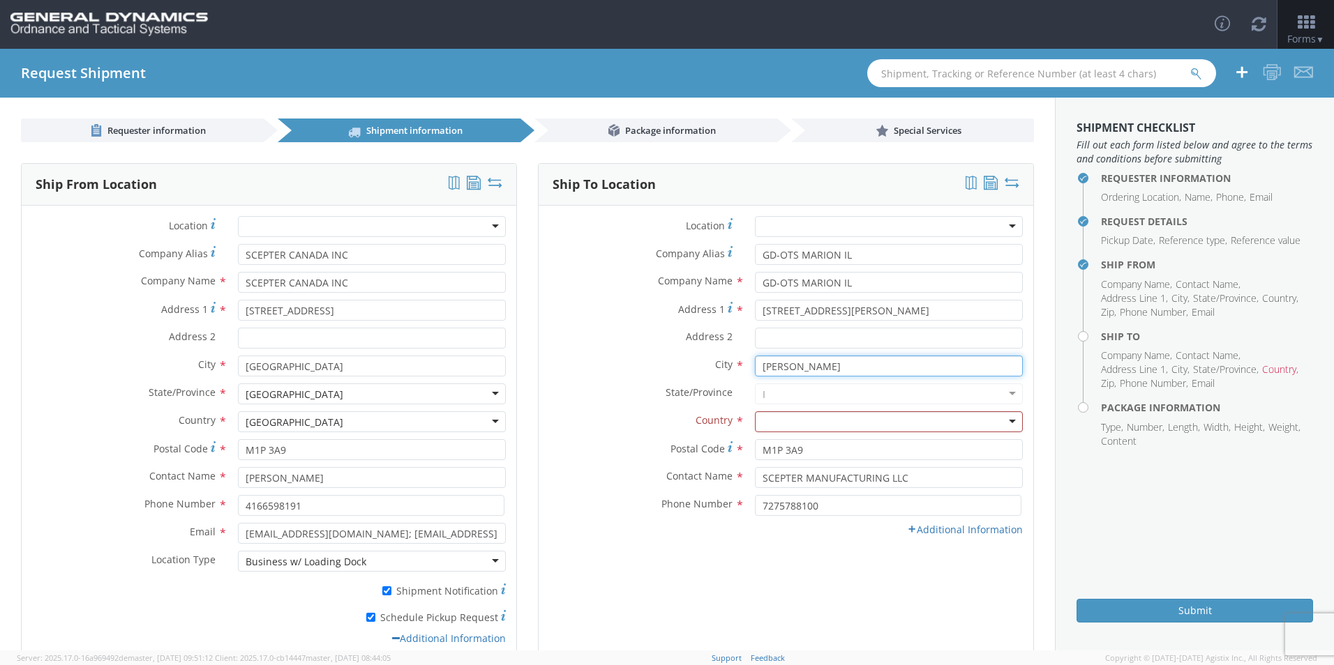
click at [781, 397] on div at bounding box center [889, 394] width 268 height 21
click at [778, 423] on div at bounding box center [889, 422] width 268 height 21
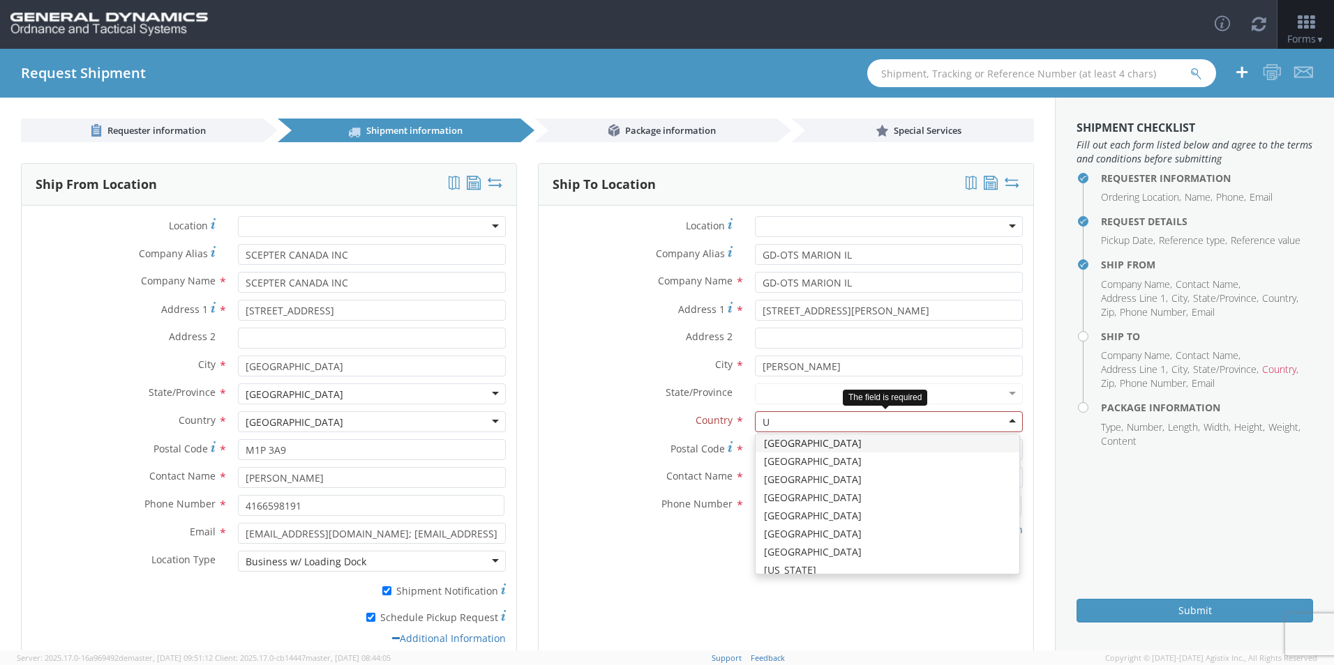
type input "UN"
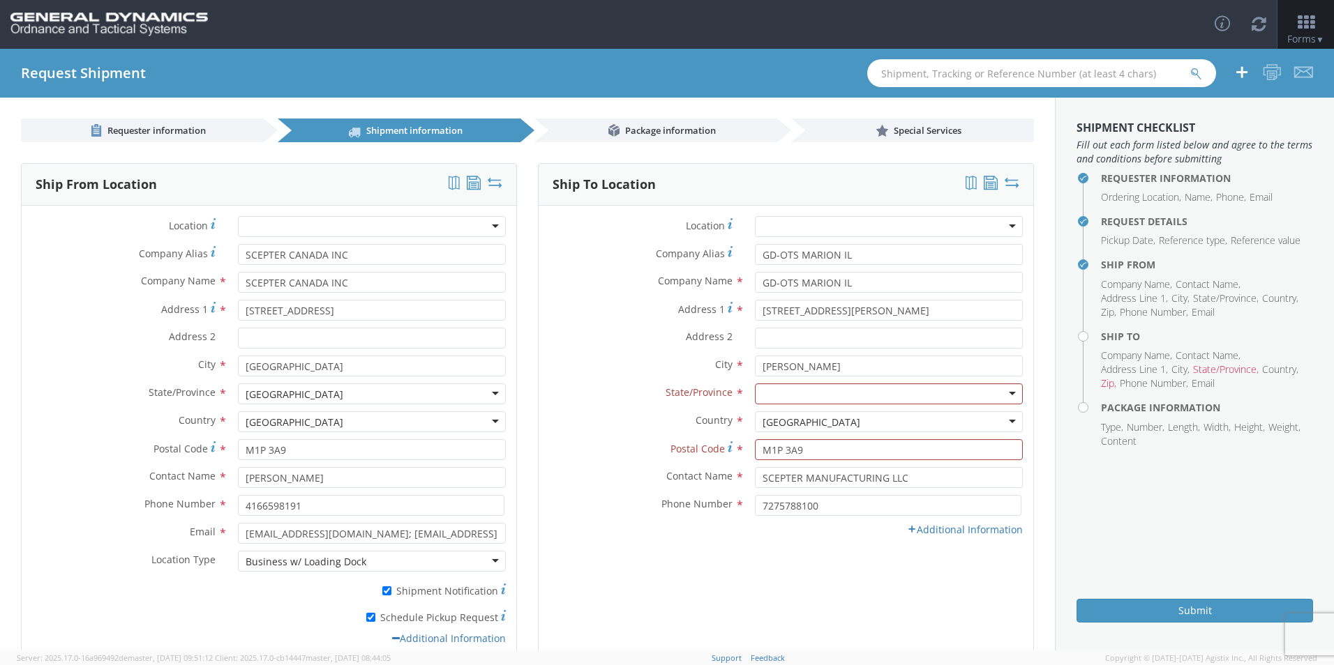
click at [778, 391] on div at bounding box center [889, 394] width 268 height 21
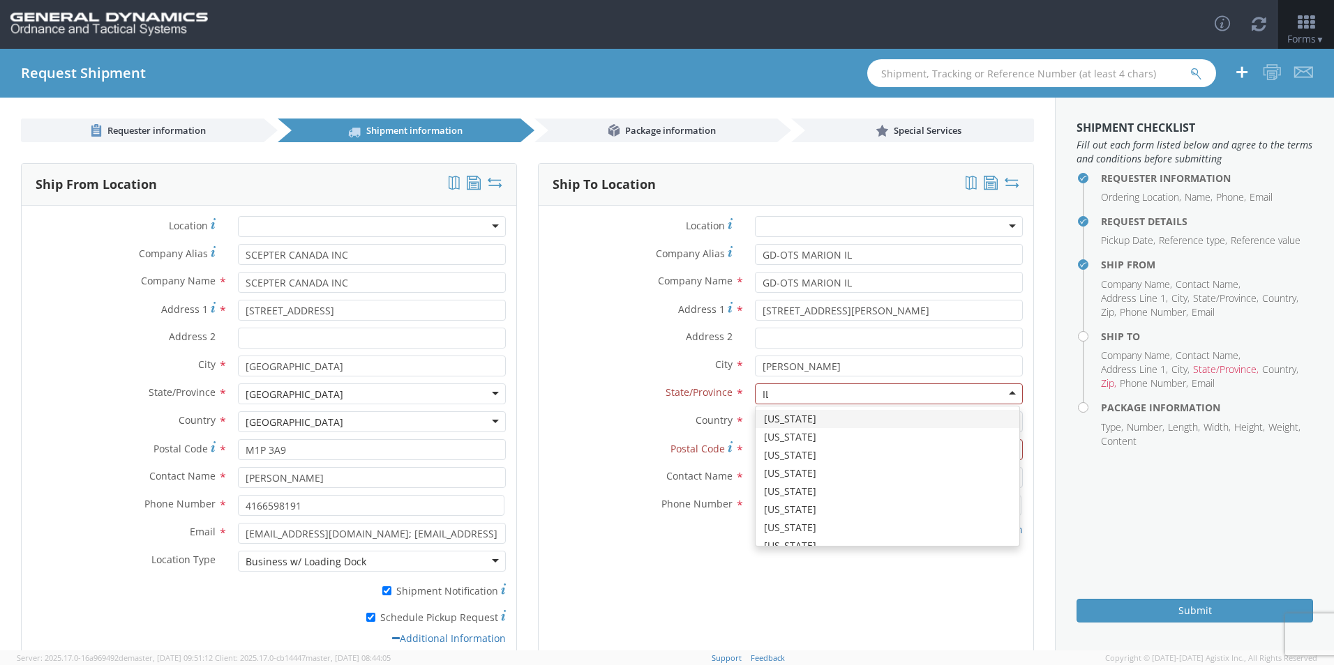
type input "ILL"
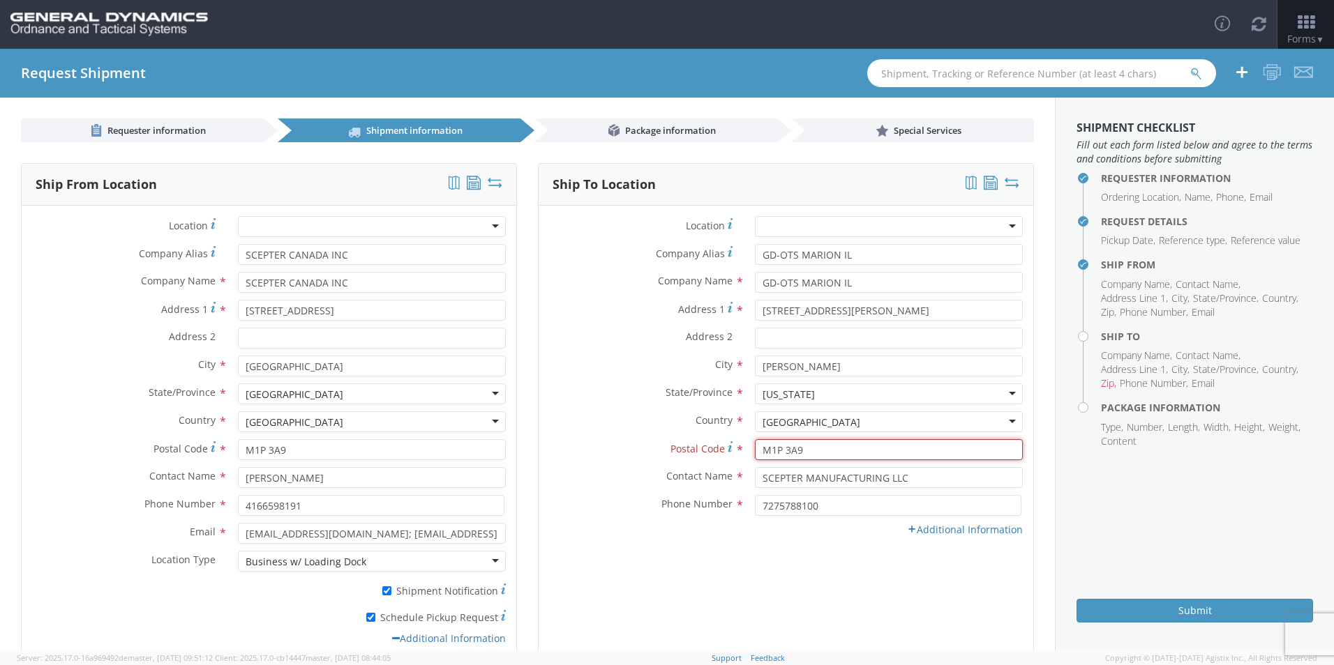
drag, startPoint x: 817, startPoint y: 451, endPoint x: 678, endPoint y: 455, distance: 138.9
click at [682, 451] on div "Postal Code * M1P 3A9 Value "M1P 3A9" isn't valid [GEOGRAPHIC_DATA] zip code. P…" at bounding box center [786, 449] width 495 height 21
type input "62959"
click at [646, 557] on div "Ship To Location Location * GD-OTS [GEOGRAPHIC_DATA] (Commerce) GD-OTS [GEOGRAP…" at bounding box center [786, 413] width 496 height 501
drag, startPoint x: 931, startPoint y: 483, endPoint x: 580, endPoint y: 460, distance: 352.3
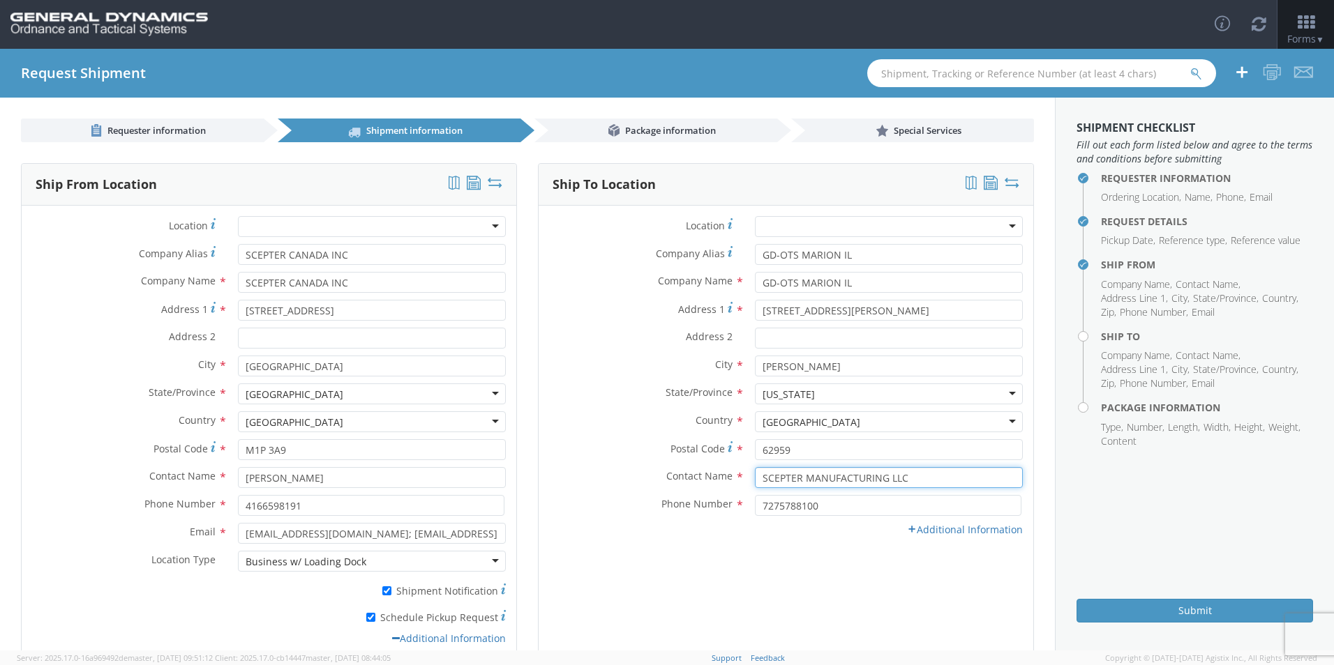
click at [581, 460] on div "Location * GD-OTS Anniston (Commerce) GD-OTS [GEOGRAPHIC_DATA] GD-[GEOGRAPHIC_D…" at bounding box center [786, 380] width 495 height 328
type input "[PERSON_NAME]"
type input "GD-OTS MARION IL"
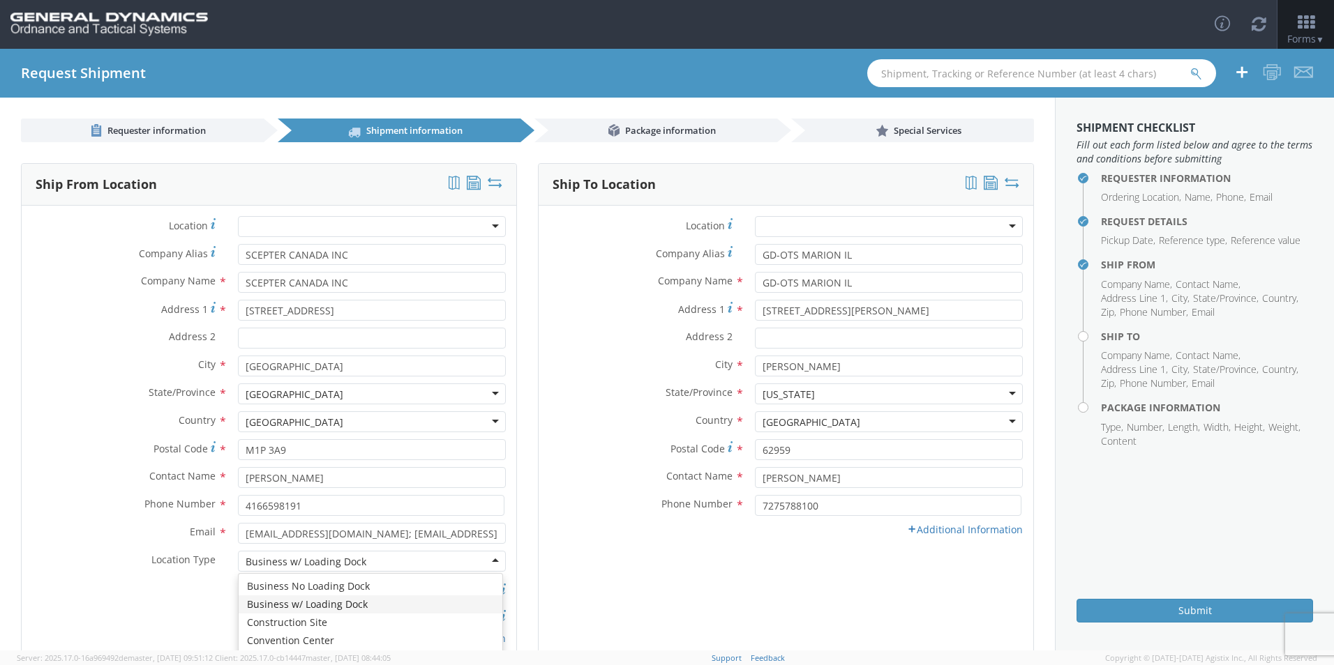
click at [770, 578] on div "Ship To Location Location * GD-OTS [GEOGRAPHIC_DATA] (Commerce) GD-OTS [GEOGRAP…" at bounding box center [786, 413] width 496 height 501
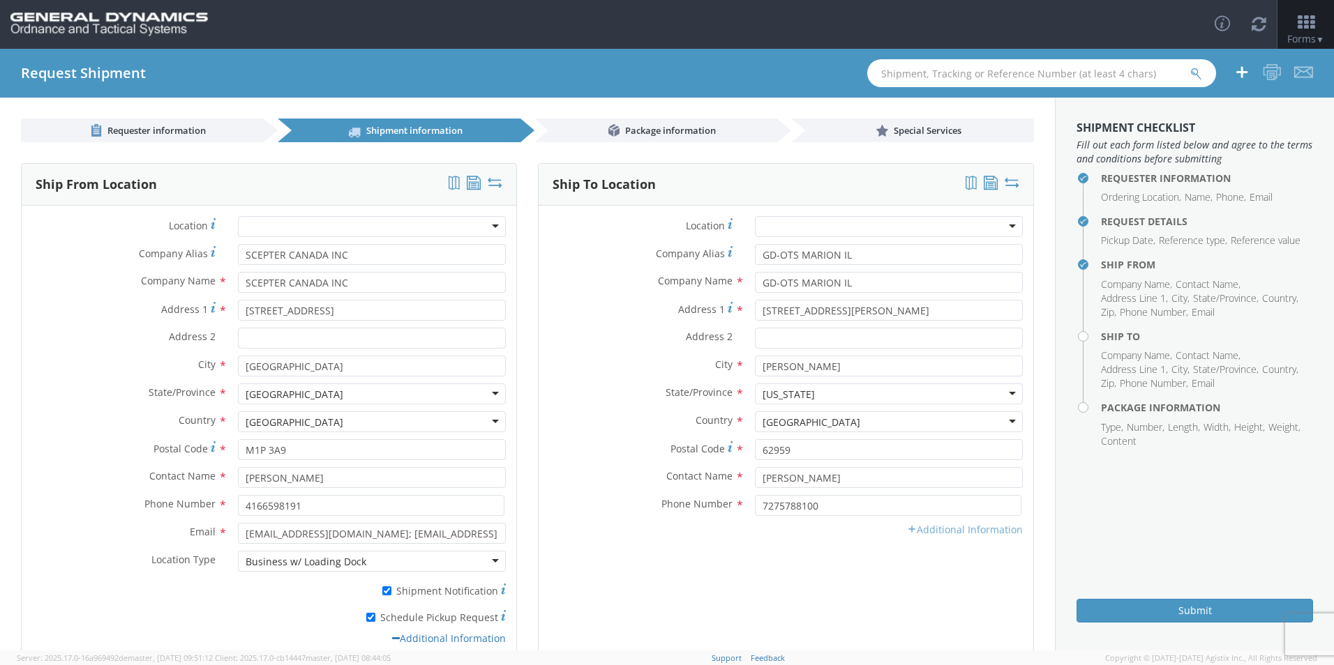
click at [935, 531] on link "Additional Information" at bounding box center [965, 529] width 116 height 13
click at [783, 534] on input "Email *" at bounding box center [889, 533] width 268 height 21
type input "[EMAIL_ADDRESS][DOMAIN_NAME]"
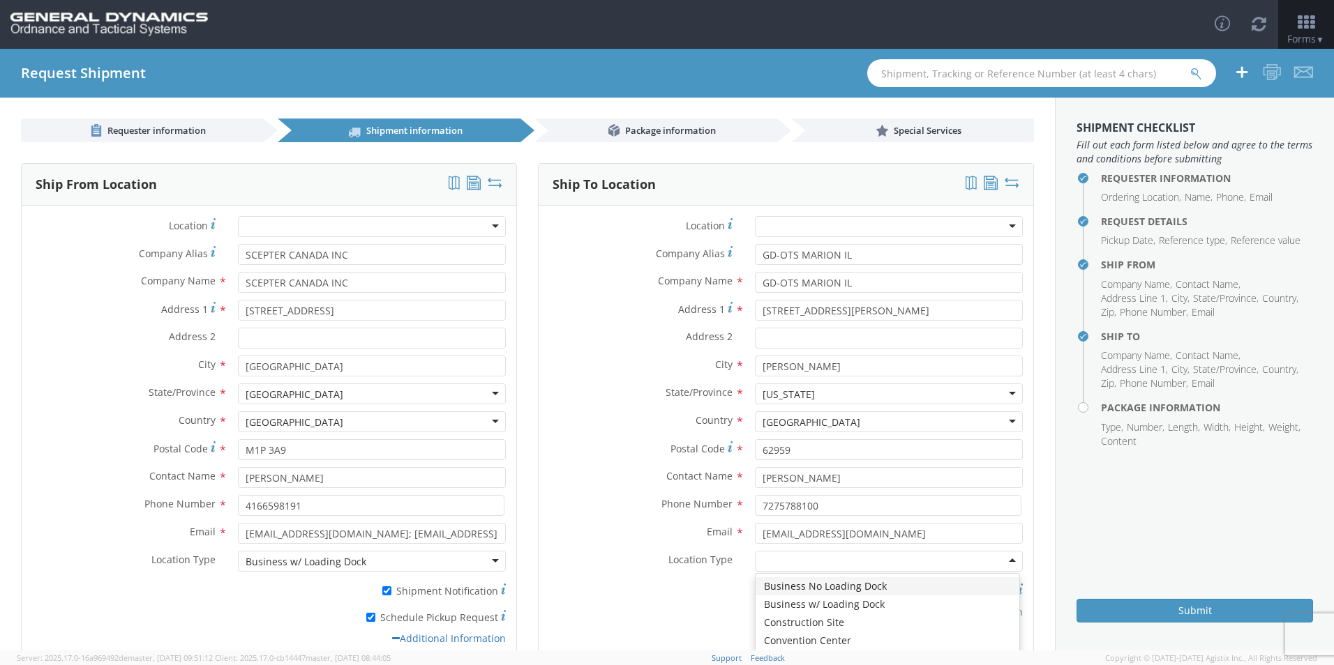
click at [672, 601] on div "* Shipment Notification" at bounding box center [786, 592] width 495 height 27
click at [787, 554] on div at bounding box center [889, 561] width 268 height 21
click at [931, 589] on label "* Shipment Notification" at bounding box center [889, 590] width 268 height 17
click at [908, 589] on input "* Shipment Notification" at bounding box center [903, 591] width 9 height 9
checkbox input "true"
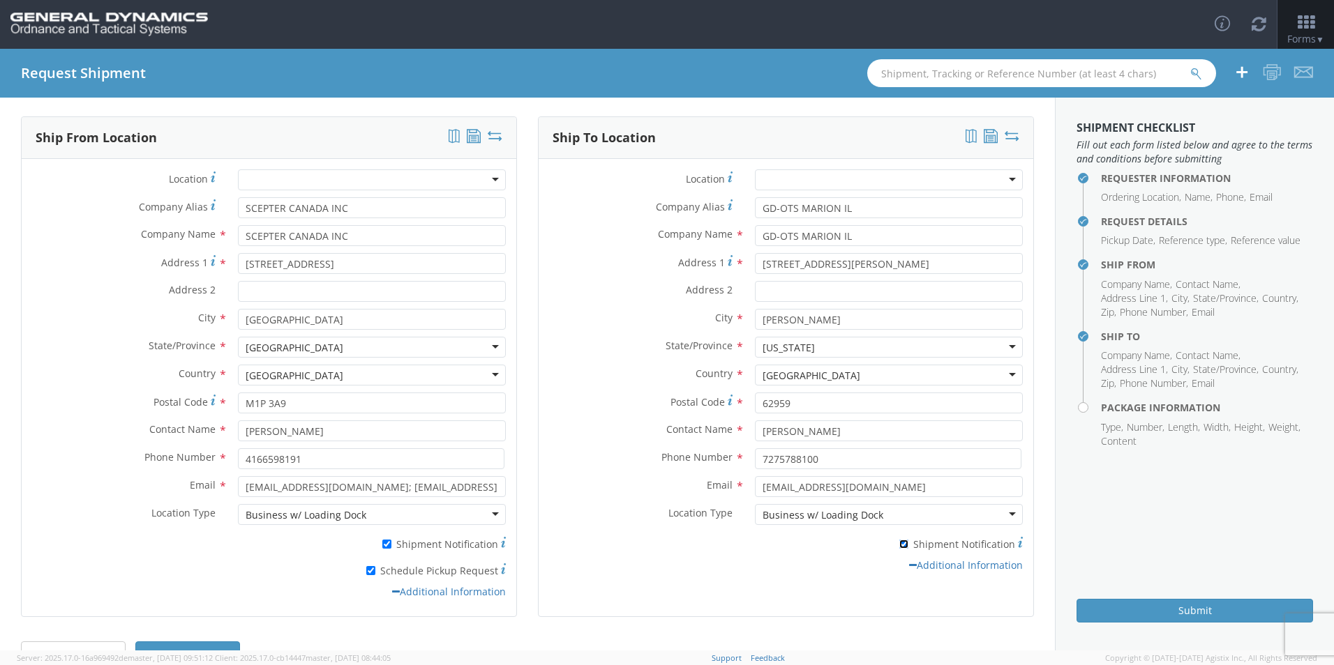
scroll to position [86, 0]
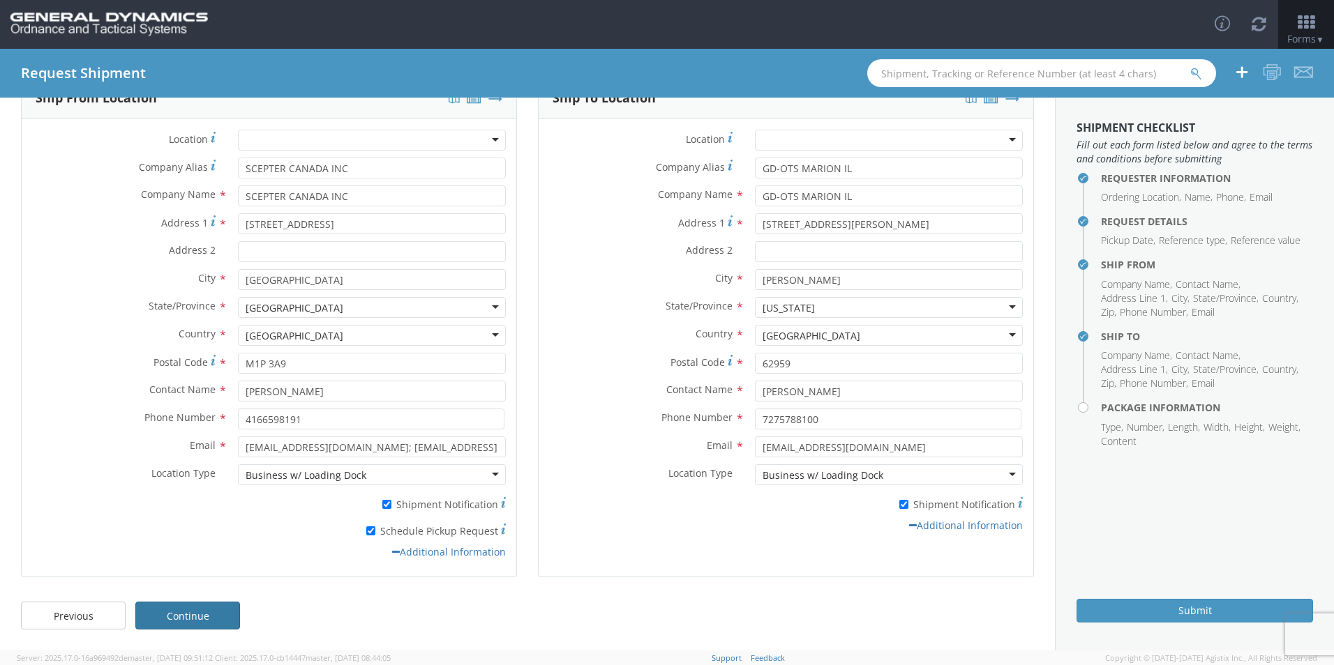
click at [196, 610] on link "Continue" at bounding box center [187, 616] width 105 height 28
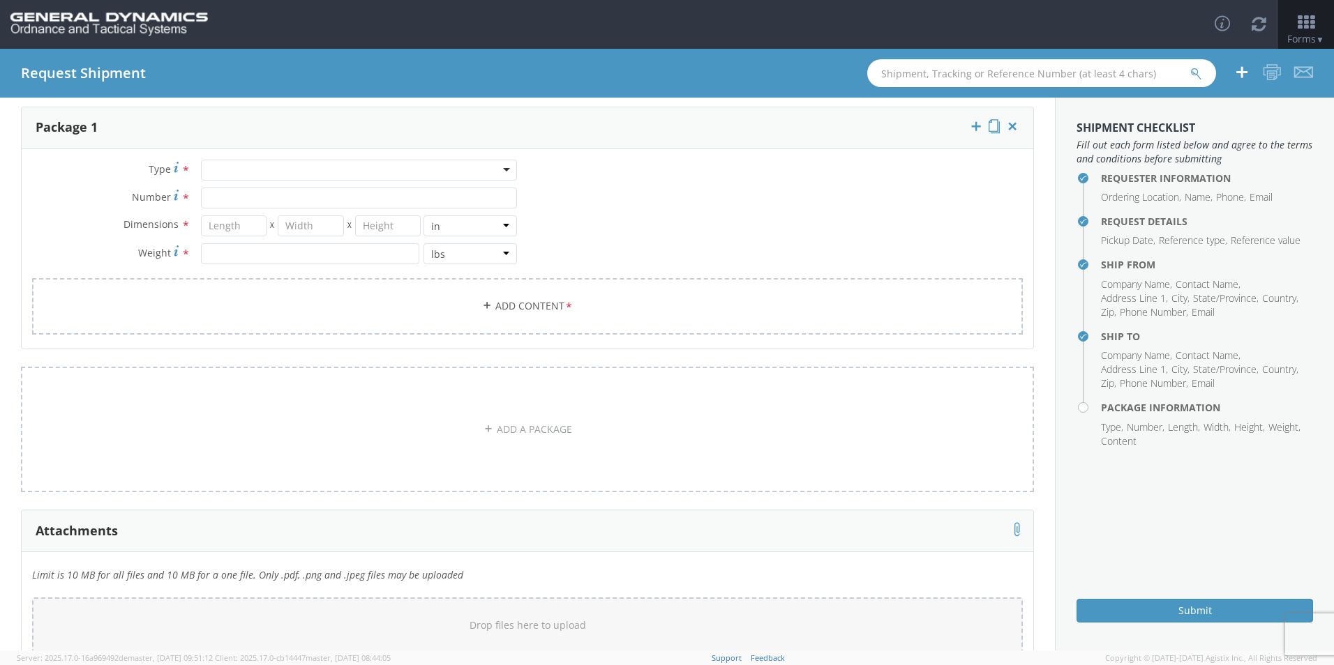
click at [235, 168] on div at bounding box center [359, 170] width 316 height 21
type input "P"
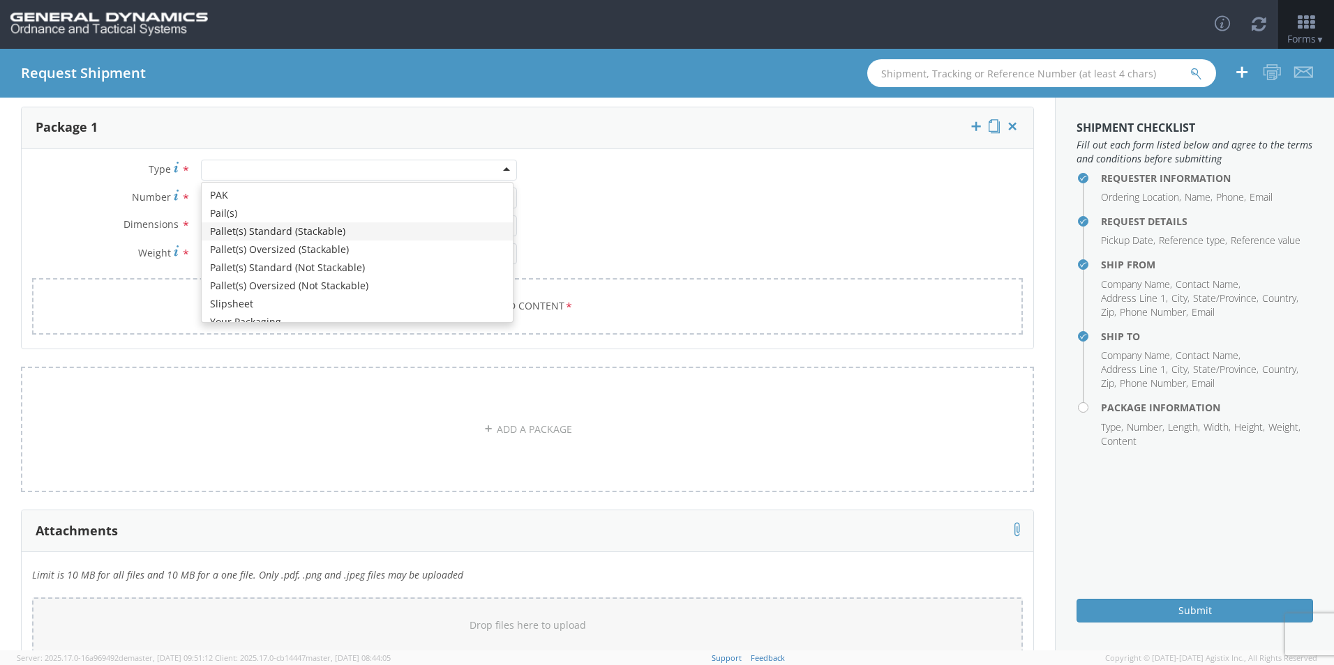
scroll to position [0, 0]
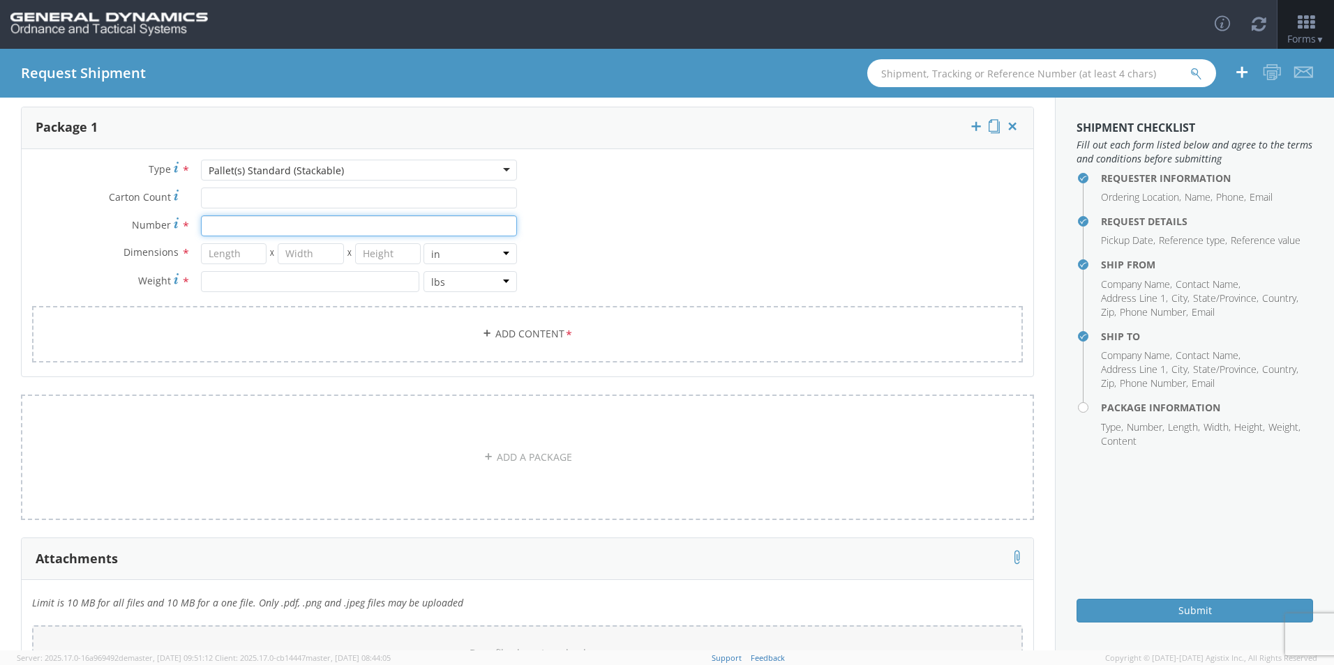
click at [224, 223] on input "Number *" at bounding box center [359, 226] width 316 height 21
type input "56"
click at [226, 250] on input "number" at bounding box center [234, 253] width 66 height 21
type input "40"
type input "48"
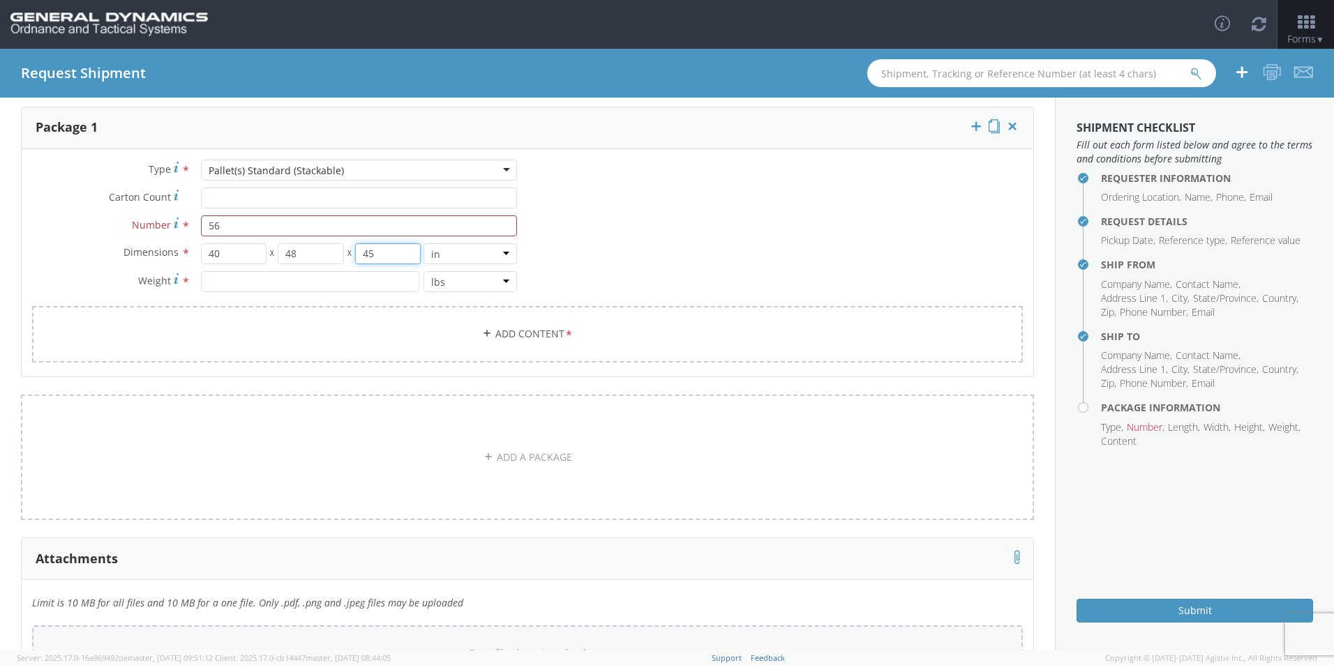
type input "45"
click at [223, 284] on input "number" at bounding box center [310, 281] width 218 height 21
type input "20493.86"
click at [508, 336] on link "Add Content *" at bounding box center [527, 334] width 991 height 57
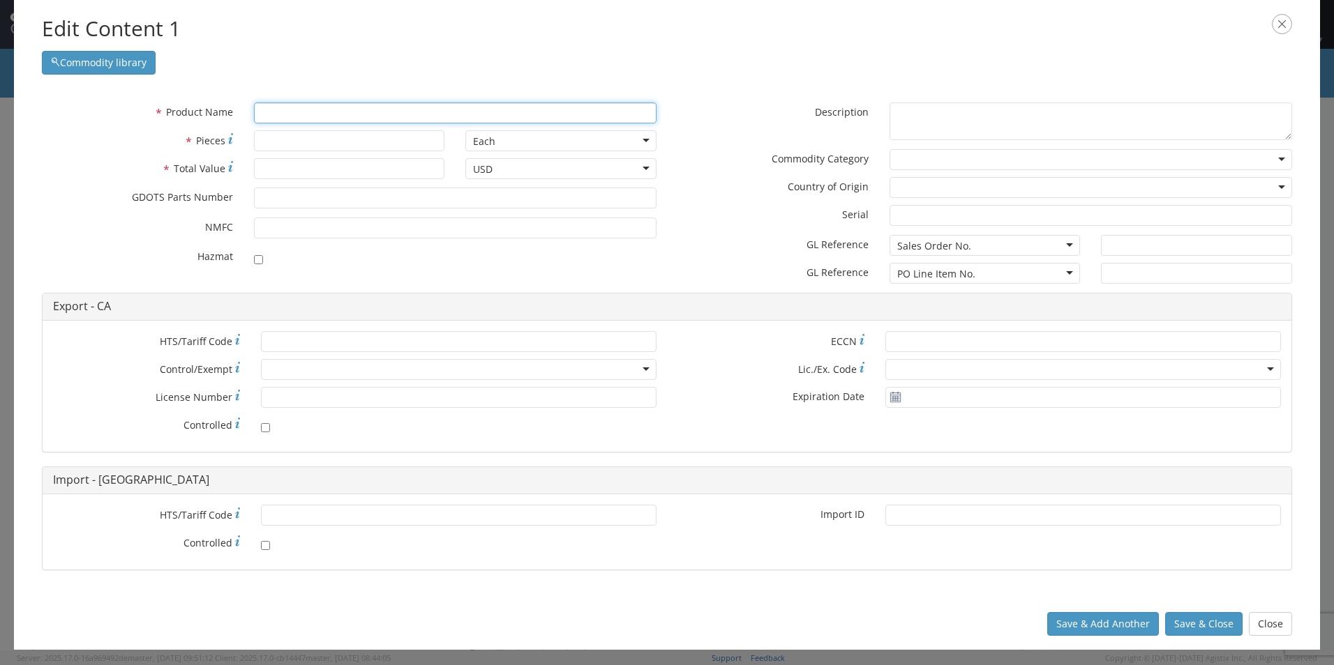
click at [292, 112] on input "text" at bounding box center [455, 113] width 402 height 21
click at [301, 112] on input "text" at bounding box center [455, 113] width 402 height 21
paste input "EMPTY AMMO CAN/FILLER"
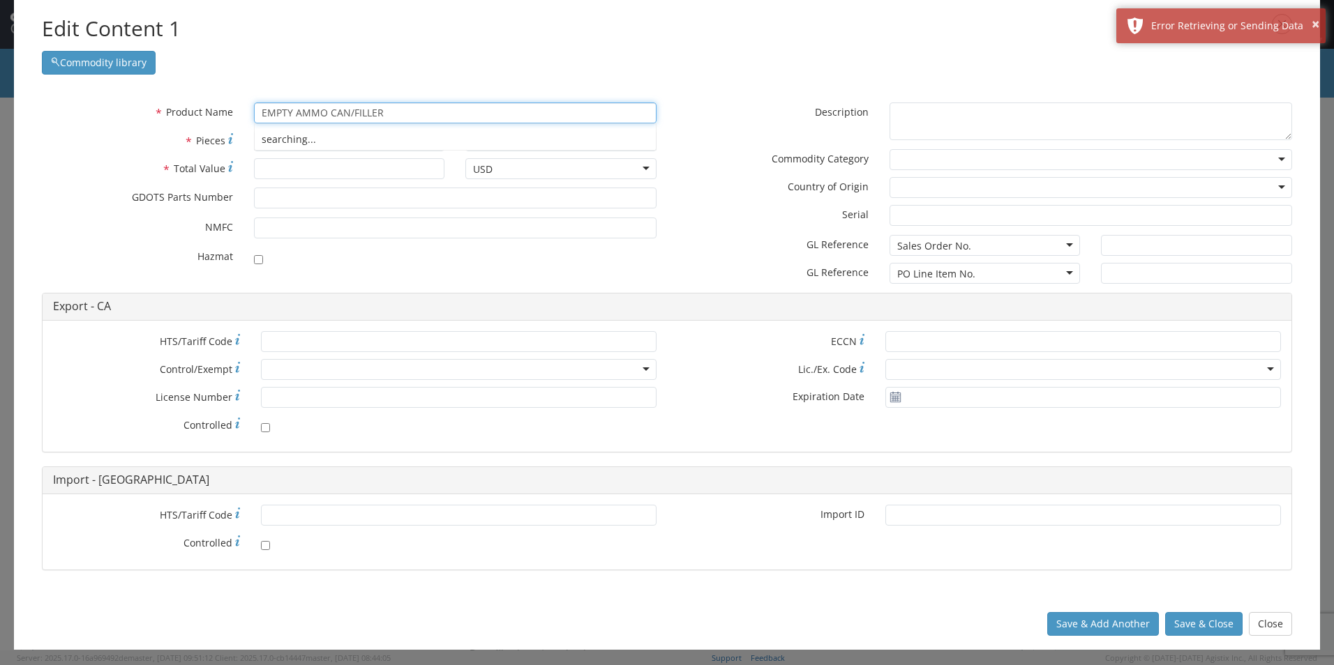
type input "EMPTY AMMO CAN/FILLER"
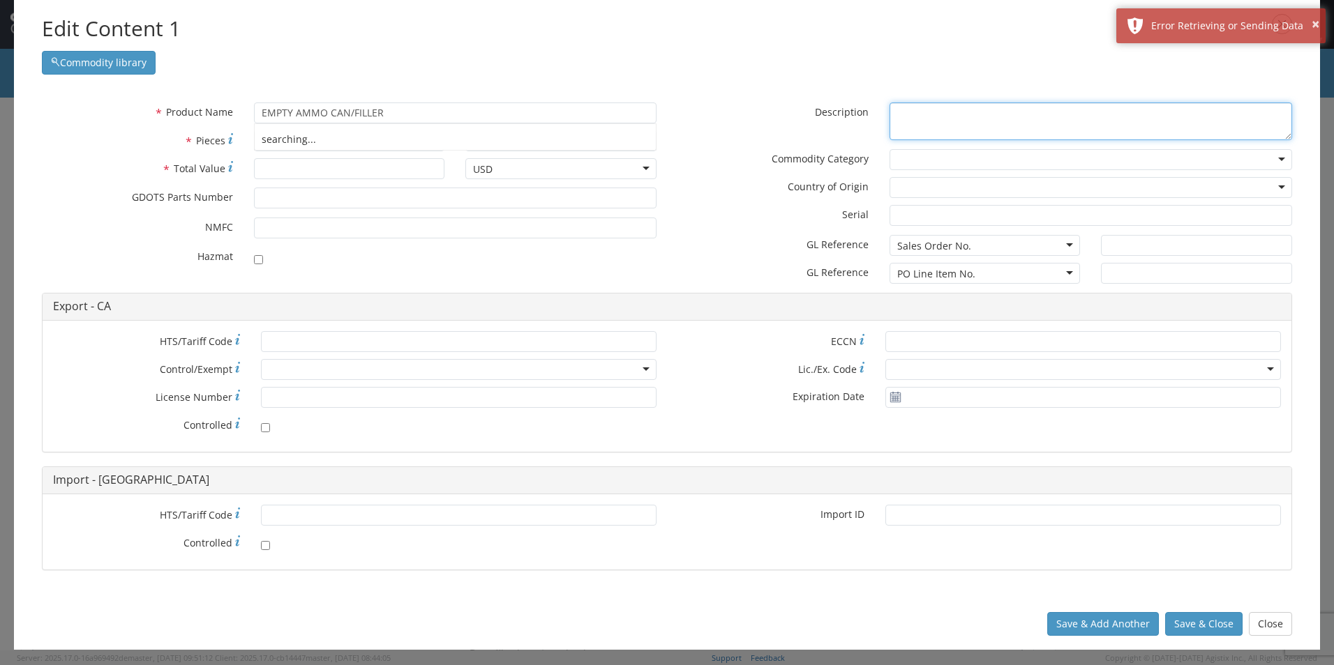
click at [957, 121] on textarea "* Description" at bounding box center [1090, 122] width 402 height 38
paste textarea "EMPTY AMMO CAN/FILLER"
type textarea "EMPTY AMMO CAN/FILLER"
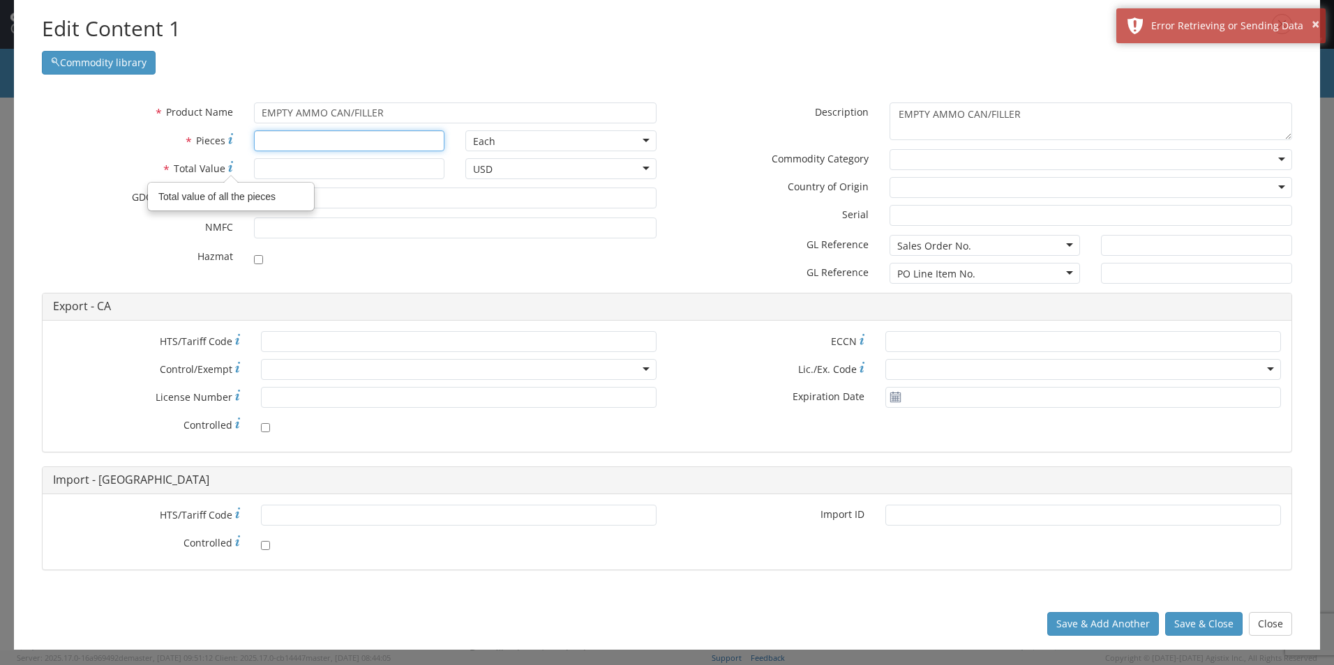
click at [301, 139] on input "* Pieces" at bounding box center [349, 140] width 191 height 21
type input "1683"
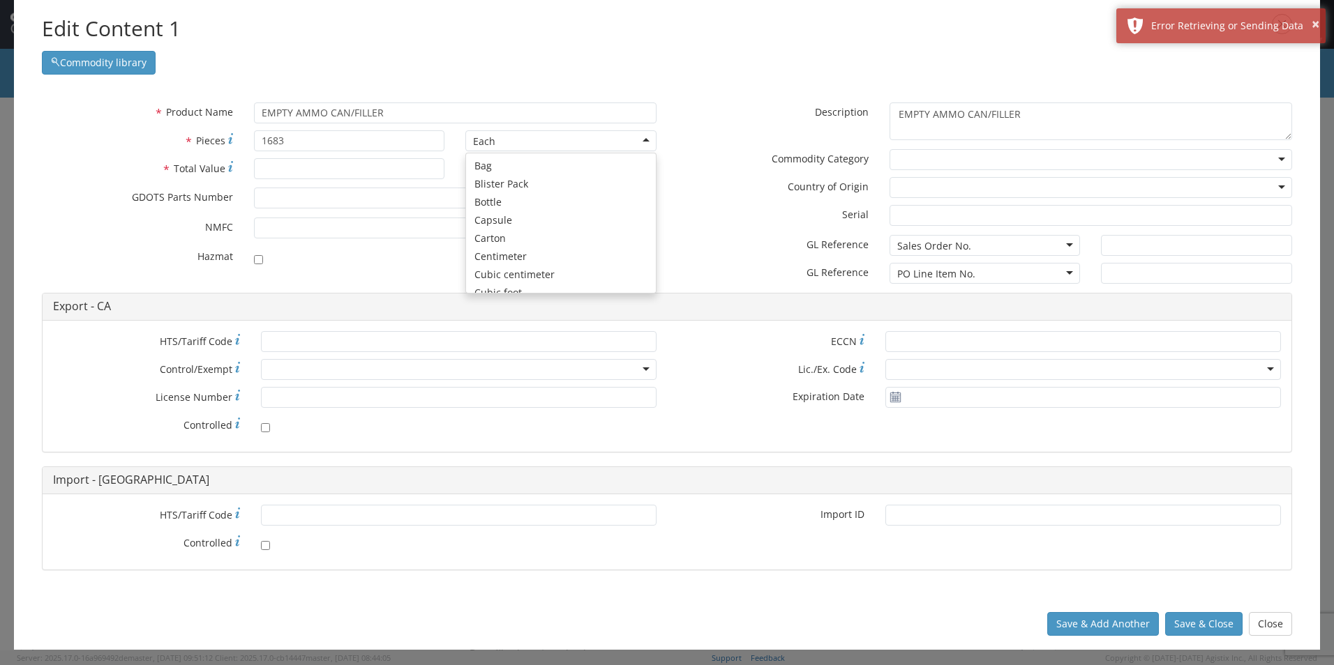
scroll to position [125, 0]
type input "174727"
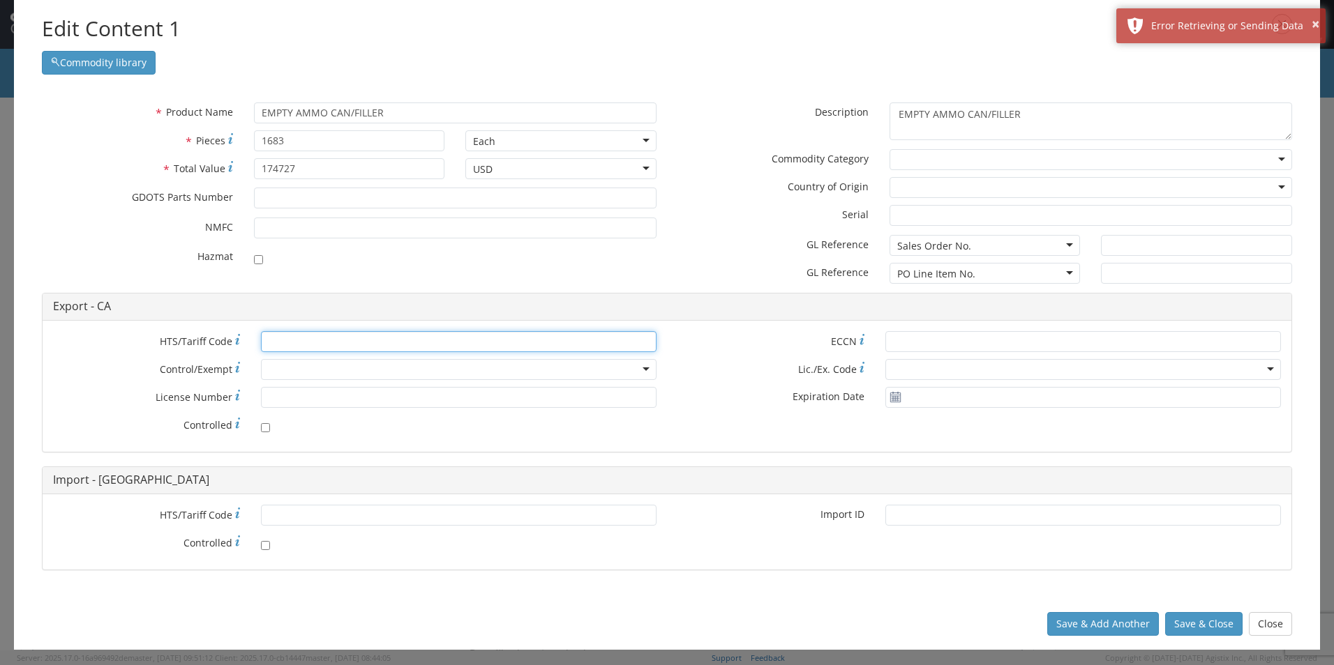
click at [301, 345] on input "* HTS/Tariff Code" at bounding box center [459, 341] width 396 height 21
click at [287, 347] on input "* HTS/Tariff Code" at bounding box center [459, 341] width 396 height 21
paste input "[PHONE_NUMBER]"
type input "[PHONE_NUMBER]"
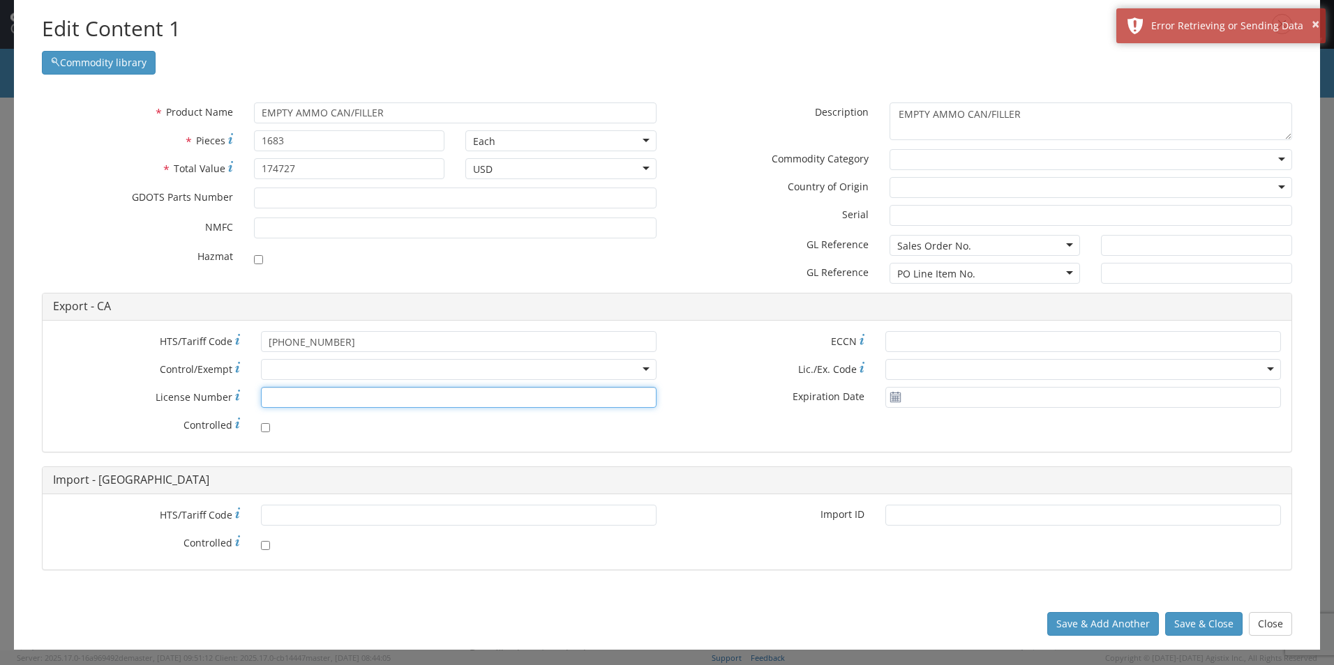
click at [271, 396] on input "* License Number" at bounding box center [459, 397] width 396 height 21
paste input "1-59-103-11-5H-33431"
type input "1-59-103-11-5H-33431"
click at [946, 158] on div at bounding box center [1090, 159] width 402 height 21
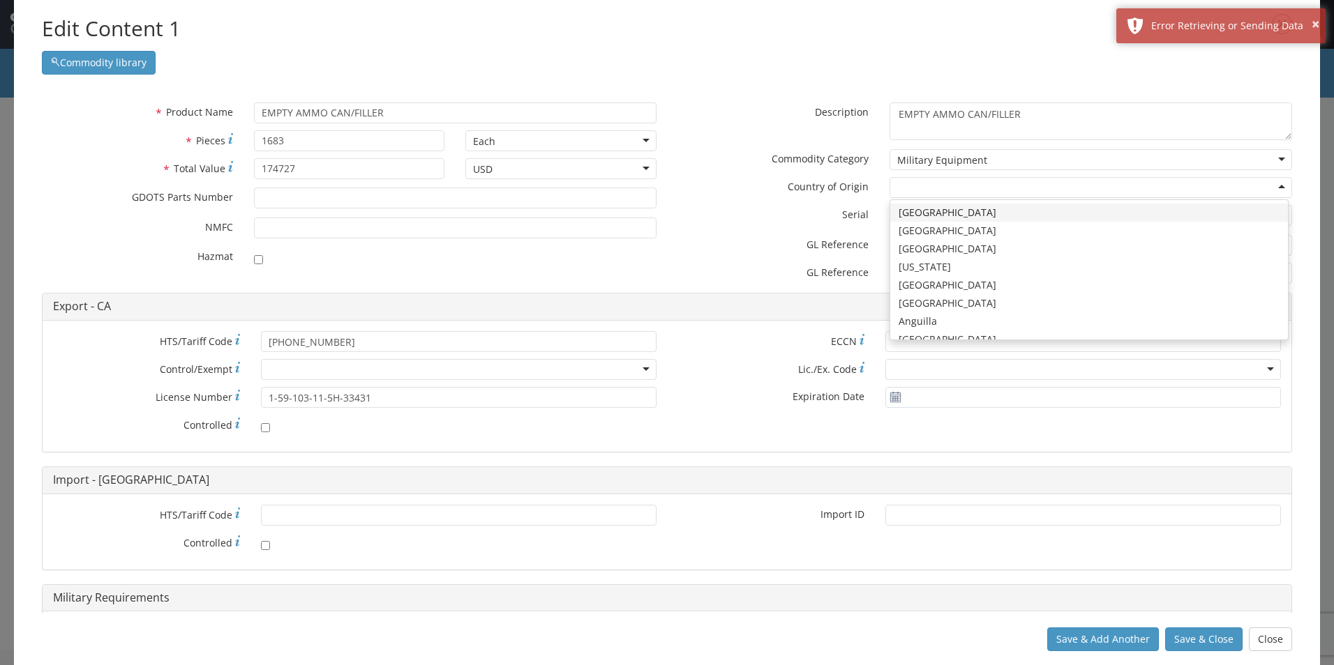
click at [919, 183] on div at bounding box center [1090, 187] width 402 height 21
type input "UN"
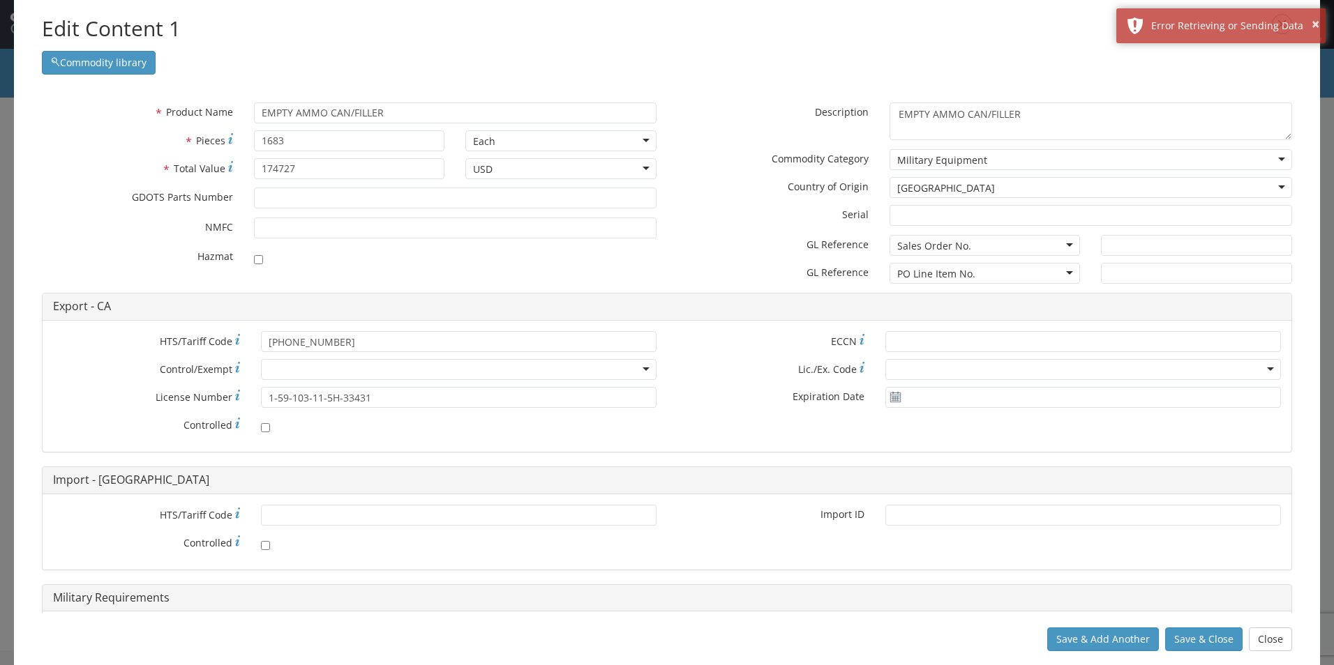
click at [932, 245] on div "Sales Order No." at bounding box center [934, 246] width 74 height 14
click at [1151, 245] on input "text" at bounding box center [1196, 245] width 191 height 21
type input "MARION, [GEOGRAPHIC_DATA]"
click at [1115, 305] on h4 "Export - CA" at bounding box center [667, 307] width 1228 height 13
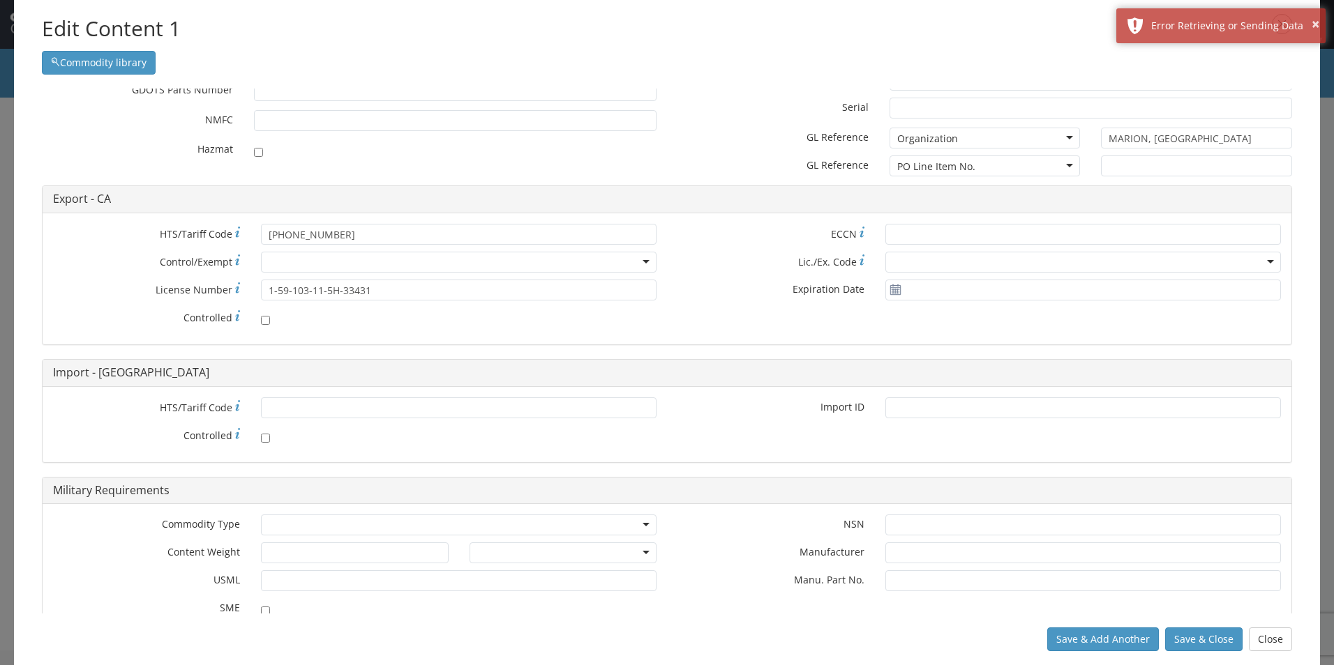
scroll to position [0, 0]
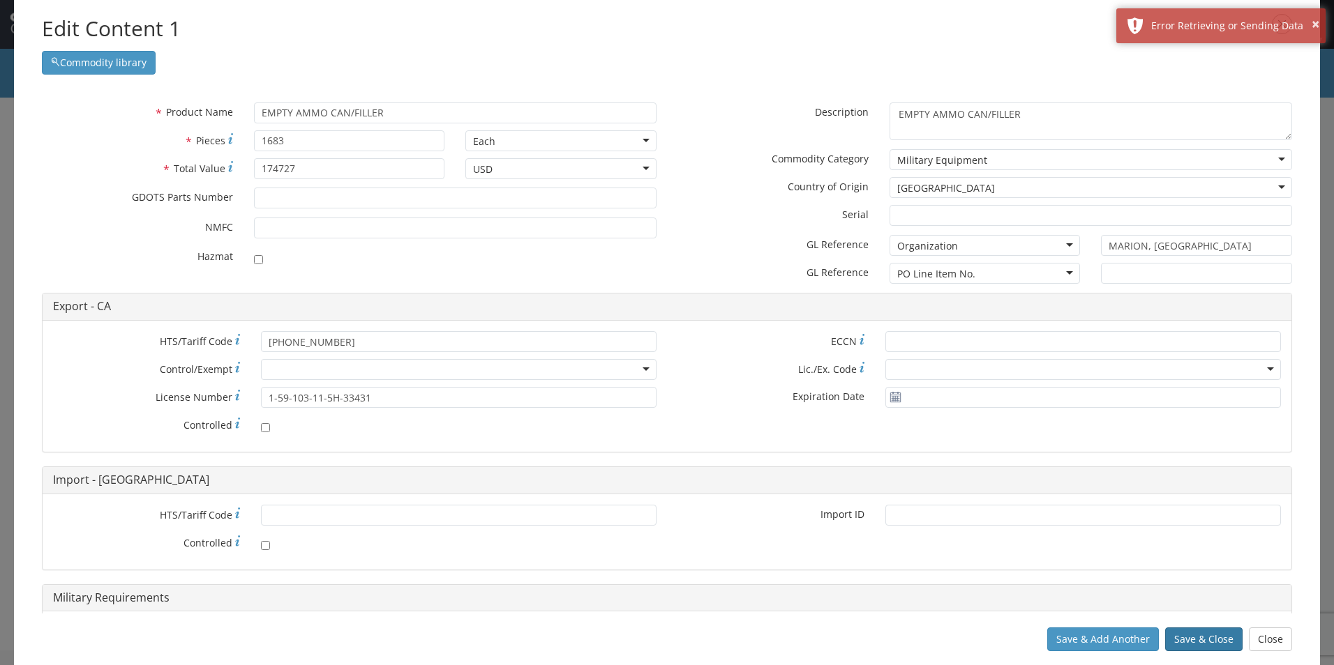
click at [1208, 638] on button "Save & Close" at bounding box center [1203, 640] width 77 height 24
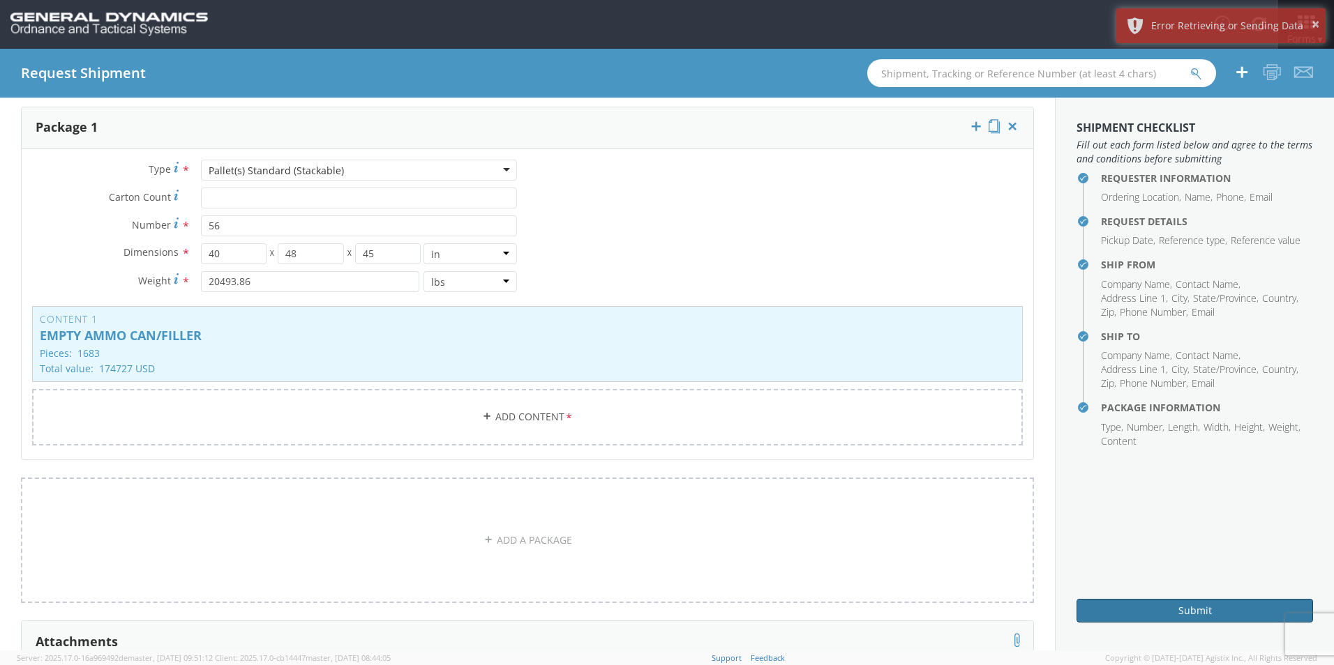
drag, startPoint x: 1227, startPoint y: 605, endPoint x: 1161, endPoint y: 581, distance: 70.6
click at [1227, 605] on button "Submit" at bounding box center [1194, 611] width 236 height 24
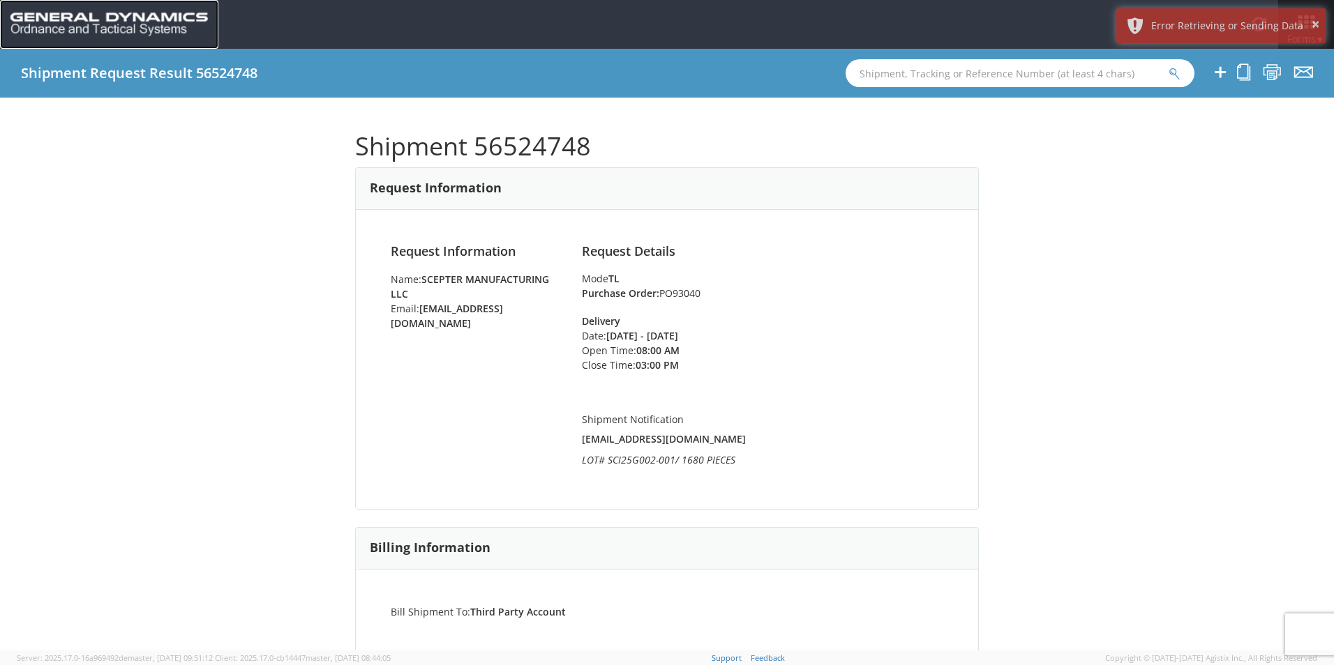
click at [140, 14] on img at bounding box center [108, 25] width 197 height 24
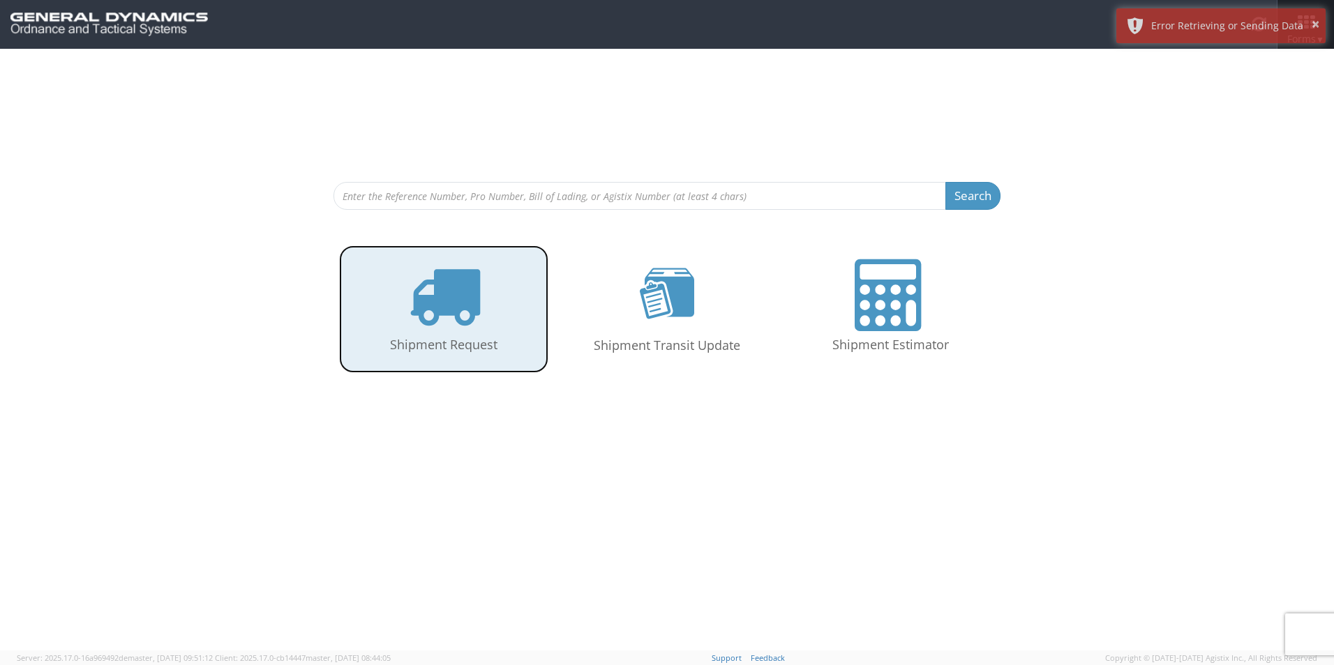
click at [423, 329] on icon at bounding box center [444, 295] width 72 height 72
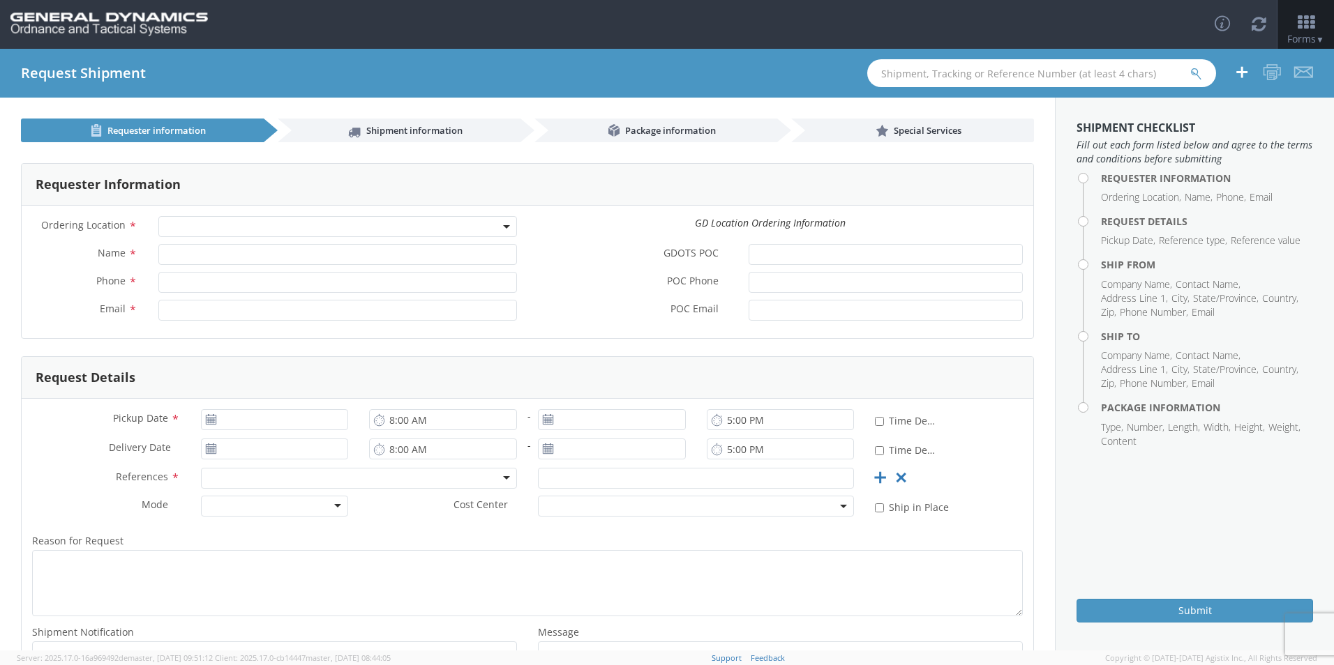
click at [206, 227] on span at bounding box center [337, 226] width 359 height 21
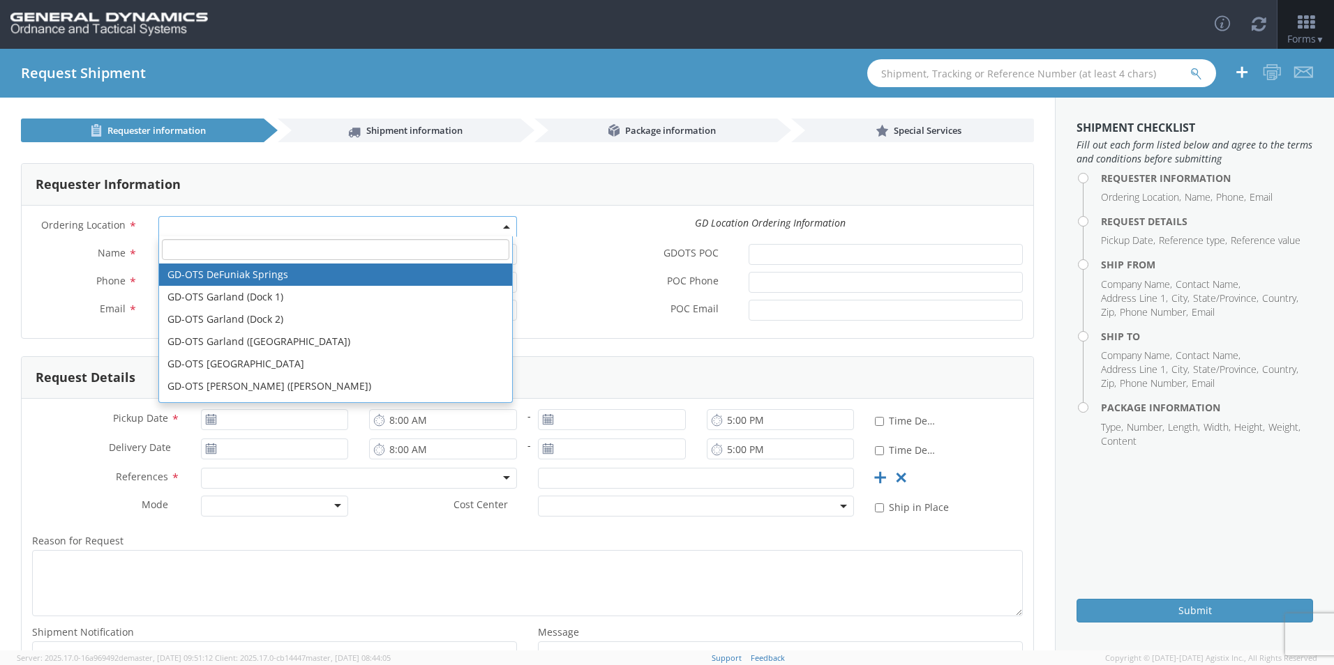
scroll to position [140, 0]
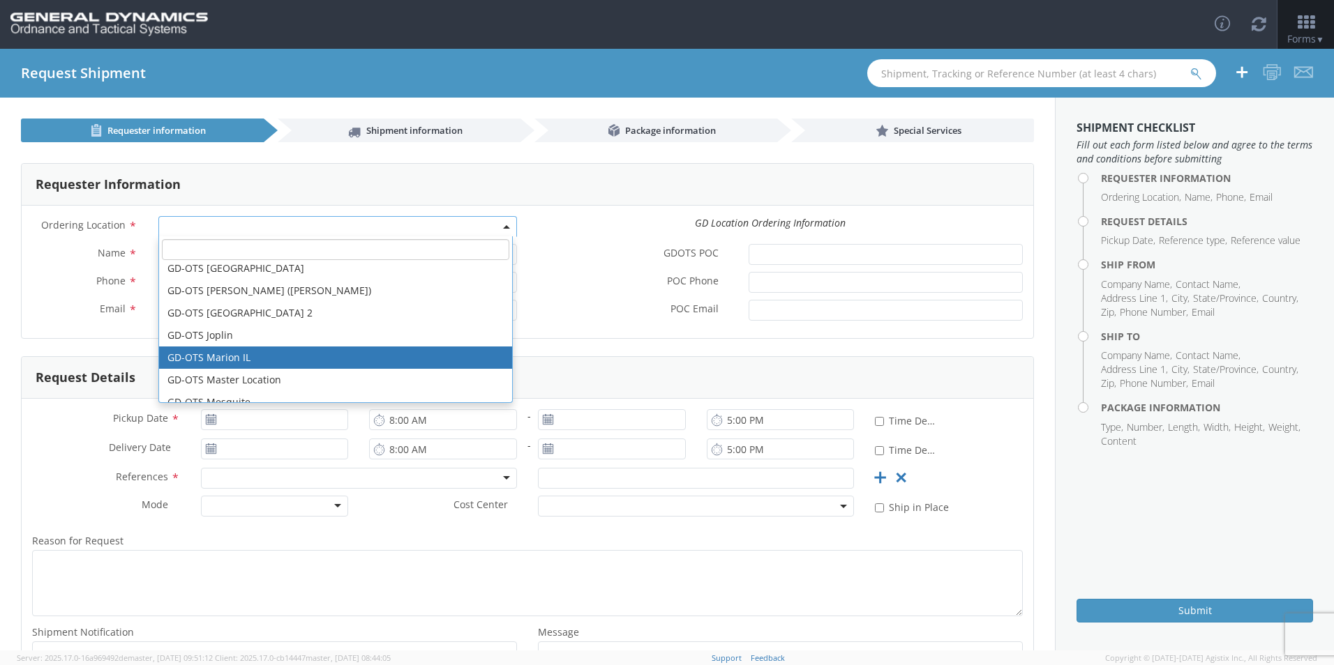
select select "313"
type input "[EMAIL_ADDRESS][DOMAIN_NAME]"
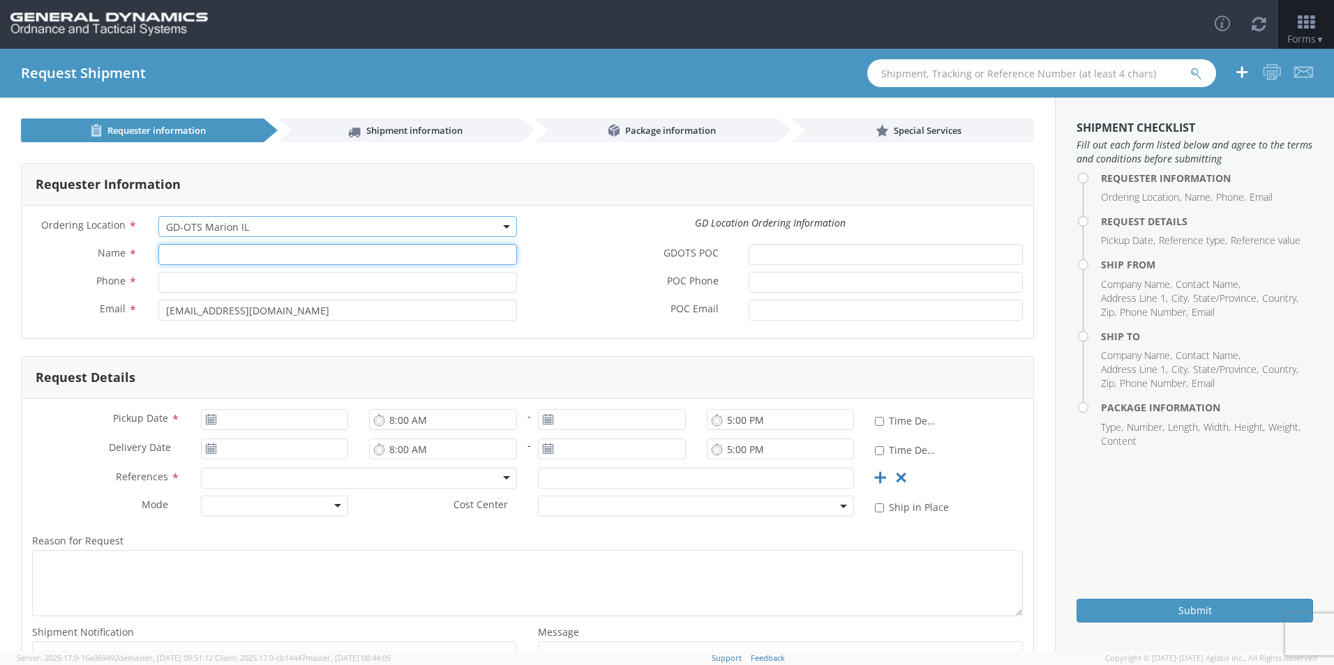
click at [202, 257] on input "Name *" at bounding box center [337, 254] width 359 height 21
type input "[PERSON_NAME]"
type input "7275788100"
type input "SCEPTER MANUFACTURING LLC"
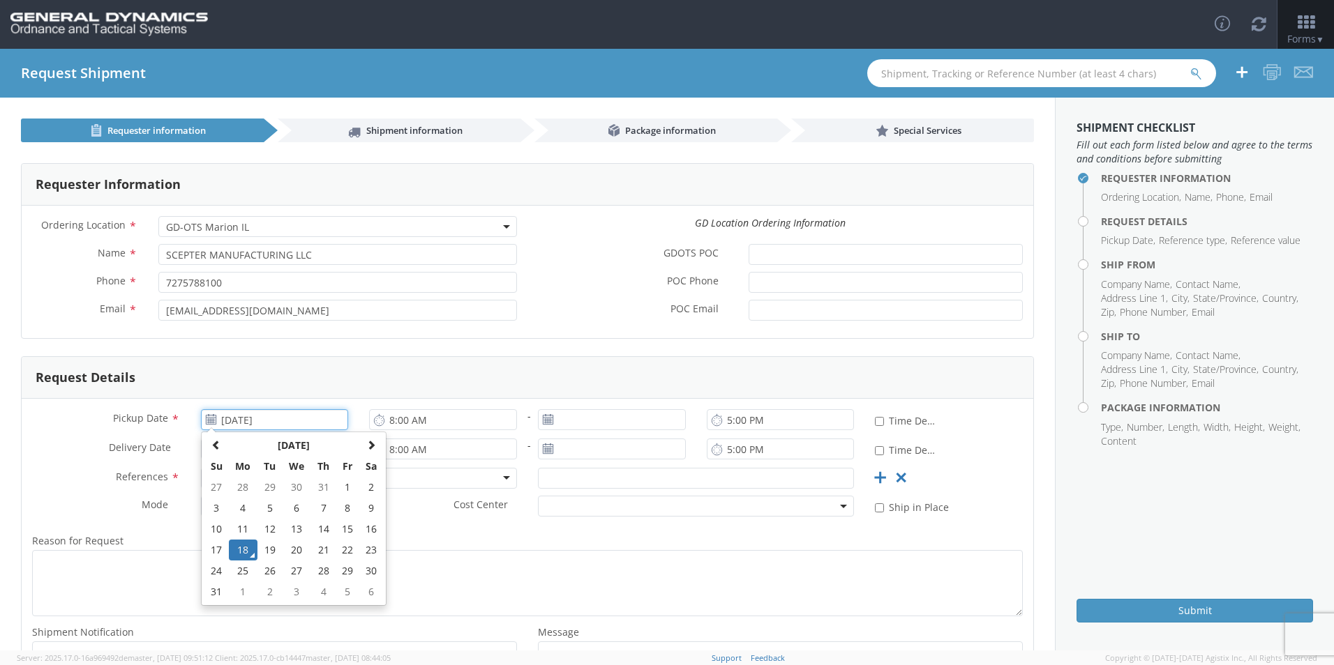
click at [250, 419] on input "[DATE]" at bounding box center [275, 419] width 148 height 21
click at [289, 569] on td "27" at bounding box center [296, 571] width 29 height 21
type input "[DATE]"
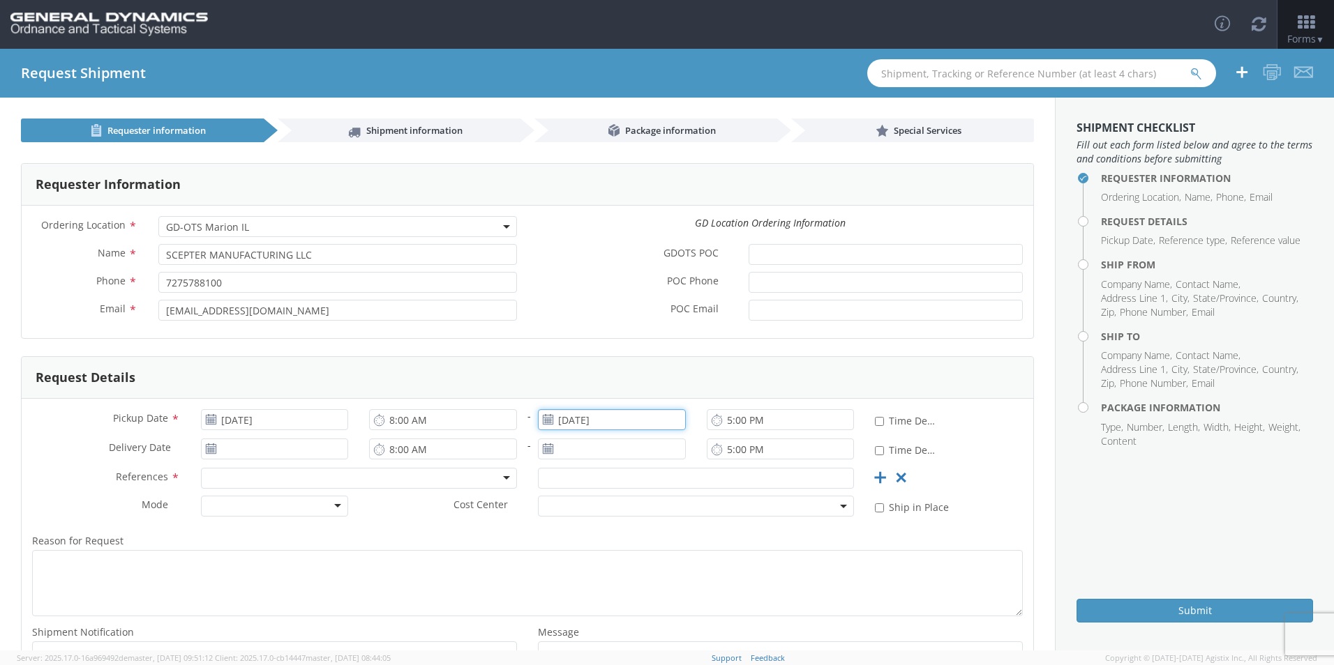
click at [591, 417] on input "[DATE]" at bounding box center [612, 419] width 148 height 21
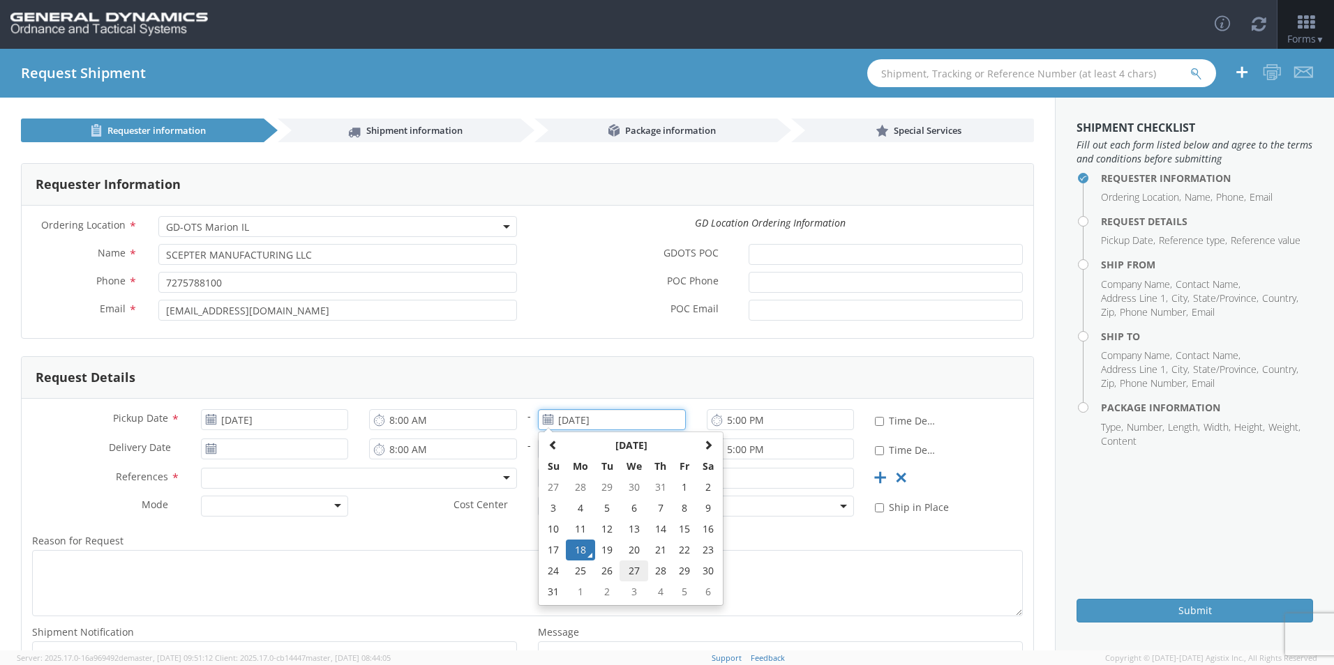
click at [630, 569] on td "27" at bounding box center [633, 571] width 29 height 21
type input "[DATE]"
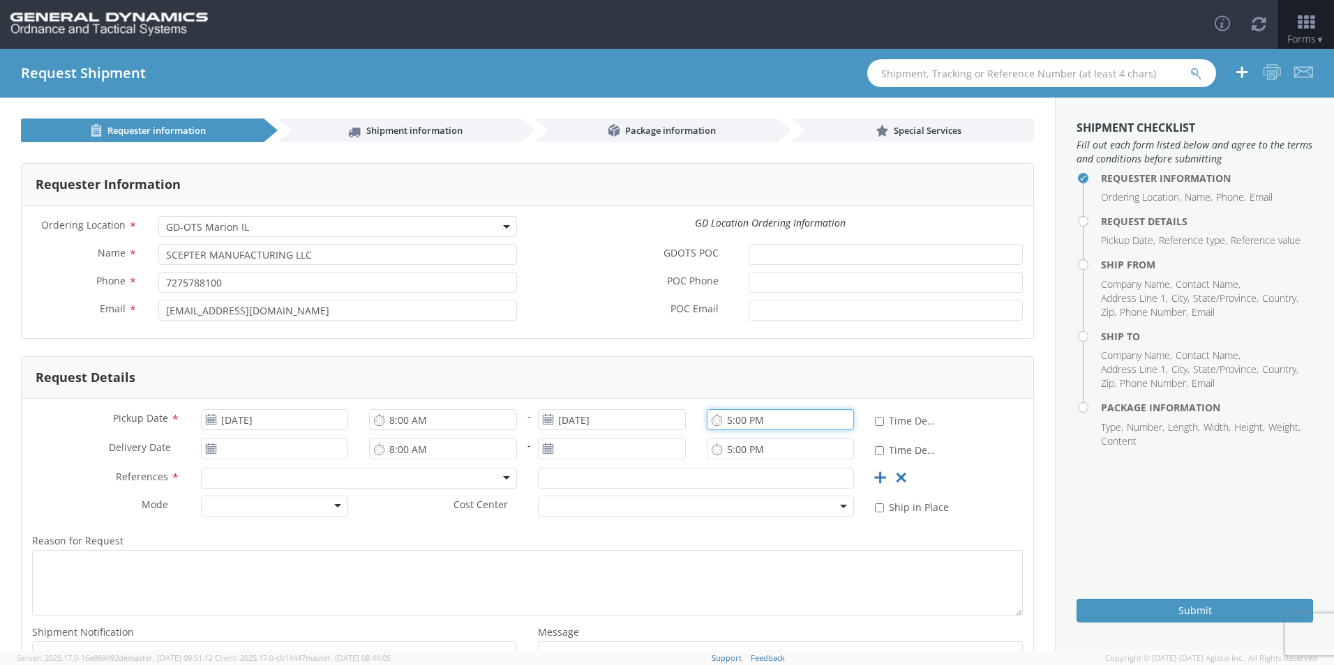
click at [719, 418] on input "5:00 PM" at bounding box center [781, 419] width 148 height 21
type input "3:00 PM"
click at [248, 443] on input "[DATE]" at bounding box center [275, 449] width 148 height 21
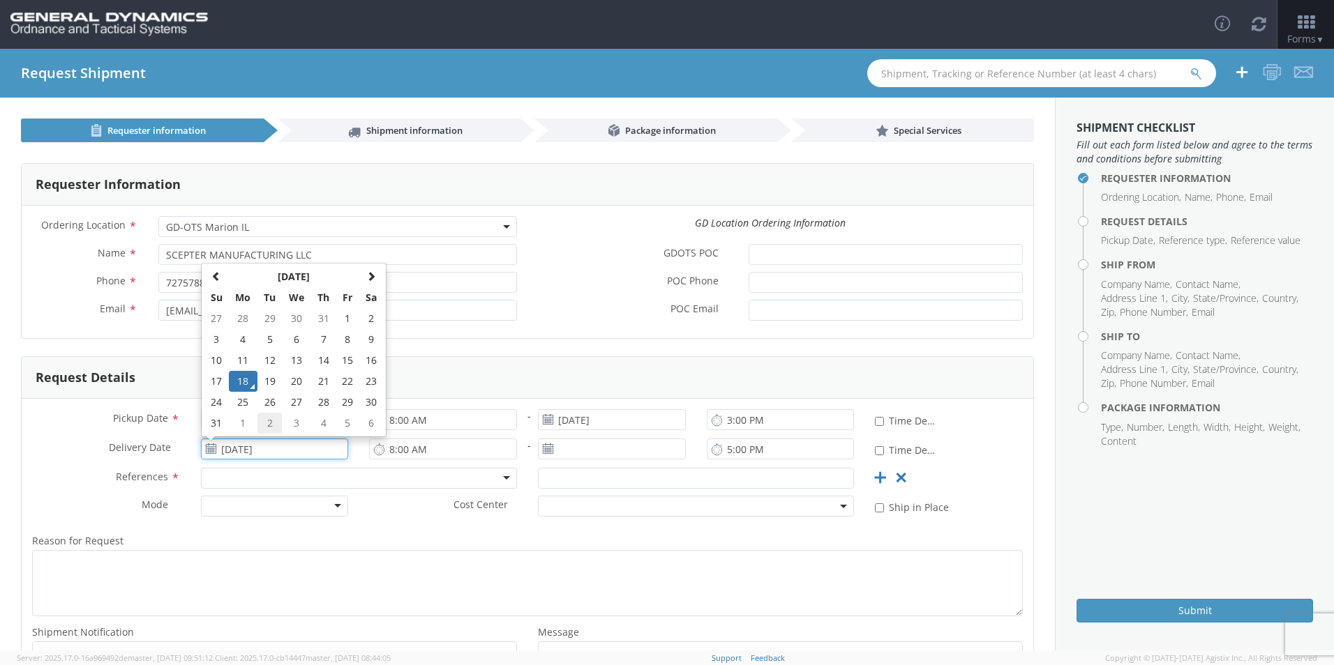
click at [259, 419] on td "2" at bounding box center [269, 423] width 24 height 21
type input "[DATE]"
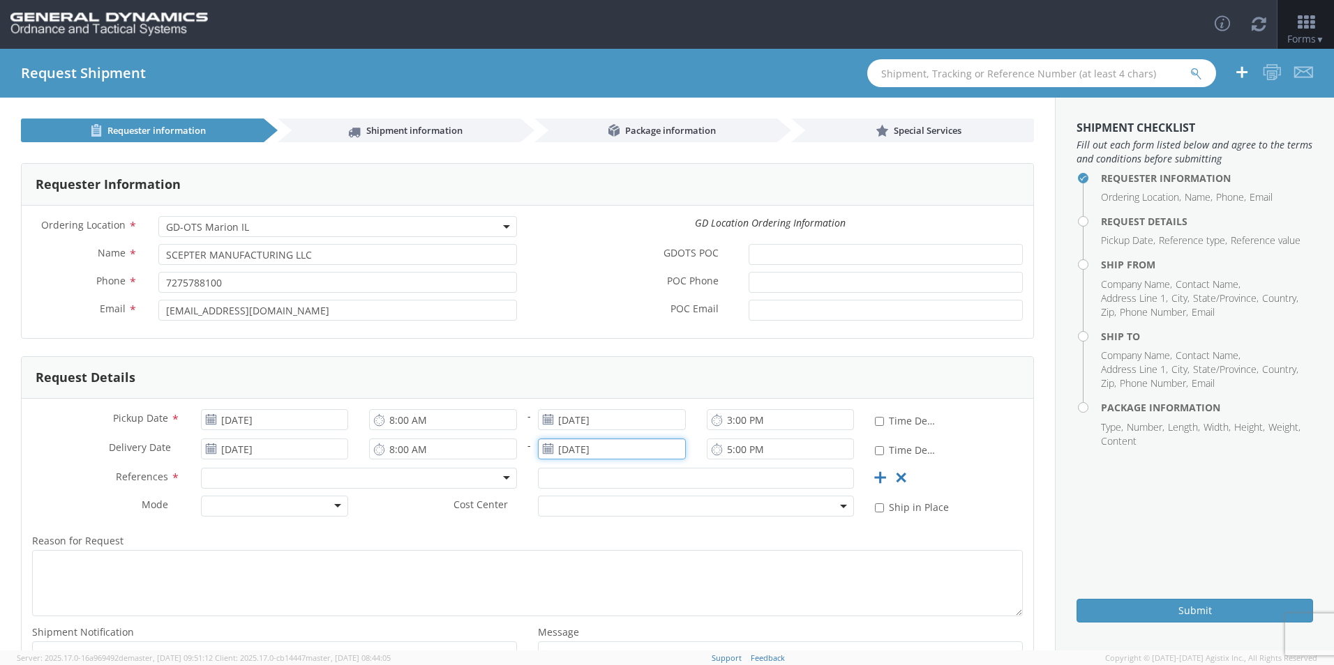
click at [566, 450] on input "[DATE]" at bounding box center [612, 449] width 148 height 21
click at [605, 422] on td "2" at bounding box center [607, 423] width 24 height 21
type input "[DATE]"
click at [723, 451] on input "5:00 PM" at bounding box center [781, 449] width 148 height 21
type input "3:00 PM"
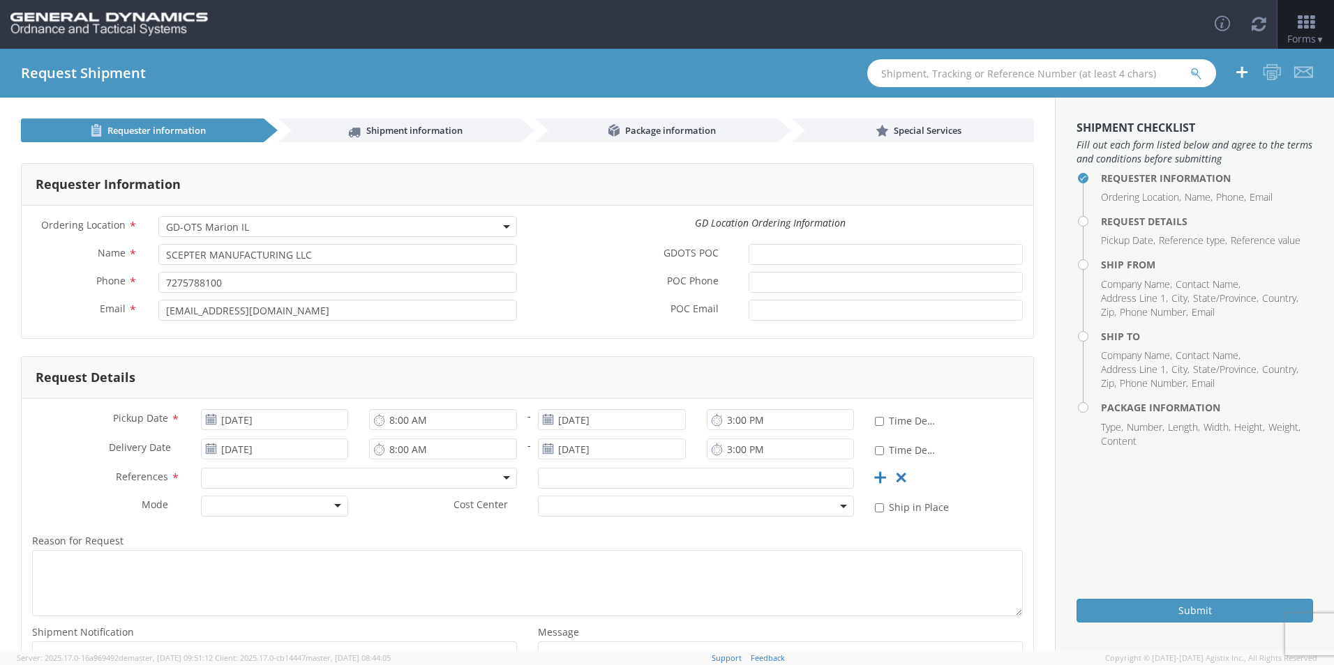
click at [240, 476] on div at bounding box center [359, 478] width 316 height 21
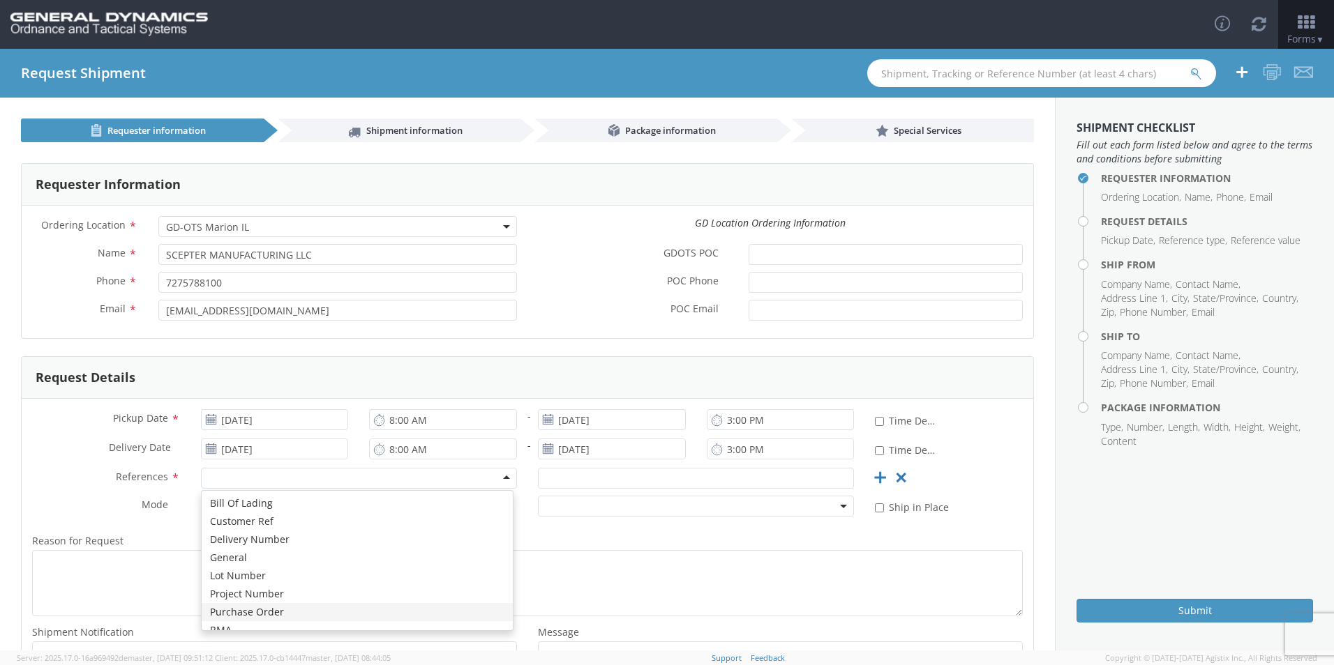
scroll to position [0, 0]
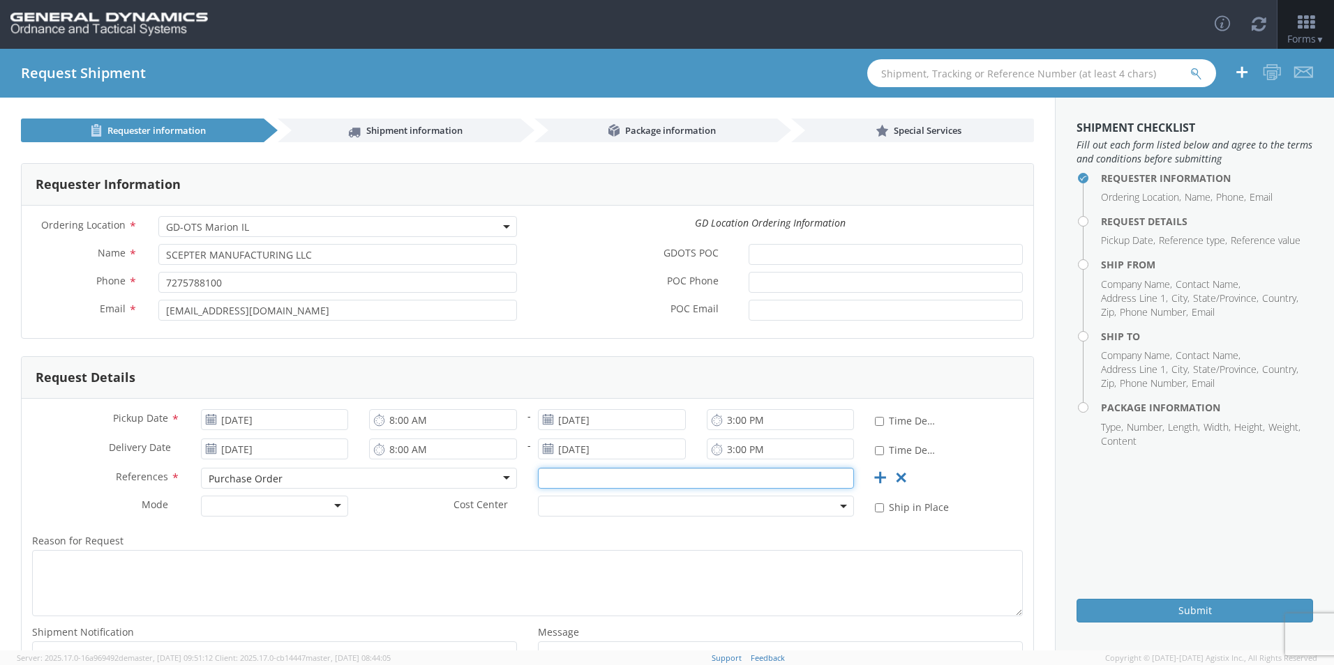
click at [573, 472] on input "text" at bounding box center [696, 478] width 316 height 21
click at [563, 507] on span at bounding box center [696, 506] width 316 height 21
click at [448, 521] on div "Cost Center * No results found" at bounding box center [612, 510] width 506 height 28
click at [572, 475] on input "text" at bounding box center [696, 478] width 316 height 21
paste input "PO93040"
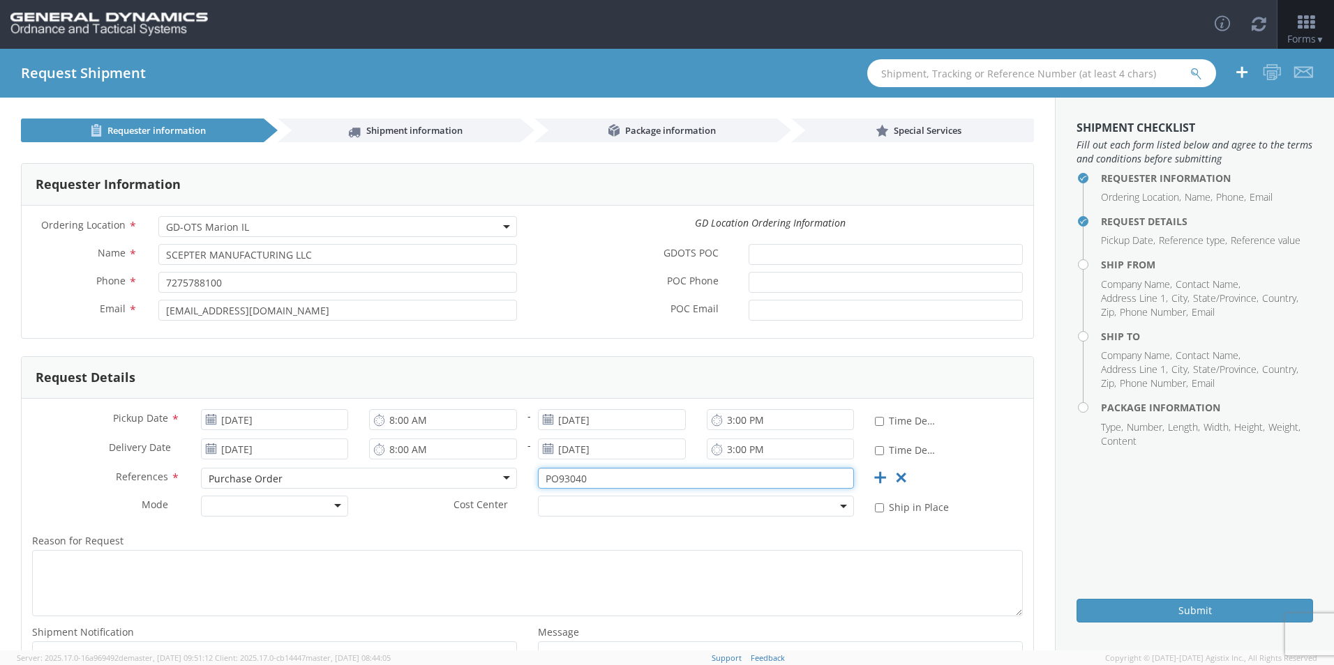
type input "PO93040"
click at [433, 536] on label "Reason for Request *" at bounding box center [527, 541] width 1011 height 18
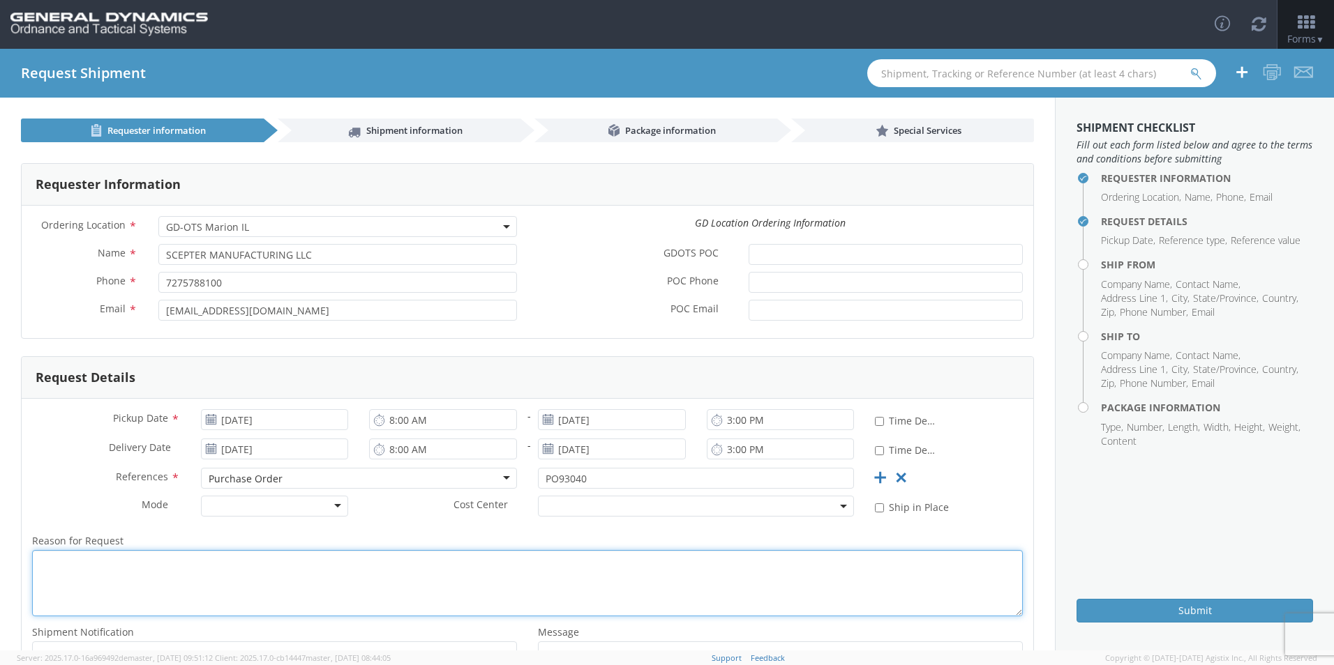
click at [433, 550] on textarea "Reason for Request *" at bounding box center [527, 583] width 991 height 66
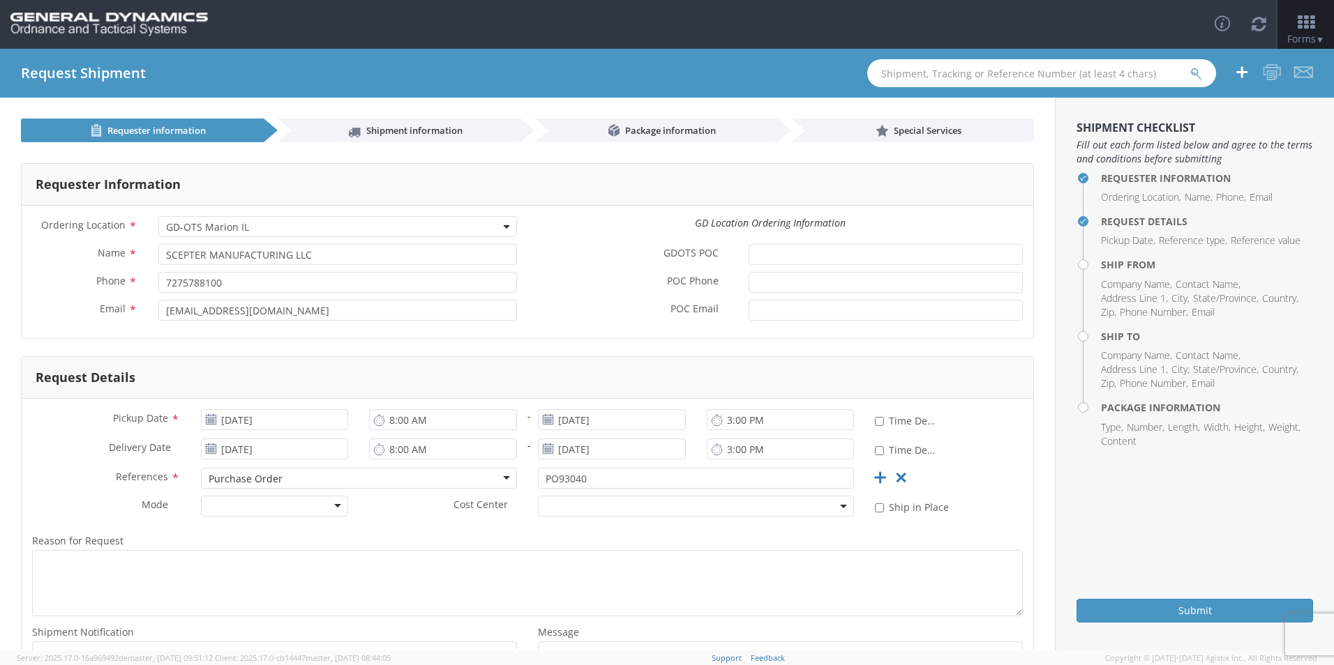
click at [280, 508] on div at bounding box center [275, 506] width 148 height 21
drag, startPoint x: 359, startPoint y: 525, endPoint x: 376, endPoint y: 527, distance: 17.5
click at [359, 525] on div "Reason for Request * Shipment Notification * Add email addresses separated by c…" at bounding box center [527, 613] width 1011 height 176
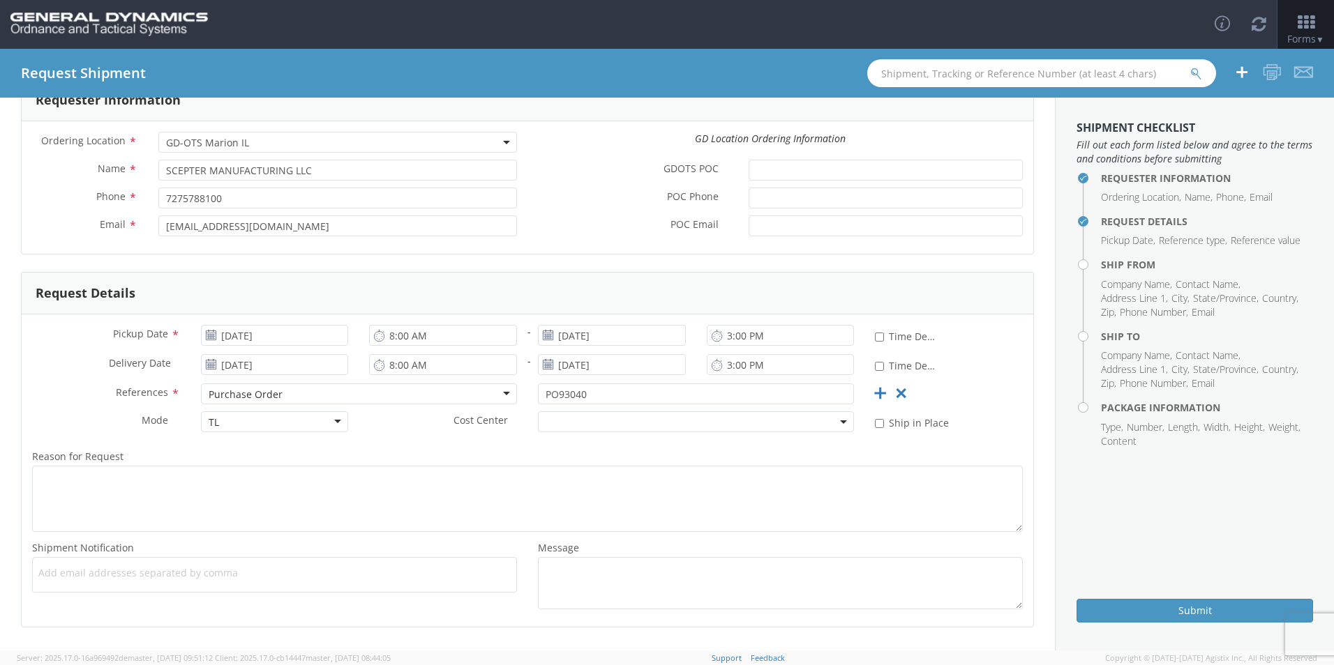
scroll to position [135, 0]
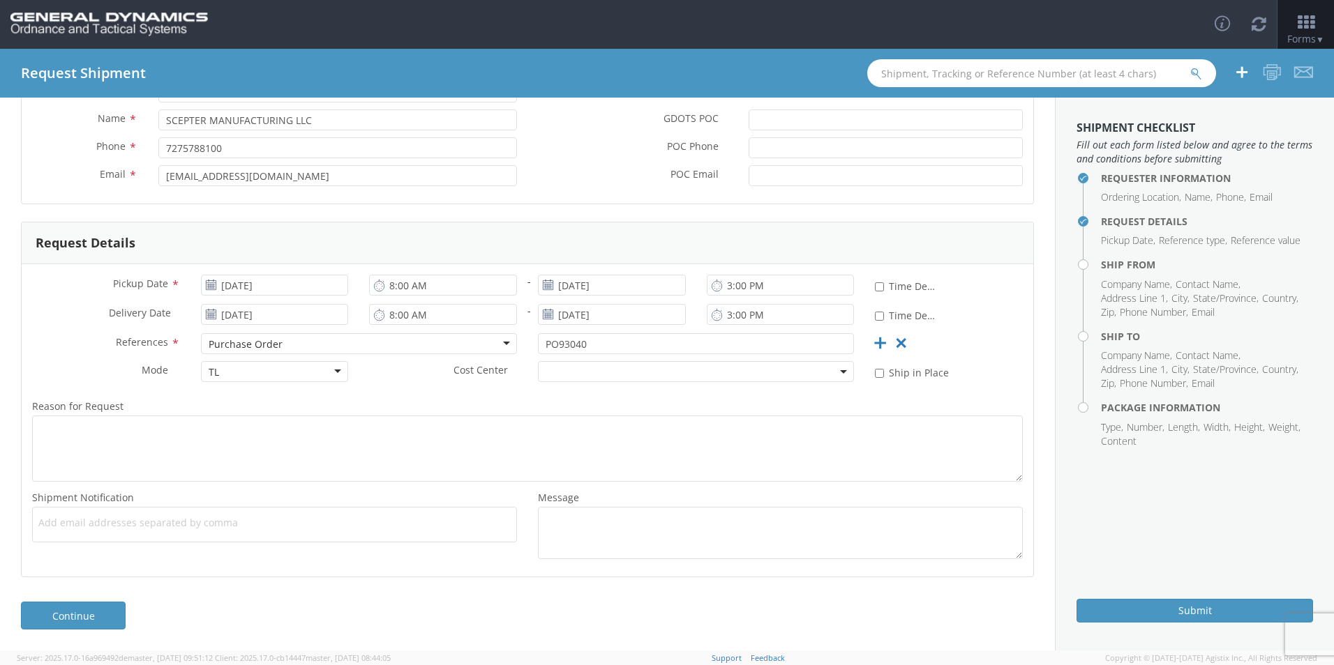
click at [138, 525] on span "Add email addresses separated by comma" at bounding box center [274, 523] width 472 height 14
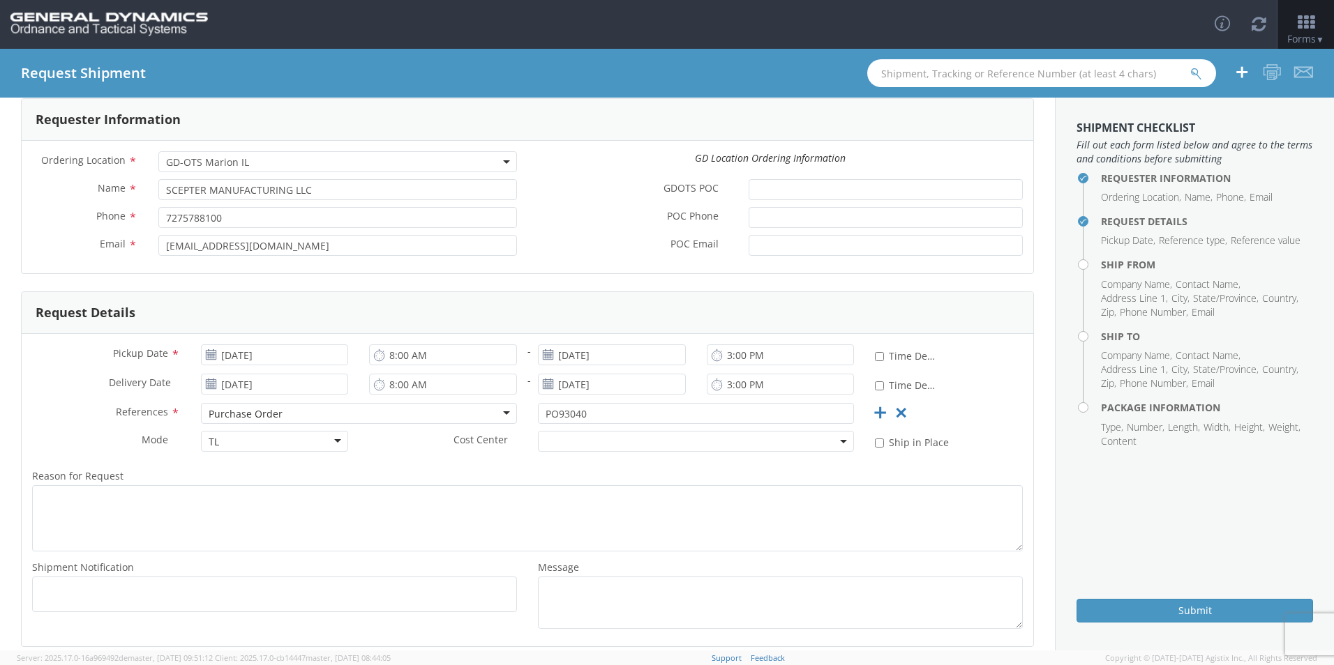
scroll to position [0, 0]
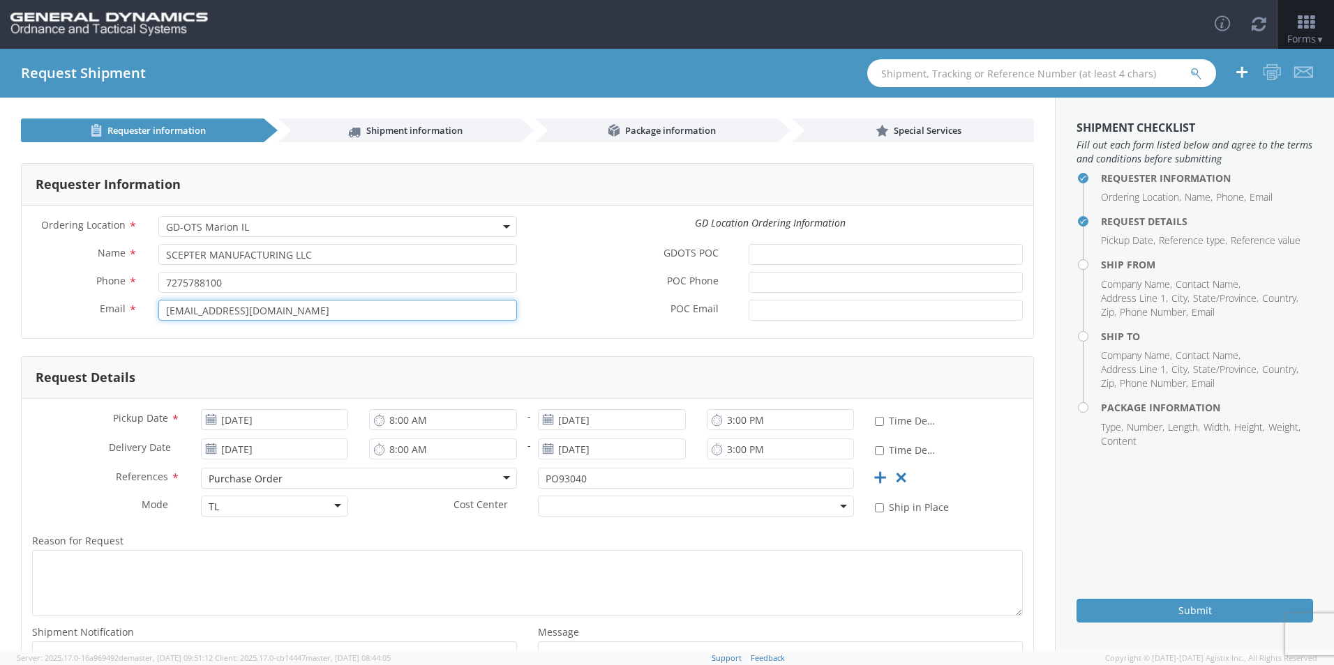
drag, startPoint x: 291, startPoint y: 315, endPoint x: 114, endPoint y: 316, distance: 176.5
click at [73, 315] on div "Email * [EMAIL_ADDRESS][DOMAIN_NAME]" at bounding box center [275, 310] width 506 height 21
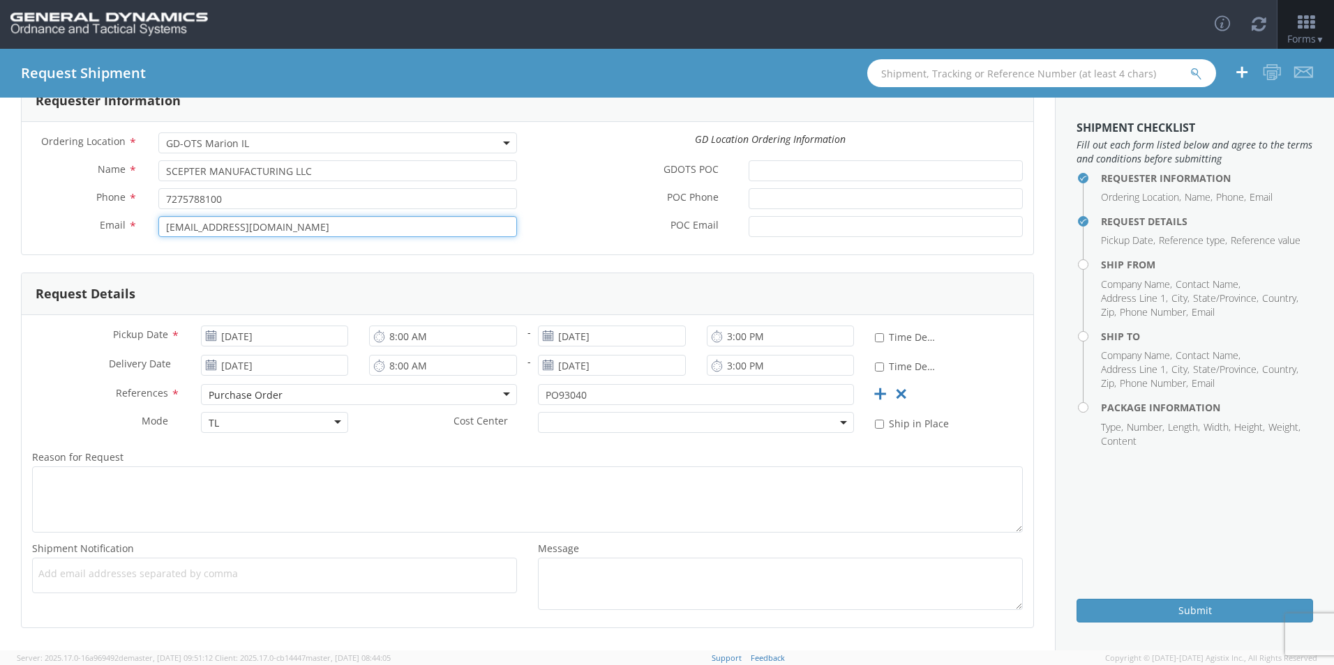
scroll to position [135, 0]
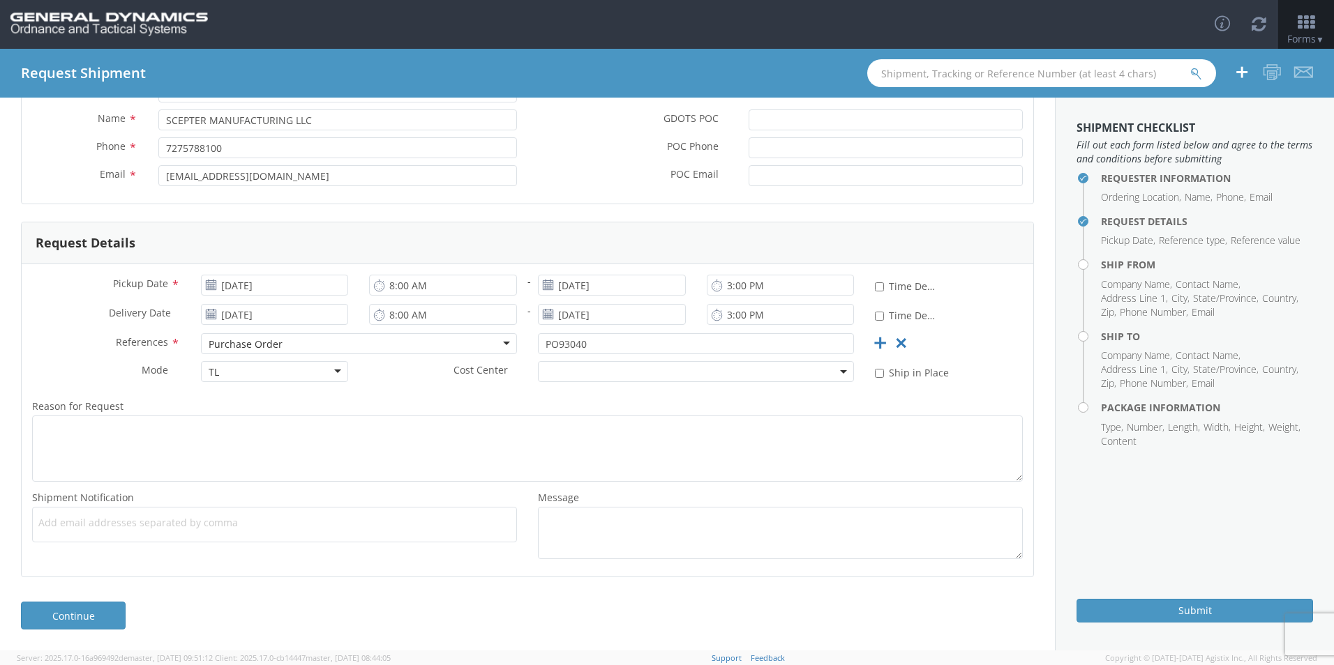
click at [155, 519] on span "Add email addresses separated by comma" at bounding box center [274, 523] width 472 height 14
paste input "[EMAIL_ADDRESS][DOMAIN_NAME]"
type input "[EMAIL_ADDRESS][DOMAIN_NAME]"
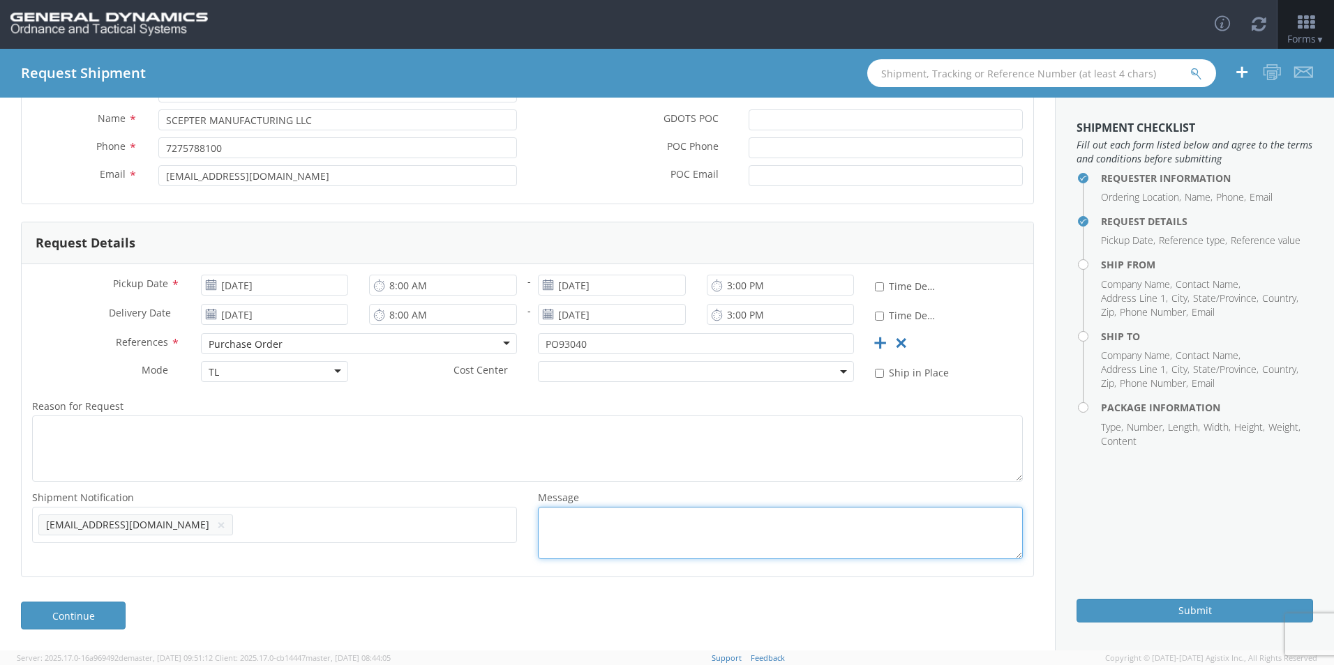
click at [597, 530] on textarea "Message *" at bounding box center [780, 533] width 485 height 52
click at [540, 526] on textarea "Message *" at bounding box center [780, 533] width 485 height 52
paste textarea "LOT# SCI25G002-001/ 1680 PIECES"
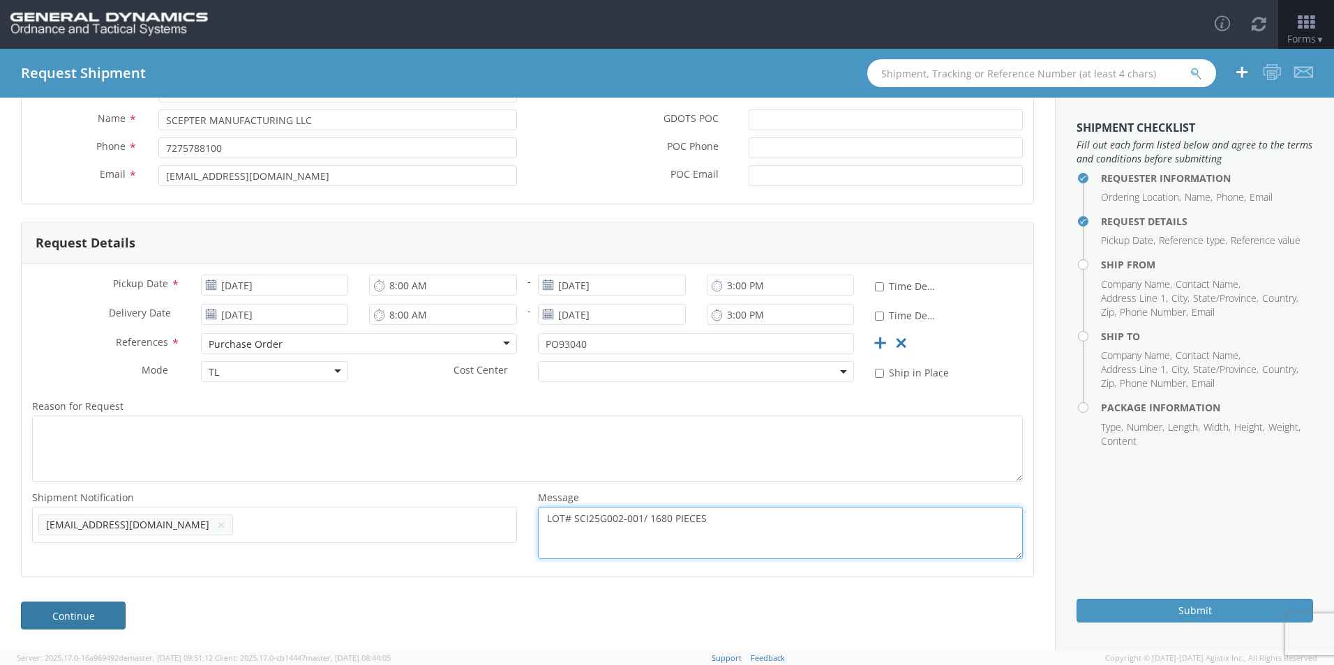
type textarea "LOT# SCI25G002-001/ 1680 PIECES"
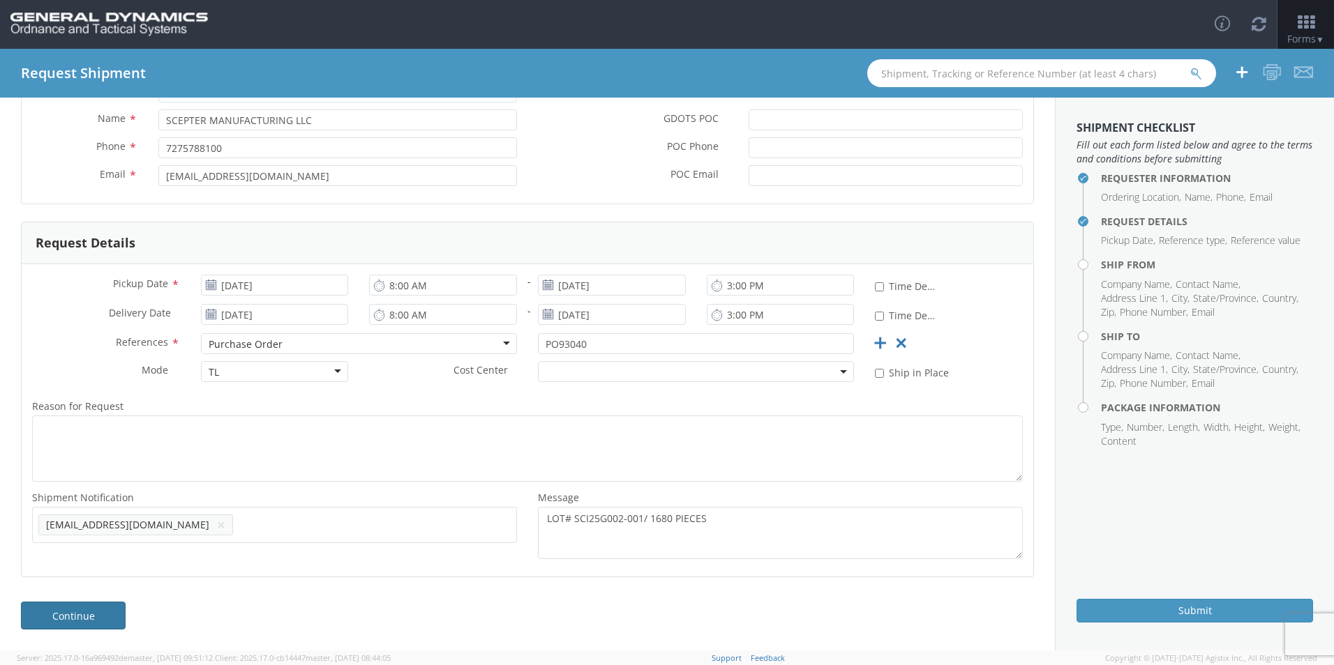
click at [82, 613] on link "Continue" at bounding box center [73, 616] width 105 height 28
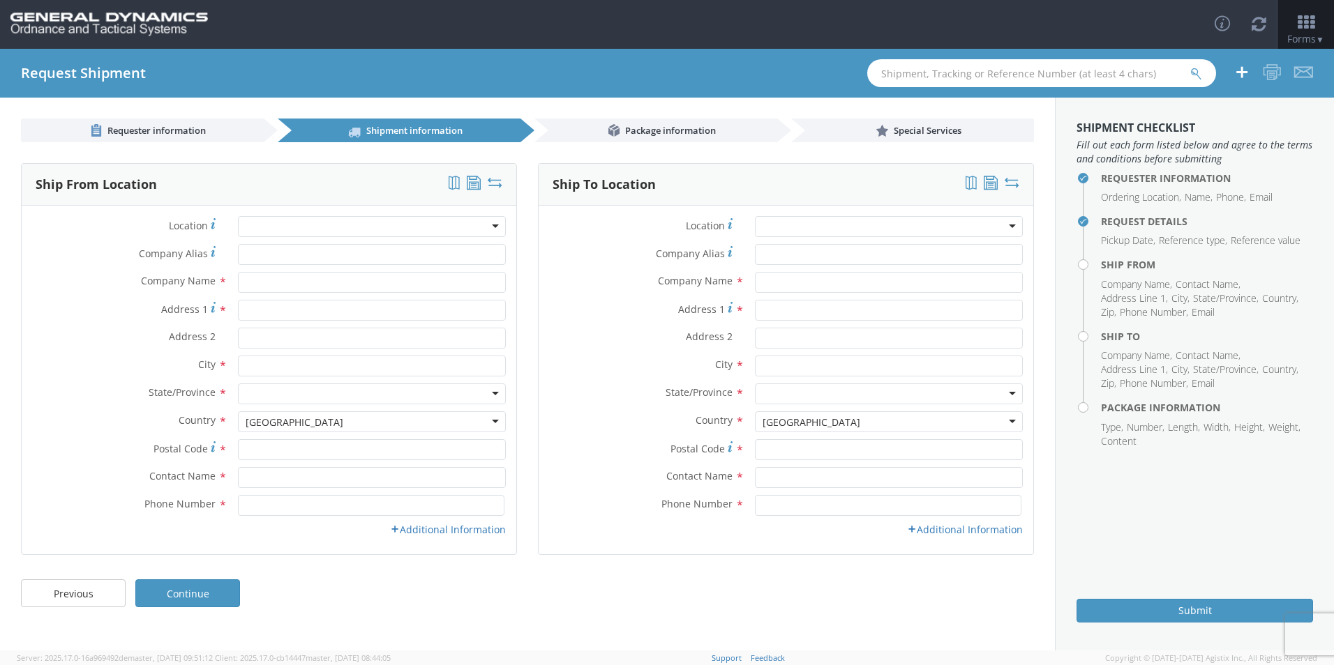
scroll to position [0, 0]
click at [264, 259] on input "Company Alias *" at bounding box center [372, 254] width 268 height 21
click at [273, 252] on input "Company Alias *" at bounding box center [372, 254] width 268 height 21
click at [274, 277] on input "text" at bounding box center [372, 282] width 268 height 21
click at [278, 255] on input "Company Alias *" at bounding box center [372, 254] width 268 height 21
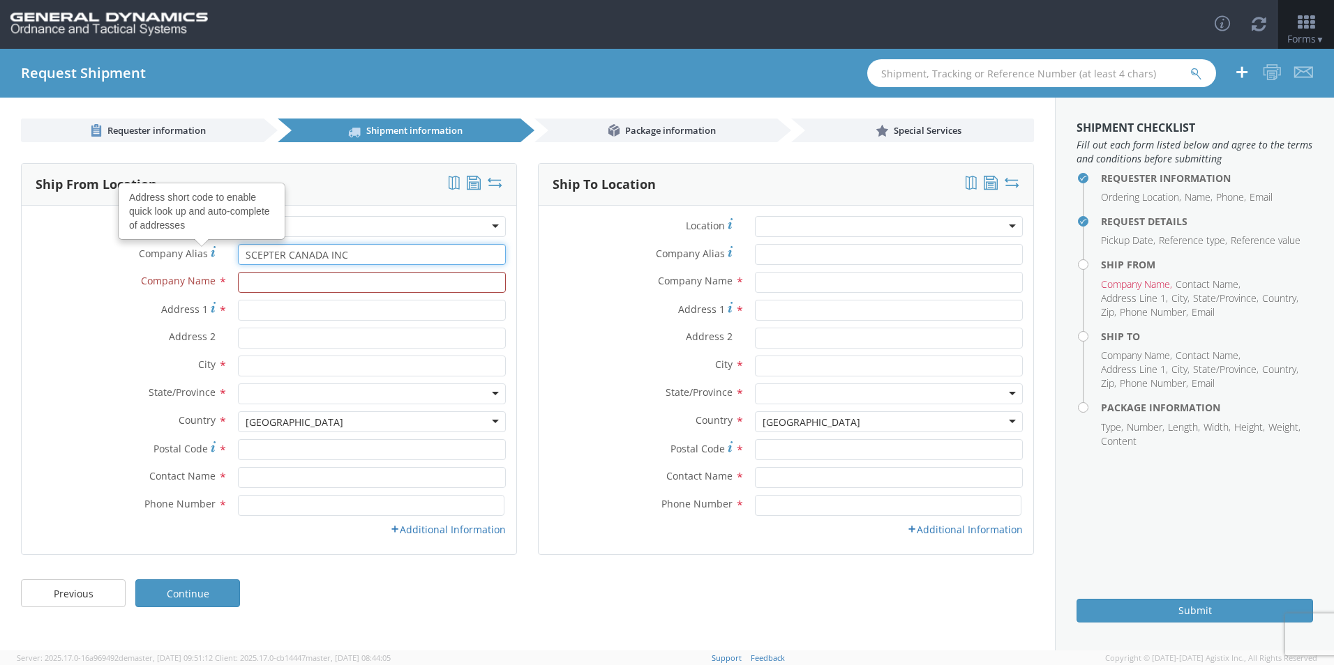
drag, startPoint x: 356, startPoint y: 250, endPoint x: 149, endPoint y: 251, distance: 207.2
click at [149, 251] on div "Company Alias Address short code to enable quick look up and auto-complete of a…" at bounding box center [269, 254] width 495 height 21
type input "SCEPTER CANADA INC"
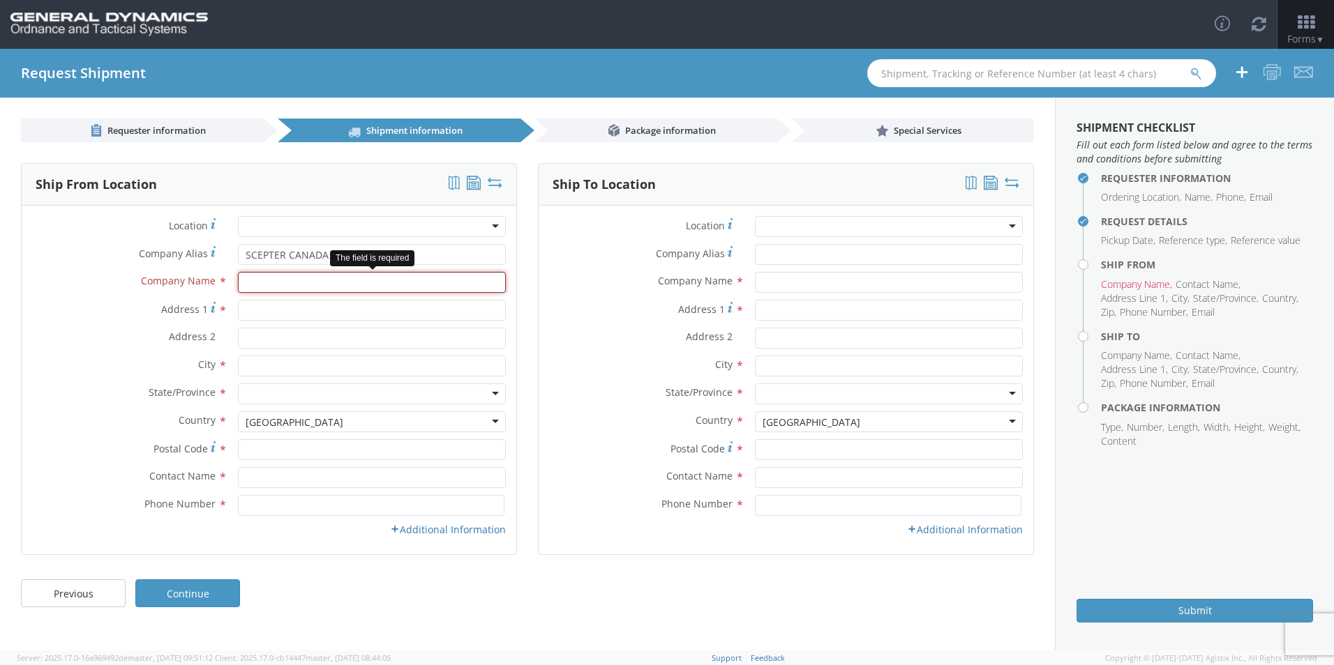
click at [274, 283] on input "text" at bounding box center [372, 282] width 268 height 21
paste input "SCEPTER CANADA INC"
type input "SCEPTER CANADA INC"
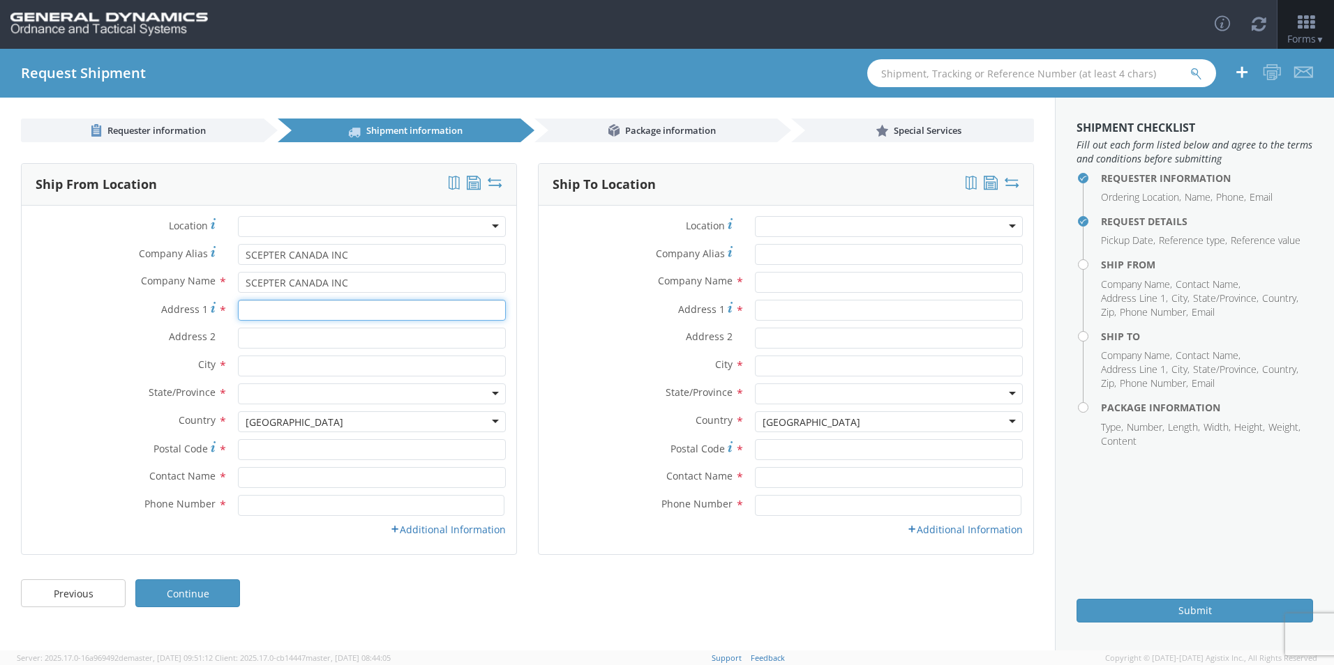
click at [308, 312] on input "Address 1 *" at bounding box center [372, 310] width 268 height 21
type input "[STREET_ADDRESS]"
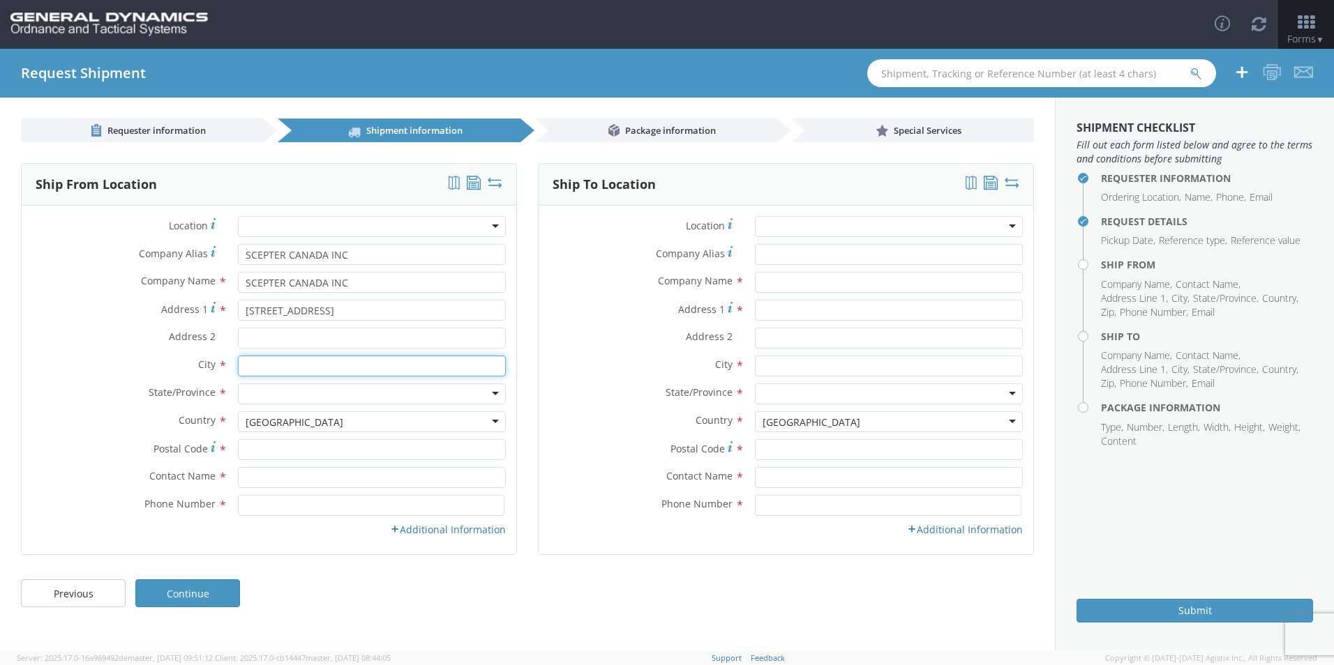
type input "[GEOGRAPHIC_DATA]"
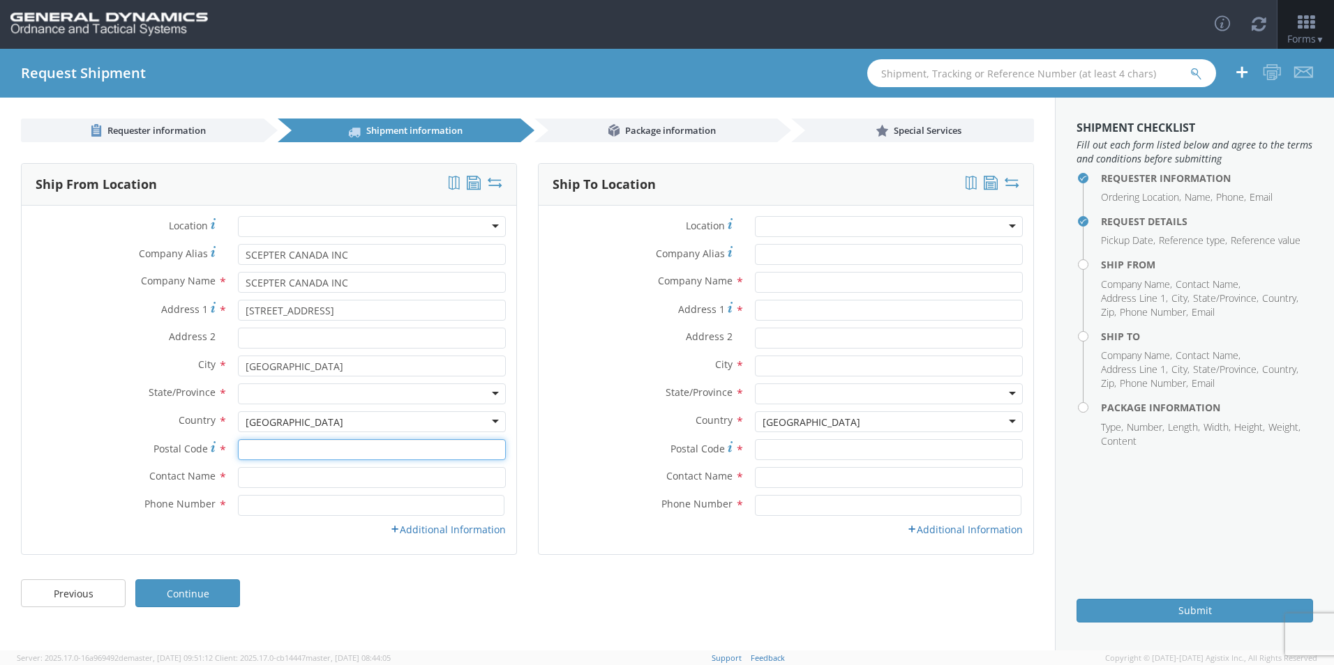
type input "M1P 3A9"
type input "SCEPTER MANUFACTURING LLC"
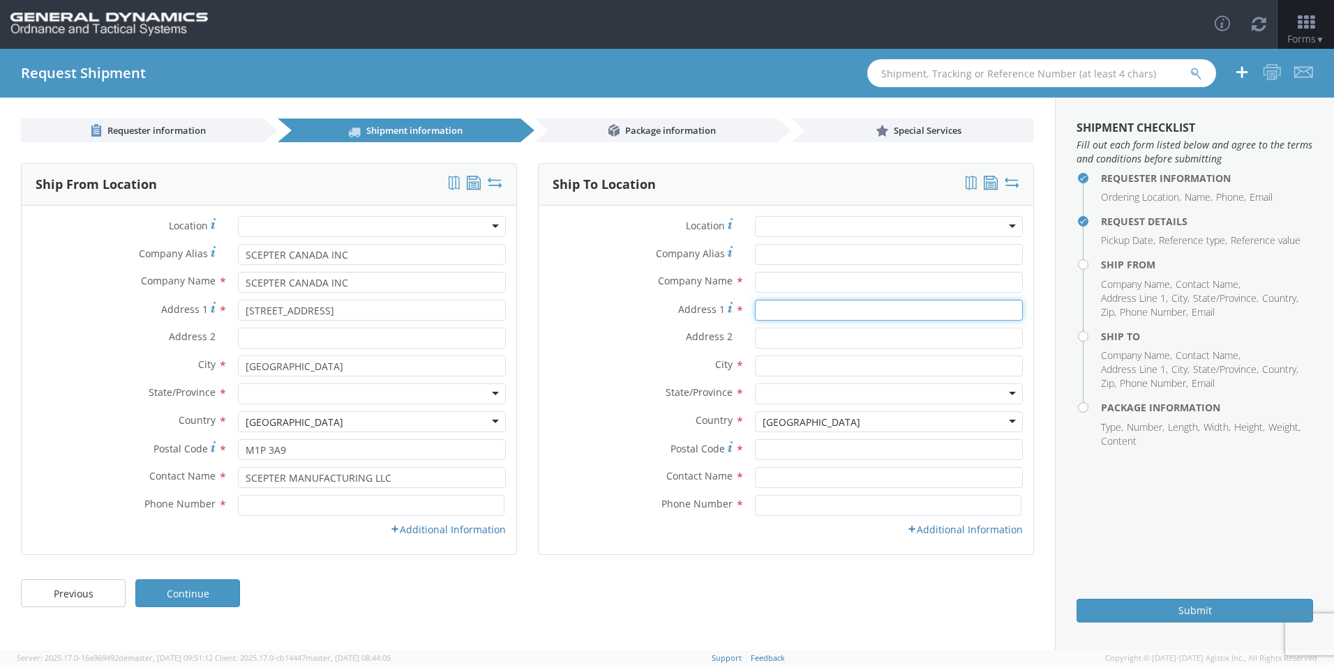
type input "[STREET_ADDRESS]"
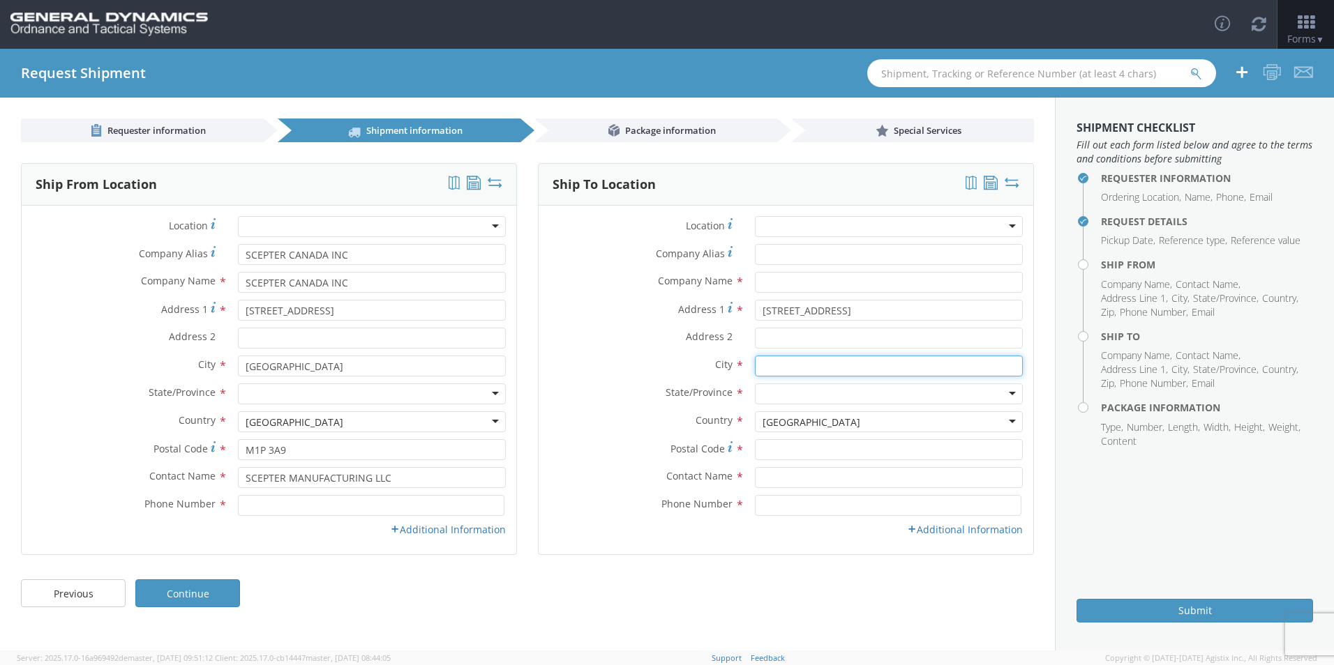
type input "[GEOGRAPHIC_DATA]"
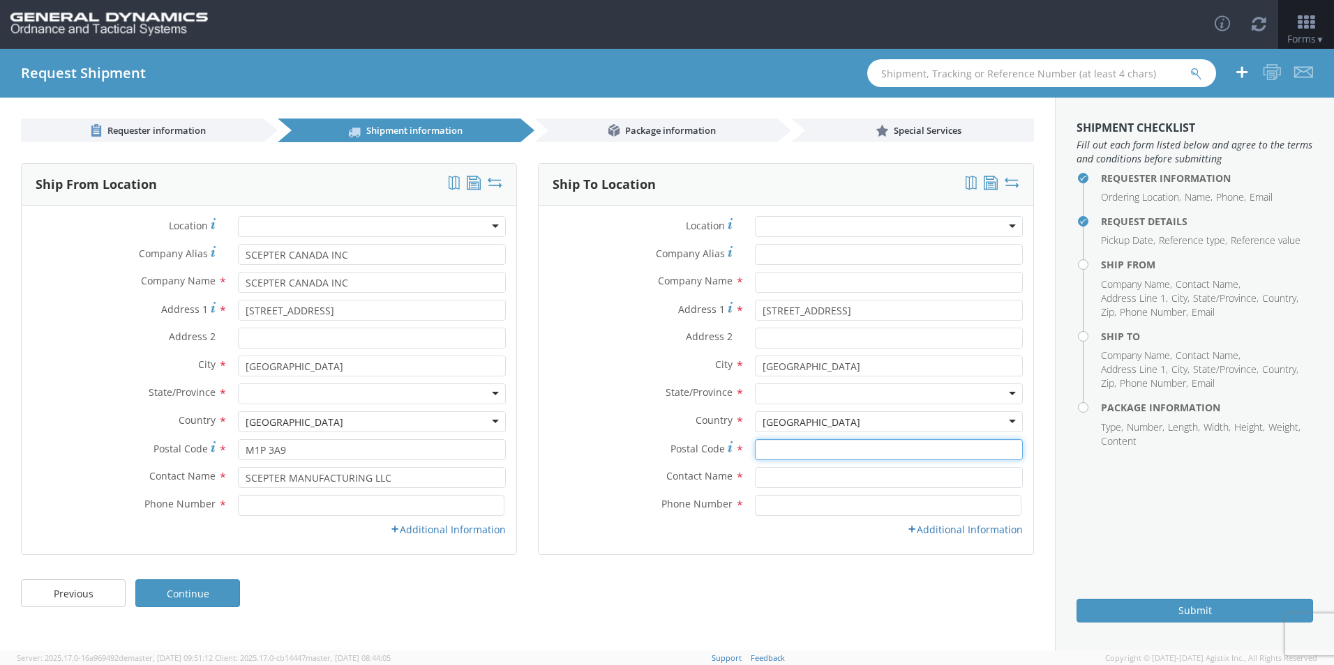
type input "M1P 3A9"
type input "SCEPTER MANUFACTURING LLC"
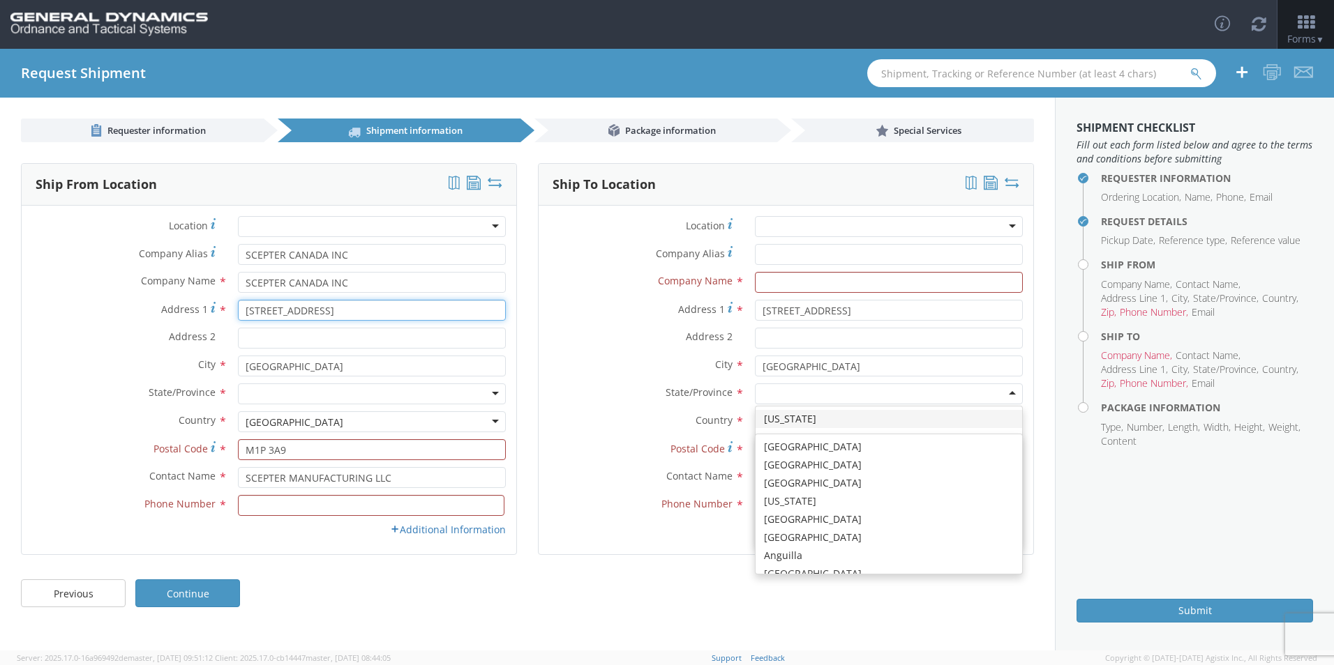
scroll to position [3516, 0]
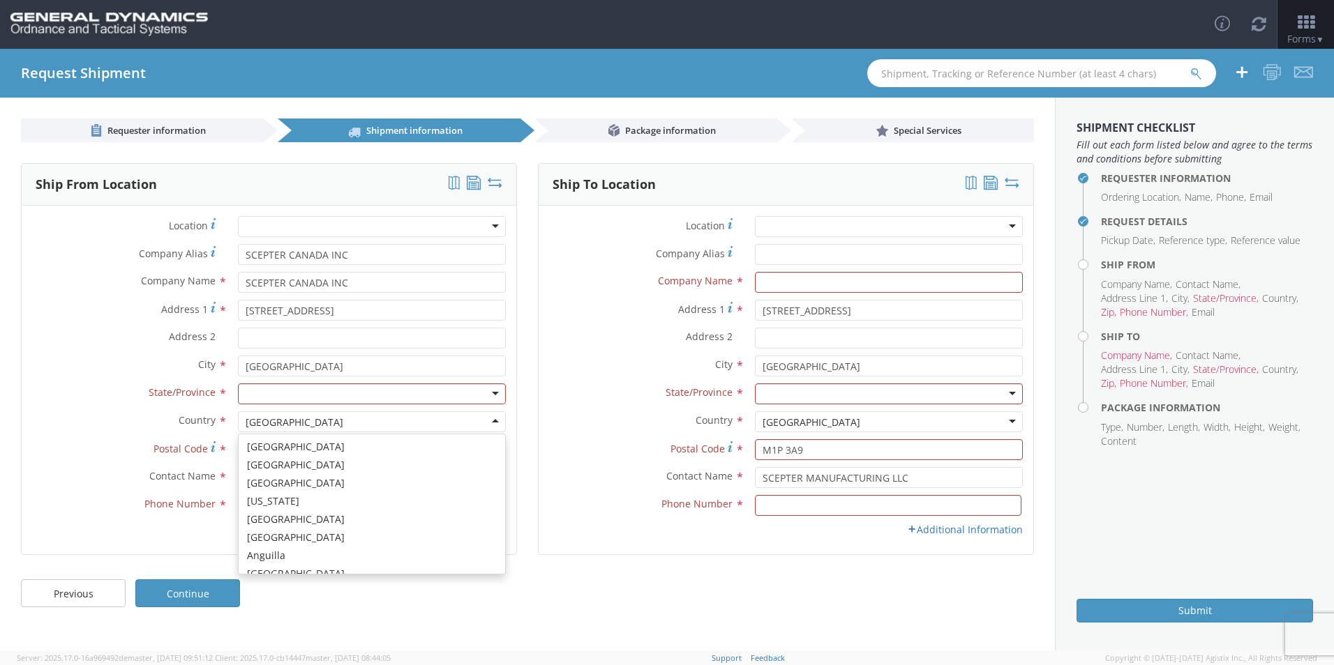
click at [329, 421] on div "[GEOGRAPHIC_DATA]" at bounding box center [372, 422] width 268 height 21
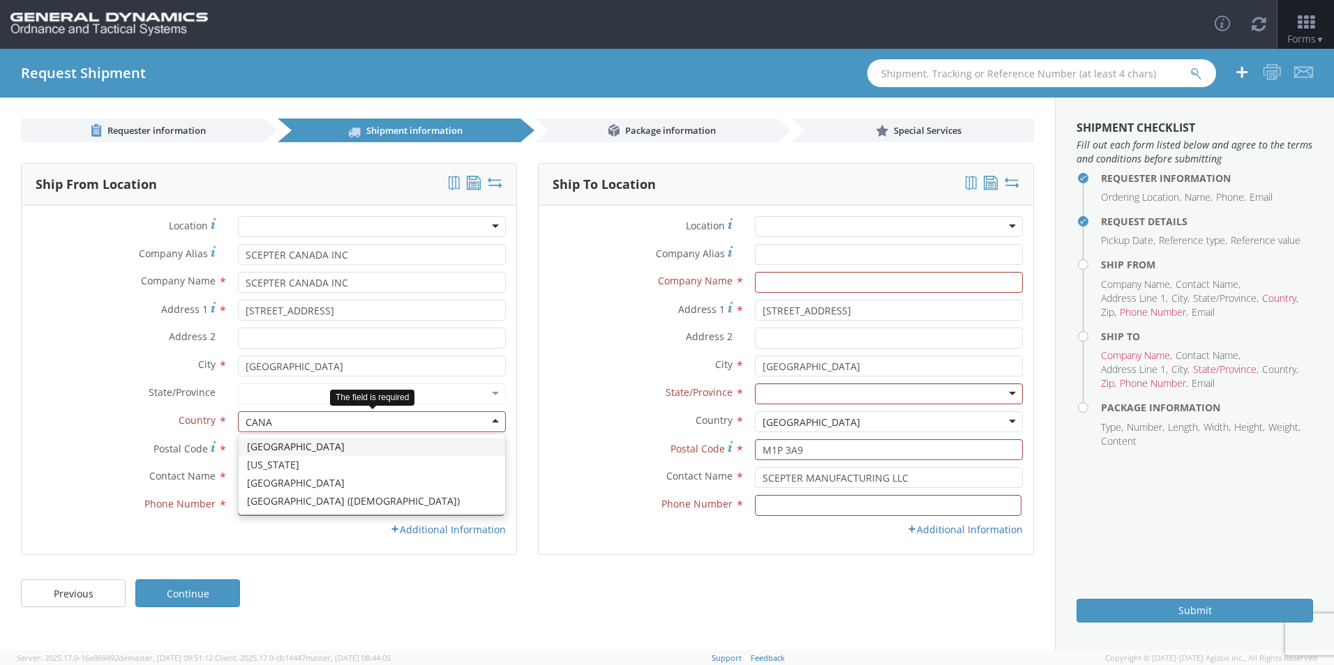
scroll to position [0, 0]
type input "[GEOGRAPHIC_DATA]"
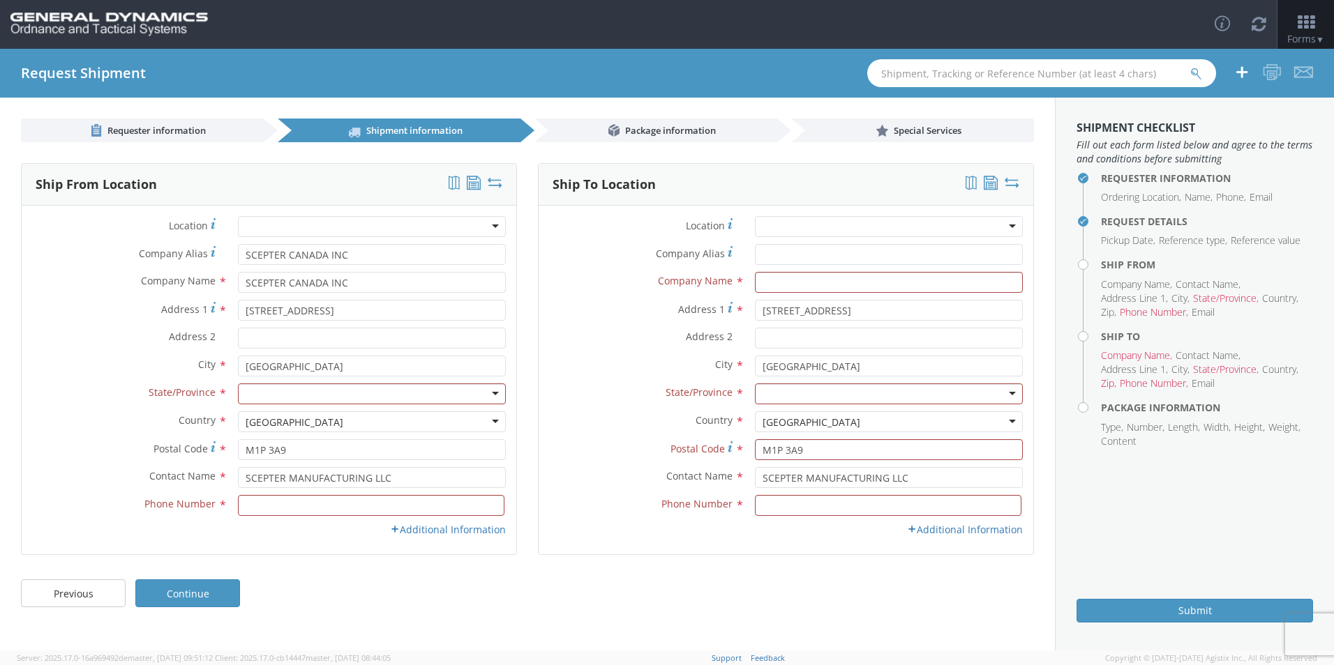
click at [280, 391] on div at bounding box center [372, 394] width 268 height 21
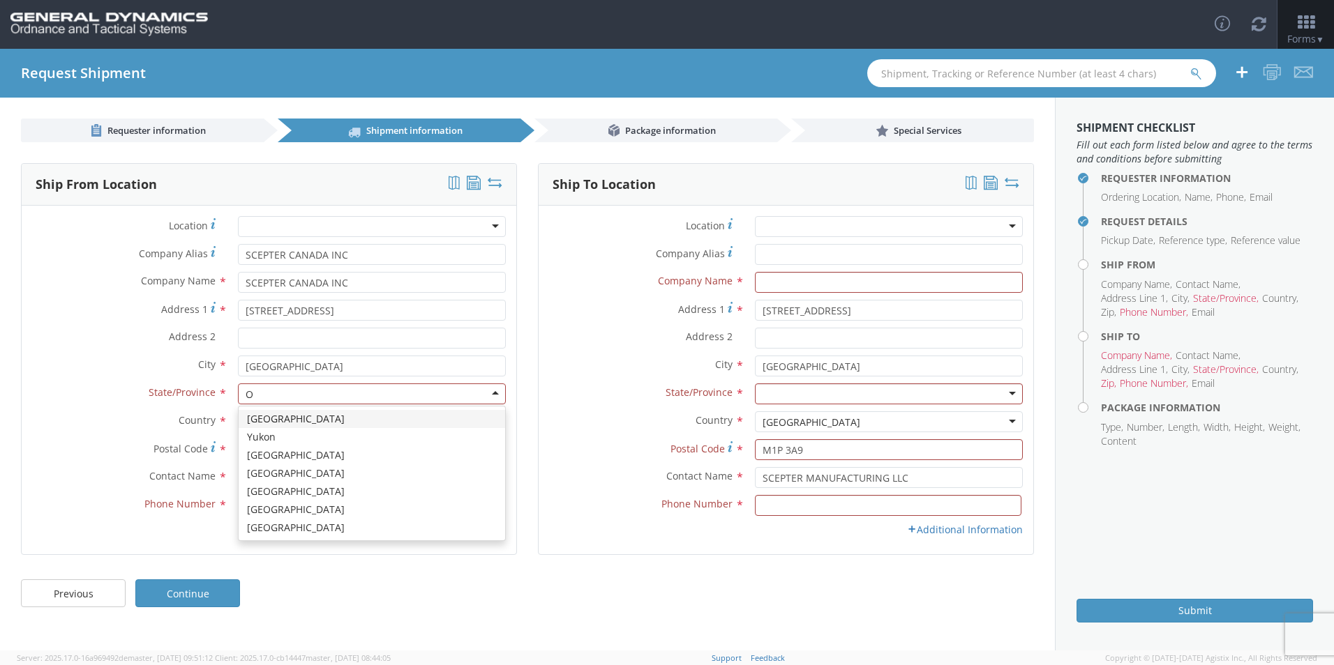
type input "ON"
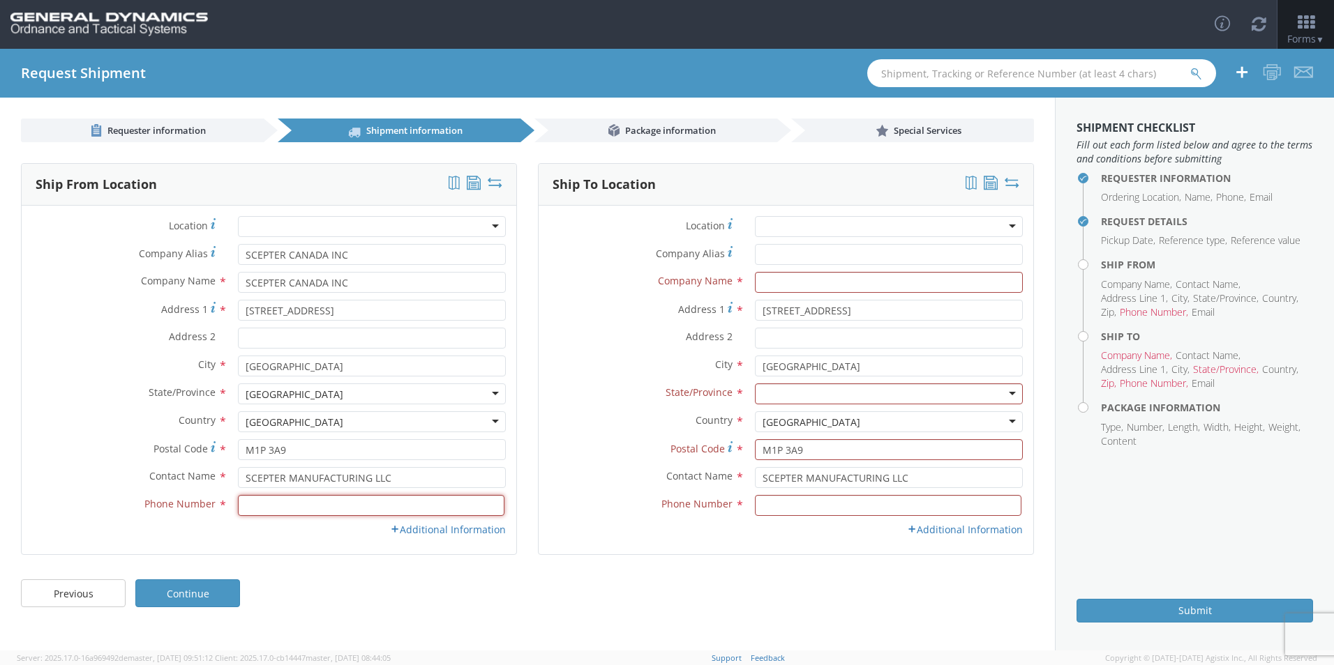
click at [296, 505] on input at bounding box center [371, 505] width 266 height 21
click at [426, 529] on link "Additional Information" at bounding box center [448, 529] width 116 height 13
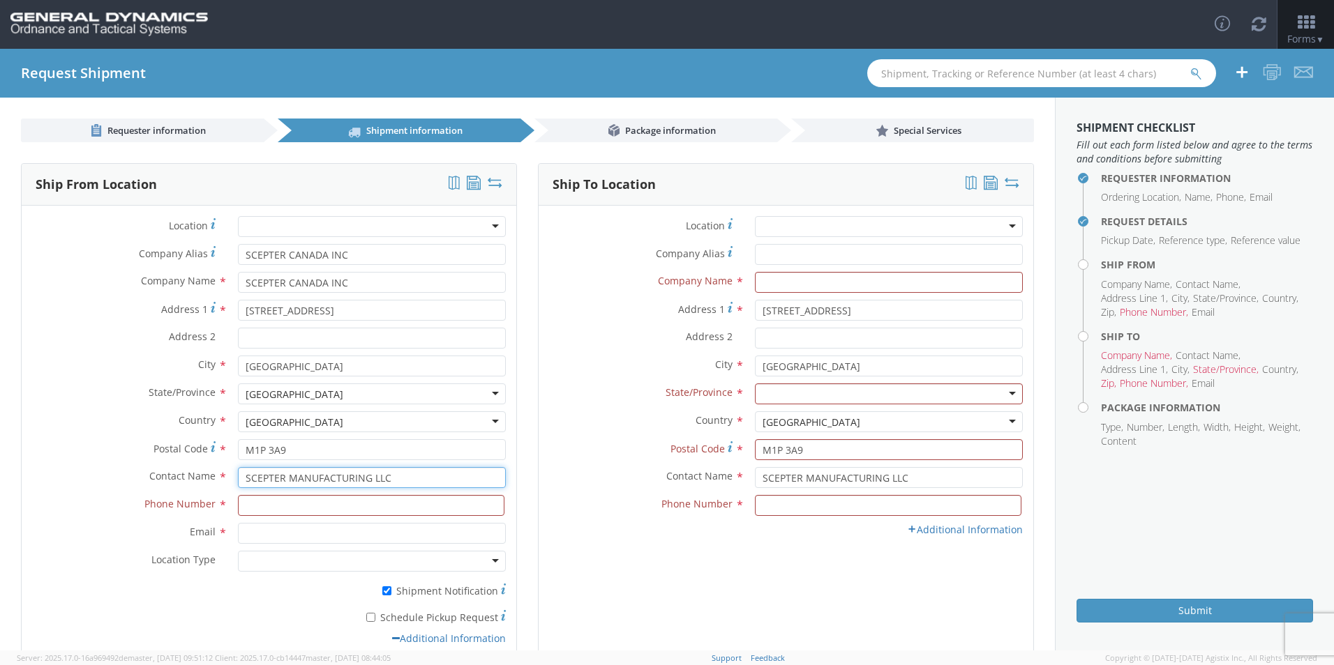
drag, startPoint x: 414, startPoint y: 474, endPoint x: 170, endPoint y: 463, distance: 244.4
click at [170, 463] on div "Location * GD-OTS Anniston (Commerce) GD-OTS Camden GD-OTS DeFuniak Springs GD-…" at bounding box center [269, 434] width 495 height 437
type input "H"
type input "[PERSON_NAME]"
click at [259, 502] on input at bounding box center [371, 505] width 266 height 21
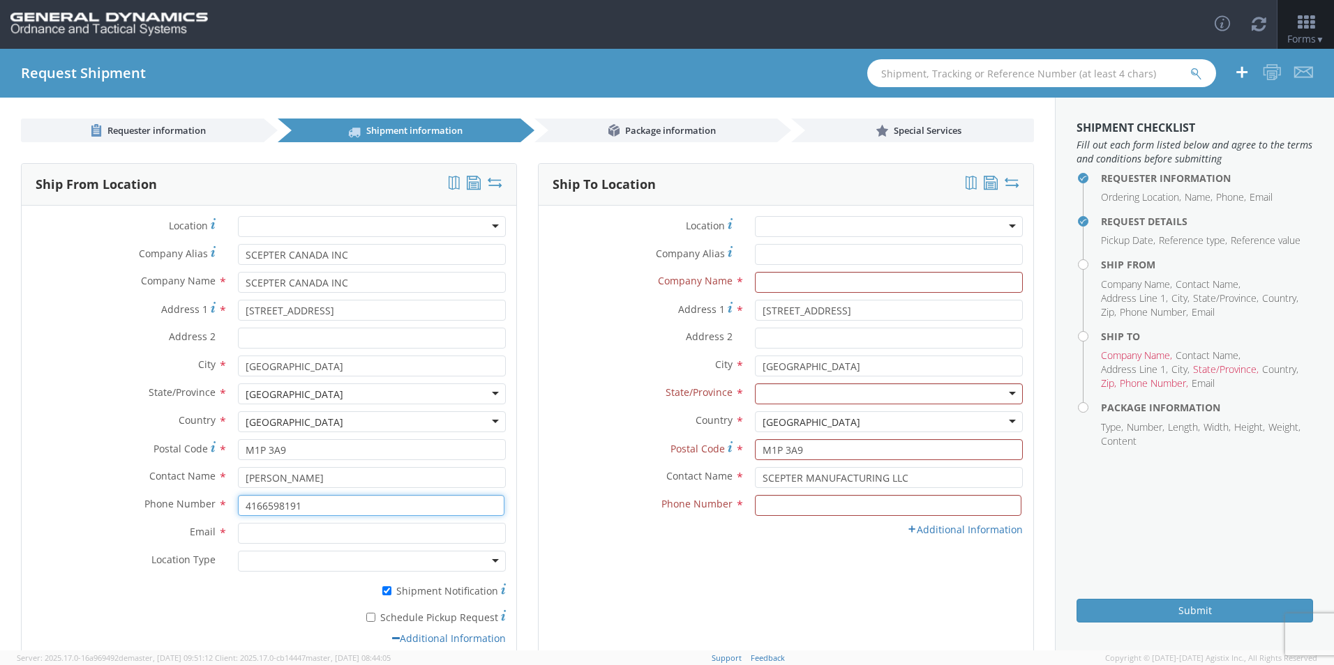
type input "4166598191"
click at [255, 534] on input "Email *" at bounding box center [372, 533] width 268 height 21
type input "[EMAIL_ADDRESS][DOMAIN_NAME]; [EMAIL_ADDRESS][DOMAIN_NAME]"
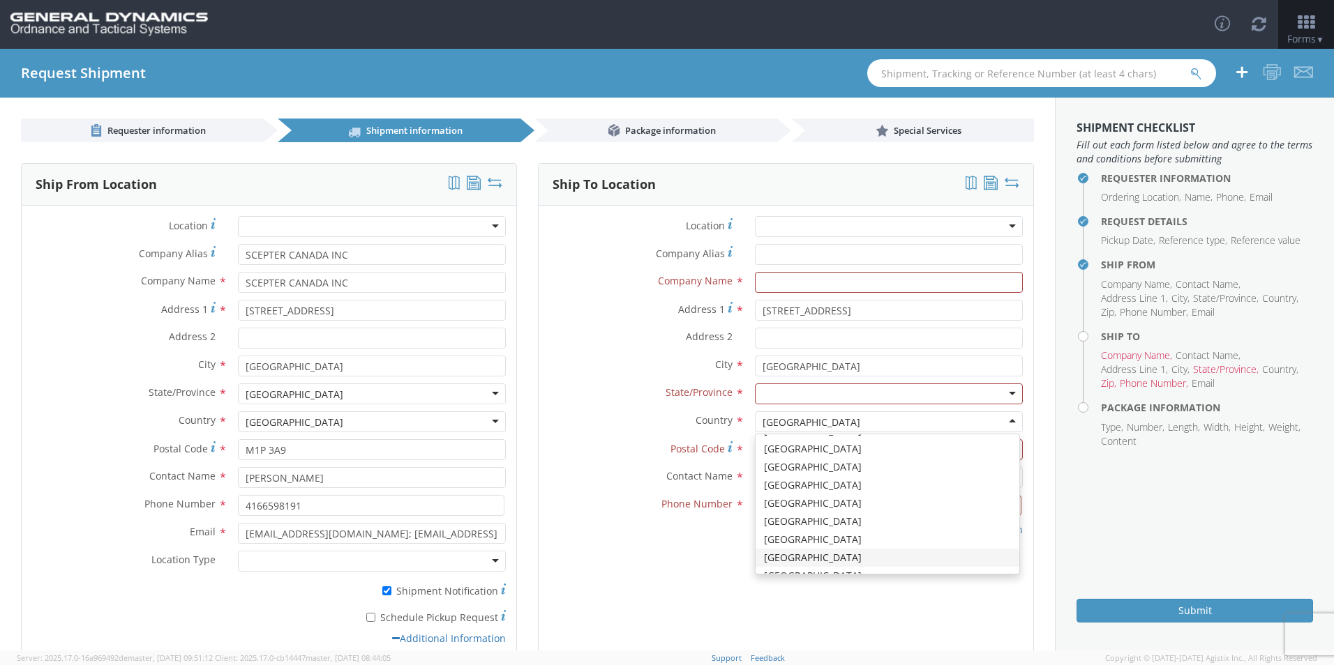
click at [289, 563] on div at bounding box center [372, 561] width 268 height 21
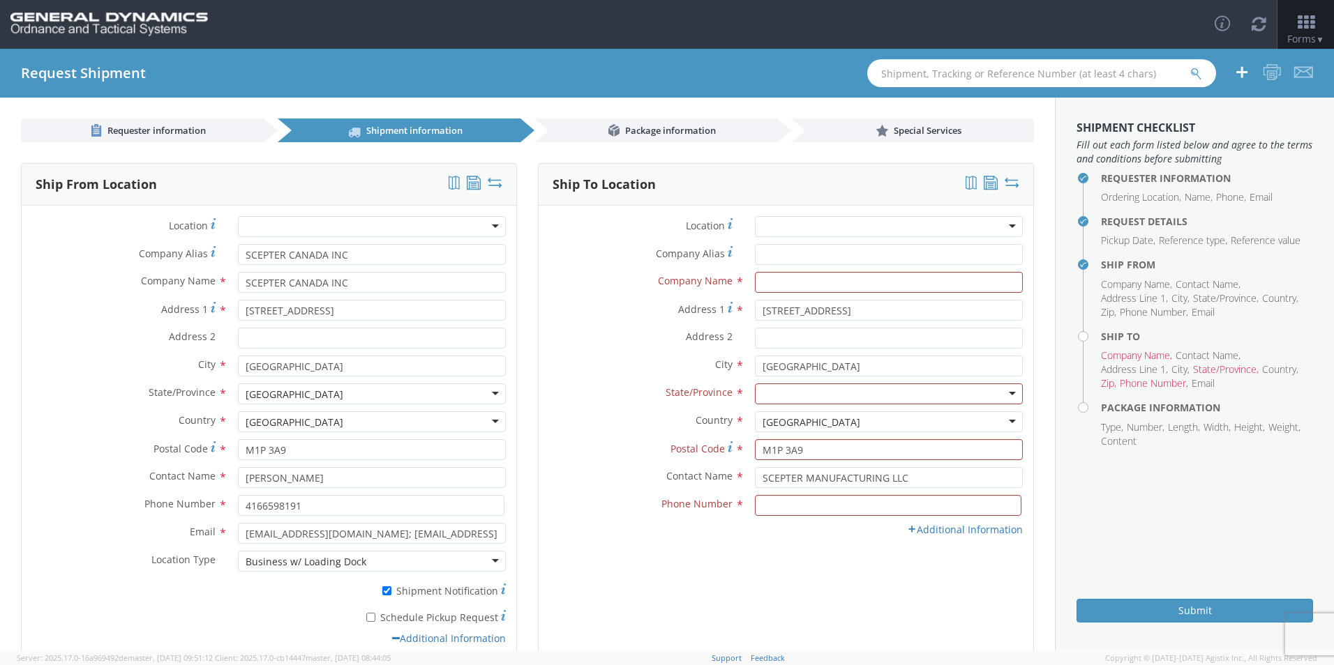
click at [390, 617] on label "* Schedule Pickup Request" at bounding box center [372, 616] width 268 height 17
click at [375, 617] on input "* Schedule Pickup Request" at bounding box center [370, 617] width 9 height 9
checkbox input "true"
click at [563, 350] on div "Address 2 *" at bounding box center [786, 342] width 495 height 28
click at [782, 278] on input "text" at bounding box center [889, 282] width 268 height 21
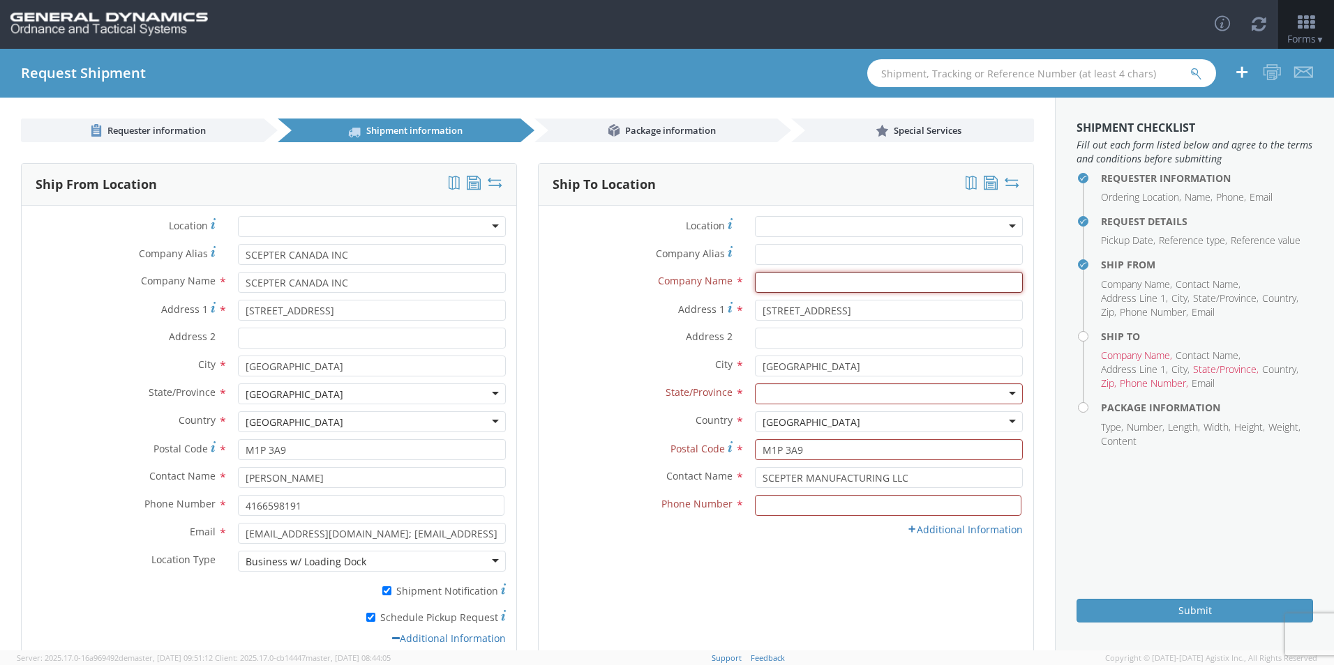
type input "GD-OTS MARION IL"
type input "I"
type input "7275788100"
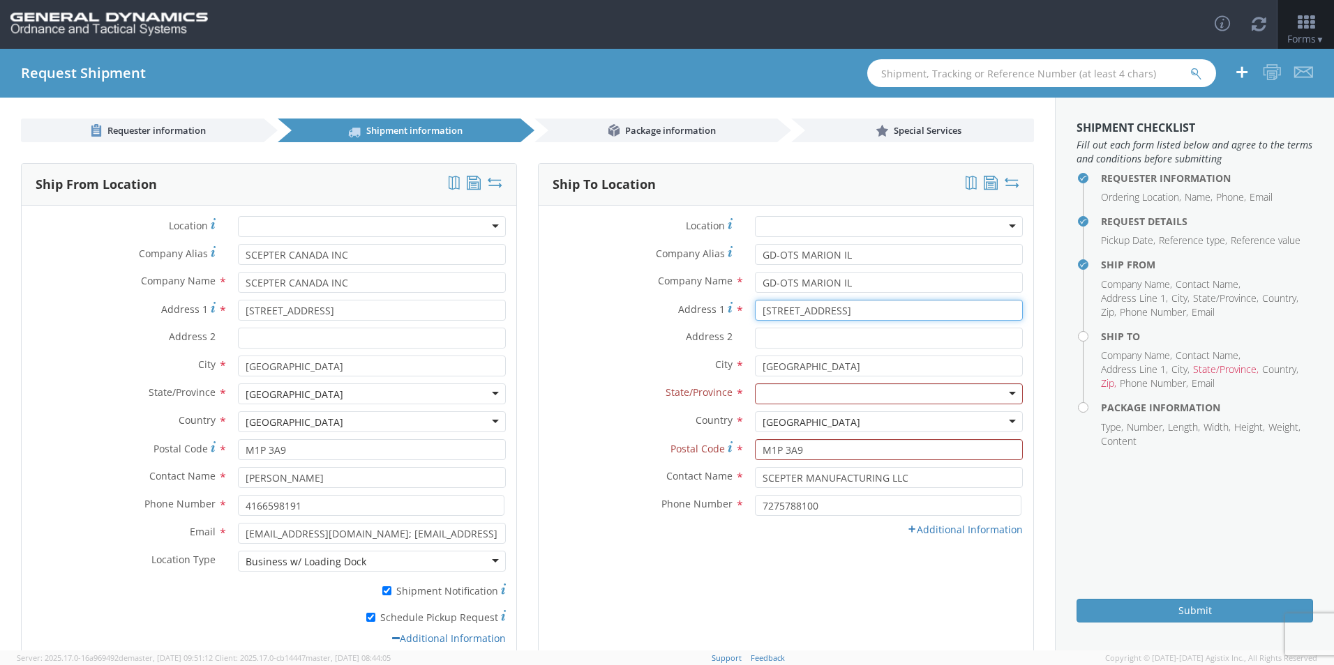
drag, startPoint x: 870, startPoint y: 309, endPoint x: 677, endPoint y: 318, distance: 192.7
click at [677, 318] on div "Address [STREET_ADDRESS]" at bounding box center [786, 310] width 495 height 21
type input "[STREET_ADDRESS][PERSON_NAME]"
type input "IL"
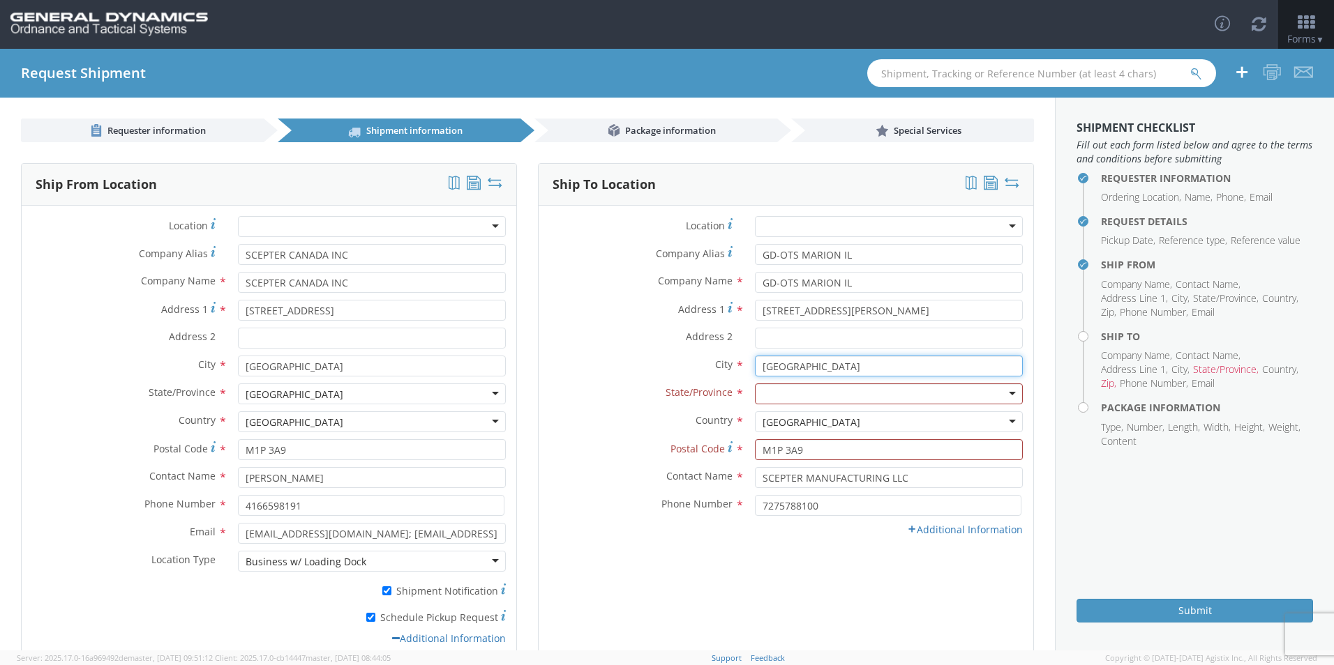
drag, startPoint x: 857, startPoint y: 369, endPoint x: 645, endPoint y: 389, distance: 213.0
click at [645, 389] on div "Location * GD-OTS Anniston (Commerce) GD-OTS Camden GD-OTS DeFuniak Springs GD-…" at bounding box center [786, 380] width 495 height 328
drag, startPoint x: 799, startPoint y: 367, endPoint x: 662, endPoint y: 367, distance: 136.7
click at [663, 367] on div "City * ILL" at bounding box center [786, 366] width 495 height 21
type input "[PERSON_NAME]"
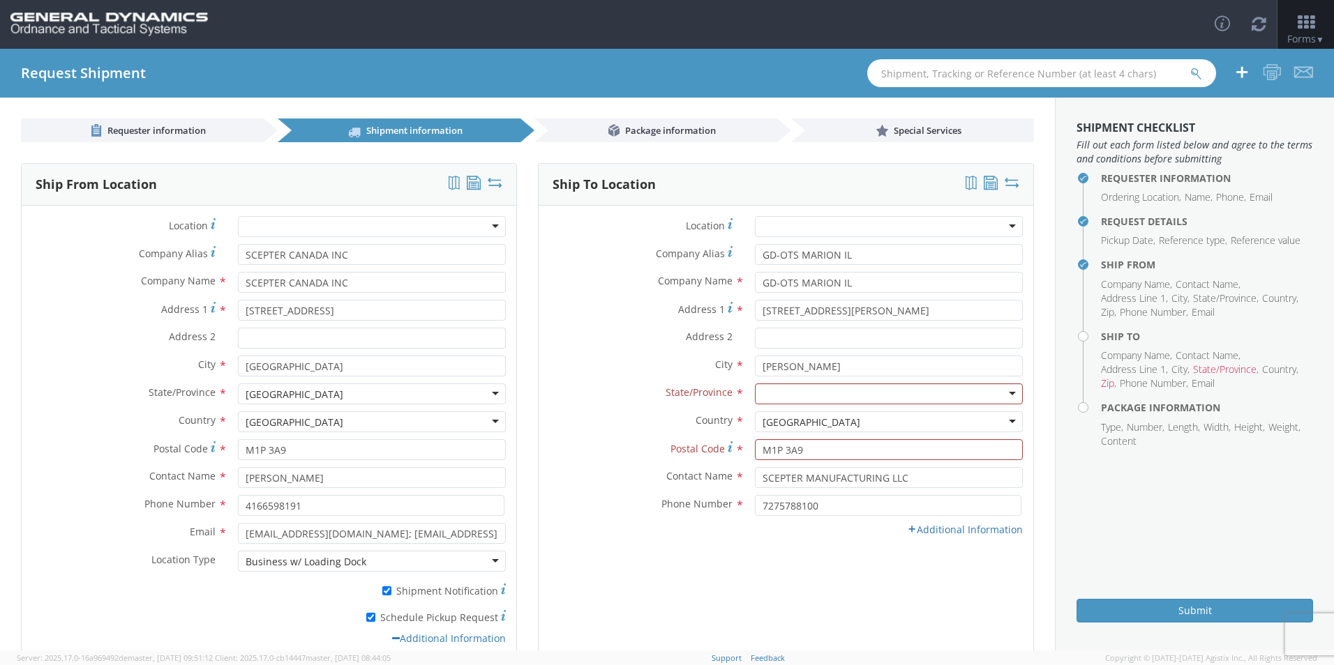
type input "I"
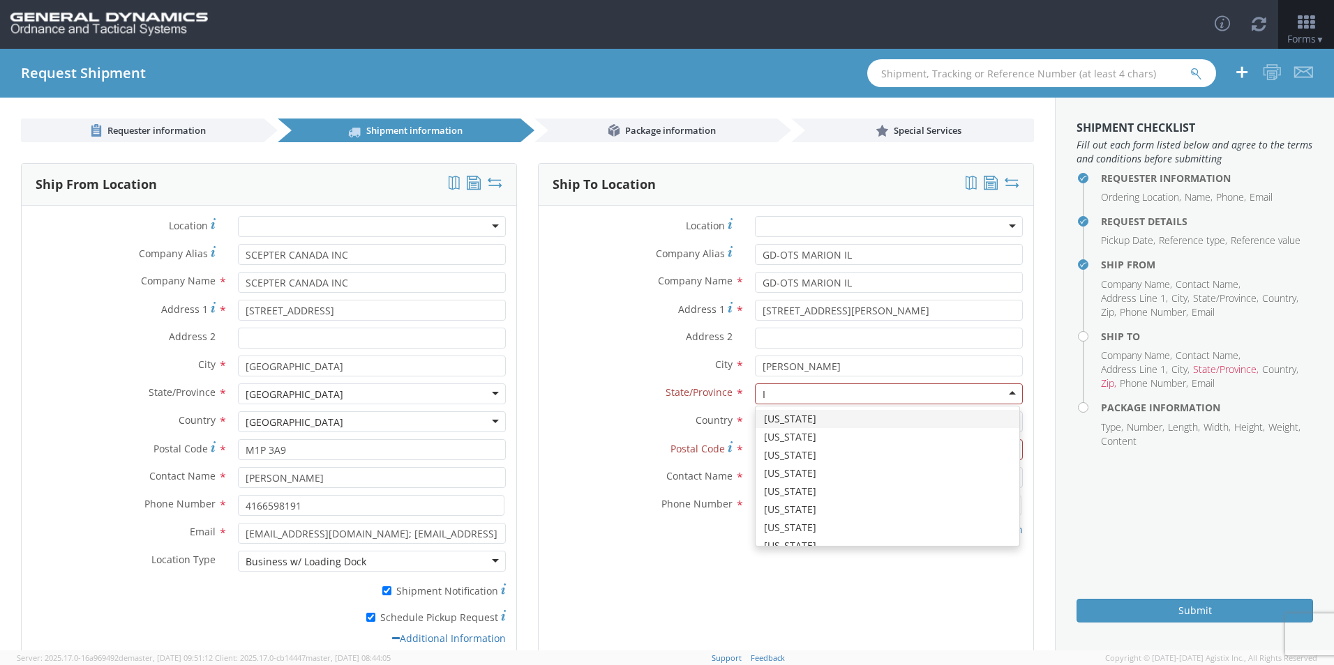
click at [782, 397] on div at bounding box center [889, 394] width 268 height 21
type input "IL"
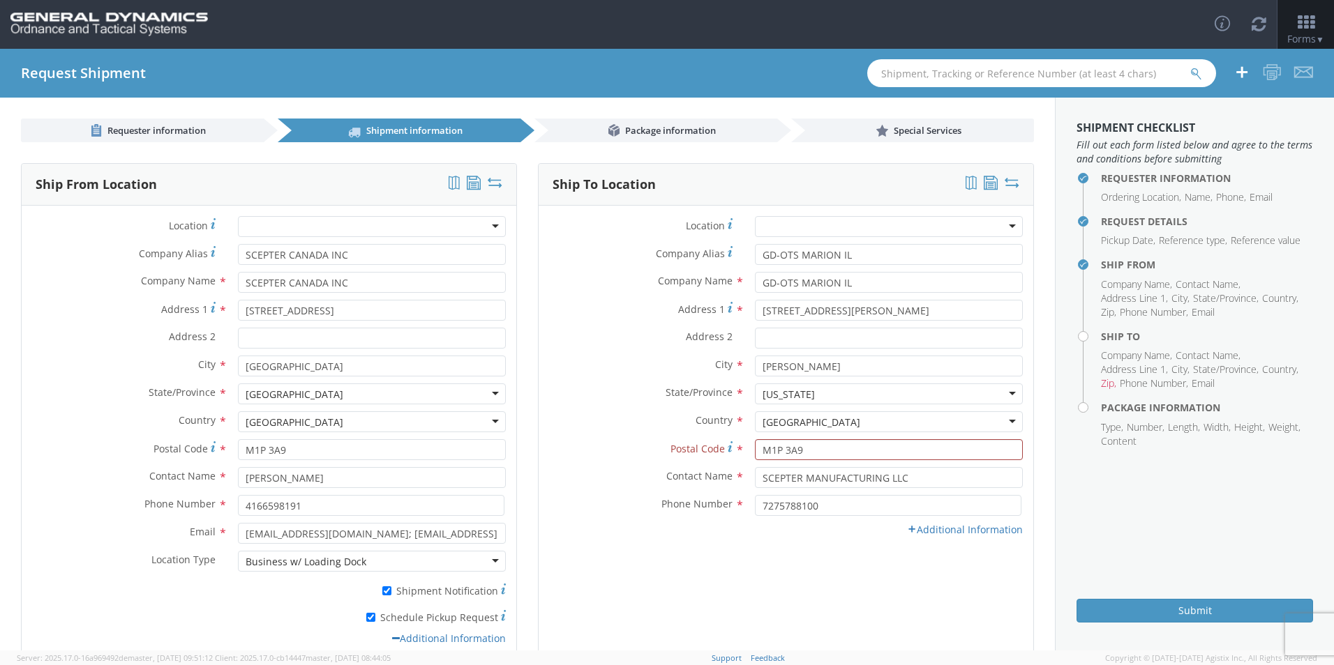
scroll to position [0, 0]
drag, startPoint x: 816, startPoint y: 451, endPoint x: 654, endPoint y: 452, distance: 162.5
click at [654, 452] on div "Postal Code * M1P 3A9 Value "M1P 3A9" isn't valid United States zip code. Pleas…" at bounding box center [786, 449] width 495 height 21
type input "62959"
type input "[PERSON_NAME]"
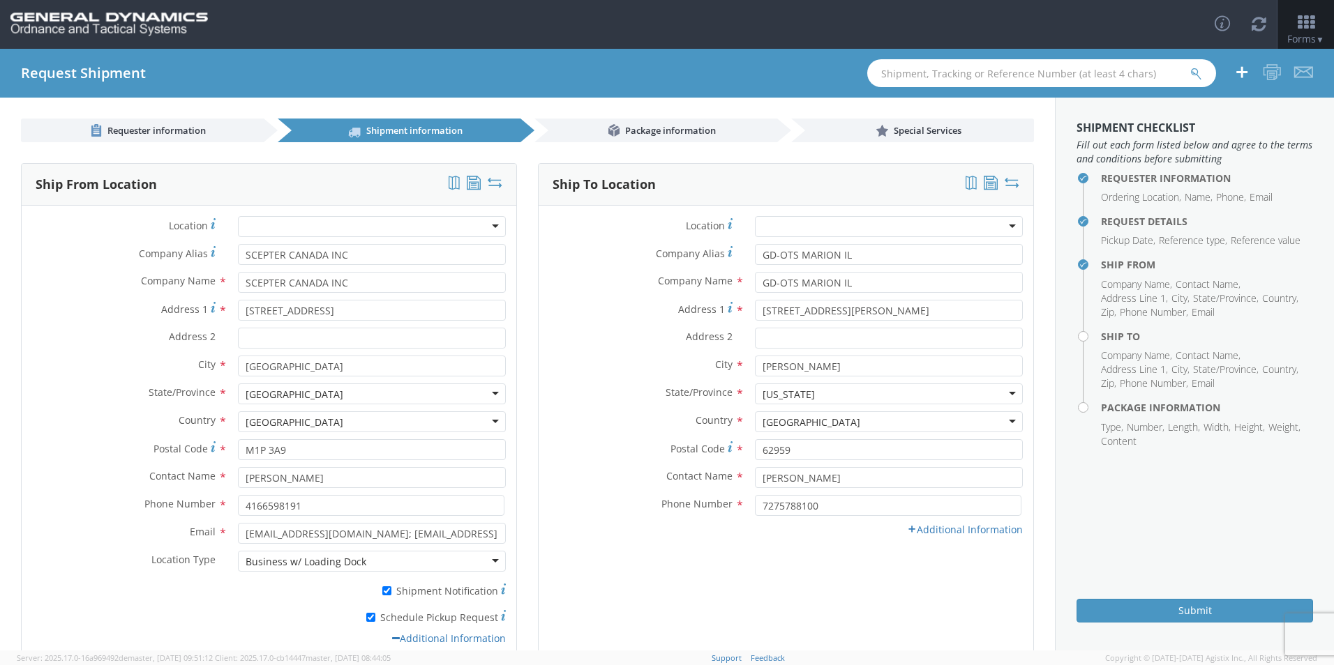
type input "GD-OTS MARION IL"
click at [765, 569] on div "Ship To Location Location * GD-OTS Anniston (Commerce) GD-OTS Camden GD-OTS DeF…" at bounding box center [786, 413] width 496 height 501
click at [961, 534] on link "Additional Information" at bounding box center [965, 529] width 116 height 13
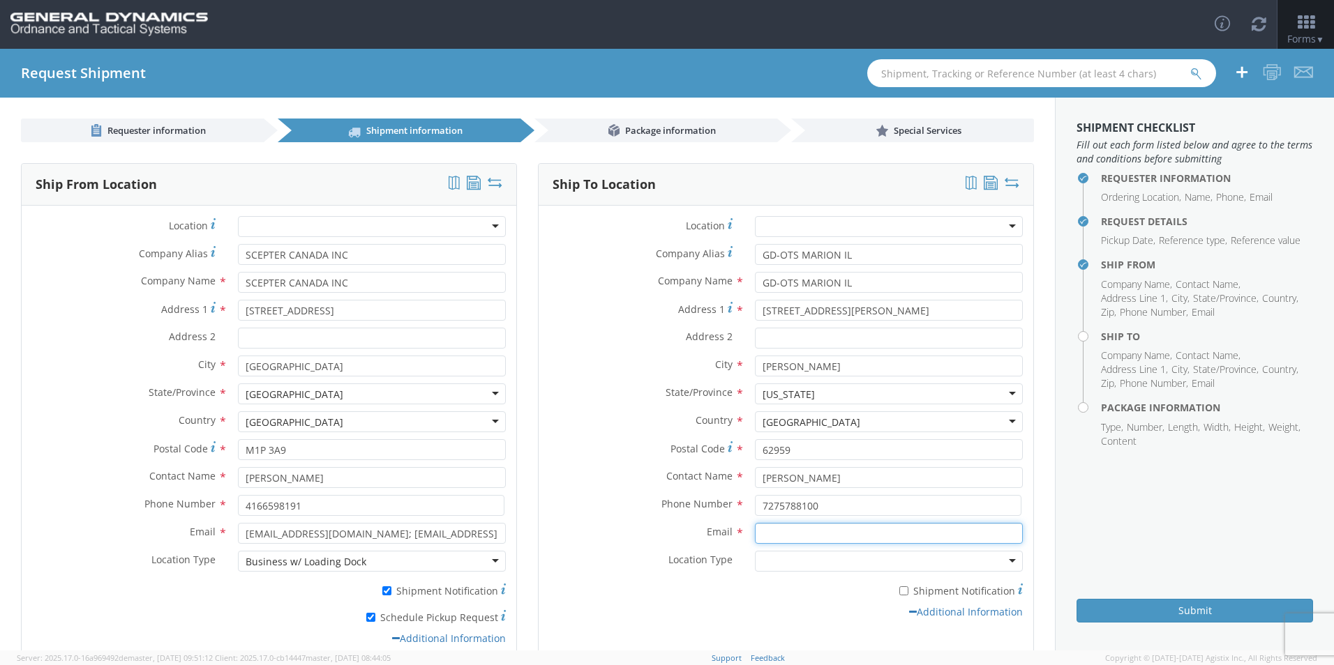
click at [757, 536] on input "Email *" at bounding box center [889, 533] width 268 height 21
type input "[EMAIL_ADDRESS][DOMAIN_NAME]"
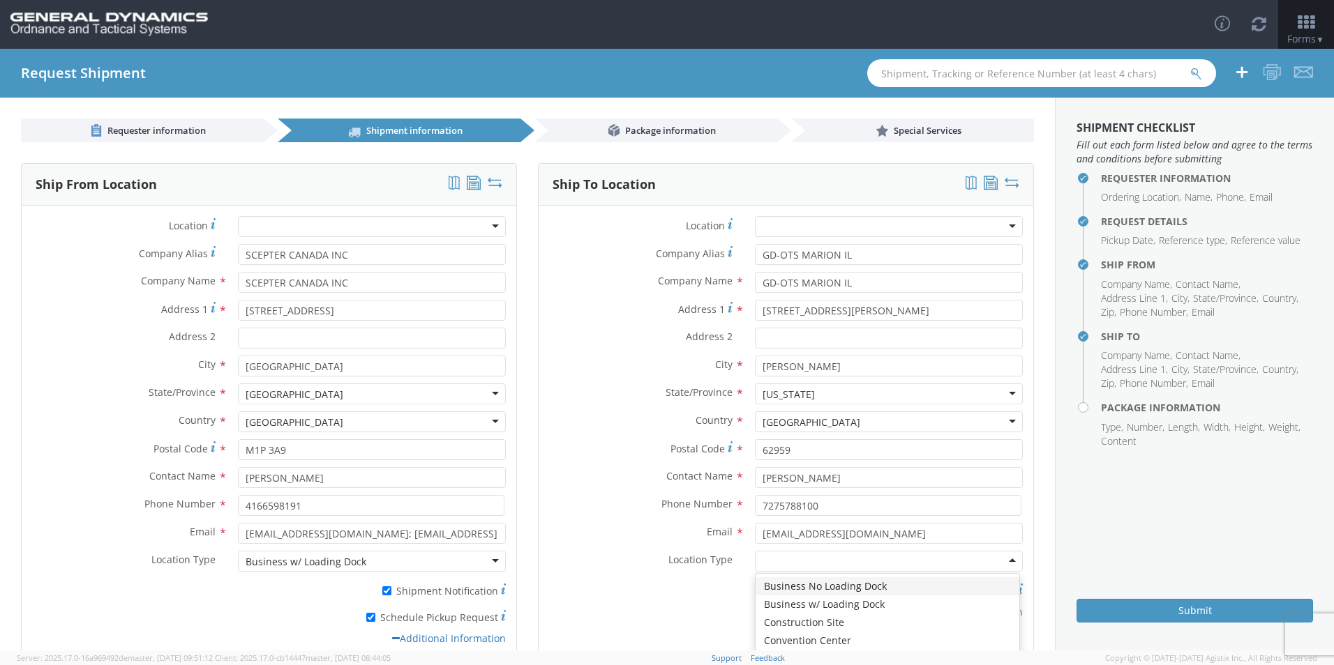
click at [778, 557] on div at bounding box center [889, 561] width 268 height 21
click at [917, 585] on label "* Shipment Notification" at bounding box center [889, 590] width 268 height 17
click at [908, 587] on input "* Shipment Notification" at bounding box center [903, 591] width 9 height 9
checkbox input "true"
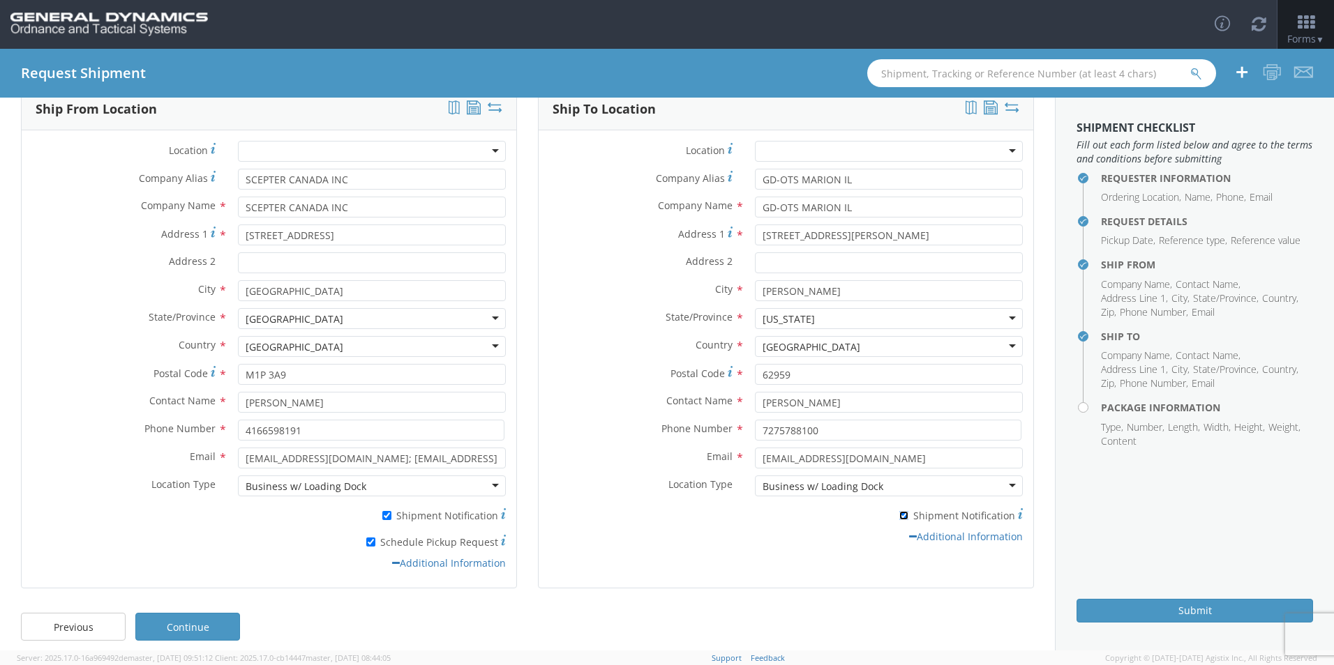
scroll to position [86, 0]
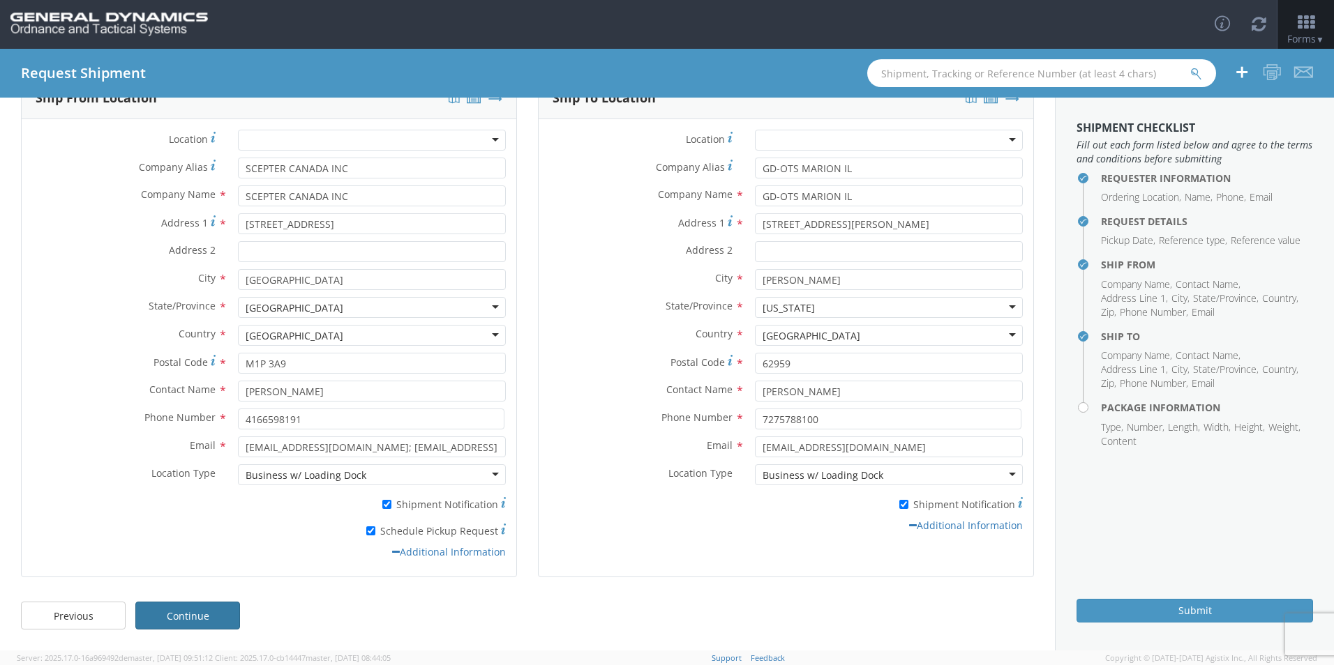
click at [189, 605] on link "Continue" at bounding box center [187, 616] width 105 height 28
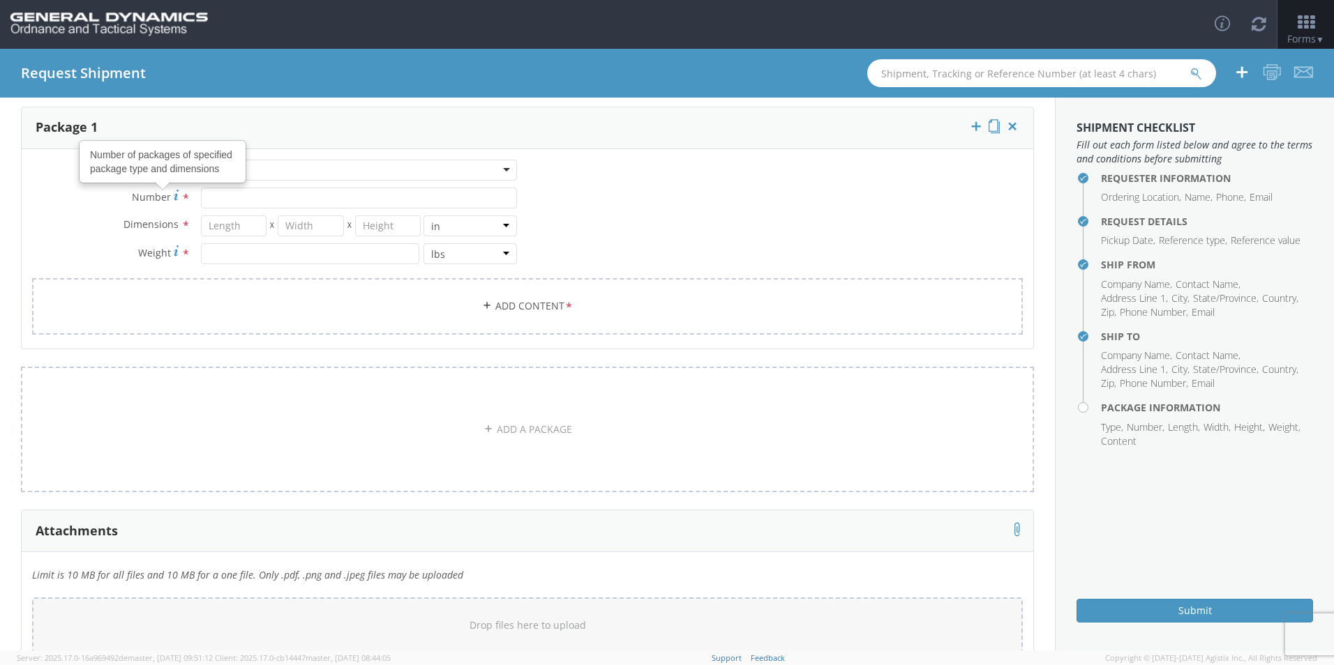
click at [250, 170] on div at bounding box center [359, 170] width 316 height 21
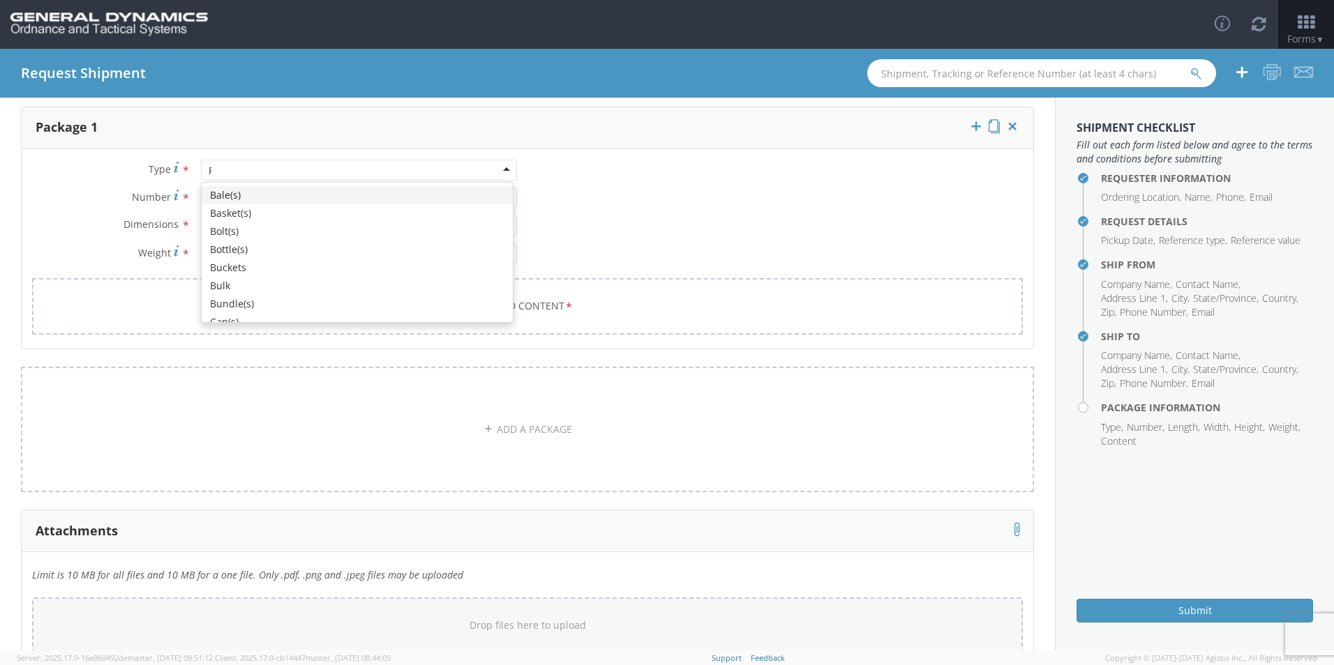
type input "PA"
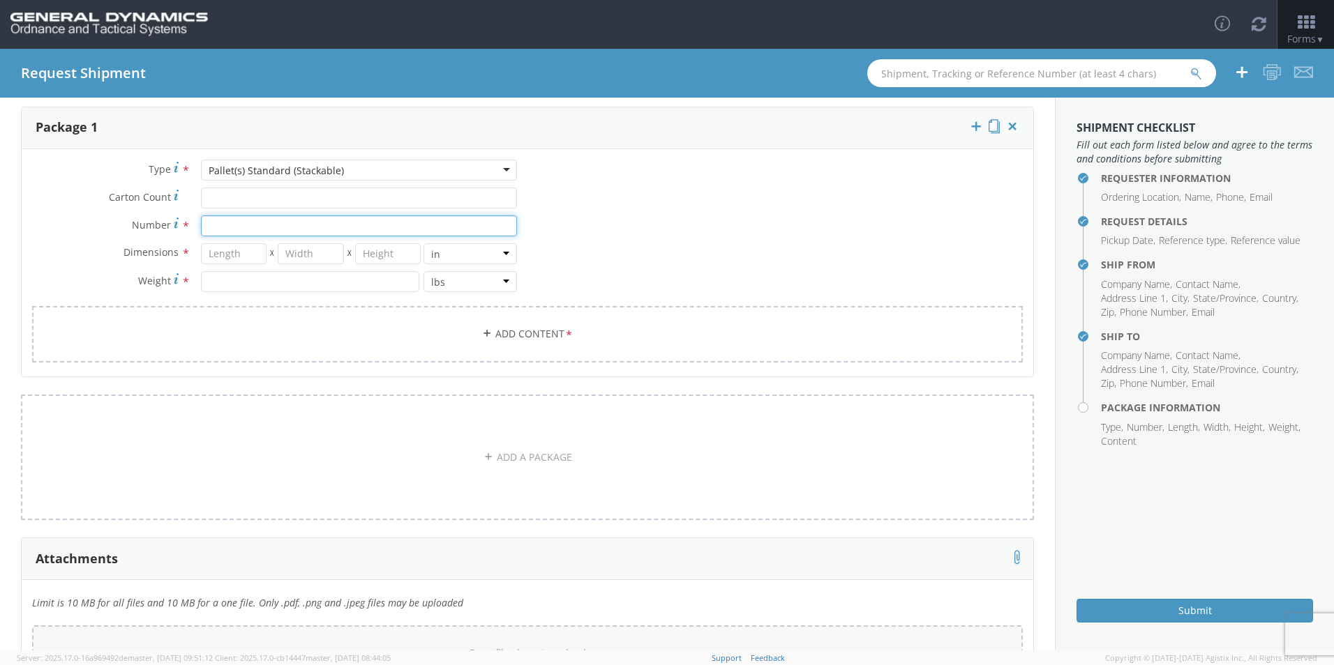
click at [227, 229] on input "Number *" at bounding box center [359, 226] width 316 height 21
type input "56"
type input "40"
type input "48"
type input "45"
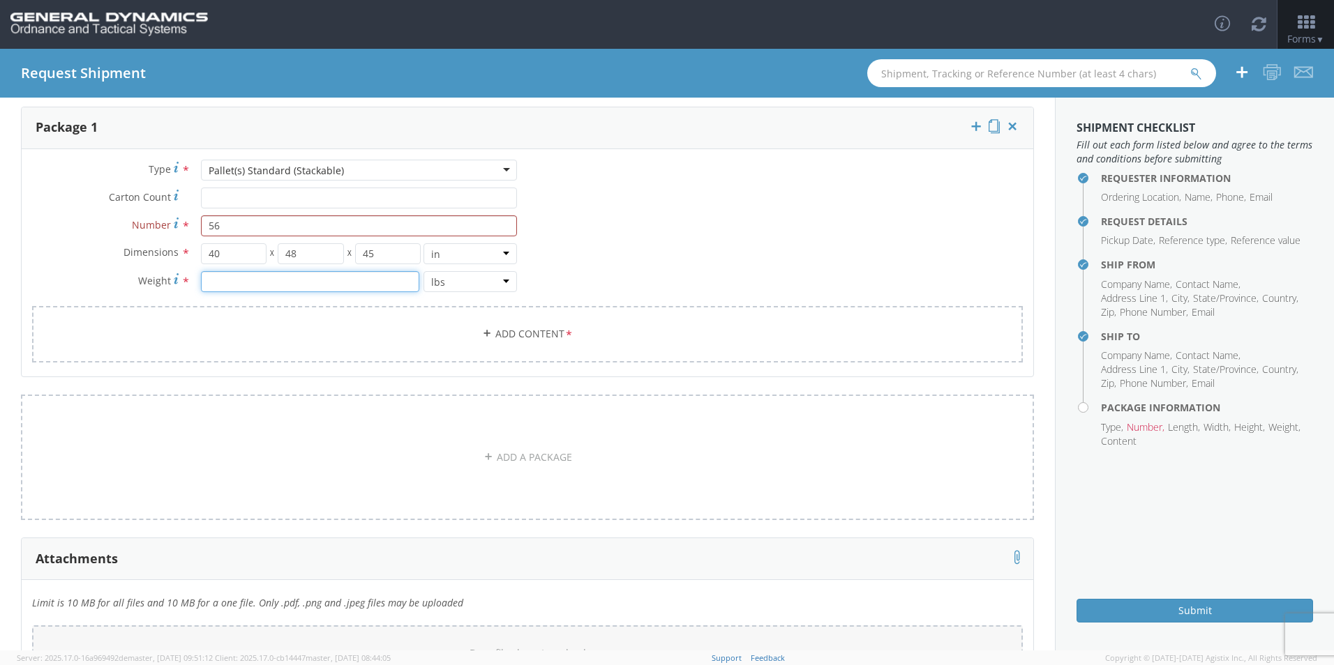
click at [226, 277] on input "number" at bounding box center [310, 281] width 218 height 21
type input "20493.86"
click at [331, 327] on link "Add Content *" at bounding box center [527, 334] width 991 height 57
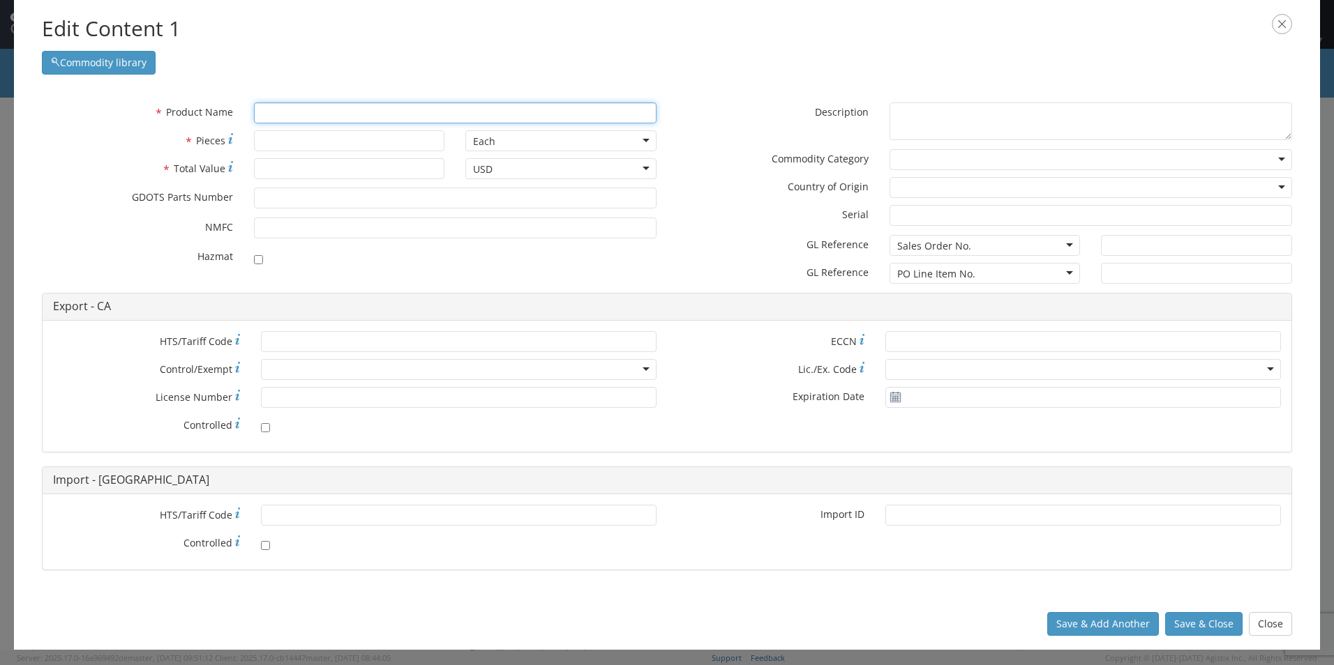
click at [285, 112] on input "text" at bounding box center [455, 113] width 402 height 21
click at [266, 115] on input "text" at bounding box center [455, 113] width 402 height 21
paste input "EMPTY AMMO CAN/FILLER"
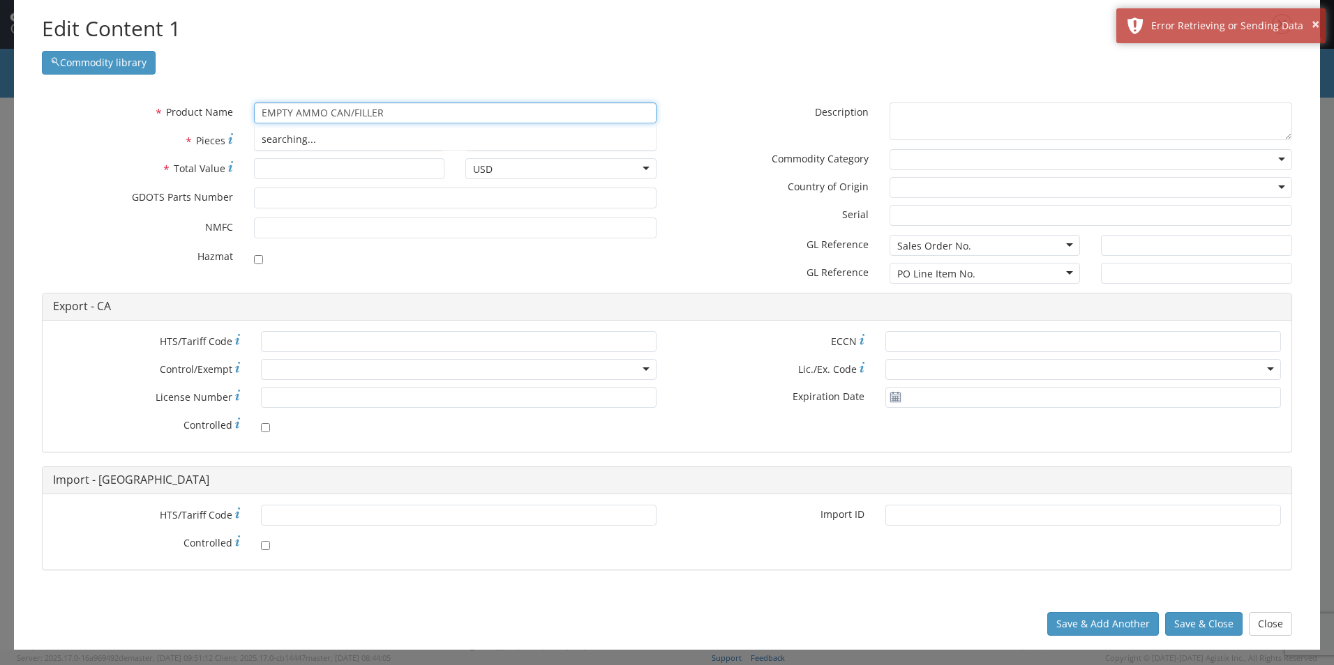
type input "EMPTY AMMO CAN/FILLER"
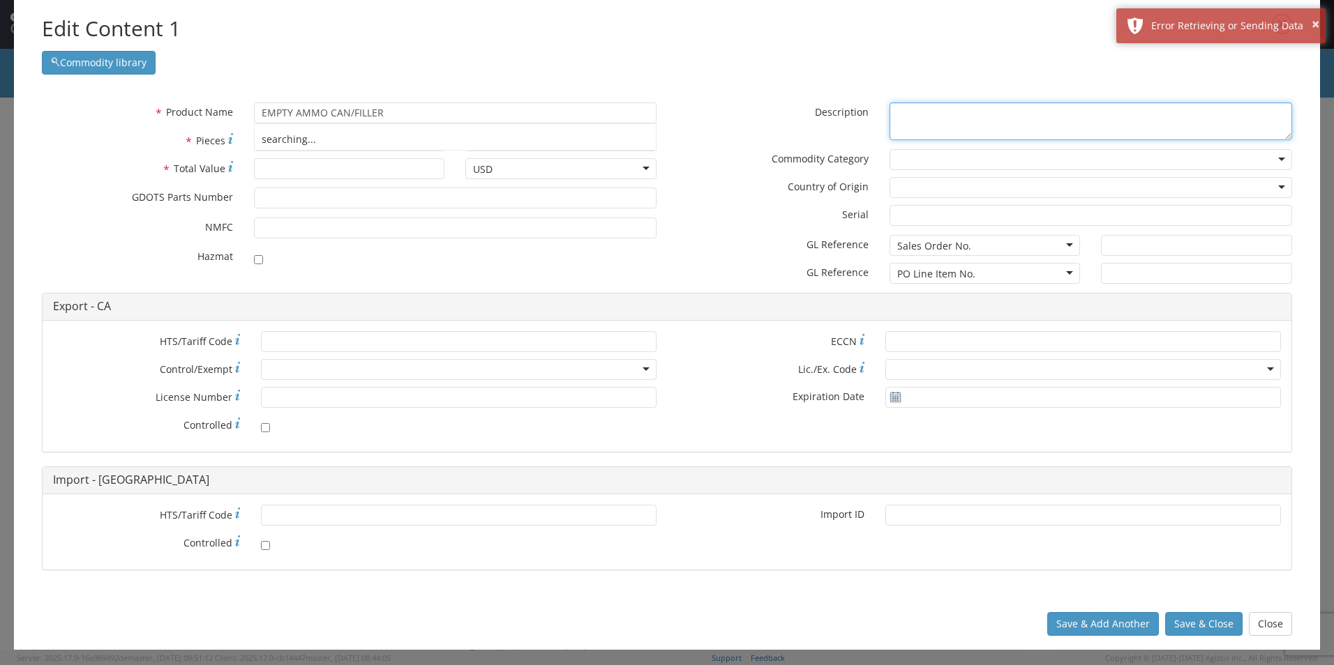
click at [969, 124] on textarea "* Description" at bounding box center [1090, 122] width 402 height 38
paste textarea "EMPTY AMMO CAN/FILLER"
type textarea "EMPTY AMMO CAN/FILLER"
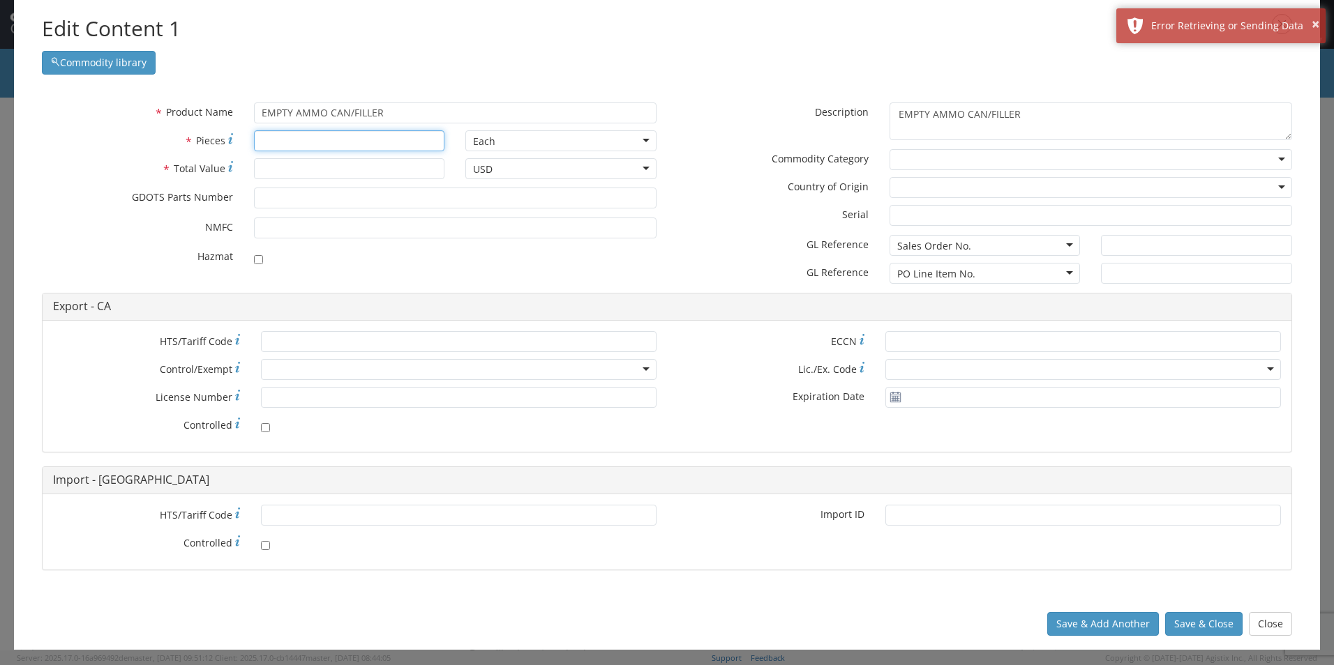
click at [286, 141] on input "* Pieces" at bounding box center [349, 140] width 191 height 21
type input "1683"
click at [285, 170] on input "* Total Value" at bounding box center [349, 168] width 191 height 21
type input "174727"
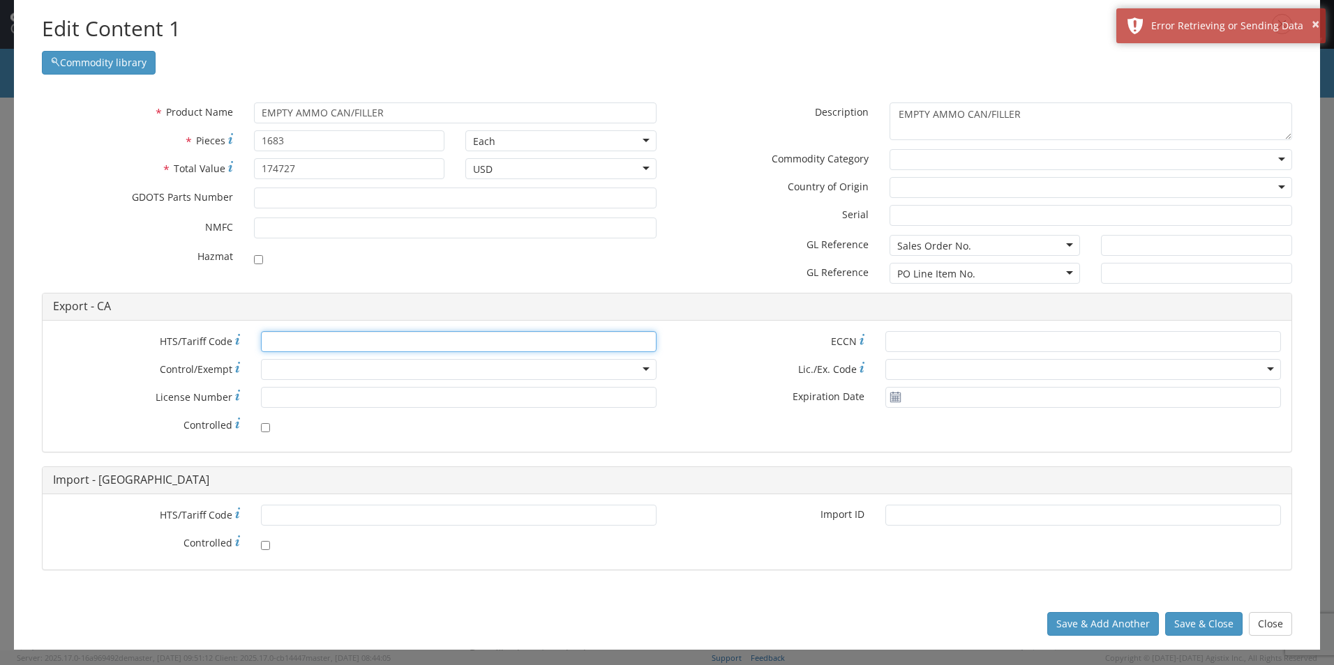
click at [319, 338] on input "* HTS/Tariff Code" at bounding box center [459, 341] width 396 height 21
paste input "[PHONE_NUMBER]"
type input "[PHONE_NUMBER]"
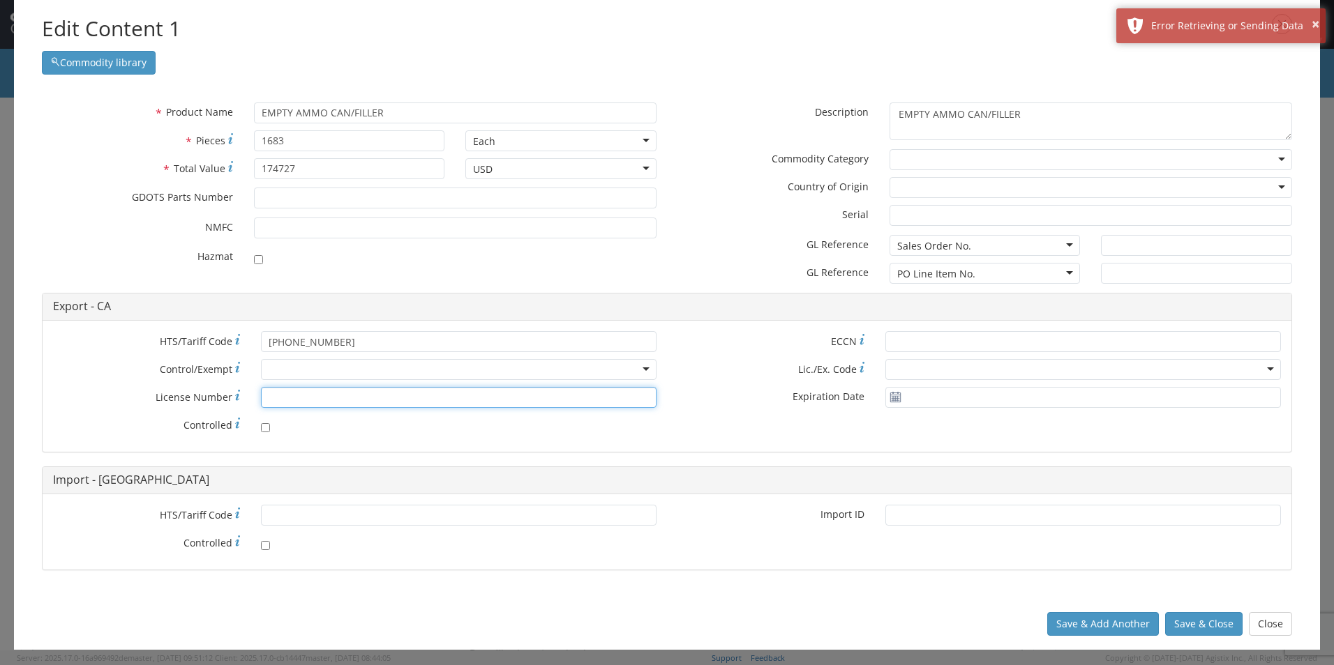
click at [284, 396] on input "* License Number" at bounding box center [459, 397] width 396 height 21
paste input "1-59-103-11-5H-33431"
type input "1-59-103-11-5H-33431"
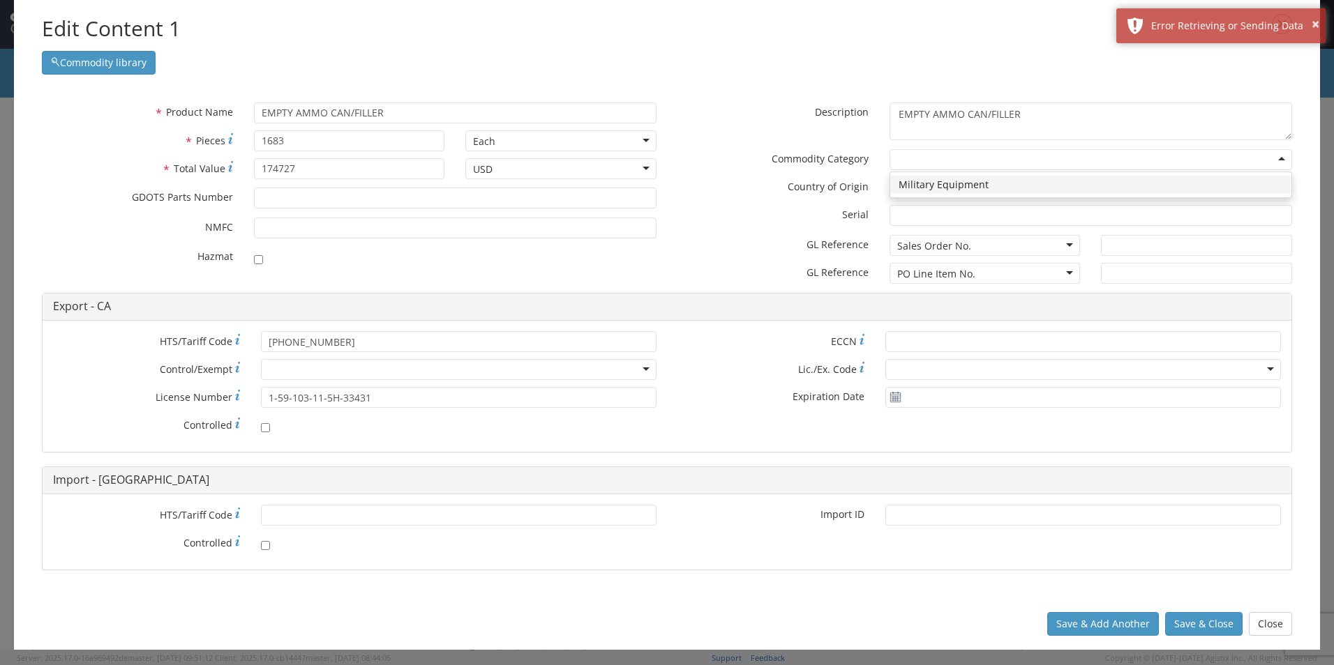
click at [933, 151] on div at bounding box center [1090, 159] width 402 height 21
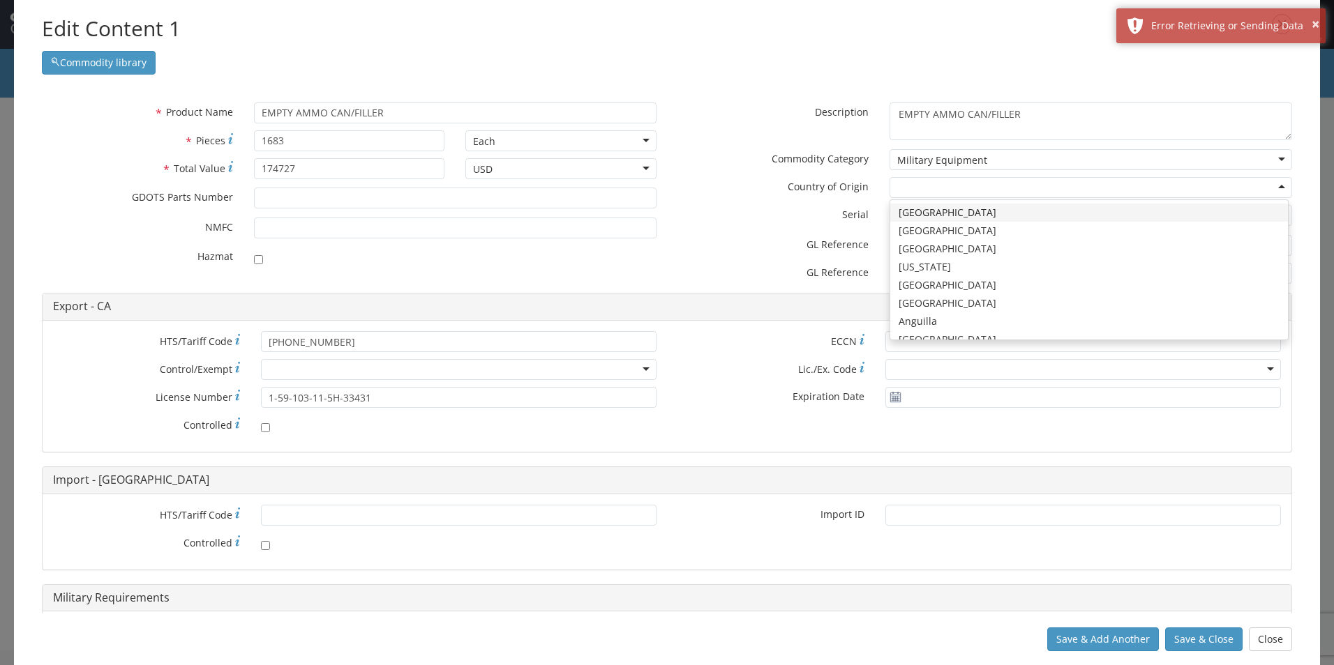
click at [927, 185] on div at bounding box center [1090, 187] width 402 height 21
type input "U"
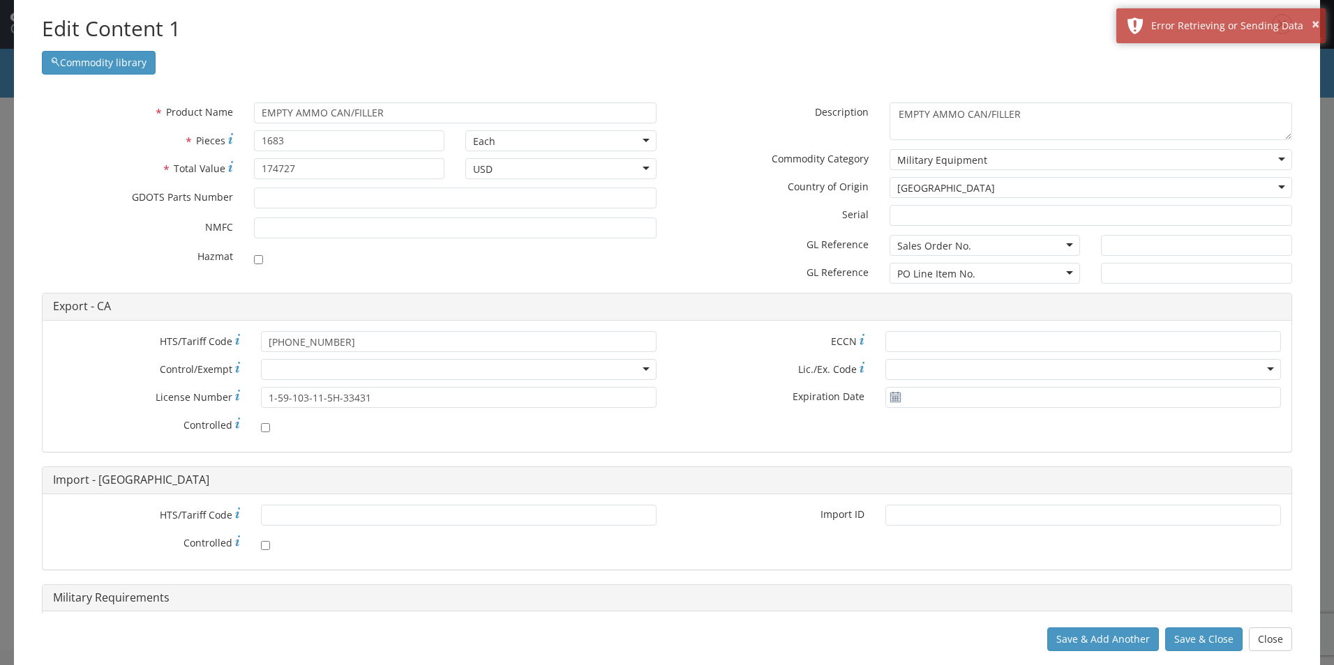
click at [948, 252] on div "Sales Order No." at bounding box center [934, 246] width 74 height 14
click at [1121, 246] on input "text" at bounding box center [1196, 245] width 191 height 21
type input "MARION, [GEOGRAPHIC_DATA]"
click at [1138, 299] on div "Export - CA" at bounding box center [667, 307] width 1249 height 27
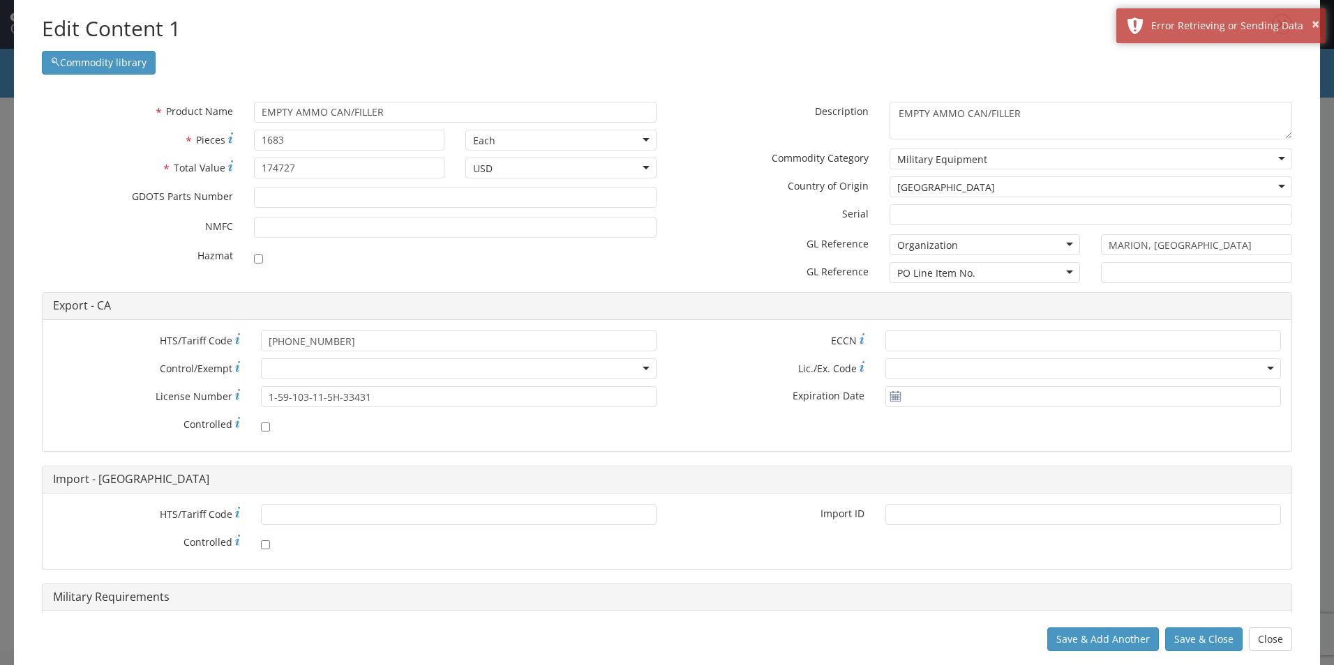
scroll to position [0, 0]
click at [1197, 638] on button "Save & Close" at bounding box center [1203, 640] width 77 height 24
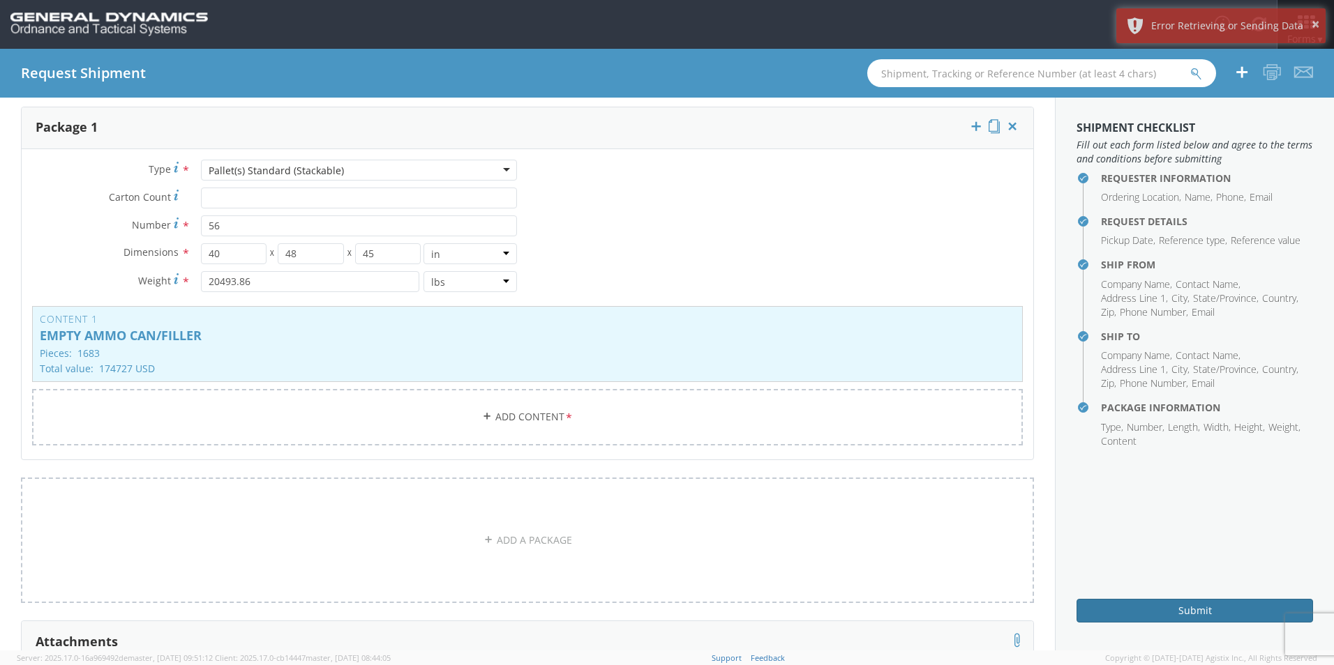
click at [1186, 610] on button "Submit" at bounding box center [1194, 611] width 236 height 24
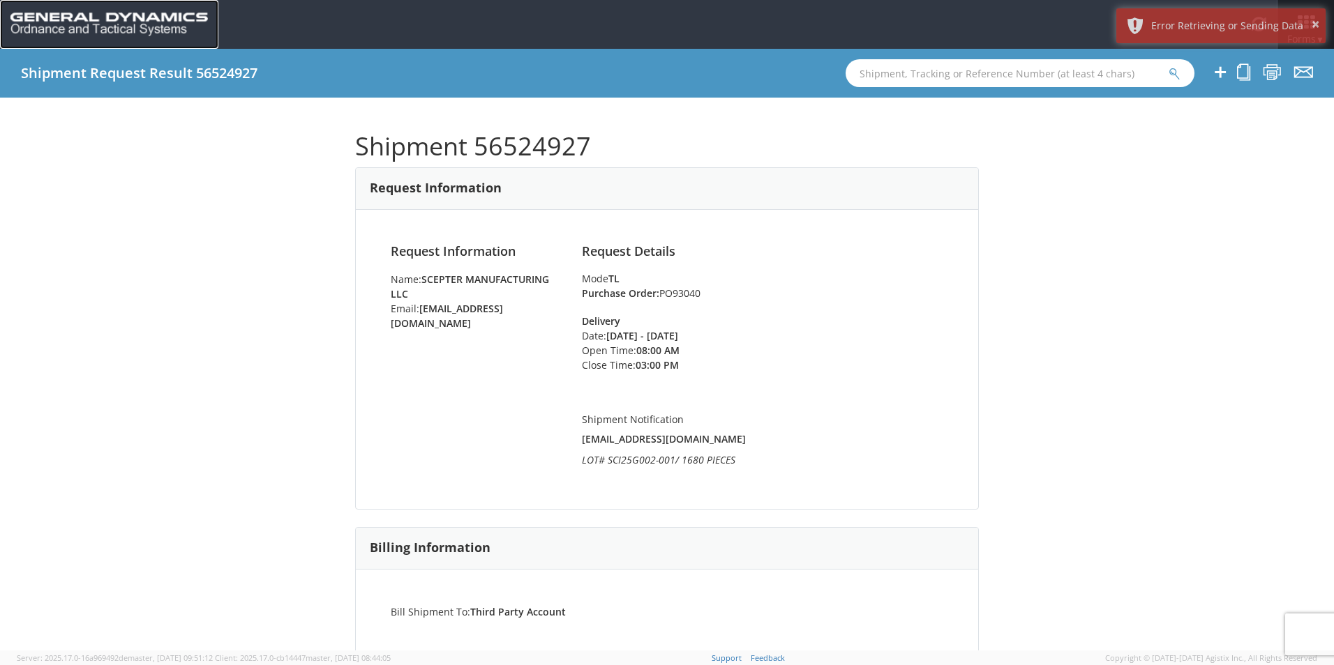
click at [103, 4] on link at bounding box center [109, 24] width 218 height 49
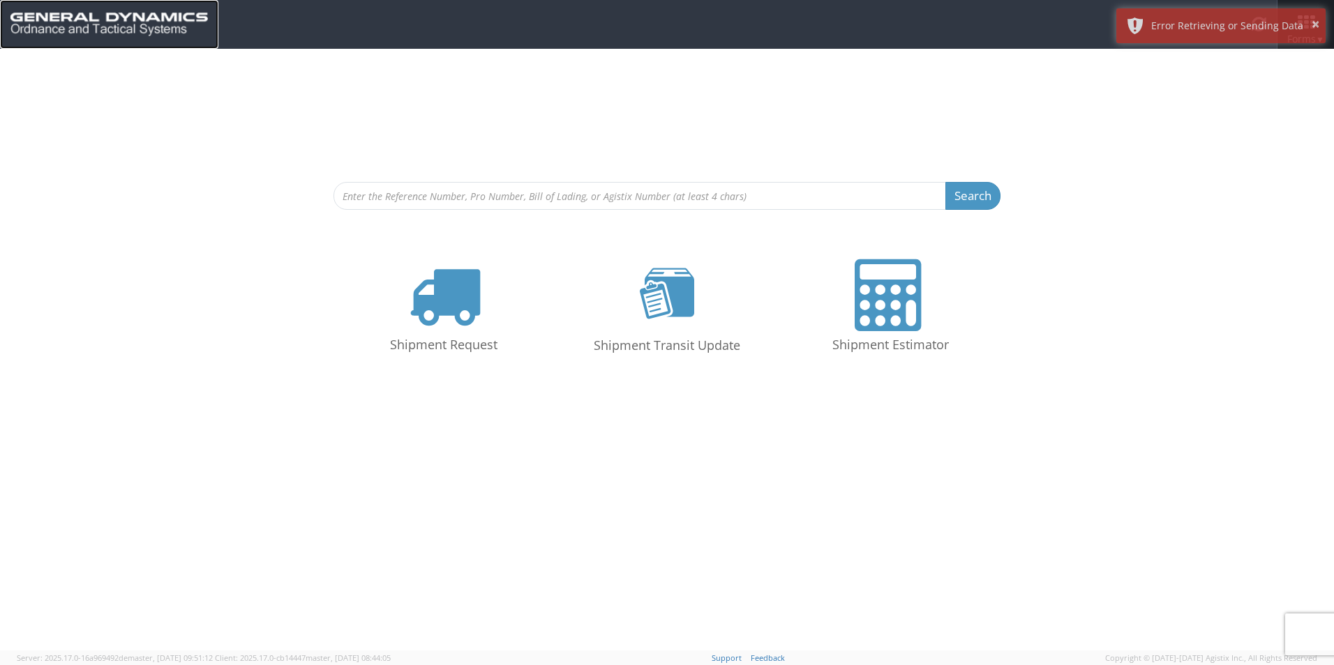
click at [103, 13] on img at bounding box center [108, 25] width 197 height 24
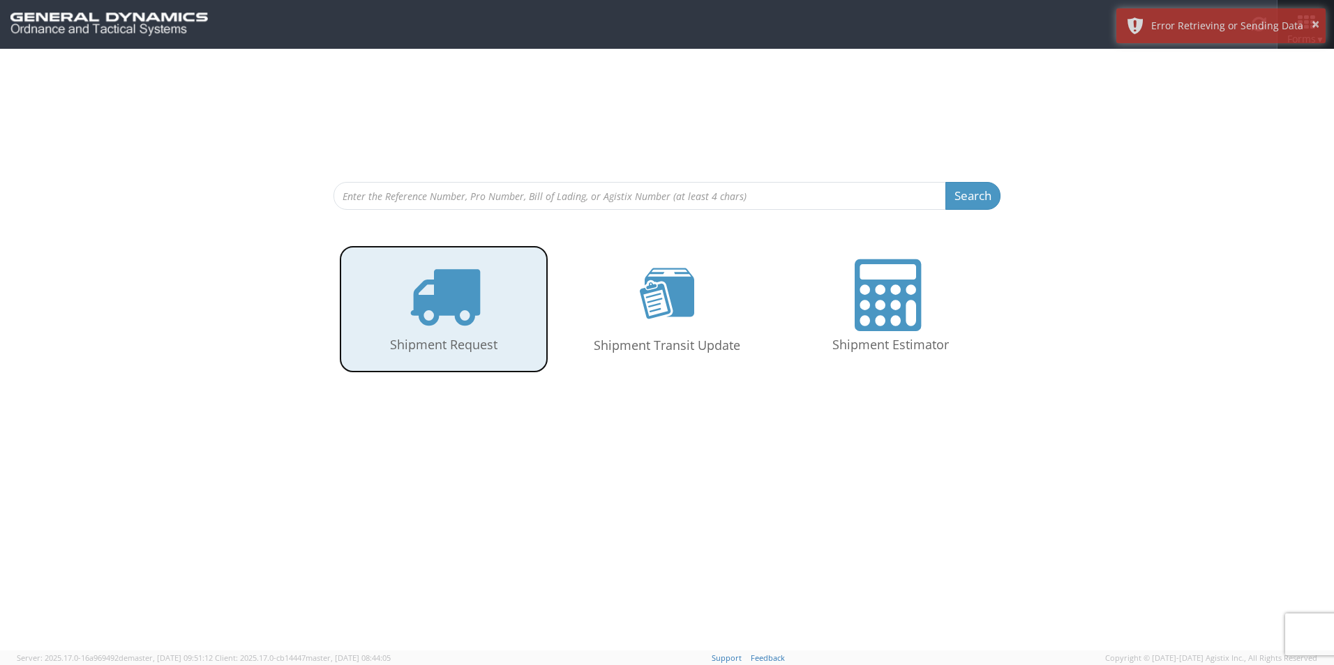
click at [455, 363] on link "Shipment Request" at bounding box center [443, 310] width 209 height 128
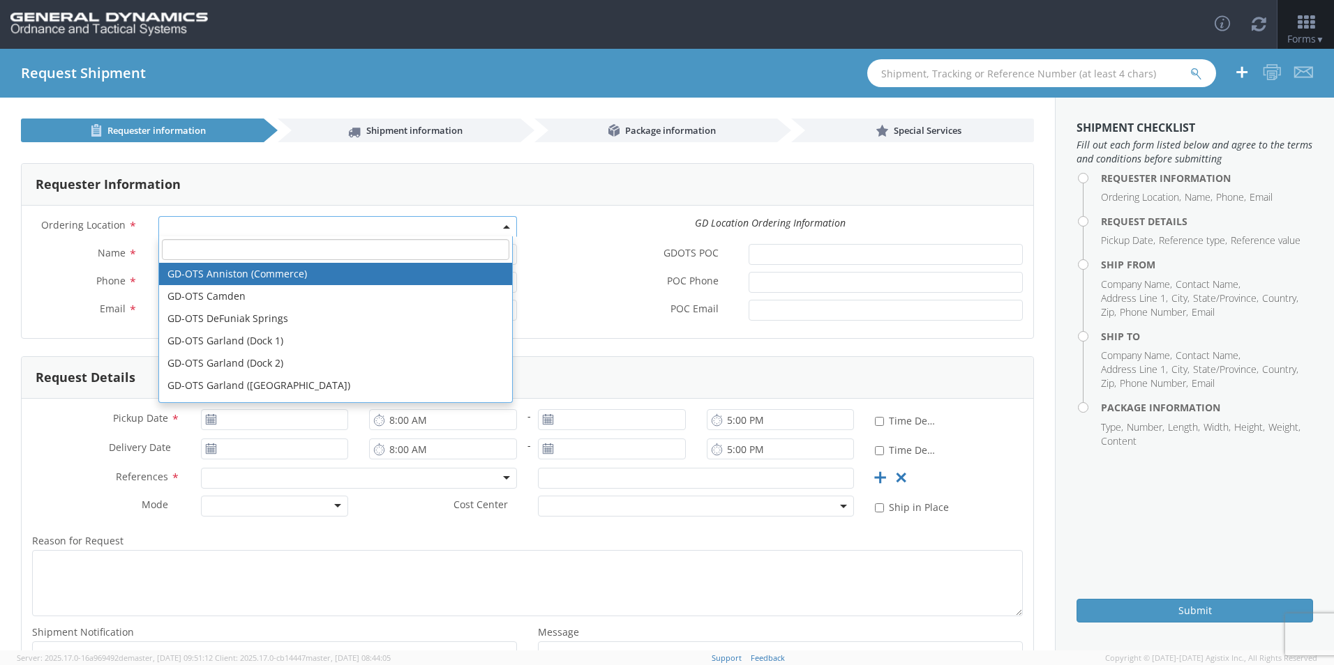
click at [204, 220] on span at bounding box center [337, 226] width 359 height 21
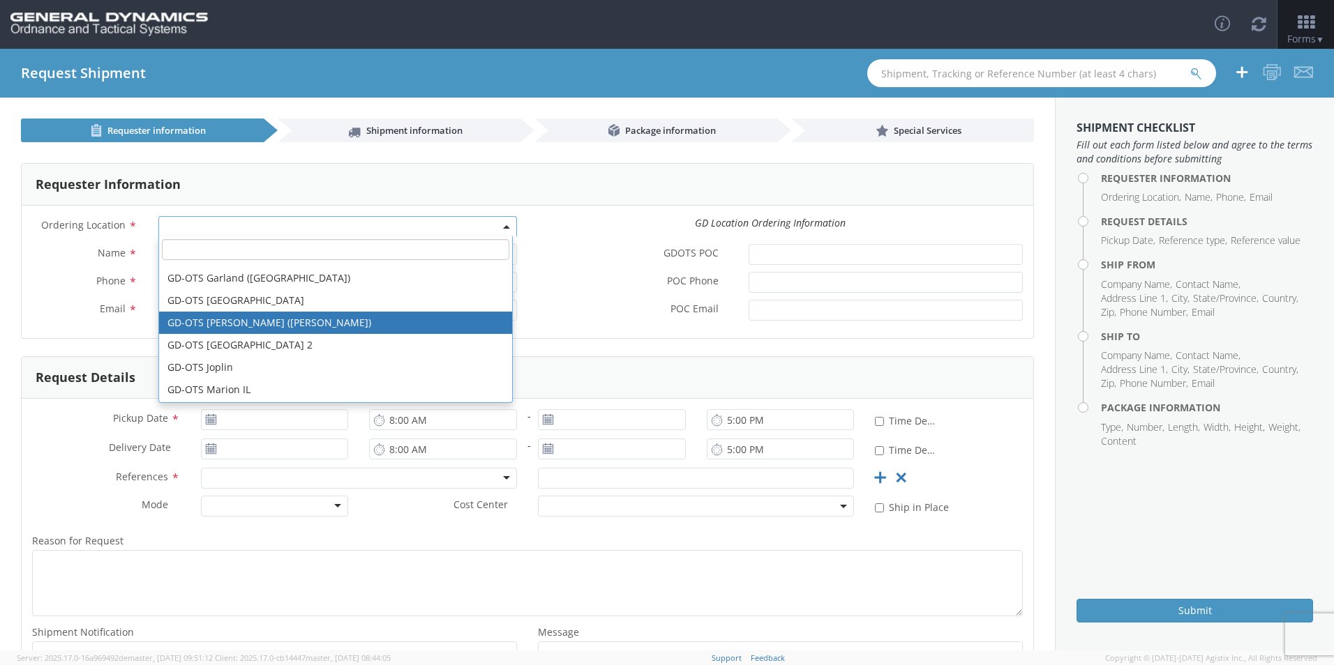
scroll to position [140, 0]
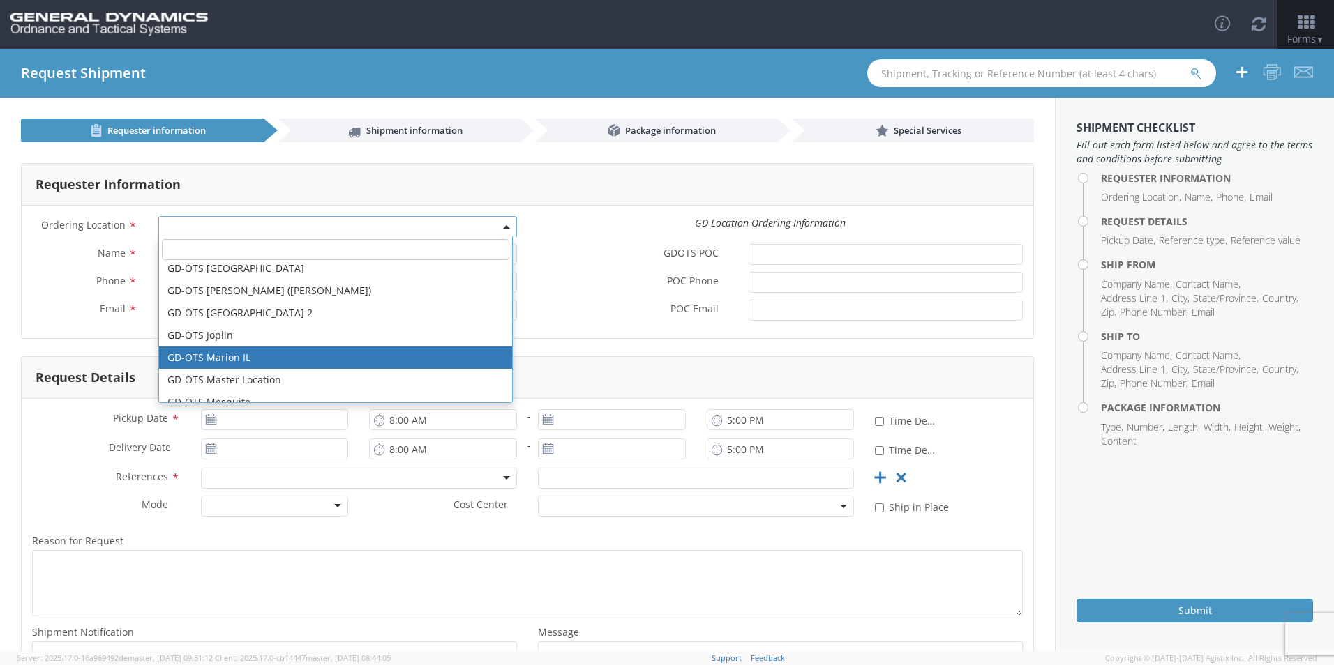
select select "313"
type input "[EMAIL_ADDRESS][DOMAIN_NAME]"
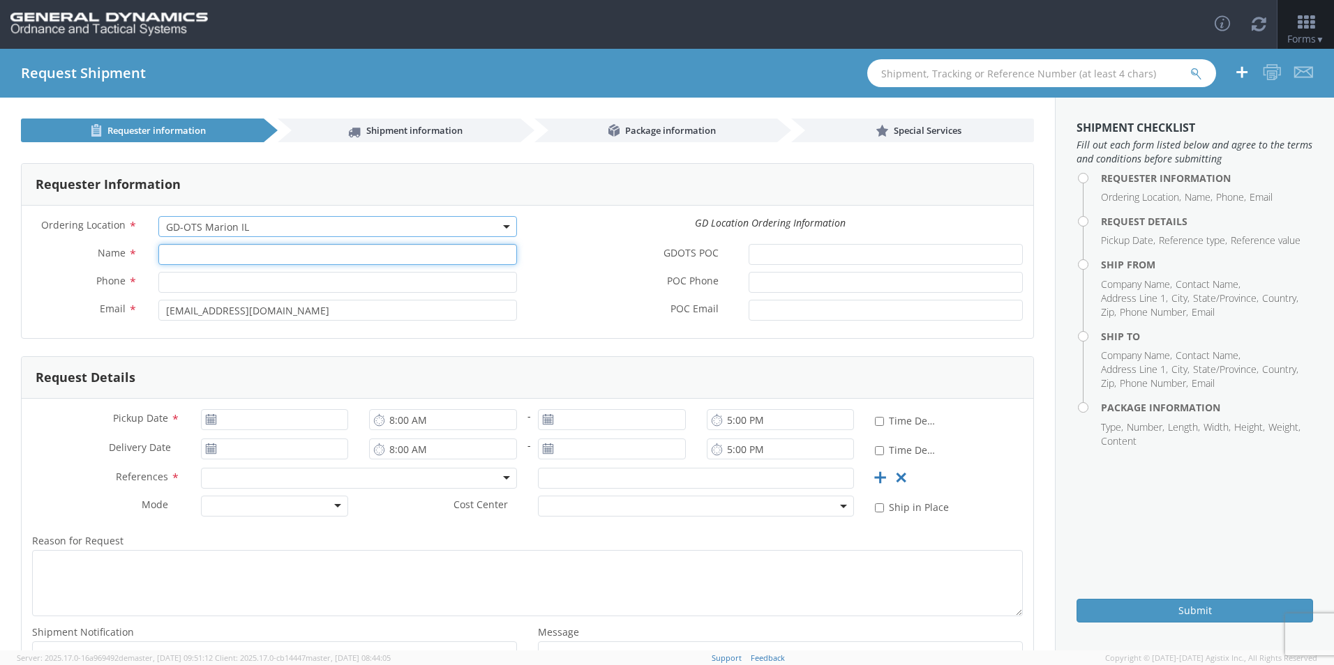
click at [222, 257] on input "Name *" at bounding box center [337, 254] width 359 height 21
type input "[PERSON_NAME]"
type input "7275788100"
type input "SCEPTER MANUFACTURING LLC"
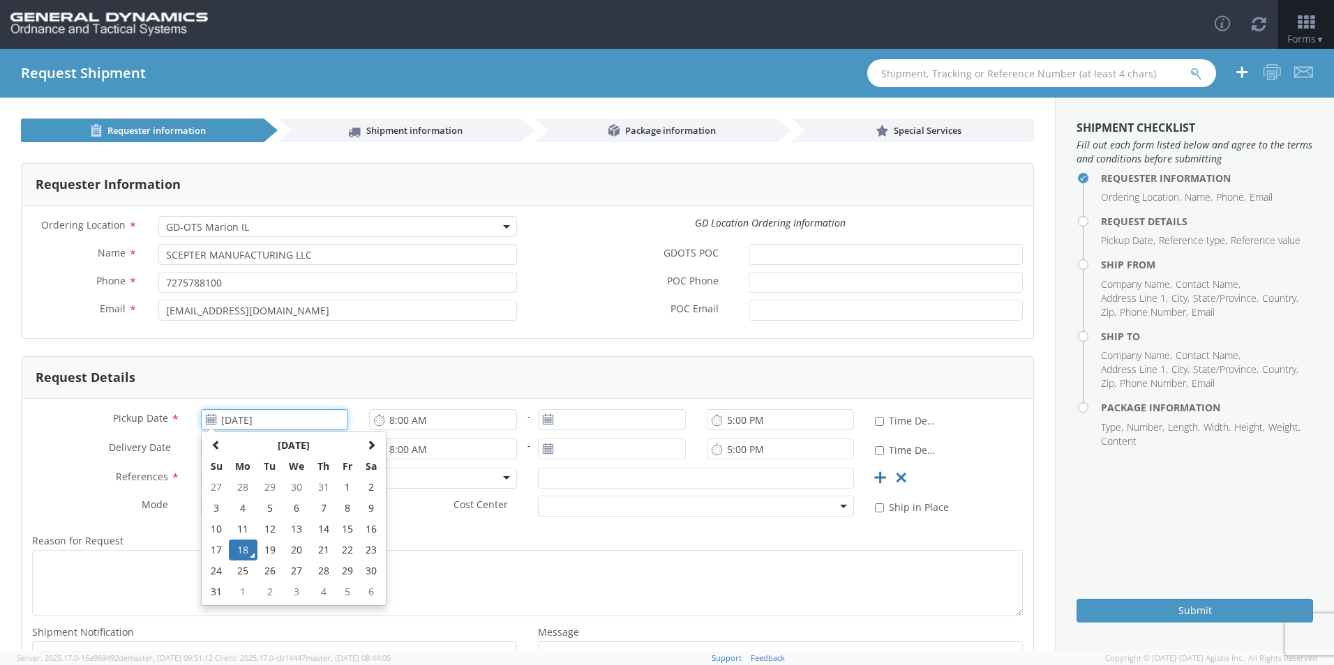
click at [252, 413] on input "[DATE]" at bounding box center [275, 419] width 148 height 21
click at [295, 575] on td "27" at bounding box center [296, 571] width 29 height 21
type input "[DATE]"
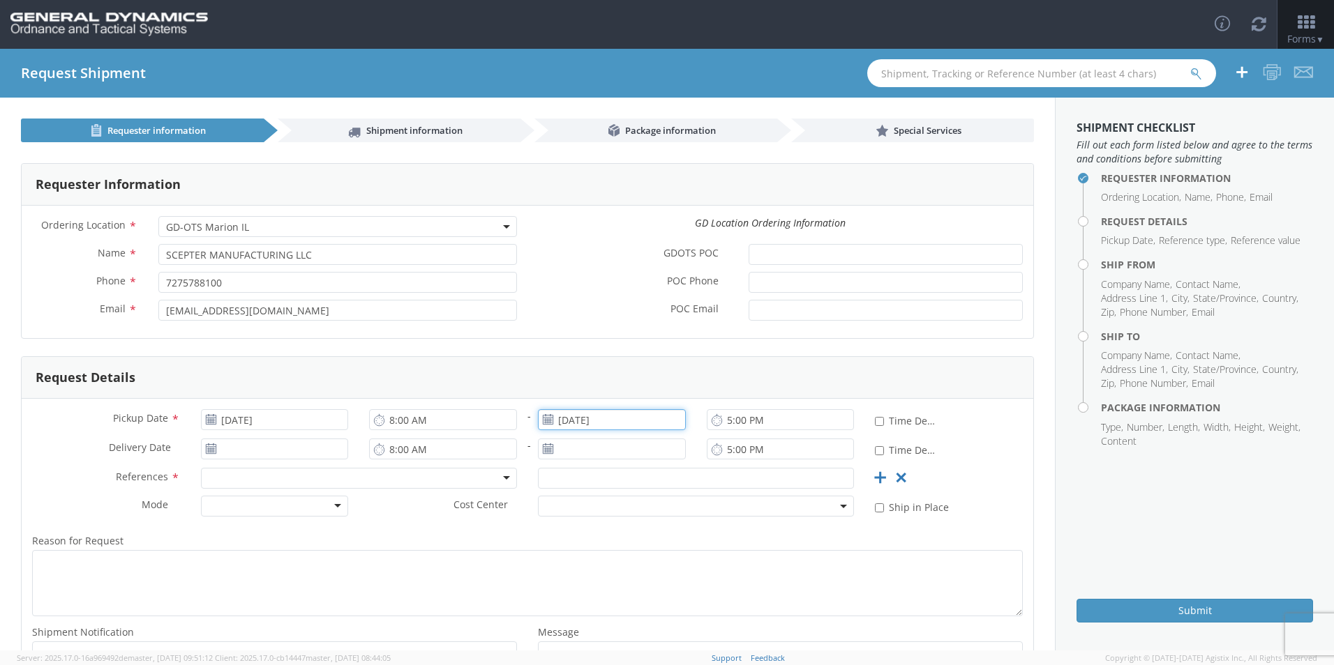
click at [587, 426] on input "[DATE]" at bounding box center [612, 419] width 148 height 21
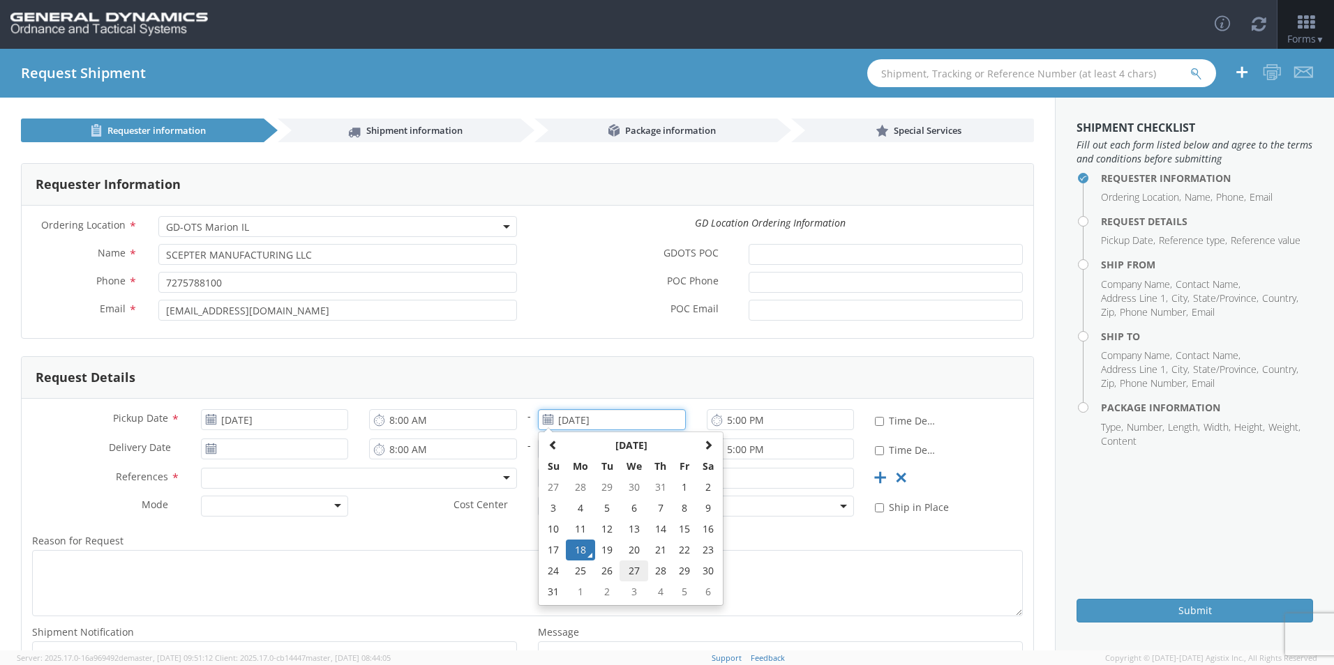
click at [630, 569] on td "27" at bounding box center [633, 571] width 29 height 21
type input "[DATE]"
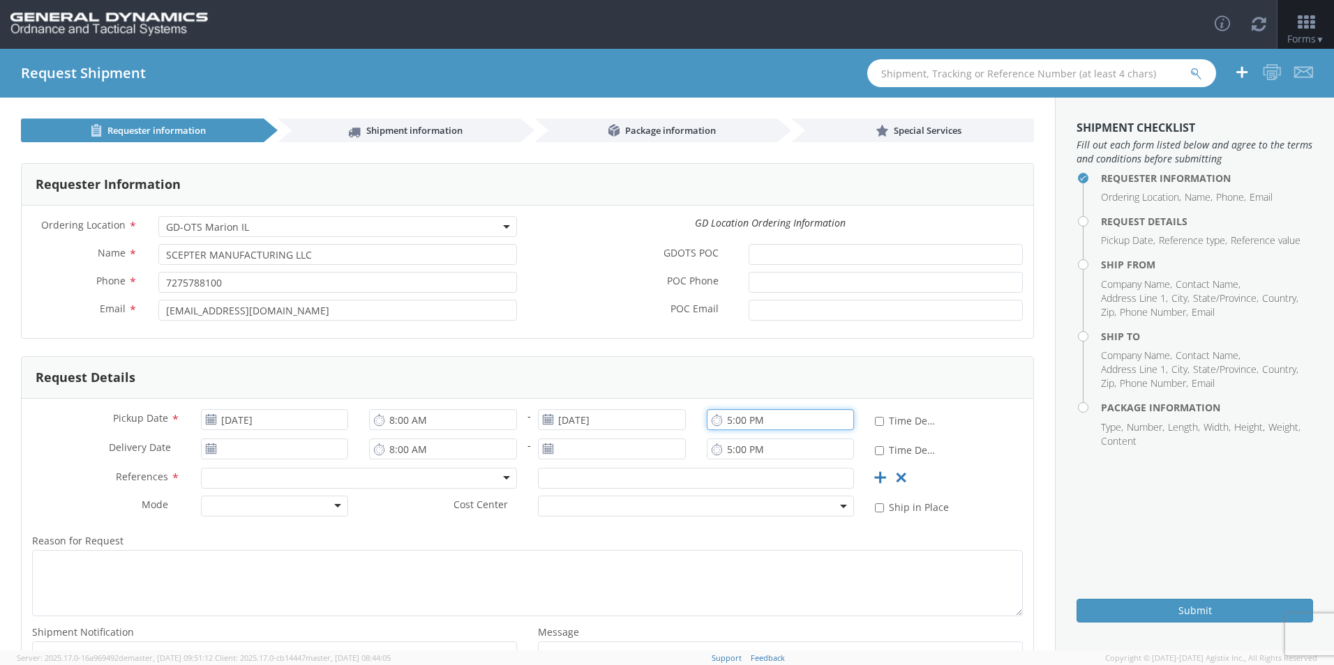
click at [723, 421] on input "5:00 PM" at bounding box center [781, 419] width 148 height 21
type input "3:00 PM"
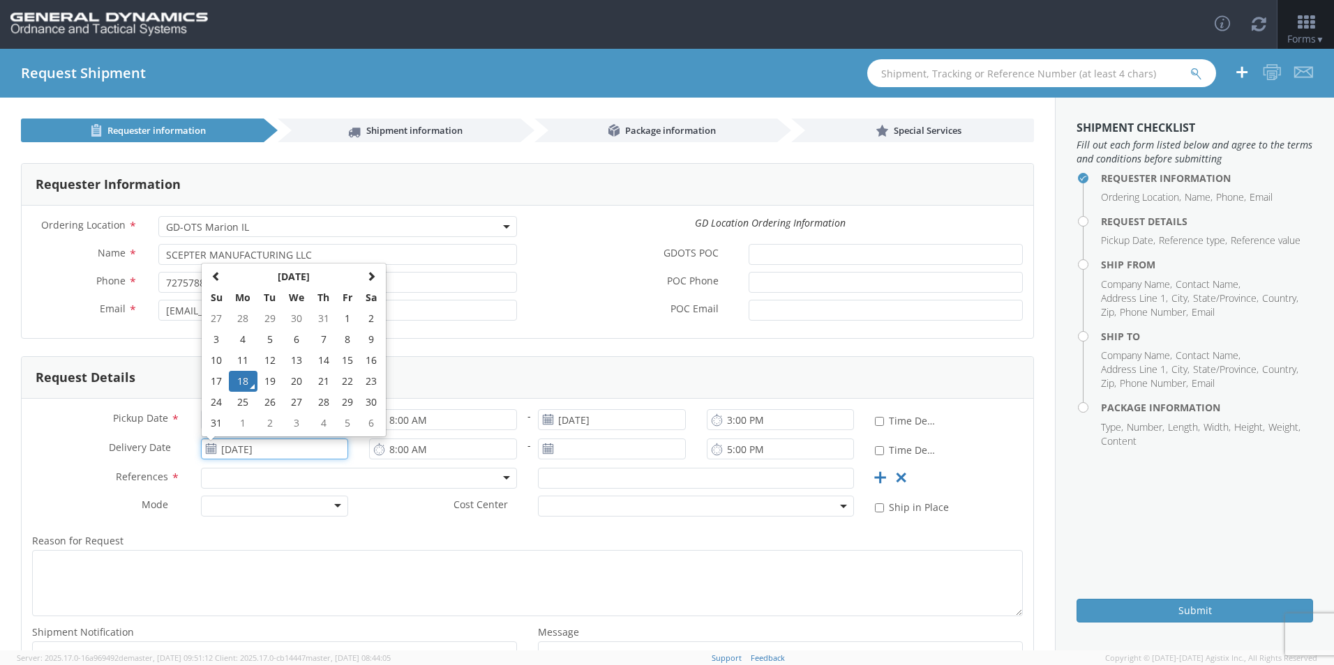
click at [246, 442] on input "[DATE]" at bounding box center [275, 449] width 148 height 21
click at [598, 346] on form "Requester Information Ordering Location * GD-OTS Anniston (Commerce) GD-OTS [GE…" at bounding box center [527, 437] width 1013 height 549
click at [303, 449] on input "[DATE]" at bounding box center [275, 449] width 148 height 21
click at [264, 423] on td "2" at bounding box center [269, 423] width 24 height 21
type input "[DATE]"
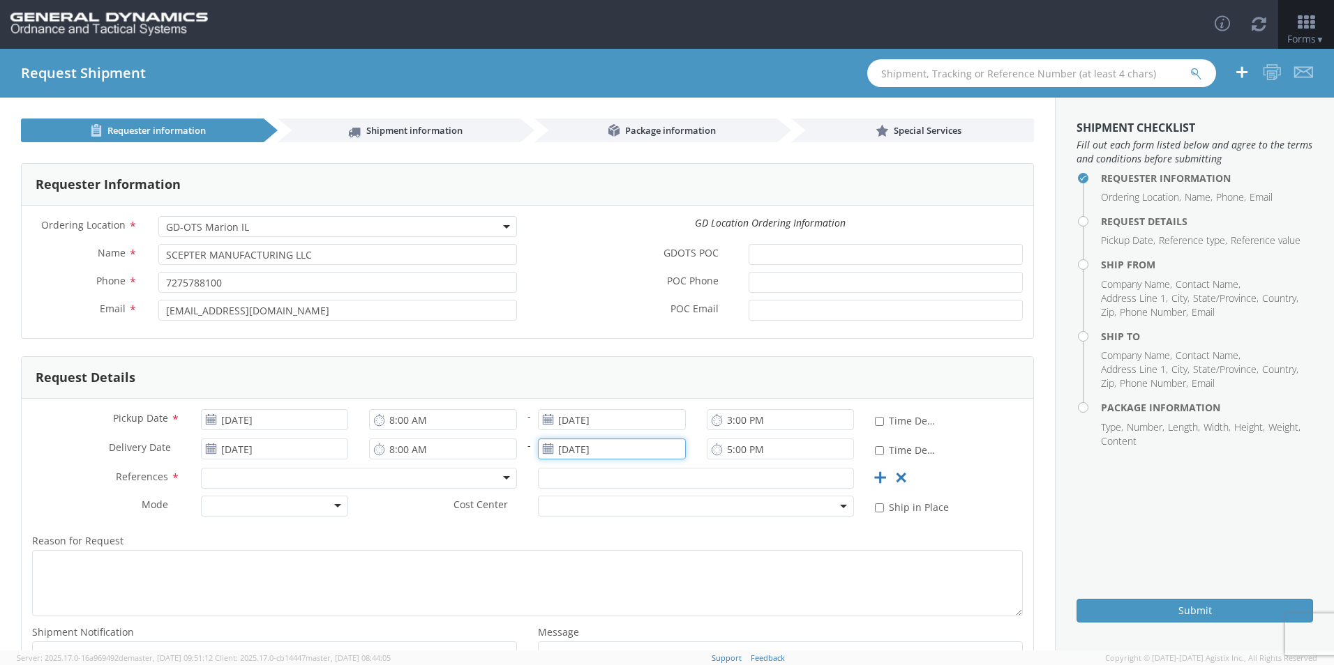
click at [584, 446] on input "[DATE]" at bounding box center [612, 449] width 148 height 21
click at [607, 425] on td "2" at bounding box center [607, 423] width 24 height 21
type input "[DATE]"
click at [720, 451] on input "5:00 PM" at bounding box center [781, 449] width 148 height 21
type input "3:00 PM"
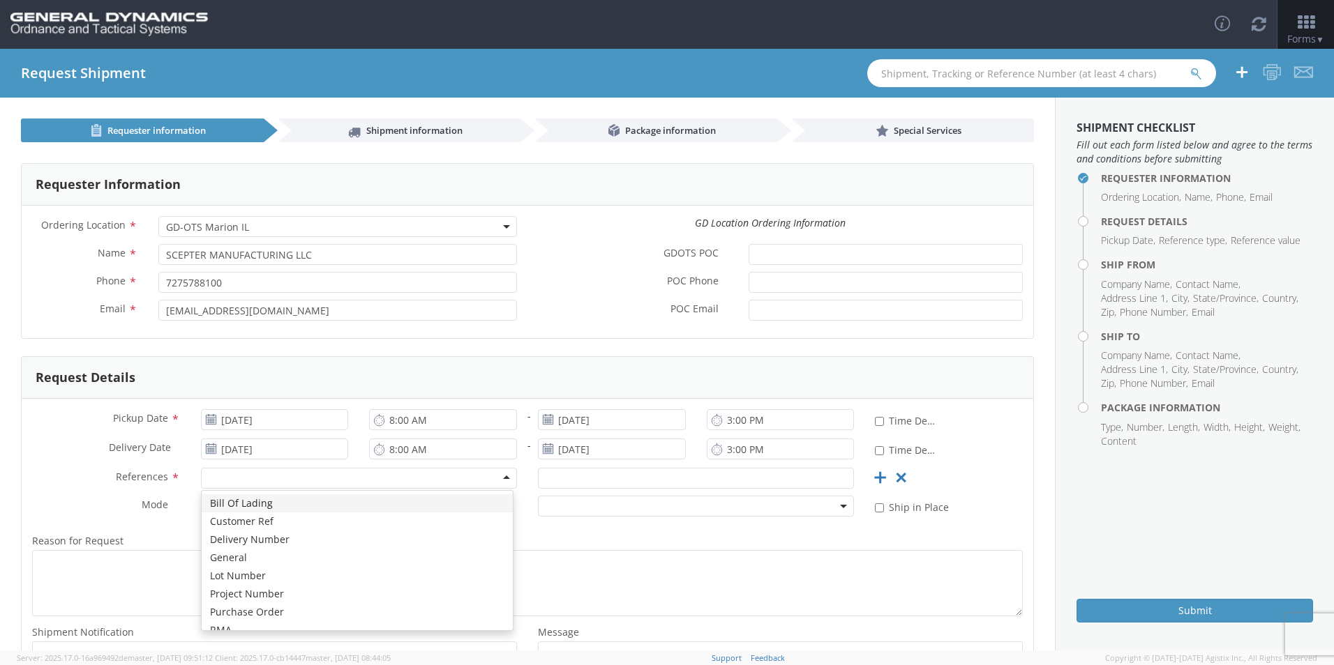
click at [226, 473] on div at bounding box center [359, 478] width 316 height 21
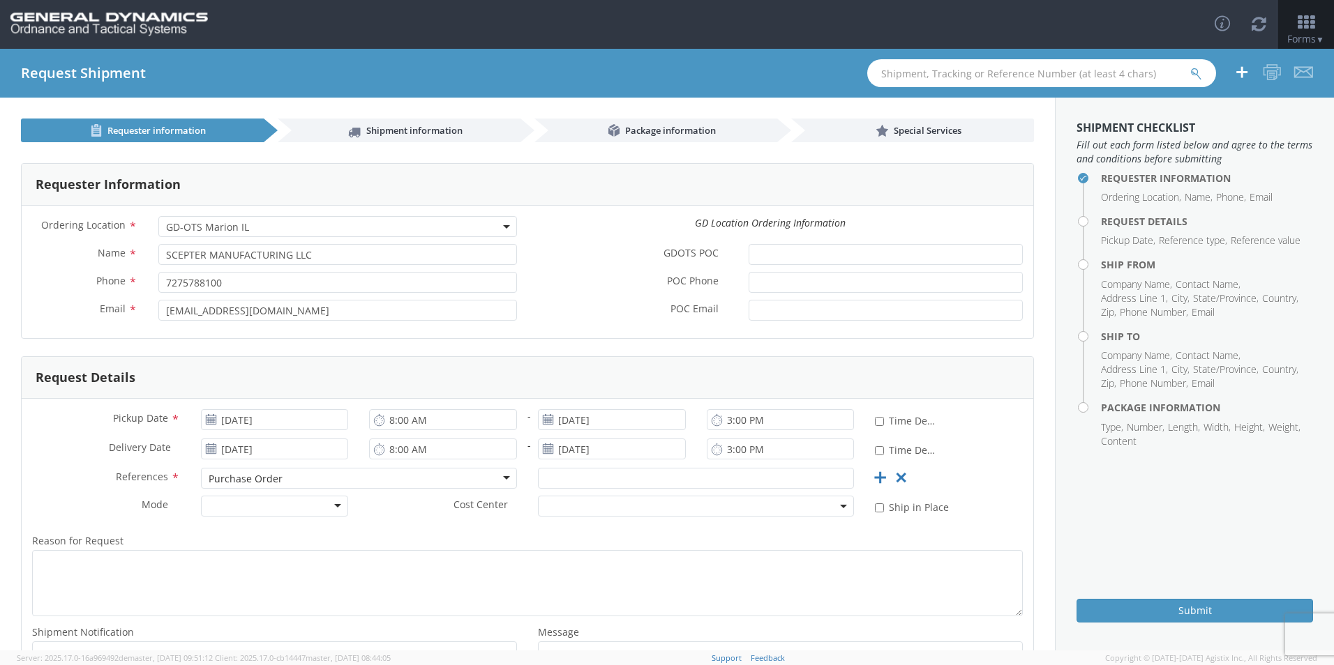
scroll to position [0, 0]
click at [564, 481] on input "text" at bounding box center [696, 478] width 316 height 21
click at [585, 475] on input "text" at bounding box center [696, 478] width 316 height 21
paste input "PO93040"
type input "PO93040"
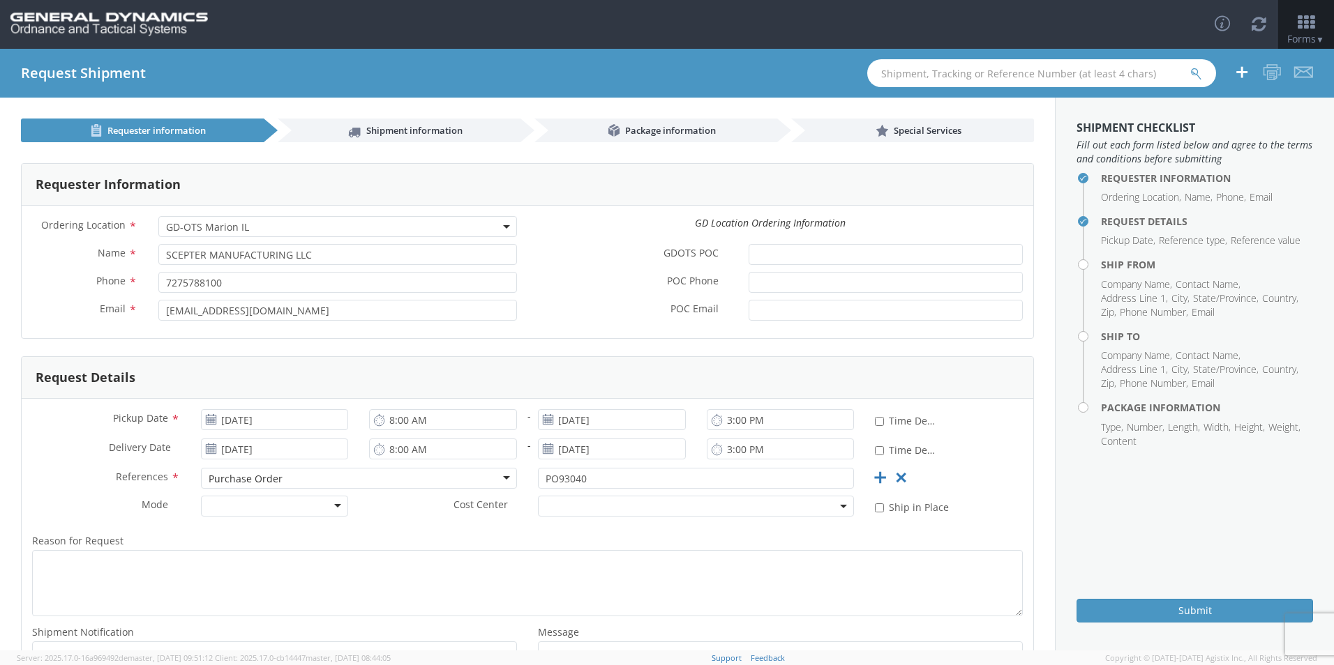
click at [250, 510] on div at bounding box center [275, 506] width 148 height 21
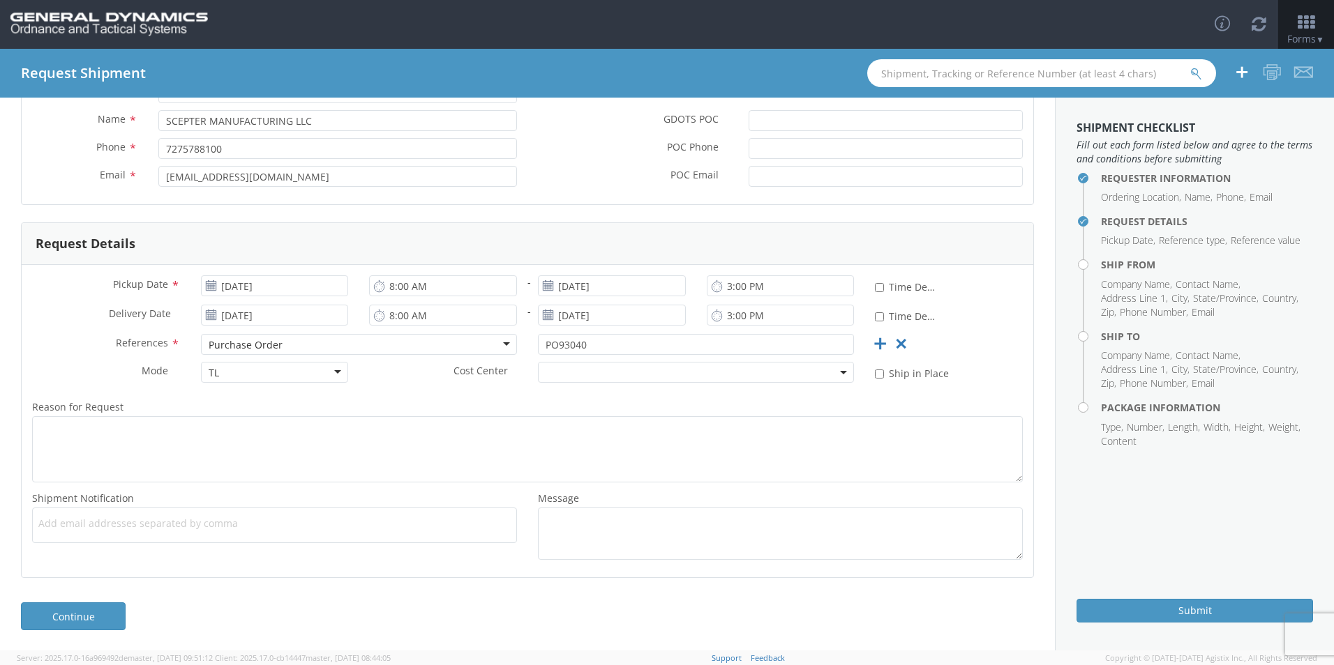
scroll to position [135, 0]
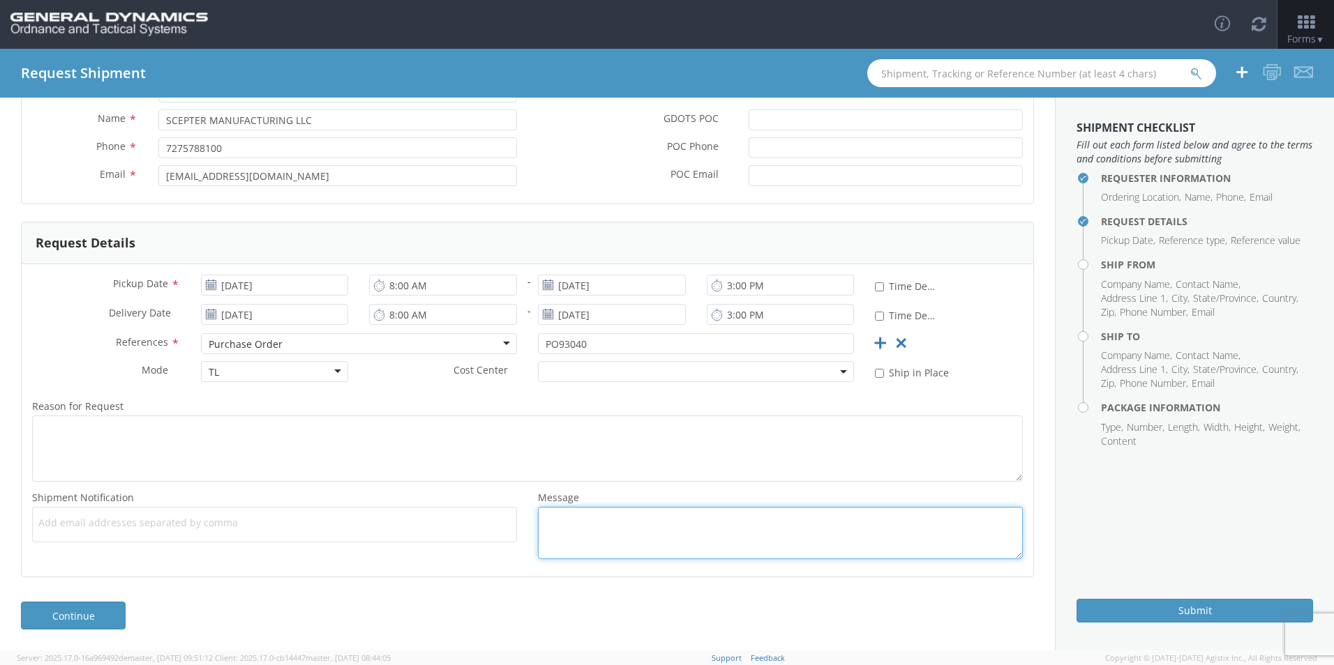
click at [592, 522] on textarea "Message *" at bounding box center [780, 533] width 485 height 52
click at [559, 520] on textarea "Message *" at bounding box center [780, 533] width 485 height 52
paste textarea "LOT# SCI25G002-001/ 1680 PIECES"
type textarea "LOT# SCI25G002-001/ 1680 PIECES"
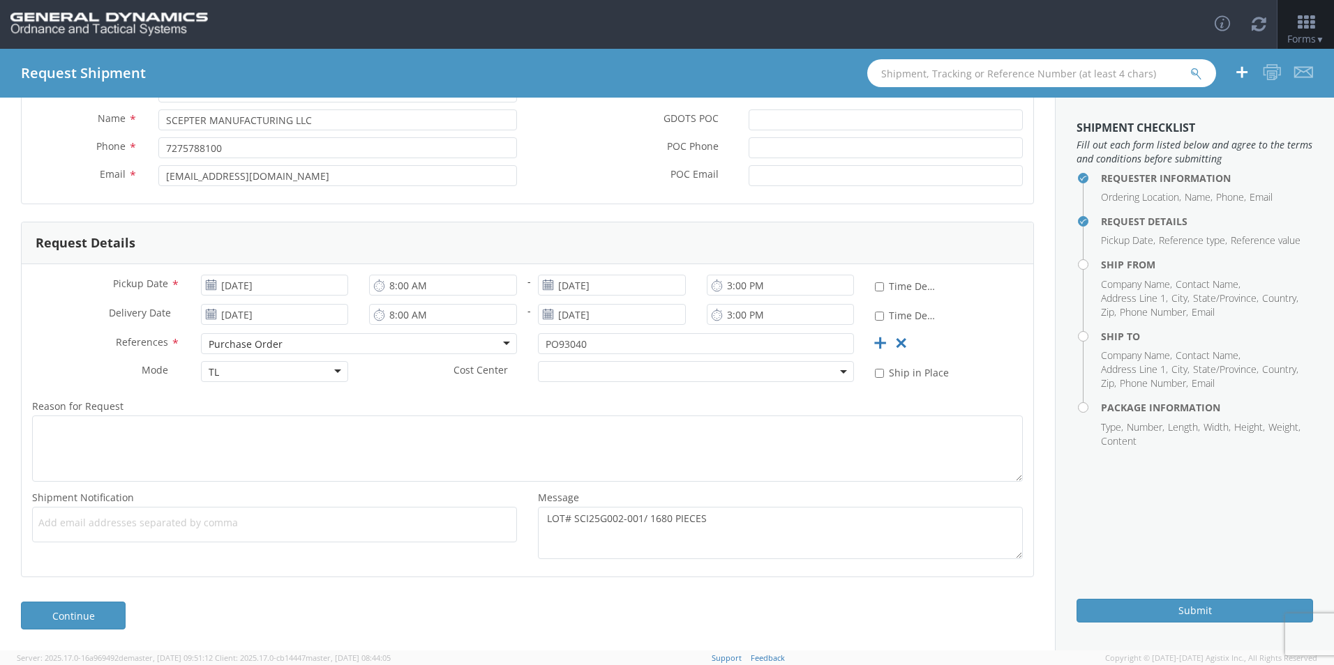
click at [139, 519] on span "Add email addresses separated by comma" at bounding box center [274, 523] width 472 height 14
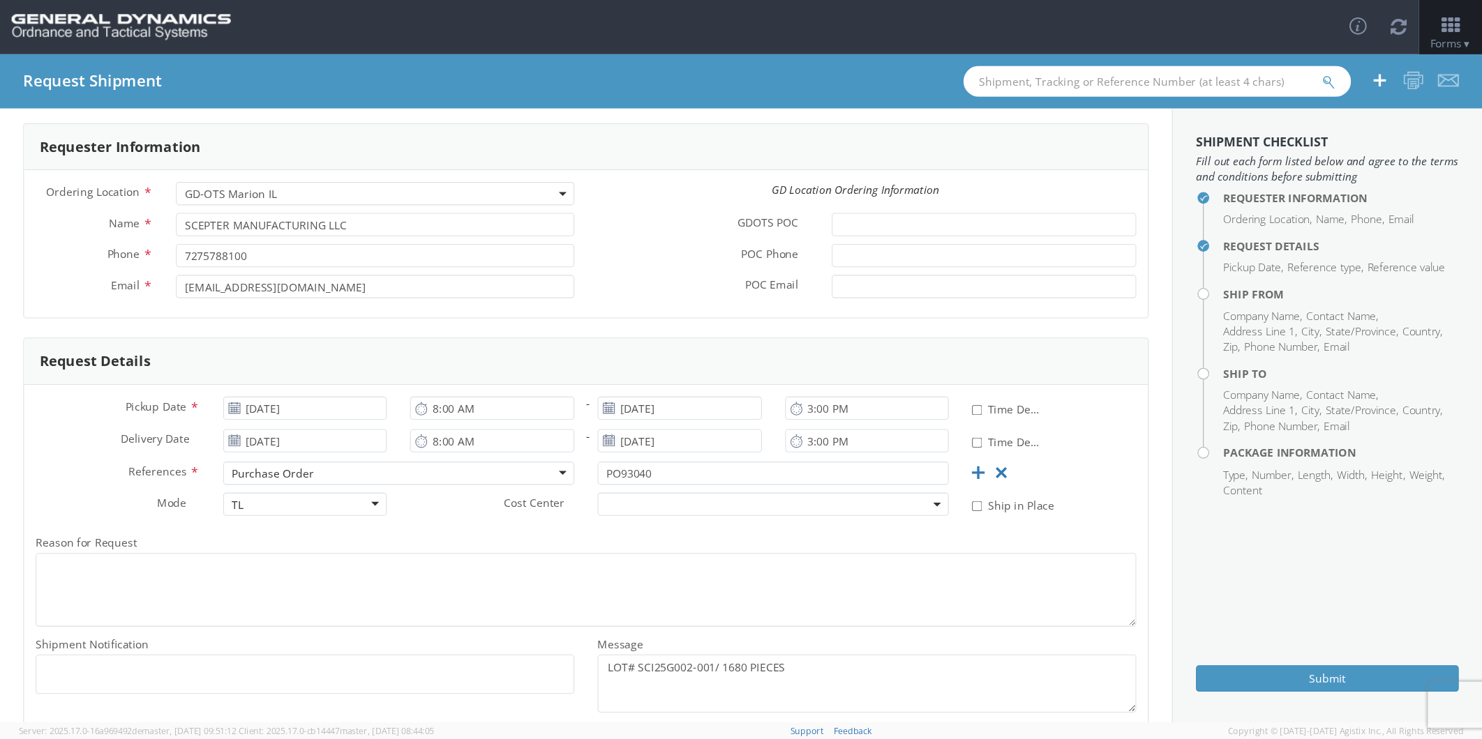
scroll to position [0, 0]
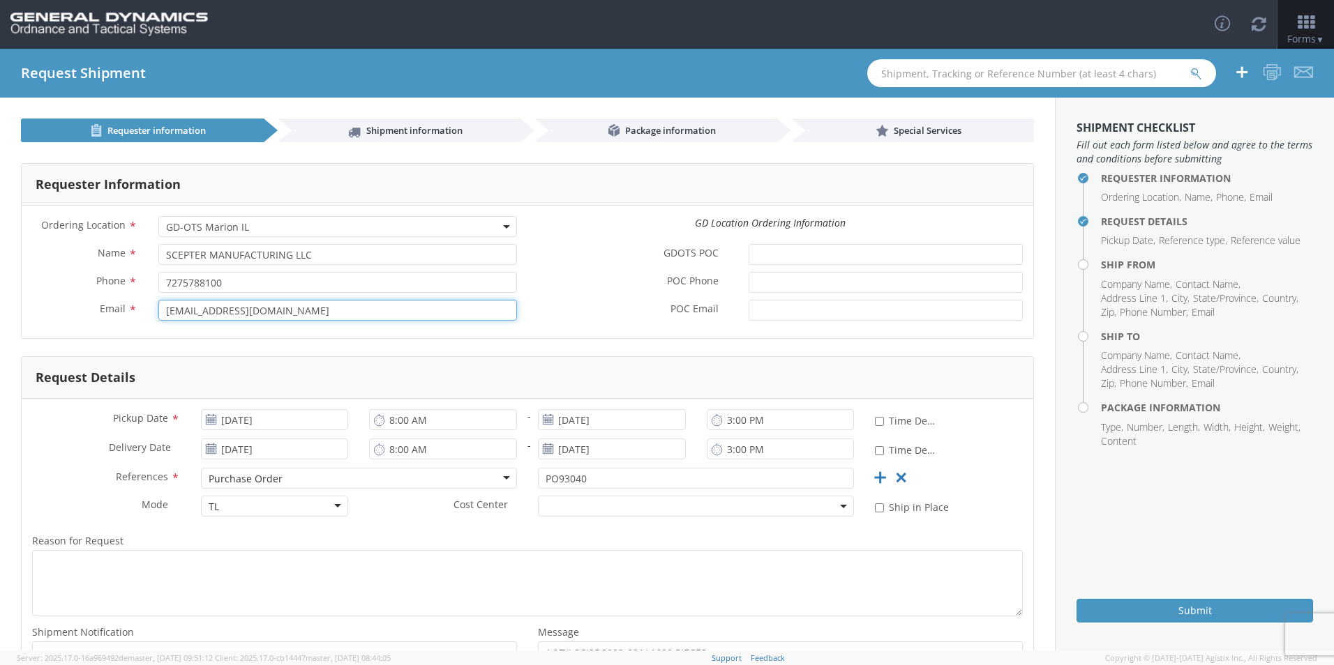
drag, startPoint x: 303, startPoint y: 315, endPoint x: 43, endPoint y: 328, distance: 261.2
click at [37, 321] on div "Email * [EMAIL_ADDRESS][DOMAIN_NAME]" at bounding box center [275, 314] width 506 height 28
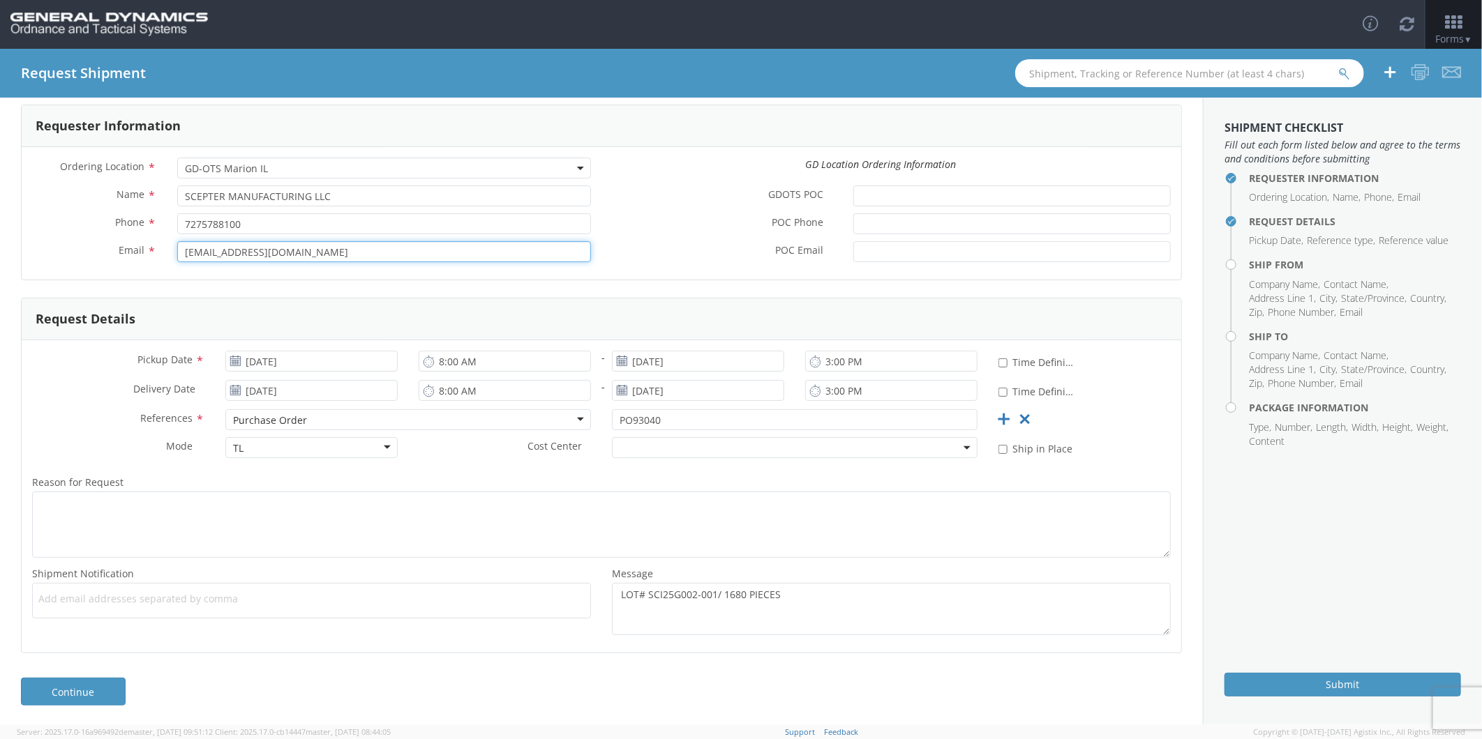
scroll to position [61, 0]
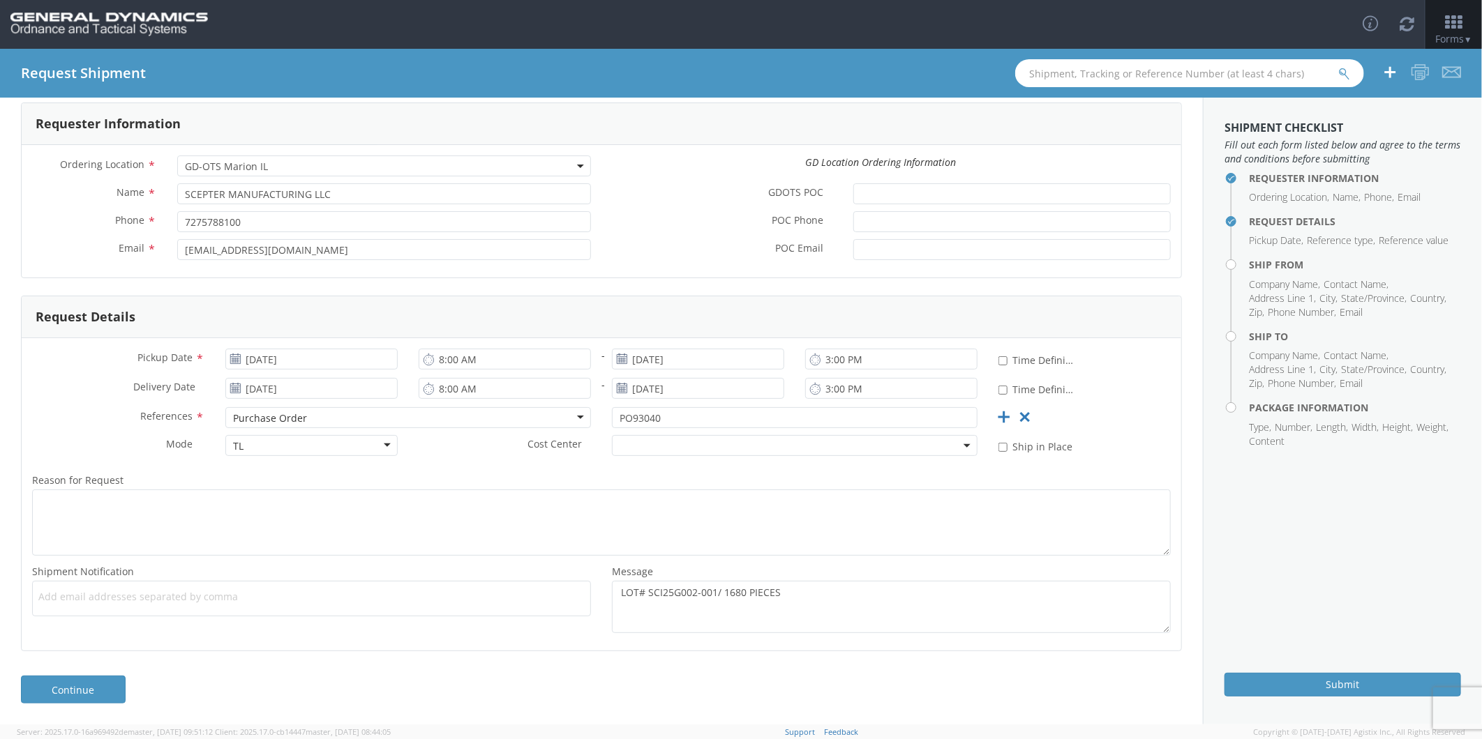
click at [105, 581] on div "Add email addresses separated by comma" at bounding box center [311, 599] width 559 height 36
paste input "[EMAIL_ADDRESS][DOMAIN_NAME]"
type input "[EMAIL_ADDRESS][DOMAIN_NAME]"
click at [112, 665] on link "Continue" at bounding box center [73, 690] width 105 height 28
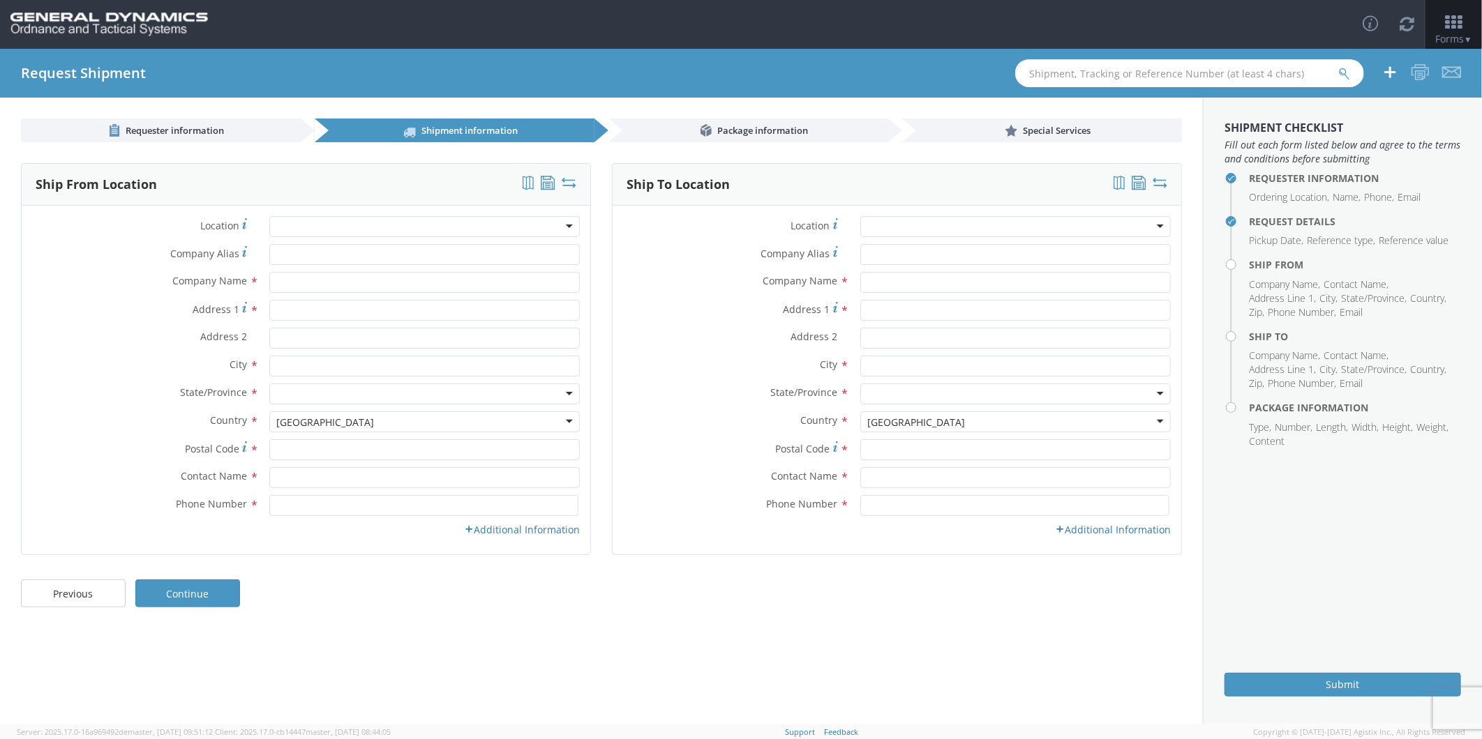
scroll to position [0, 0]
click at [319, 250] on input "Company Alias *" at bounding box center [424, 254] width 310 height 21
drag, startPoint x: 415, startPoint y: 250, endPoint x: 149, endPoint y: 260, distance: 266.7
click at [123, 253] on div "Company [PERSON_NAME] * SCEPTER CANADA INC" at bounding box center [306, 254] width 569 height 21
type input "SCEPTER CANADA INC"
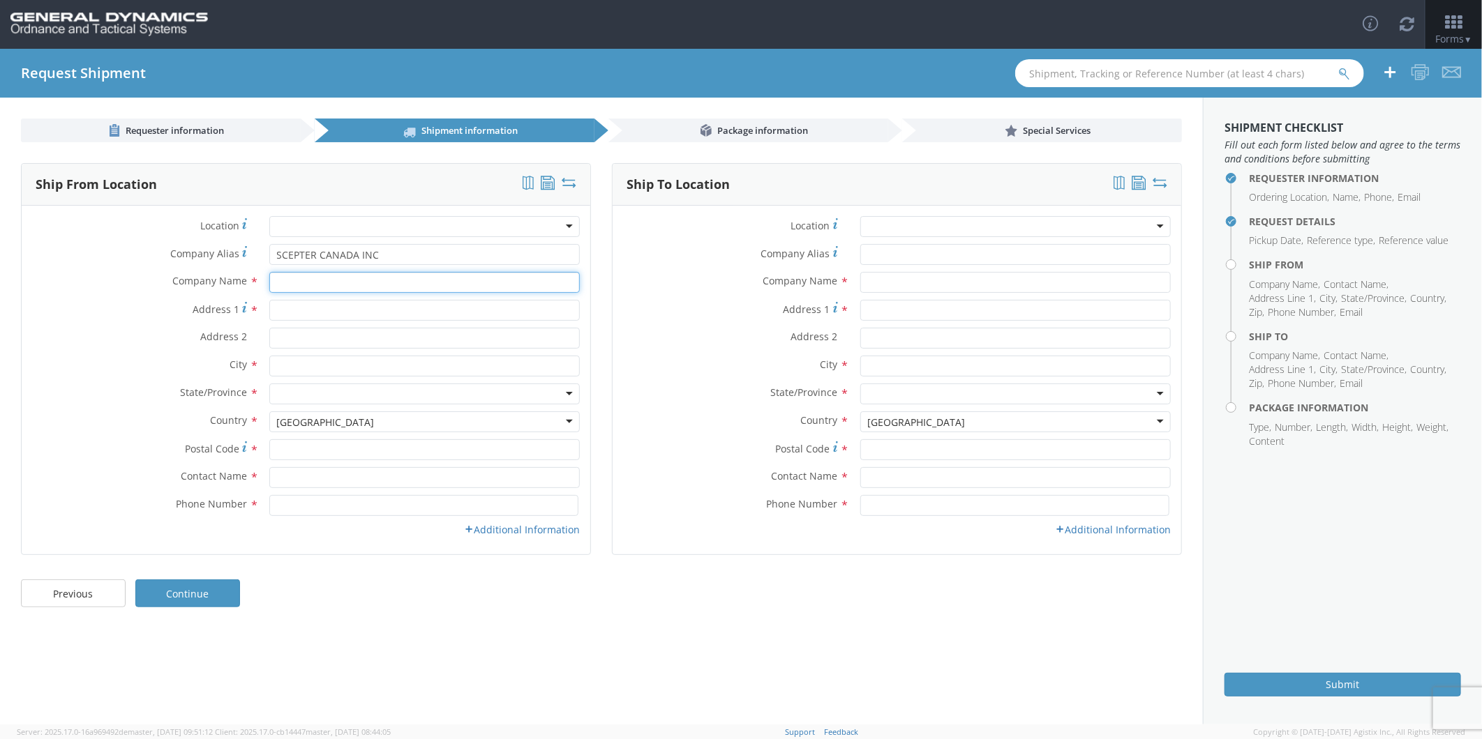
click at [308, 285] on input "text" at bounding box center [424, 282] width 310 height 21
paste input "SCEPTER CANADA INC"
type input "SCEPTER CANADA INC"
type input "[STREET_ADDRESS]"
click at [377, 423] on div "[GEOGRAPHIC_DATA]" at bounding box center [424, 422] width 310 height 21
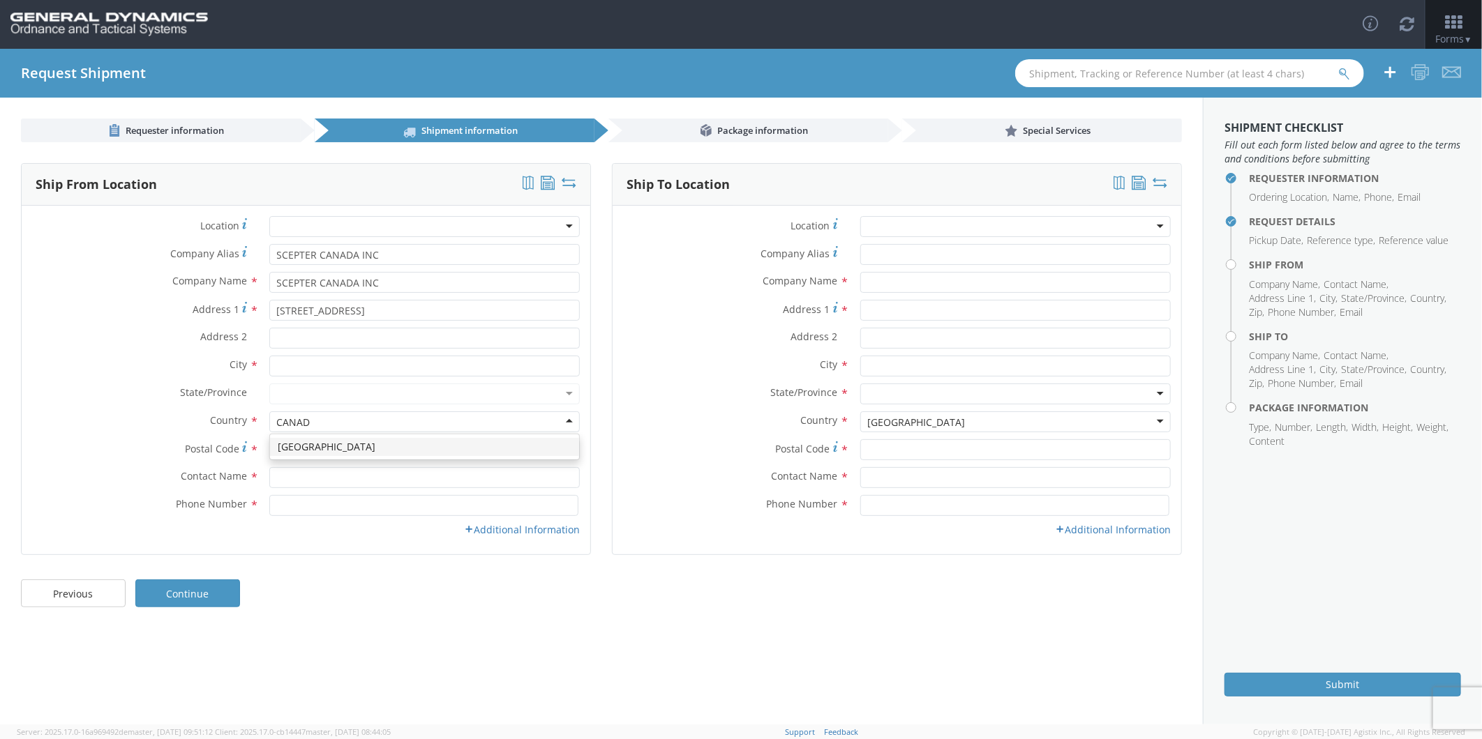
type input "[GEOGRAPHIC_DATA]"
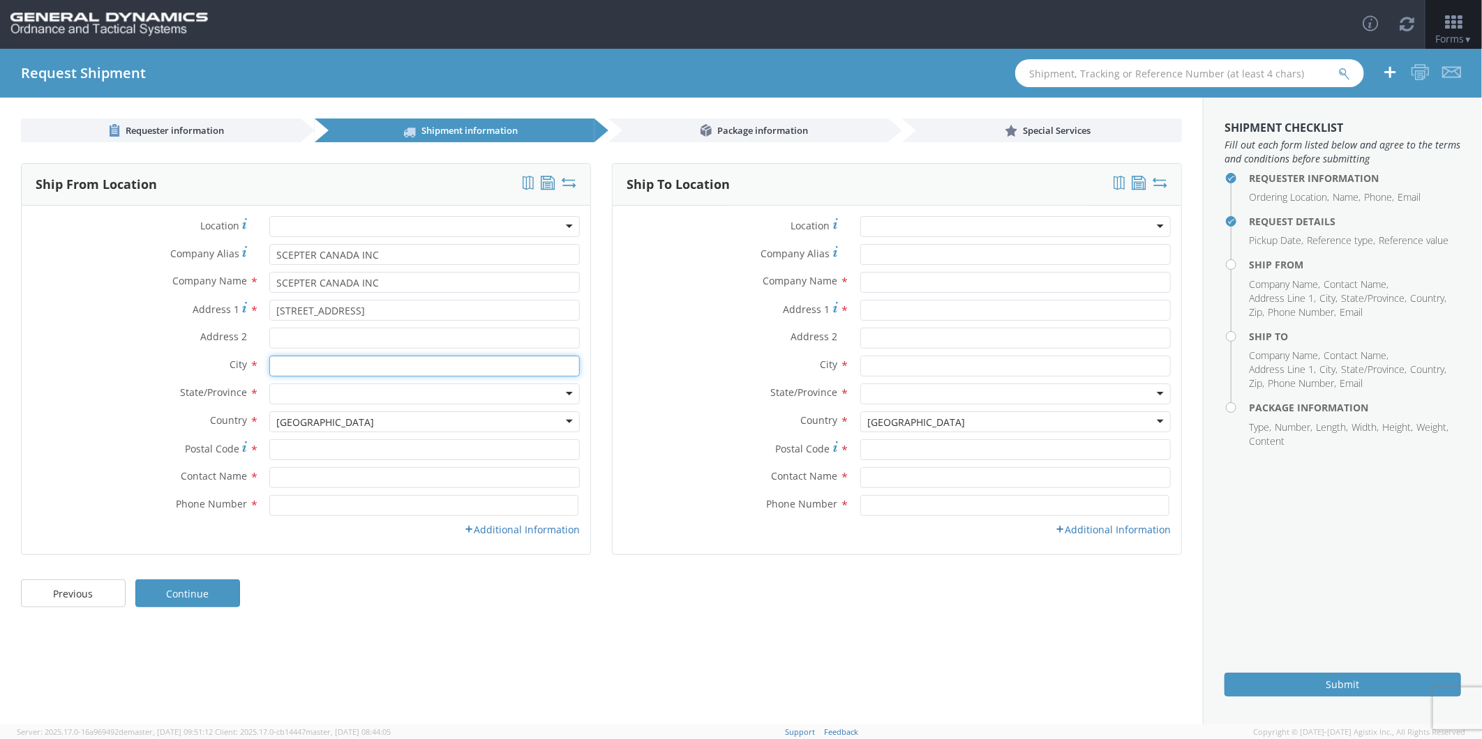
click at [307, 372] on input "text" at bounding box center [424, 366] width 310 height 21
type input "[GEOGRAPHIC_DATA]"
type input "M1P 3A9"
type input "SCEPTER MANUFACTURING LLC"
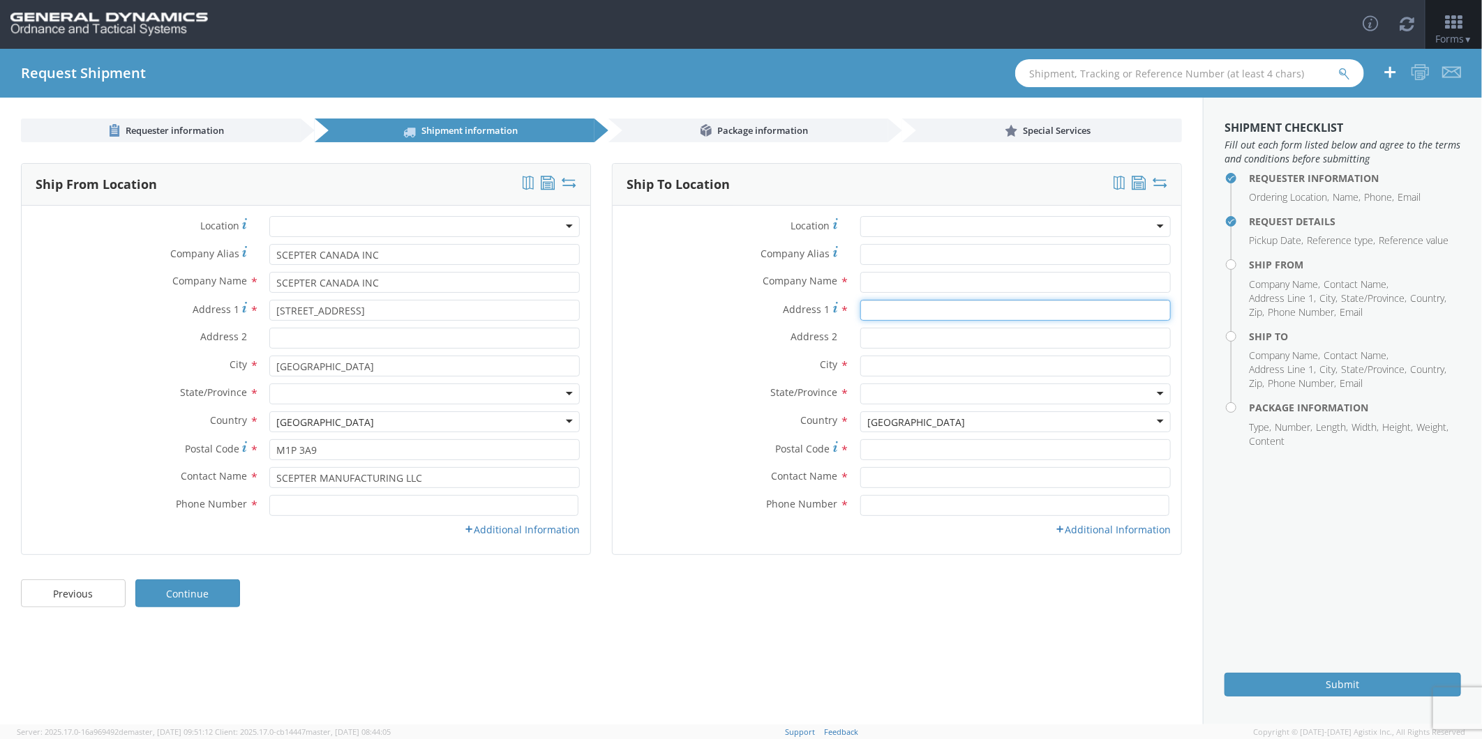
type input "[STREET_ADDRESS]"
type input "[GEOGRAPHIC_DATA]"
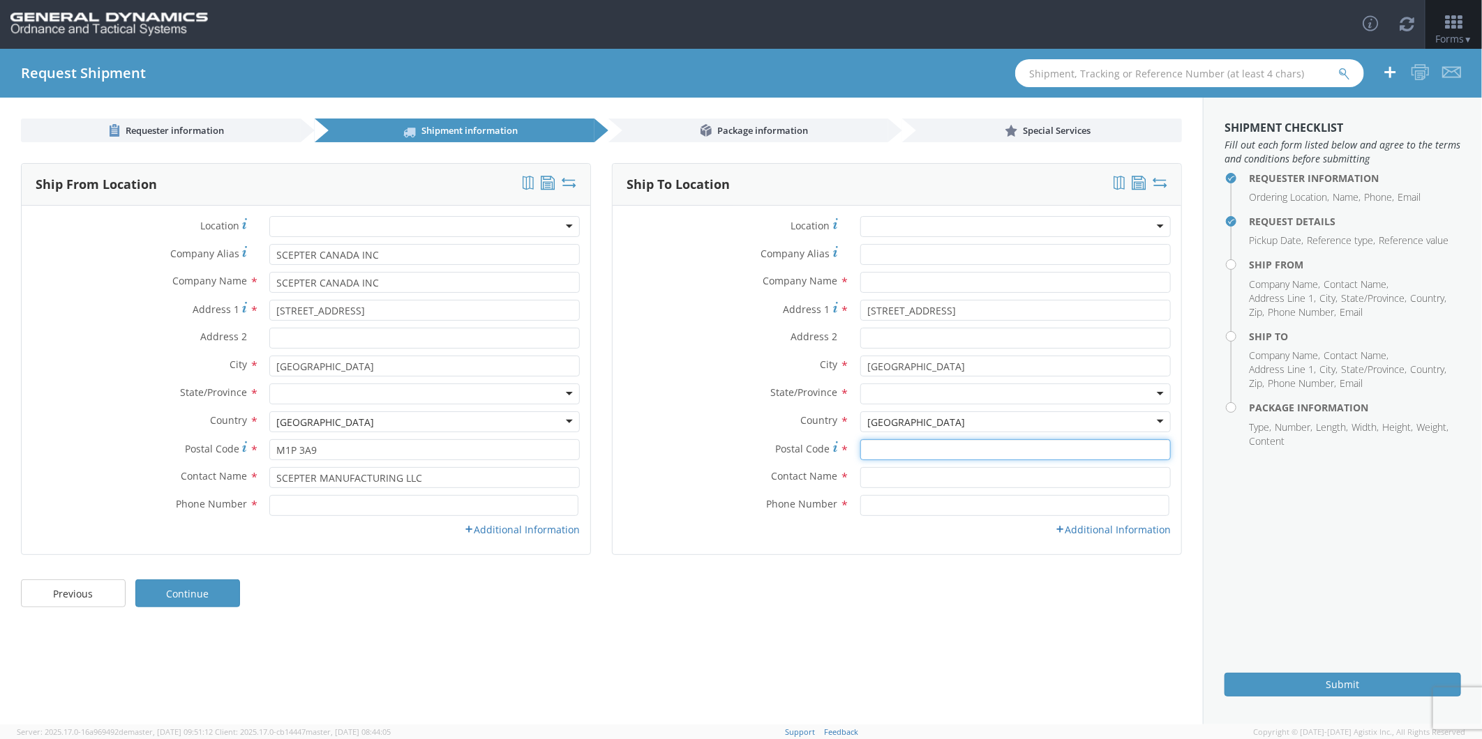
type input "M1P 3A9"
type input "SCEPTER MANUFACTURING LLC"
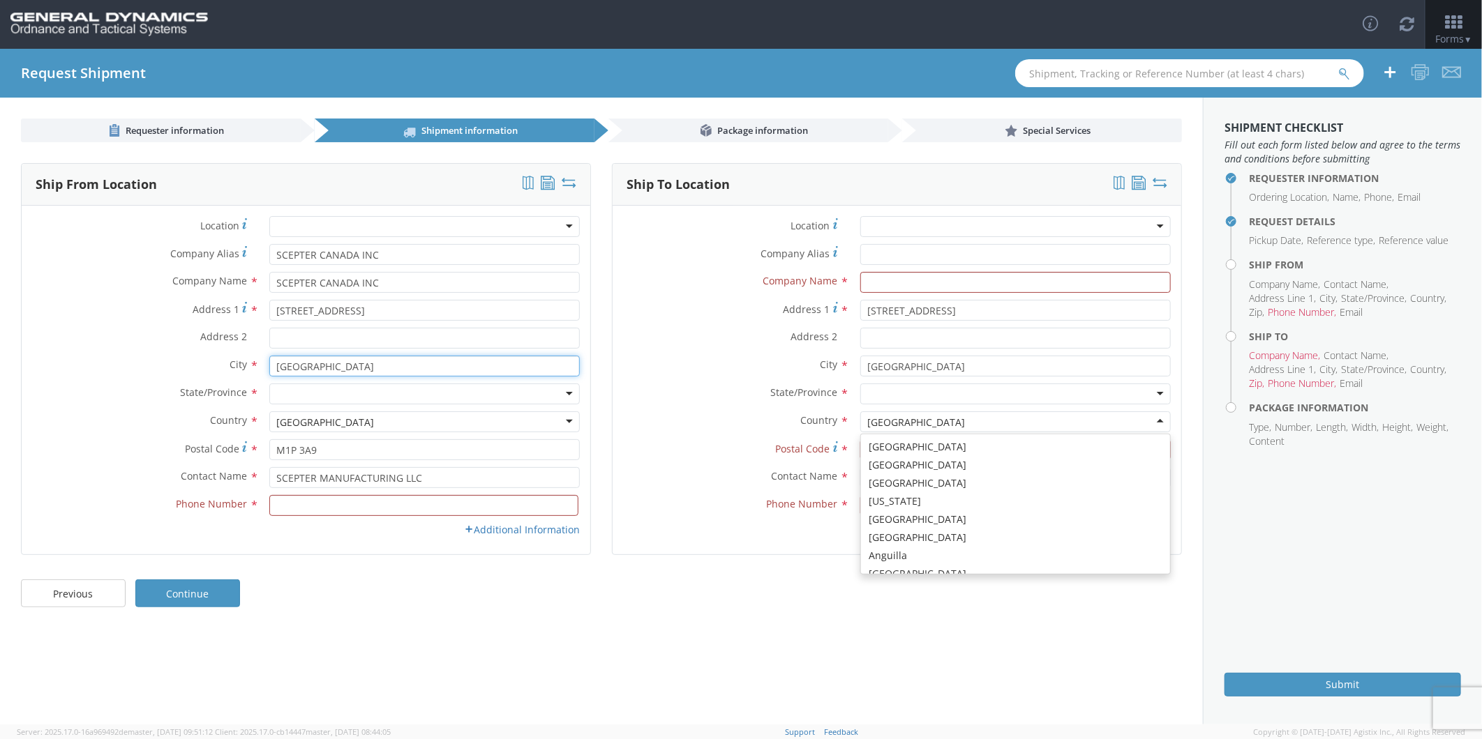
scroll to position [3512, 0]
type input "4166598191"
click at [647, 384] on label "State/Province *" at bounding box center [730, 393] width 237 height 18
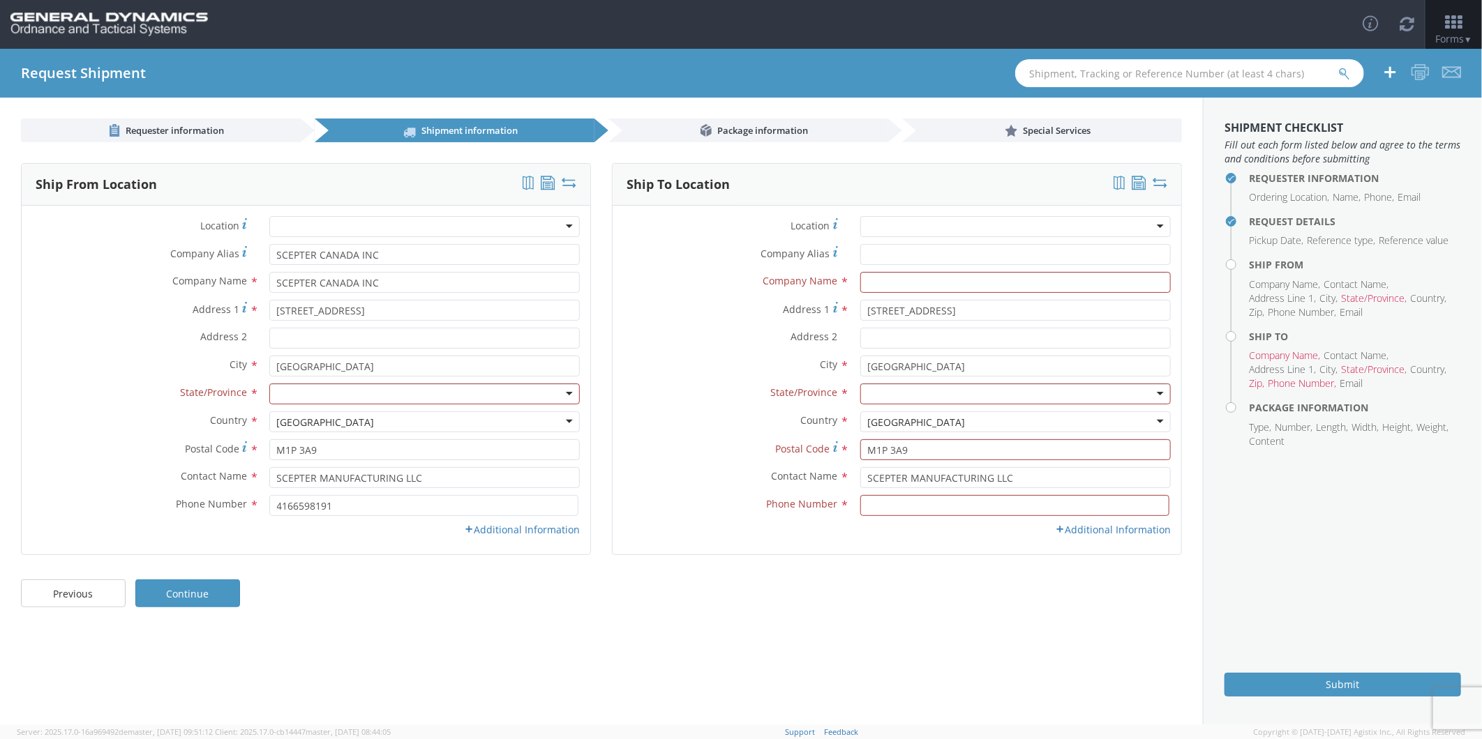
click at [315, 392] on div at bounding box center [424, 394] width 310 height 21
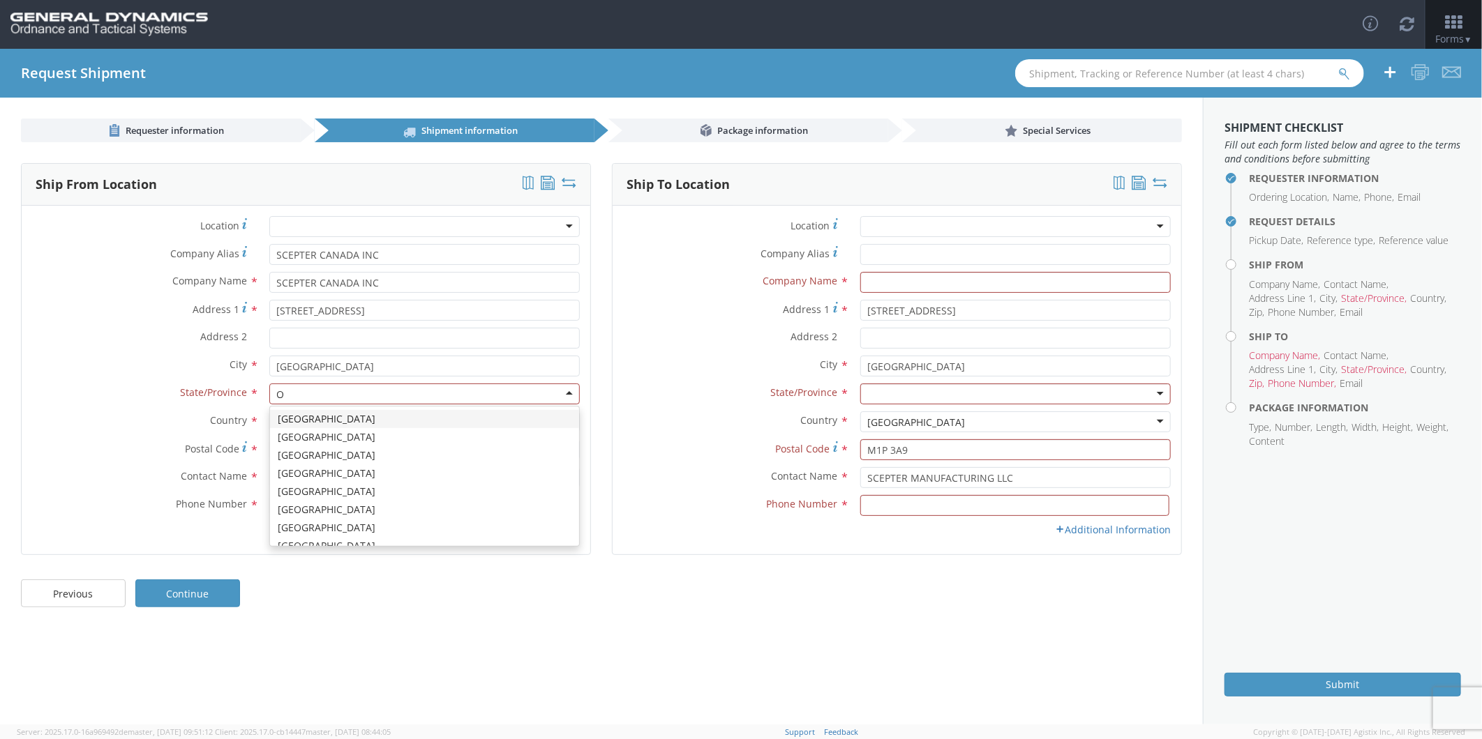
type input "ON"
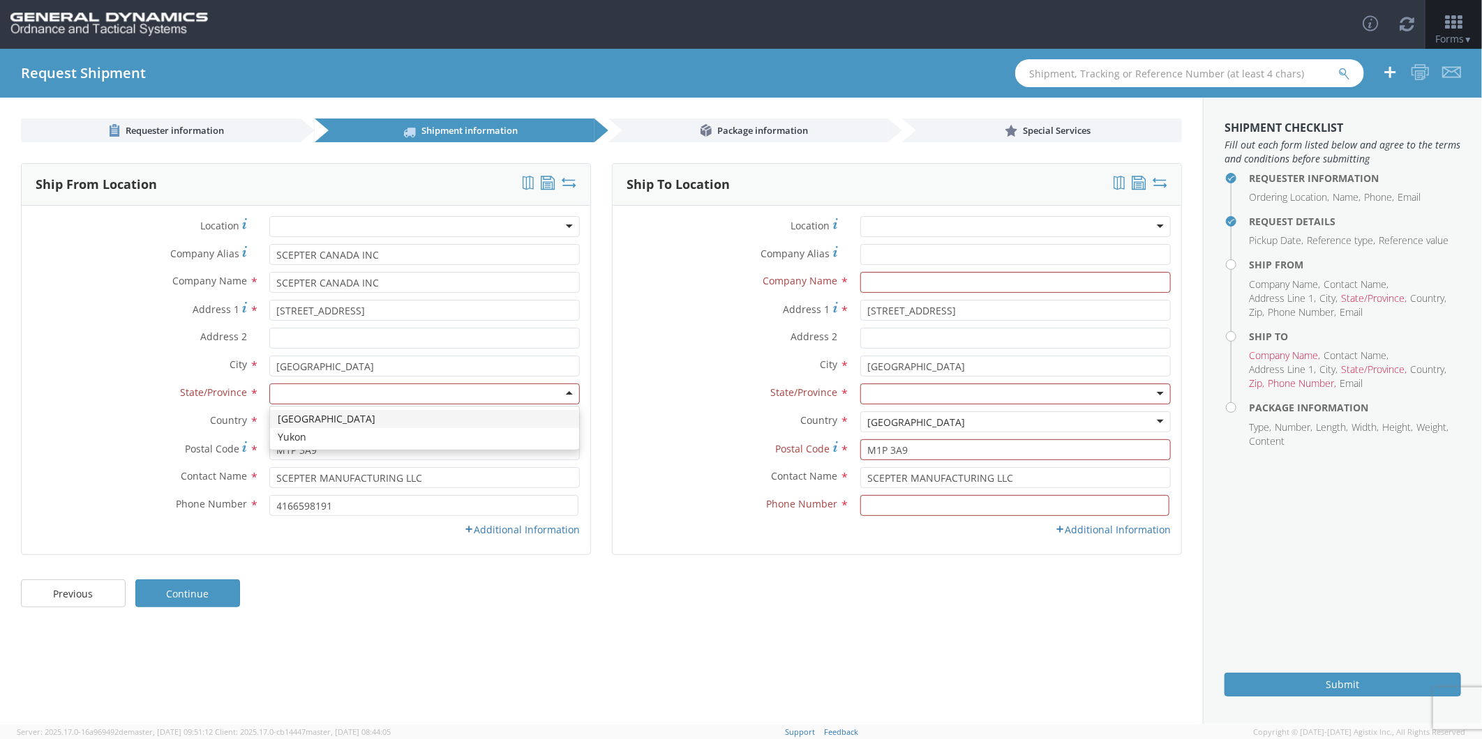
scroll to position [0, 0]
drag, startPoint x: 658, startPoint y: 406, endPoint x: 545, endPoint y: 421, distance: 114.7
click at [658, 405] on div "State/Province * [US_STATE] [US_STATE] [US_STATE] [US_STATE] Armed Forces Ameri…" at bounding box center [896, 398] width 569 height 28
click at [481, 532] on link "Additional Information" at bounding box center [522, 529] width 116 height 13
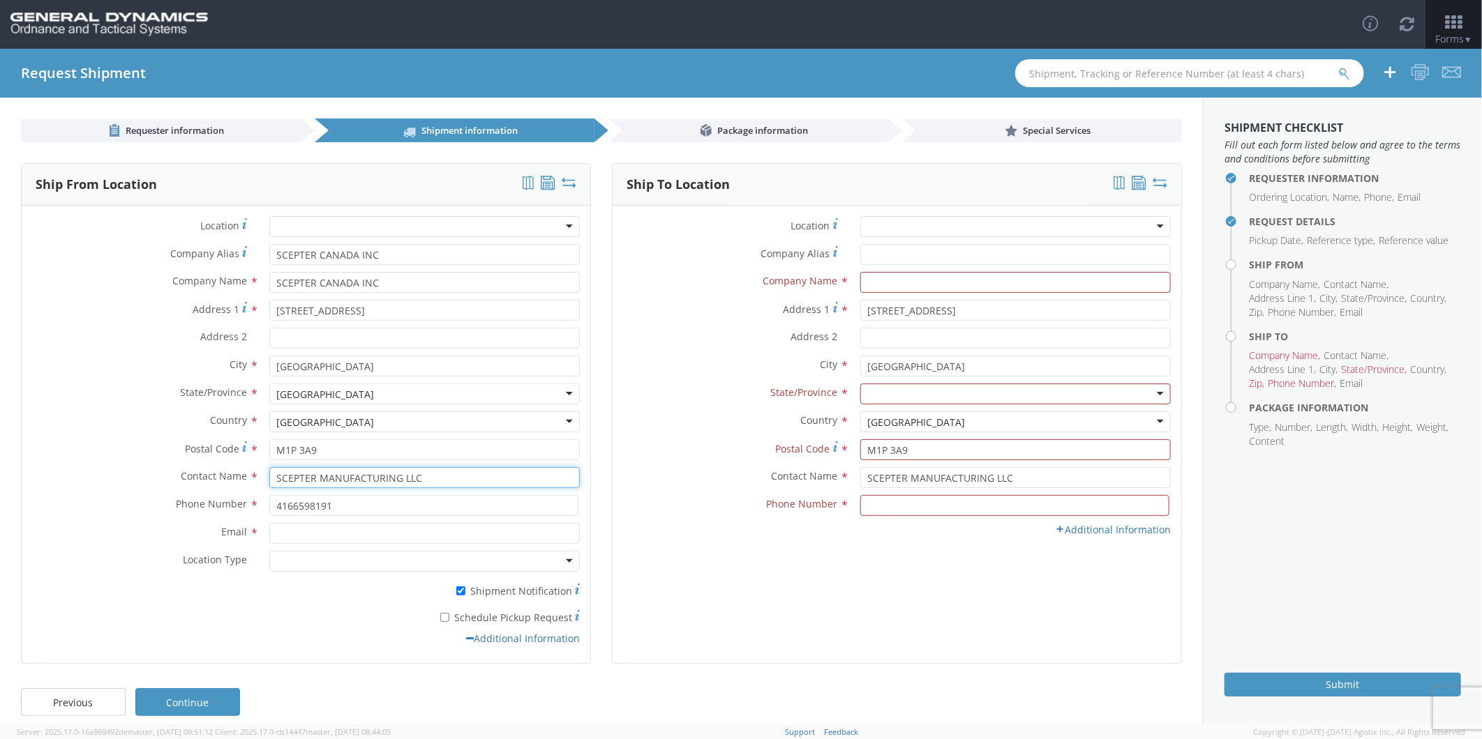
drag, startPoint x: 428, startPoint y: 480, endPoint x: 38, endPoint y: 482, distance: 389.9
click at [38, 482] on div "Contact Name * SCEPTER MANUFACTURING LLC" at bounding box center [306, 477] width 569 height 21
type input "[PERSON_NAME]"
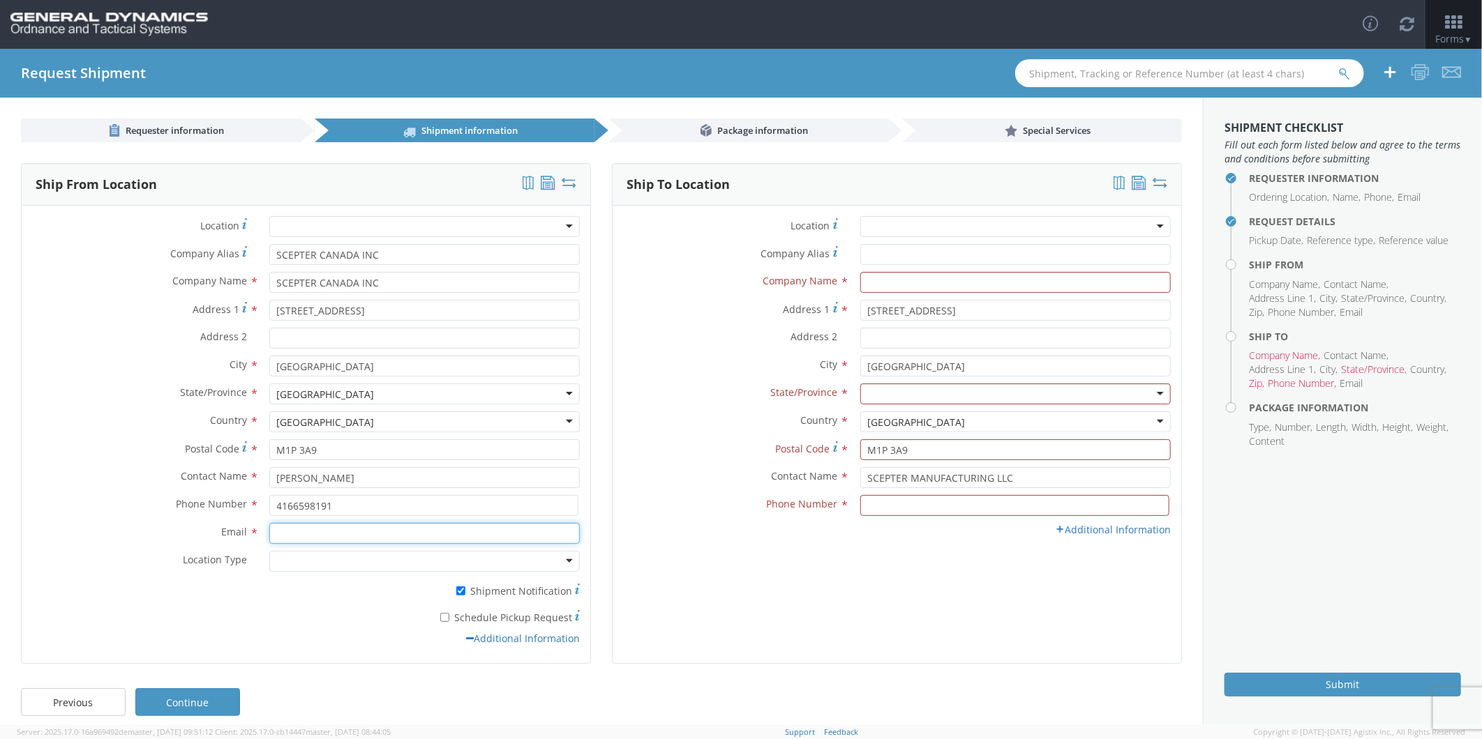
type input "[EMAIL_ADDRESS][DOMAIN_NAME]; [EMAIL_ADDRESS][DOMAIN_NAME]"
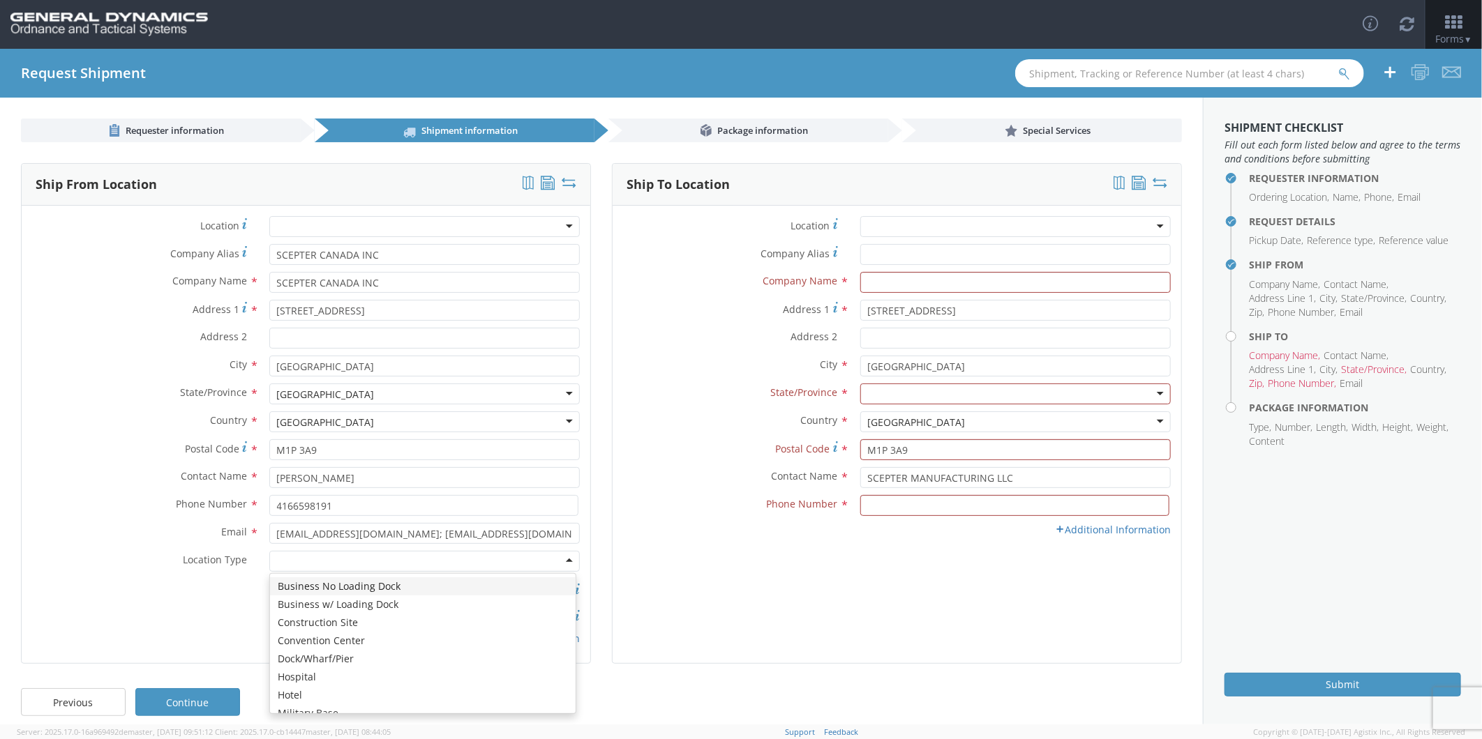
click at [349, 555] on div at bounding box center [424, 561] width 310 height 21
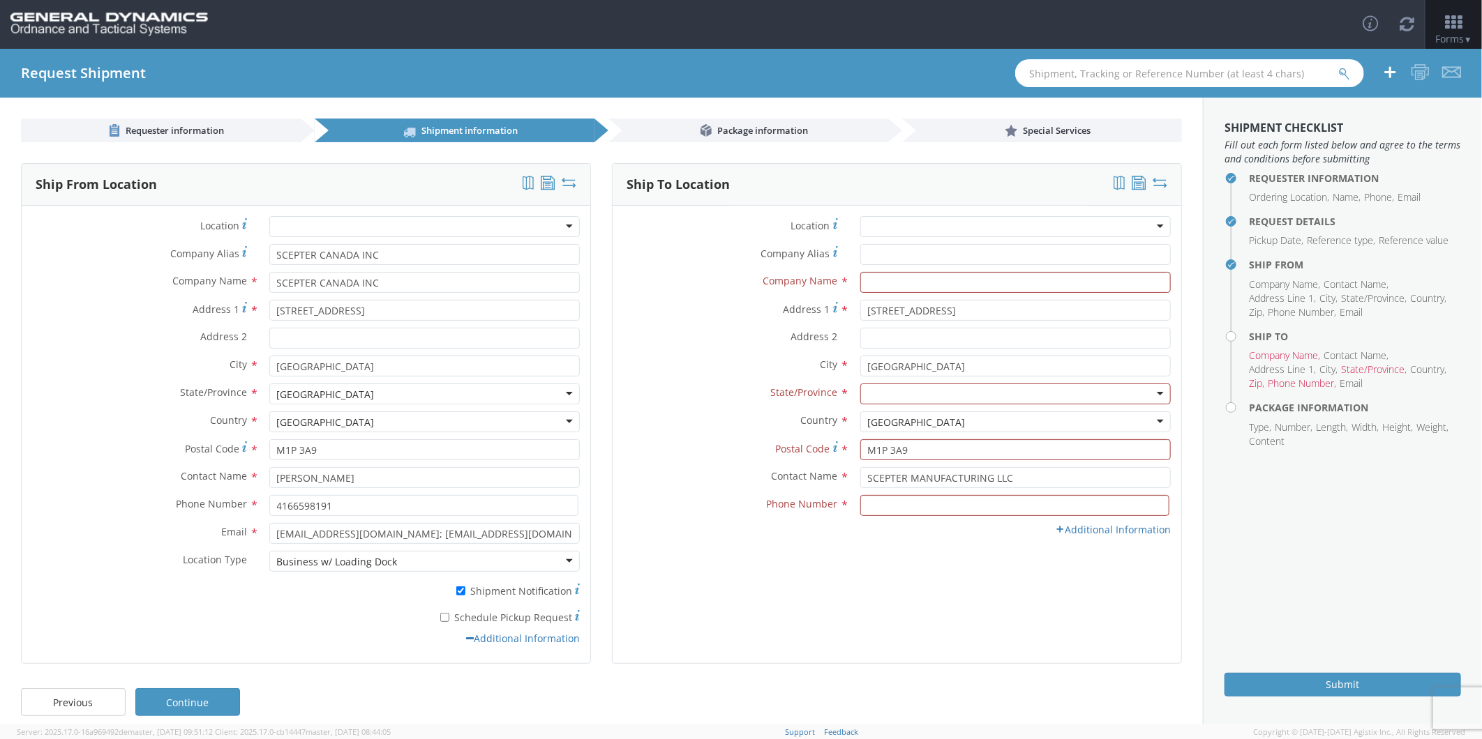
click at [469, 619] on label "* Schedule Pickup Request" at bounding box center [424, 616] width 310 height 17
click at [449, 619] on input "* Schedule Pickup Request" at bounding box center [444, 617] width 9 height 9
checkbox input "true"
click at [889, 280] on input "text" at bounding box center [1015, 282] width 310 height 21
click at [785, 498] on span "Phone Number" at bounding box center [802, 503] width 71 height 13
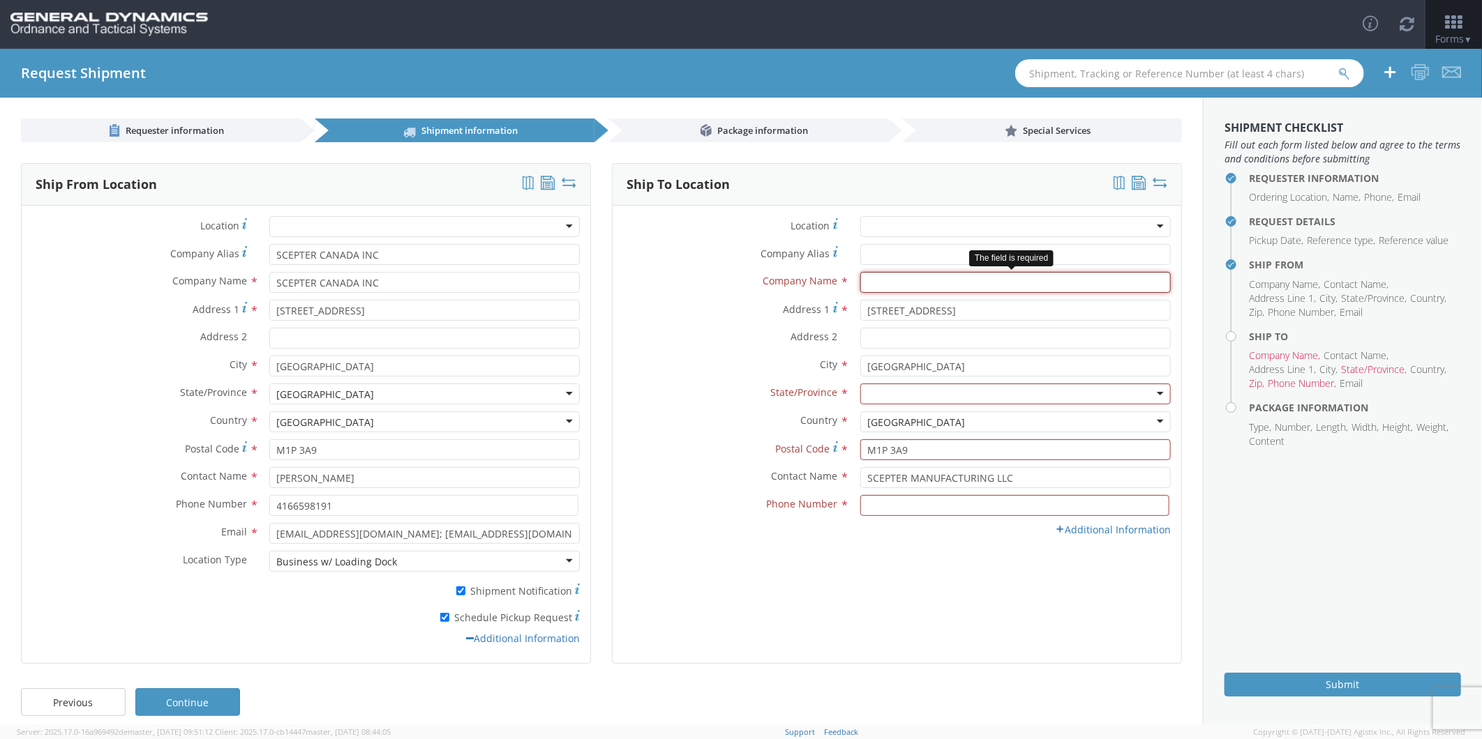
click at [877, 281] on input "text" at bounding box center [1015, 282] width 310 height 21
type input "GD-OTS MARION IL"
type input "I"
type input "7275788100"
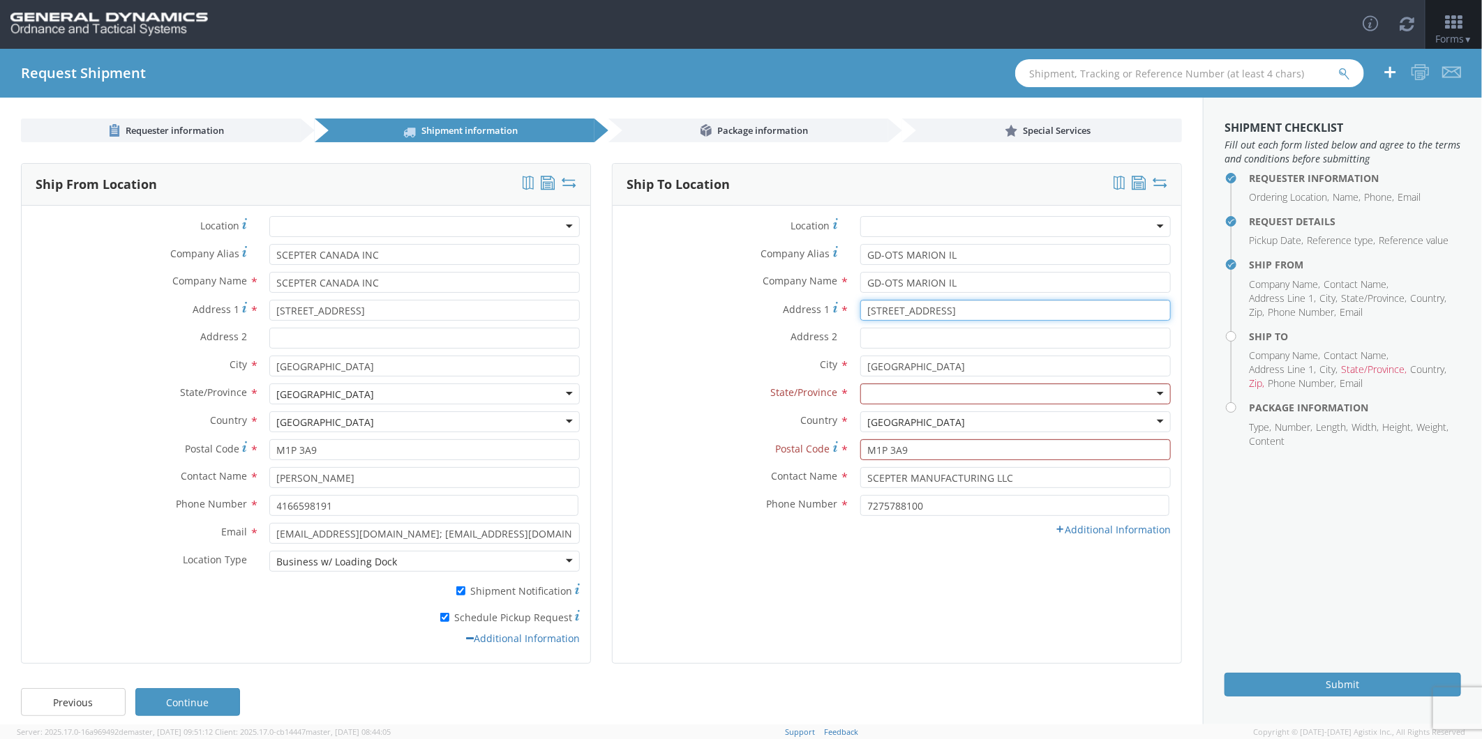
drag, startPoint x: 993, startPoint y: 313, endPoint x: 735, endPoint y: 324, distance: 258.3
click at [737, 324] on div "Address [STREET_ADDRESS]" at bounding box center [896, 314] width 569 height 28
click at [982, 310] on input "[STREET_ADDRESS]" at bounding box center [1015, 310] width 310 height 21
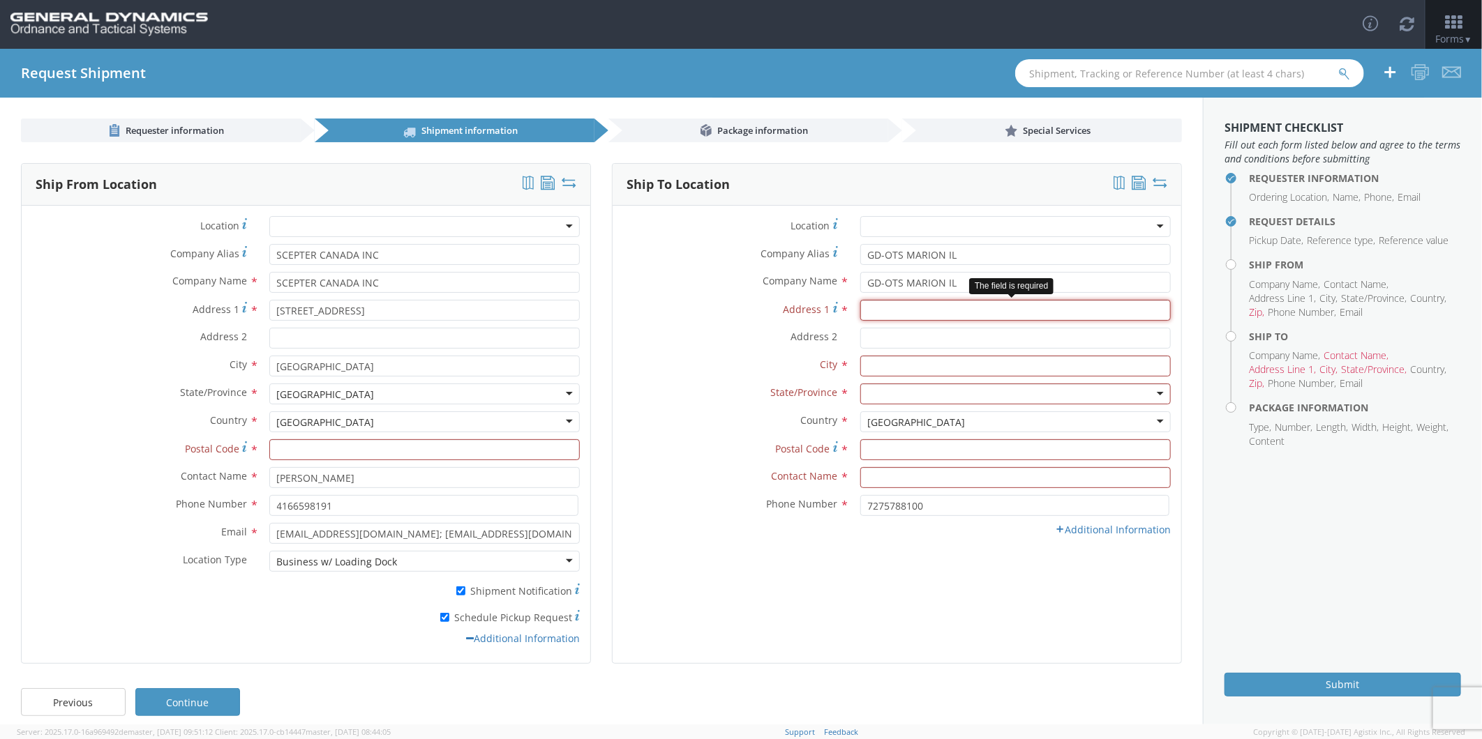
click at [923, 310] on input "Address 1 *" at bounding box center [1015, 310] width 310 height 21
type input "[STREET_ADDRESS][PERSON_NAME]"
type input "62959"
type input "[PERSON_NAME]"
type input "IL"
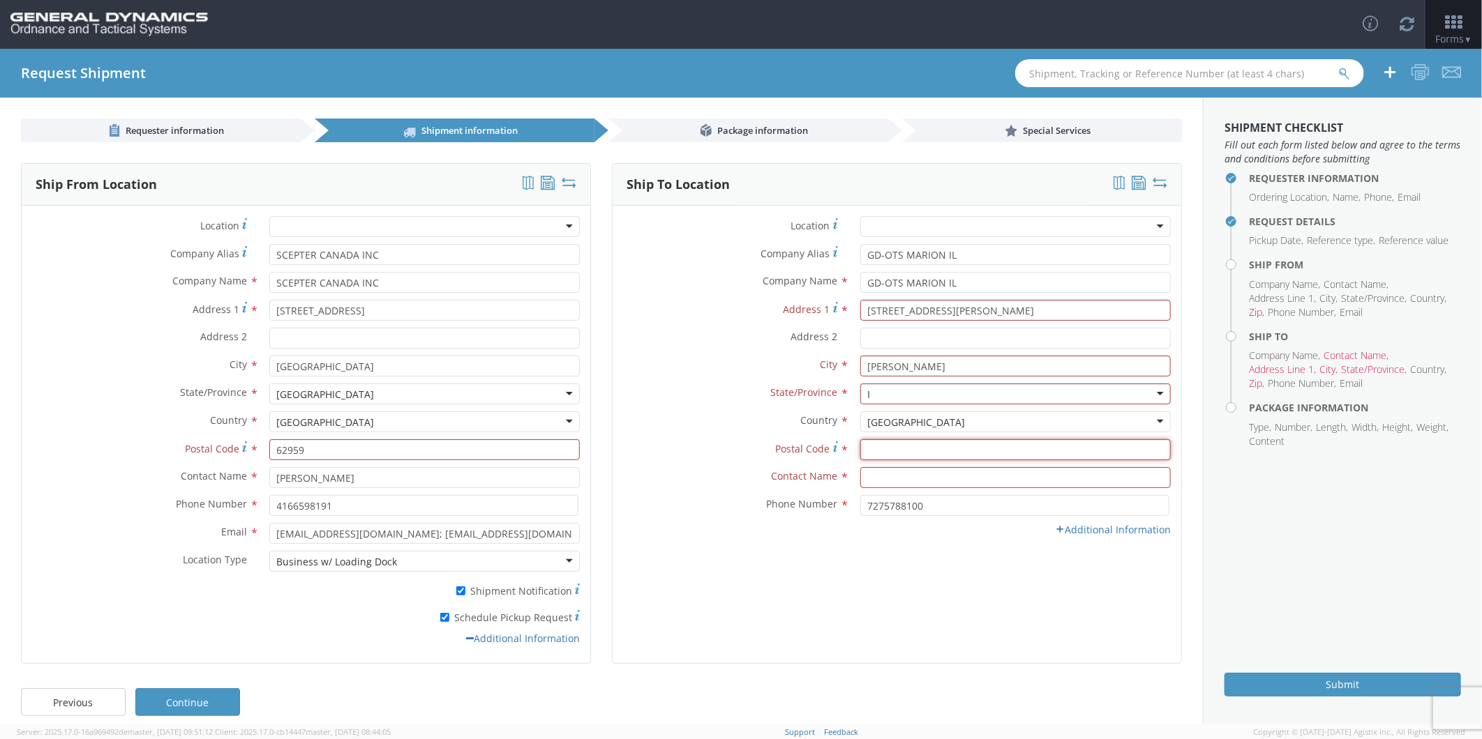
type input "62959"
type input "[PERSON_NAME]"
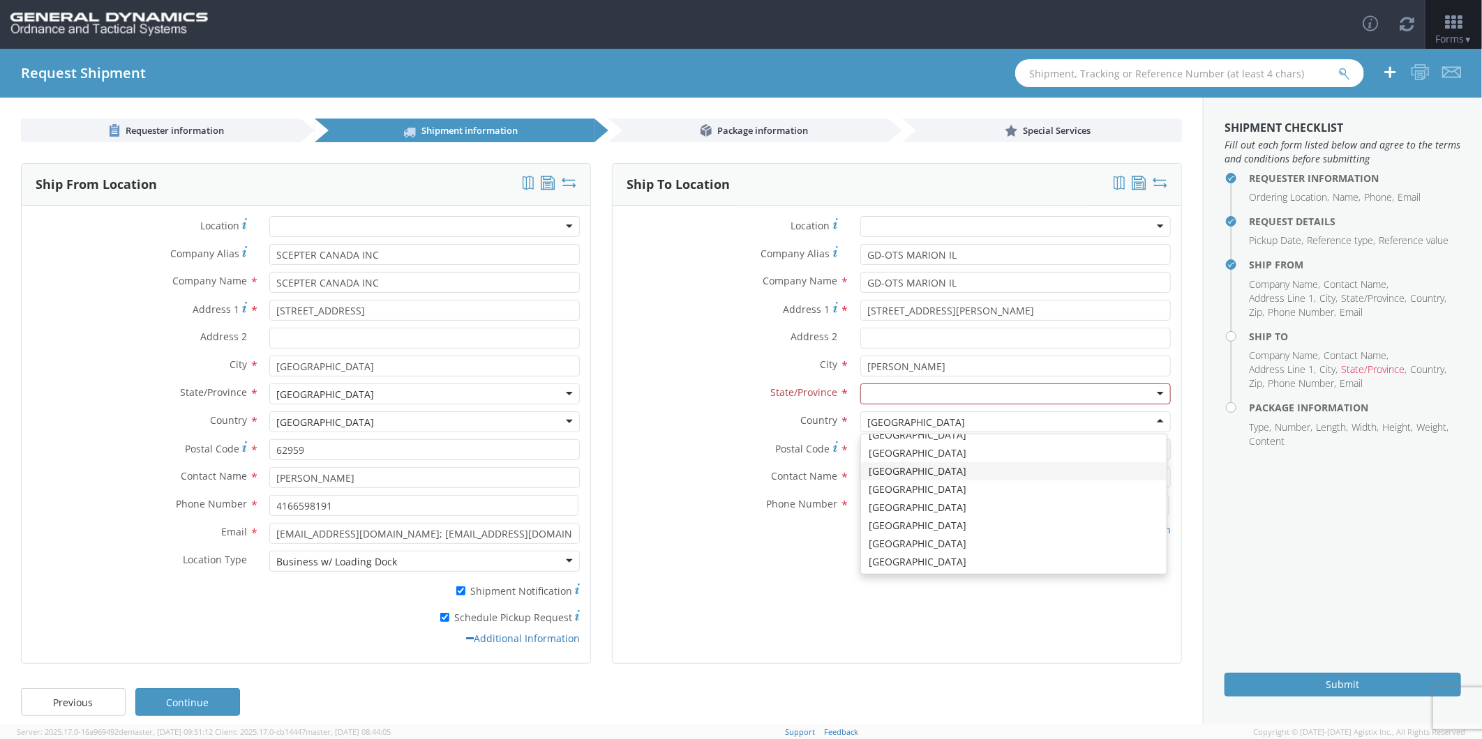
click at [668, 492] on div "Contact Name * [PERSON_NAME]" at bounding box center [896, 481] width 569 height 28
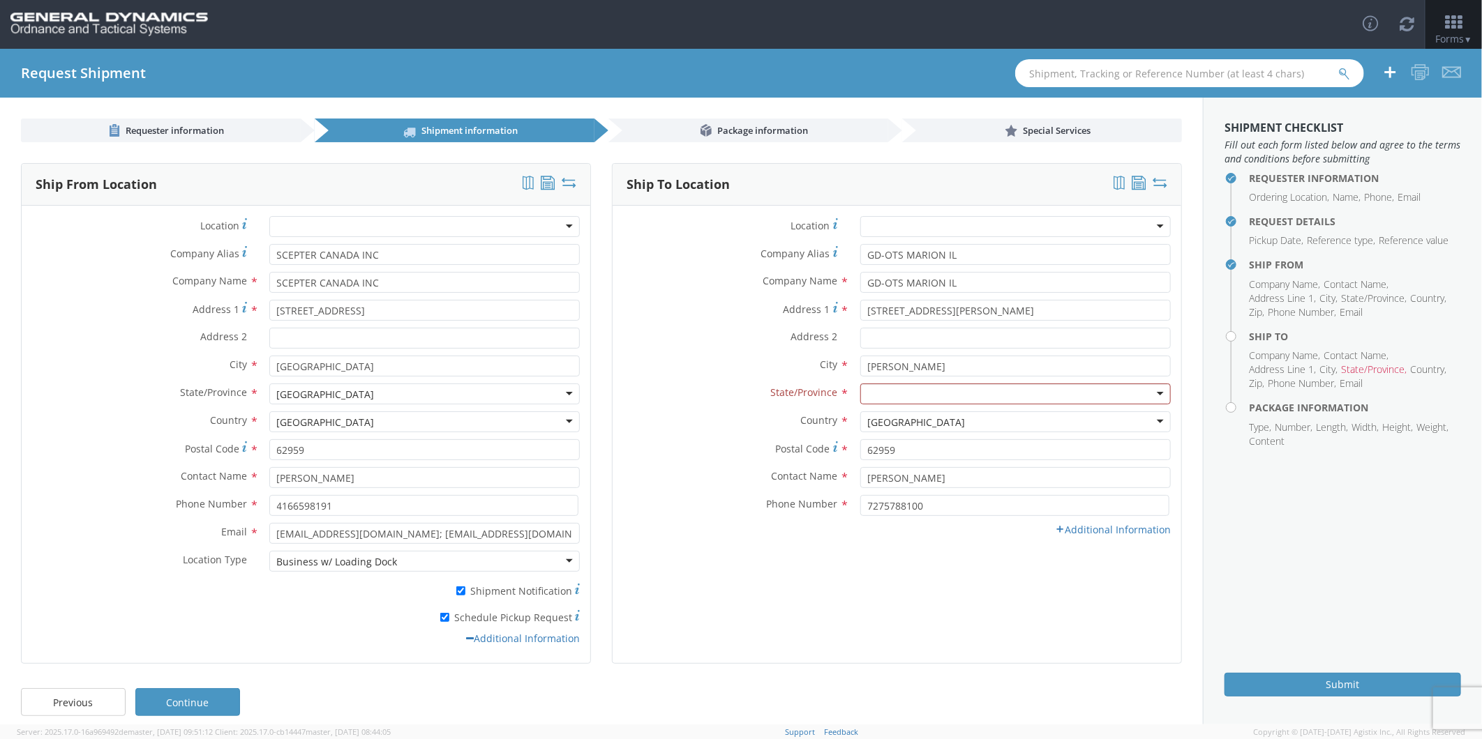
click at [900, 391] on div at bounding box center [1015, 394] width 310 height 21
type input "UN"
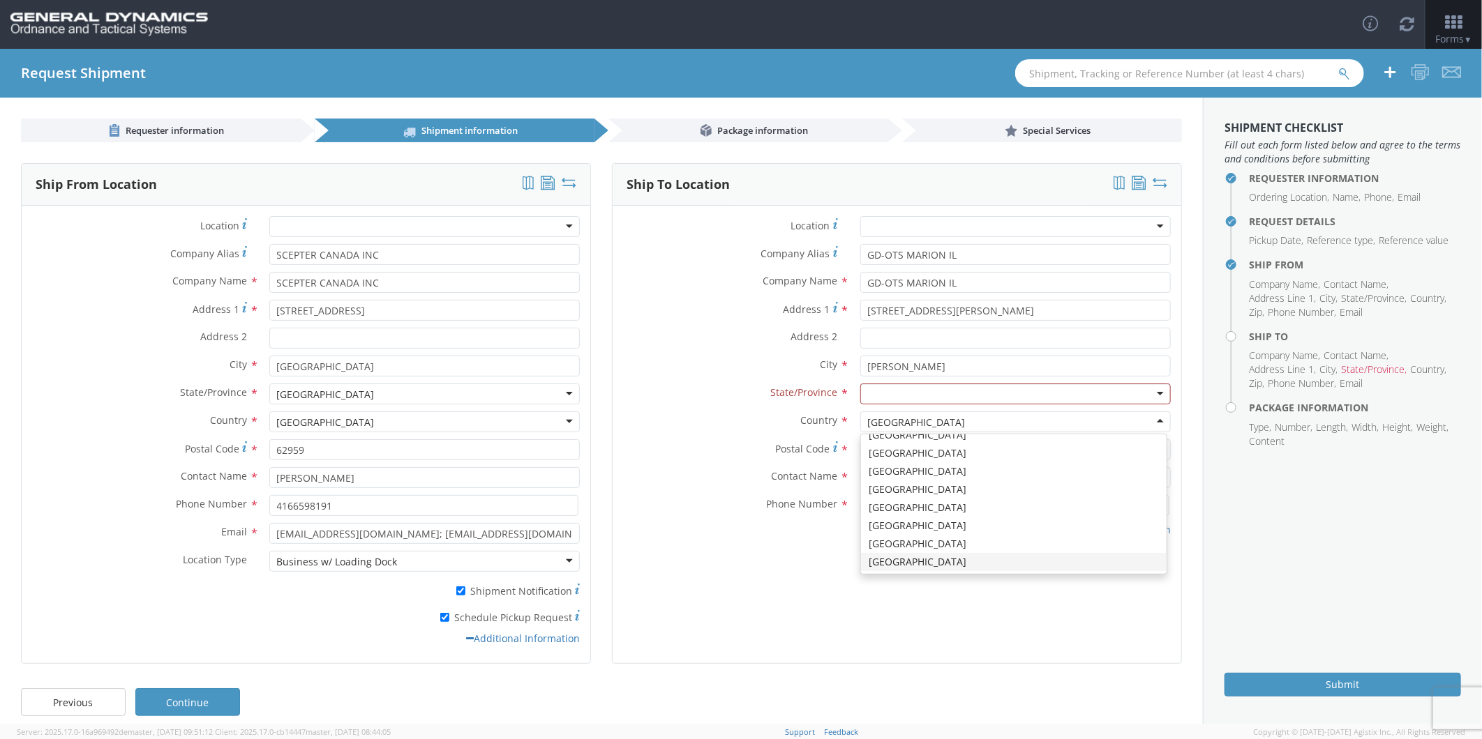
click at [917, 424] on div "[GEOGRAPHIC_DATA]" at bounding box center [917, 423] width 98 height 14
click at [688, 458] on div "Postal Code * 62959" at bounding box center [896, 449] width 569 height 21
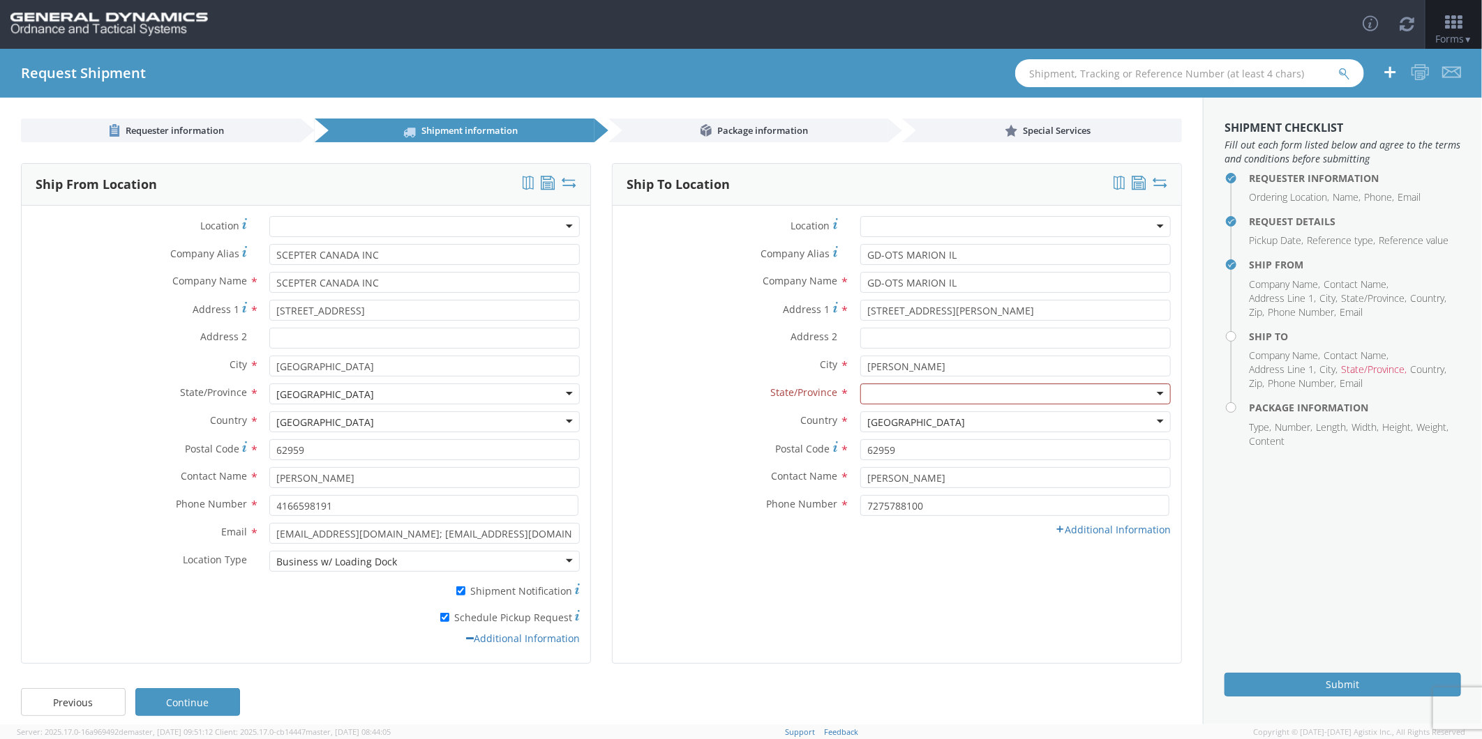
click at [919, 391] on div at bounding box center [1015, 394] width 310 height 21
type input "ILLI"
click at [1084, 527] on link "Additional Information" at bounding box center [1113, 529] width 116 height 13
click at [898, 532] on input "Email *" at bounding box center [1015, 533] width 310 height 21
type input "[EMAIL_ADDRESS][DOMAIN_NAME]"
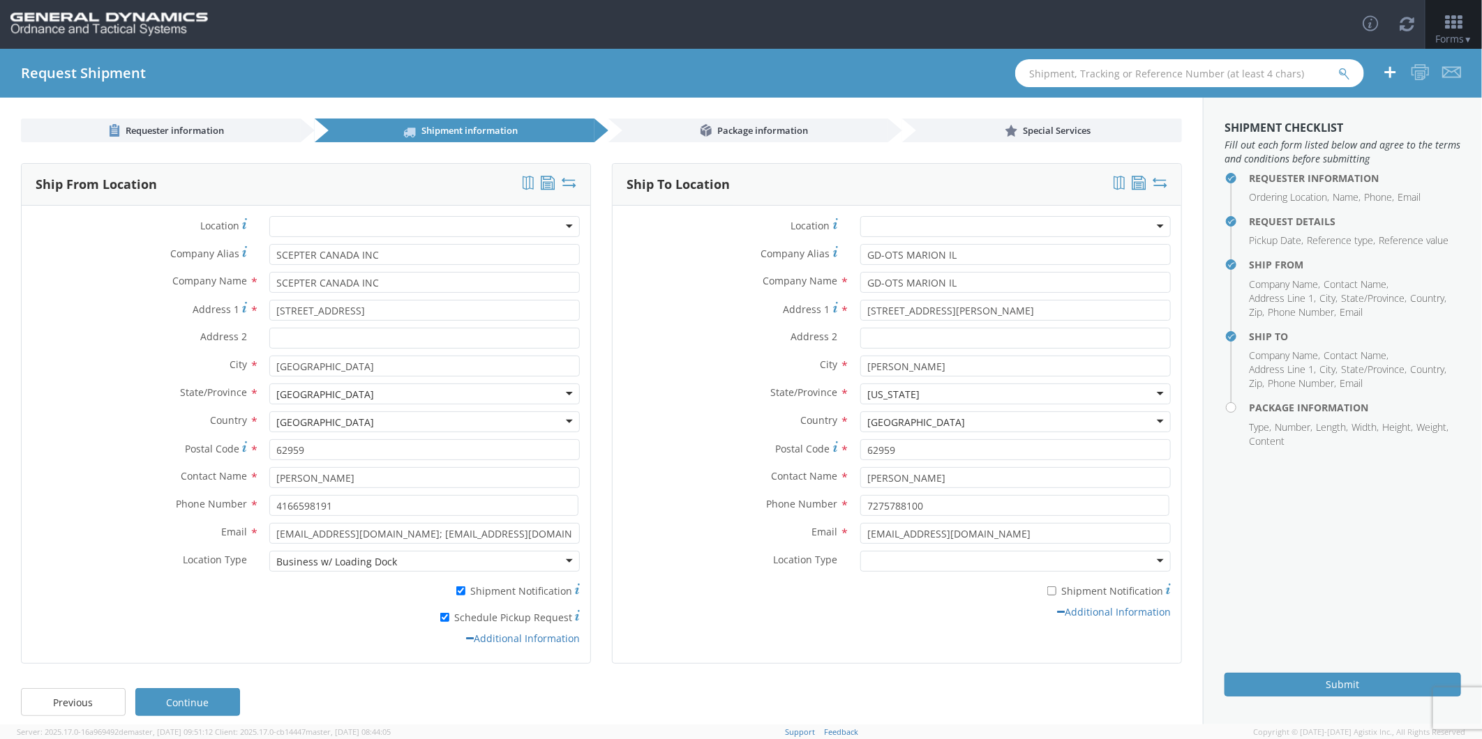
click at [778, 592] on div "* Shipment Notification" at bounding box center [896, 589] width 569 height 20
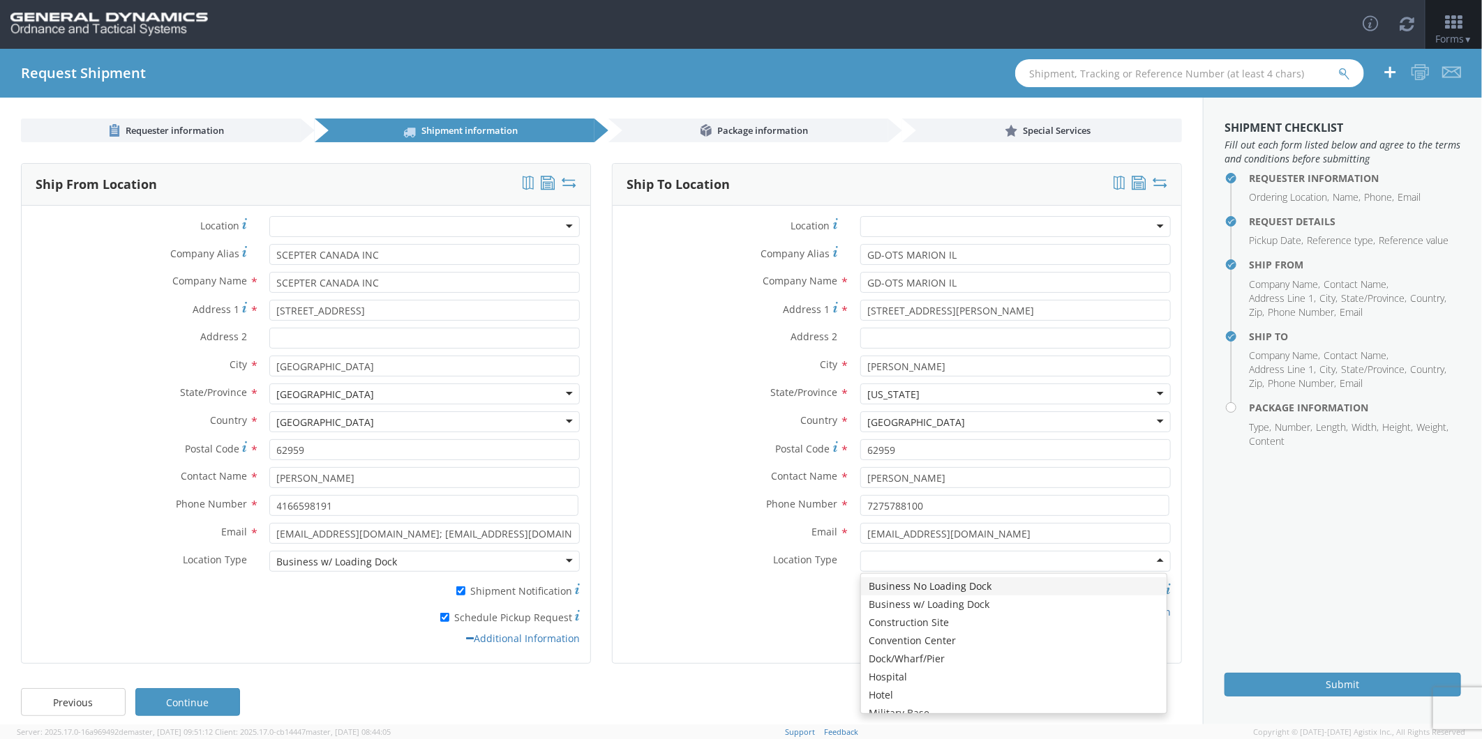
click at [907, 559] on div at bounding box center [1015, 561] width 310 height 21
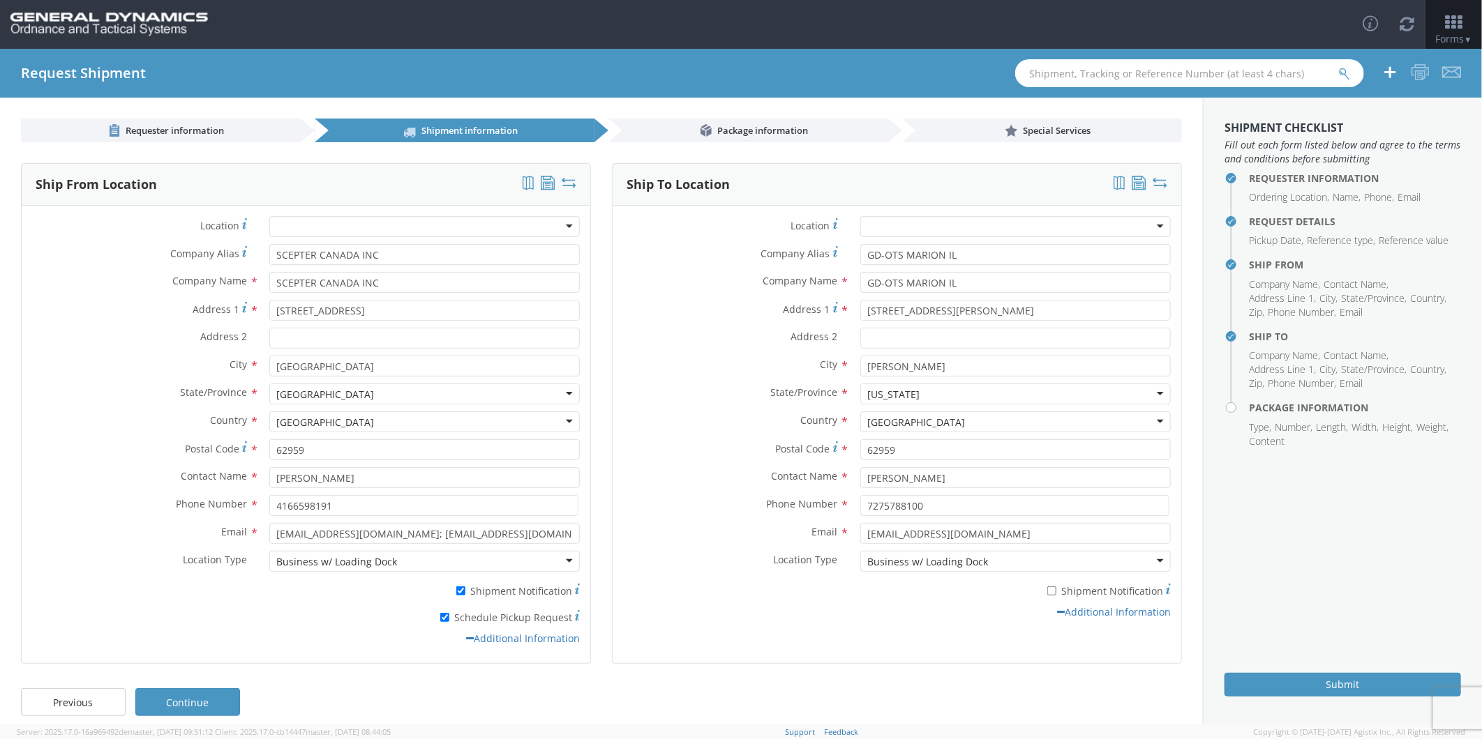
click at [1054, 588] on label "* Shipment Notification" at bounding box center [1015, 590] width 310 height 17
click at [1054, 588] on input "* Shipment Notification" at bounding box center [1051, 591] width 9 height 9
checkbox input "true"
click at [219, 665] on link "Continue" at bounding box center [187, 702] width 105 height 28
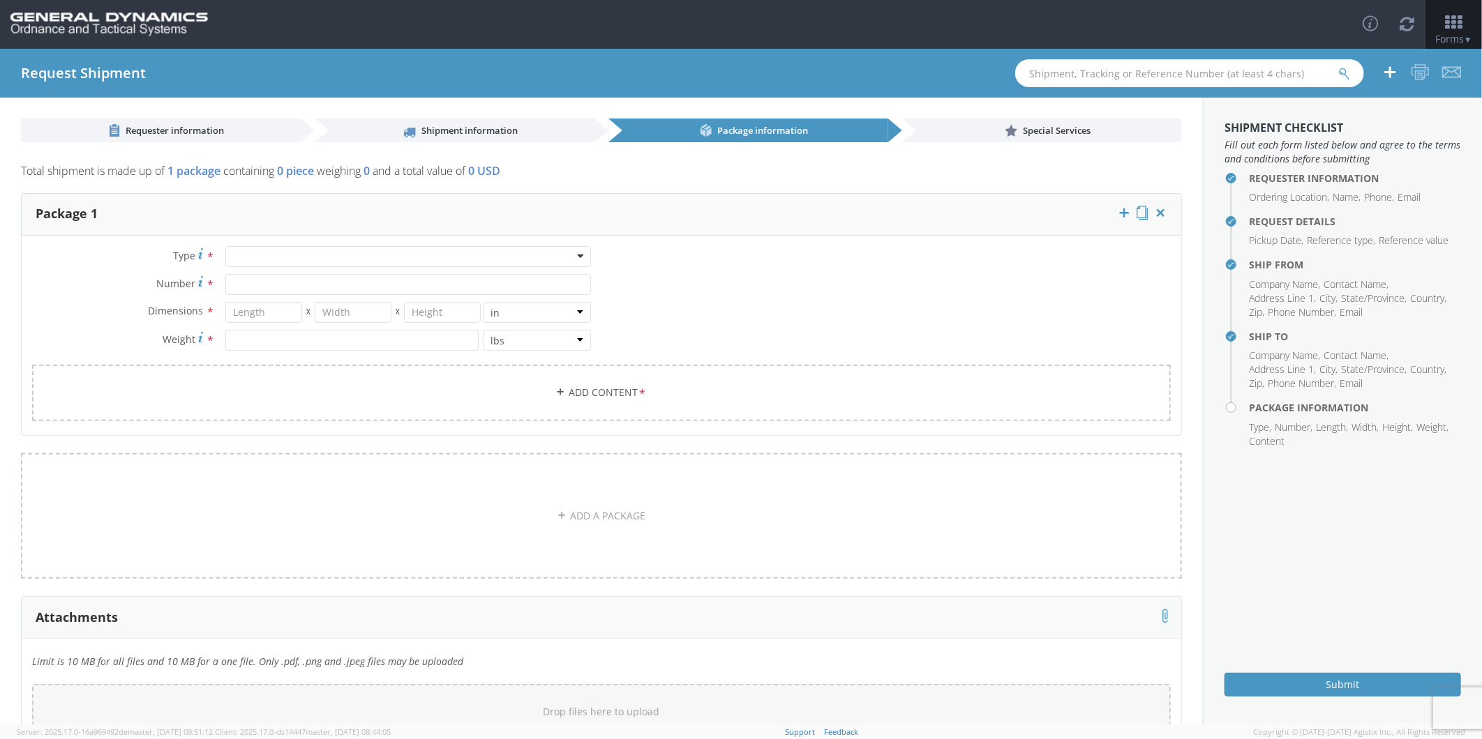
click at [269, 254] on div at bounding box center [408, 256] width 366 height 21
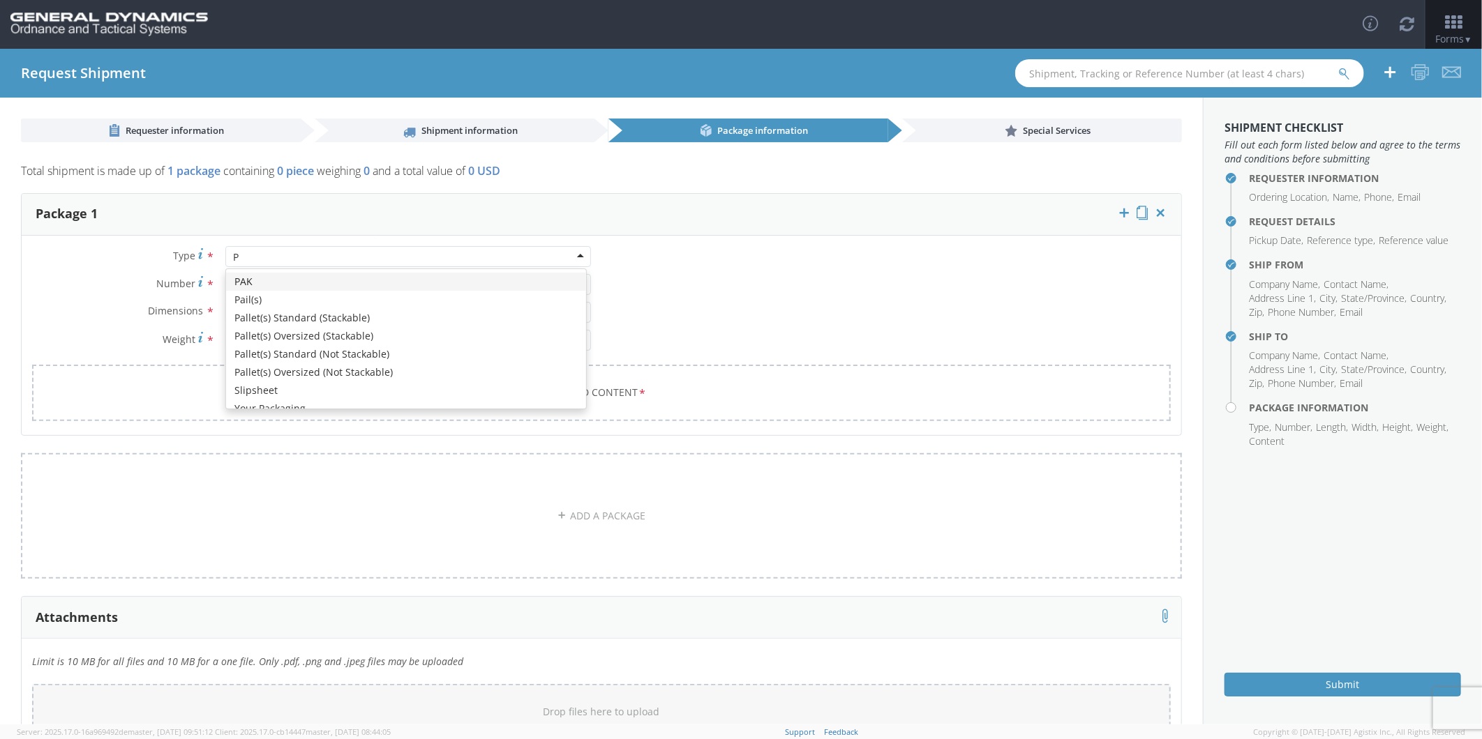
type input "PA"
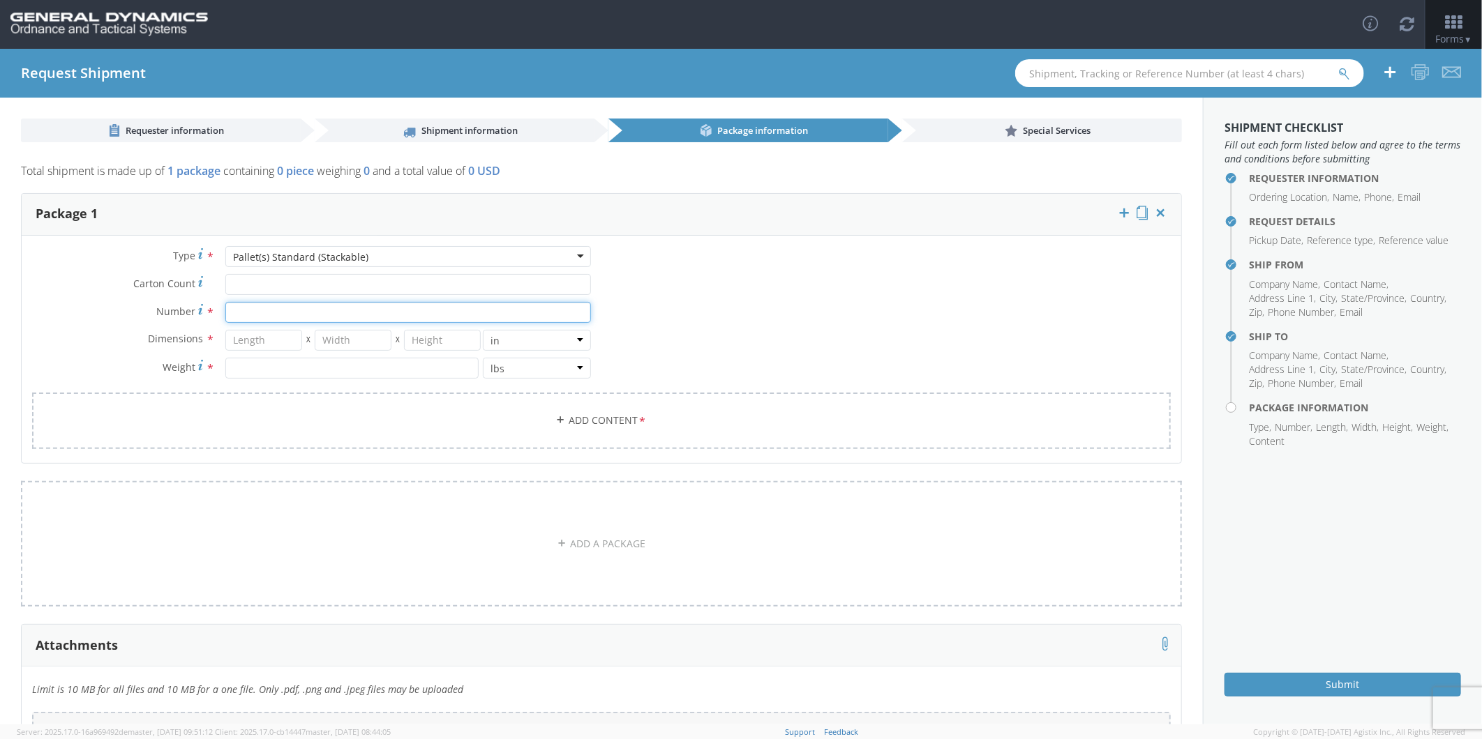
click at [253, 310] on input "Number *" at bounding box center [408, 312] width 366 height 21
type input "56"
type input "40"
type input "48"
type input "45"
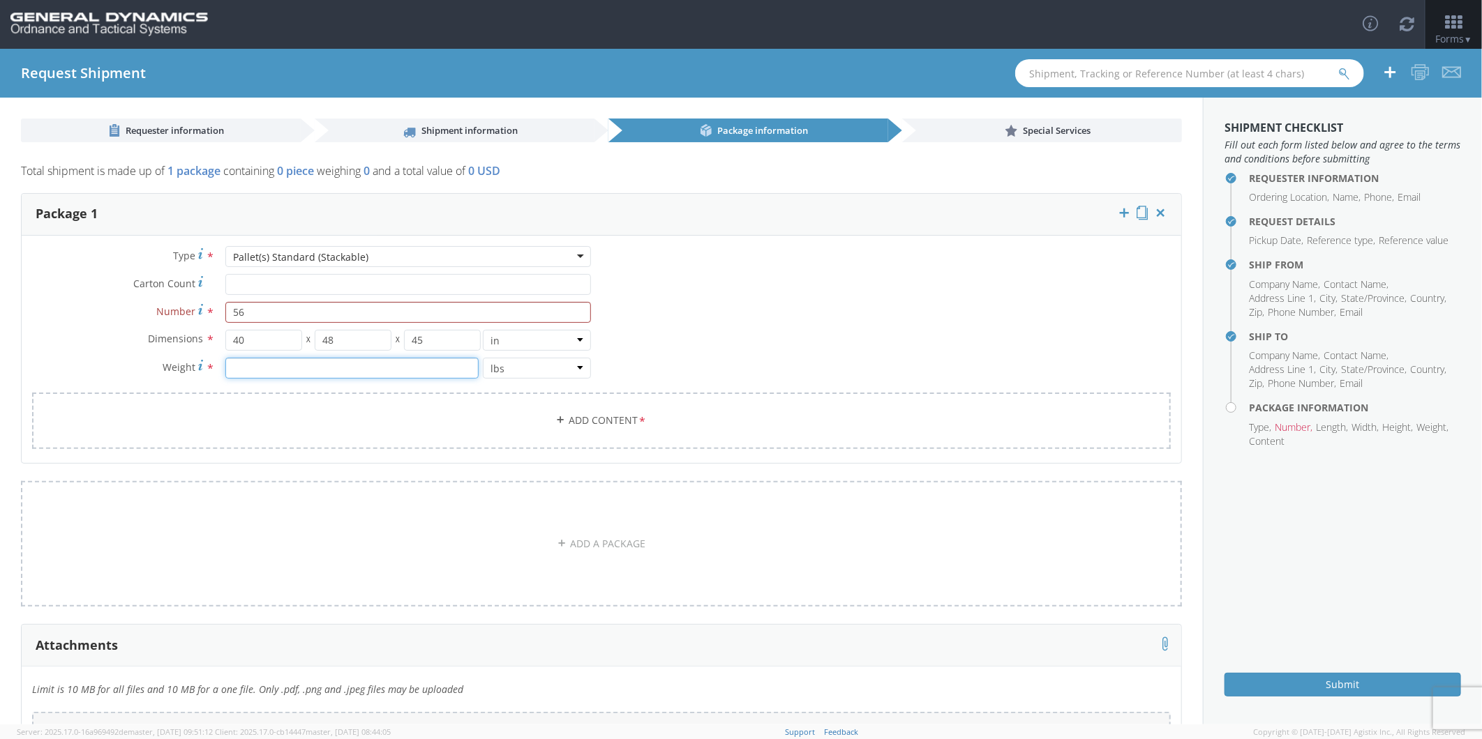
click at [263, 364] on input "number" at bounding box center [351, 368] width 253 height 21
type input "20493.86"
click at [619, 407] on link "Add Content *" at bounding box center [601, 421] width 1138 height 57
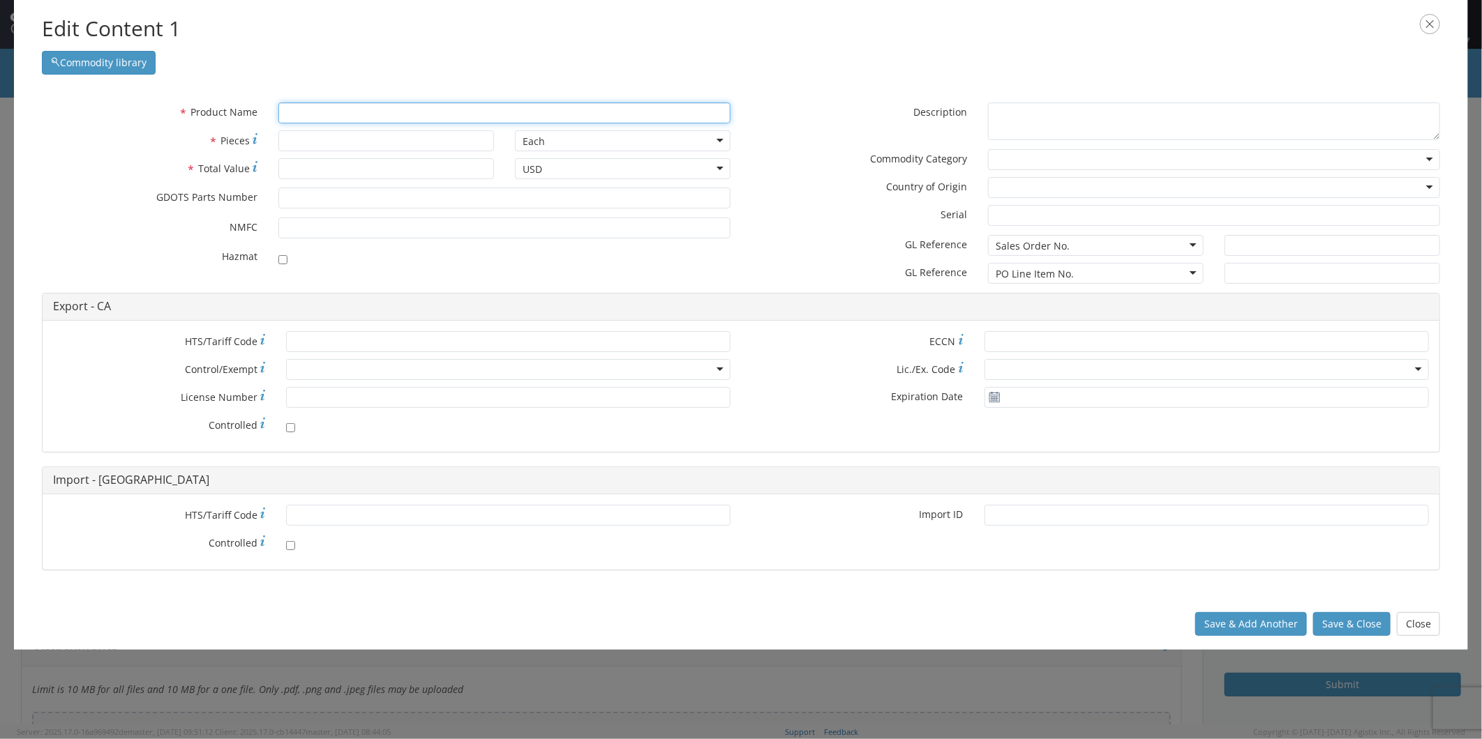
click at [337, 114] on input "text" at bounding box center [504, 113] width 452 height 21
paste input "EMPTY AMMO CAN/FILLER"
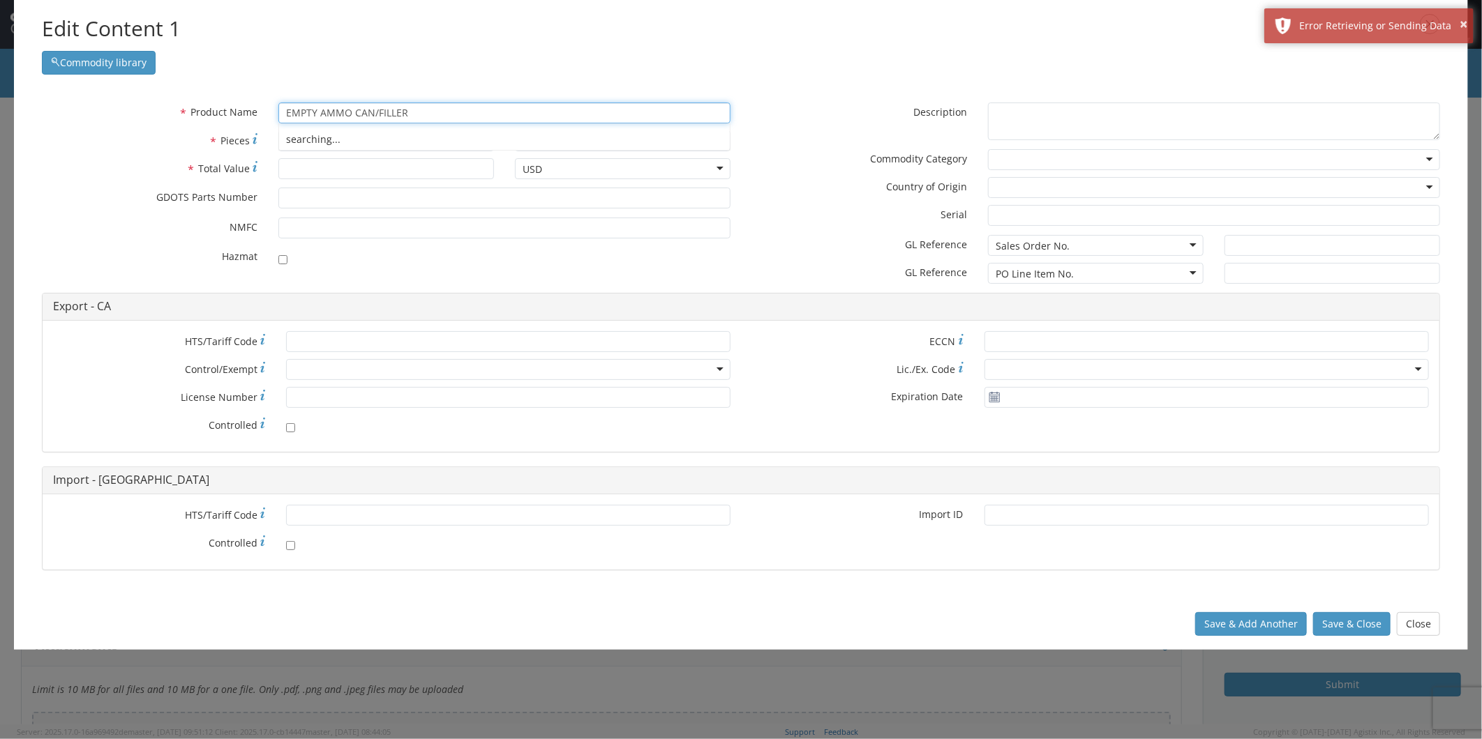
type input "EMPTY AMMO CAN/FILLER"
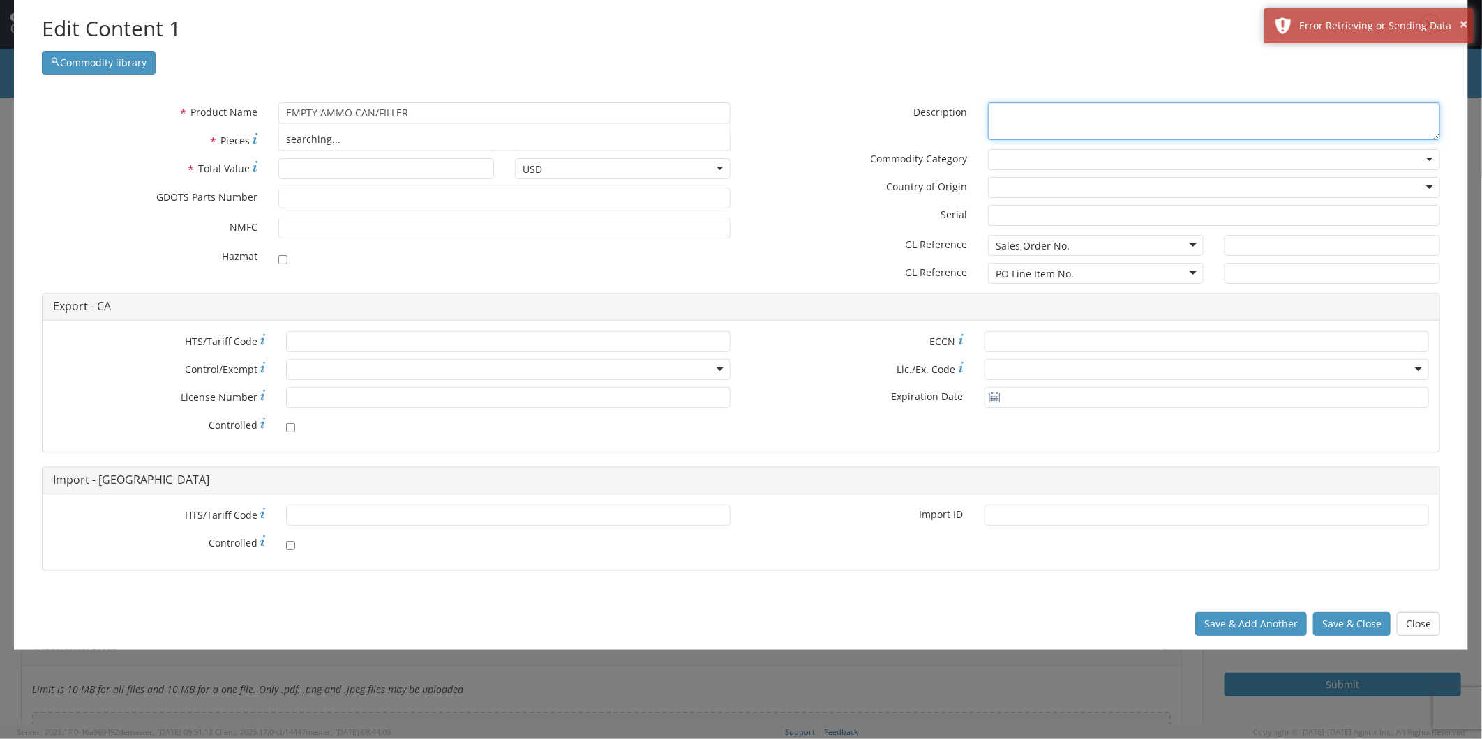
click at [1049, 123] on textarea "* Description" at bounding box center [1214, 122] width 452 height 38
paste textarea "EMPTY AMMO CAN/FILLER"
type textarea "EMPTY AMMO CAN/FILLER"
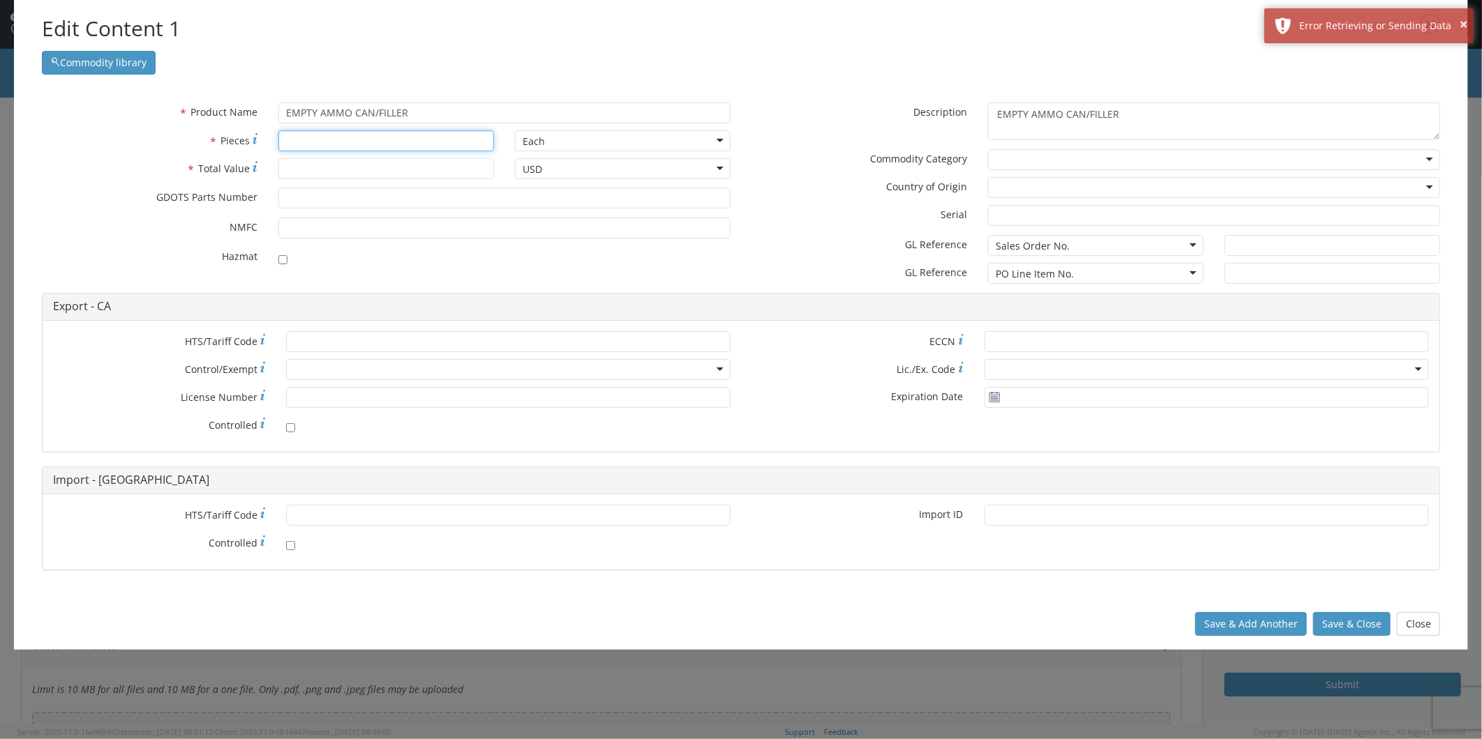
click at [310, 135] on input "* Pieces" at bounding box center [386, 140] width 216 height 21
type input "1683"
type input "174727"
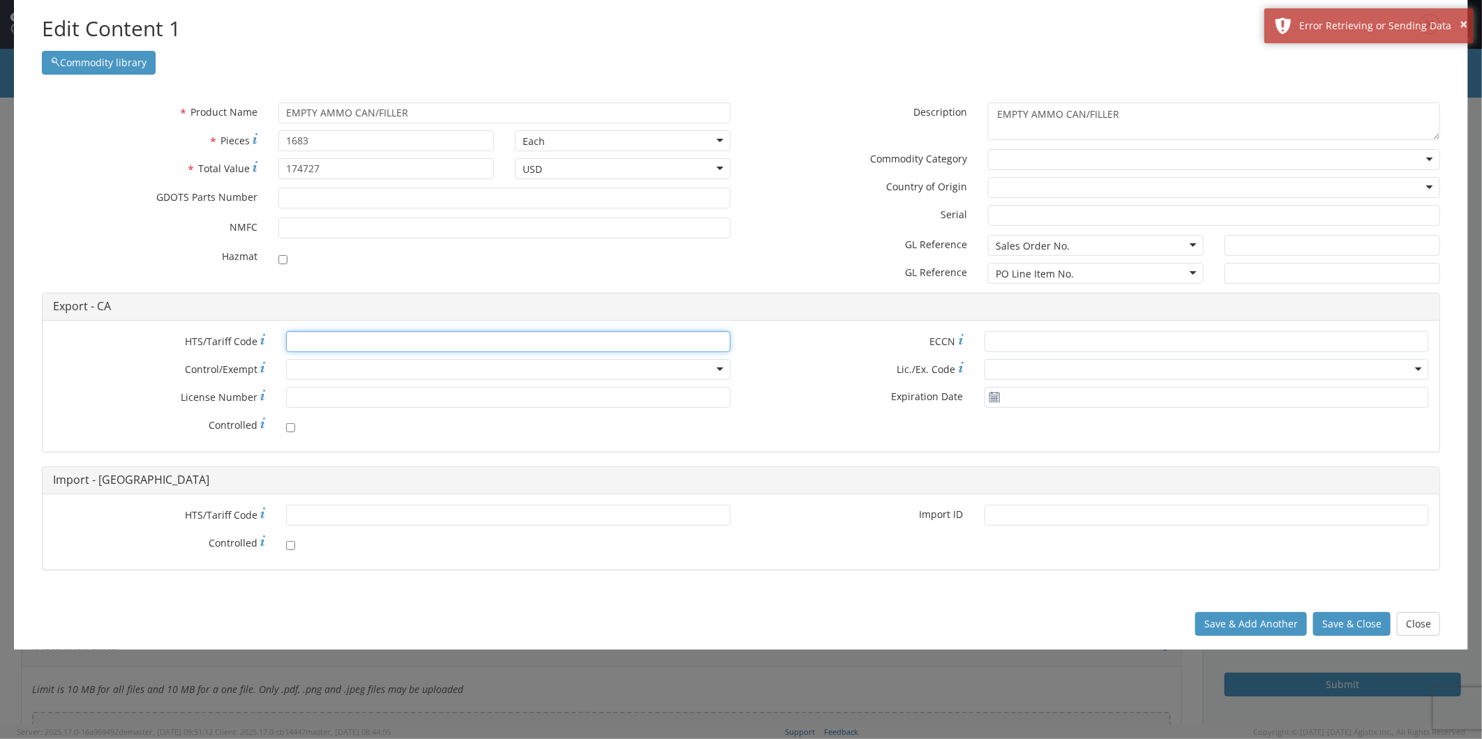
click at [315, 345] on input "* HTS/Tariff Code" at bounding box center [508, 341] width 444 height 21
click at [337, 368] on div at bounding box center [508, 369] width 444 height 21
click at [303, 342] on input "* HTS/Tariff Code" at bounding box center [508, 341] width 444 height 21
paste input "[PHONE_NUMBER]"
type input "[PHONE_NUMBER]"
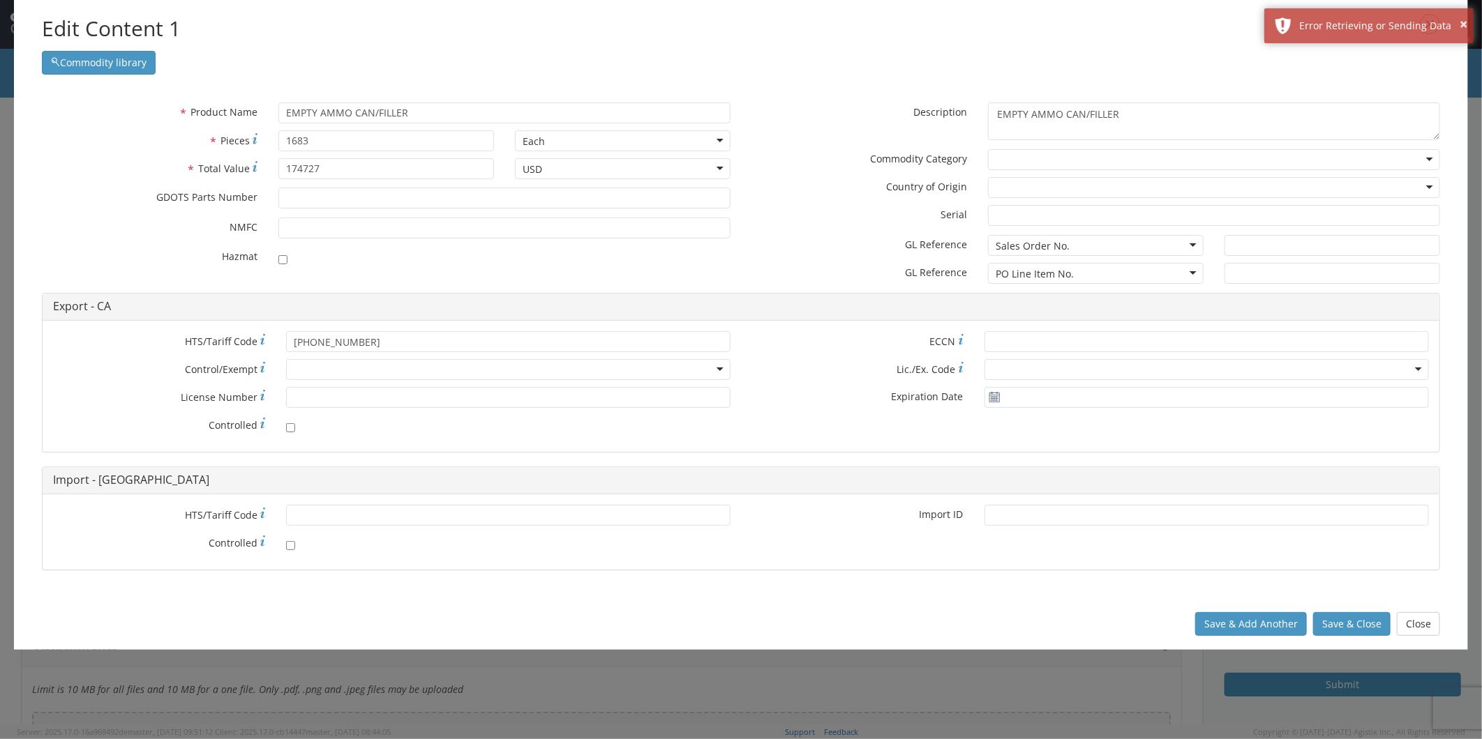
click at [326, 386] on div "* HTS/Tariff Code [PHONE_NUMBER] * Control/Exempt ATF BIS DEA EPA FDA FTR ITAR …" at bounding box center [392, 386] width 698 height 110
click at [330, 398] on input "* License Number" at bounding box center [508, 397] width 444 height 21
click at [331, 396] on input "* License Number" at bounding box center [508, 397] width 444 height 21
paste input "1-59-103-11-5H-33431"
type input "1-59-103-11-5H-33431"
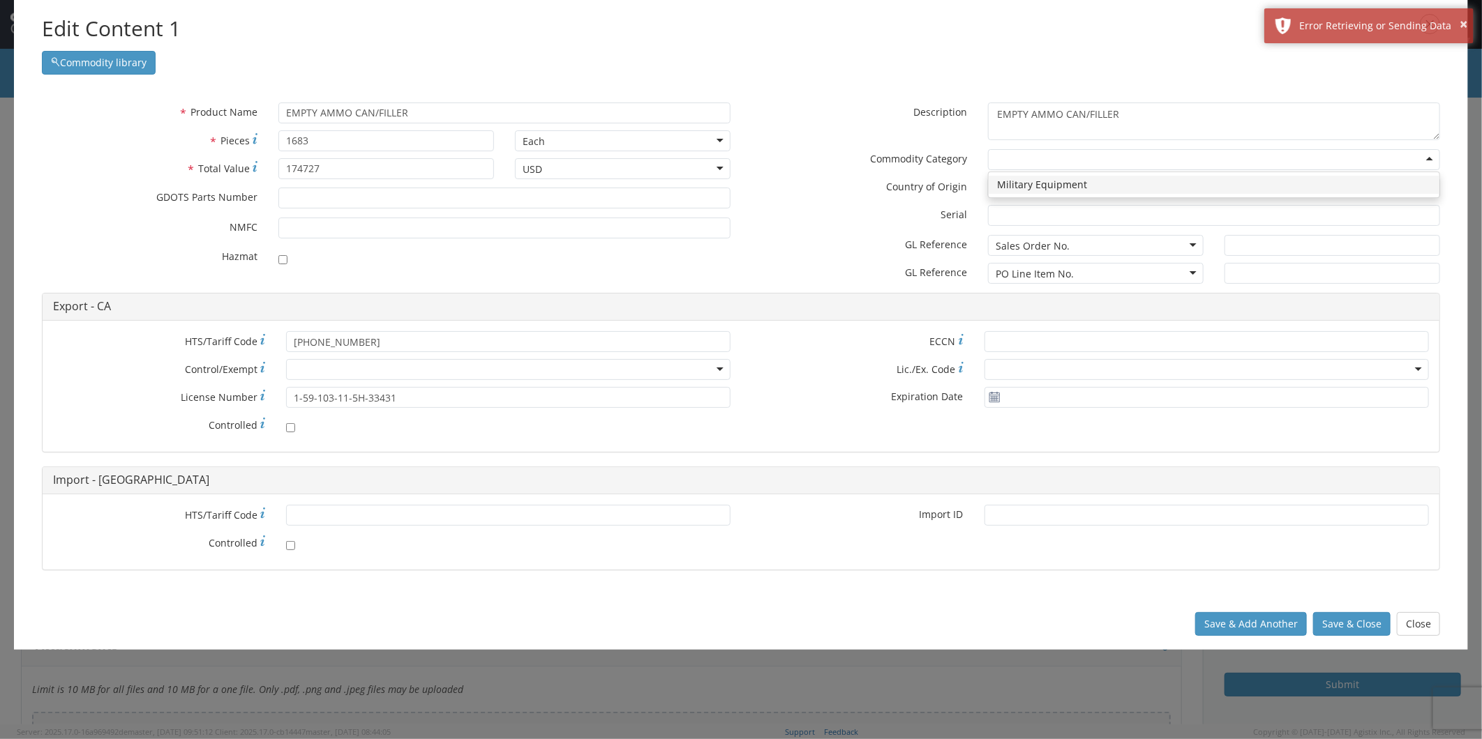
click at [1027, 158] on div at bounding box center [1214, 159] width 452 height 21
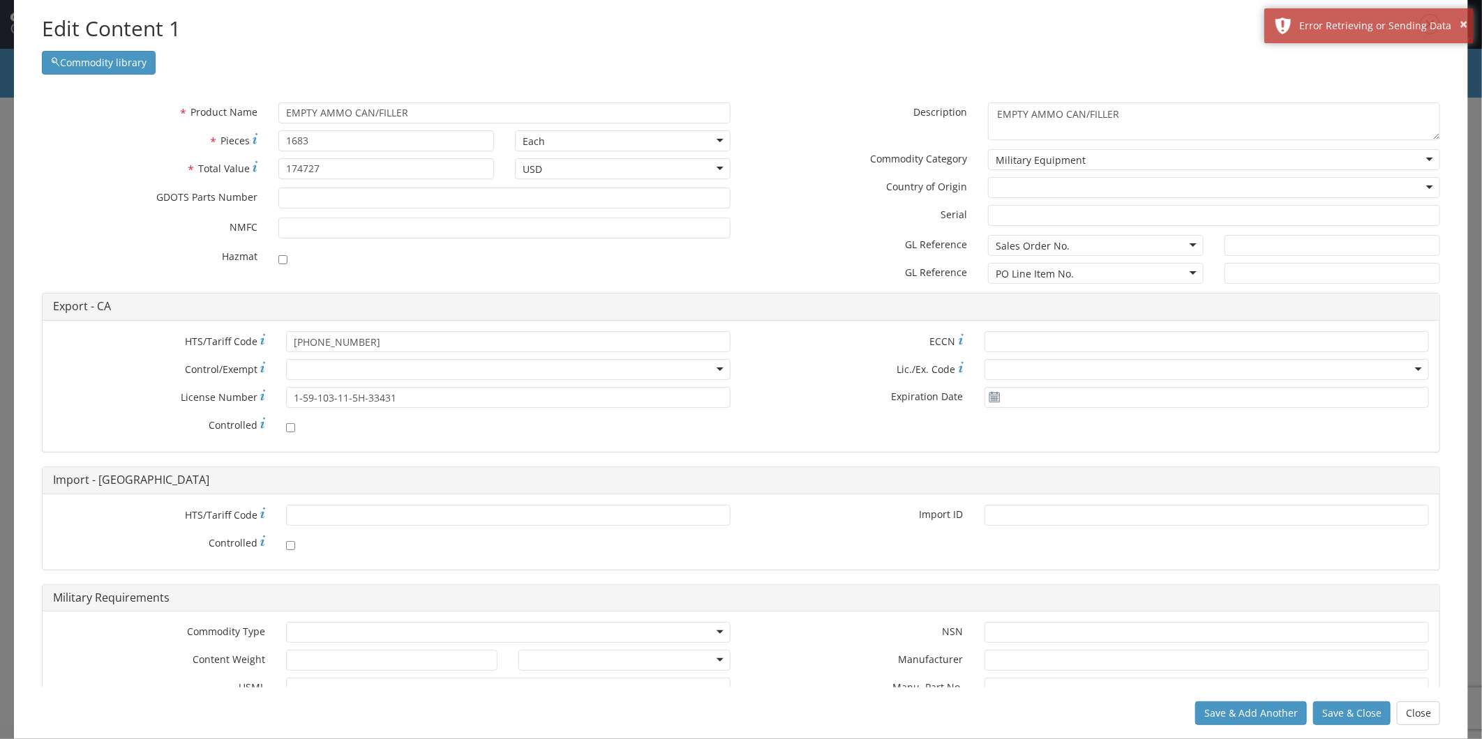
click at [1014, 186] on div at bounding box center [1214, 187] width 452 height 21
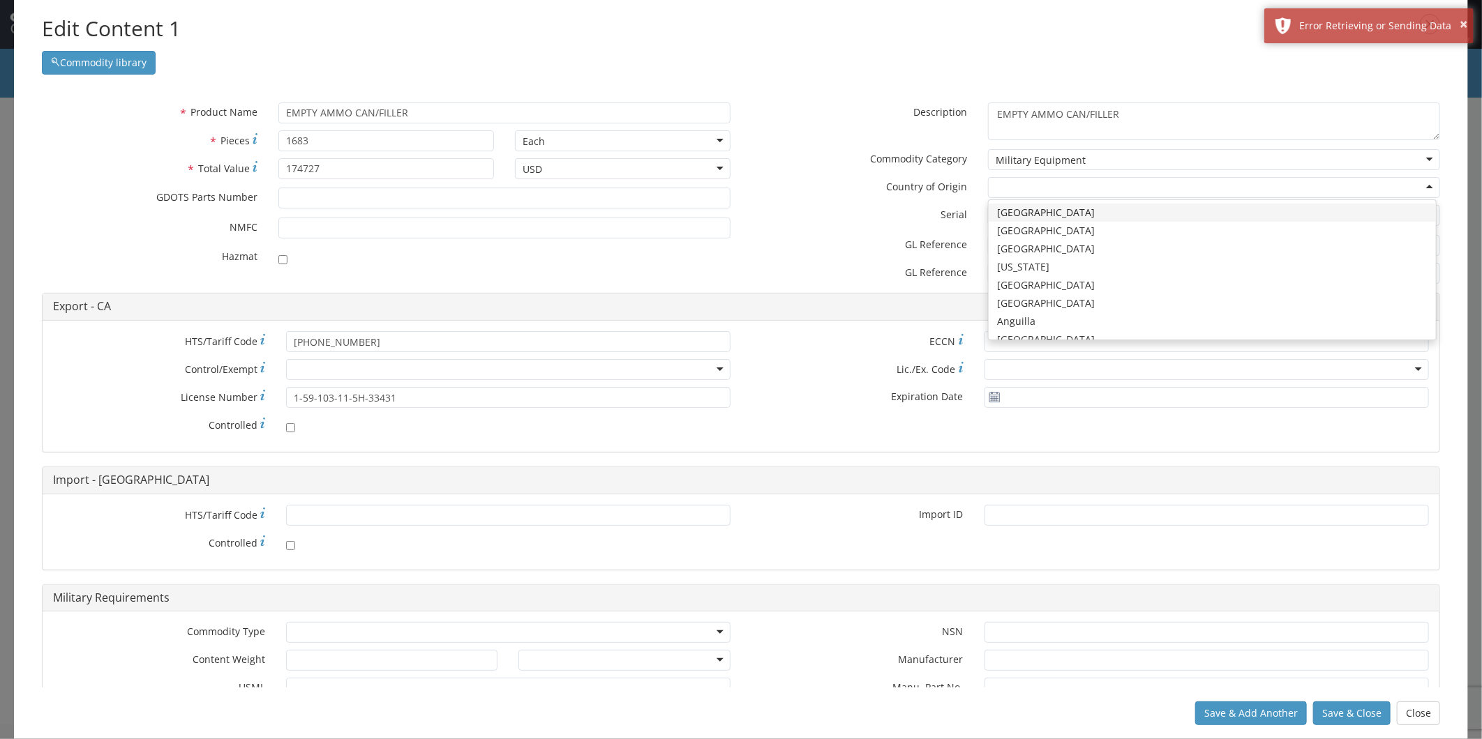
click at [1014, 186] on div at bounding box center [1214, 187] width 452 height 21
type input "UN"
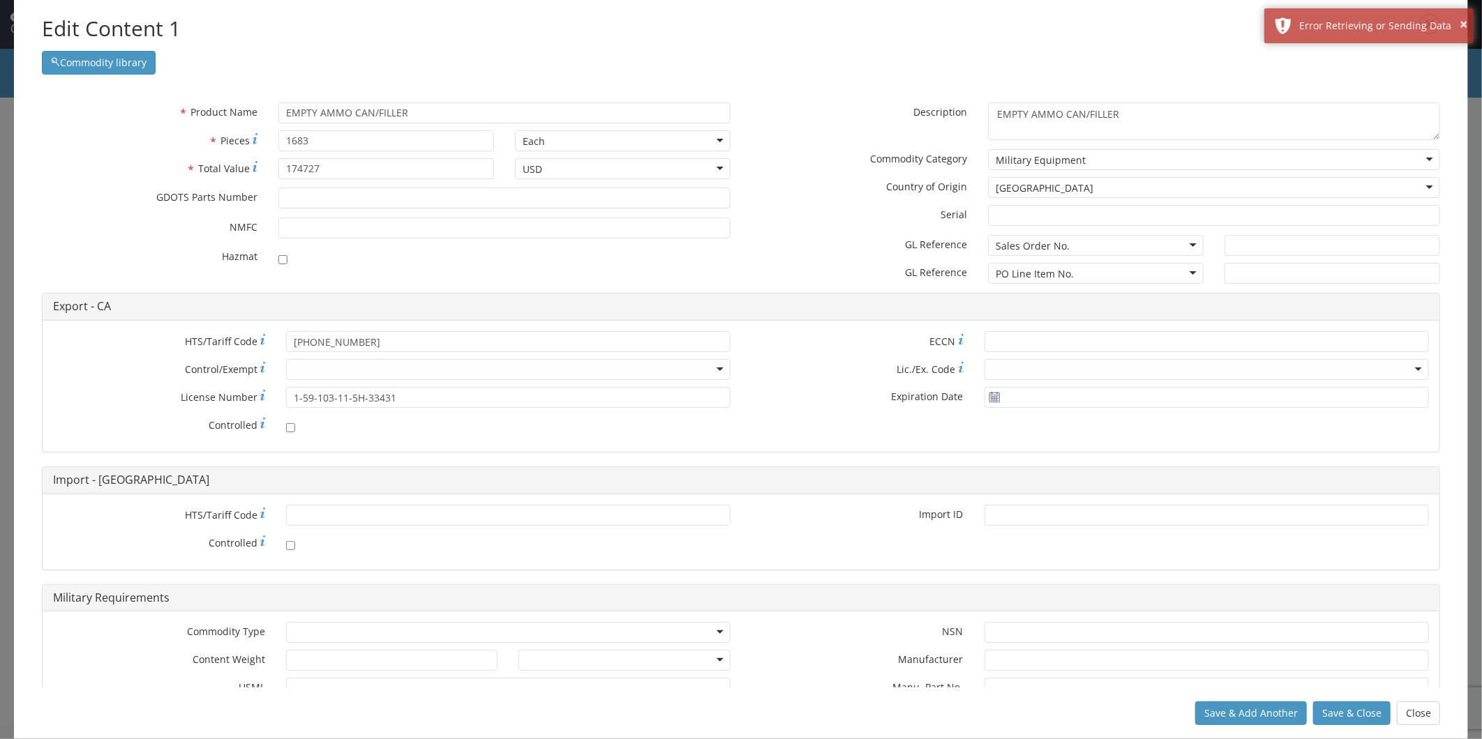
click at [1031, 246] on div "Sales Order No." at bounding box center [1032, 246] width 74 height 14
click at [1258, 245] on input "text" at bounding box center [1332, 245] width 216 height 21
type input "MARION, [GEOGRAPHIC_DATA]"
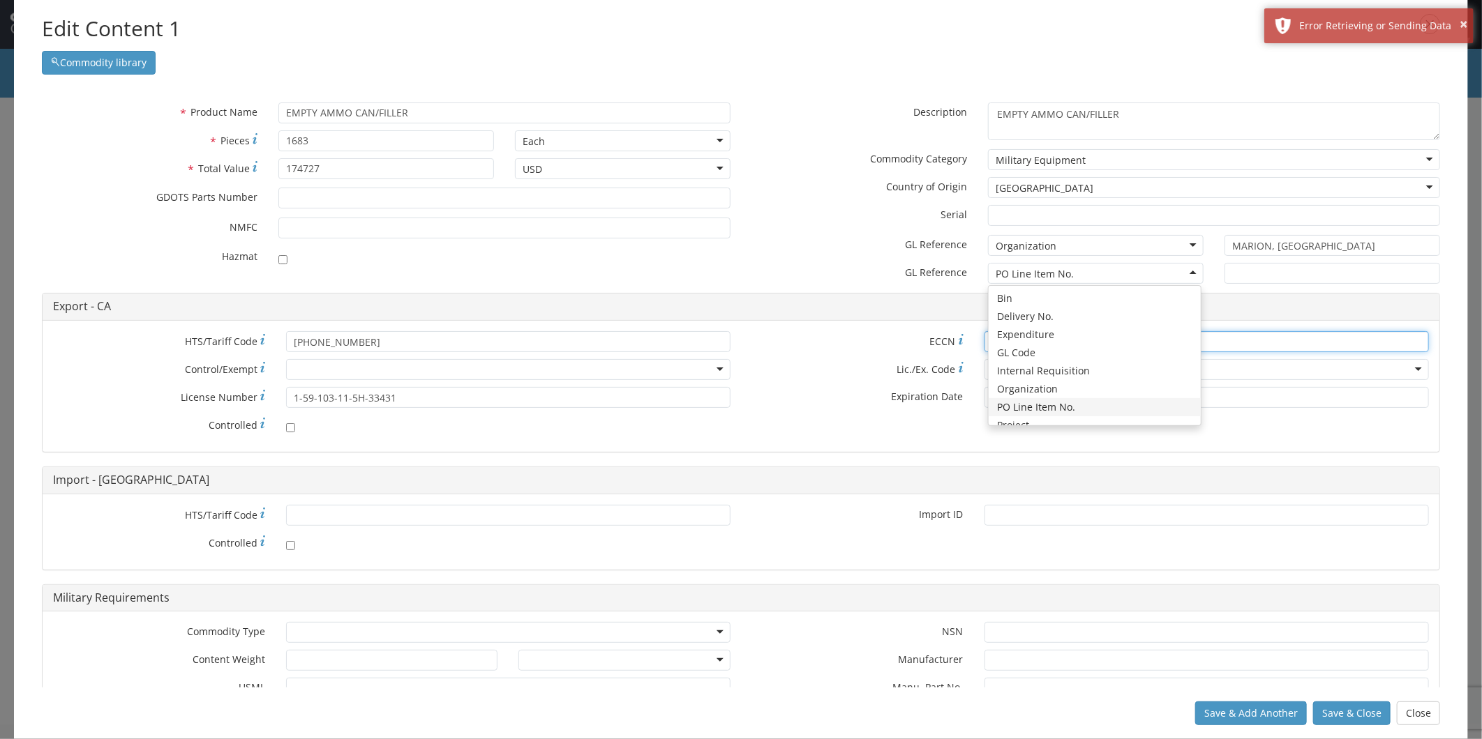
click at [1252, 333] on input "* ECCN" at bounding box center [1206, 341] width 444 height 21
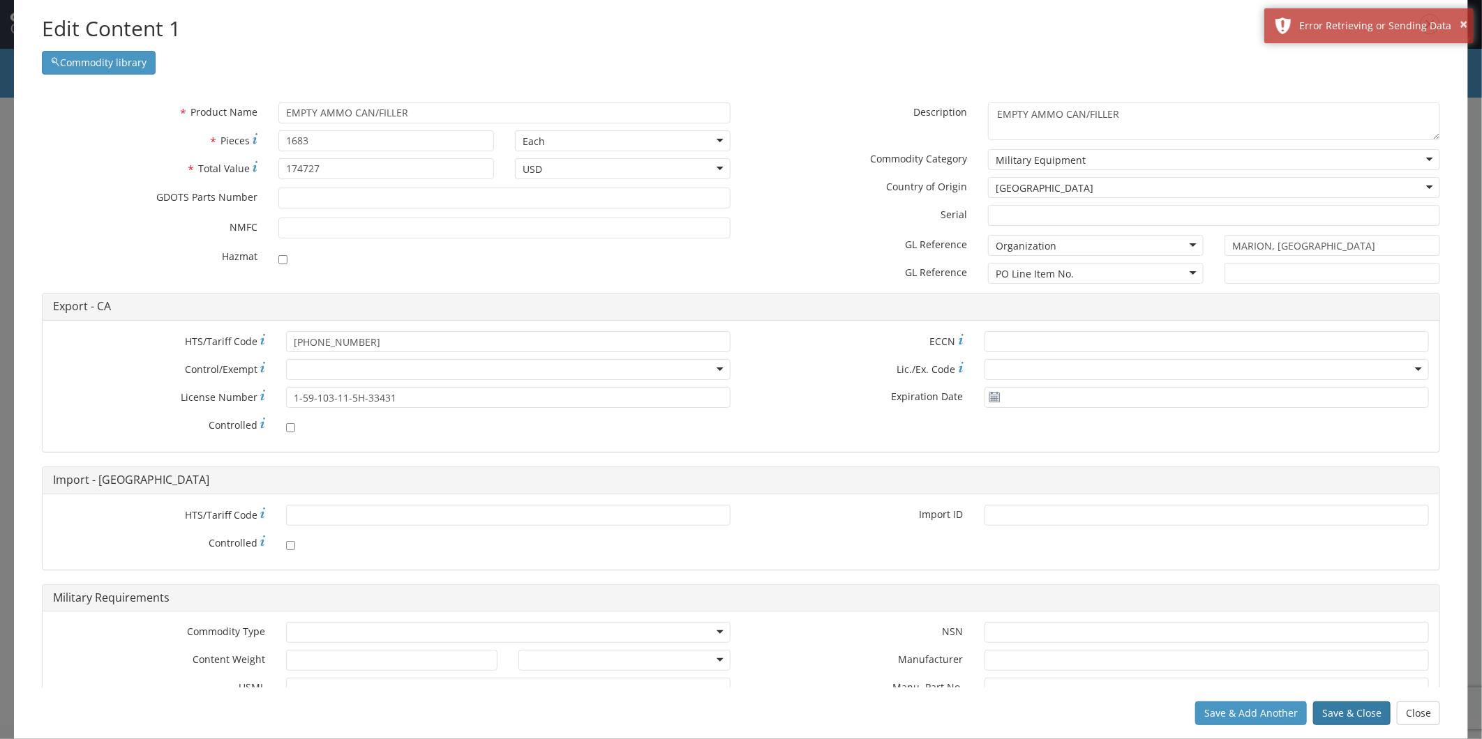
click at [1333, 665] on button "Save & Close" at bounding box center [1351, 714] width 77 height 24
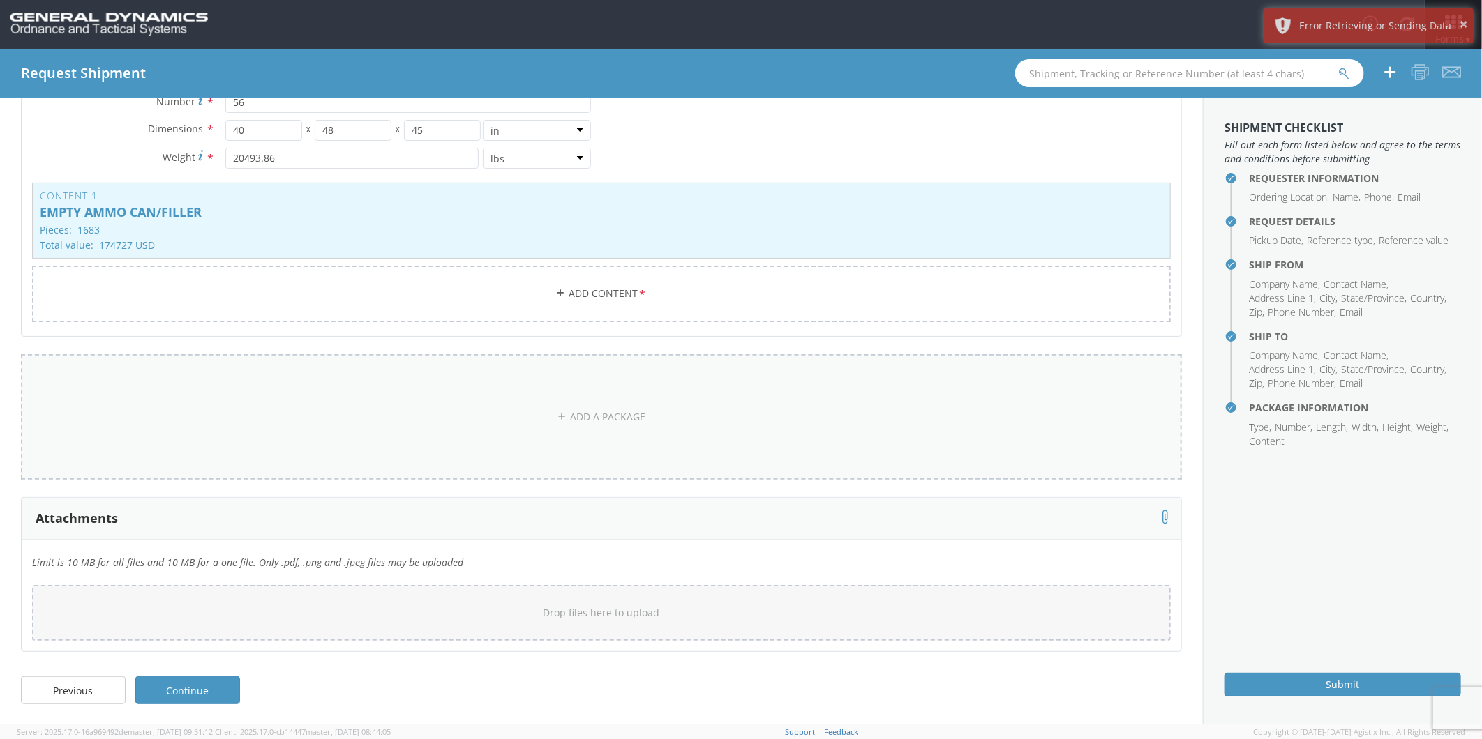
scroll to position [0, 0]
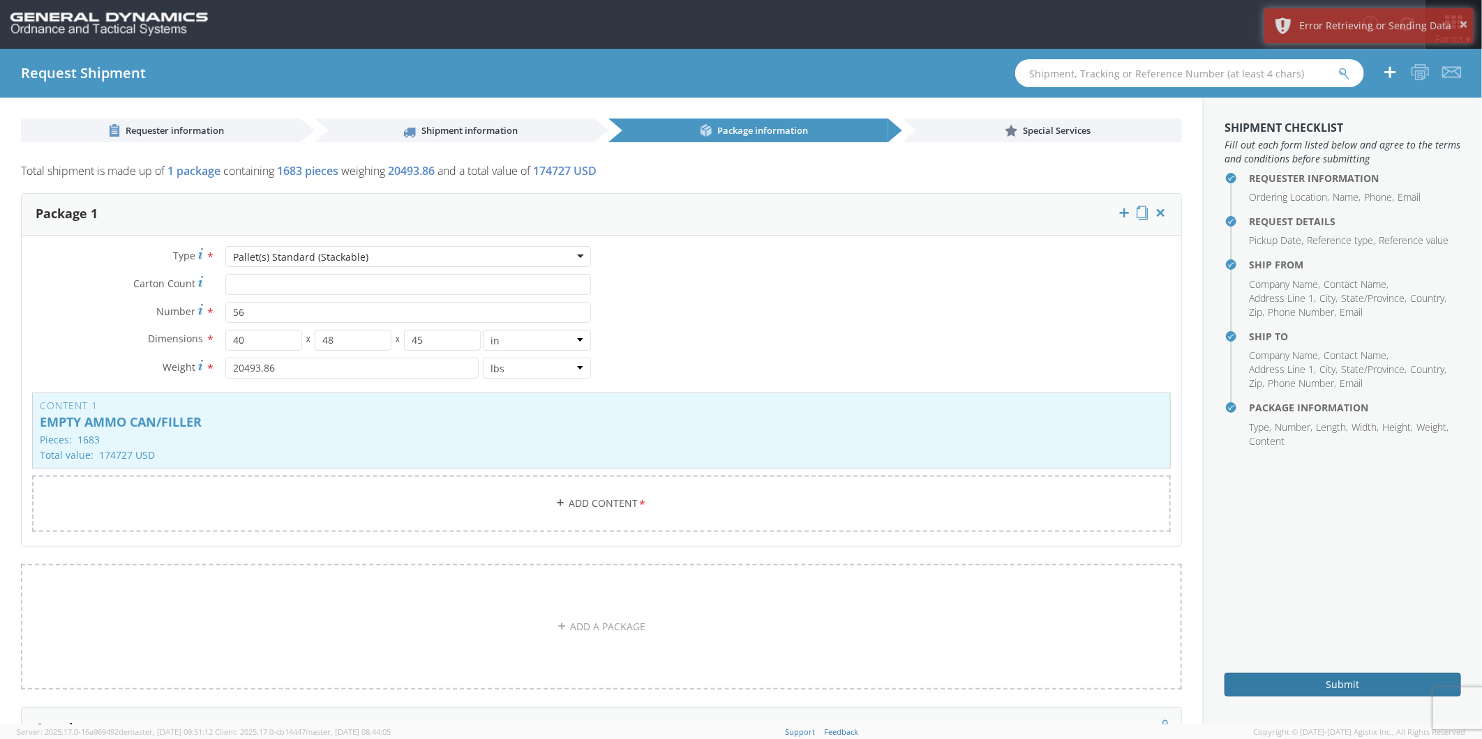
click at [1329, 665] on button "Submit" at bounding box center [1342, 685] width 236 height 24
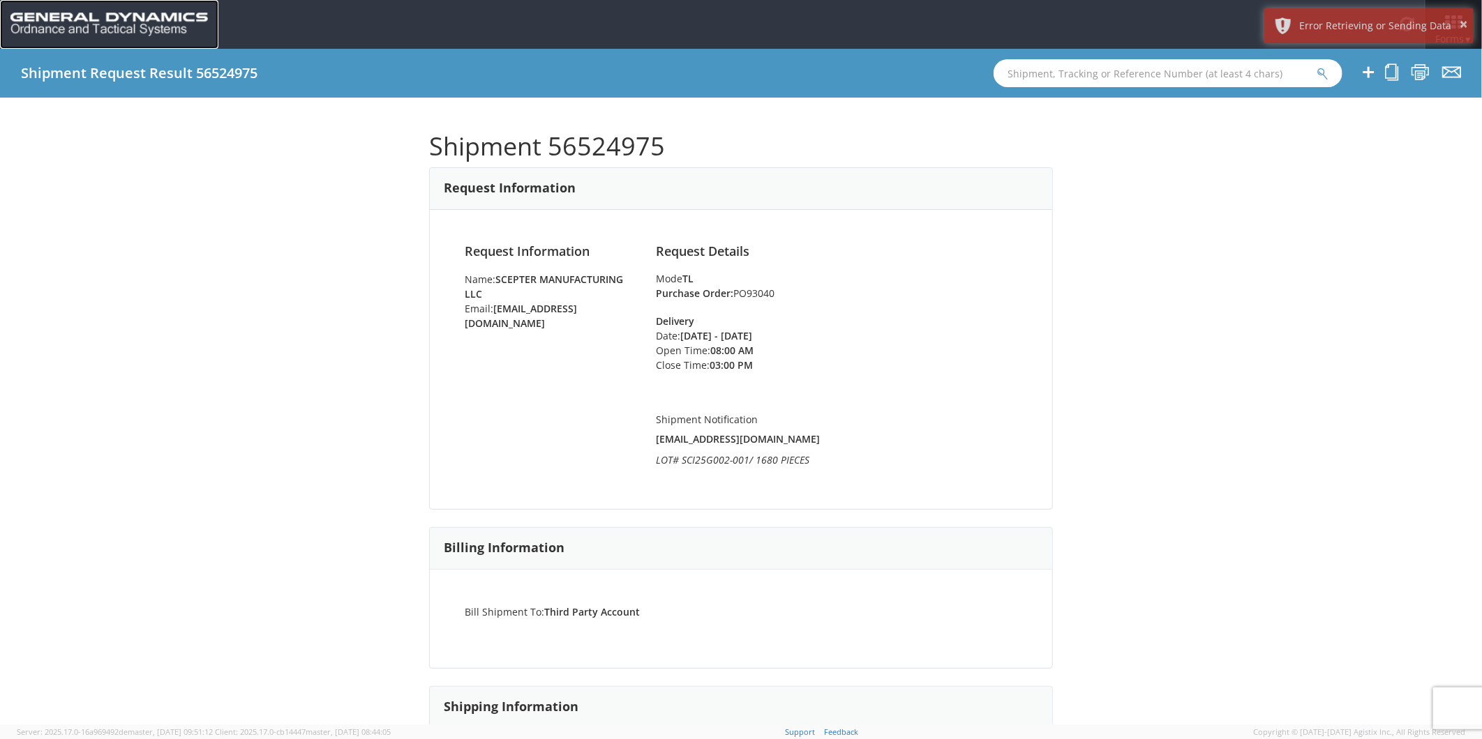
click at [52, 10] on link at bounding box center [109, 24] width 218 height 49
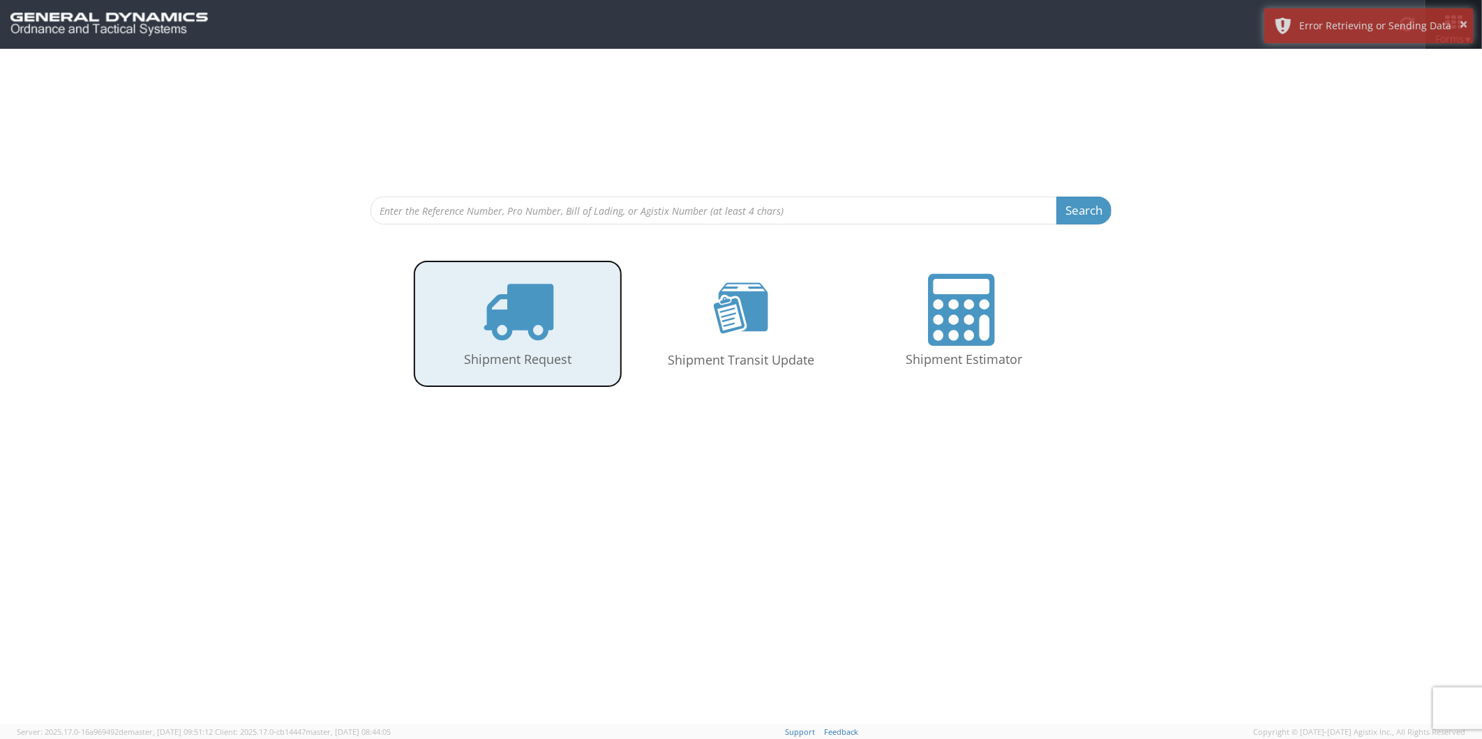
click at [532, 335] on icon at bounding box center [518, 310] width 72 height 72
